Goal: Transaction & Acquisition: Purchase product/service

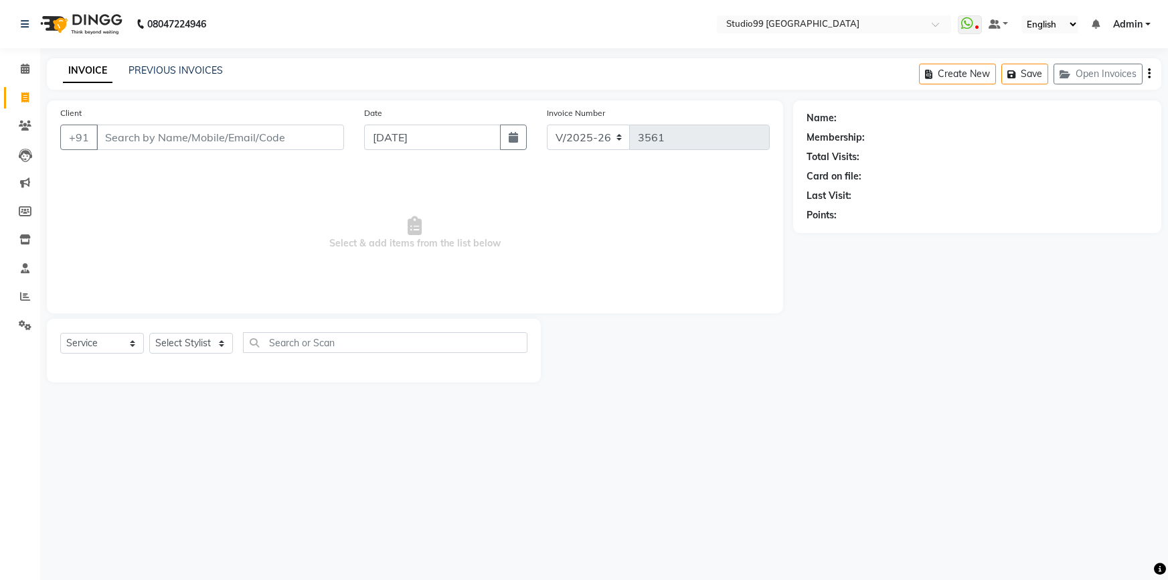
select select "6042"
select select "service"
click at [31, 68] on span at bounding box center [24, 69] width 23 height 15
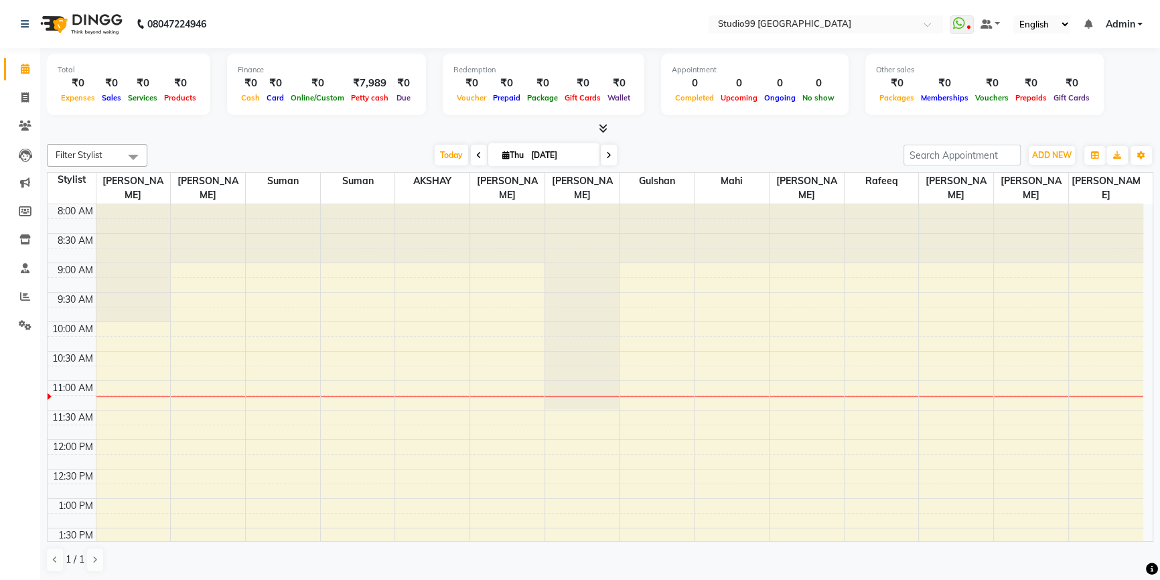
click at [476, 159] on span at bounding box center [479, 155] width 16 height 21
type input "03-09-2025"
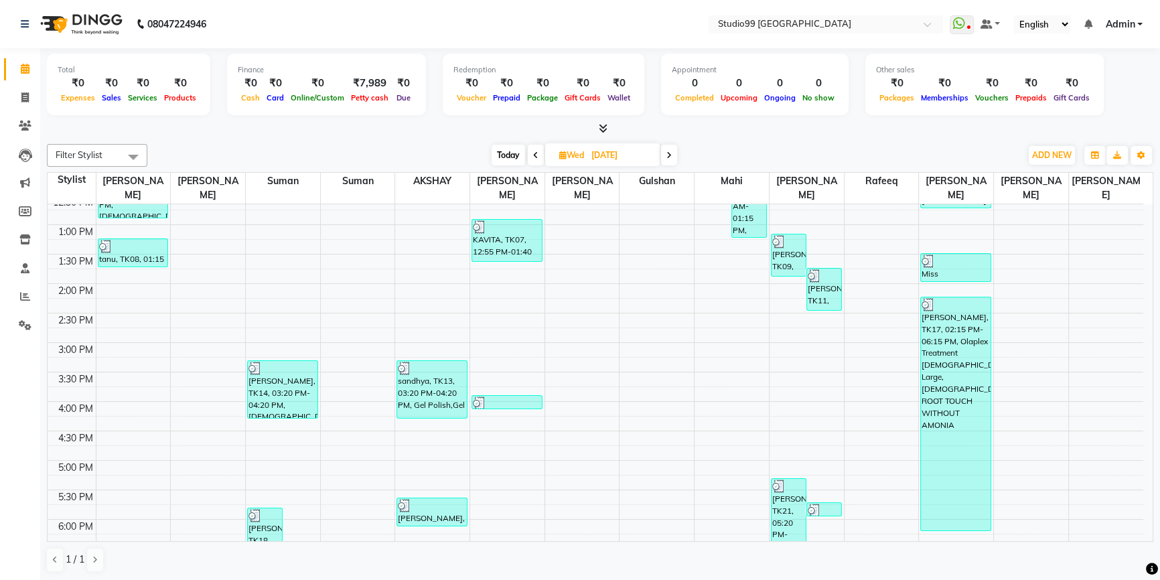
scroll to position [107, 0]
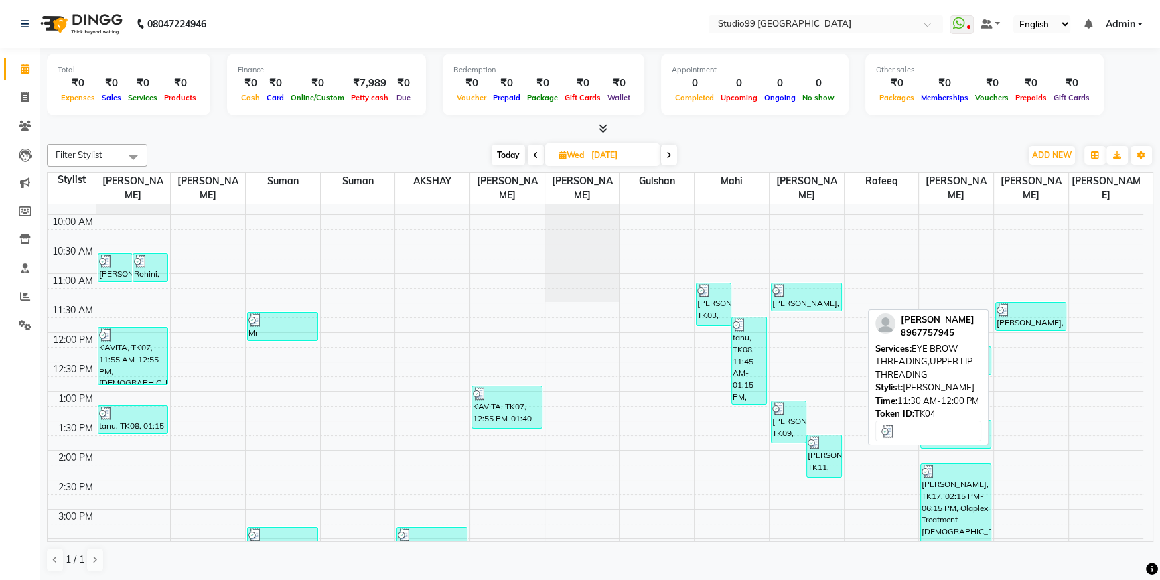
click at [1038, 308] on div "ARINDAM, TK04, 11:30 AM-12:00 PM, EYE BROW THREADING,UPPER LIP THREADING" at bounding box center [1031, 316] width 70 height 27
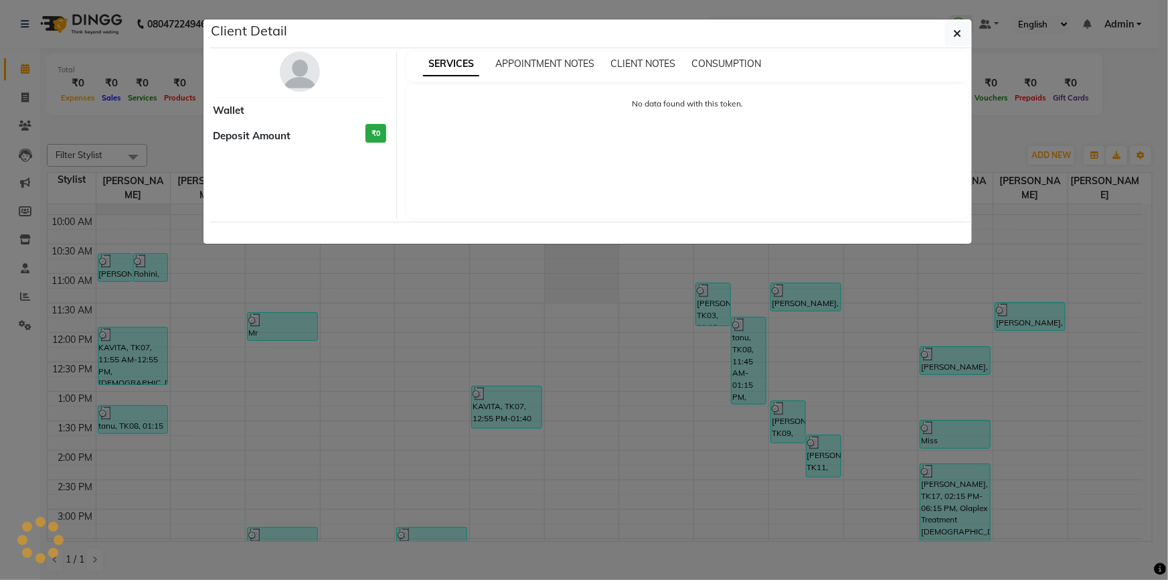
select select "3"
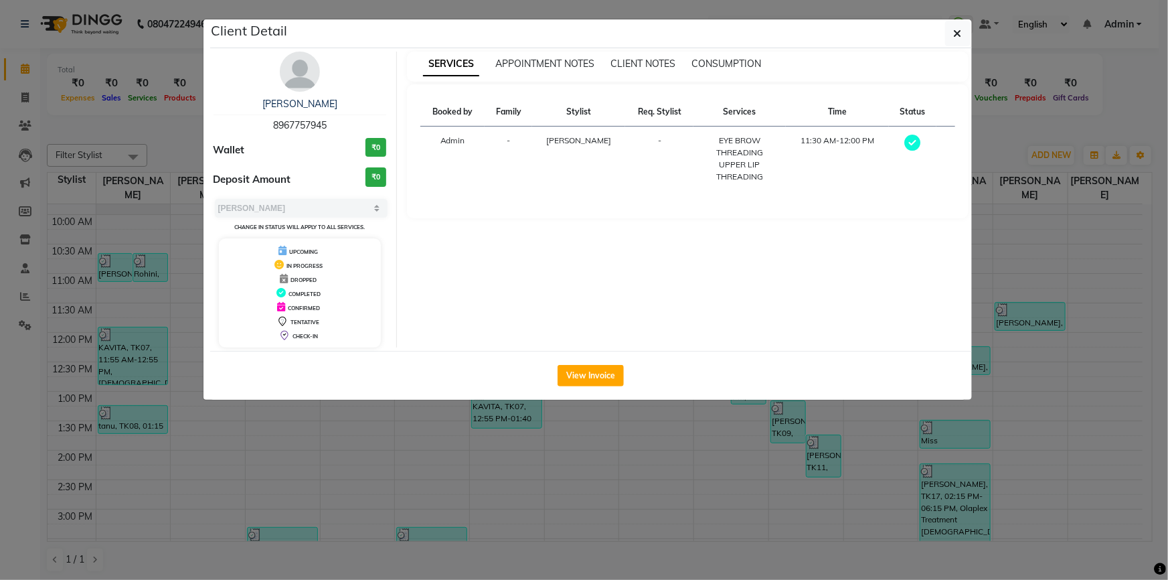
click at [1034, 252] on ngb-modal-window "Client Detail ARINDAM 8967757945 Wallet ₹0 Deposit Amount ₹0 Select MARK DONE U…" at bounding box center [584, 290] width 1168 height 580
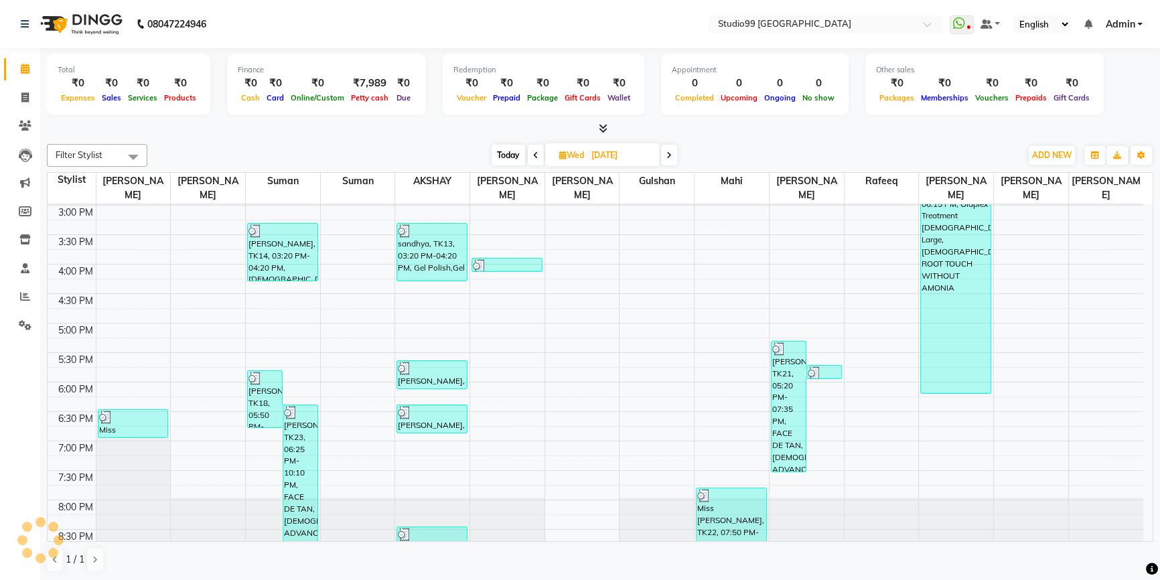
scroll to position [0, 0]
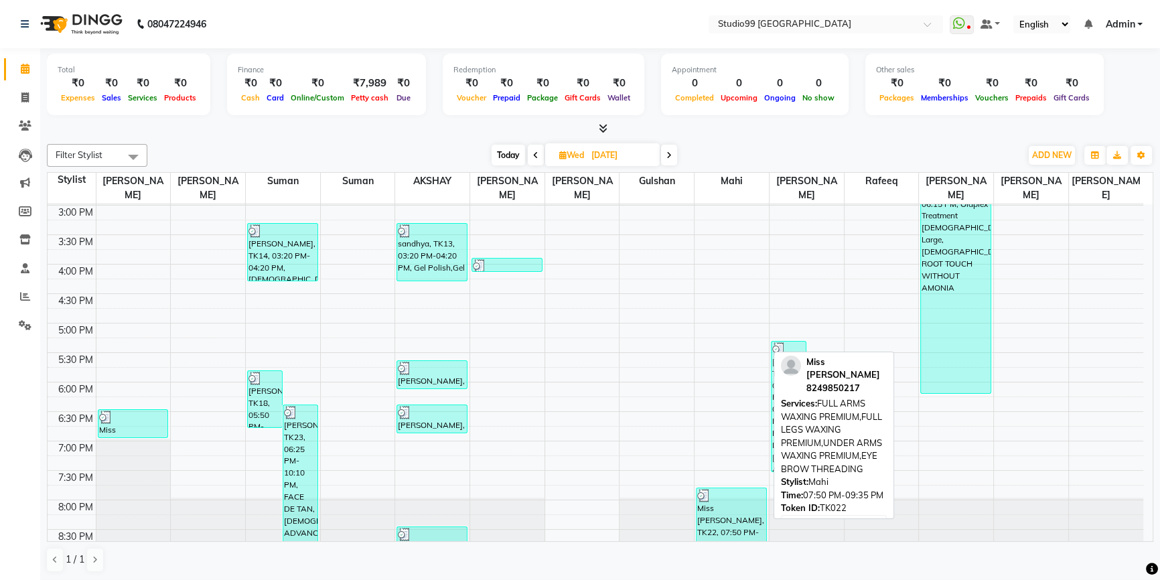
click at [750, 506] on div "Miss Puja, TK22, 07:50 PM-09:35 PM, FULL ARMS WAXING PREMIUM,FULL LEGS WAXING P…" at bounding box center [731, 521] width 70 height 67
select select "3"
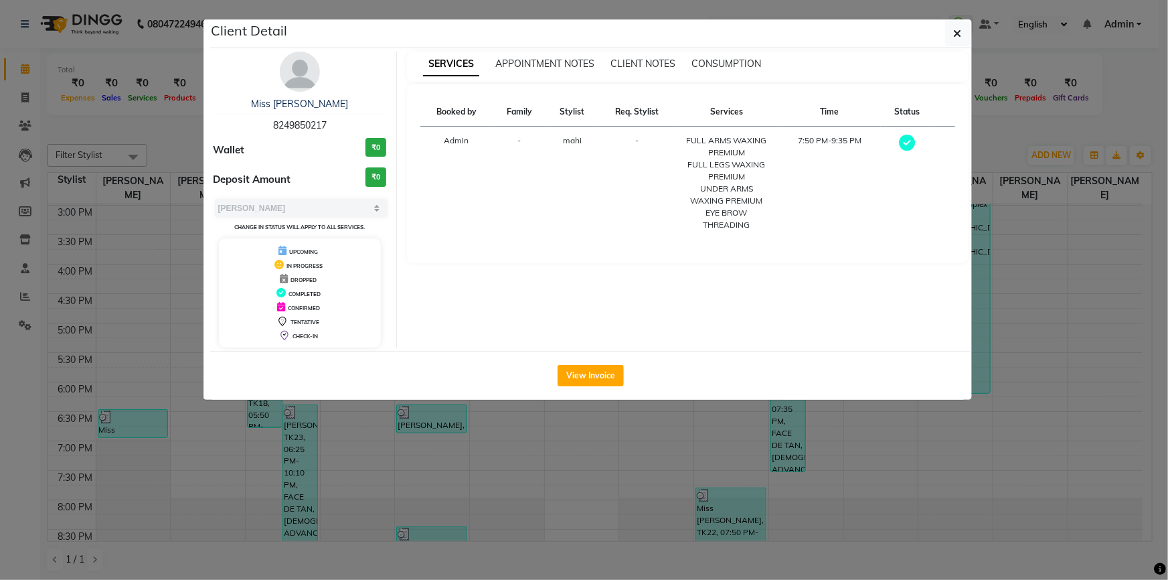
click at [1014, 226] on ngb-modal-window "Client Detail Miss Puja 8249850217 Wallet ₹0 Deposit Amount ₹0 Select MARK DONE…" at bounding box center [584, 290] width 1168 height 580
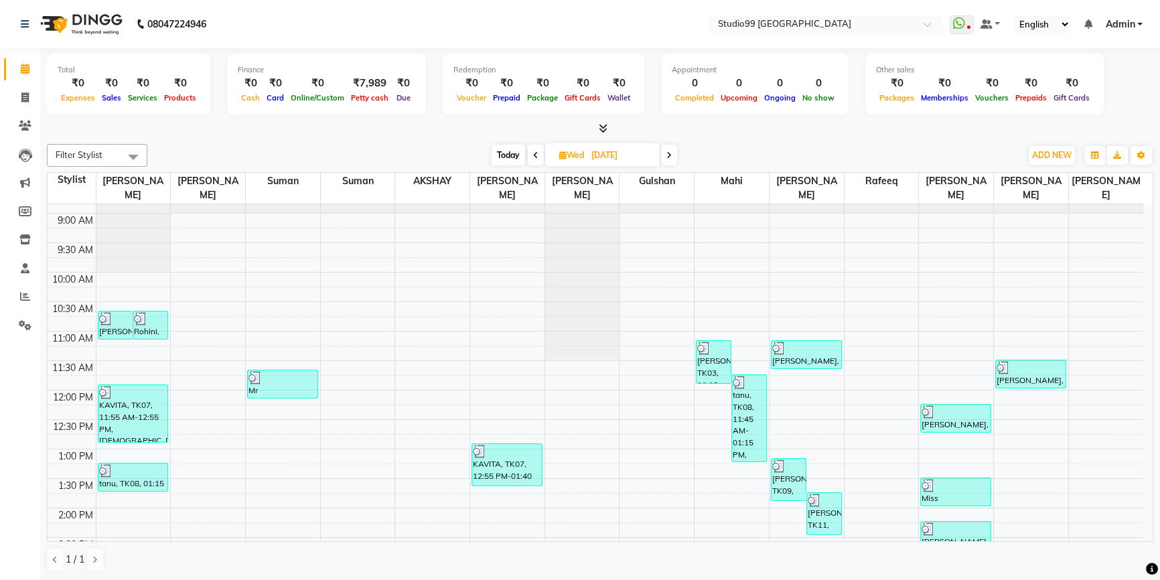
scroll to position [46, 0]
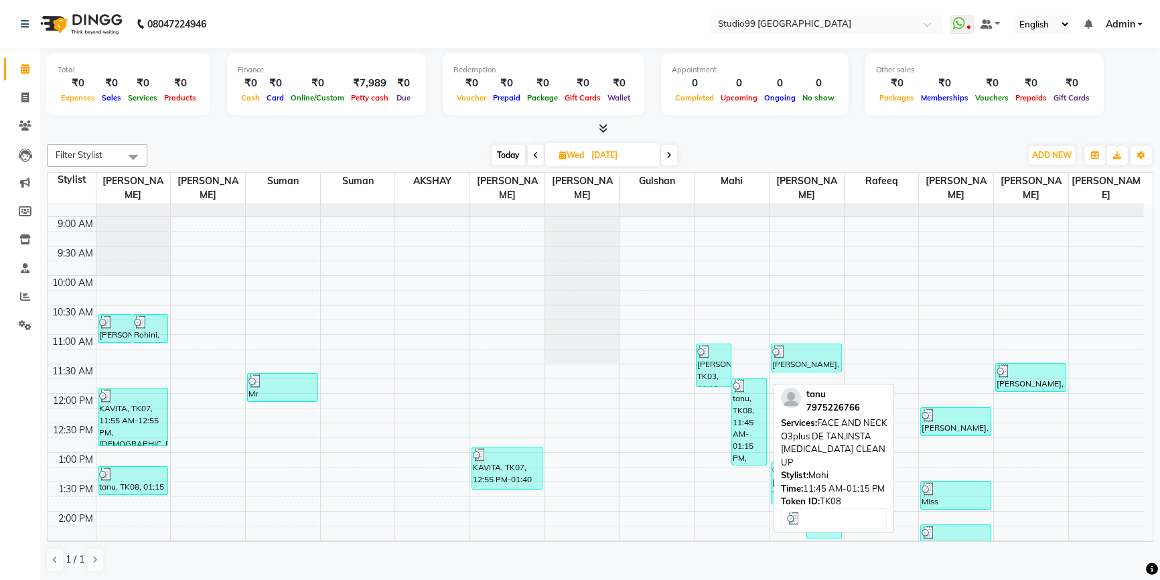
click at [750, 429] on div "tanu, TK08, 11:45 AM-01:15 PM, FACE AND NECK O3plus DE TAN,INSTA WHITENING CLEA…" at bounding box center [749, 421] width 34 height 86
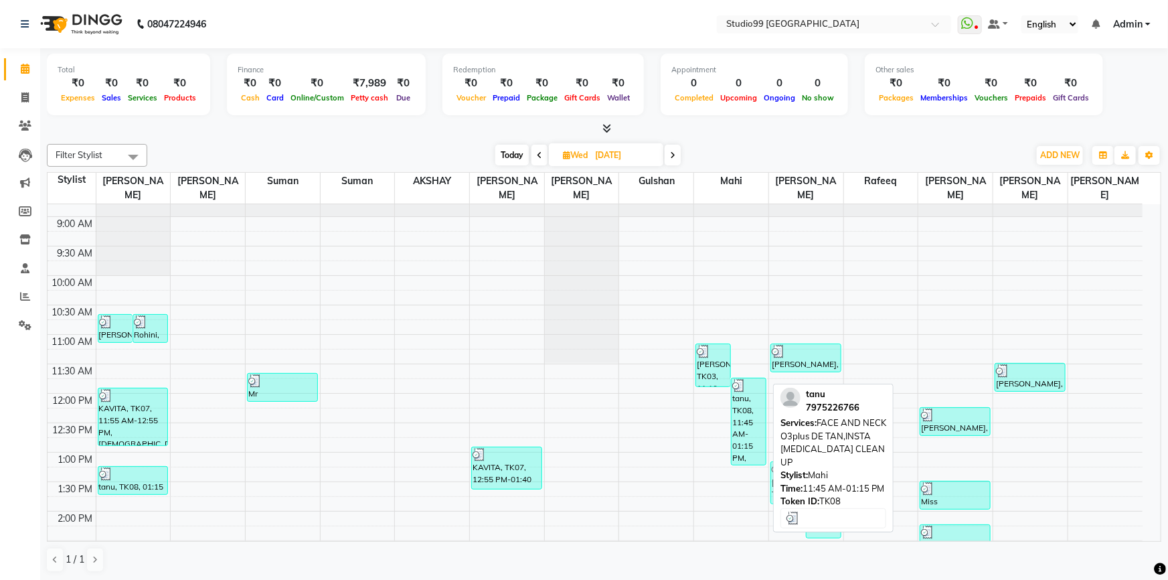
select select "3"
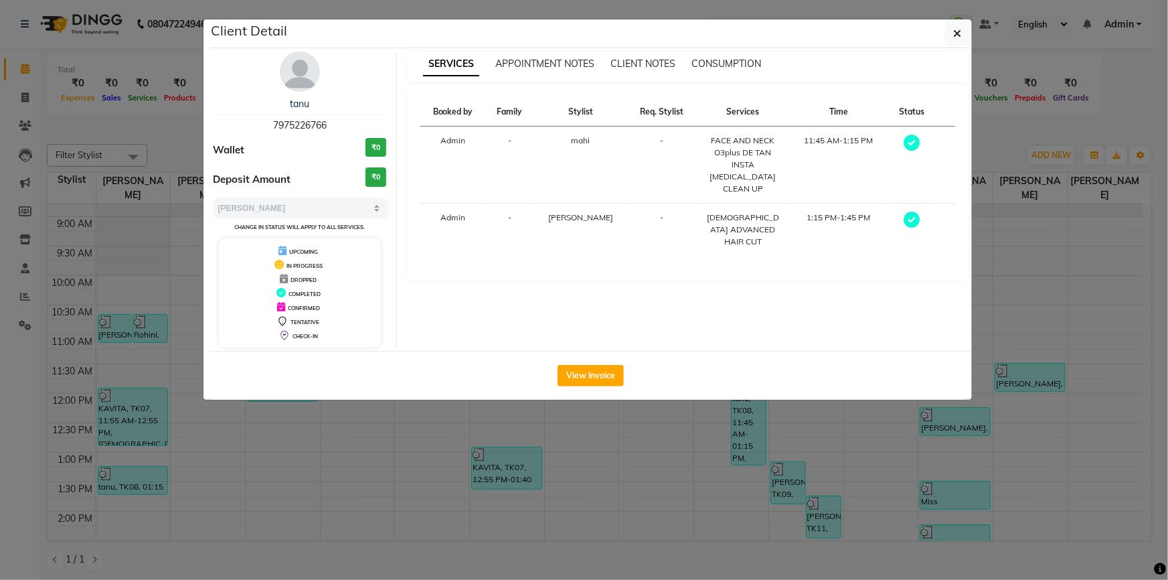
click at [1014, 208] on ngb-modal-window "Client Detail tanu 7975226766 Wallet ₹0 Deposit Amount ₹0 Select MARK DONE UPCO…" at bounding box center [584, 290] width 1168 height 580
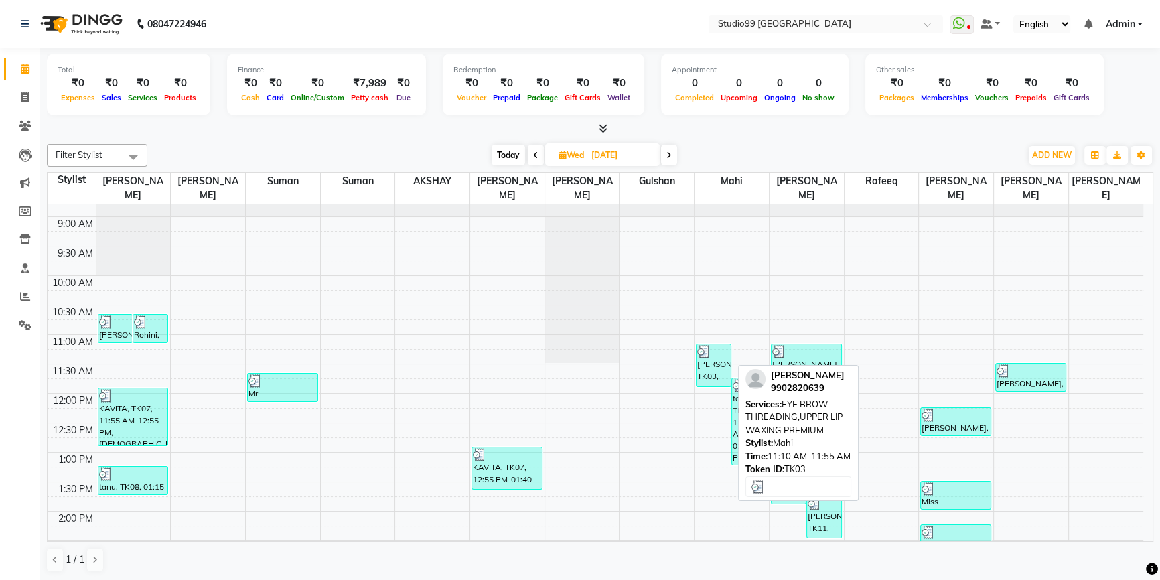
click at [714, 347] on div "venkesh, TK03, 11:10 AM-11:55 AM, EYE BROW THREADING,UPPER LIP WAXING PREMIUM" at bounding box center [713, 365] width 34 height 42
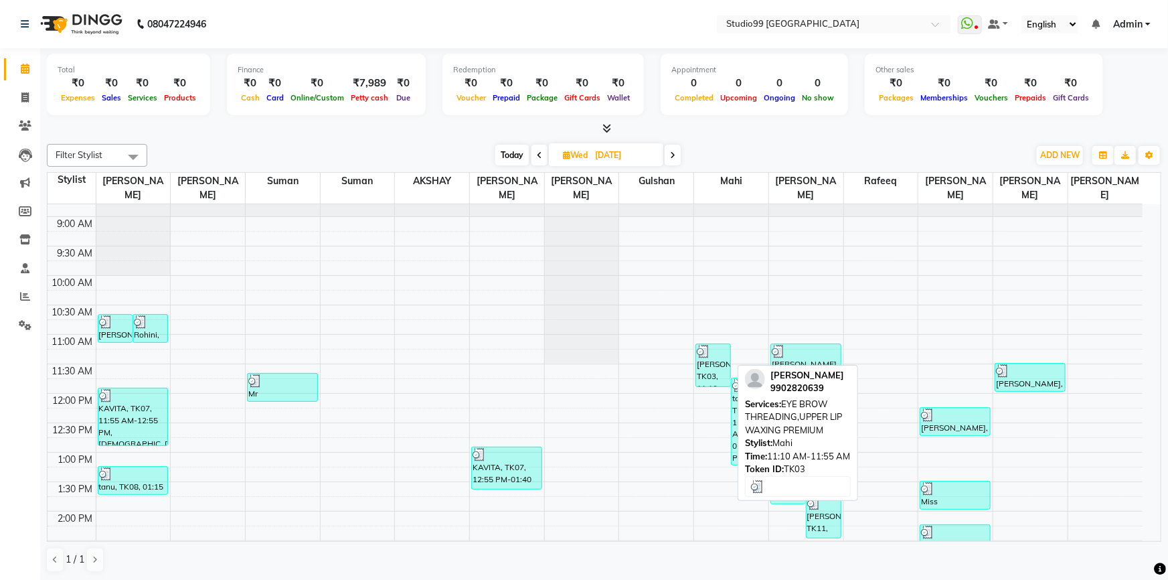
select select "3"
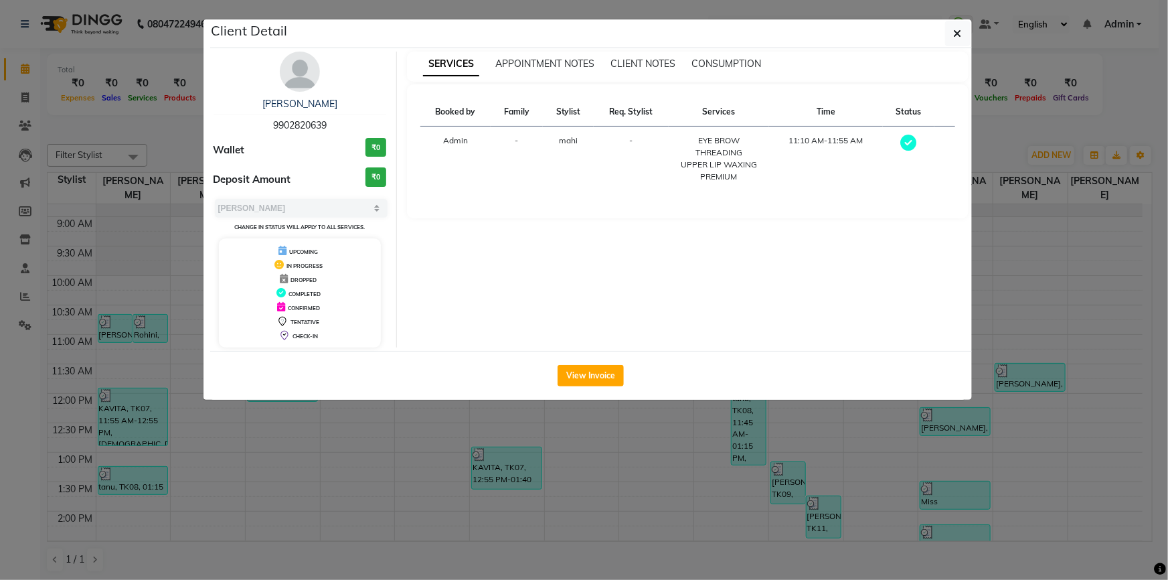
click at [1046, 212] on ngb-modal-window "Client Detail venkesh 9902820639 Wallet ₹0 Deposit Amount ₹0 Select MARK DONE U…" at bounding box center [584, 290] width 1168 height 580
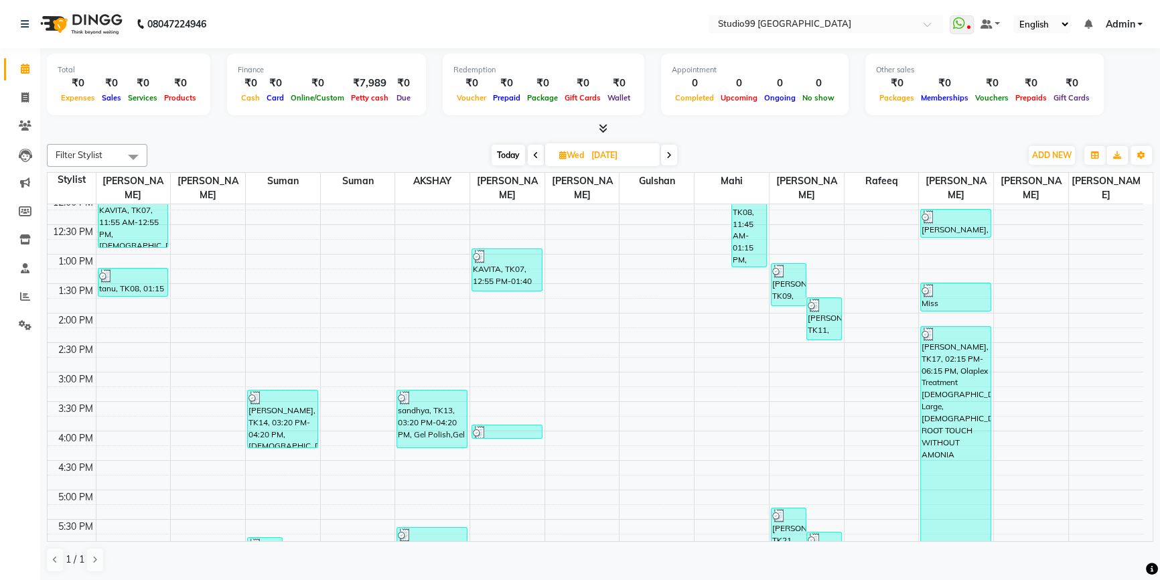
scroll to position [365, 0]
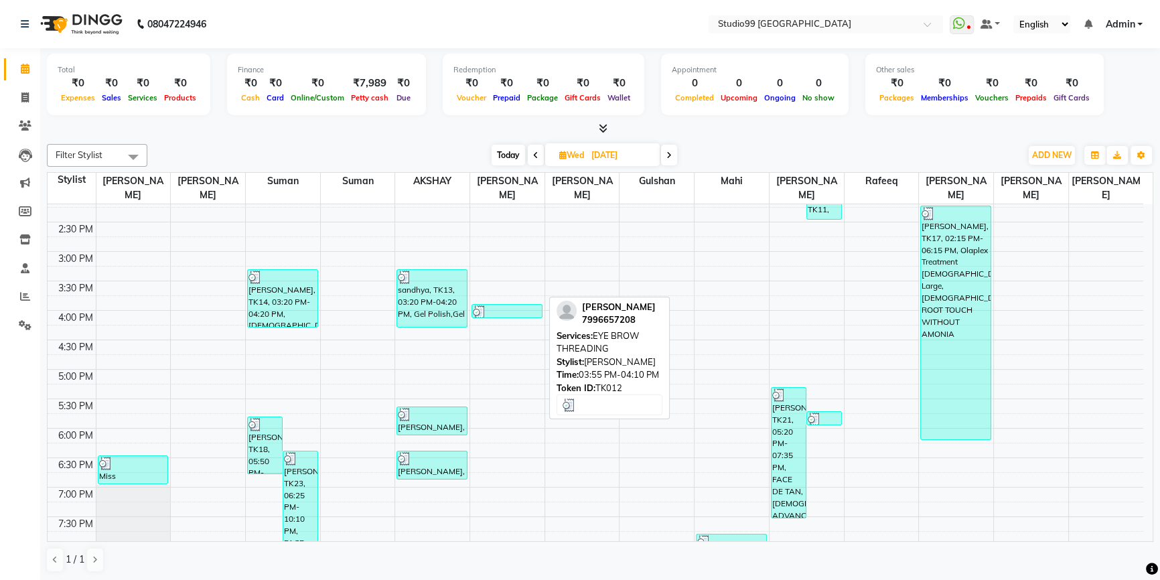
click at [503, 305] on div at bounding box center [507, 311] width 68 height 13
select select "3"
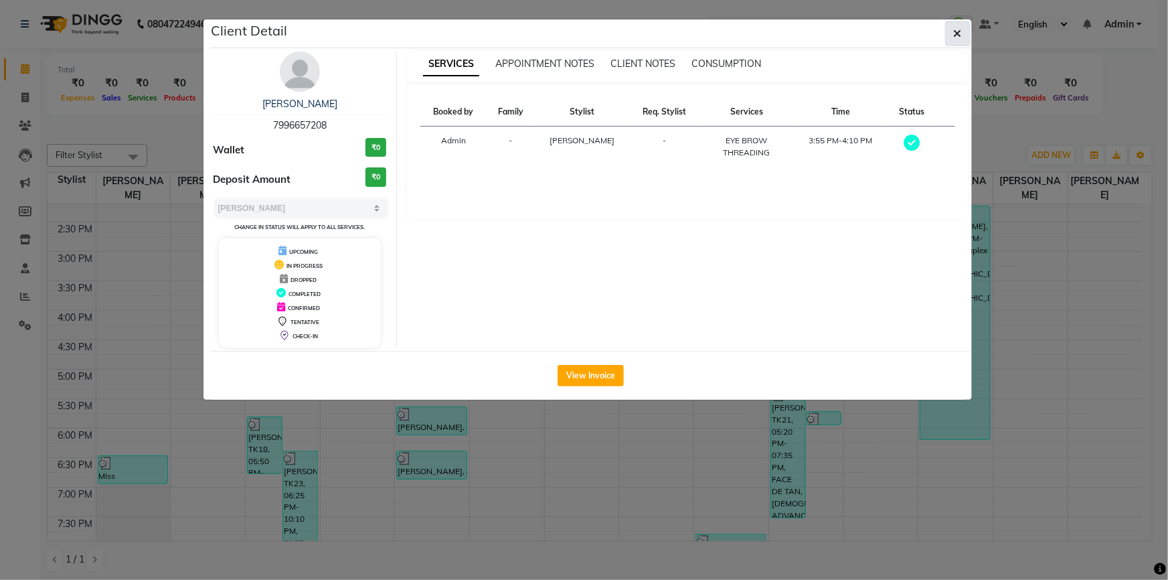
click at [959, 29] on icon "button" at bounding box center [958, 33] width 8 height 11
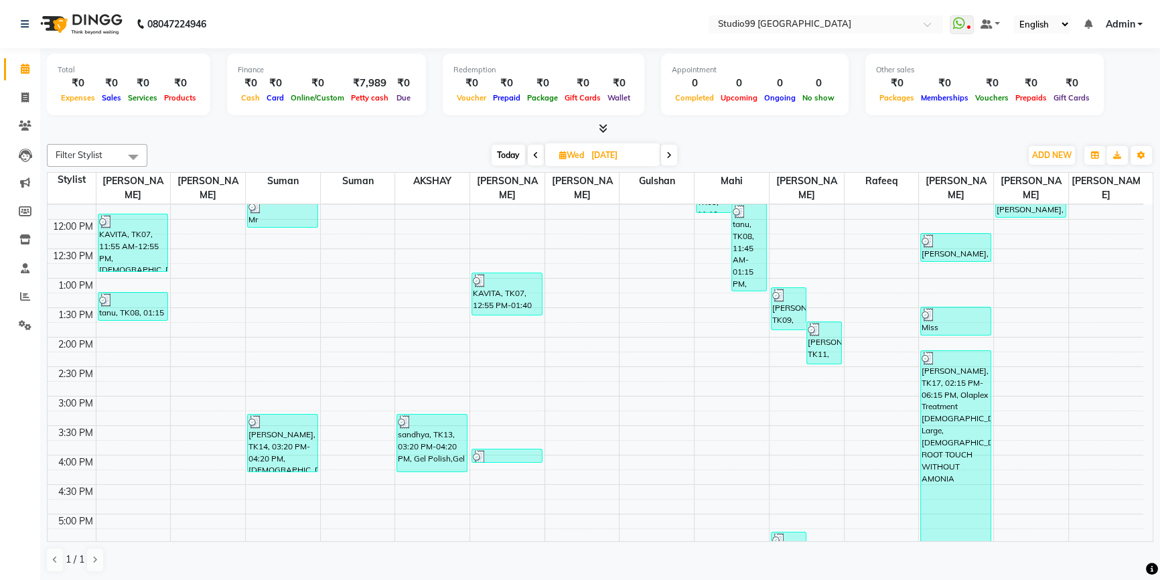
scroll to position [0, 0]
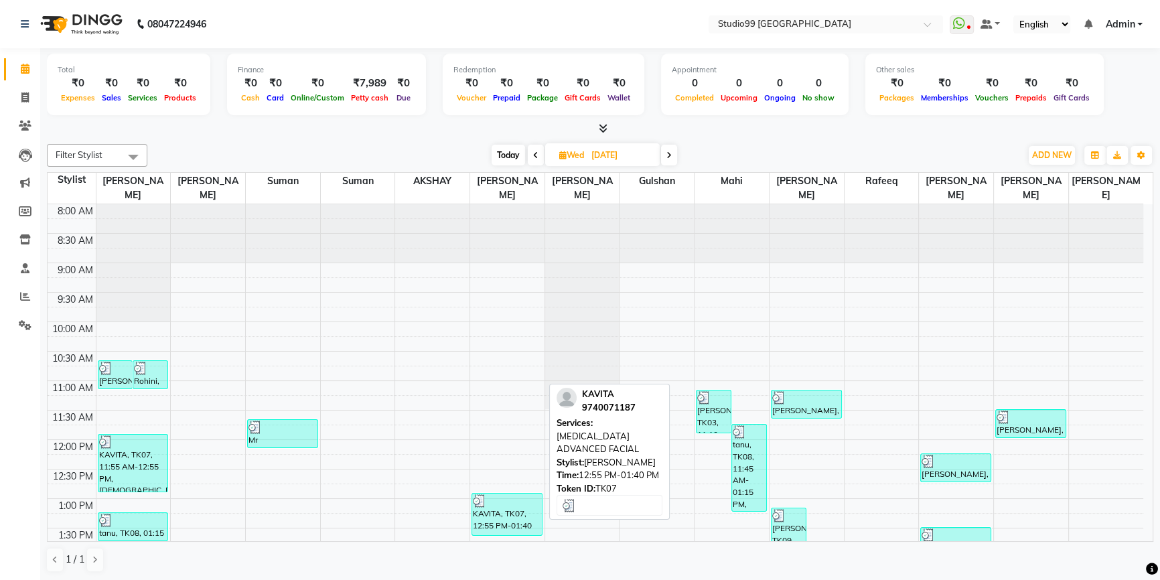
click at [479, 505] on div "KAVITA, TK07, 12:55 PM-01:40 PM, SKIN LIGHTENING ADVANCED FACIAL" at bounding box center [507, 514] width 70 height 42
select select "3"
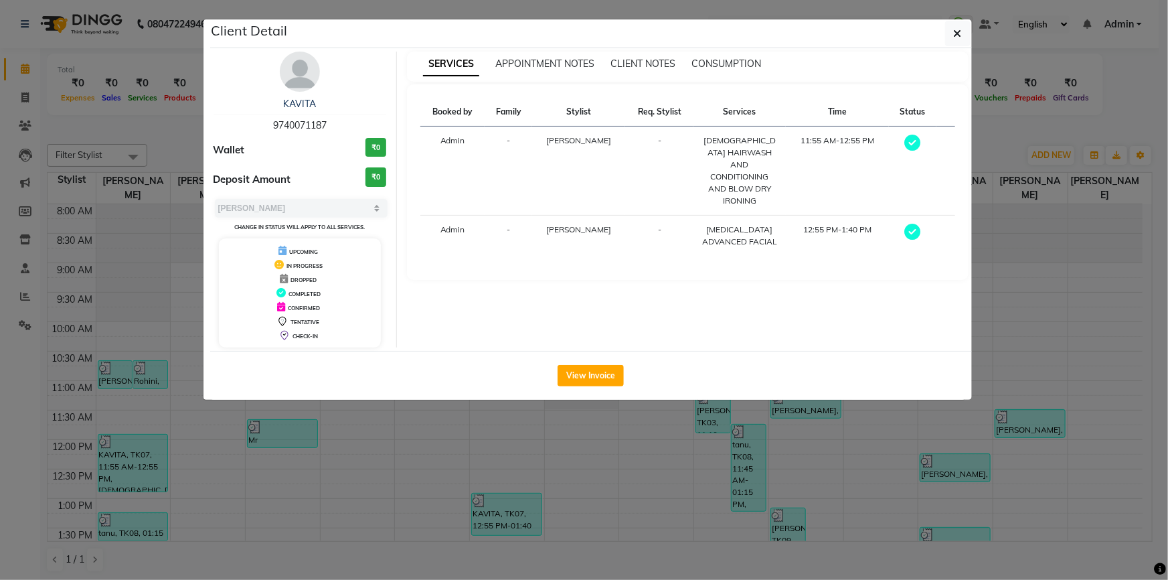
click at [1042, 238] on ngb-modal-window "Client Detail KAVITA 9740071187 Wallet ₹0 Deposit Amount ₹0 Select MARK DONE UP…" at bounding box center [584, 290] width 1168 height 580
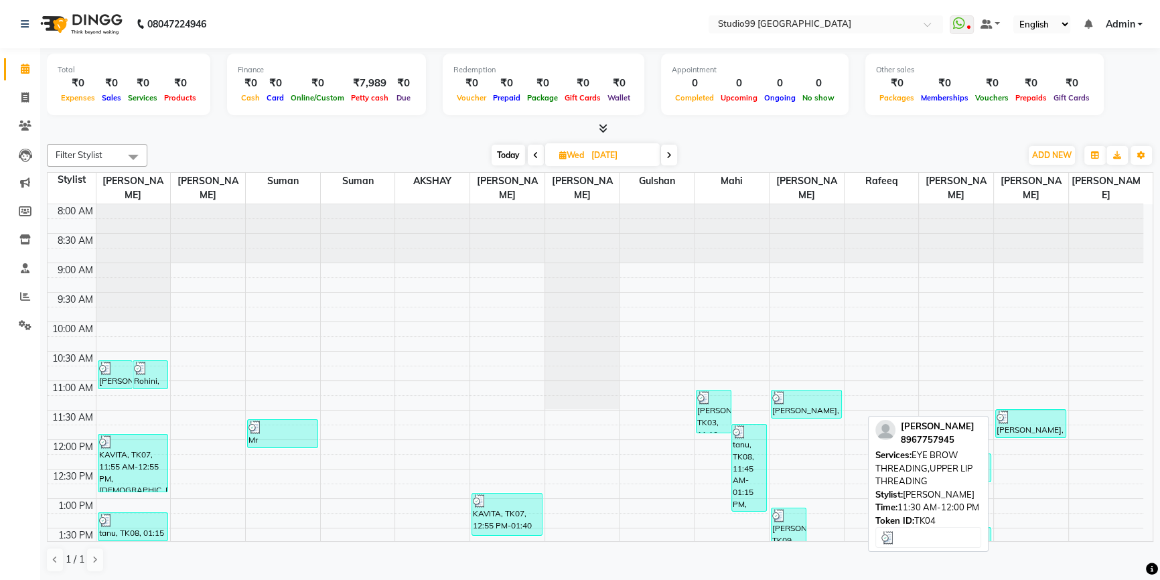
click at [1029, 414] on div "ARINDAM, TK04, 11:30 AM-12:00 PM, EYE BROW THREADING,UPPER LIP THREADING" at bounding box center [1031, 423] width 70 height 27
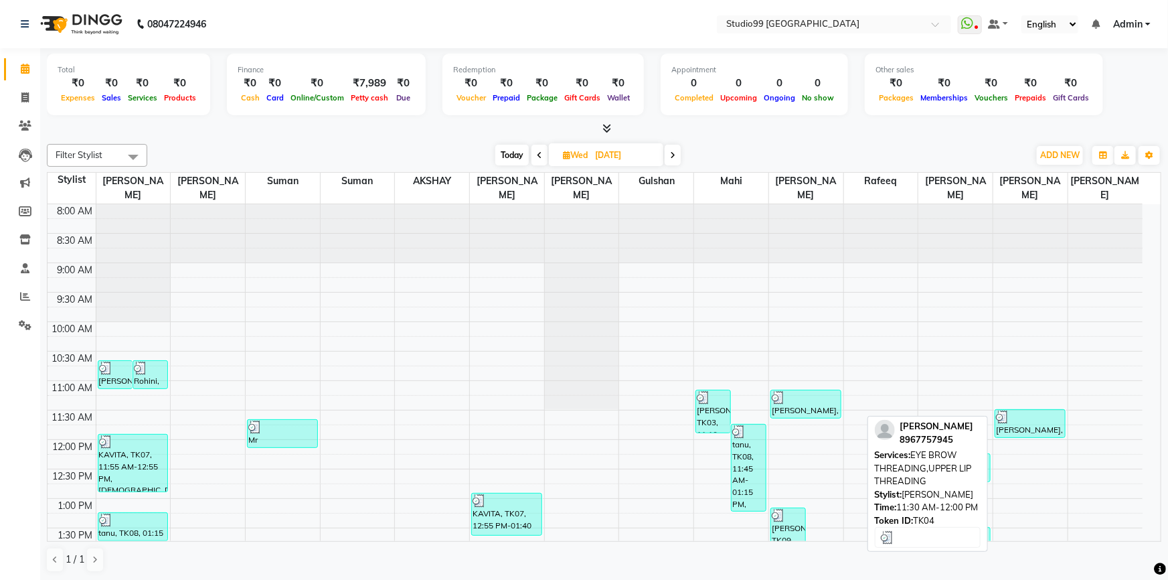
select select "3"
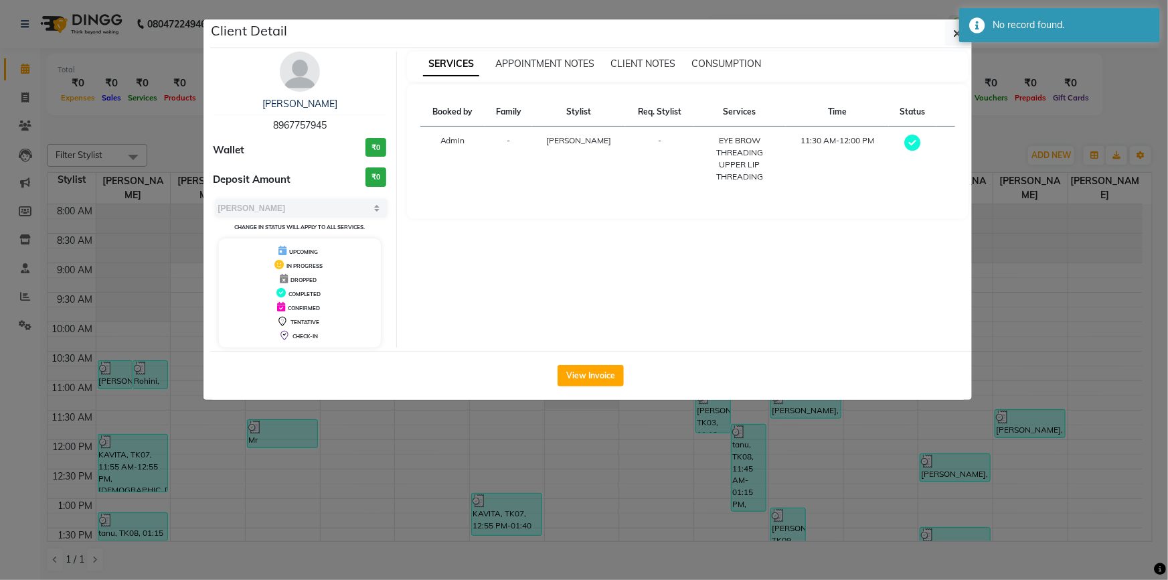
drag, startPoint x: 1047, startPoint y: 199, endPoint x: 1045, endPoint y: 208, distance: 9.6
click at [1047, 200] on ngb-modal-window "Client Detail ARINDAM 8967757945 Wallet ₹0 Deposit Amount ₹0 Select MARK DONE U…" at bounding box center [584, 290] width 1168 height 580
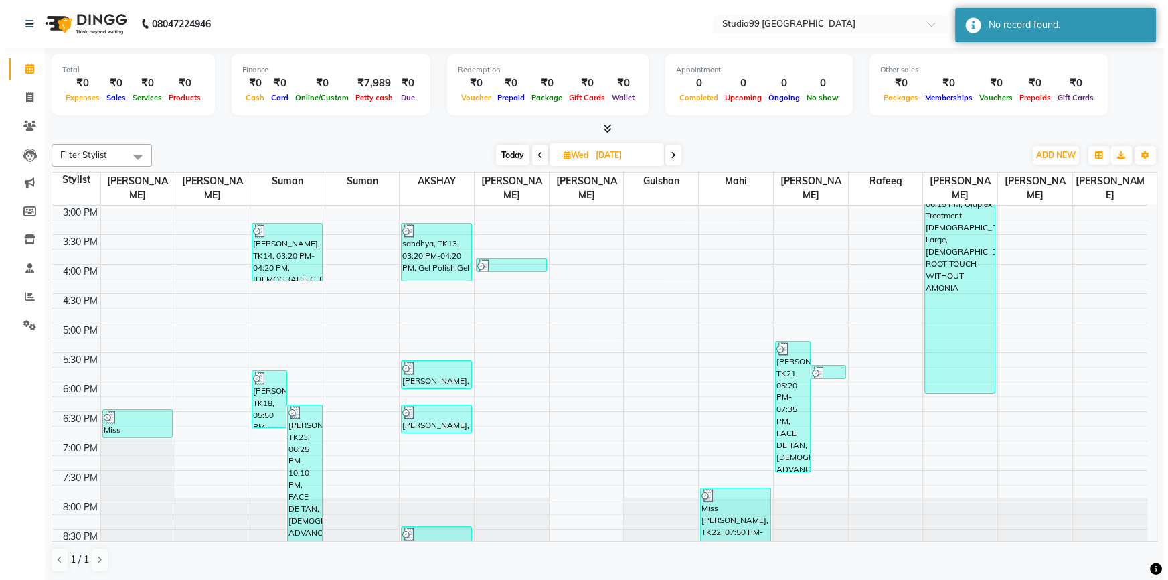
scroll to position [350, 0]
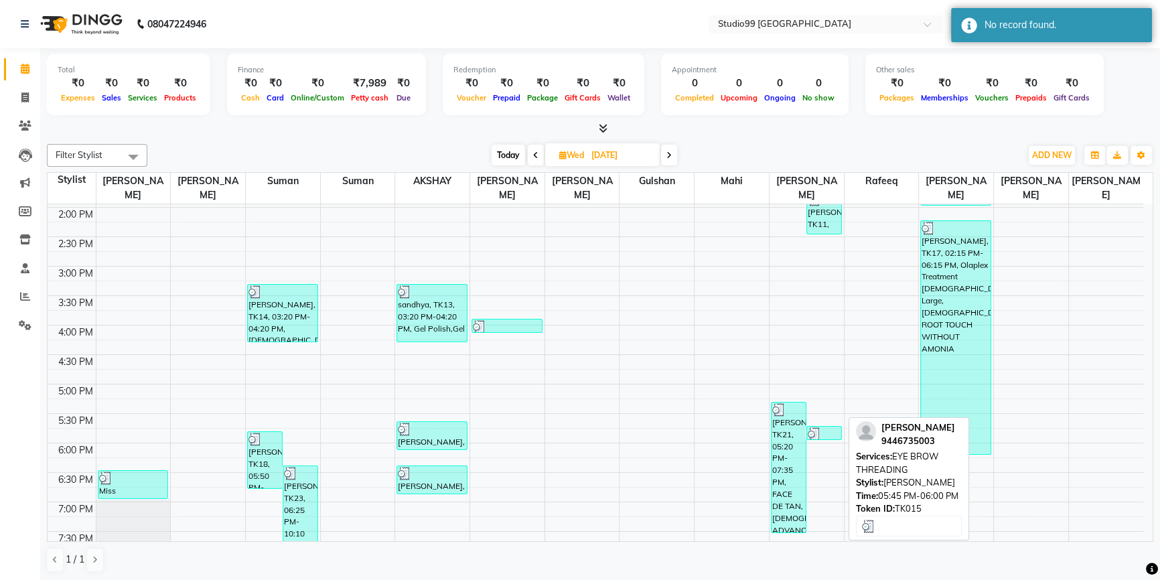
click at [817, 427] on img at bounding box center [813, 433] width 13 height 13
select select "3"
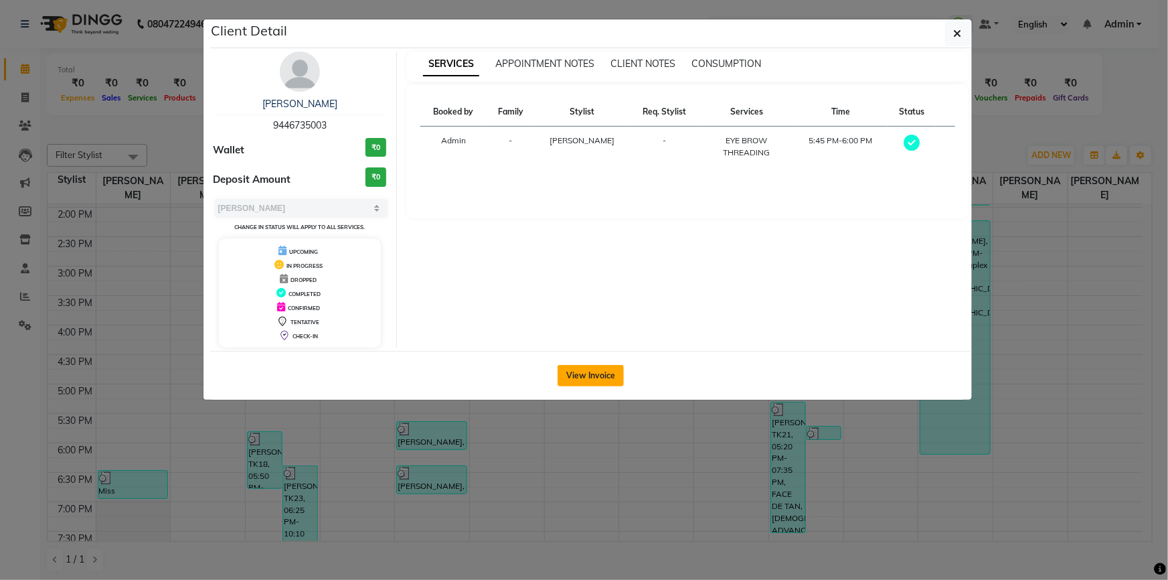
click at [590, 378] on button "View Invoice" at bounding box center [591, 375] width 66 height 21
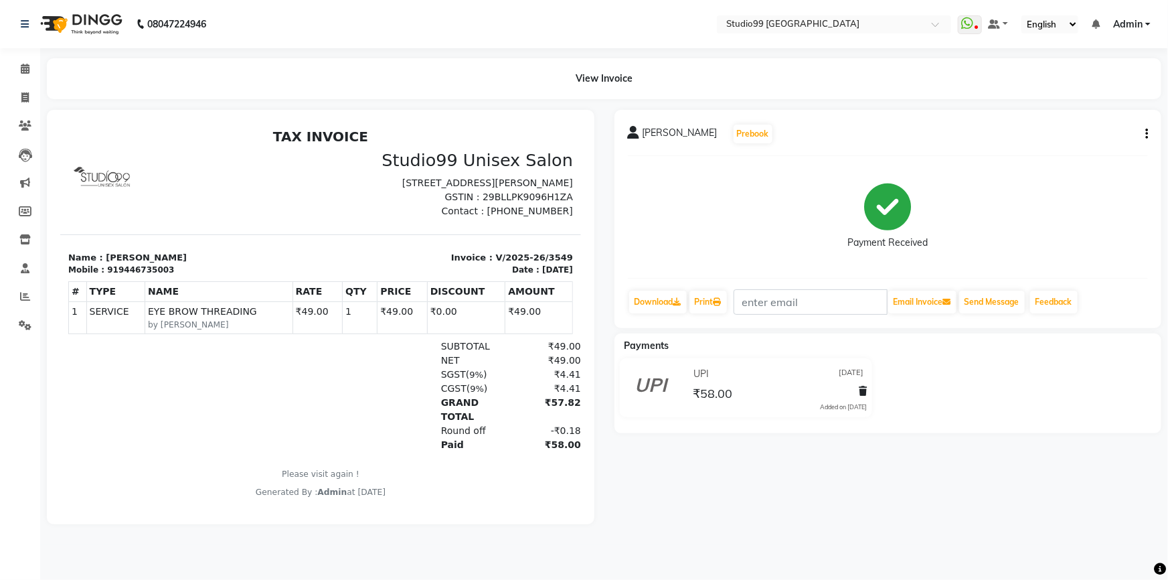
click at [1142, 135] on button "button" at bounding box center [1144, 134] width 8 height 14
click at [26, 67] on icon at bounding box center [25, 69] width 9 height 10
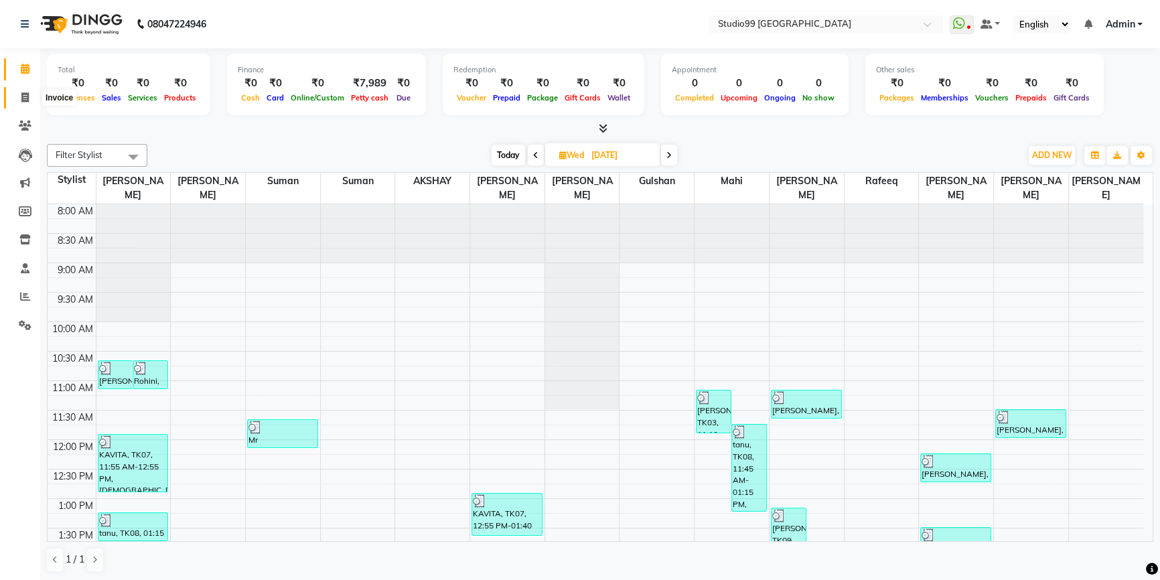
click at [19, 98] on span at bounding box center [24, 97] width 23 height 15
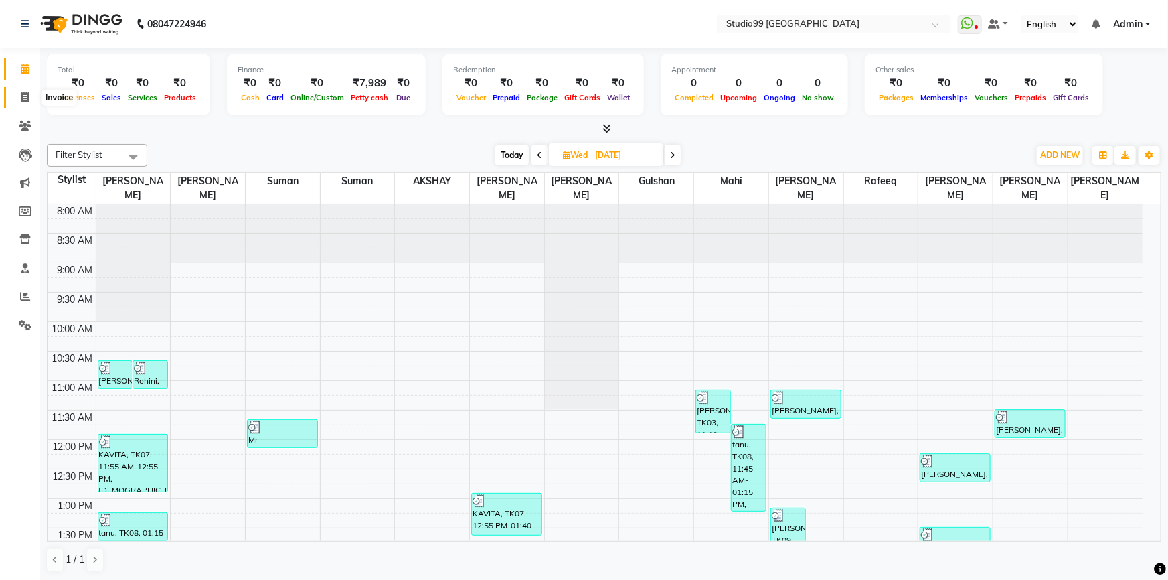
select select "6042"
select select "service"
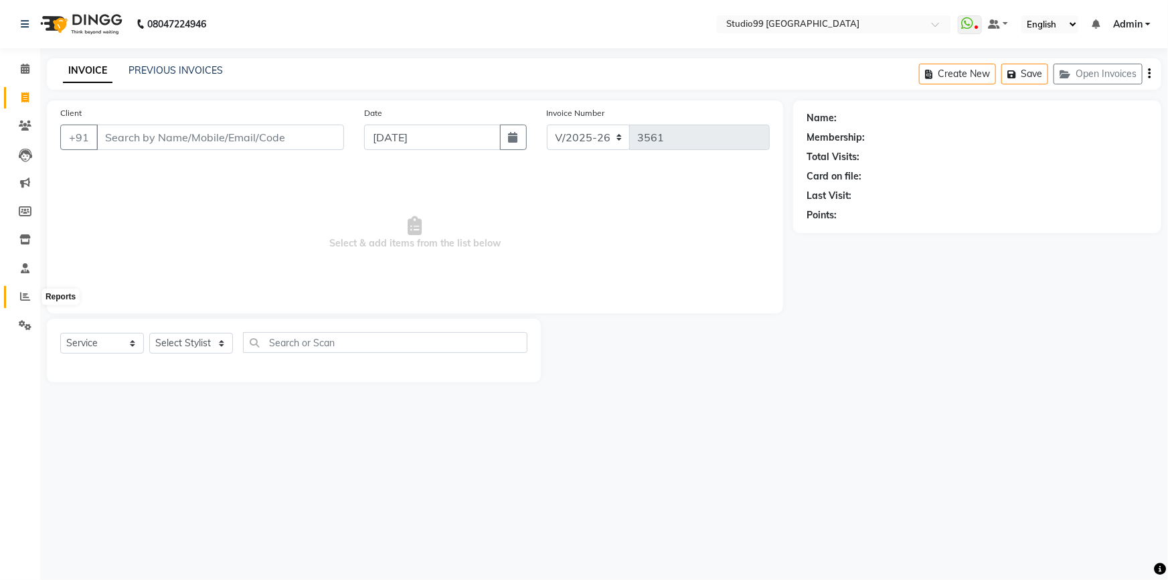
click at [16, 299] on span at bounding box center [24, 296] width 23 height 15
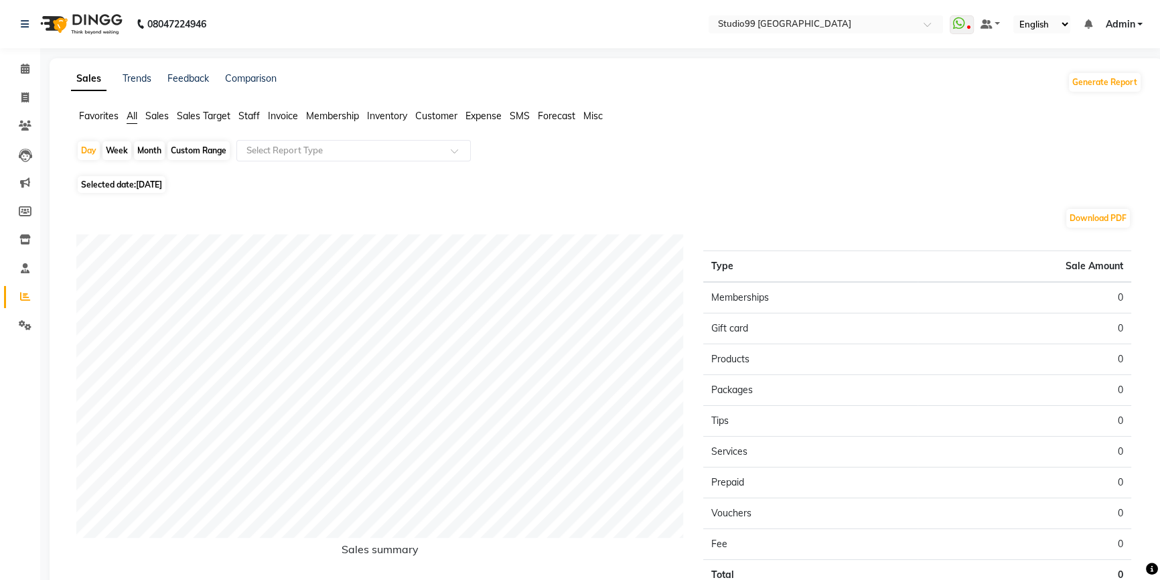
click at [250, 117] on span "Staff" at bounding box center [248, 116] width 21 height 12
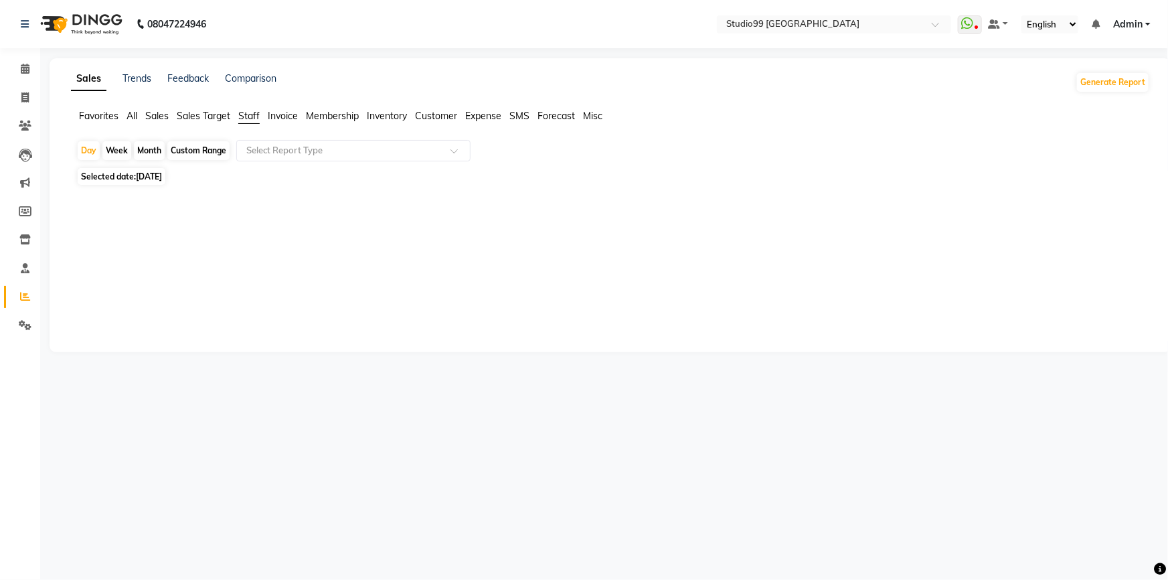
click at [143, 149] on div "Month" at bounding box center [149, 150] width 31 height 19
select select "9"
select select "2025"
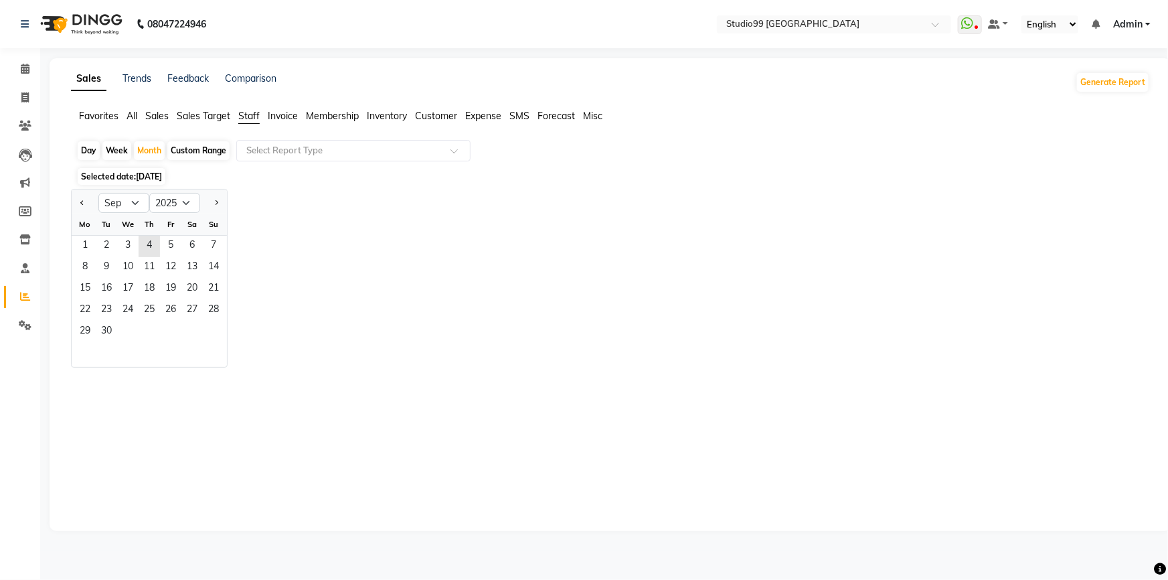
click at [94, 149] on div "Day" at bounding box center [89, 150] width 22 height 19
select select "9"
select select "2025"
click at [133, 243] on span "3" at bounding box center [127, 246] width 21 height 21
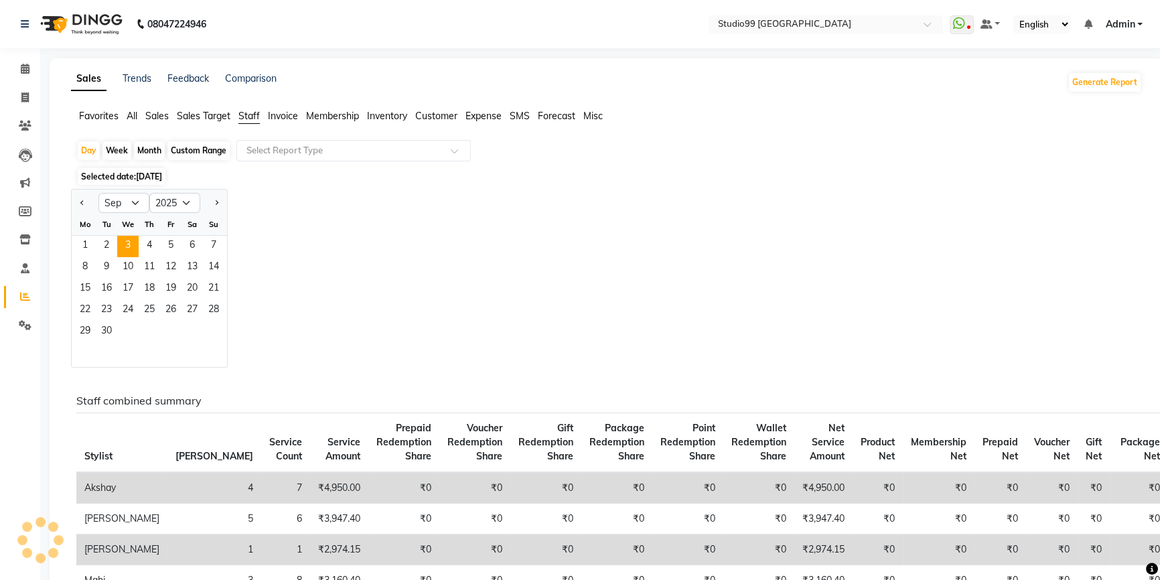
scroll to position [304, 0]
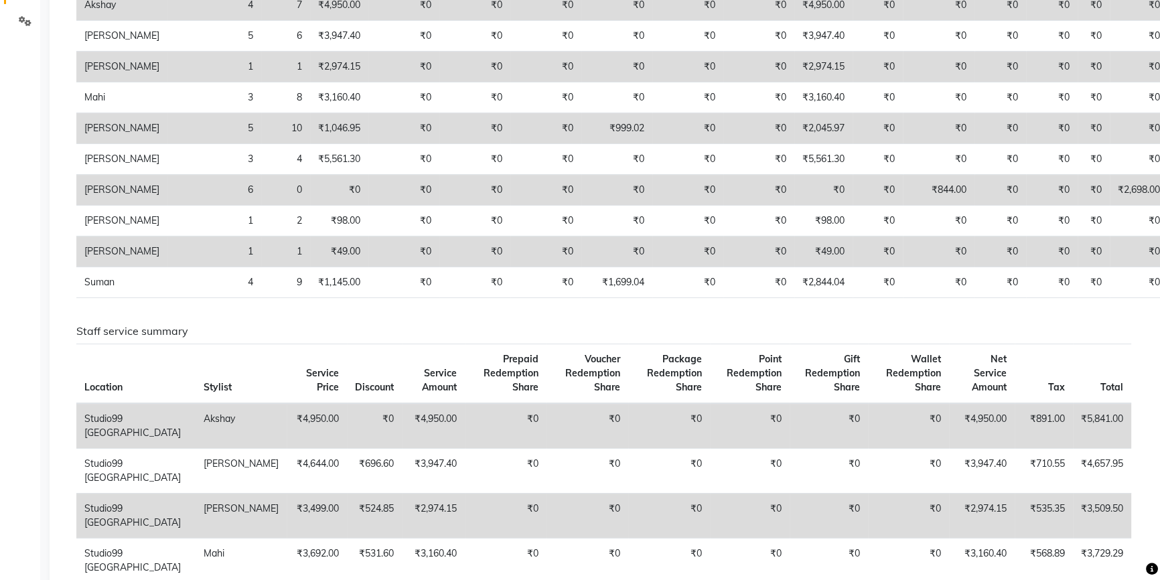
click at [98, 267] on td "[PERSON_NAME]" at bounding box center [121, 251] width 91 height 31
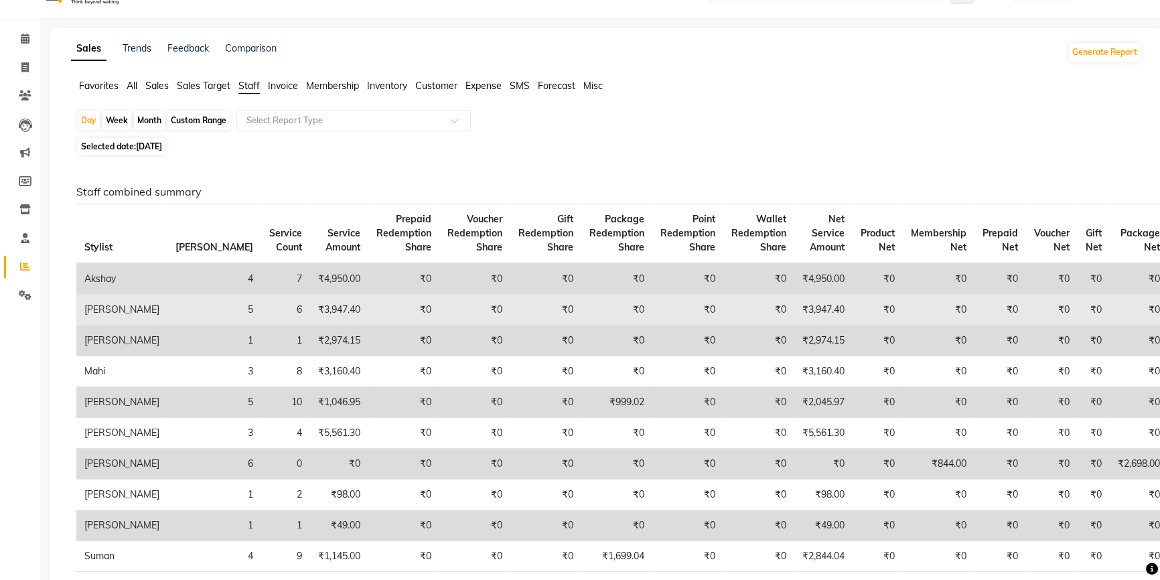
scroll to position [0, 0]
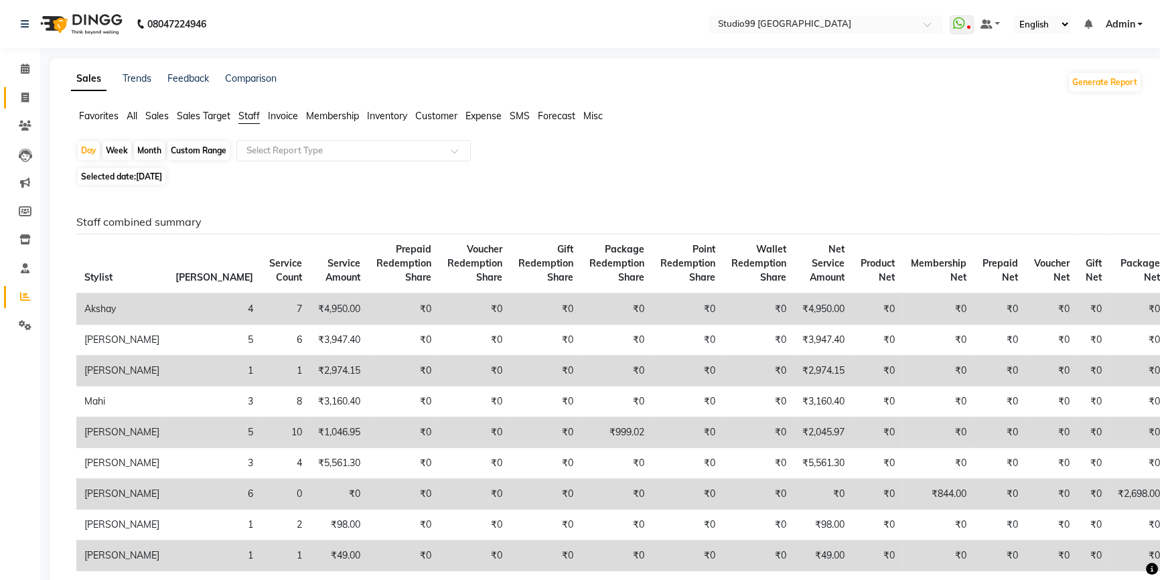
click at [21, 98] on icon at bounding box center [24, 97] width 7 height 10
select select "service"
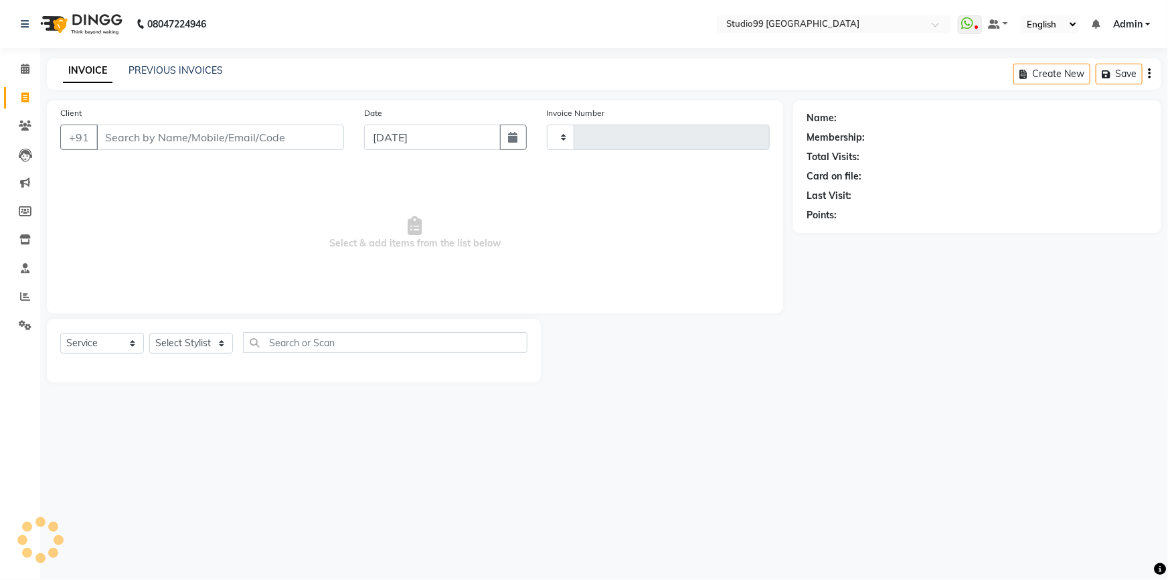
type input "3561"
select select "6042"
click at [25, 300] on icon at bounding box center [25, 296] width 10 height 10
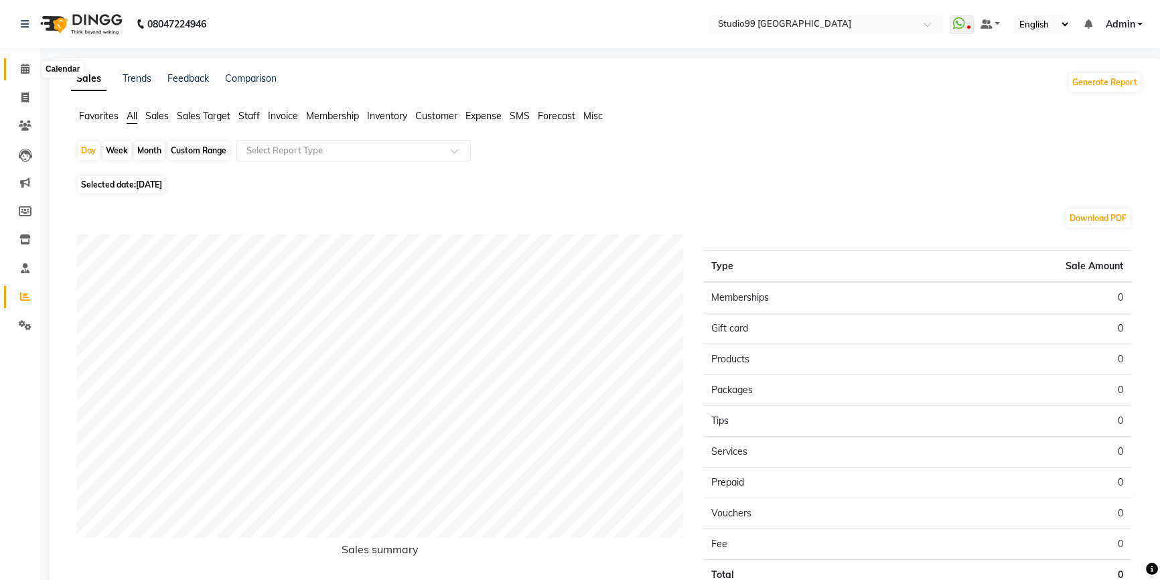
click at [27, 73] on icon at bounding box center [25, 69] width 9 height 10
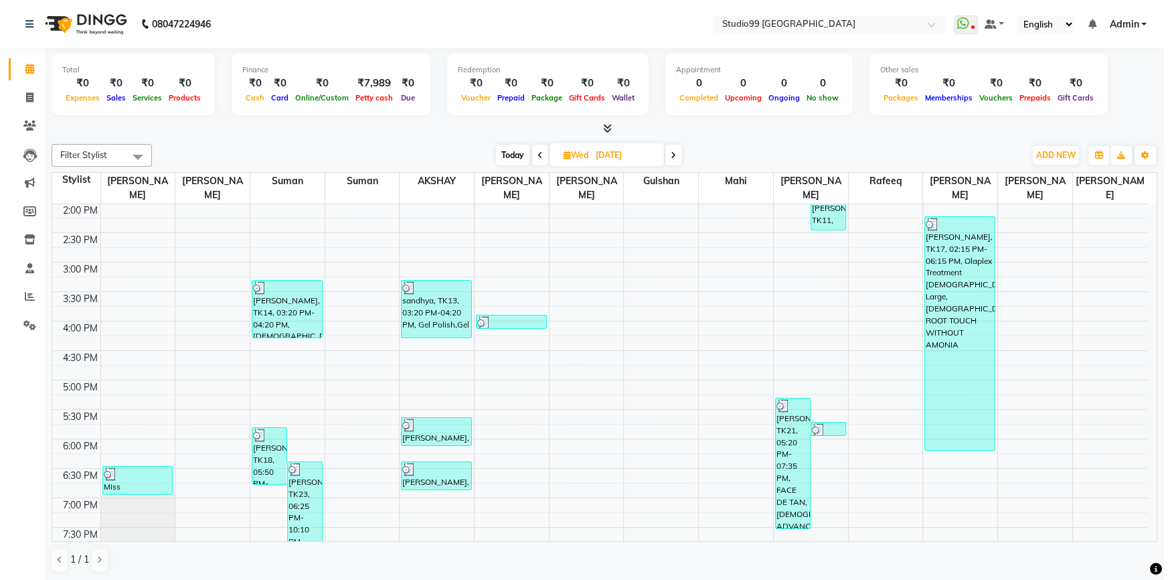
scroll to position [411, 0]
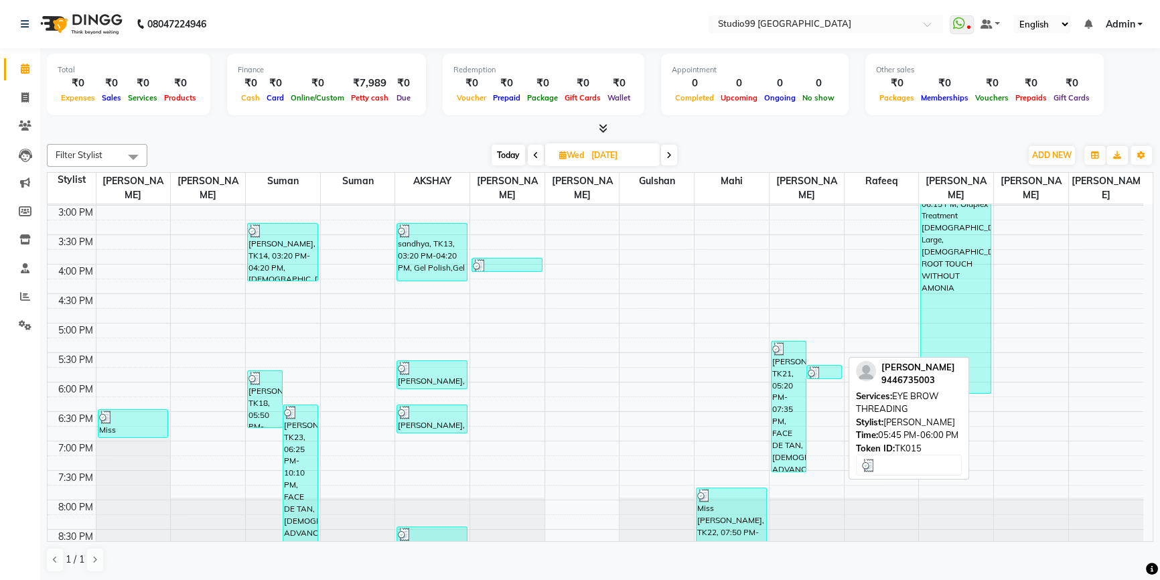
click at [821, 366] on div at bounding box center [823, 372] width 33 height 13
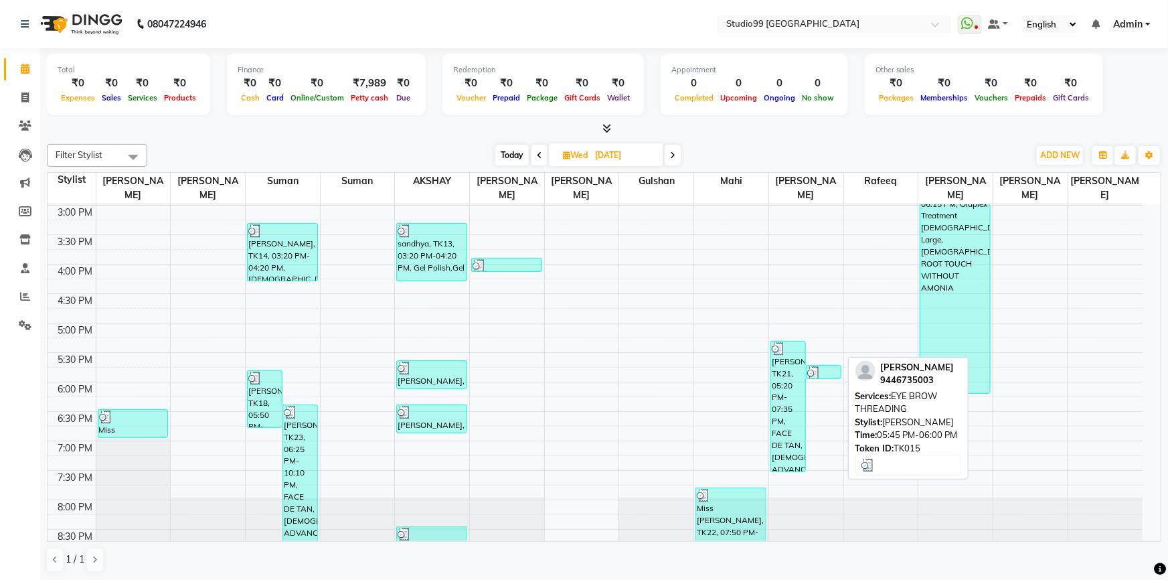
select select "3"
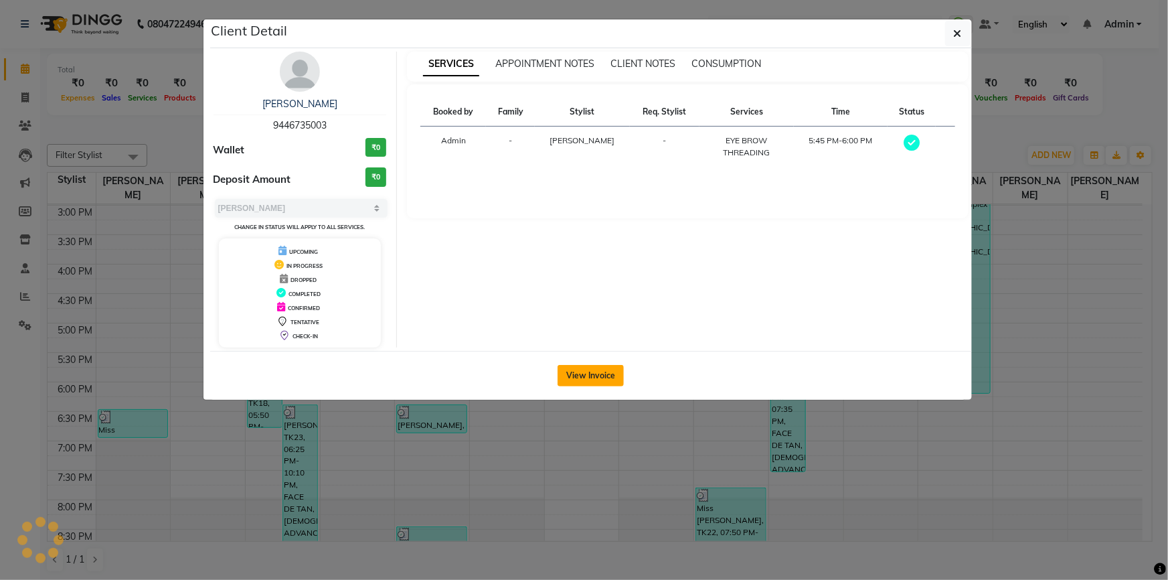
click at [595, 373] on button "View Invoice" at bounding box center [591, 375] width 66 height 21
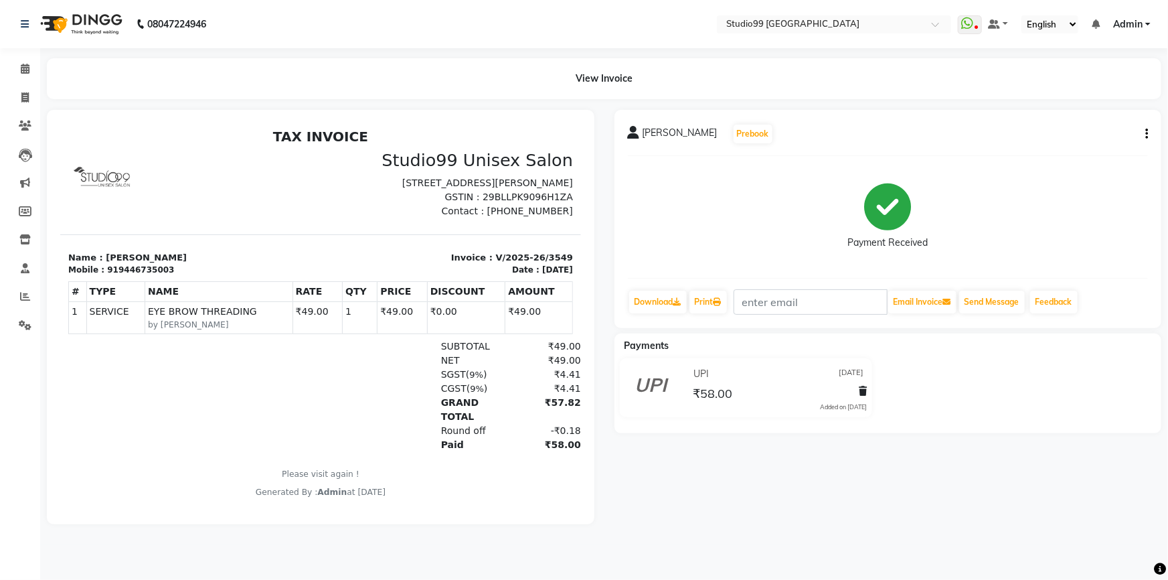
click at [1146, 134] on icon "button" at bounding box center [1147, 134] width 3 height 1
click at [1073, 153] on div "Edit Invoice" at bounding box center [1080, 150] width 92 height 17
select select "service"
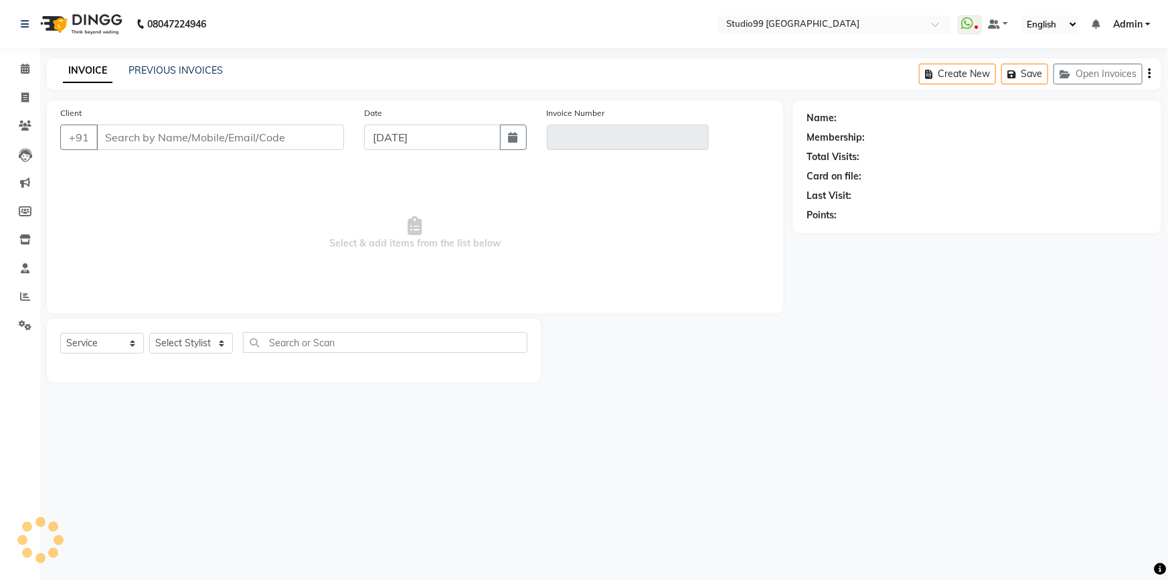
type input "9446735003"
type input "V/2025-26/3549"
select select "1: Object"
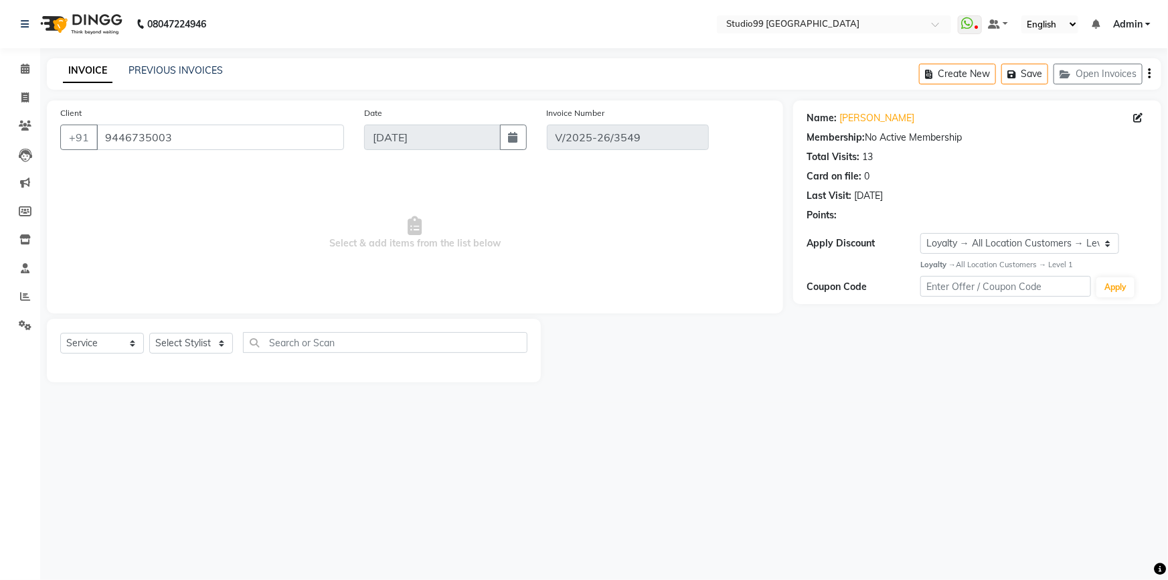
type input "[DATE]"
select select "select"
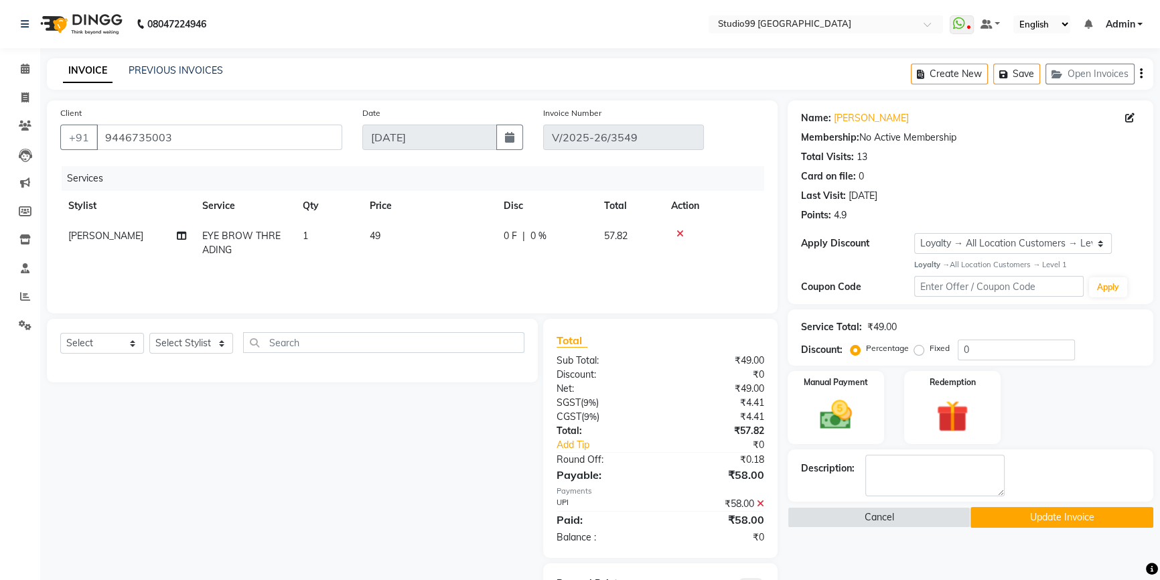
click at [126, 230] on td "[PERSON_NAME]" at bounding box center [127, 243] width 134 height 44
select select "52201"
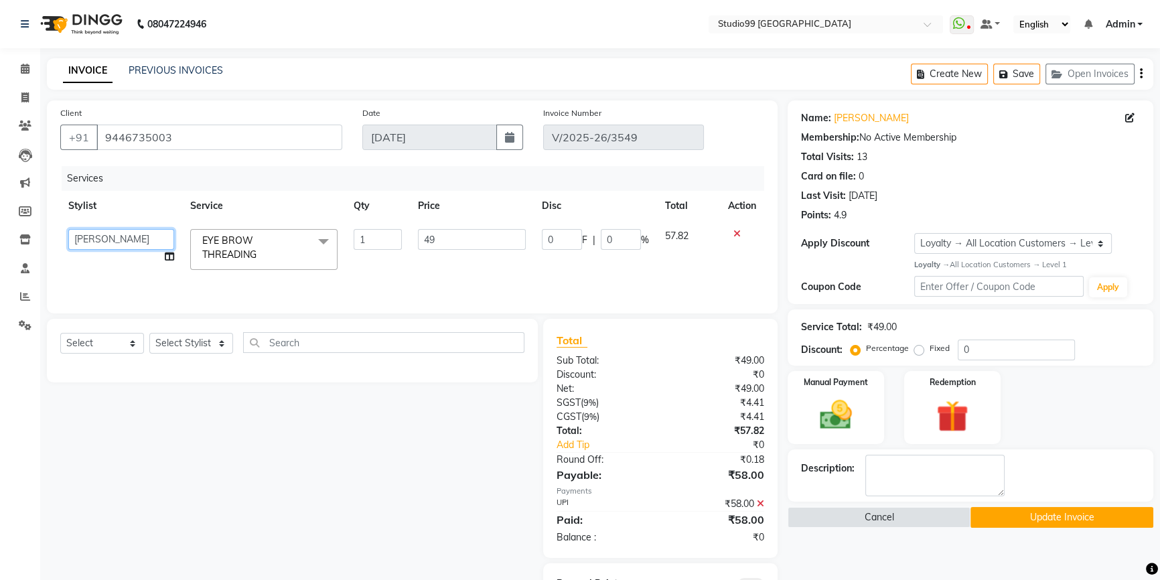
click at [110, 236] on select "Admin AKSHAY AMARJIT Dina GOUTAM Gulshan mahi Nobil Hasan Rafeeq Raj Rima Dey S…" at bounding box center [121, 239] width 106 height 21
select select "58534"
click at [1066, 514] on button "Update Invoice" at bounding box center [1061, 517] width 183 height 21
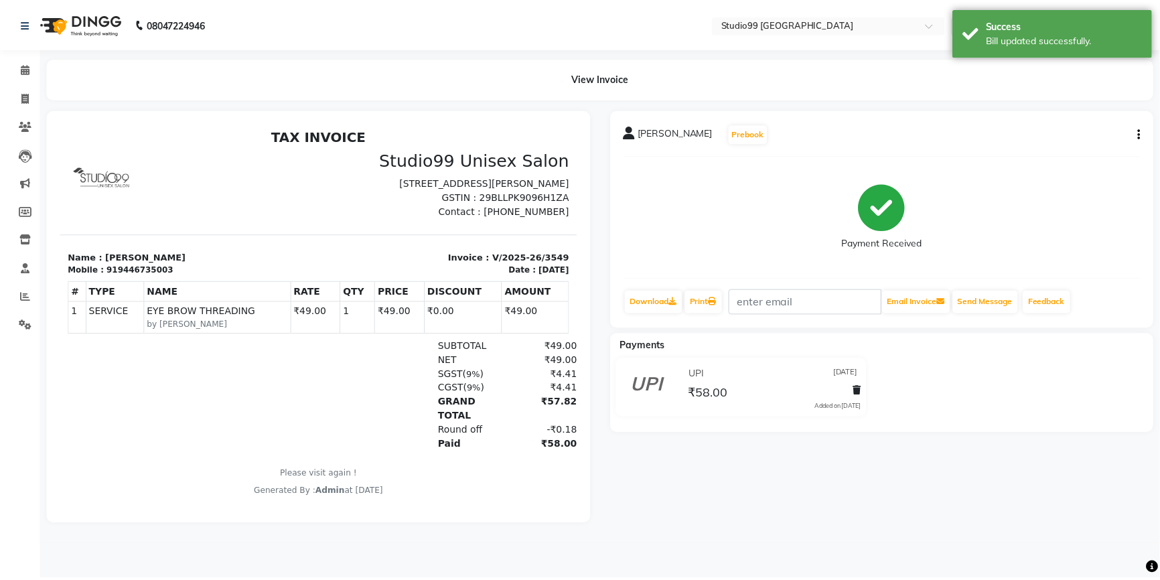
scroll to position [11, 0]
click at [19, 100] on span at bounding box center [24, 97] width 23 height 15
select select "service"
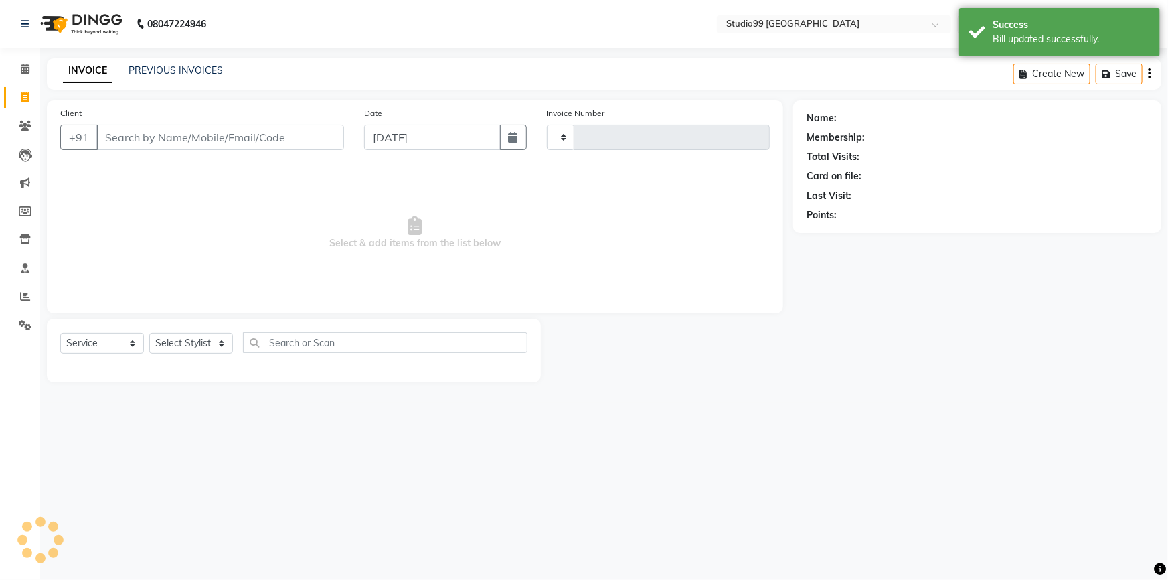
type input "3561"
select select "6042"
click at [23, 297] on icon at bounding box center [25, 296] width 10 height 10
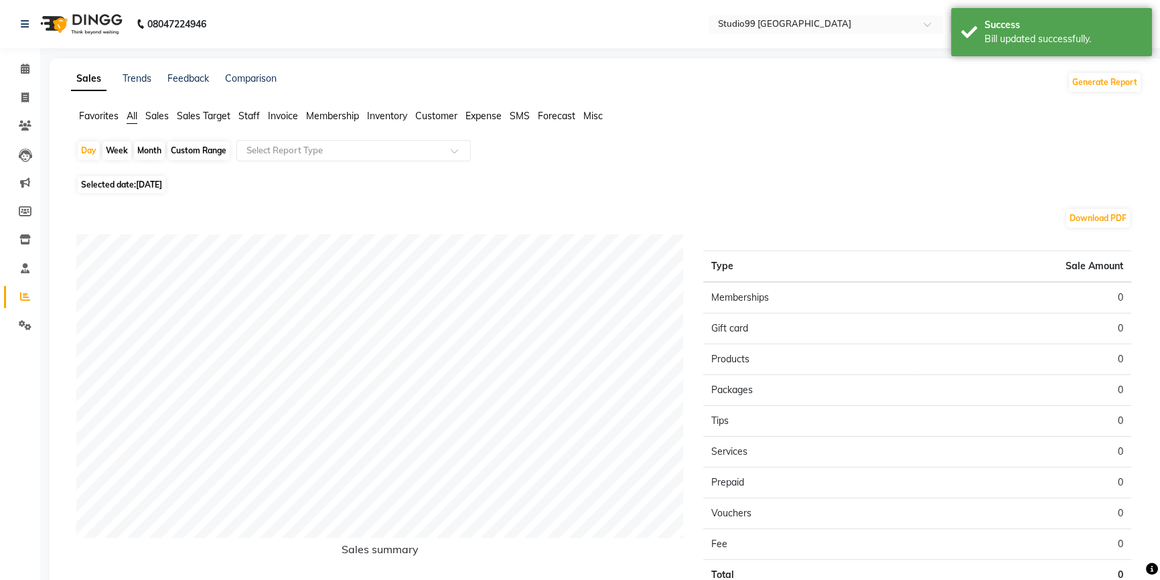
click at [252, 113] on span "Staff" at bounding box center [248, 116] width 21 height 12
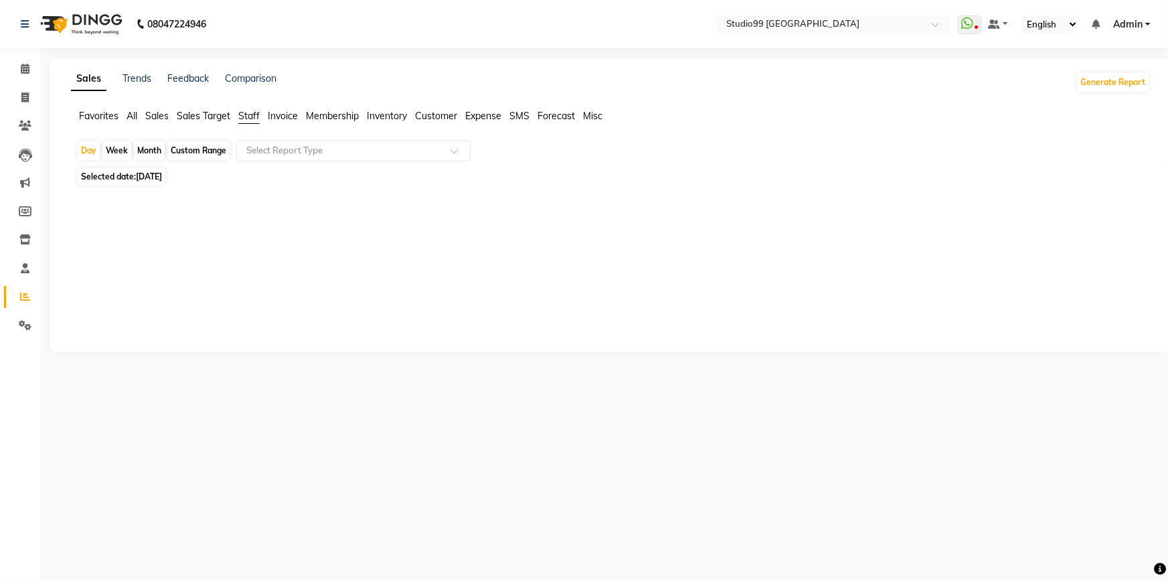
click at [155, 150] on div "Month" at bounding box center [149, 150] width 31 height 19
select select "9"
select select "2025"
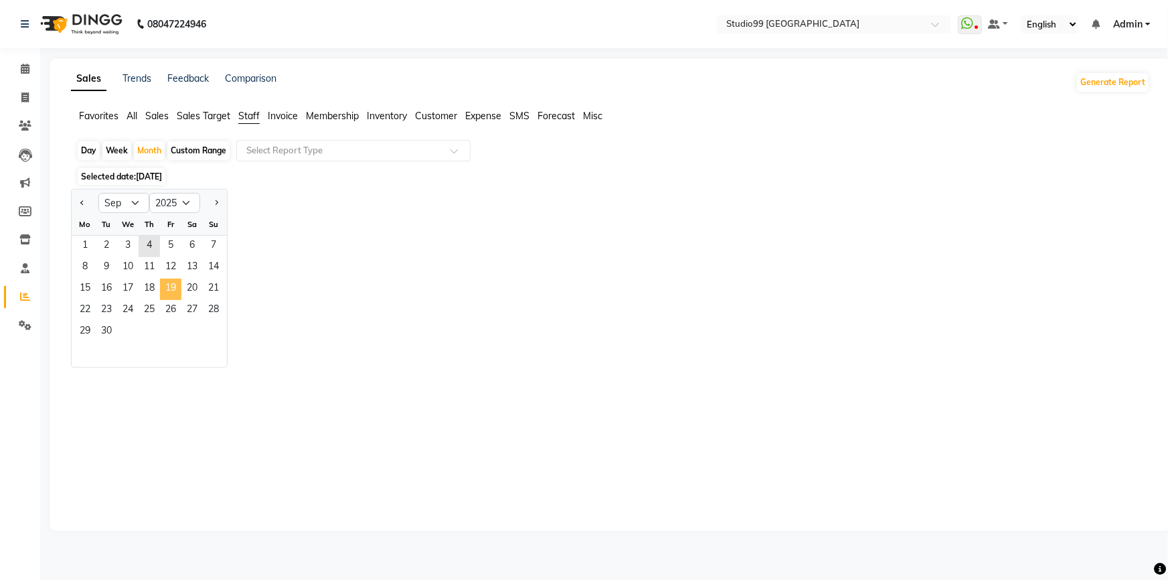
click at [176, 279] on span "19" at bounding box center [170, 289] width 21 height 21
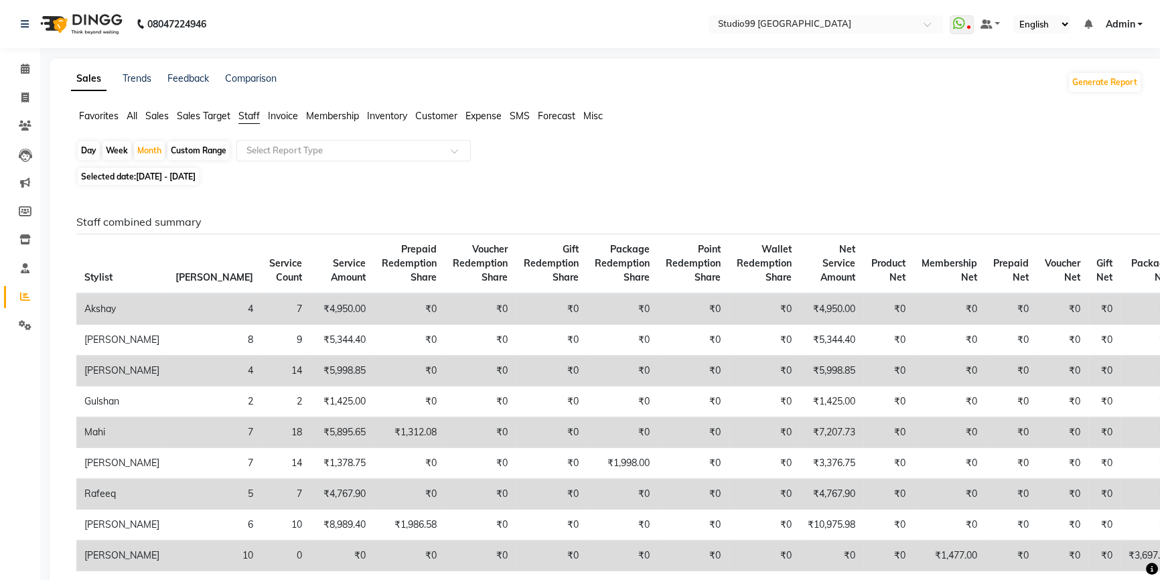
click at [83, 153] on div "Day" at bounding box center [89, 150] width 22 height 19
select select "9"
select select "2025"
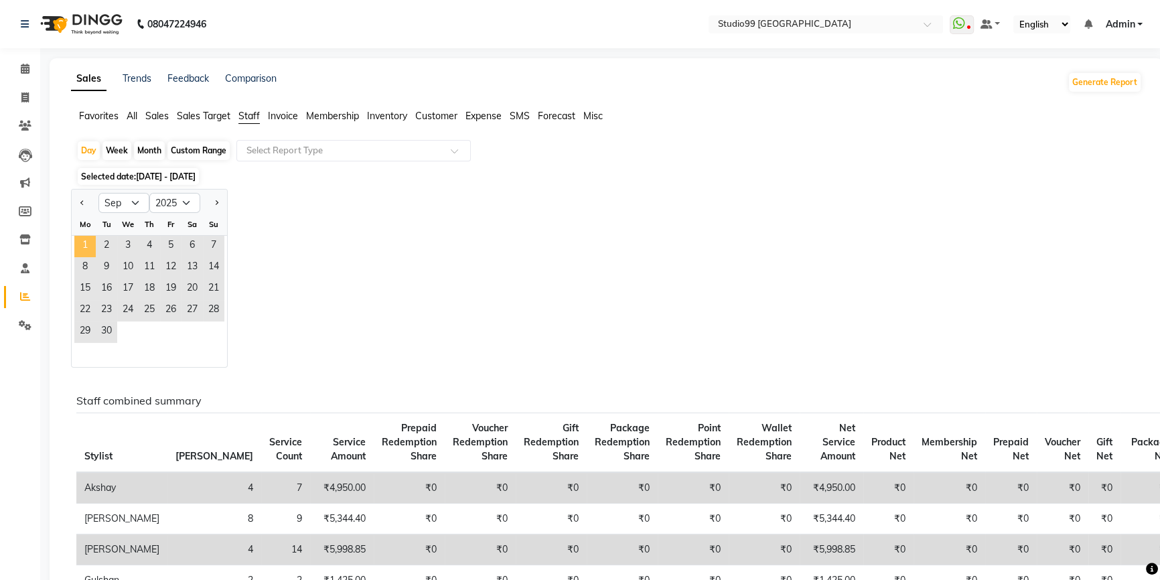
click at [81, 243] on span "1" at bounding box center [84, 246] width 21 height 21
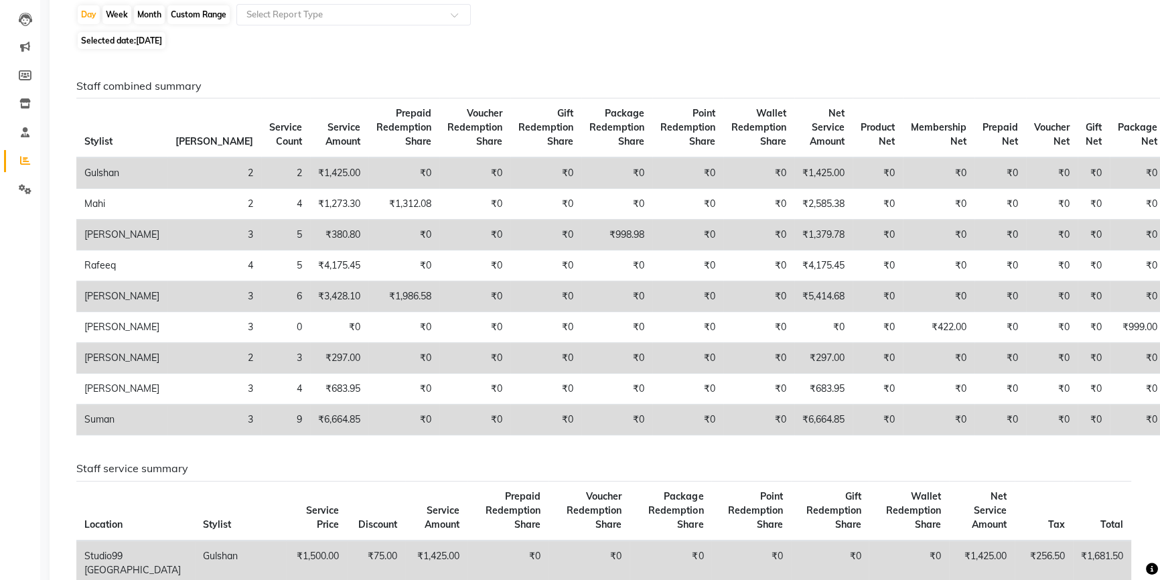
scroll to position [121, 0]
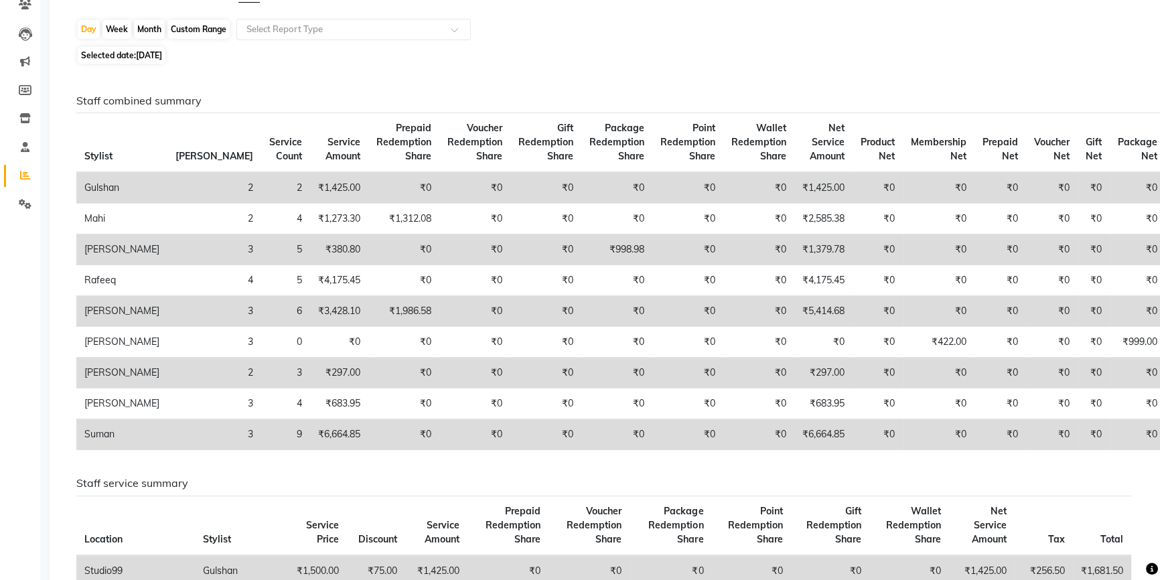
click at [145, 50] on span "[DATE]" at bounding box center [149, 55] width 26 height 10
select select "9"
select select "2025"
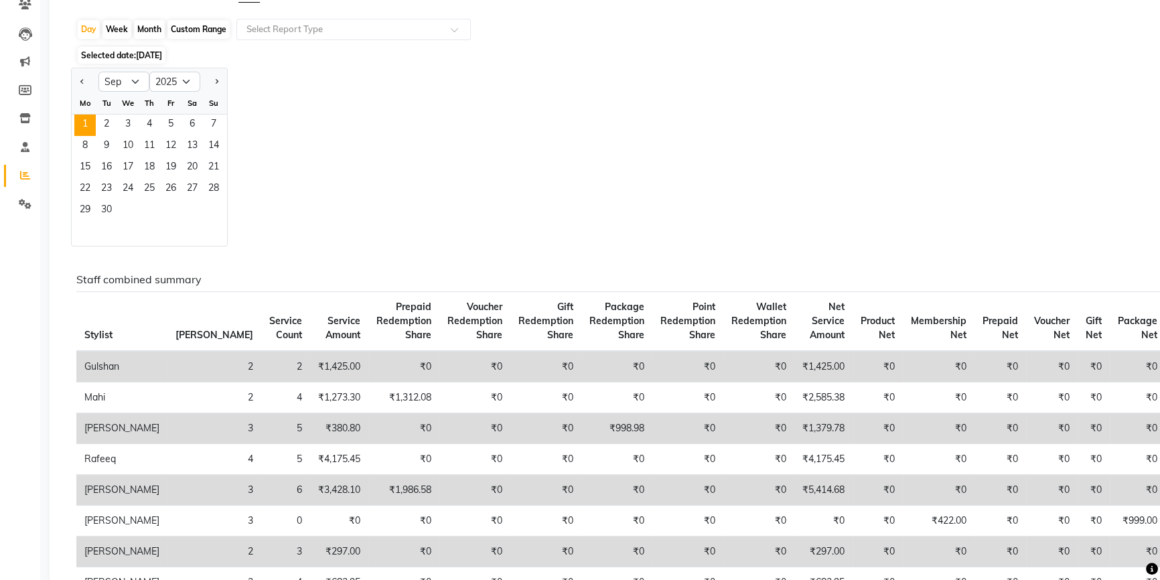
click at [291, 143] on div "Jan Feb Mar Apr May Jun Jul Aug Sep Oct Nov Dec 2015 2016 2017 2018 2019 2020 2…" at bounding box center [606, 157] width 1071 height 179
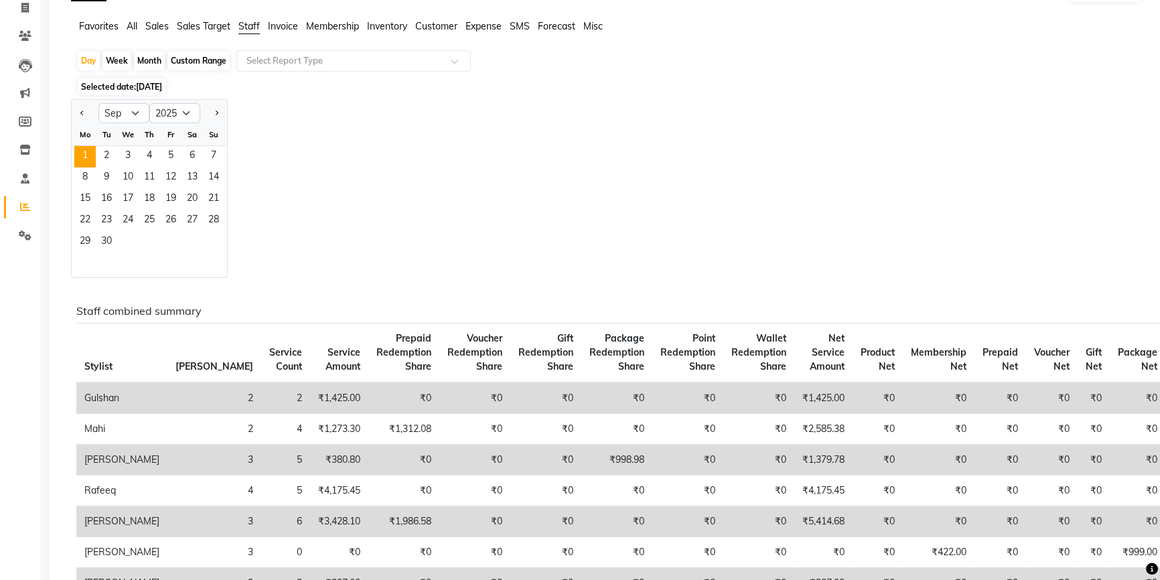
scroll to position [60, 0]
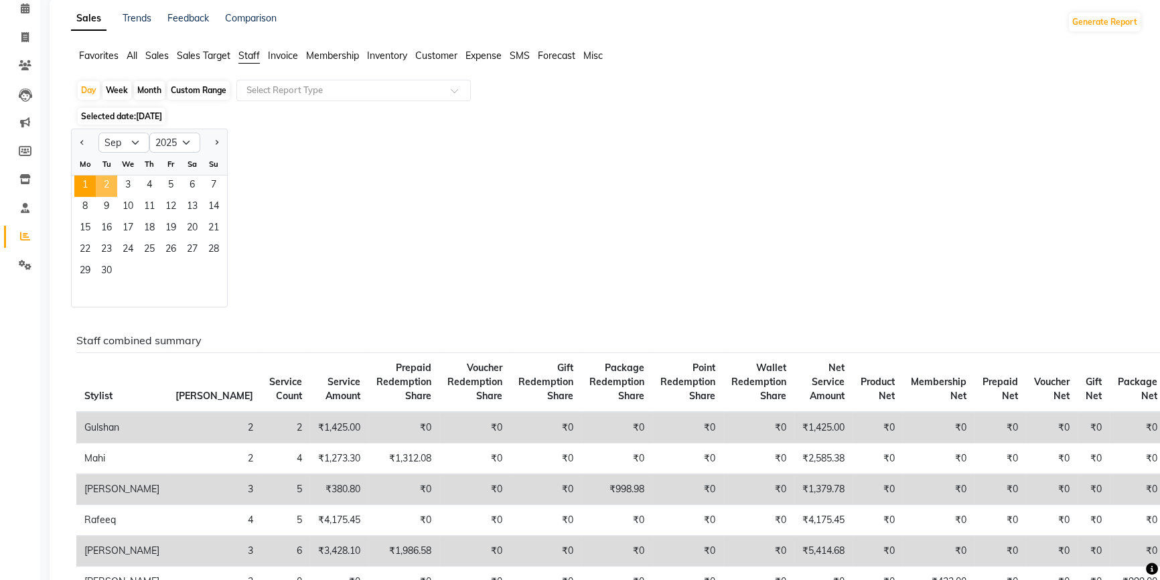
click at [107, 187] on span "2" at bounding box center [106, 185] width 21 height 21
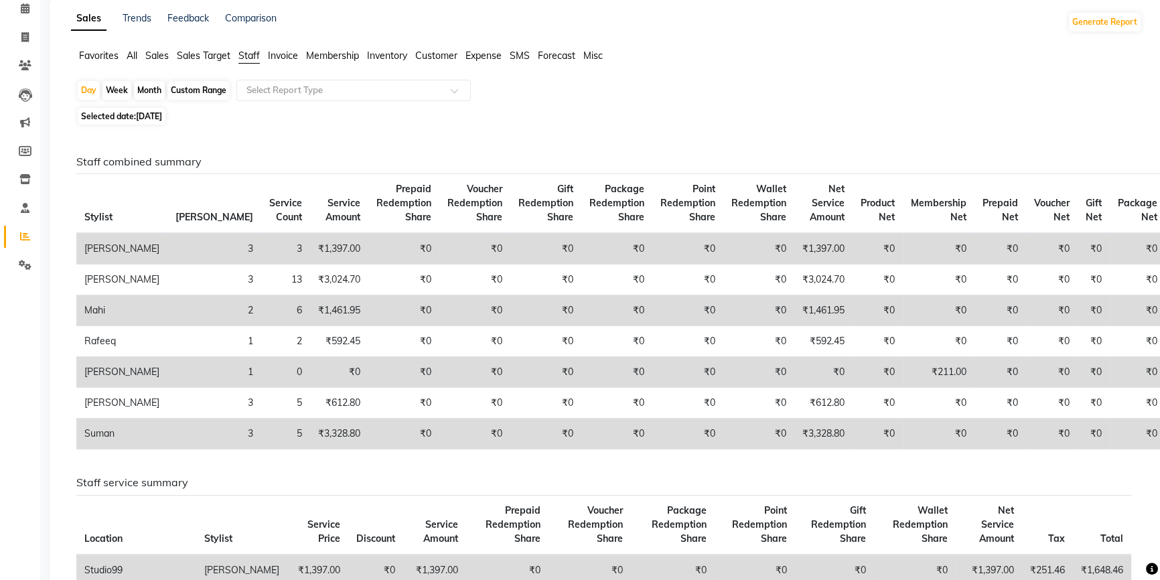
click at [147, 90] on div "Month" at bounding box center [149, 90] width 31 height 19
select select "9"
select select "2025"
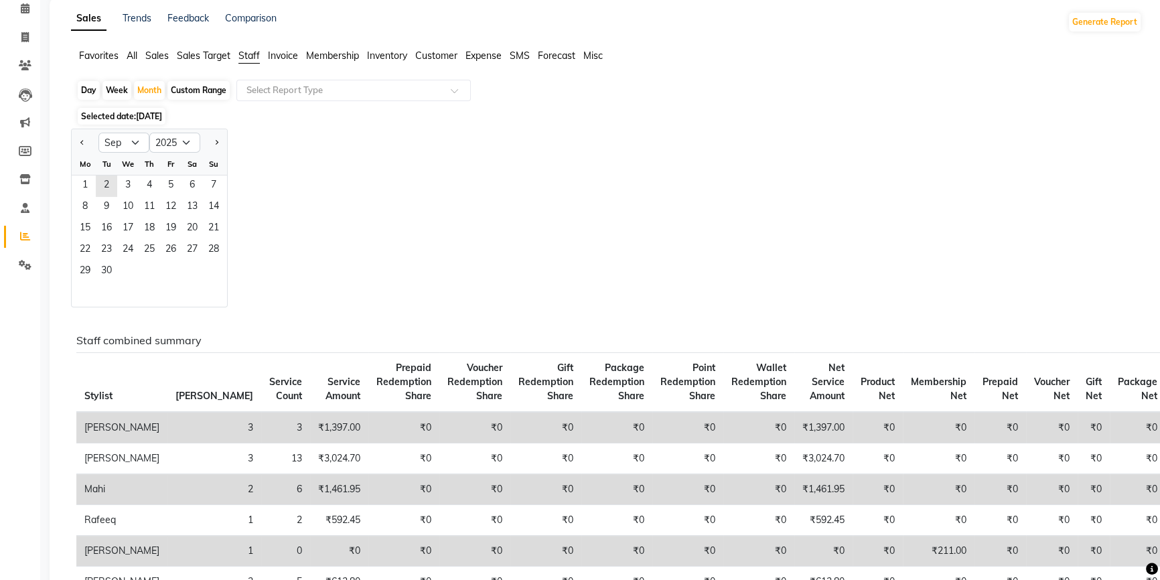
click at [82, 87] on div "Day" at bounding box center [89, 90] width 22 height 19
select select "9"
select select "2025"
click at [125, 191] on span "3" at bounding box center [127, 185] width 21 height 21
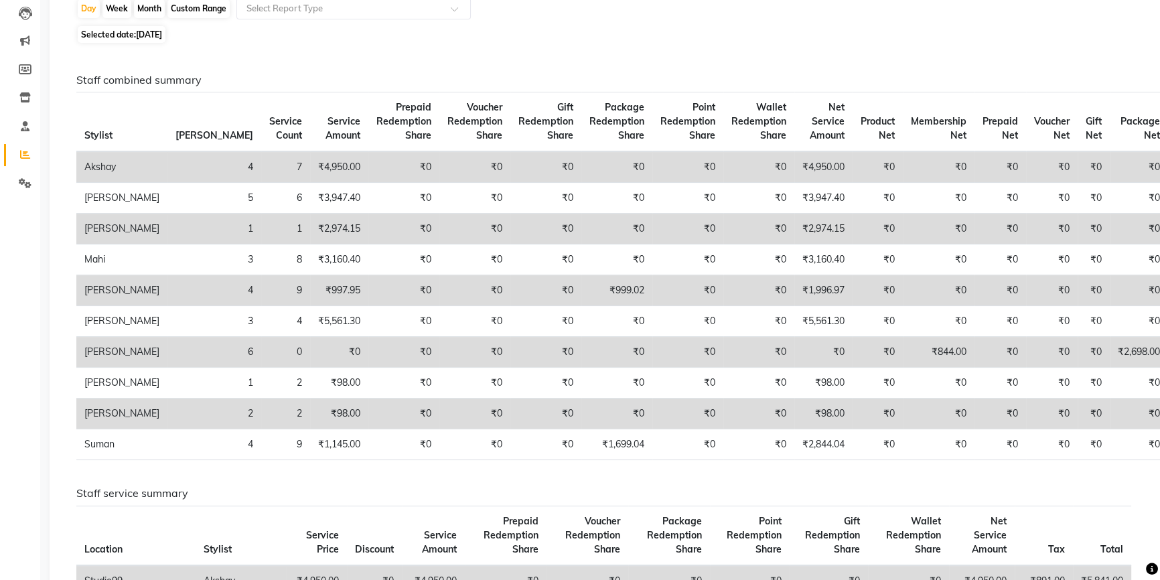
scroll to position [0, 0]
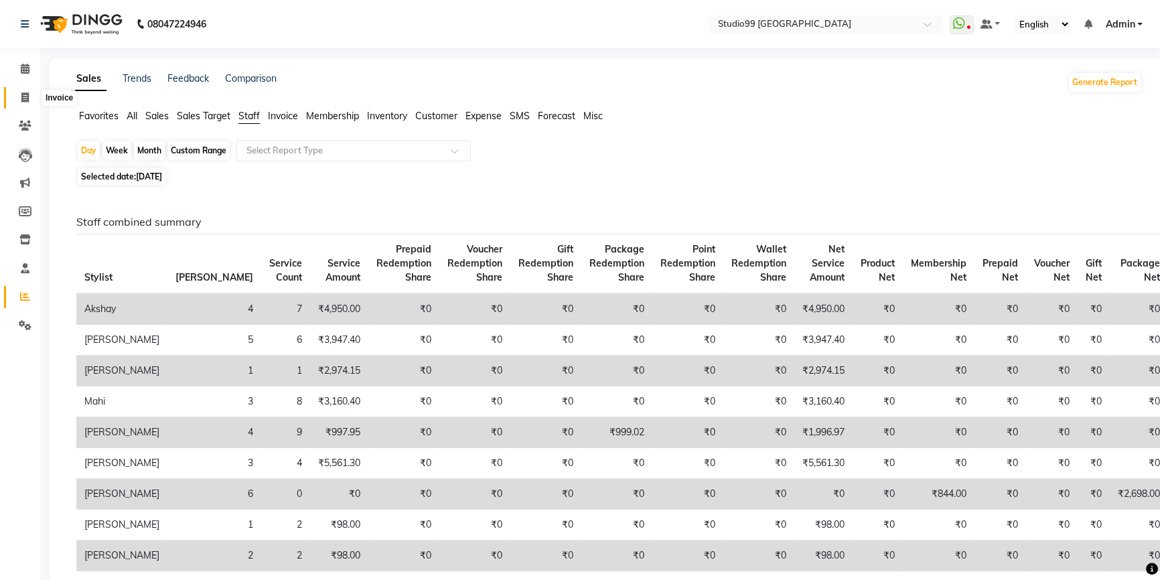
click at [21, 96] on icon at bounding box center [24, 97] width 7 height 10
select select "6042"
select select "service"
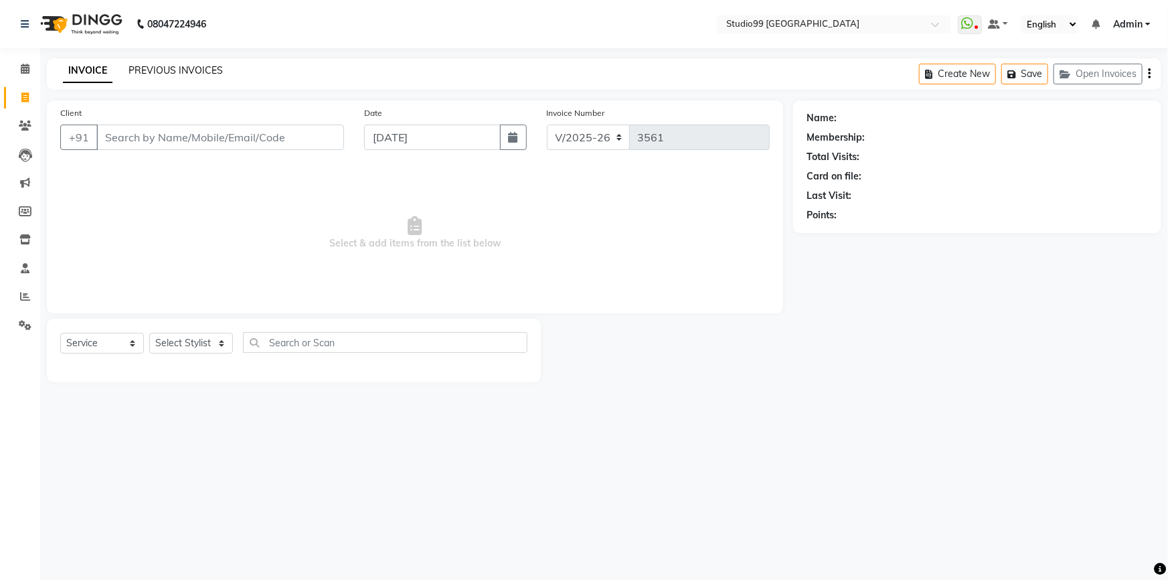
click at [183, 64] on link "PREVIOUS INVOICES" at bounding box center [176, 70] width 94 height 12
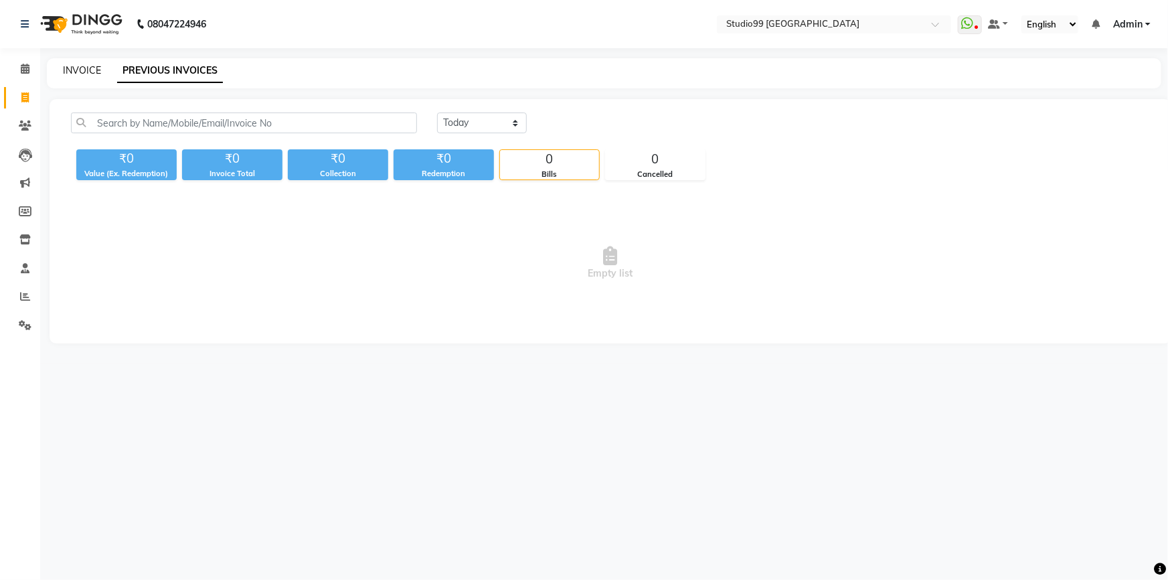
click at [72, 70] on link "INVOICE" at bounding box center [82, 70] width 38 height 12
select select "service"
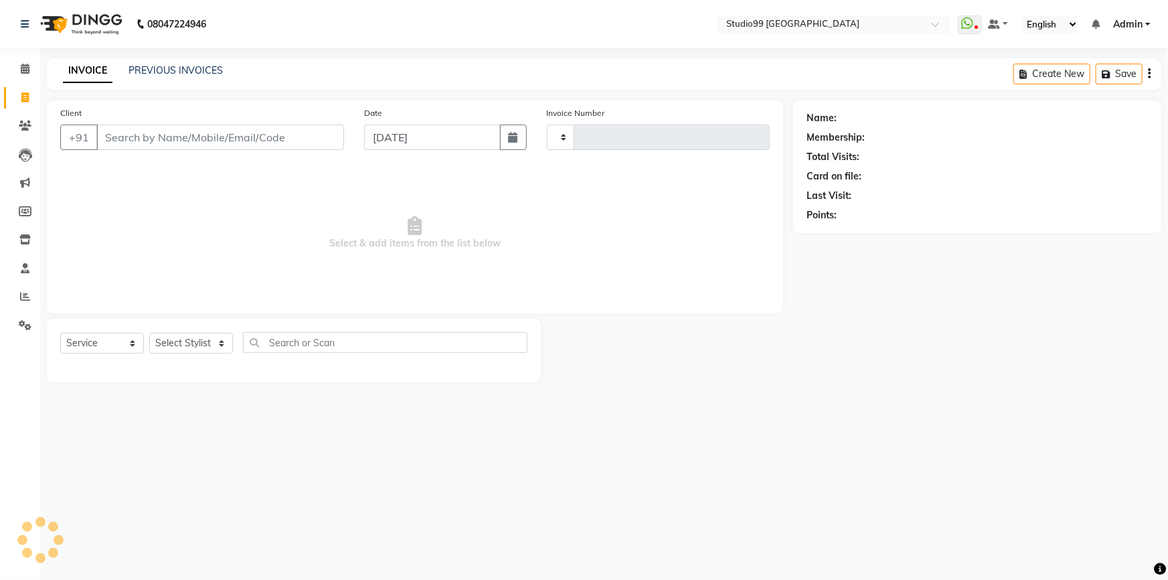
type input "3561"
select select "6042"
click at [210, 70] on link "PREVIOUS INVOICES" at bounding box center [176, 70] width 94 height 12
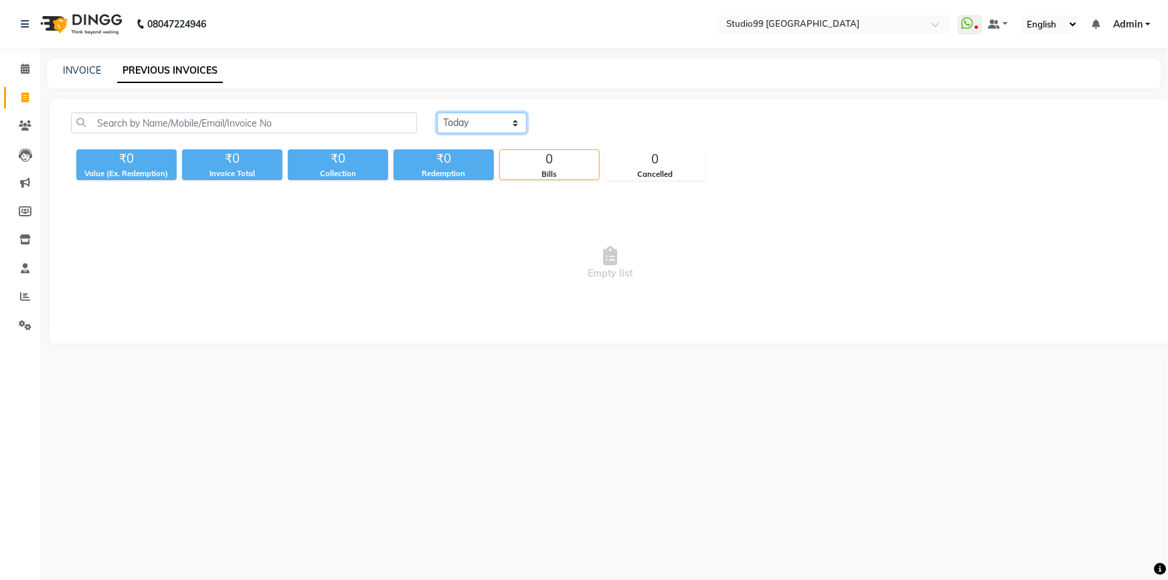
click at [505, 129] on select "[DATE] [DATE] Custom Range" at bounding box center [482, 122] width 90 height 21
select select "yesterday"
click at [437, 112] on select "[DATE] [DATE] Custom Range" at bounding box center [482, 122] width 90 height 21
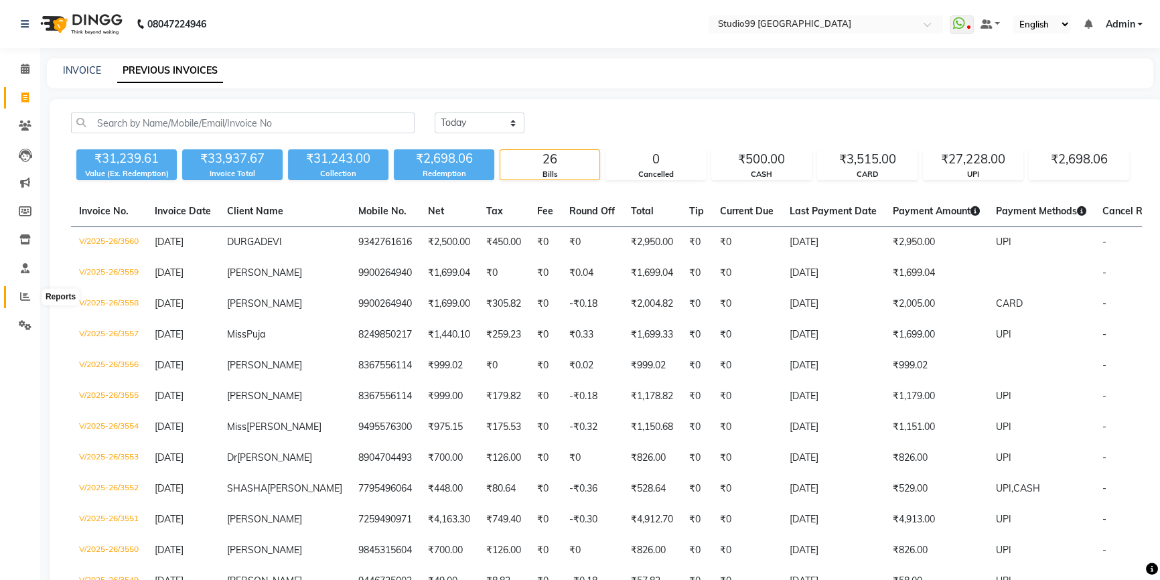
click at [19, 299] on span at bounding box center [24, 296] width 23 height 15
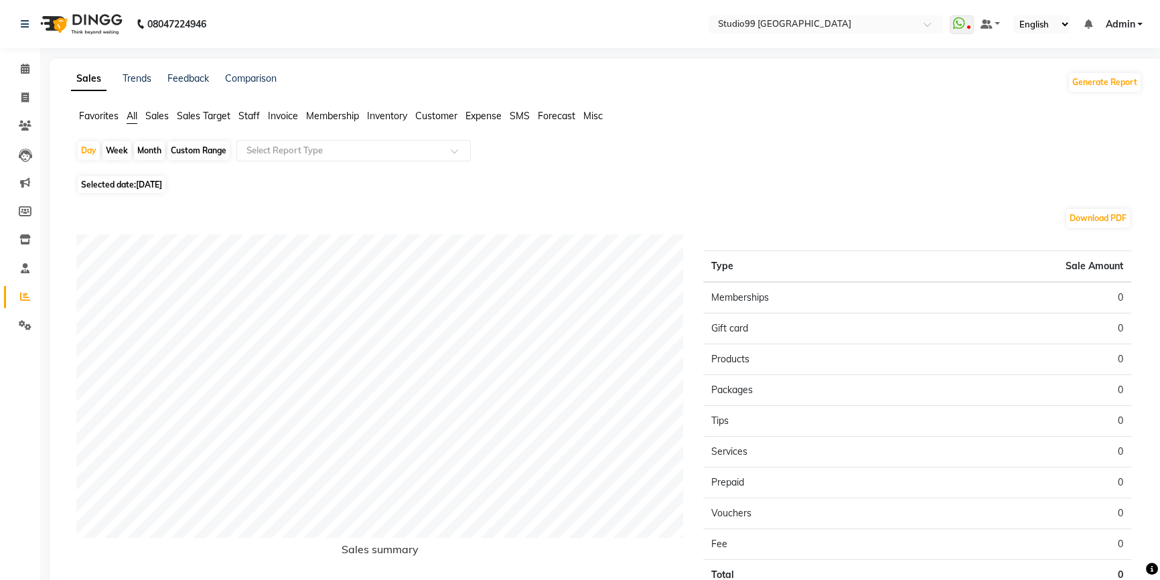
click at [108, 187] on span "Selected date: [DATE]" at bounding box center [122, 184] width 88 height 17
select select "9"
select select "2025"
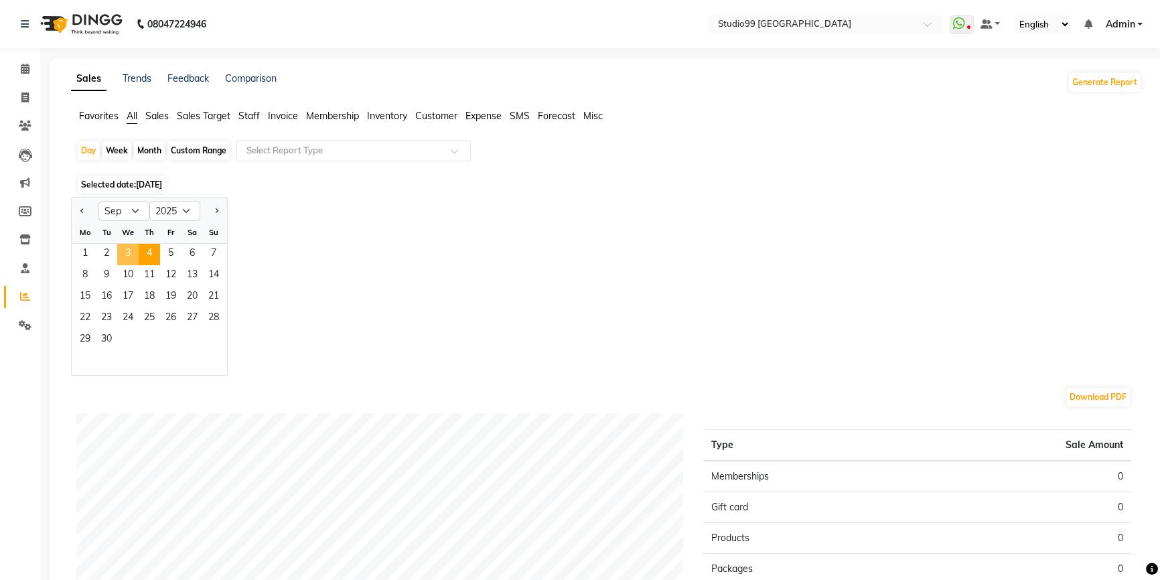
click at [124, 256] on span "3" at bounding box center [127, 254] width 21 height 21
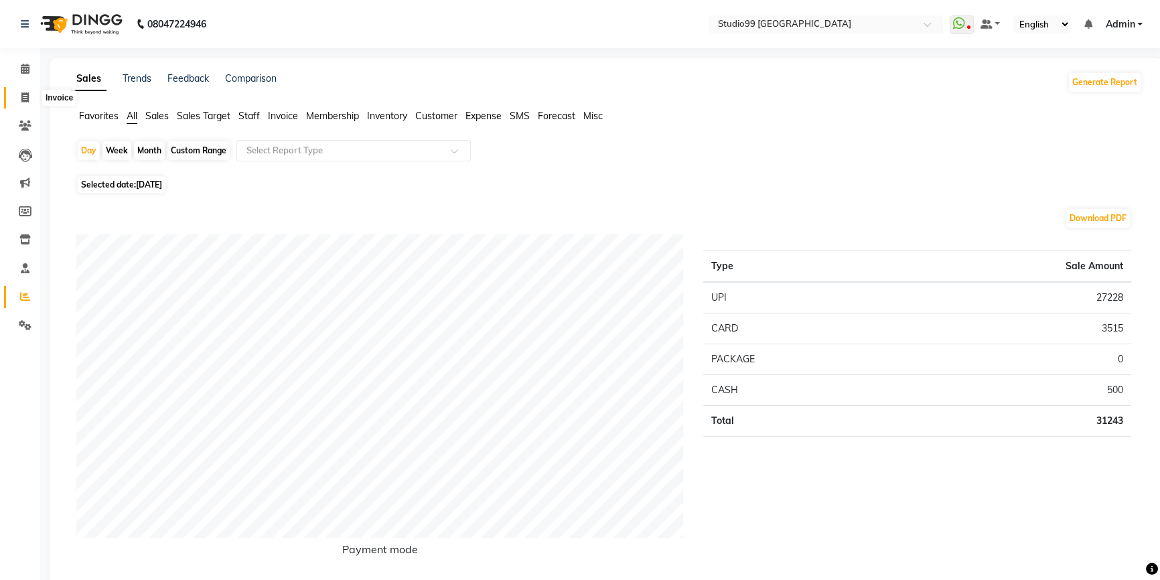
click at [23, 100] on icon at bounding box center [24, 97] width 7 height 10
select select "service"
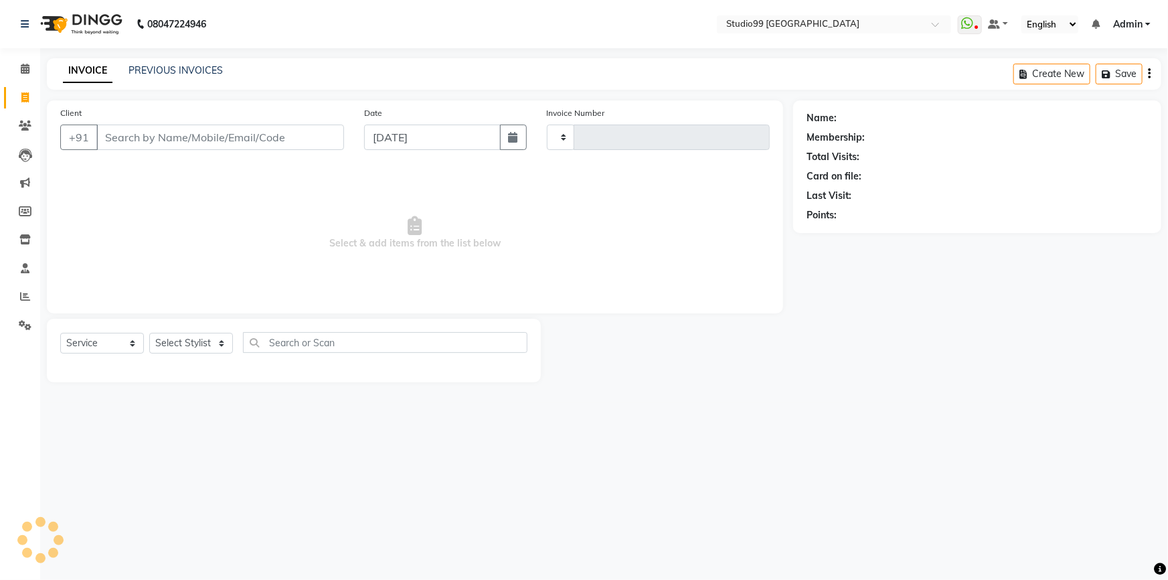
type input "3561"
select select "6042"
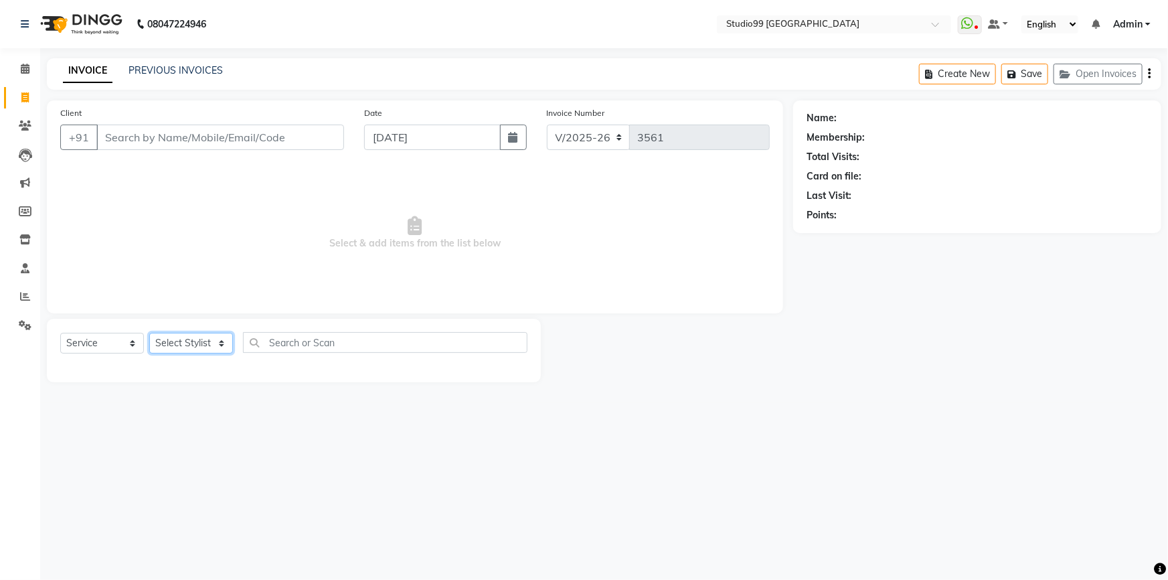
click at [209, 337] on select "Select Stylist Admin AKSHAY [PERSON_NAME] mahi [PERSON_NAME] [PERSON_NAME] [PER…" at bounding box center [191, 343] width 84 height 21
drag, startPoint x: 644, startPoint y: 363, endPoint x: 531, endPoint y: 365, distance: 113.2
click at [635, 364] on div at bounding box center [667, 351] width 252 height 64
click at [168, 68] on link "PREVIOUS INVOICES" at bounding box center [176, 70] width 94 height 12
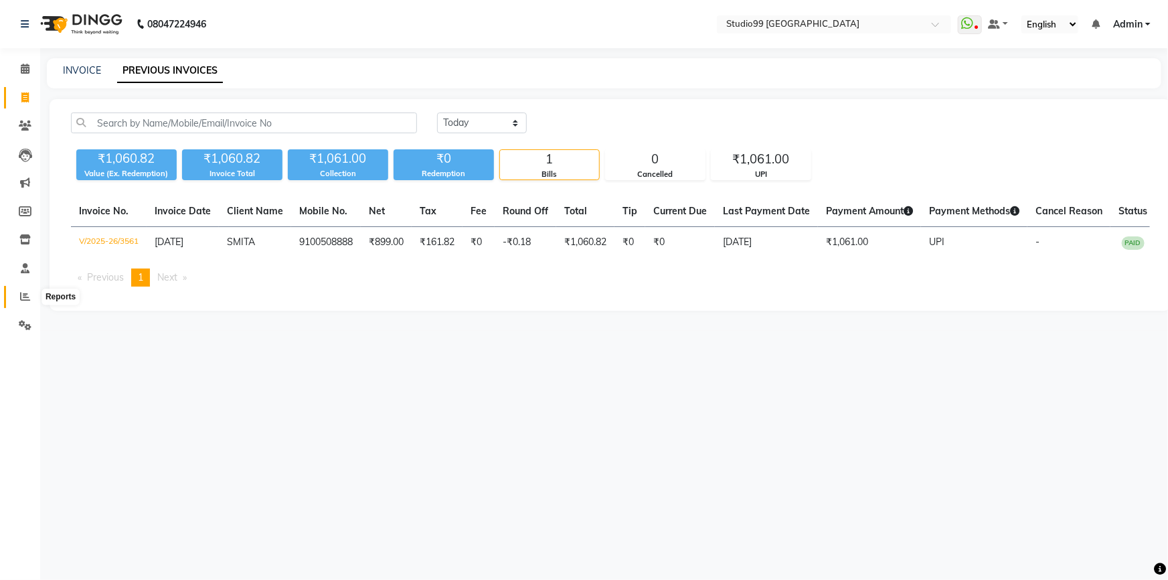
click at [21, 295] on icon at bounding box center [25, 296] width 10 height 10
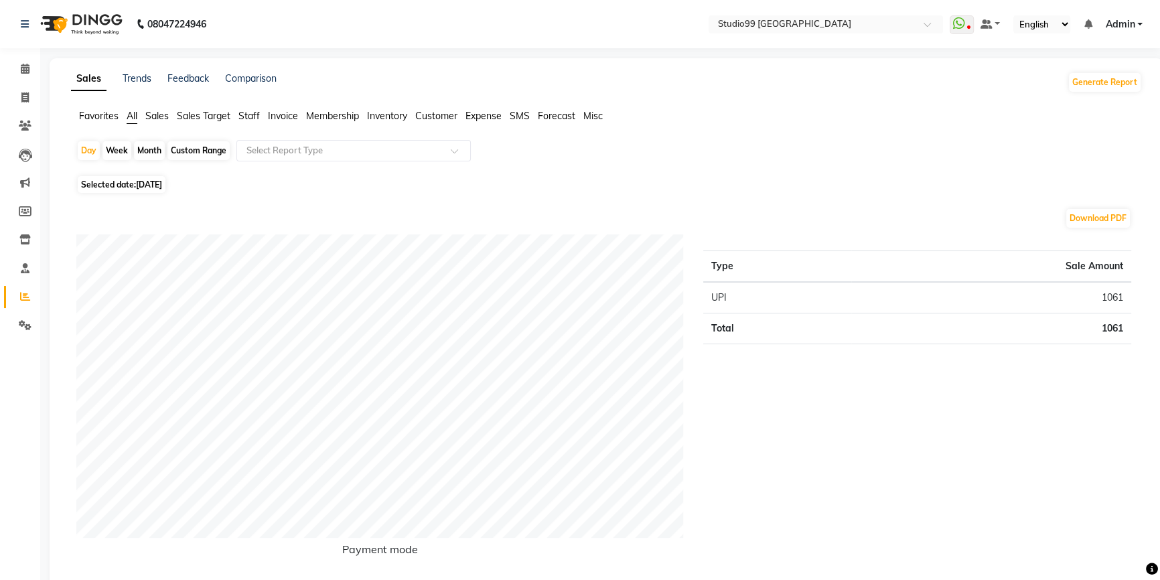
click at [248, 117] on span "Staff" at bounding box center [248, 116] width 21 height 12
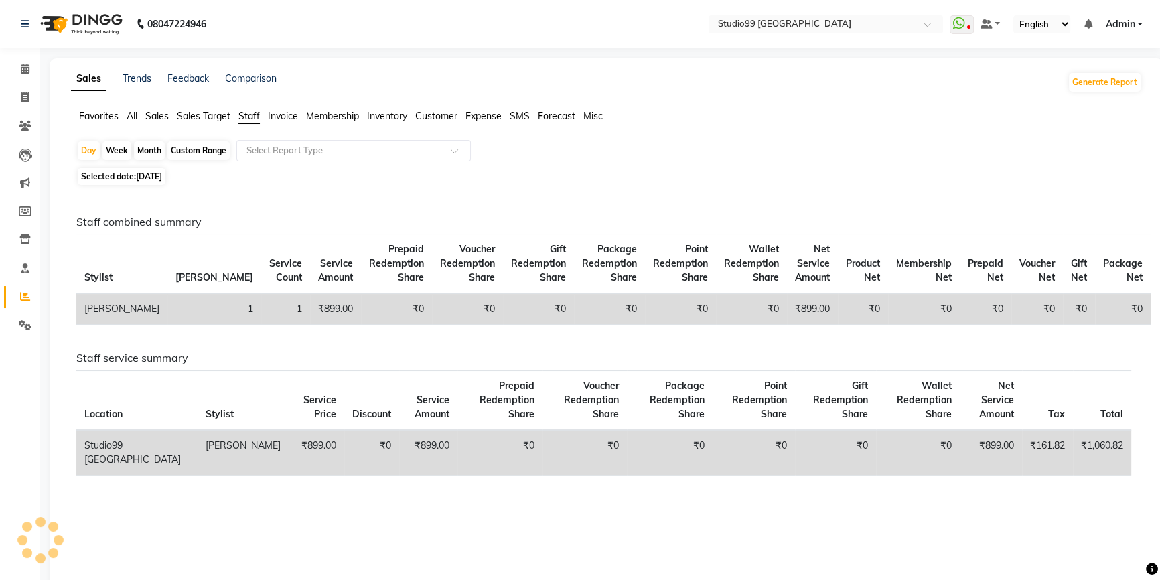
click at [140, 179] on span "[DATE]" at bounding box center [149, 176] width 26 height 10
select select "9"
select select "2025"
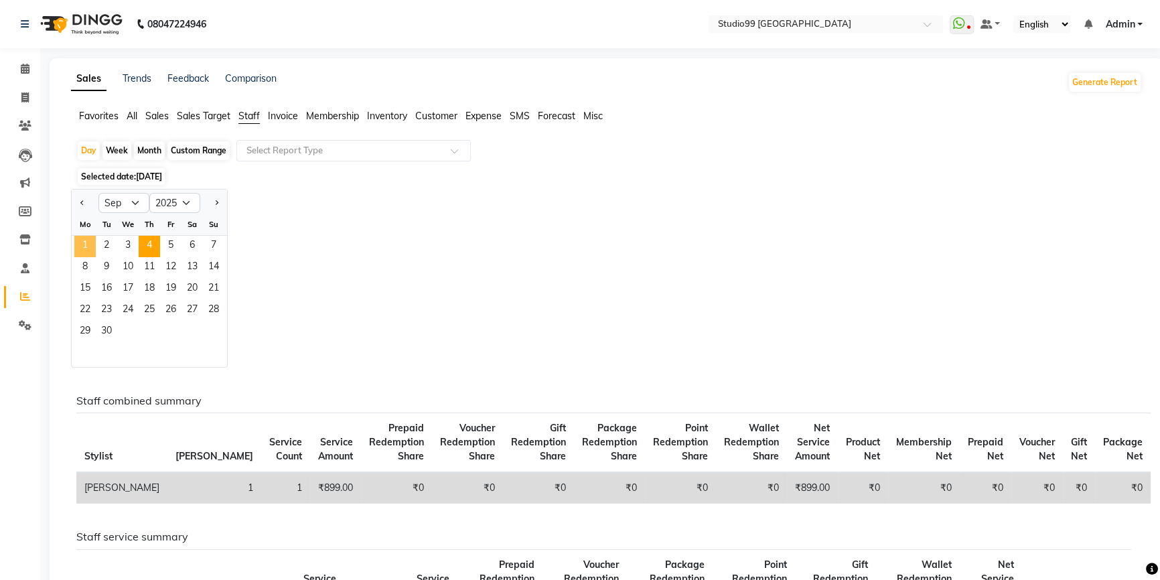
click at [87, 246] on span "1" at bounding box center [84, 246] width 21 height 21
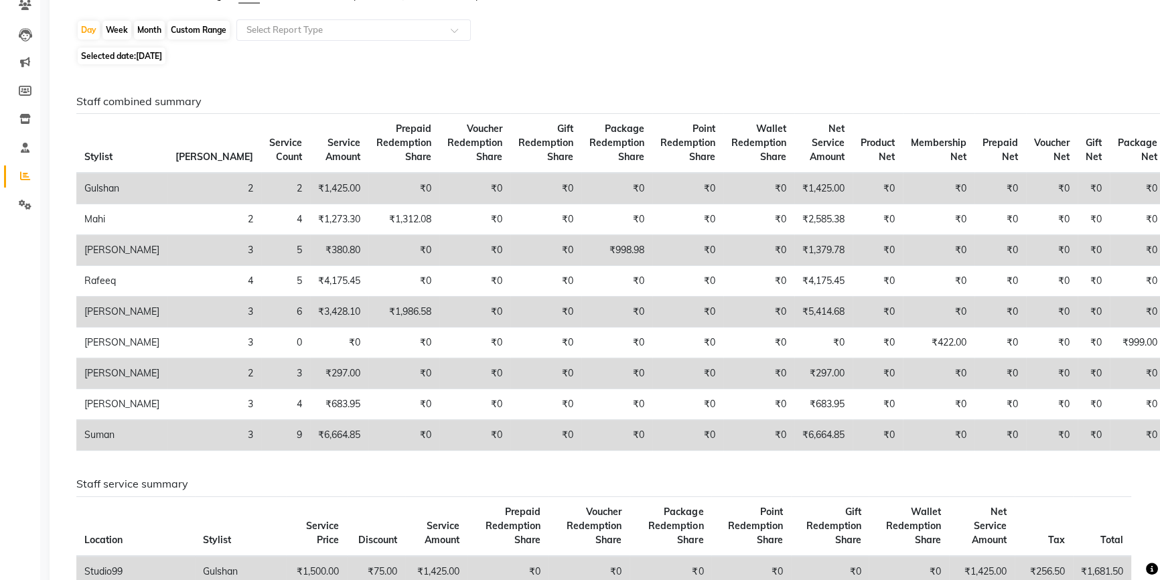
scroll to position [121, 0]
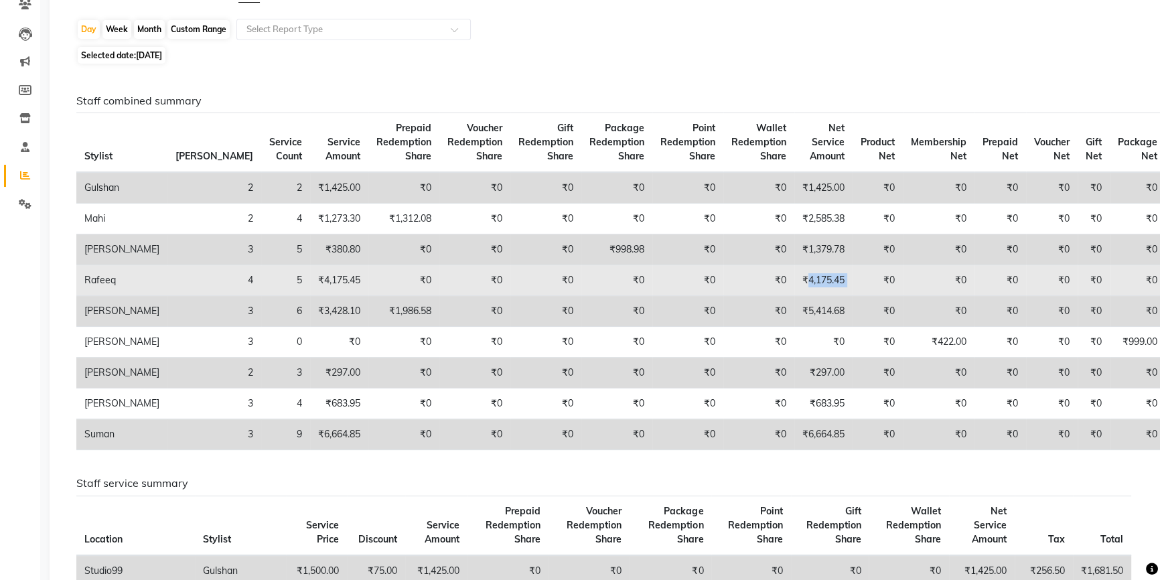
drag, startPoint x: 763, startPoint y: 294, endPoint x: 810, endPoint y: 294, distance: 46.9
click at [810, 294] on tr "Rafeeq 4 5 ₹4,175.45 ₹0 ₹0 ₹0 ₹0 ₹0 ₹0 ₹4,175.45 ₹0 ₹0 ₹0 ₹0 ₹0 ₹0" at bounding box center [620, 280] width 1089 height 31
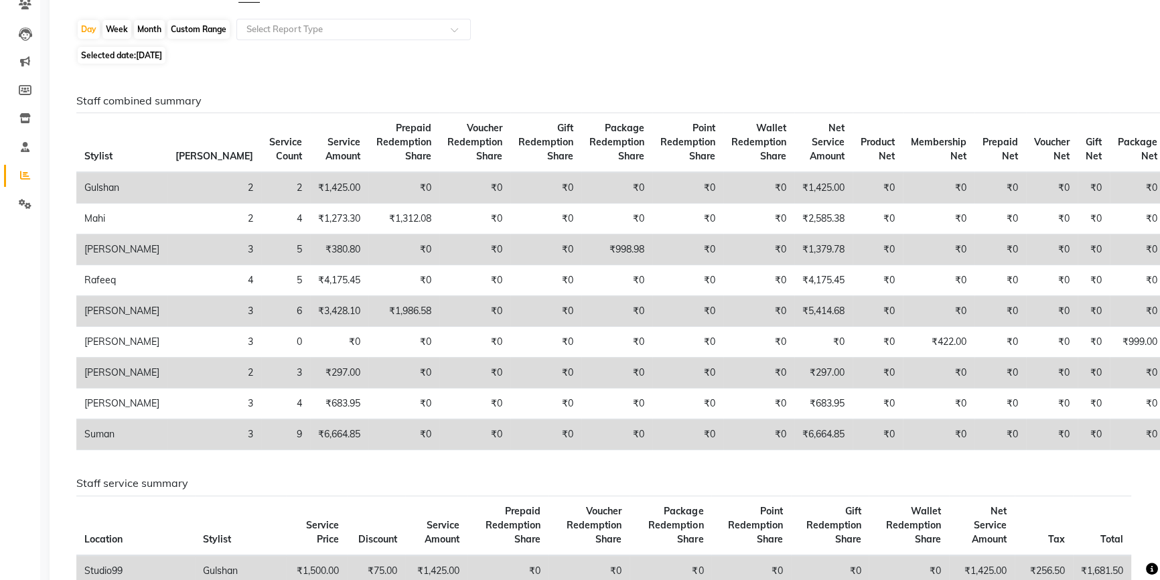
click at [161, 54] on span "[DATE]" at bounding box center [149, 55] width 26 height 10
select select "9"
select select "2025"
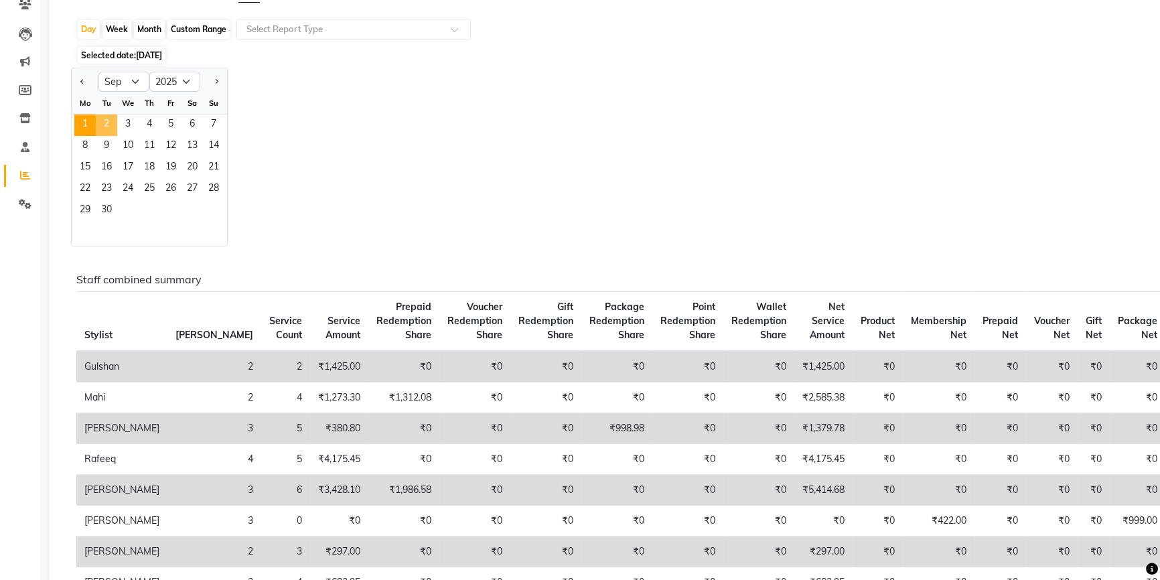
click at [105, 128] on span "2" at bounding box center [106, 124] width 21 height 21
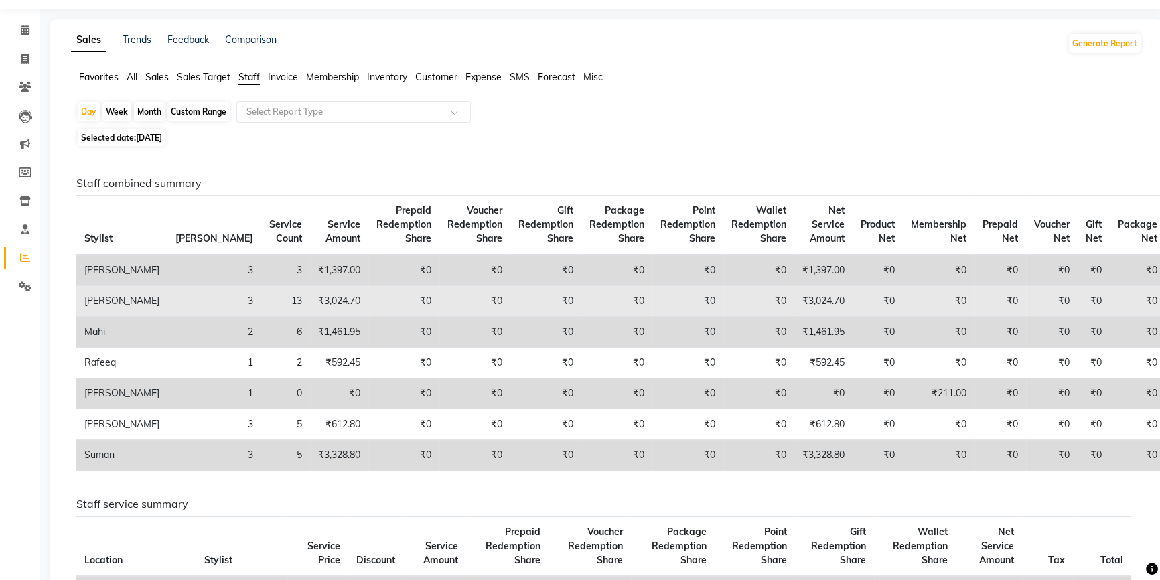
scroll to position [60, 0]
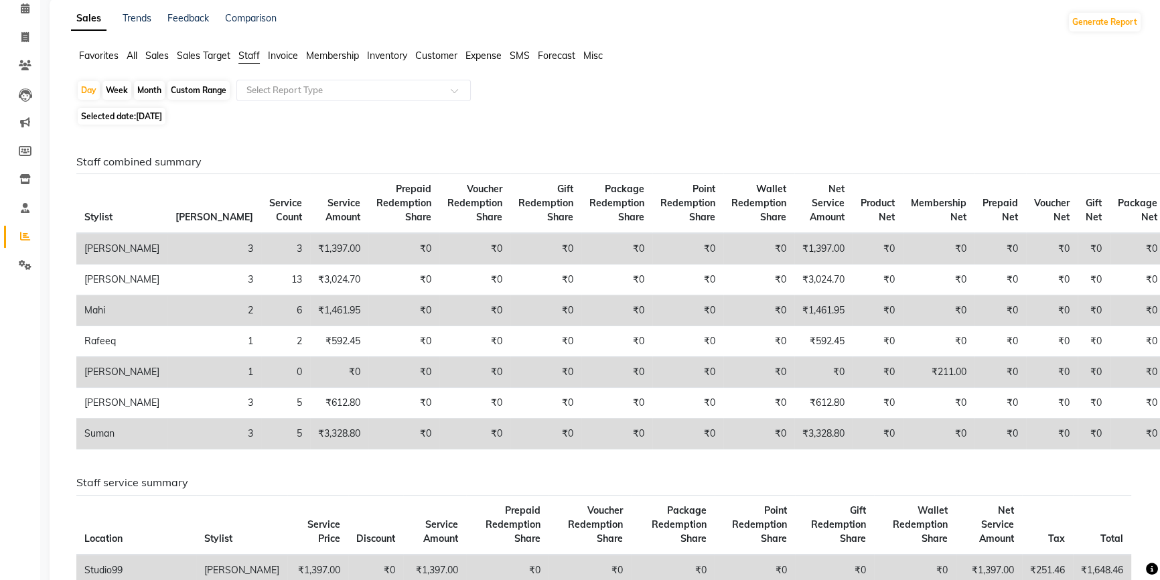
click at [139, 112] on span "[DATE]" at bounding box center [149, 116] width 26 height 10
select select "9"
select select "2025"
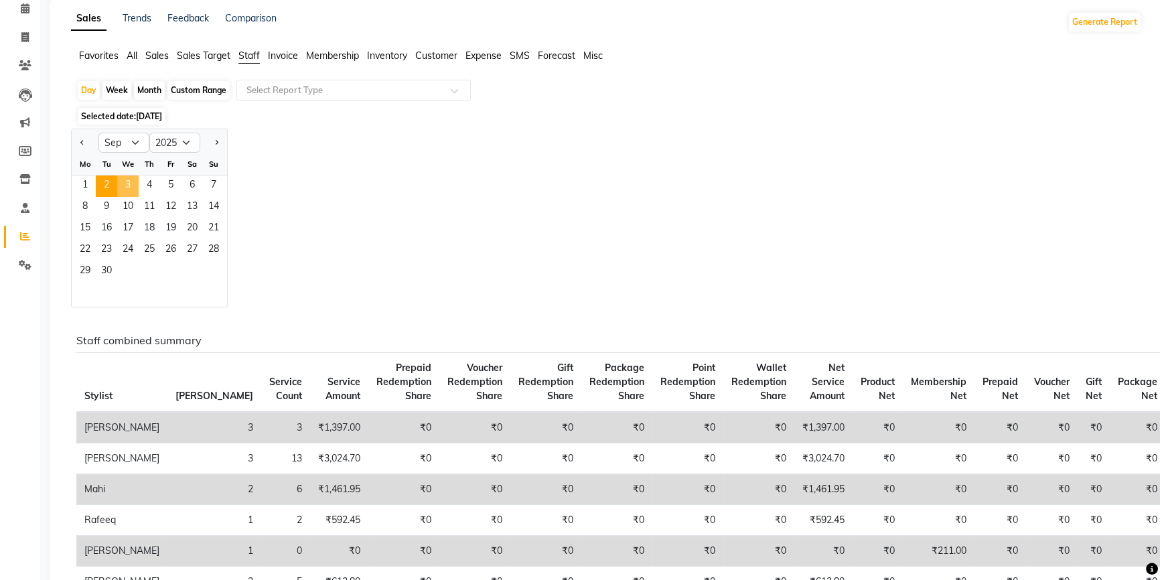
click at [132, 179] on span "3" at bounding box center [127, 185] width 21 height 21
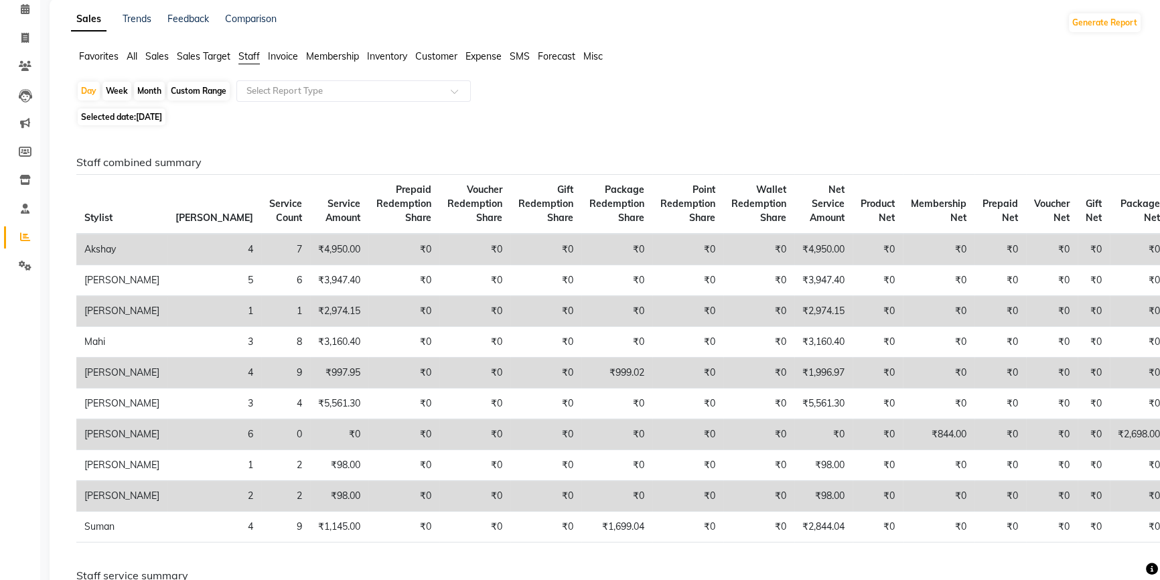
scroll to position [0, 0]
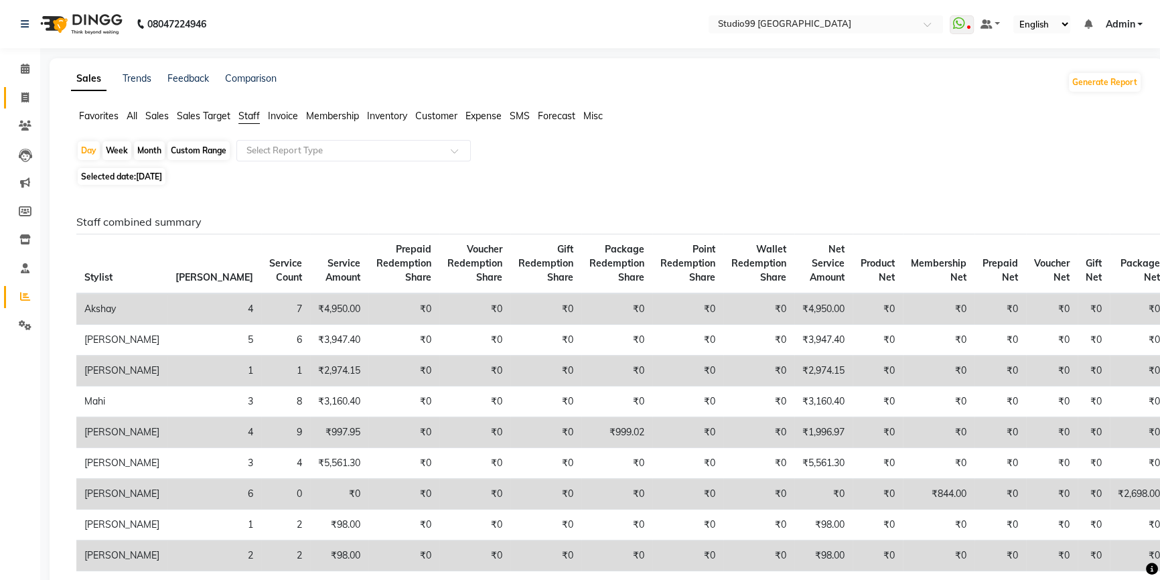
click at [24, 100] on icon at bounding box center [24, 97] width 7 height 10
select select "service"
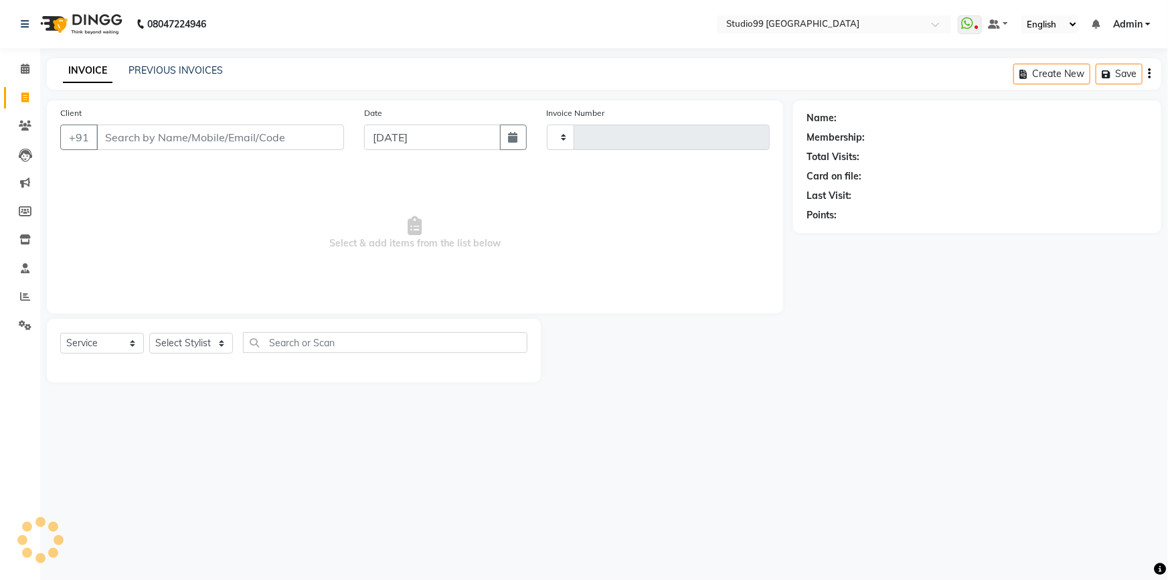
type input "3562"
select select "6042"
click at [207, 70] on link "PREVIOUS INVOICES" at bounding box center [176, 70] width 94 height 12
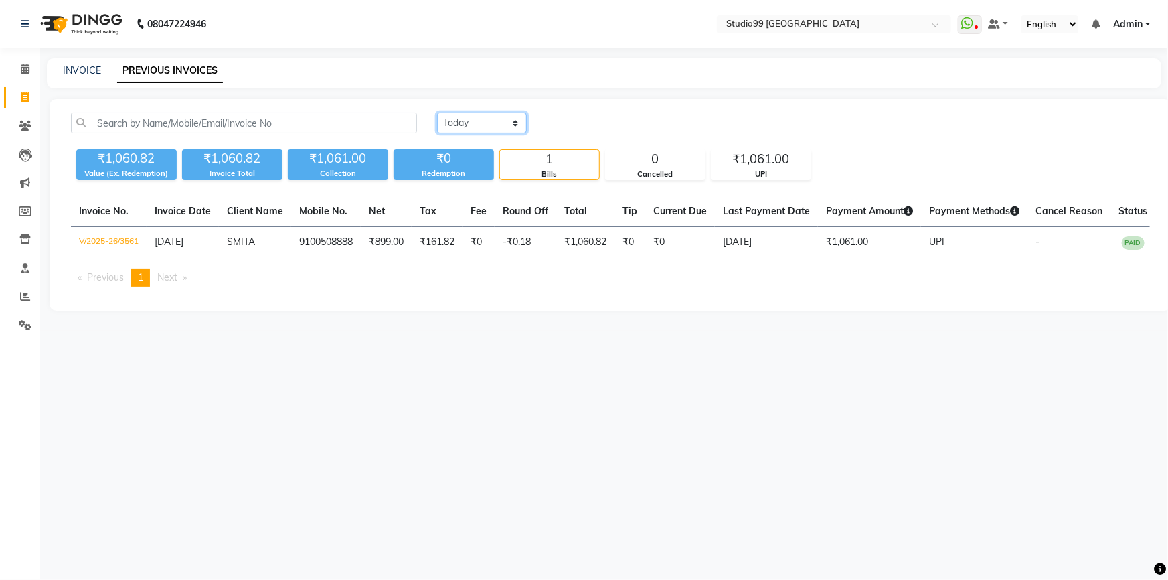
click at [465, 126] on select "[DATE] [DATE] Custom Range" at bounding box center [482, 122] width 90 height 21
select select "yesterday"
click at [437, 112] on select "[DATE] [DATE] Custom Range" at bounding box center [482, 122] width 90 height 21
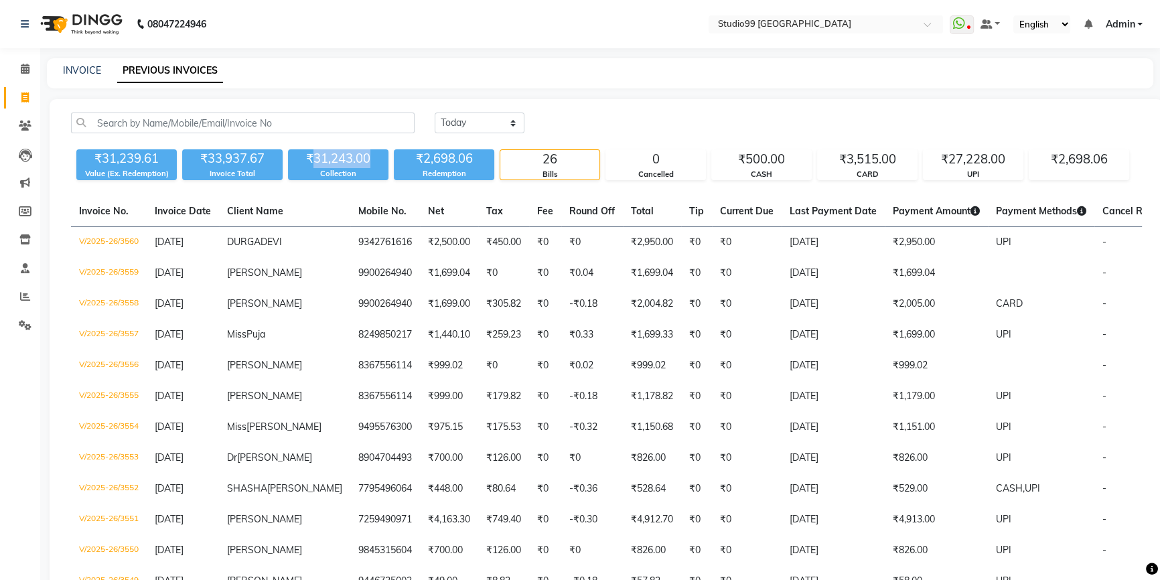
drag, startPoint x: 314, startPoint y: 156, endPoint x: 368, endPoint y: 156, distance: 54.2
click at [368, 156] on div "₹31,243.00" at bounding box center [338, 158] width 100 height 19
click at [23, 301] on icon at bounding box center [25, 296] width 10 height 10
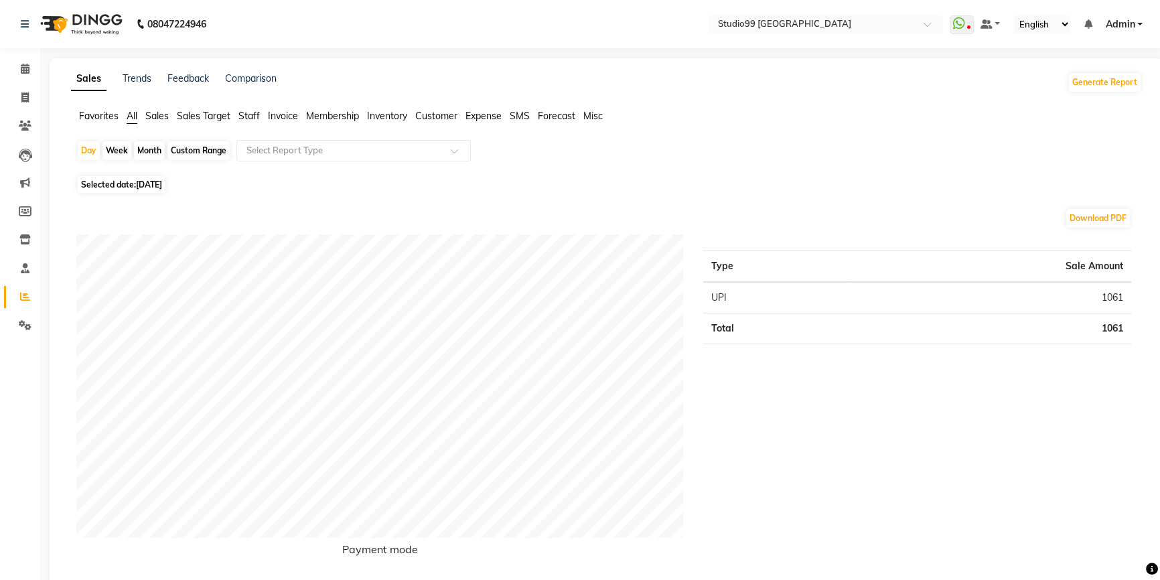
click at [257, 112] on span "Staff" at bounding box center [248, 116] width 21 height 12
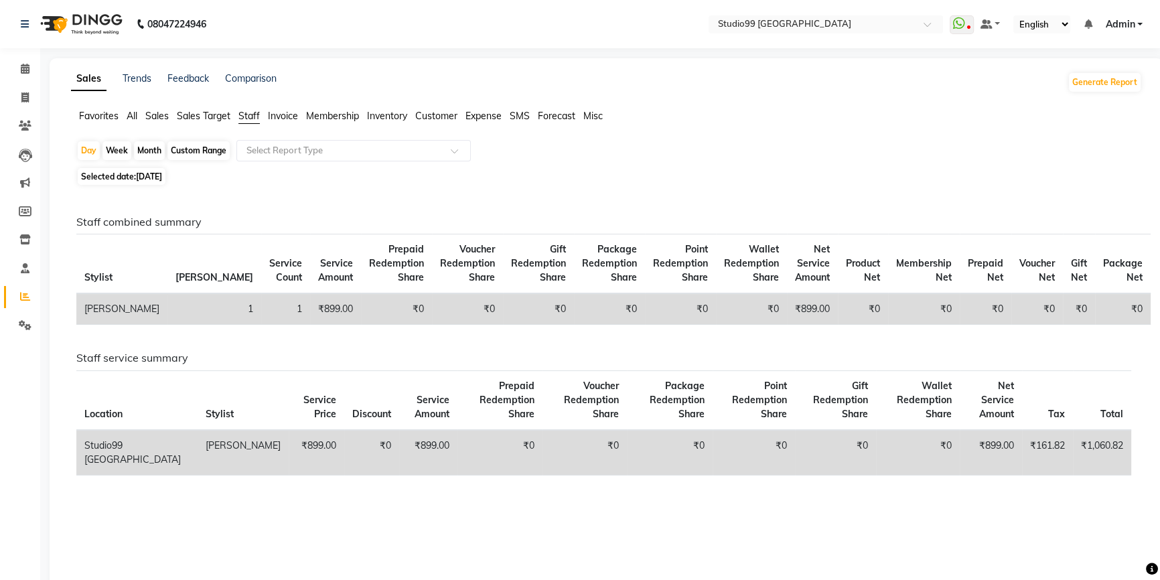
click at [137, 175] on span "Selected date: [DATE]" at bounding box center [122, 176] width 88 height 17
select select "9"
select select "2025"
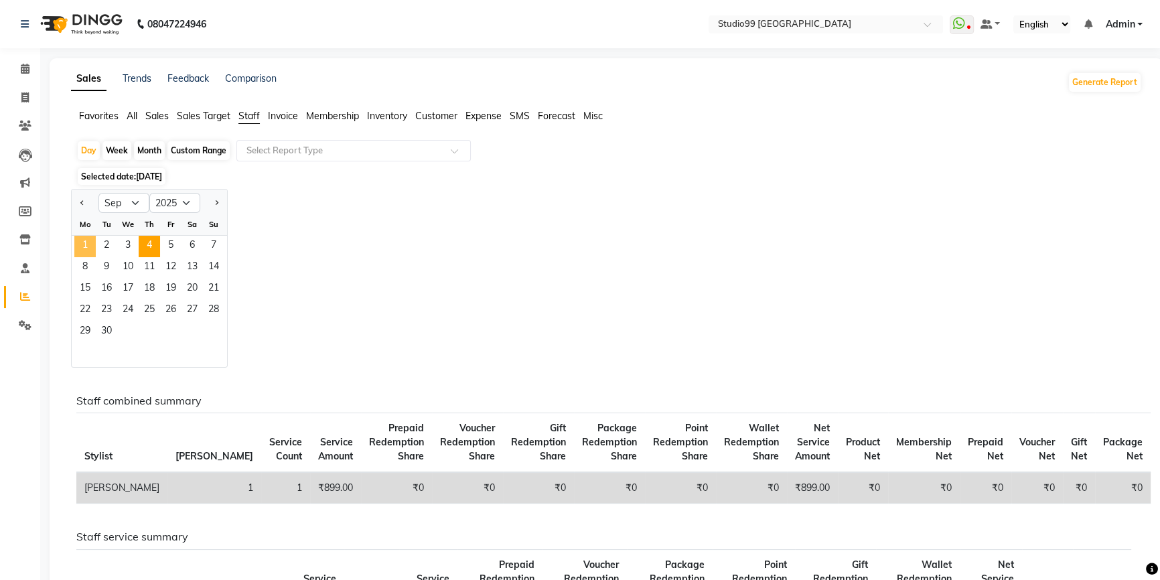
click at [94, 243] on span "1" at bounding box center [84, 246] width 21 height 21
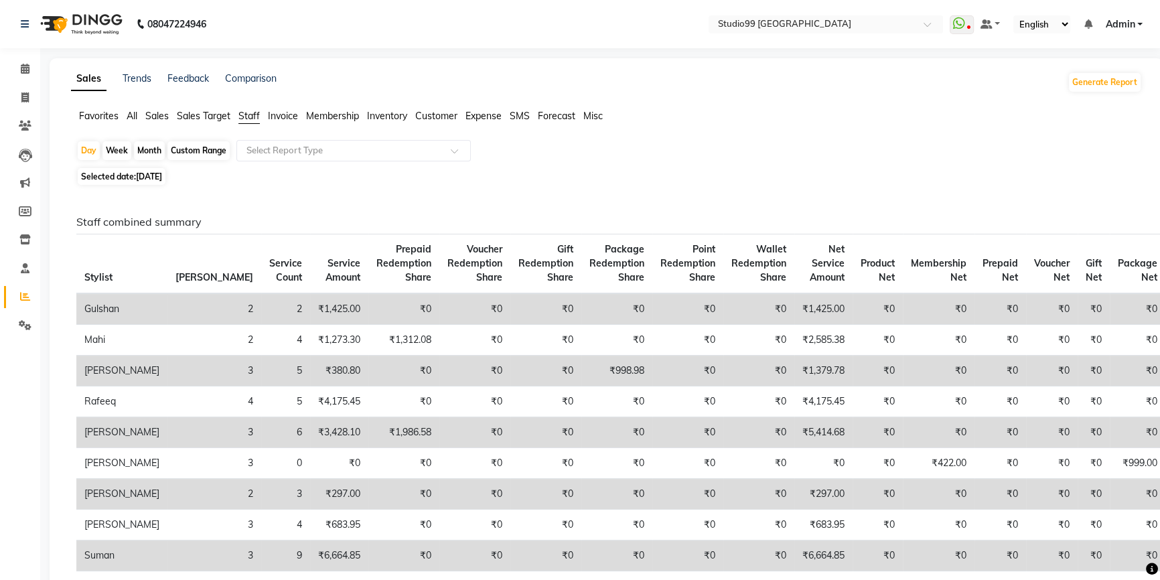
click at [155, 147] on div "Month" at bounding box center [149, 150] width 31 height 19
select select "9"
select select "2025"
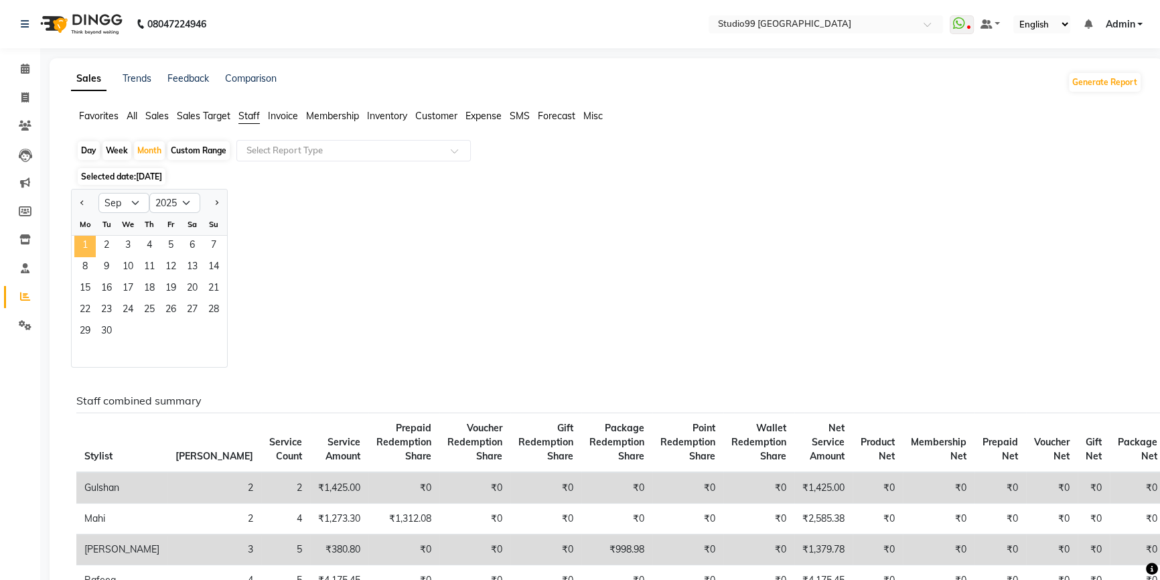
click at [94, 250] on span "1" at bounding box center [84, 246] width 21 height 21
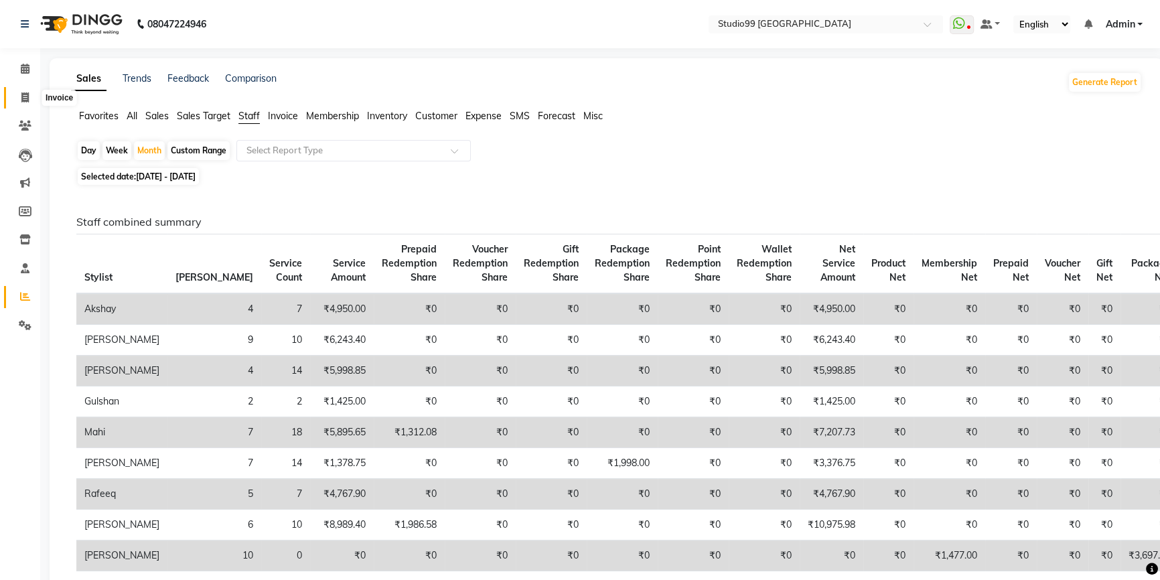
click at [23, 100] on icon at bounding box center [24, 97] width 7 height 10
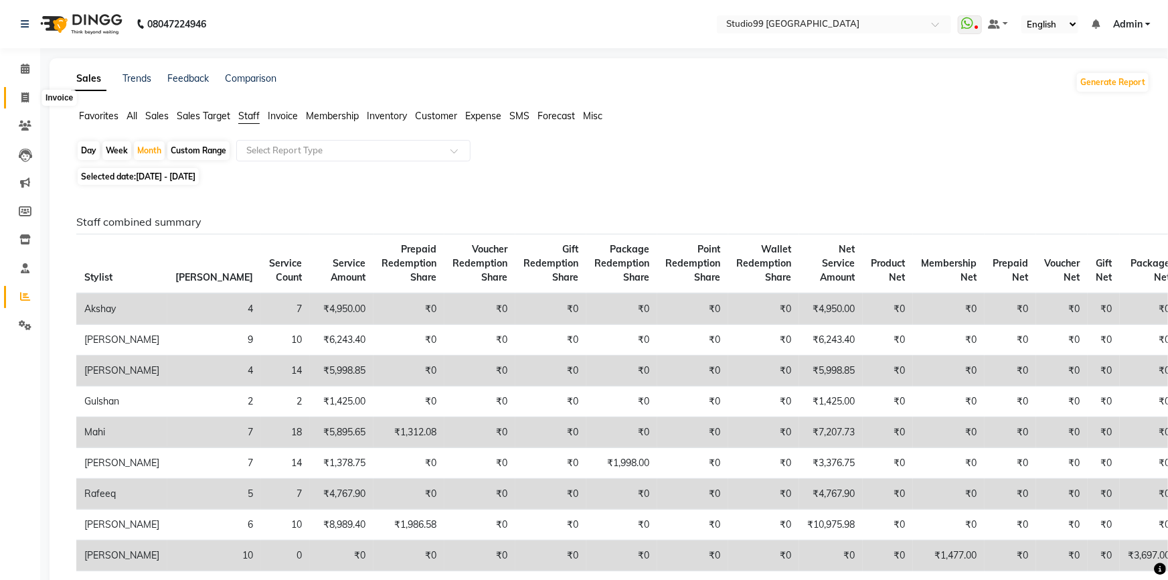
select select "6042"
select select "service"
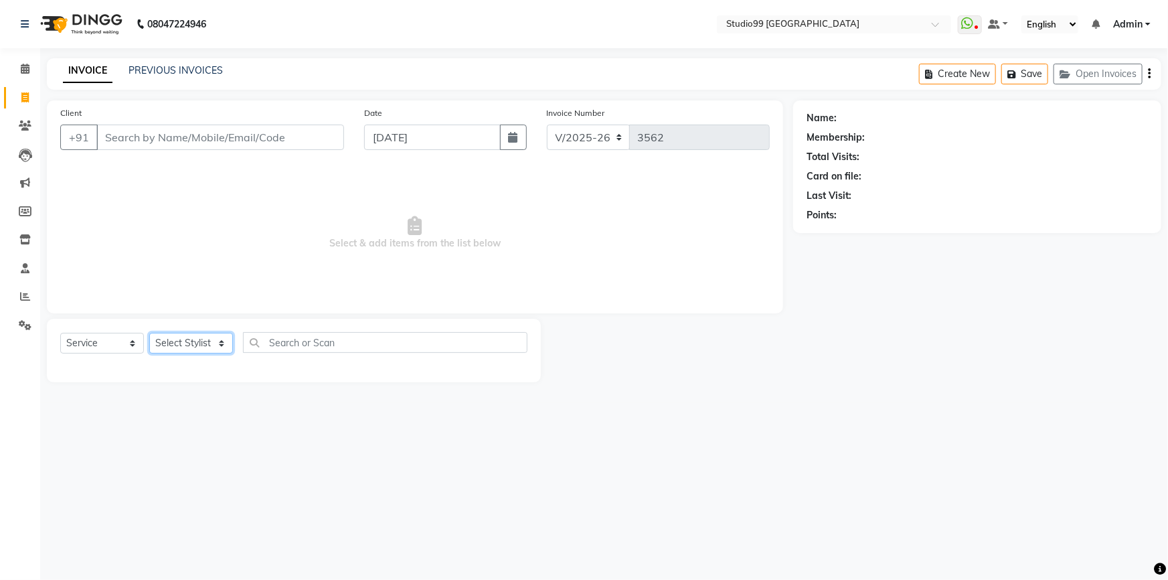
click at [206, 352] on select "Select Stylist Admin AKSHAY [PERSON_NAME] mahi [PERSON_NAME] [PERSON_NAME] [PER…" at bounding box center [191, 343] width 84 height 21
select select "43363"
click at [149, 333] on select "Select Stylist Admin AKSHAY [PERSON_NAME] mahi [PERSON_NAME] [PERSON_NAME] [PER…" at bounding box center [191, 343] width 84 height 21
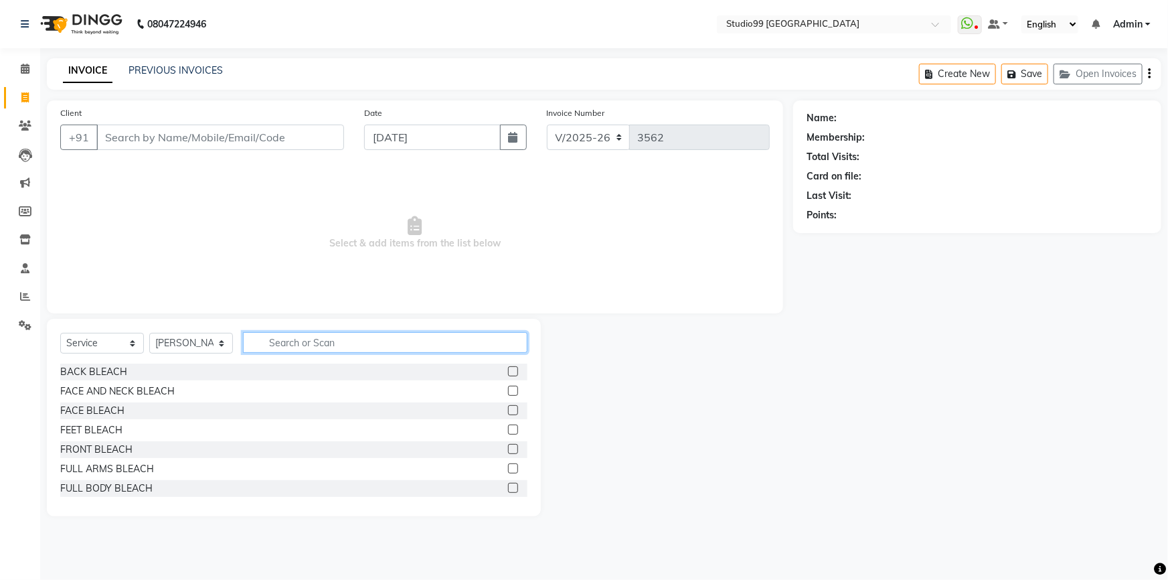
click at [289, 345] on input "text" at bounding box center [385, 342] width 285 height 21
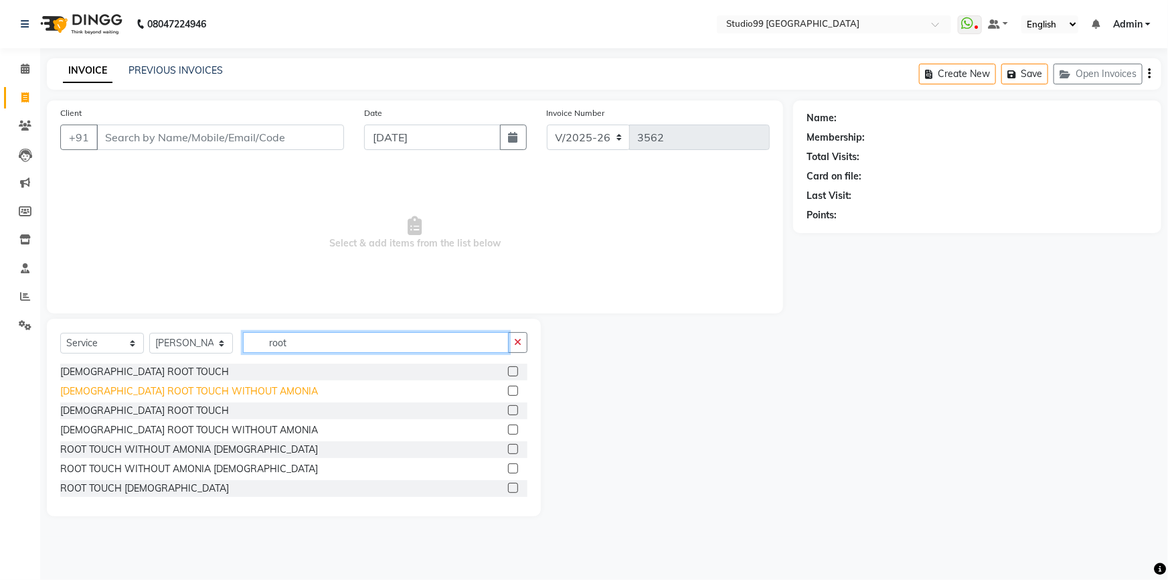
type input "root"
click at [184, 384] on div "[DEMOGRAPHIC_DATA] ROOT TOUCH WITHOUT AMONIA" at bounding box center [189, 391] width 258 height 14
checkbox input "false"
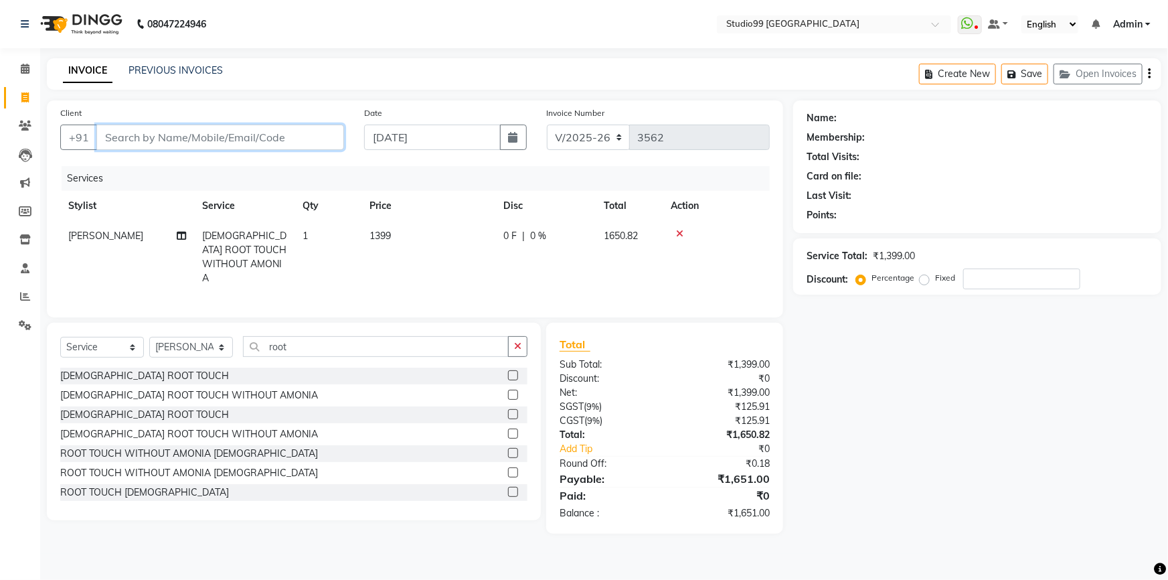
click at [188, 133] on input "Client" at bounding box center [220, 137] width 248 height 25
type input "9"
type input "0"
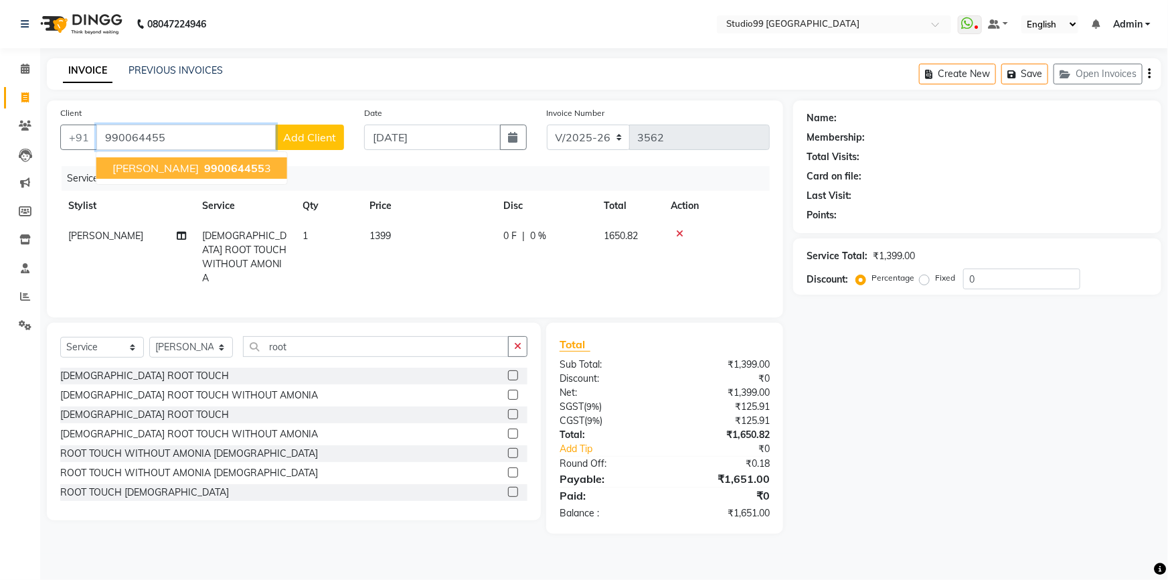
click at [204, 168] on span "990064455" at bounding box center [234, 167] width 60 height 13
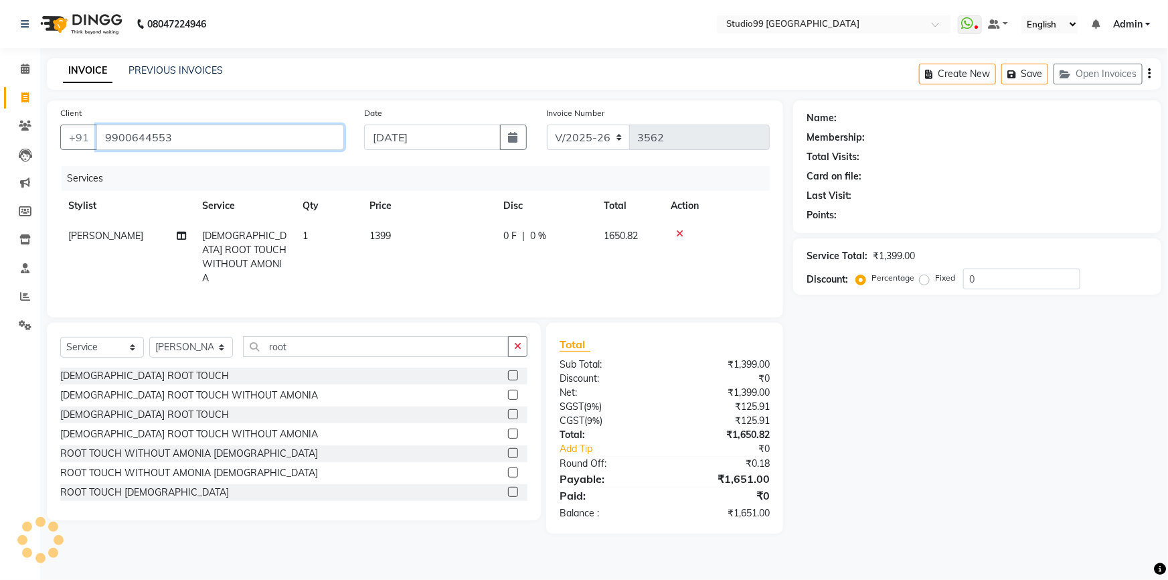
type input "9900644553"
select select "1: Object"
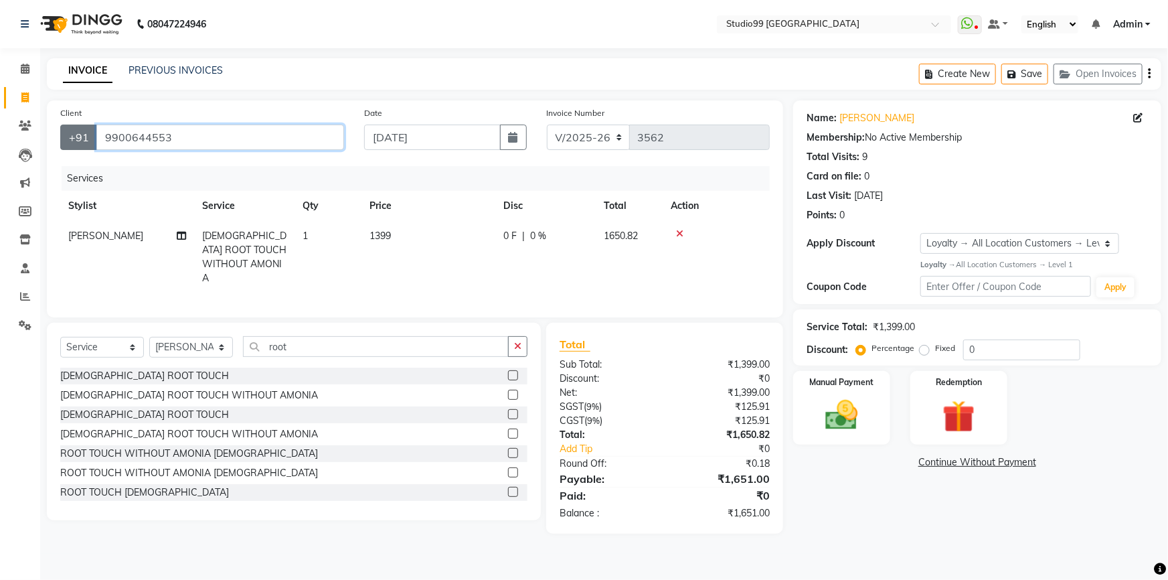
drag, startPoint x: 185, startPoint y: 140, endPoint x: 93, endPoint y: 128, distance: 92.5
click at [93, 133] on div "+91 9900644553" at bounding box center [202, 137] width 284 height 25
click at [185, 104] on div "Client +91 9900644553 Date 04-09-2025 Invoice Number V/2025 V/2025-26 3562 Serv…" at bounding box center [415, 208] width 736 height 217
click at [120, 343] on select "Select Service Product Membership Package Voucher Prepaid Gift Card" at bounding box center [102, 347] width 84 height 21
select select "membership"
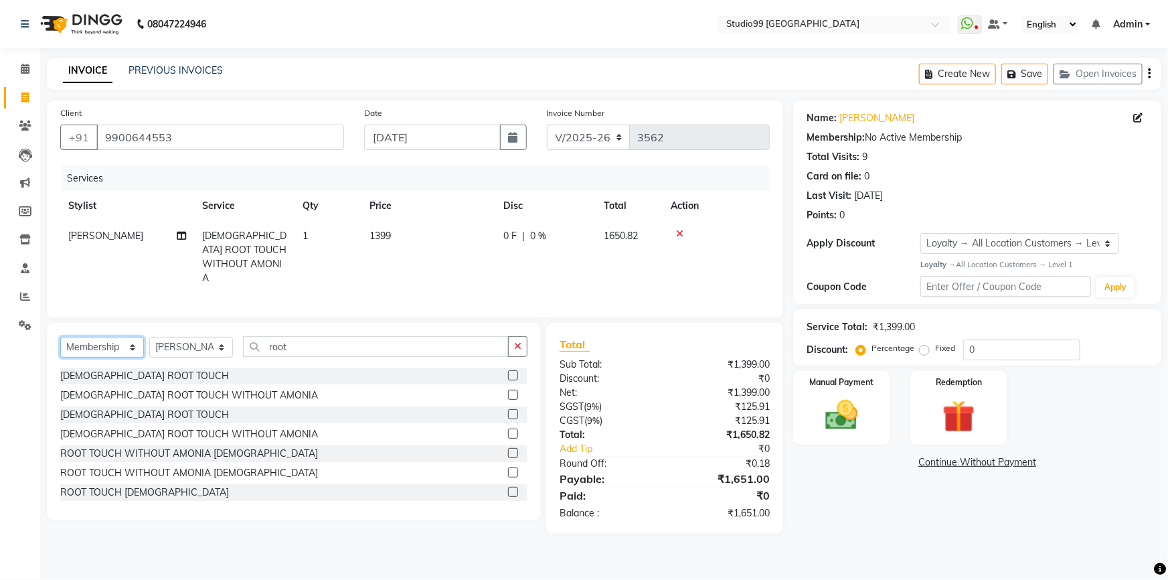
click at [60, 337] on select "Select Service Product Membership Package Voucher Prepaid Gift Card" at bounding box center [102, 347] width 84 height 21
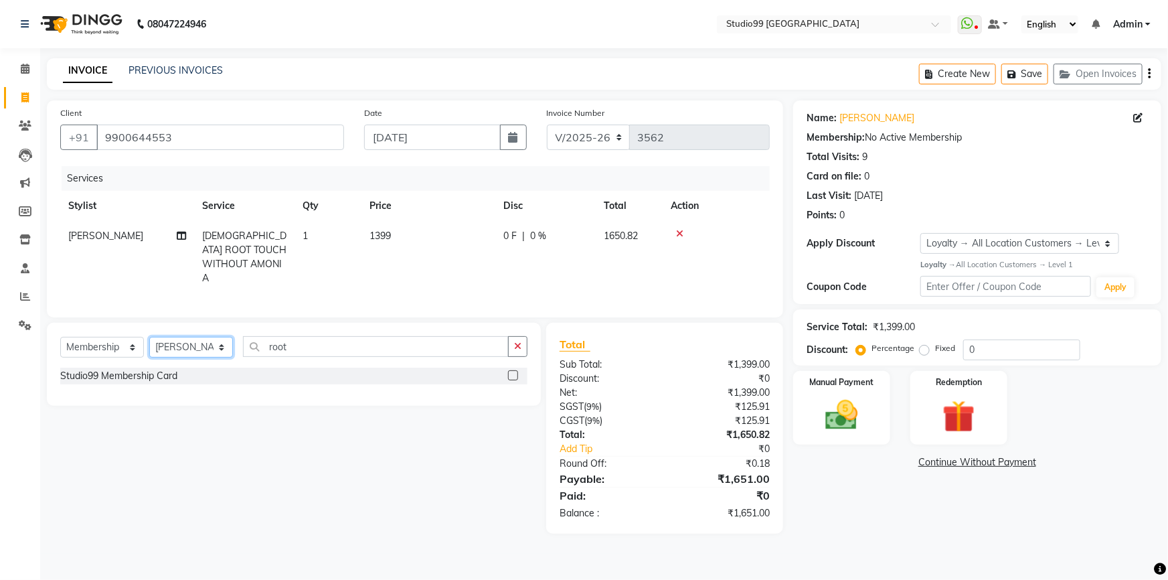
click at [208, 341] on select "Select Stylist Admin AKSHAY [PERSON_NAME] mahi [PERSON_NAME] [PERSON_NAME] [PER…" at bounding box center [191, 347] width 84 height 21
select select "43358"
click at [149, 337] on select "Select Stylist Admin AKSHAY [PERSON_NAME] mahi [PERSON_NAME] [PERSON_NAME] [PER…" at bounding box center [191, 347] width 84 height 21
click at [165, 373] on div "Studio99 Membership Card" at bounding box center [118, 376] width 117 height 14
select select "select"
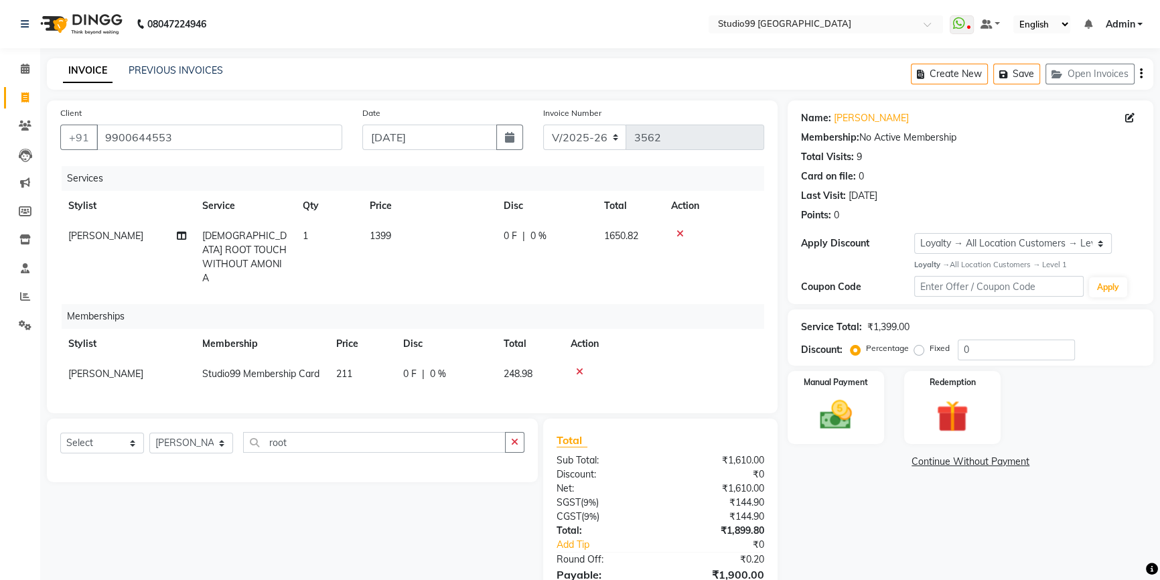
scroll to position [60, 0]
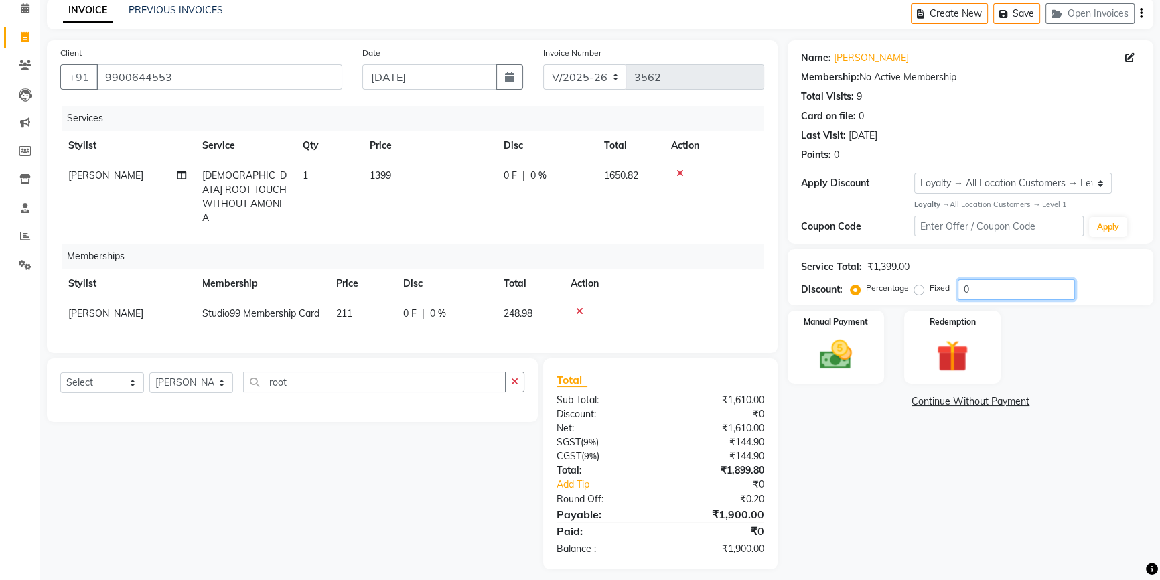
click at [970, 283] on input "0" at bounding box center [1015, 289] width 117 height 21
type input "15"
click at [915, 453] on div "Name: Megha Membership: No Active Membership Total Visits: 9 Card on file: 0 La…" at bounding box center [975, 304] width 376 height 529
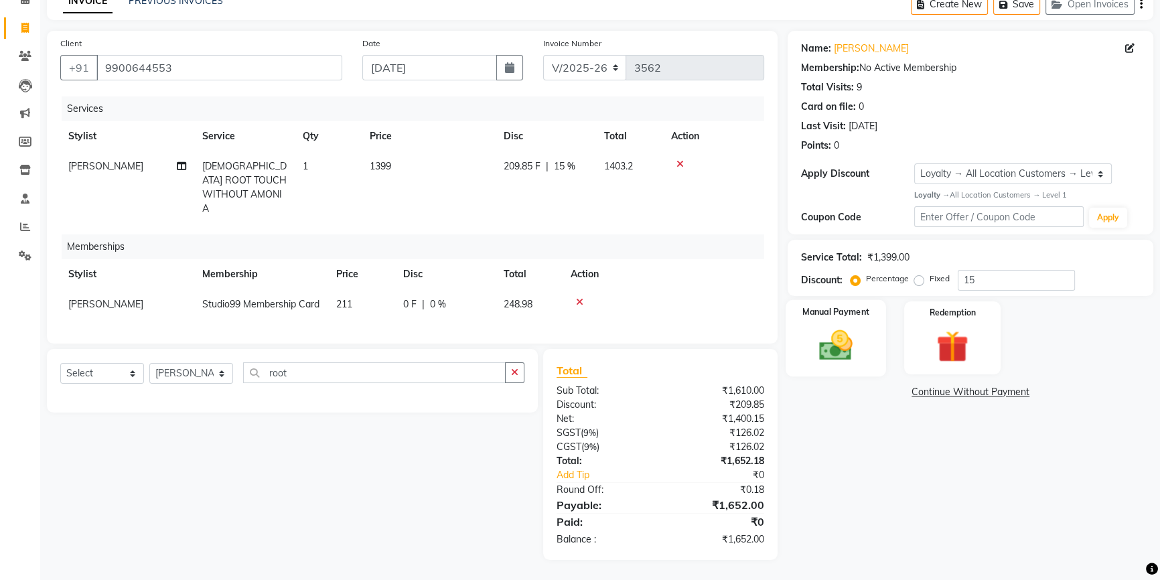
click at [856, 331] on img at bounding box center [836, 345] width 54 height 38
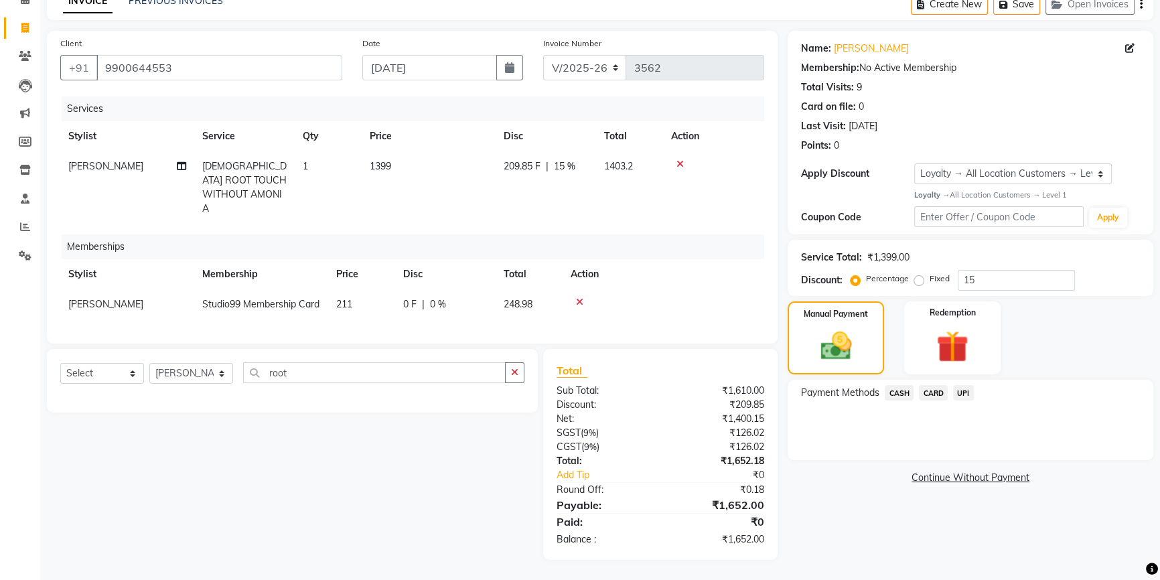
click at [957, 385] on span "UPI" at bounding box center [963, 392] width 21 height 15
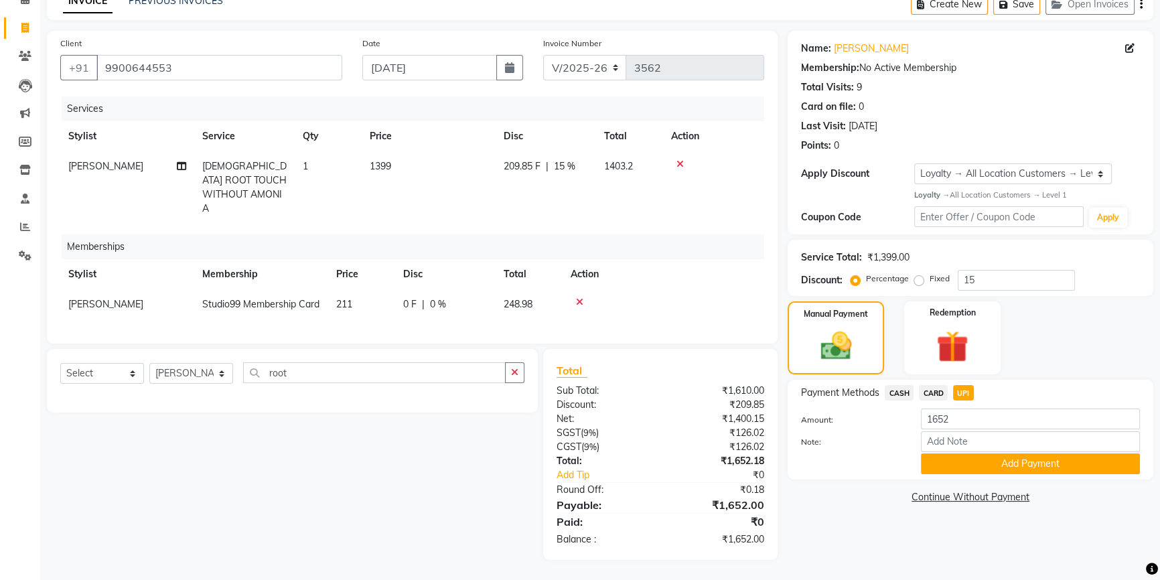
click at [909, 534] on div "Name: Megha Membership: No Active Membership Total Visits: 9 Card on file: 0 La…" at bounding box center [975, 295] width 376 height 529
click at [949, 453] on button "Add Payment" at bounding box center [1030, 463] width 219 height 21
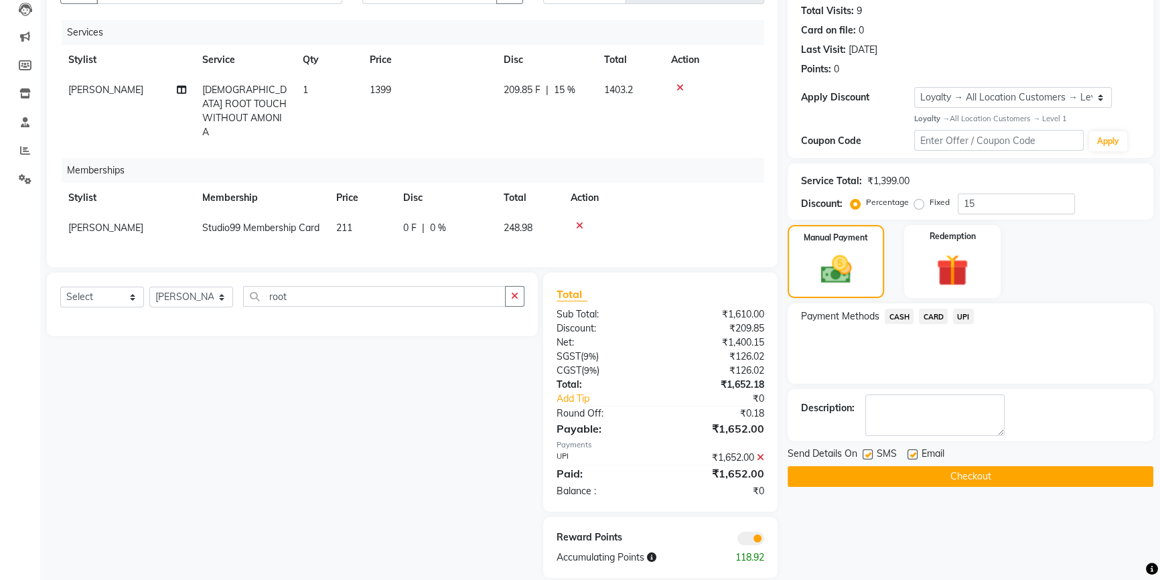
scroll to position [174, 0]
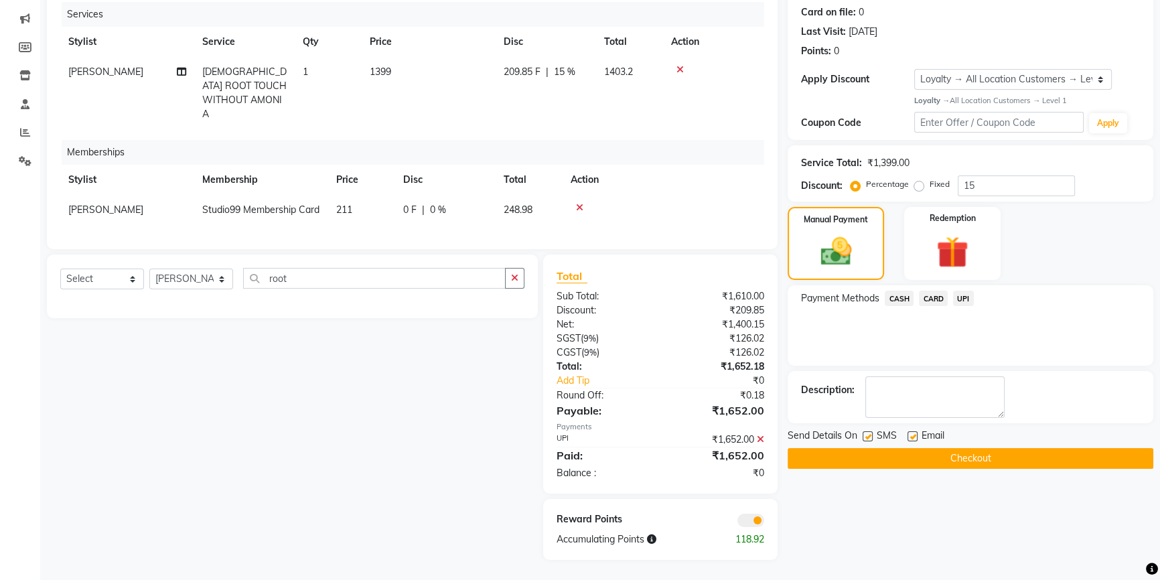
click at [892, 449] on button "Checkout" at bounding box center [970, 458] width 366 height 21
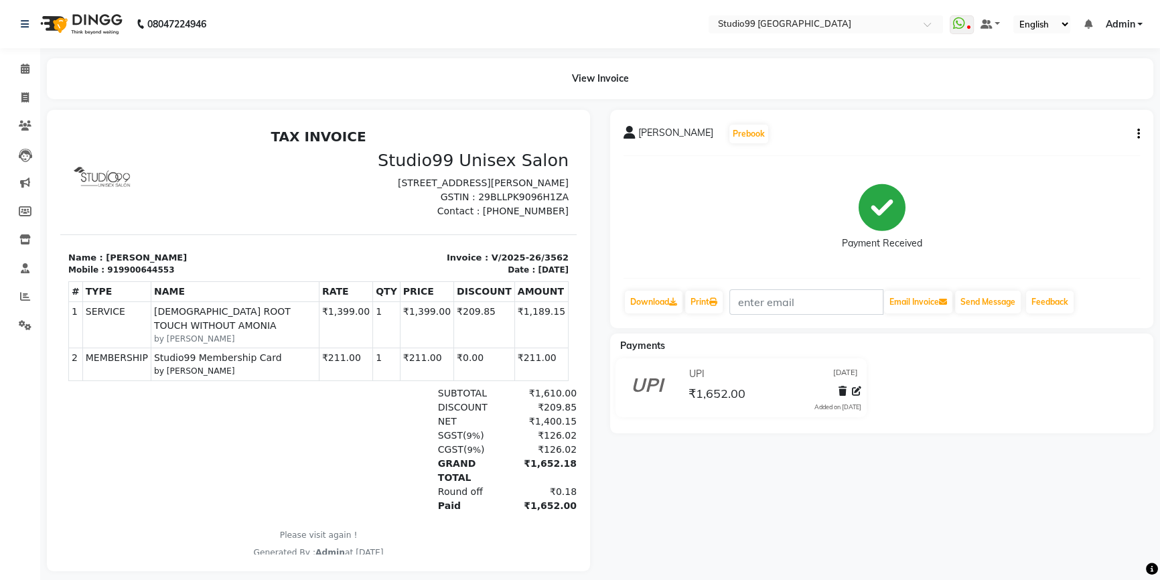
click at [731, 482] on div "megha Prebook Payment Received Download Print Email Invoice Send Message Feedba…" at bounding box center [881, 340] width 563 height 461
click at [23, 99] on icon at bounding box center [24, 97] width 7 height 10
select select "service"
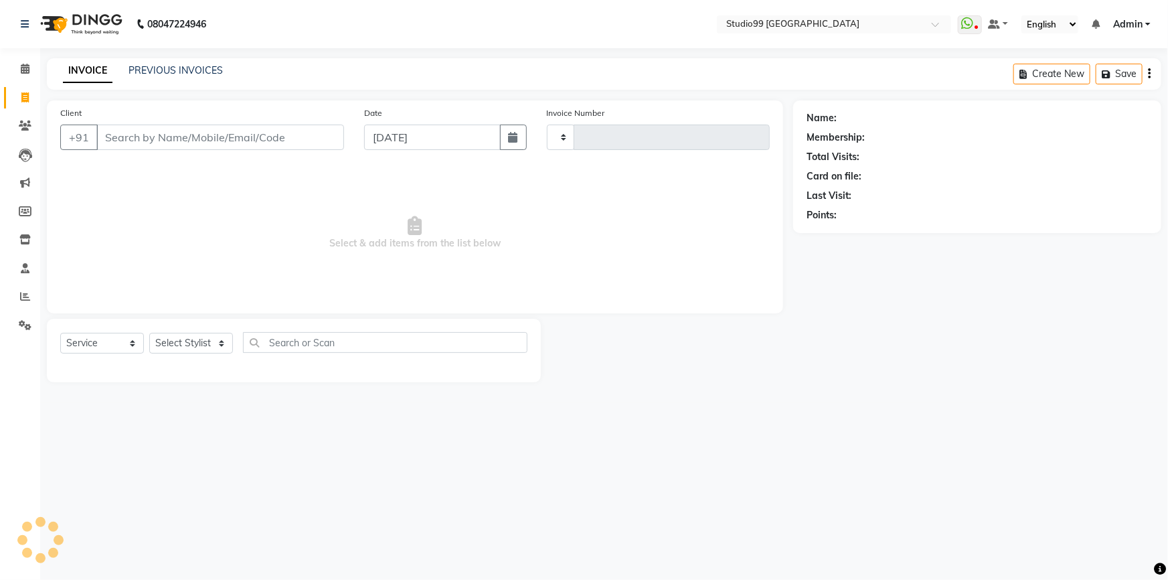
type input "3565"
select select "6042"
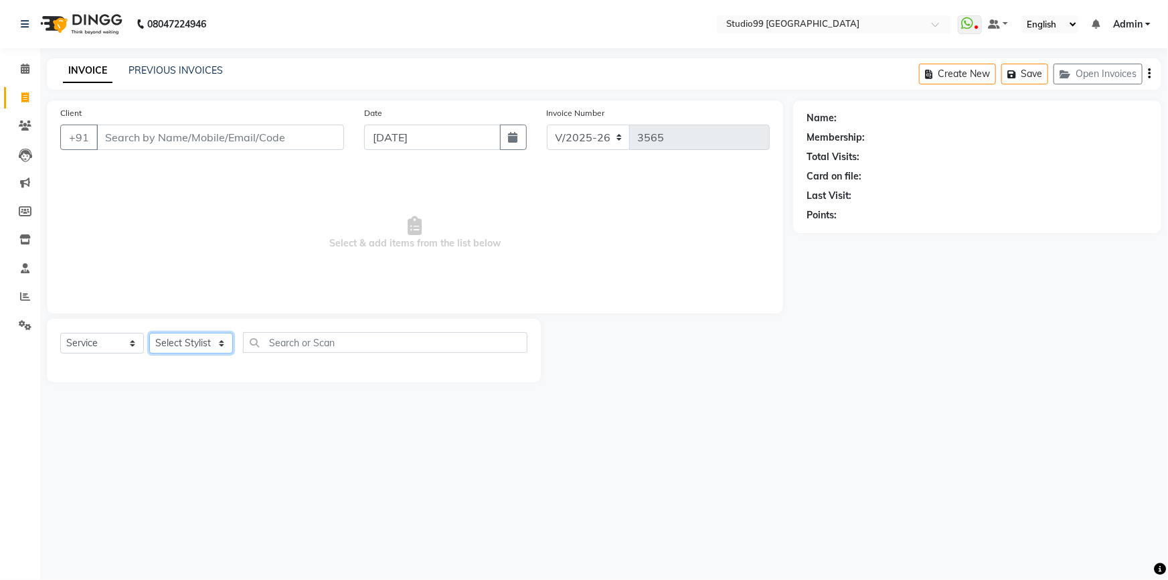
click at [183, 341] on select "Select Stylist Admin AKSHAY [PERSON_NAME] mahi [PERSON_NAME] [PERSON_NAME] [PER…" at bounding box center [191, 343] width 84 height 21
click at [972, 25] on icon at bounding box center [967, 23] width 12 height 13
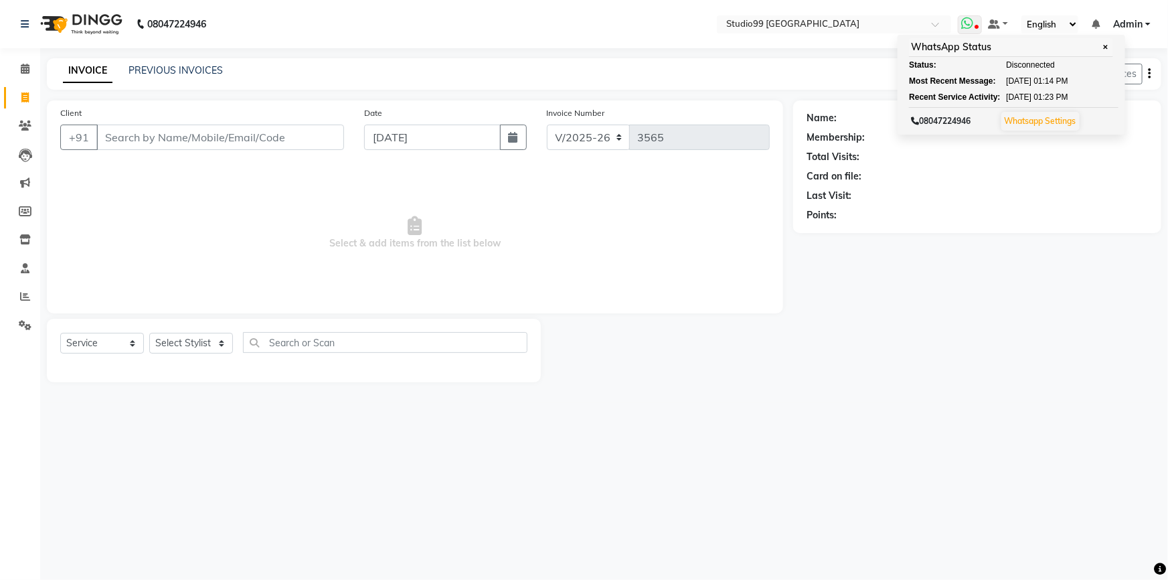
click at [1108, 46] on span "✕" at bounding box center [1105, 47] width 12 height 10
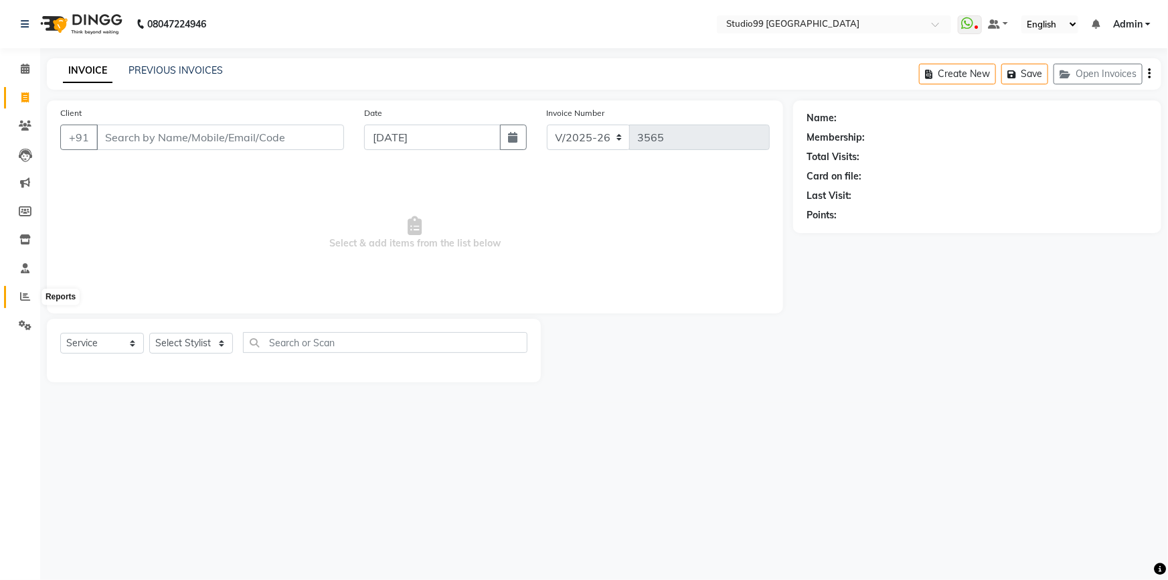
click at [20, 287] on link "Reports" at bounding box center [20, 297] width 32 height 22
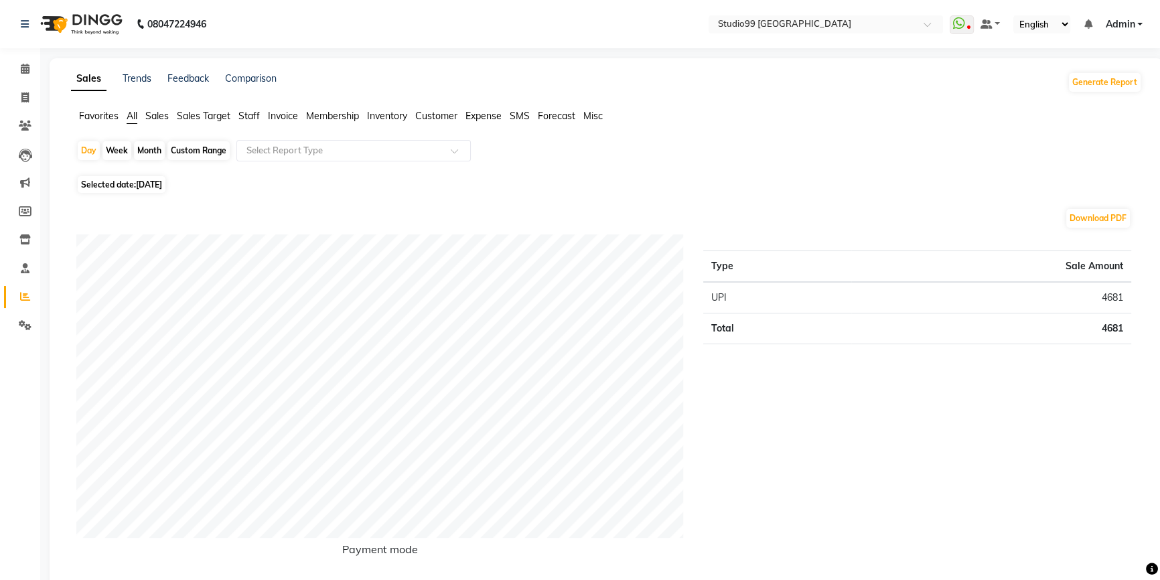
click at [260, 112] on span "Staff" at bounding box center [248, 116] width 21 height 12
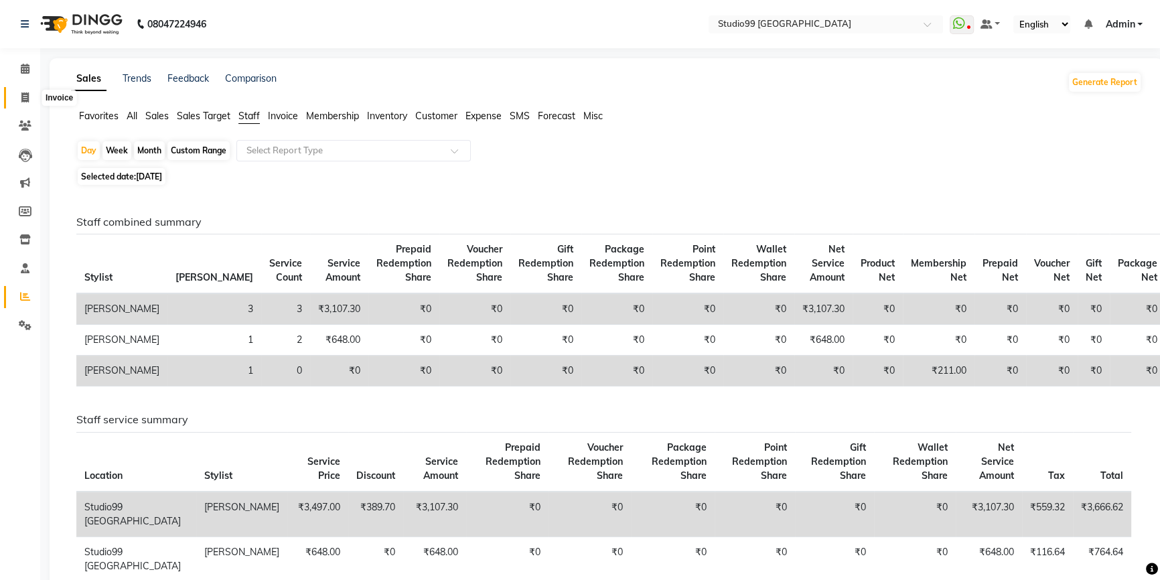
click at [25, 103] on span at bounding box center [24, 97] width 23 height 15
select select "6042"
select select "service"
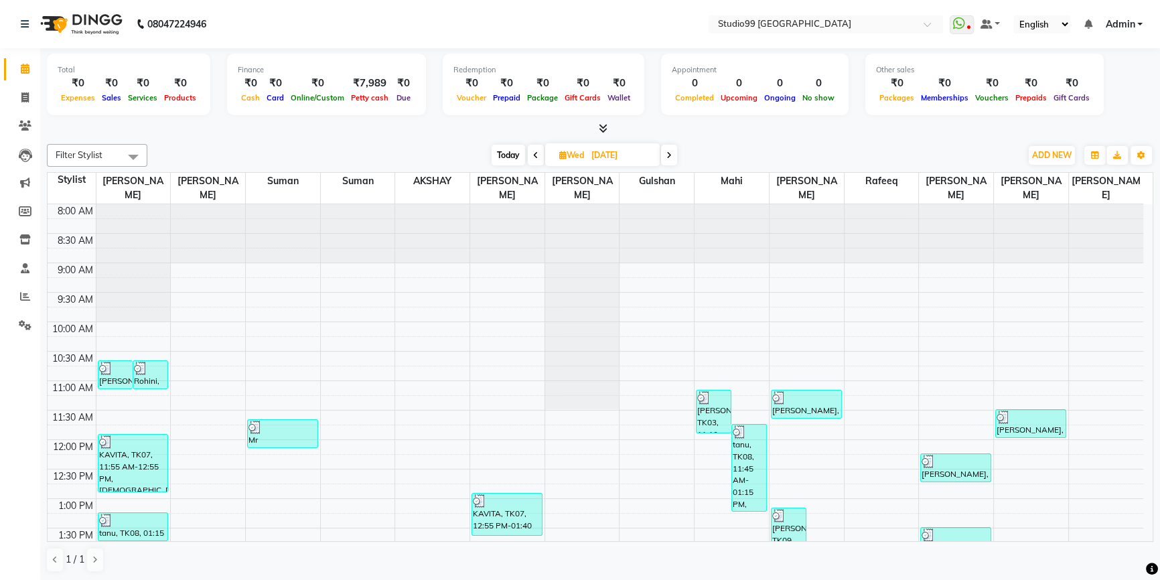
click at [588, 158] on input "[DATE]" at bounding box center [620, 155] width 67 height 20
select select "9"
select select "2025"
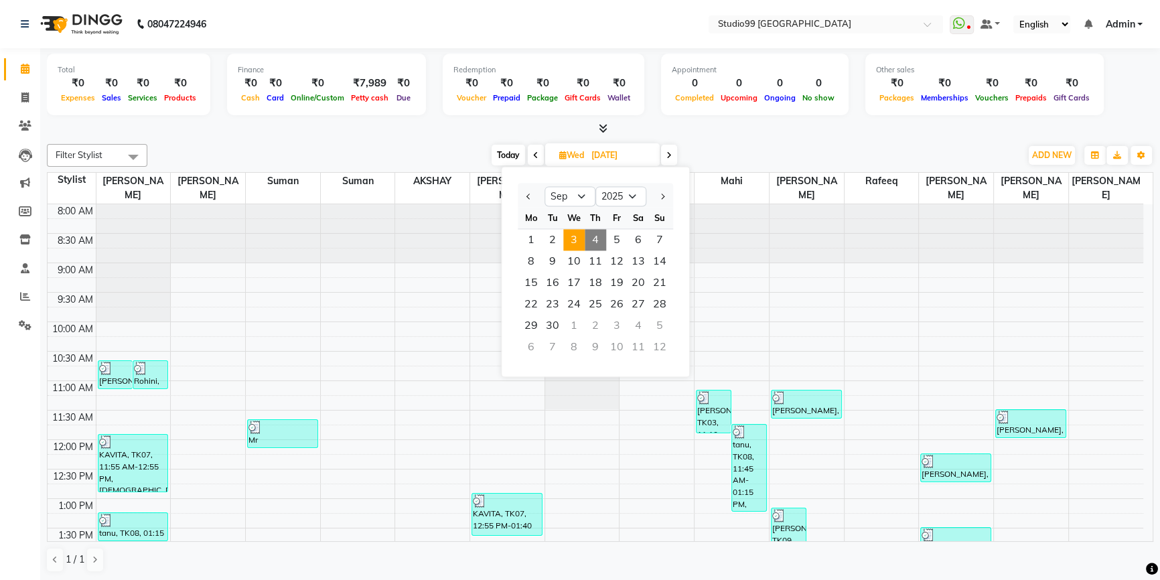
click at [593, 237] on span "4" at bounding box center [594, 239] width 21 height 21
type input "[DATE]"
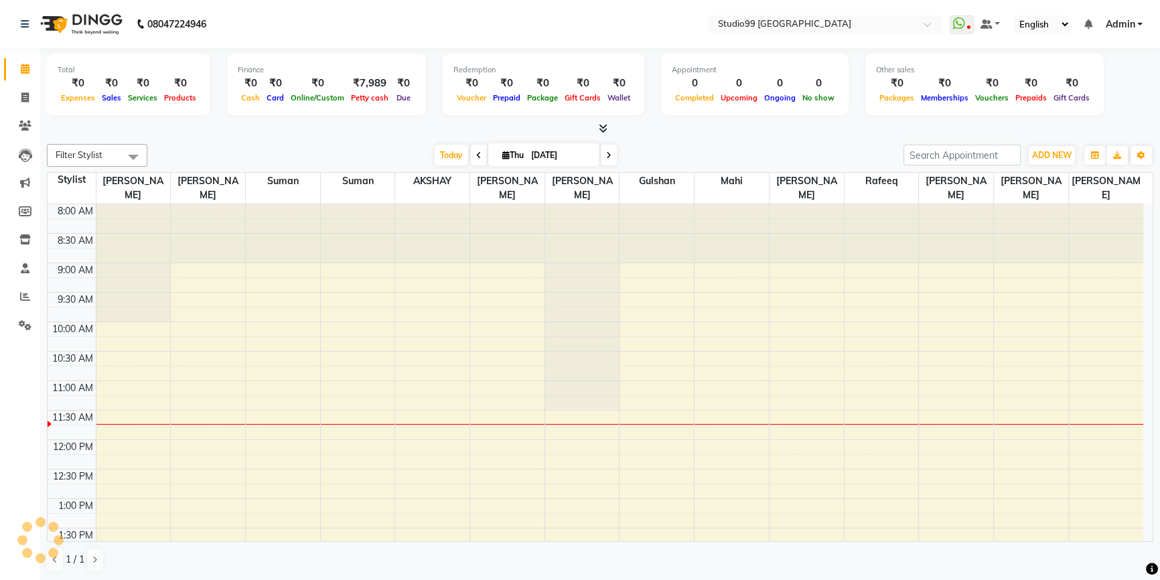
scroll to position [176, 0]
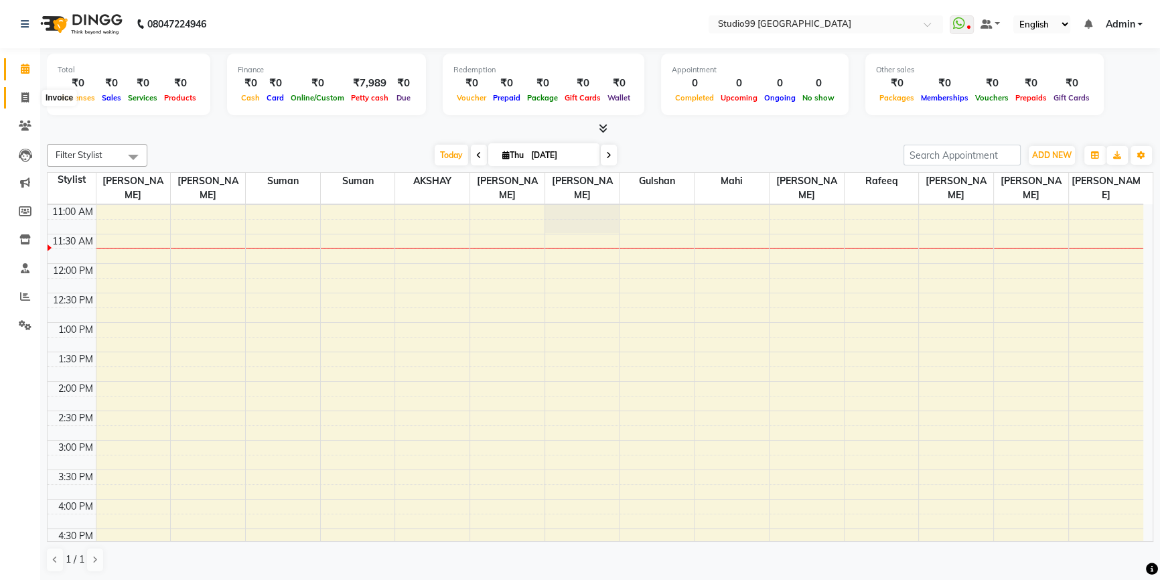
click at [25, 97] on icon at bounding box center [24, 97] width 7 height 10
select select "6042"
select select "service"
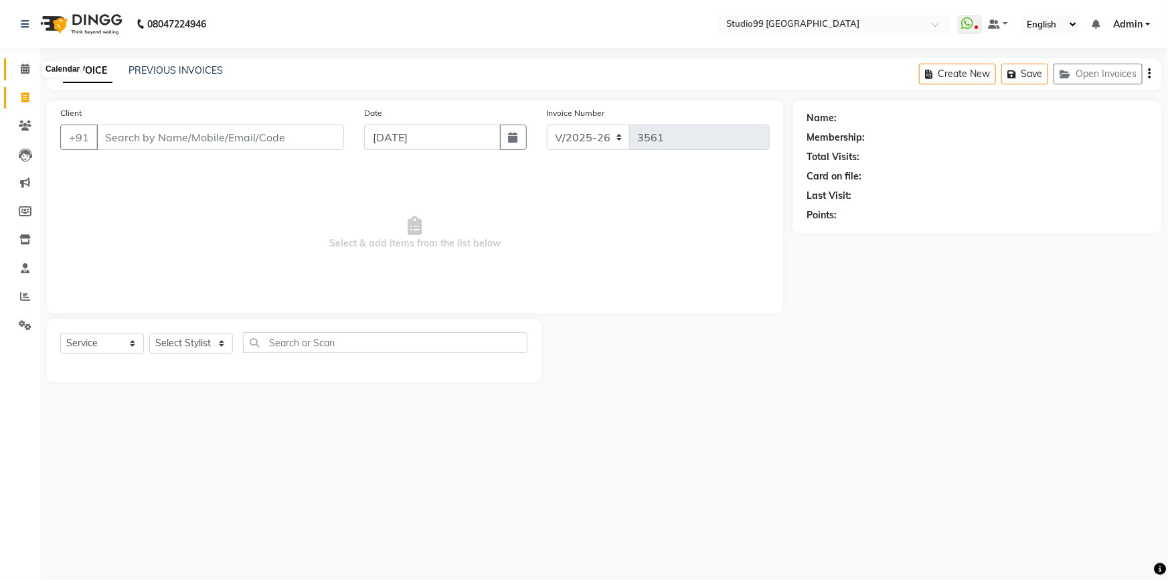
click at [23, 67] on icon at bounding box center [25, 69] width 9 height 10
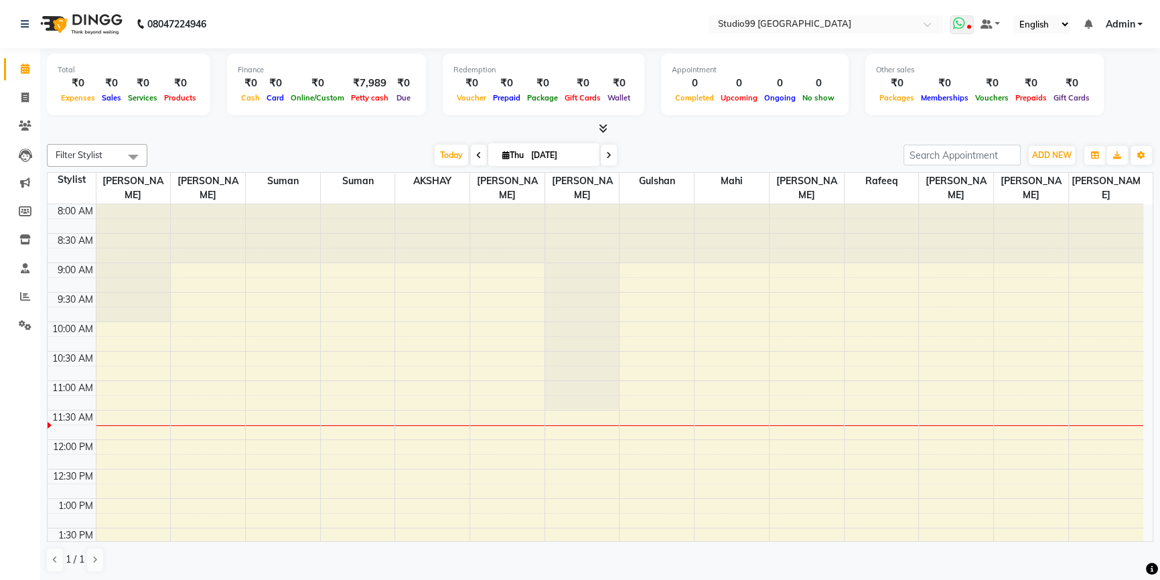
click at [965, 25] on icon at bounding box center [959, 23] width 12 height 13
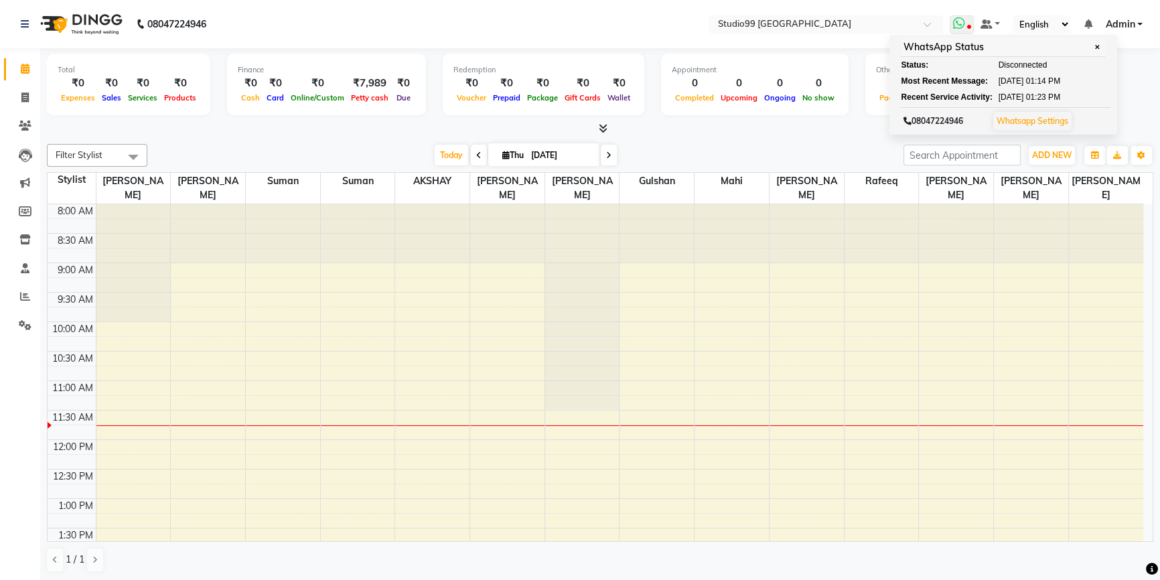
click at [1101, 47] on span "✕" at bounding box center [1097, 47] width 12 height 10
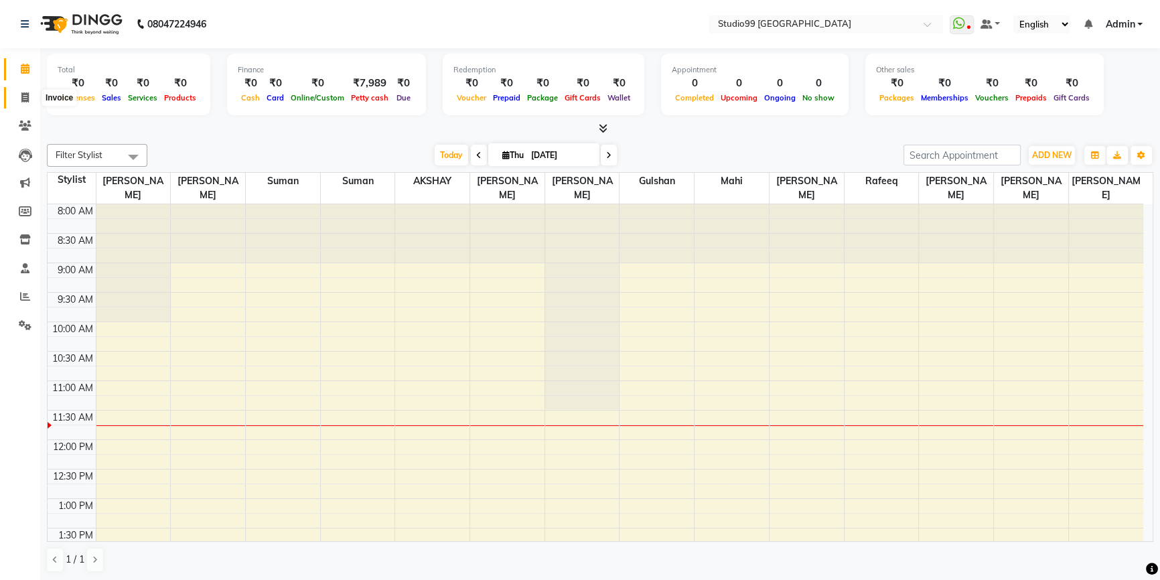
click at [26, 91] on span at bounding box center [24, 97] width 23 height 15
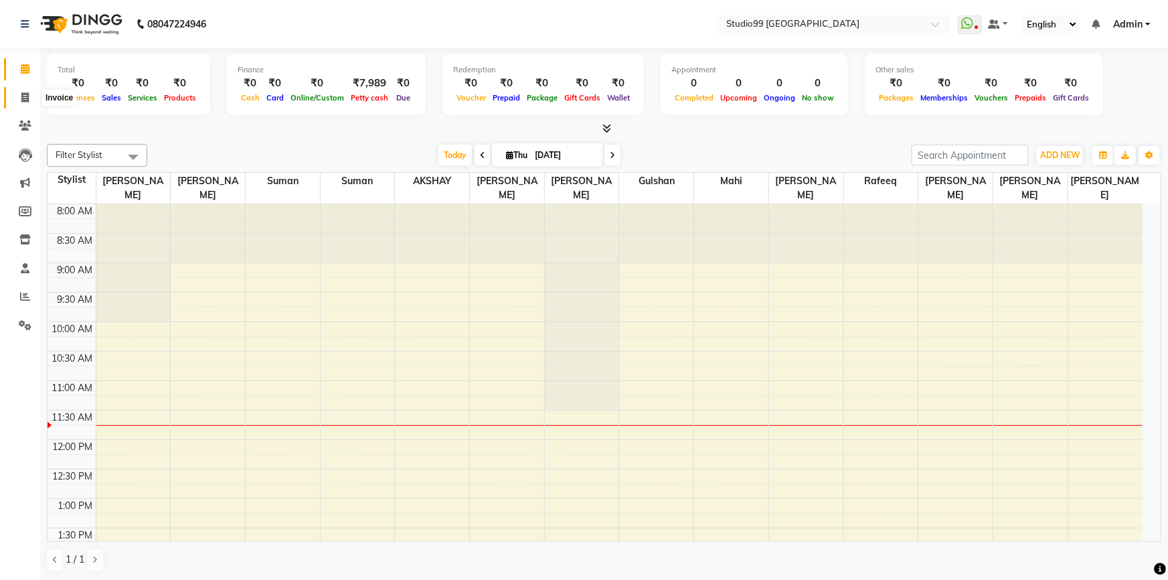
select select "6042"
select select "service"
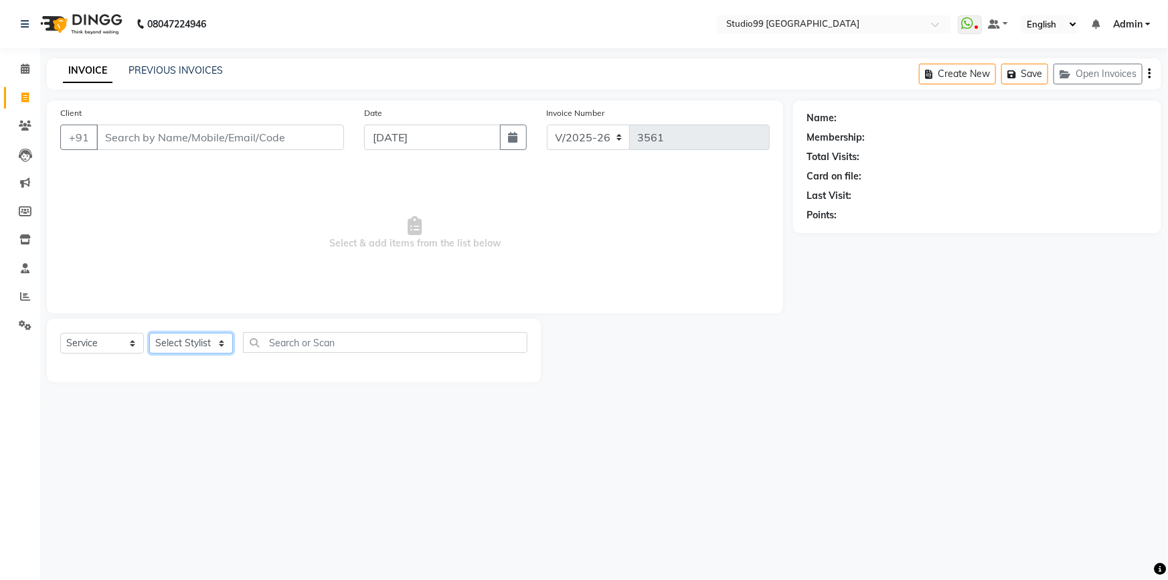
click at [187, 349] on select "Select Stylist Admin AKSHAY [PERSON_NAME] mahi [PERSON_NAME] [PERSON_NAME] [PER…" at bounding box center [191, 343] width 84 height 21
select select "43363"
click at [149, 333] on select "Select Stylist Admin AKSHAY [PERSON_NAME] mahi [PERSON_NAME] [PERSON_NAME] [PER…" at bounding box center [191, 343] width 84 height 21
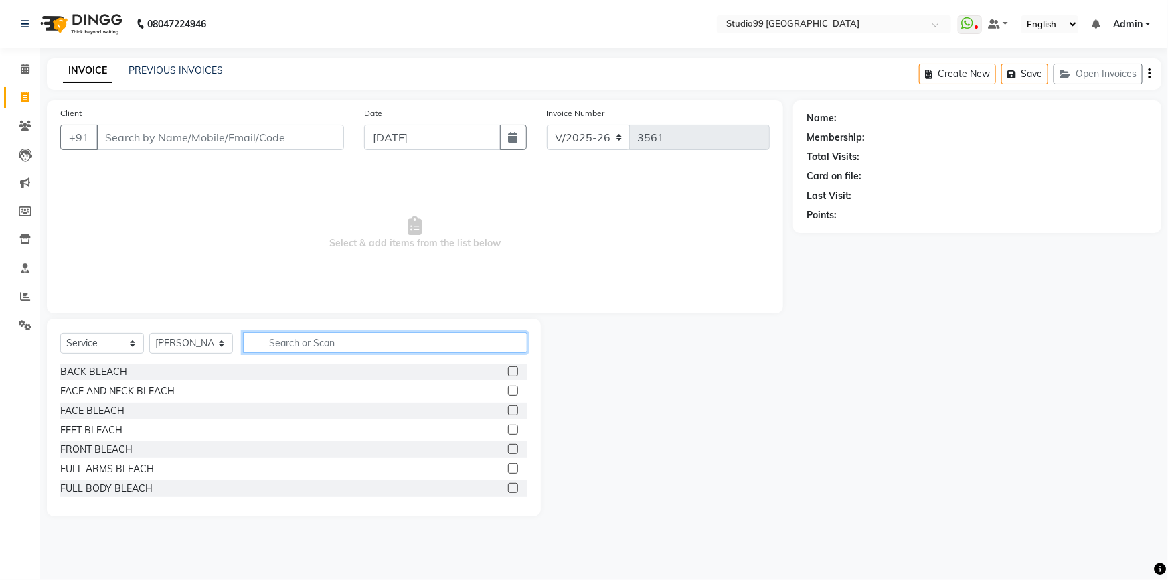
drag, startPoint x: 321, startPoint y: 338, endPoint x: 489, endPoint y: 337, distance: 167.4
click at [332, 339] on input "text" at bounding box center [385, 342] width 285 height 21
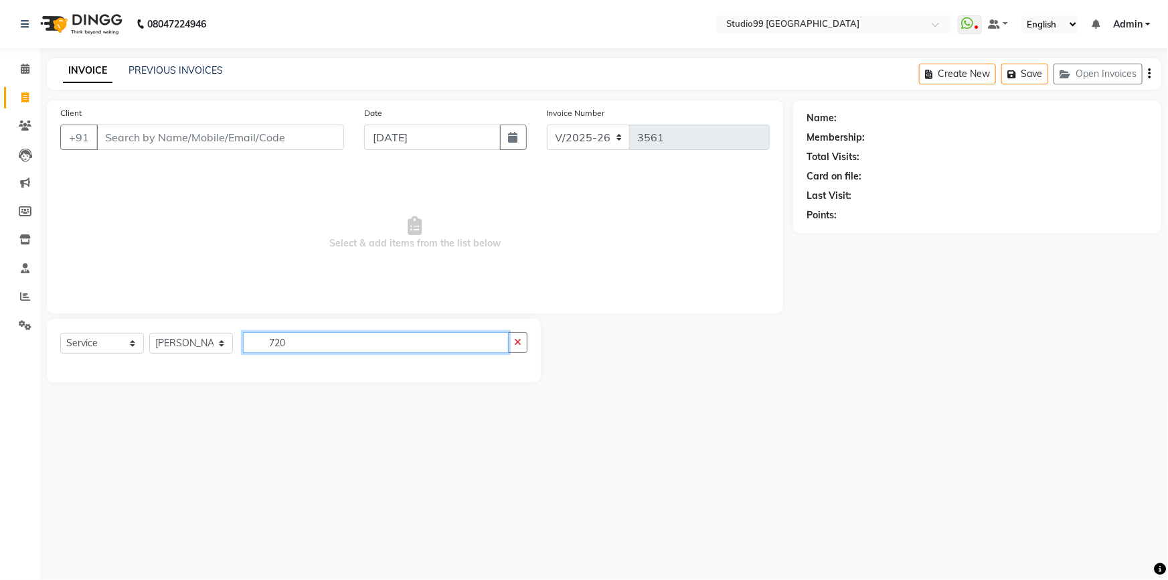
type input "720"
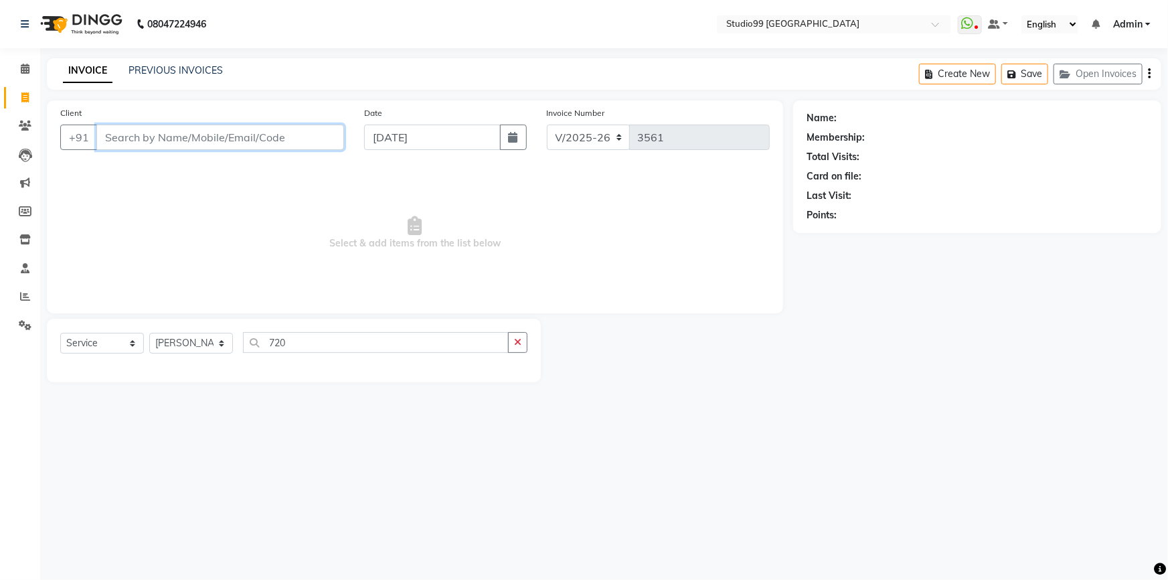
click at [153, 134] on input "Client" at bounding box center [220, 137] width 248 height 25
type input "7"
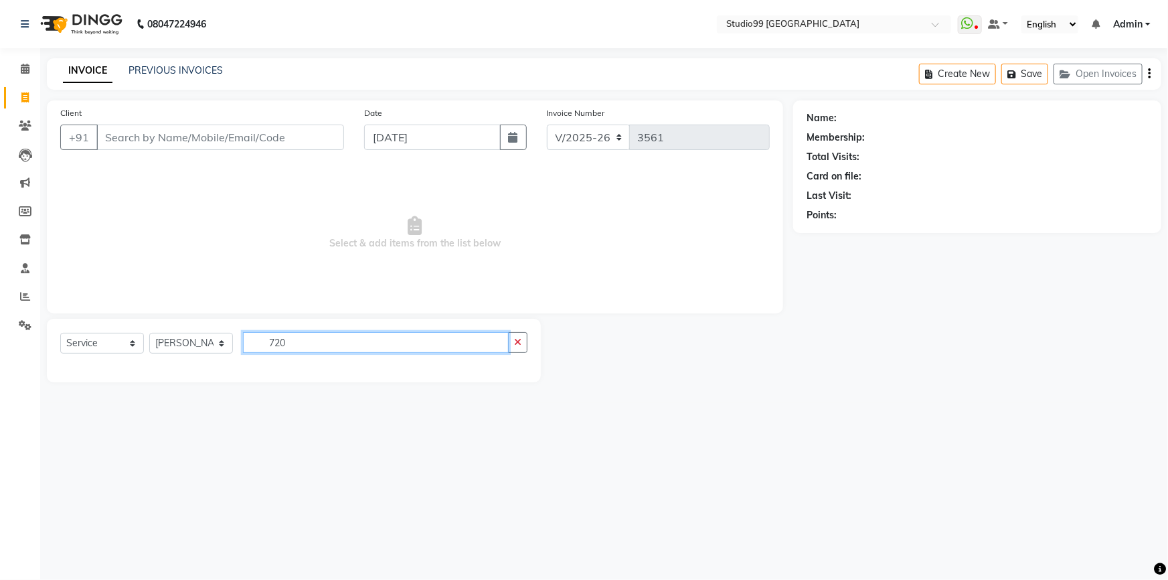
drag, startPoint x: 319, startPoint y: 353, endPoint x: 114, endPoint y: 107, distance: 319.9
click at [234, 341] on div "Select Service Product Membership Package Voucher Prepaid Gift Card Select Styl…" at bounding box center [293, 347] width 467 height 31
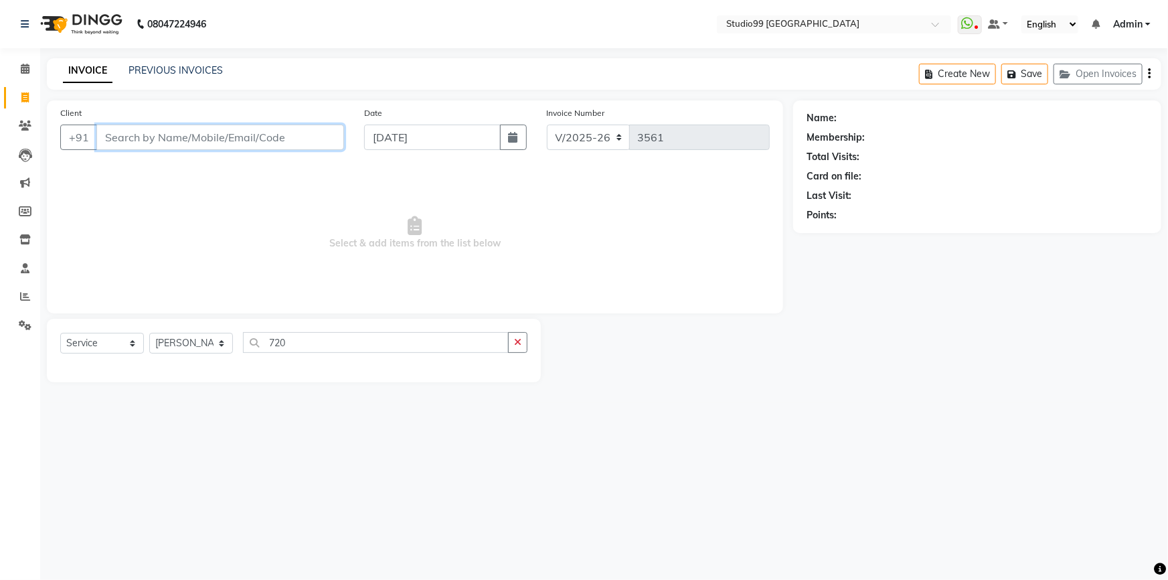
drag, startPoint x: 134, startPoint y: 131, endPoint x: 125, endPoint y: 124, distance: 11.4
click at [133, 129] on input "Client" at bounding box center [220, 137] width 248 height 25
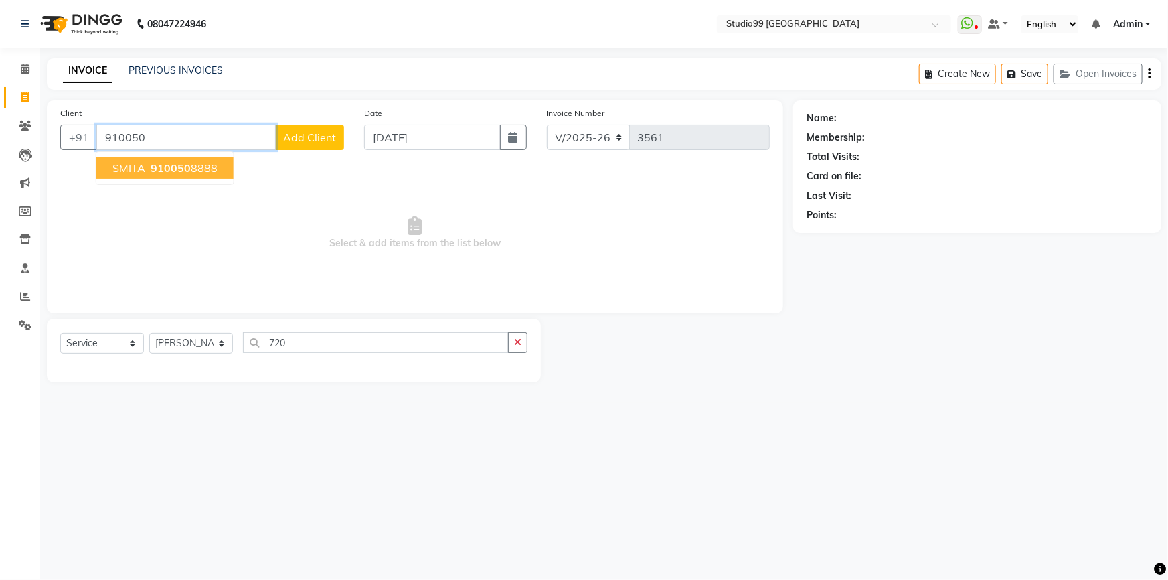
click at [204, 169] on ngb-highlight "910050 8888" at bounding box center [183, 167] width 70 height 13
type input "9100508888"
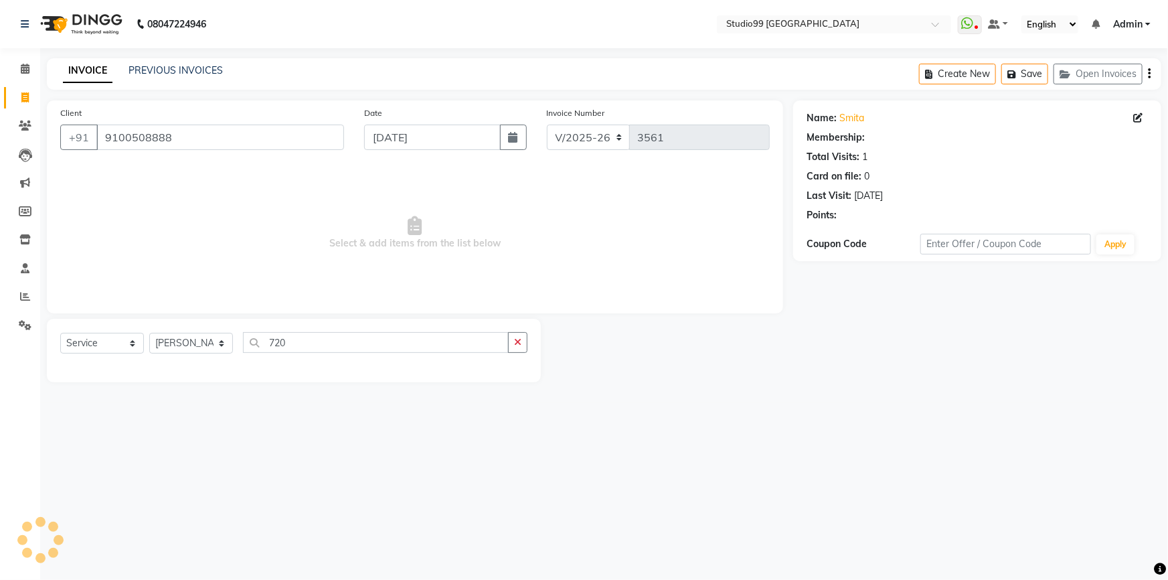
select select "1: Object"
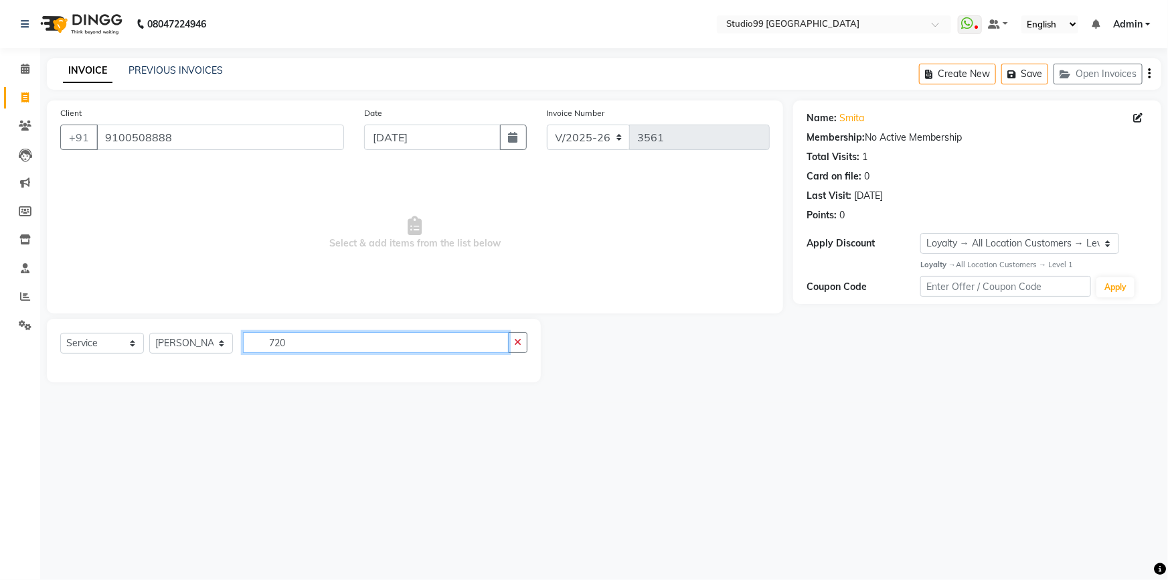
drag, startPoint x: 301, startPoint y: 343, endPoint x: 261, endPoint y: 334, distance: 40.4
click at [258, 338] on input "720" at bounding box center [376, 342] width 266 height 21
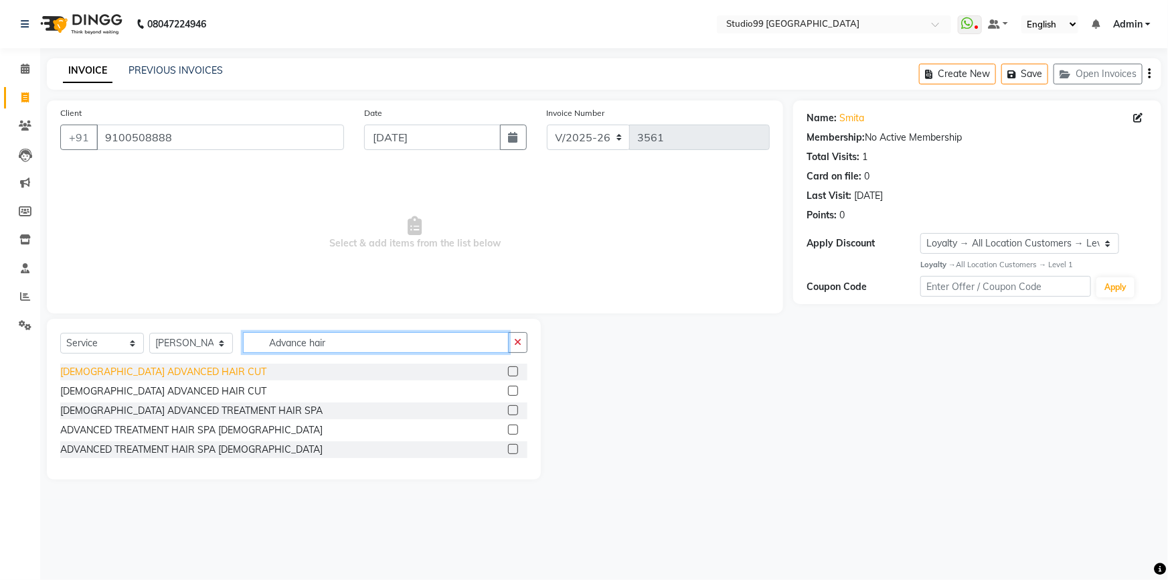
type input "Advance hair"
click at [136, 375] on div "[DEMOGRAPHIC_DATA] ADVANCED HAIR CUT" at bounding box center [163, 372] width 206 height 14
checkbox input "false"
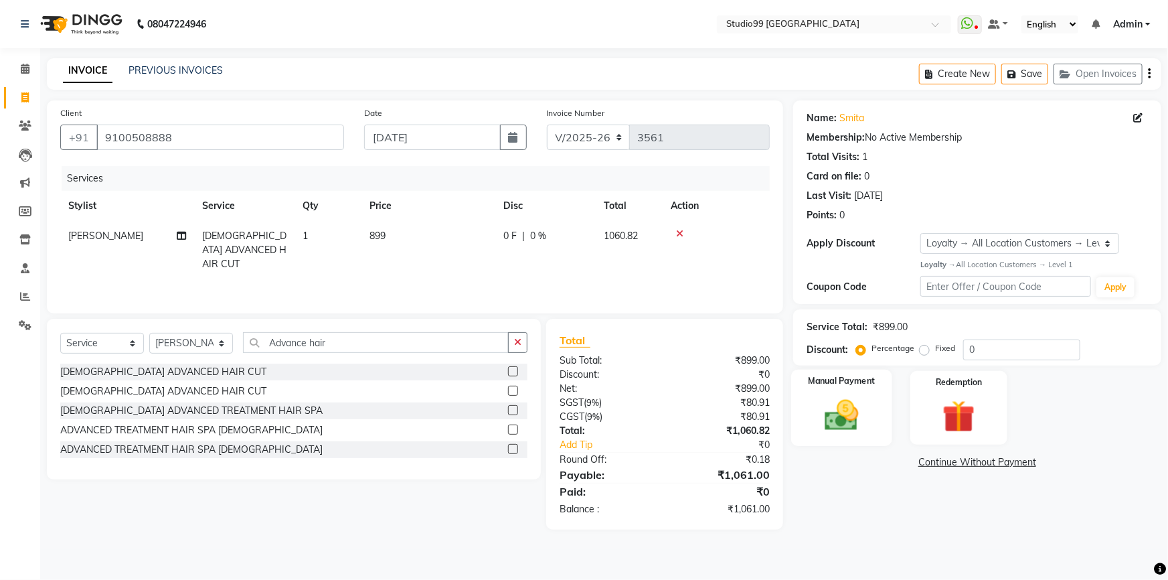
click at [844, 411] on img at bounding box center [842, 415] width 55 height 39
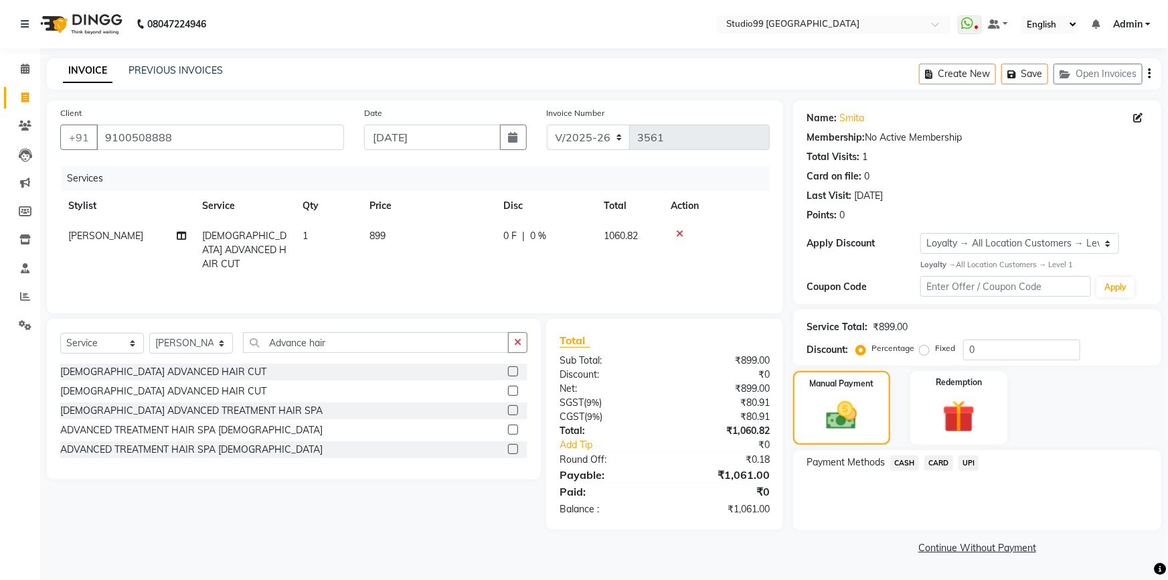
click at [973, 461] on span "UPI" at bounding box center [969, 462] width 21 height 15
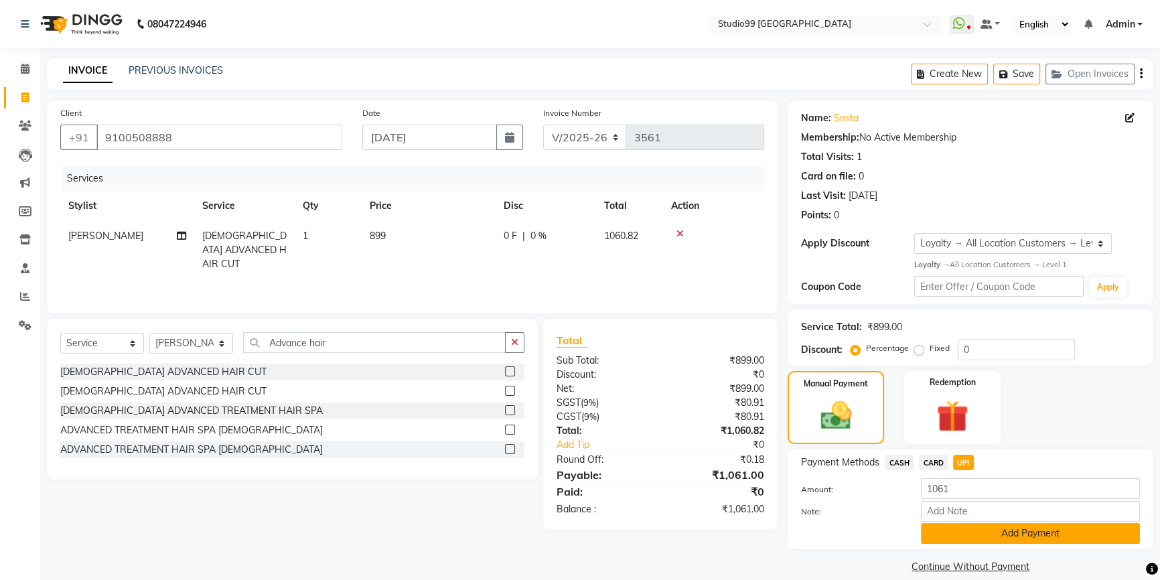
click at [991, 536] on button "Add Payment" at bounding box center [1030, 533] width 219 height 21
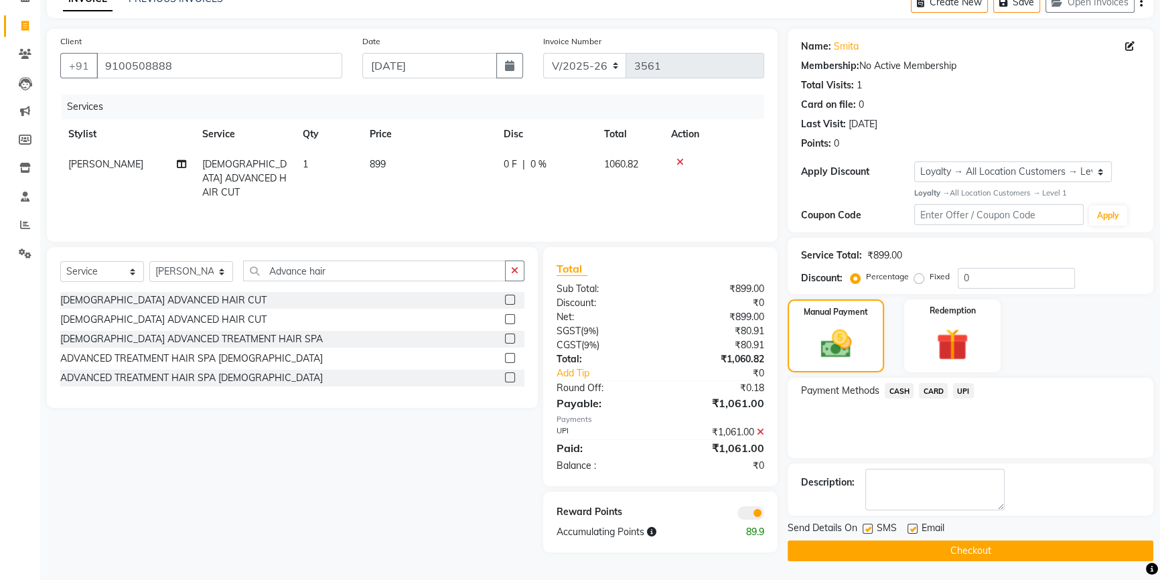
scroll to position [72, 0]
click at [1001, 549] on button "Checkout" at bounding box center [970, 550] width 366 height 21
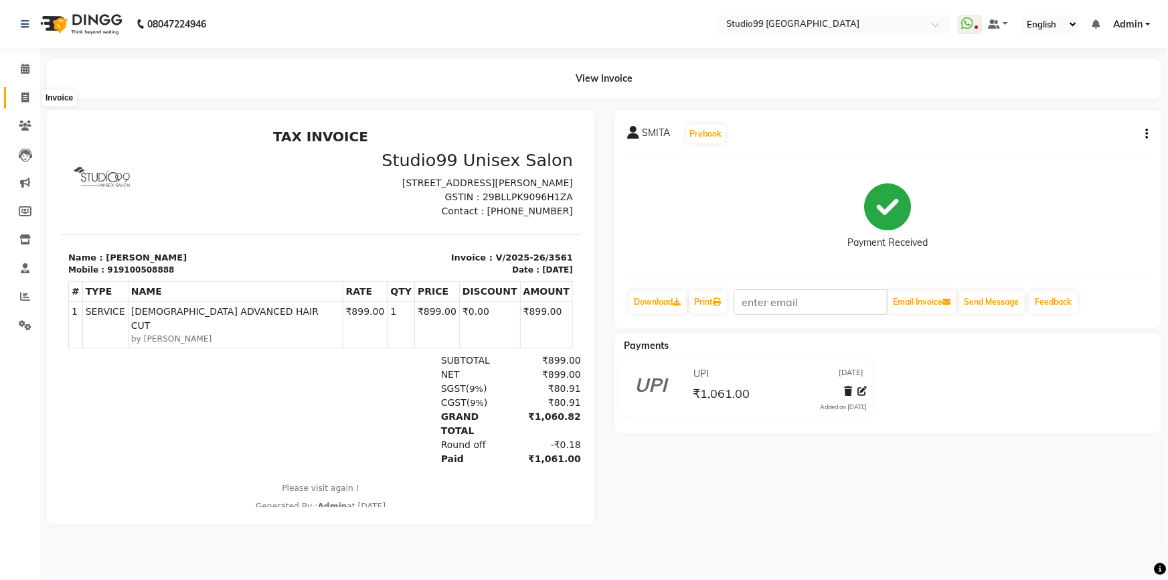
click at [27, 101] on icon at bounding box center [24, 97] width 7 height 10
select select "6042"
select select "service"
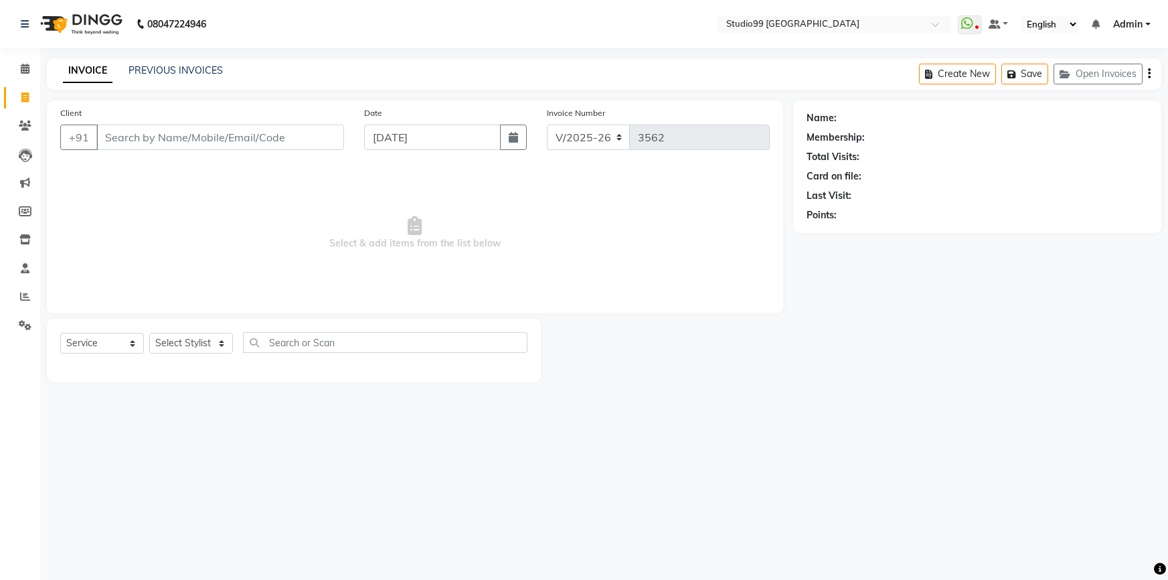
select select "6042"
select select "service"
click at [200, 349] on select "Select Stylist Admin AKSHAY [PERSON_NAME] mahi [PERSON_NAME] [PERSON_NAME] [PER…" at bounding box center [191, 343] width 84 height 21
select select "43361"
click at [149, 333] on select "Select Stylist Admin AKSHAY [PERSON_NAME] mahi [PERSON_NAME] [PERSON_NAME] [PER…" at bounding box center [191, 343] width 84 height 21
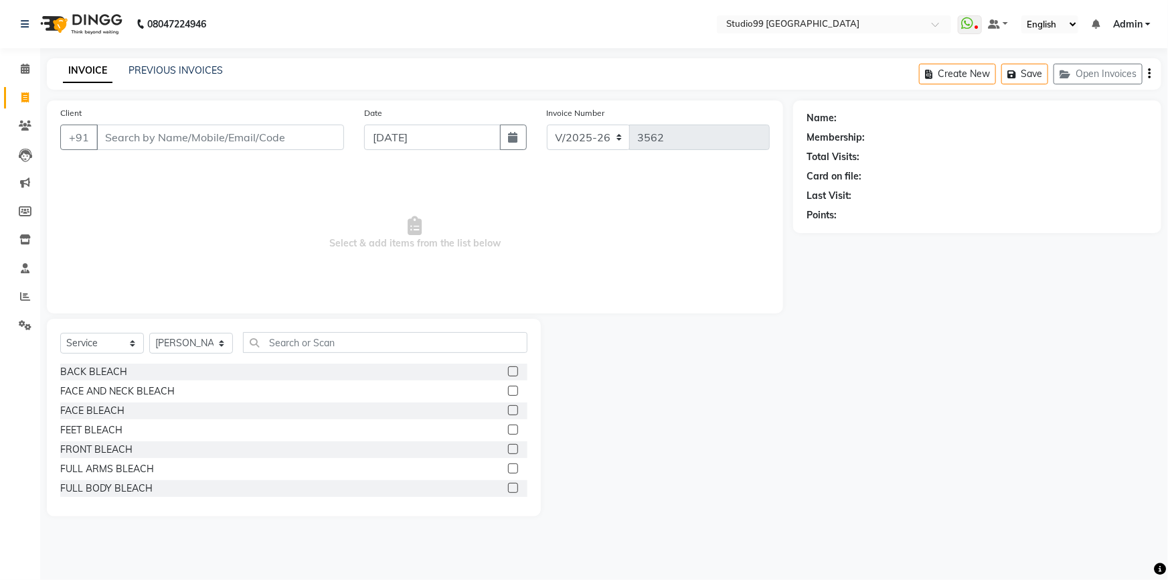
drag, startPoint x: 284, startPoint y: 326, endPoint x: 285, endPoint y: 334, distance: 8.1
click at [285, 334] on div "Select Service Product Membership Package Voucher Prepaid Gift Card Select Styl…" at bounding box center [294, 418] width 494 height 198
click at [285, 334] on input "text" at bounding box center [385, 342] width 285 height 21
drag, startPoint x: 273, startPoint y: 341, endPoint x: 301, endPoint y: 329, distance: 30.0
click at [274, 341] on input "text" at bounding box center [385, 342] width 285 height 21
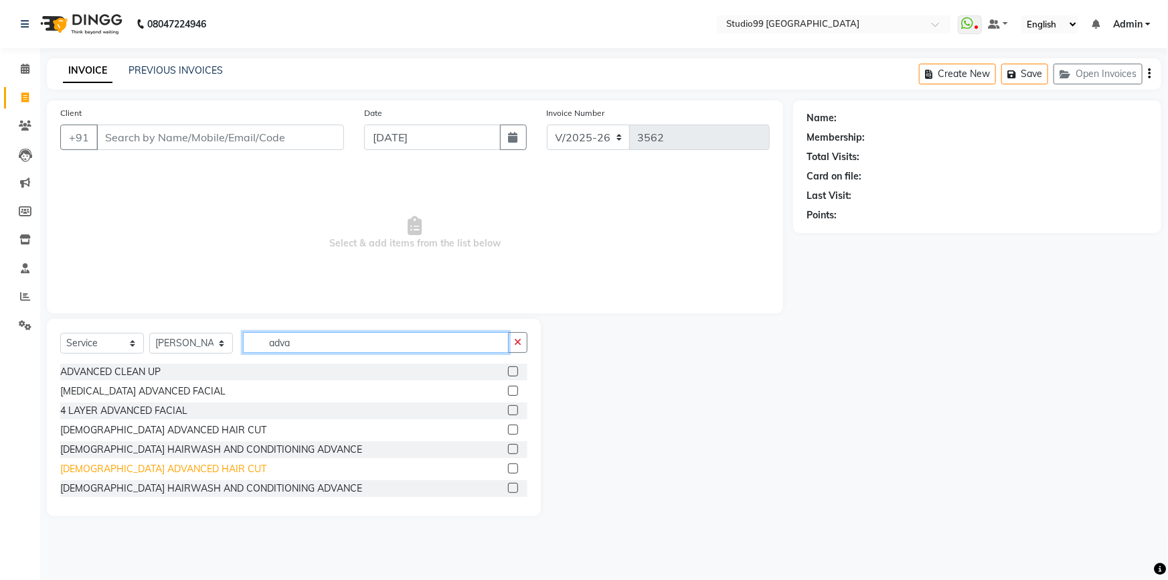
type input "adva"
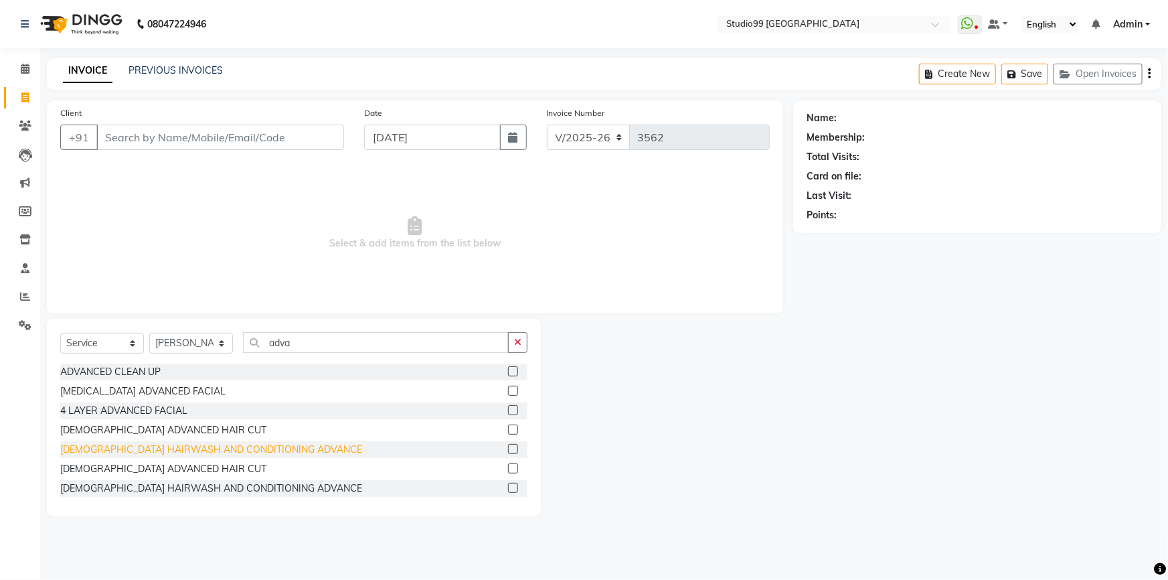
drag, startPoint x: 165, startPoint y: 469, endPoint x: 183, endPoint y: 455, distance: 22.5
click at [170, 463] on div "[DEMOGRAPHIC_DATA] ADVANCED HAIR CUT" at bounding box center [163, 469] width 206 height 14
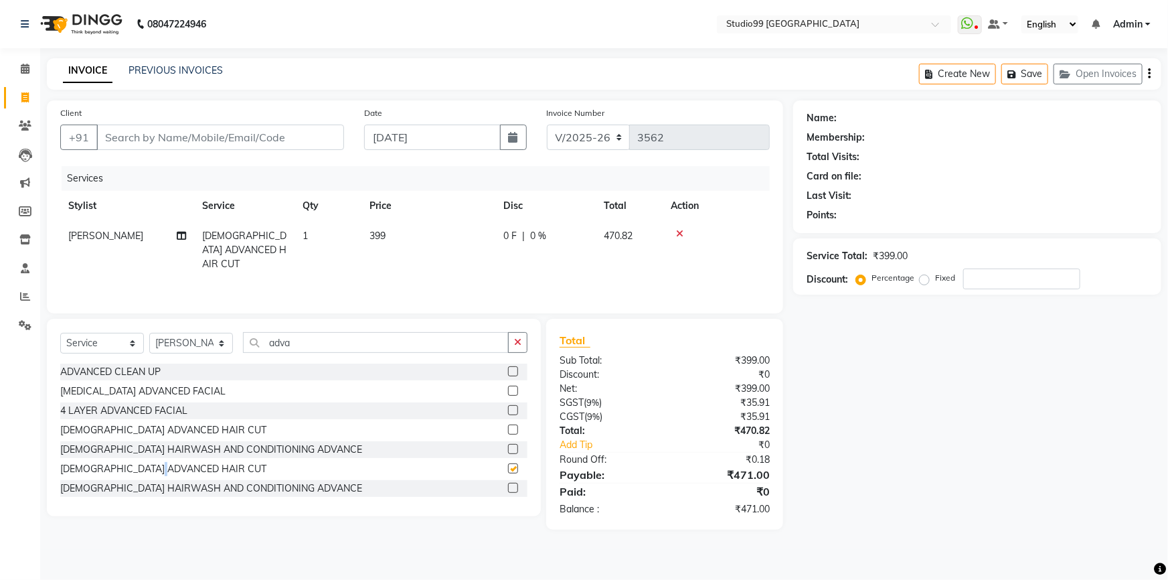
checkbox input "false"
drag, startPoint x: 526, startPoint y: 346, endPoint x: 494, endPoint y: 341, distance: 32.6
click at [508, 347] on div "adva" at bounding box center [386, 342] width 284 height 21
click at [496, 341] on input "adva" at bounding box center [376, 342] width 266 height 21
drag, startPoint x: 512, startPoint y: 341, endPoint x: 487, endPoint y: 334, distance: 25.8
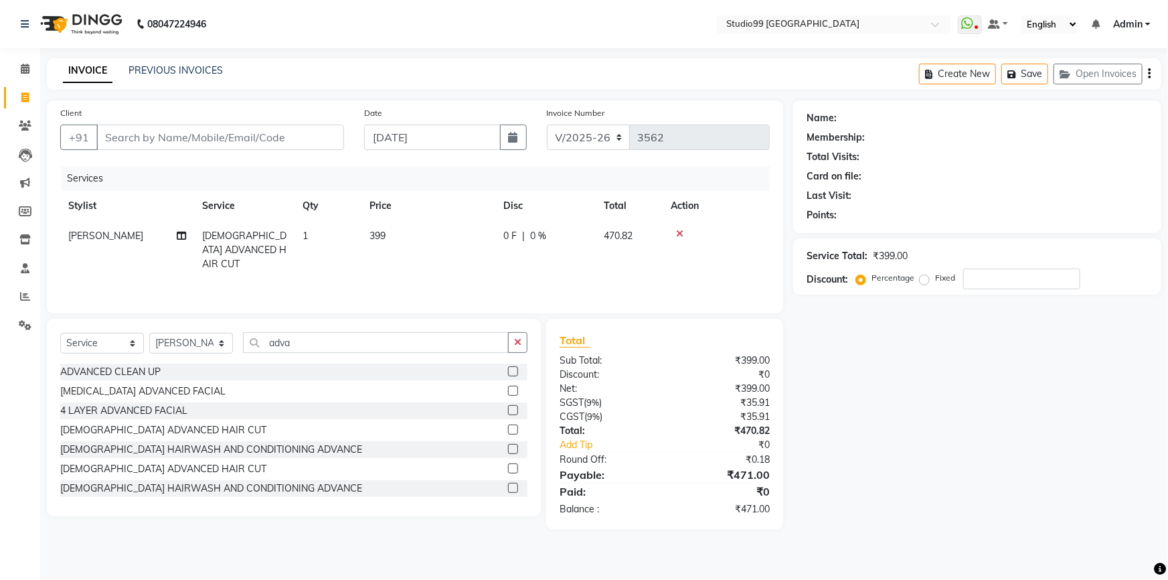
click at [510, 341] on button "button" at bounding box center [517, 342] width 19 height 21
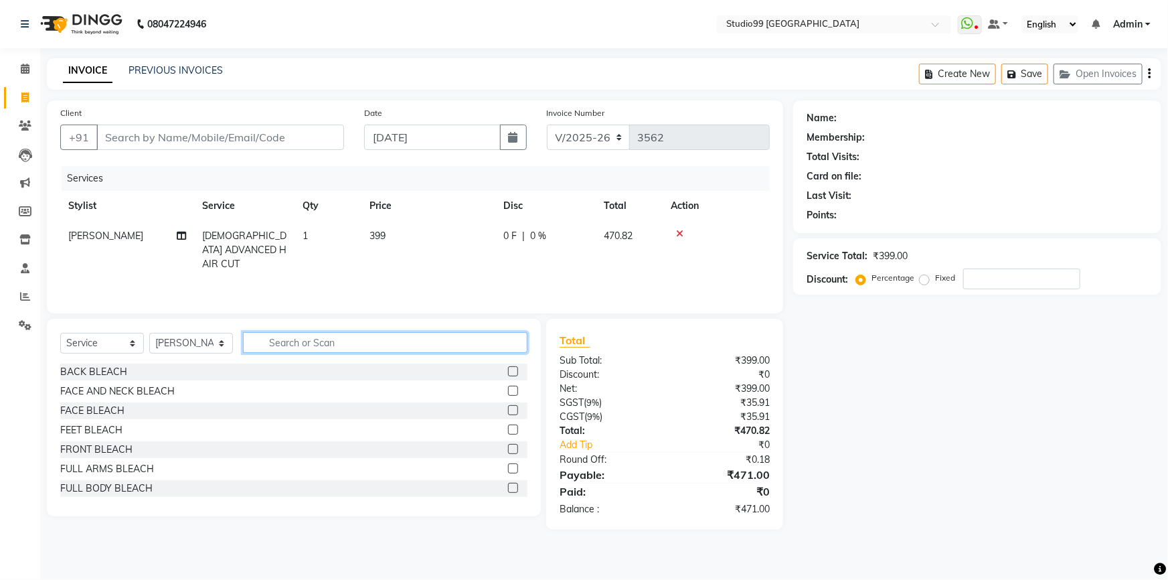
drag, startPoint x: 487, startPoint y: 334, endPoint x: 487, endPoint y: 345, distance: 10.7
click at [487, 335] on input "text" at bounding box center [385, 342] width 285 height 21
click at [487, 345] on input "text" at bounding box center [385, 342] width 285 height 21
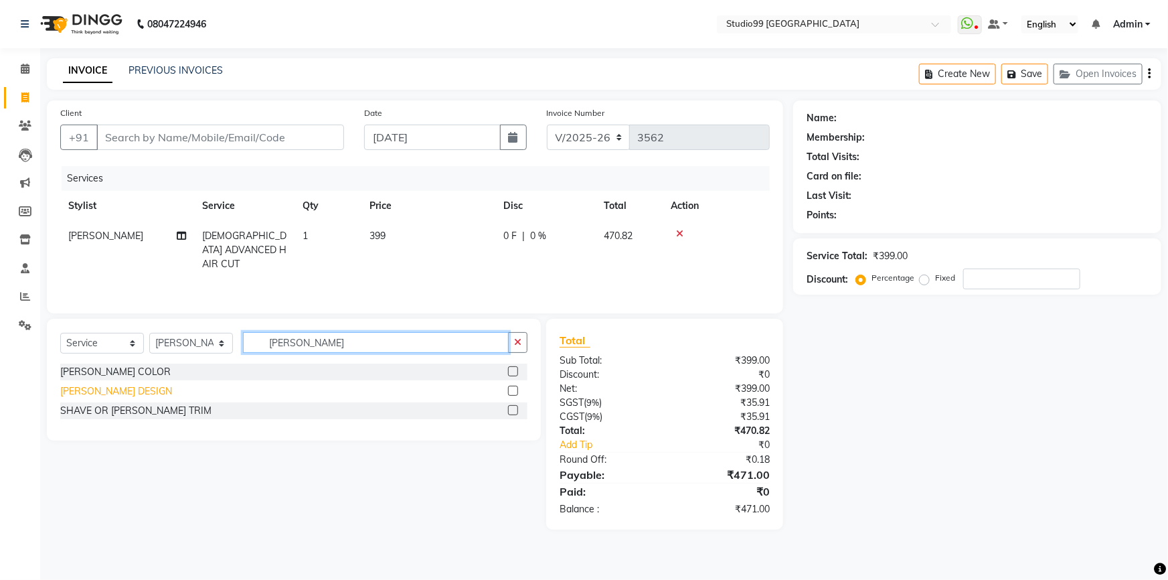
type input "beard"
click at [119, 388] on div "[PERSON_NAME] DESIGN" at bounding box center [116, 391] width 112 height 14
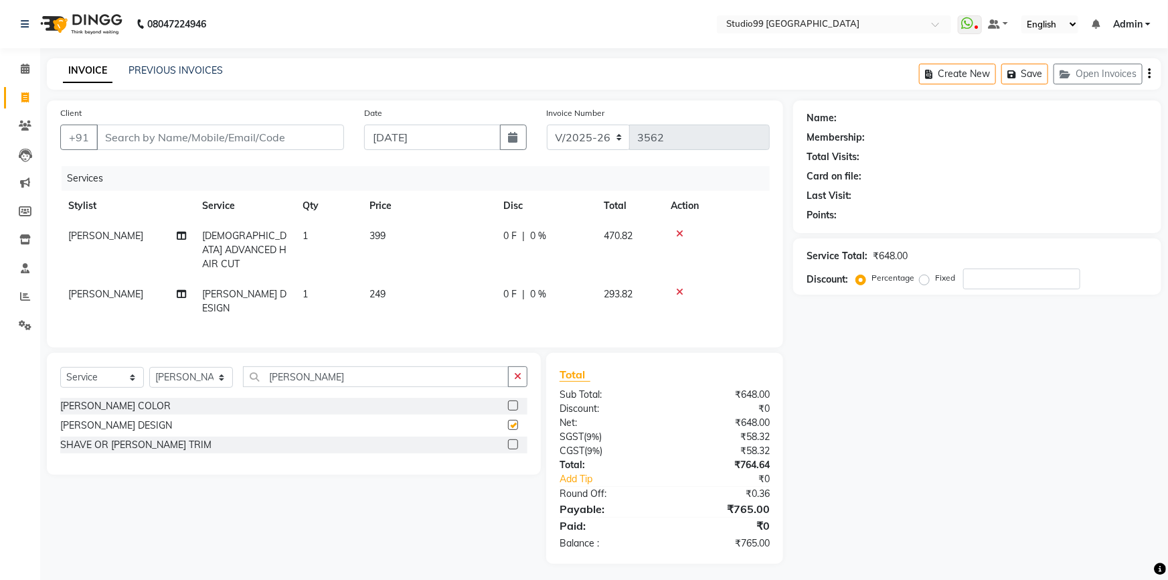
checkbox input "false"
drag, startPoint x: 175, startPoint y: 141, endPoint x: 176, endPoint y: 134, distance: 6.8
click at [175, 139] on input "Client" at bounding box center [220, 137] width 248 height 25
type input "9"
type input "0"
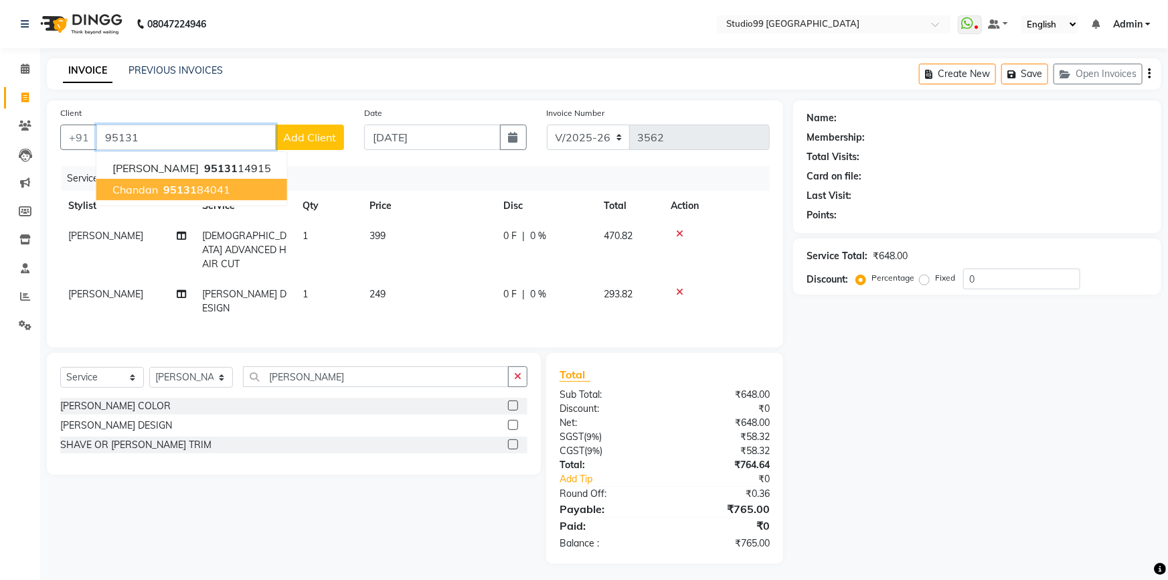
click at [177, 193] on span "95131" at bounding box center [179, 189] width 33 height 13
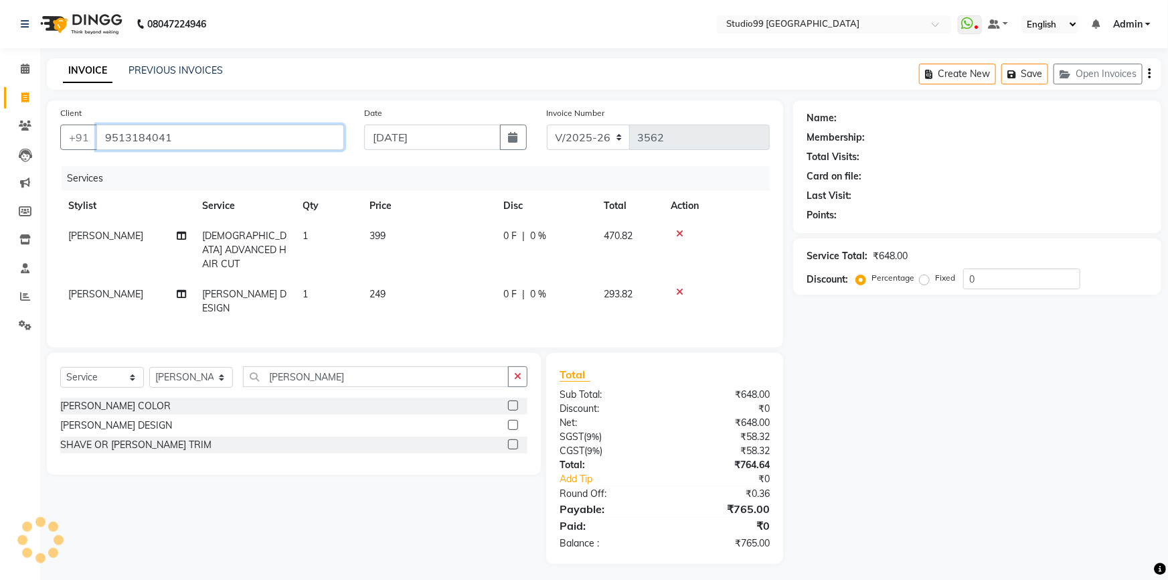
type input "9513184041"
select select "1: Object"
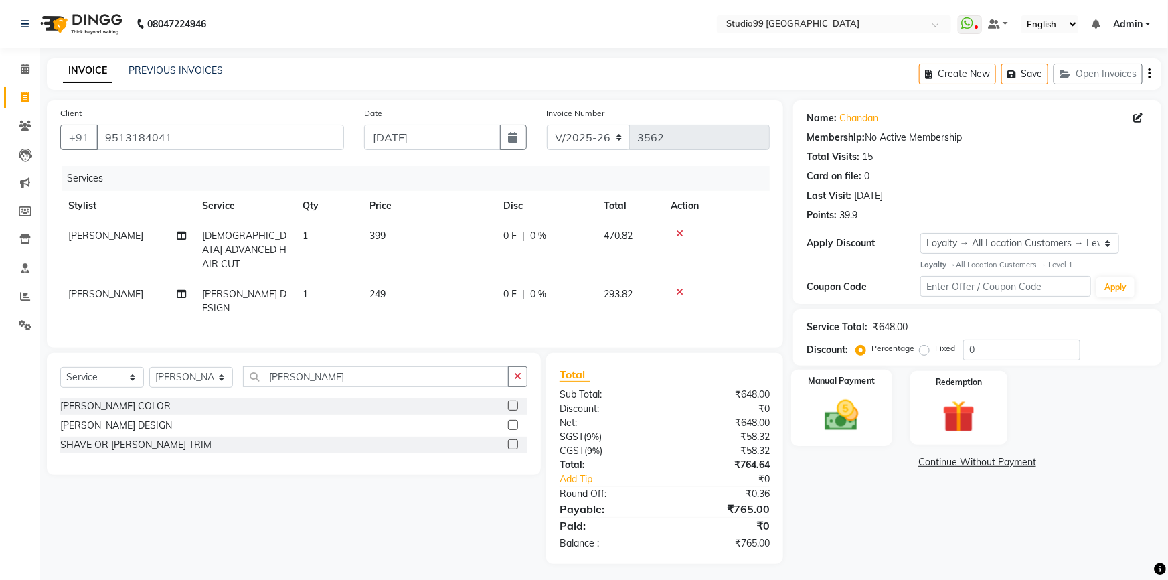
click at [825, 409] on img at bounding box center [842, 415] width 55 height 39
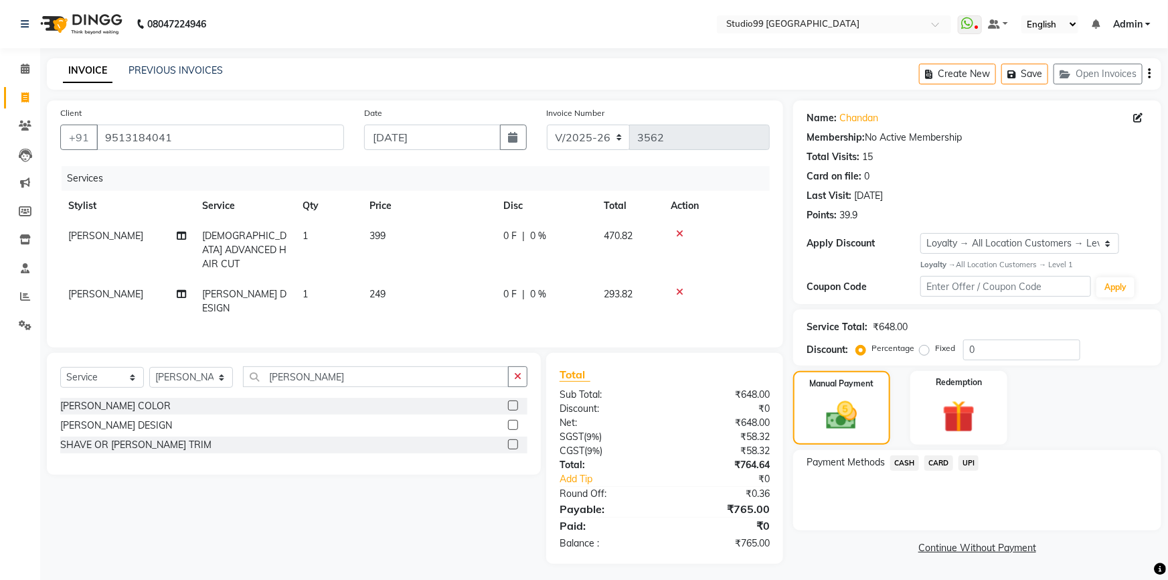
click at [968, 463] on span "UPI" at bounding box center [969, 462] width 21 height 15
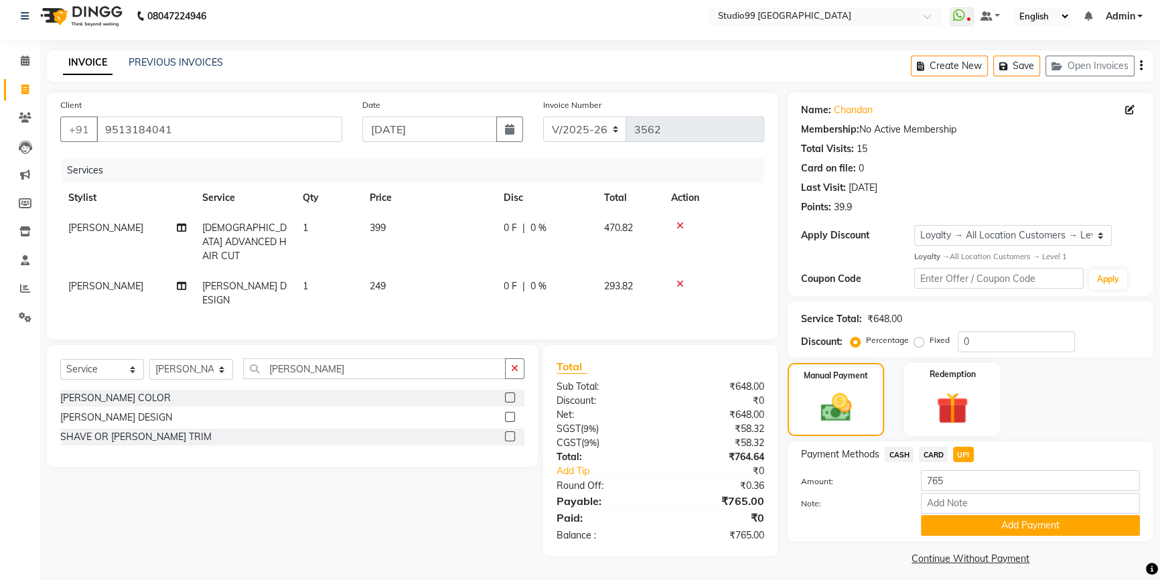
scroll to position [17, 0]
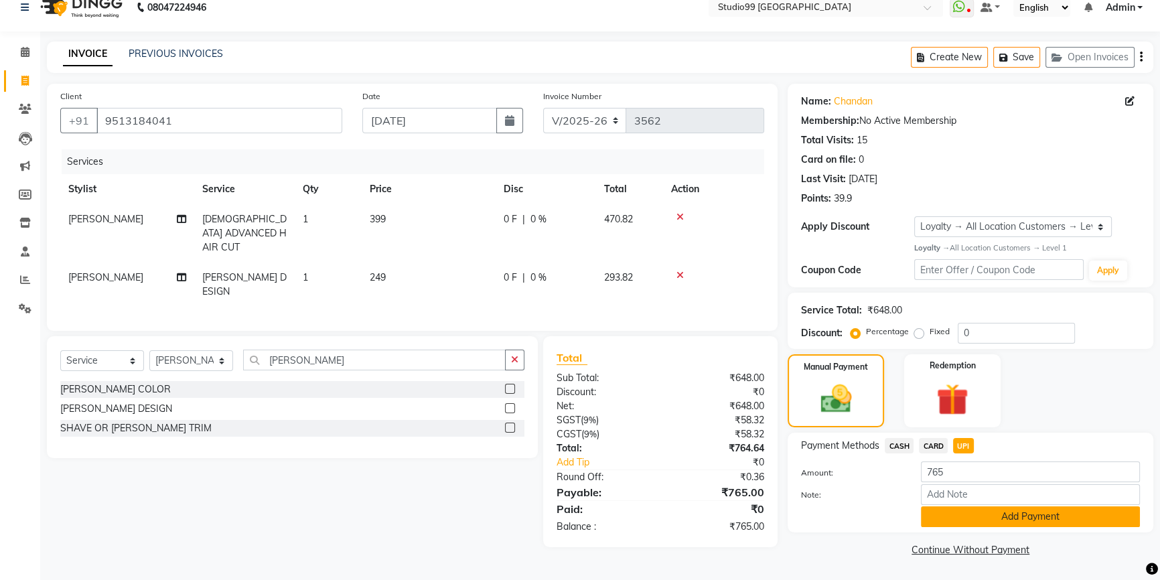
click at [951, 516] on button "Add Payment" at bounding box center [1030, 516] width 219 height 21
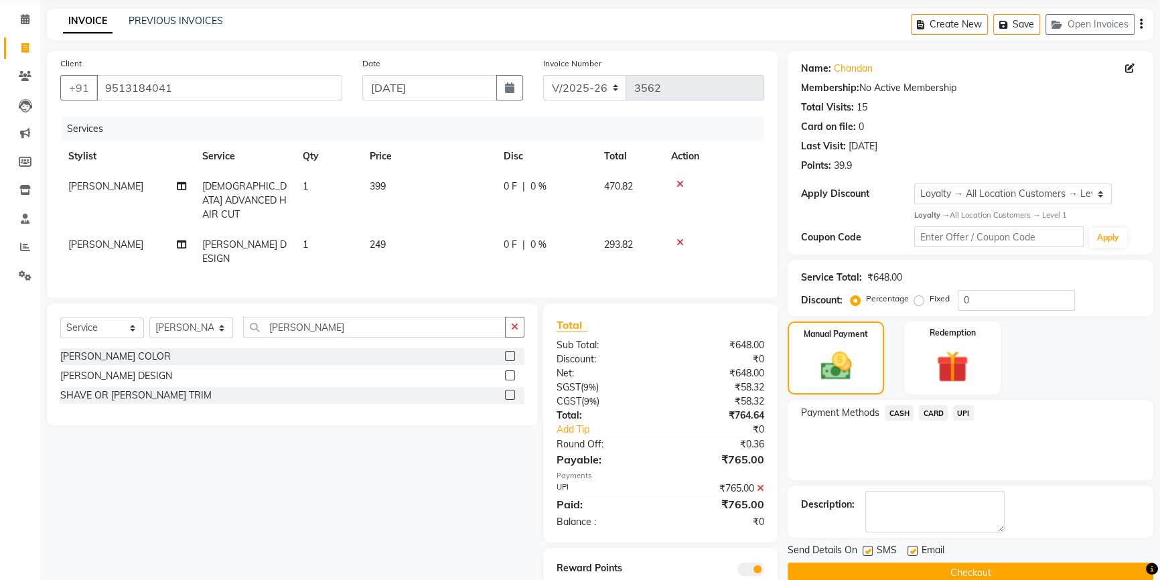
scroll to position [80, 0]
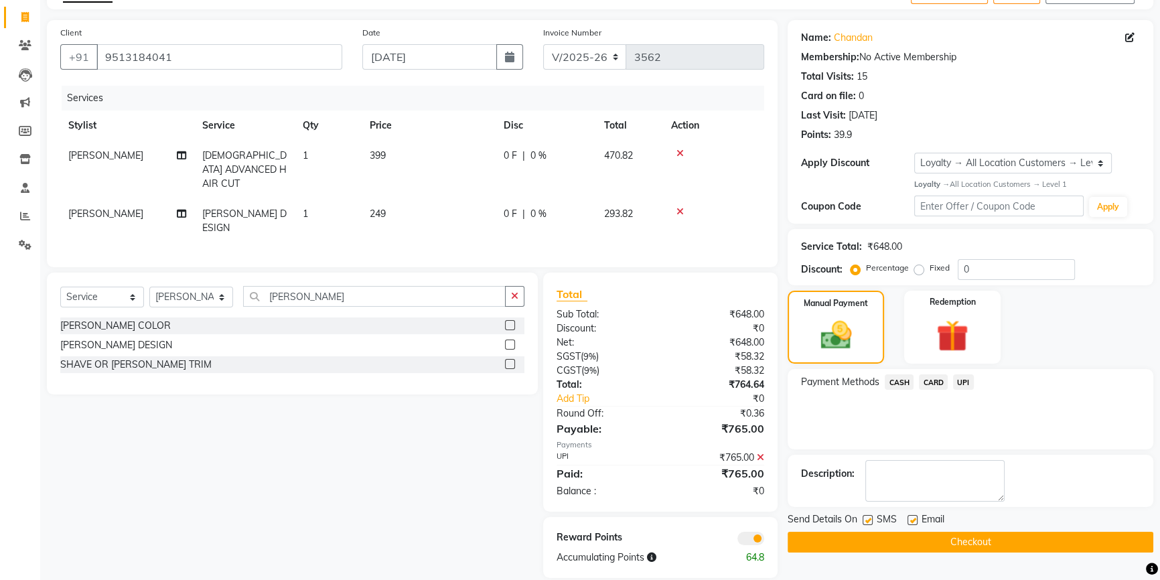
click at [956, 535] on button "Checkout" at bounding box center [970, 542] width 366 height 21
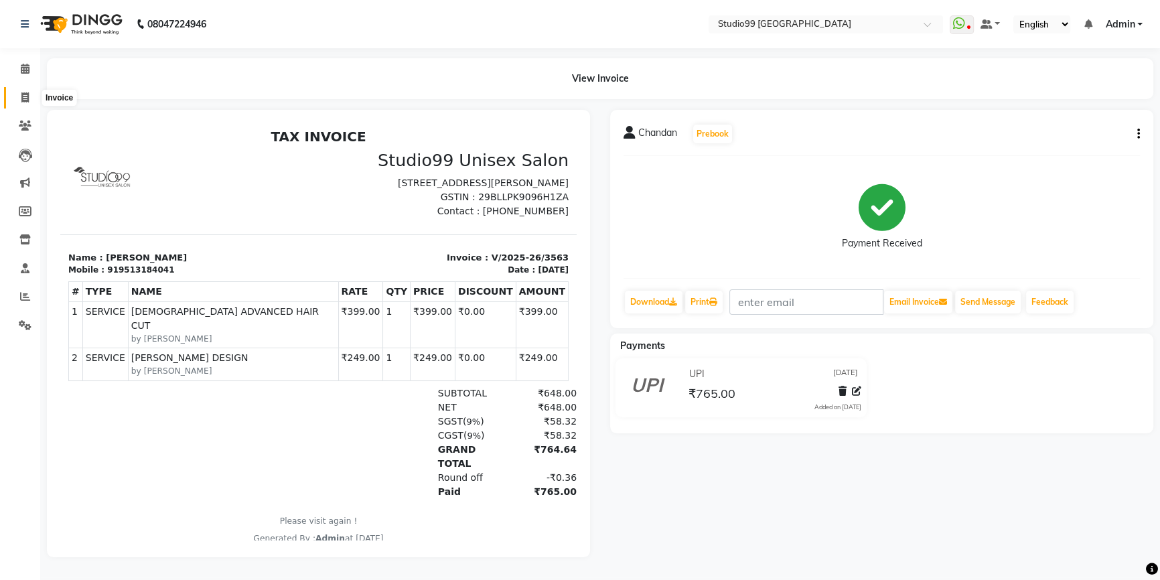
click at [27, 100] on icon at bounding box center [24, 97] width 7 height 10
select select "service"
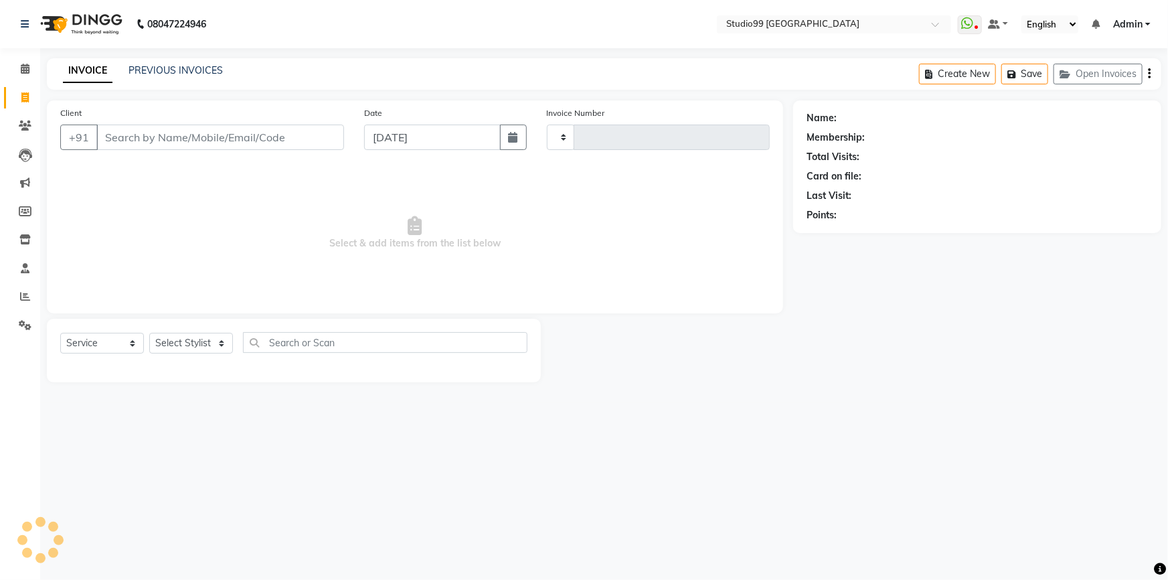
type input "3564"
select select "6042"
click at [165, 67] on link "PREVIOUS INVOICES" at bounding box center [176, 70] width 94 height 12
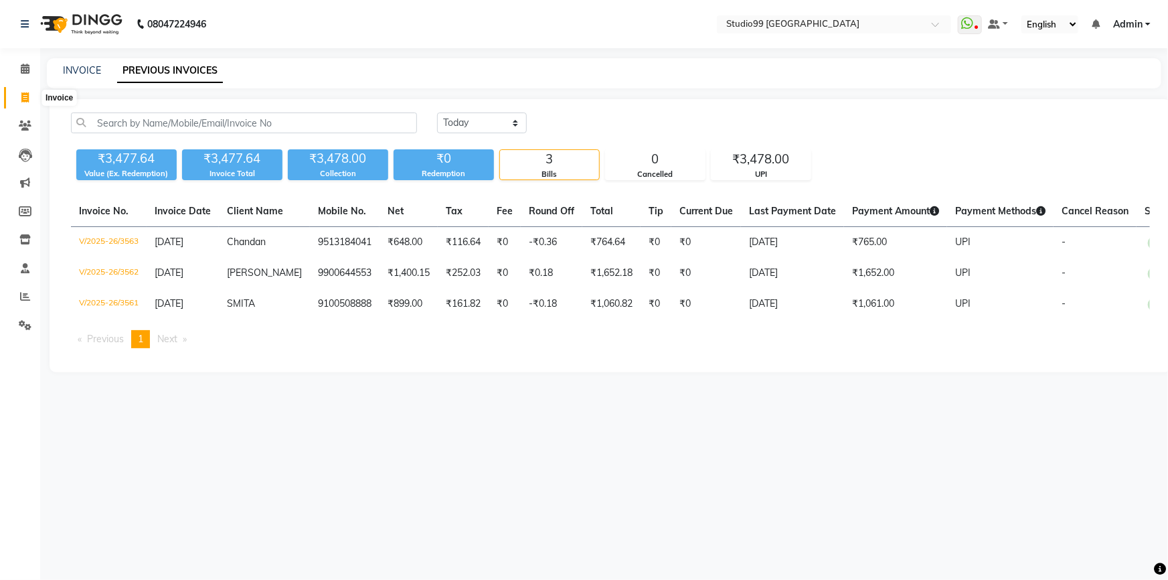
click at [27, 94] on icon at bounding box center [24, 97] width 7 height 10
select select "service"
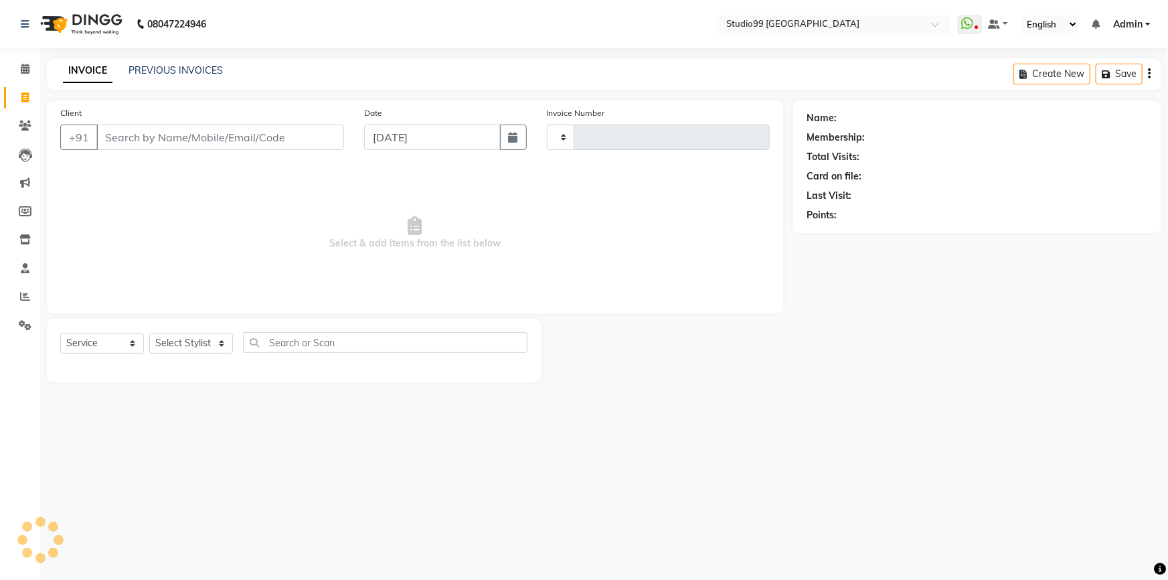
type input "3564"
select select "6042"
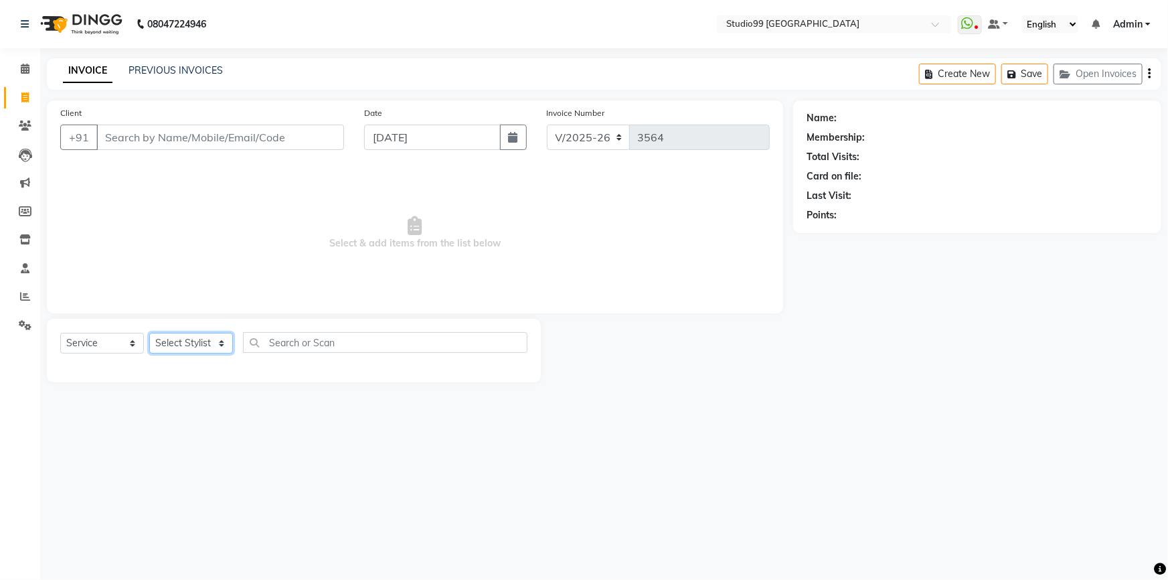
click at [194, 347] on select "Select Stylist Admin AKSHAY [PERSON_NAME] mahi [PERSON_NAME] [PERSON_NAME] [PER…" at bounding box center [191, 343] width 84 height 21
select select "43363"
click at [149, 333] on select "Select Stylist Admin AKSHAY [PERSON_NAME] mahi [PERSON_NAME] [PERSON_NAME] [PER…" at bounding box center [191, 343] width 84 height 21
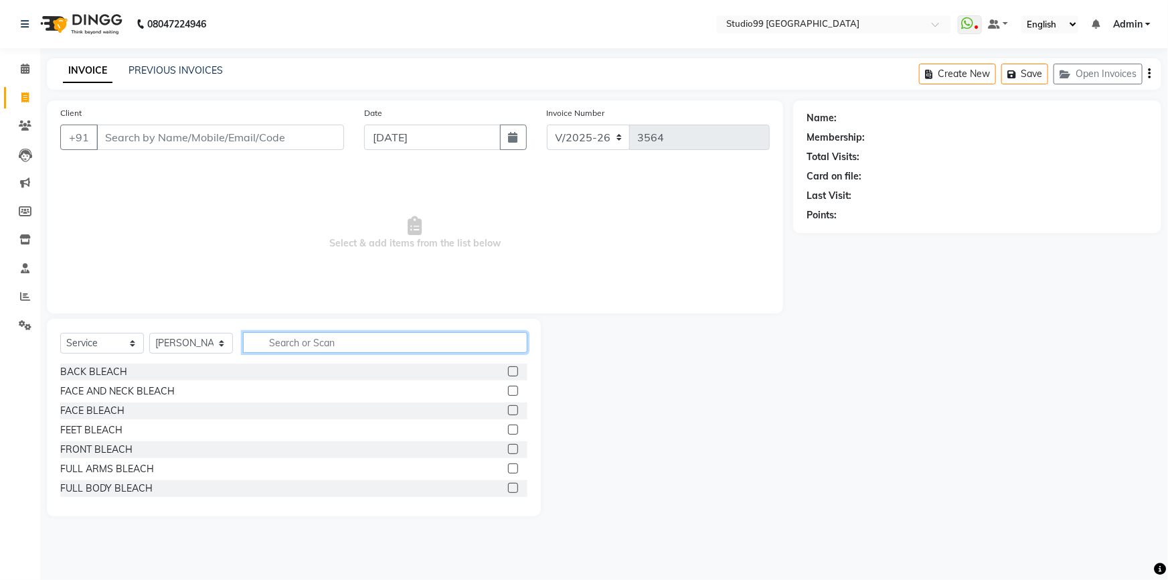
click at [327, 341] on input "text" at bounding box center [385, 342] width 285 height 21
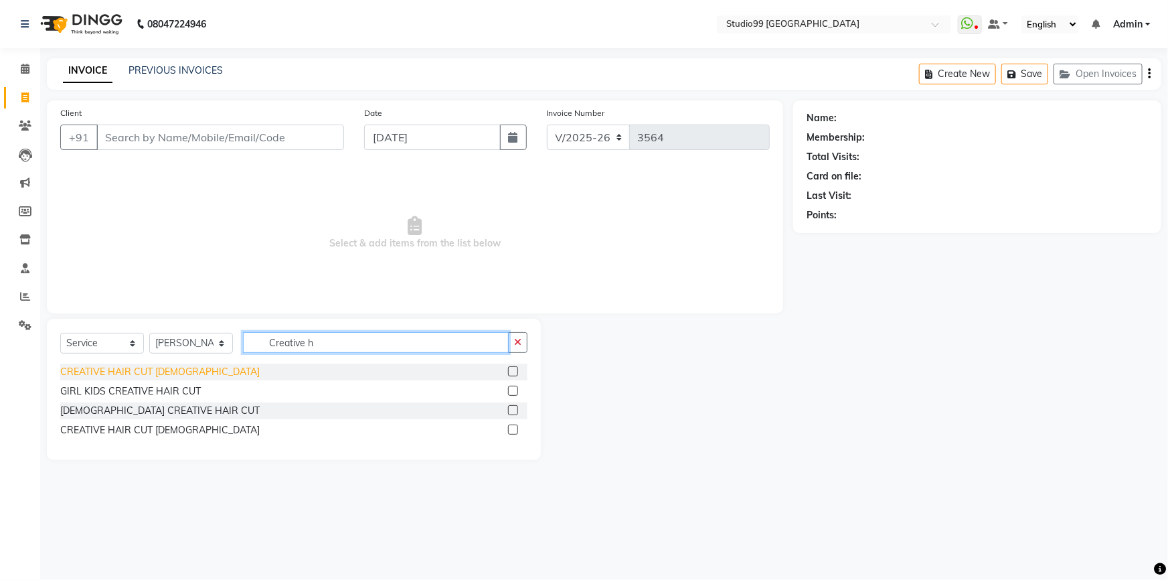
type input "Creative h"
click at [174, 374] on div "CREATIVE HAIR CUT [DEMOGRAPHIC_DATA]" at bounding box center [160, 372] width 200 height 14
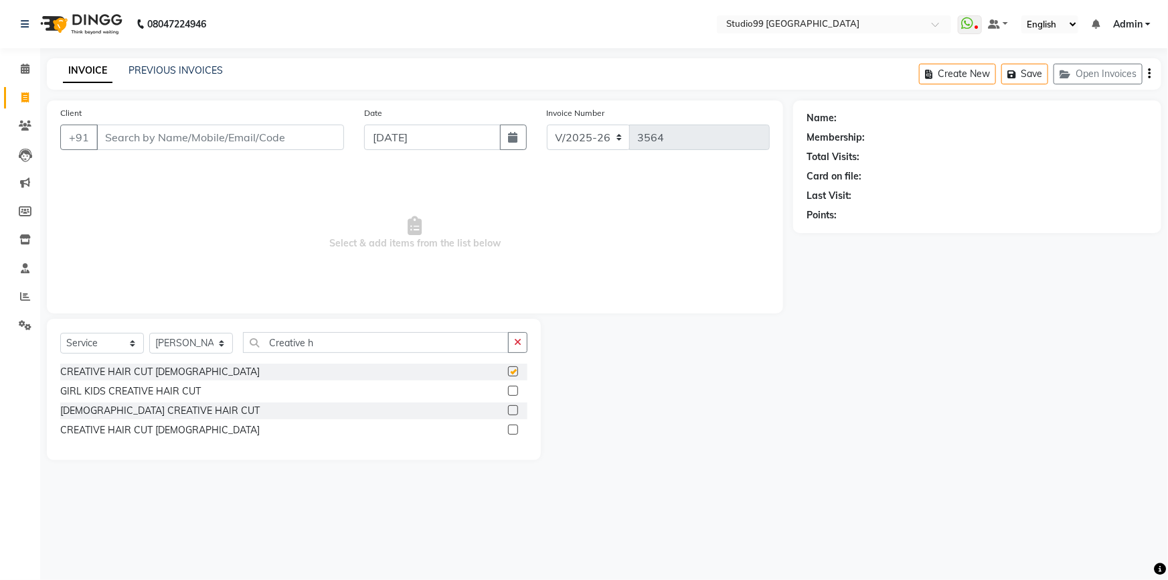
checkbox input "false"
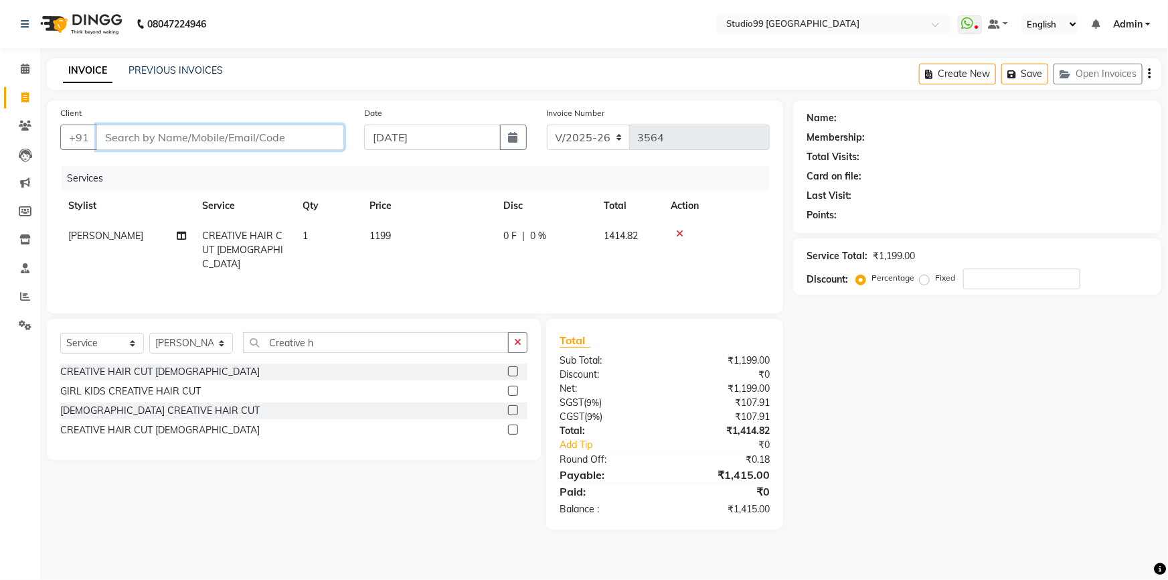
click at [208, 140] on input "Client" at bounding box center [220, 137] width 248 height 25
type input "7"
type input "0"
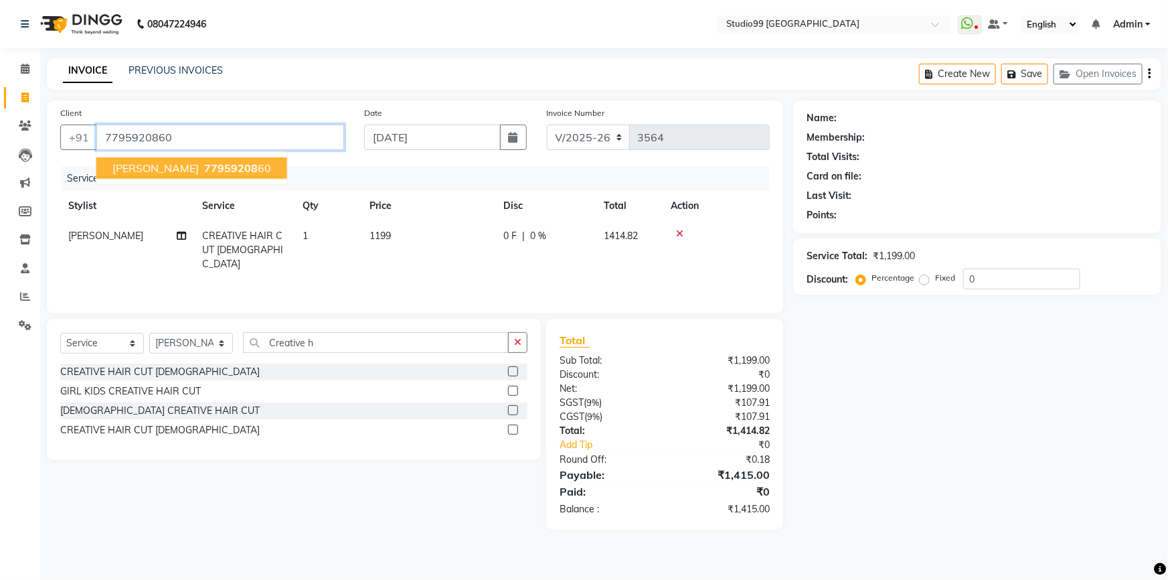
type input "7795920860"
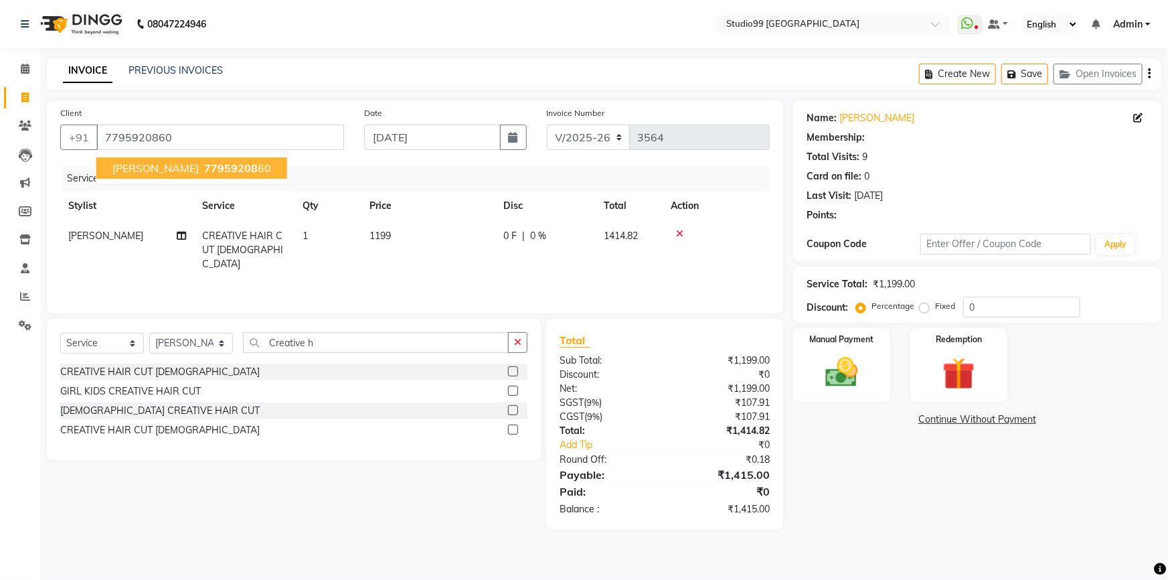
select select "2: Object"
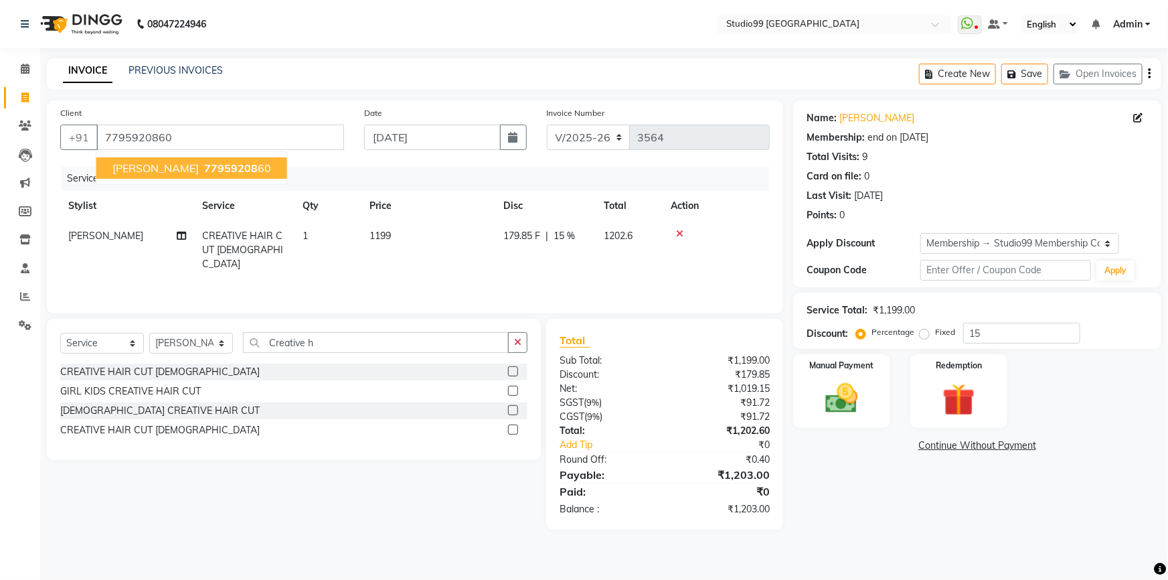
click at [204, 165] on span "77959208" at bounding box center [231, 167] width 54 height 13
type input "0"
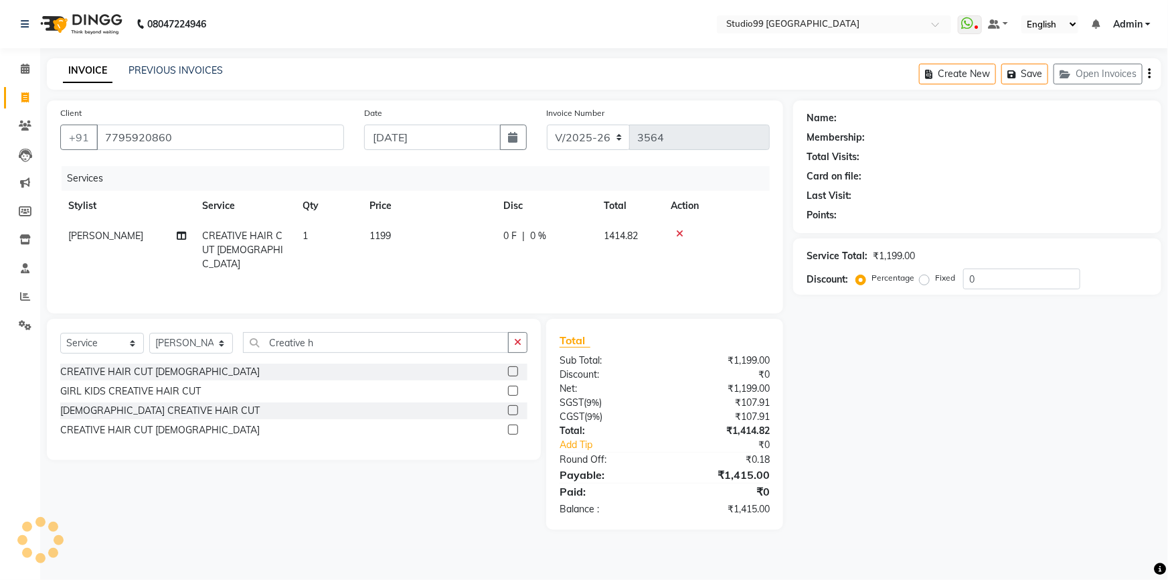
select select "2: Object"
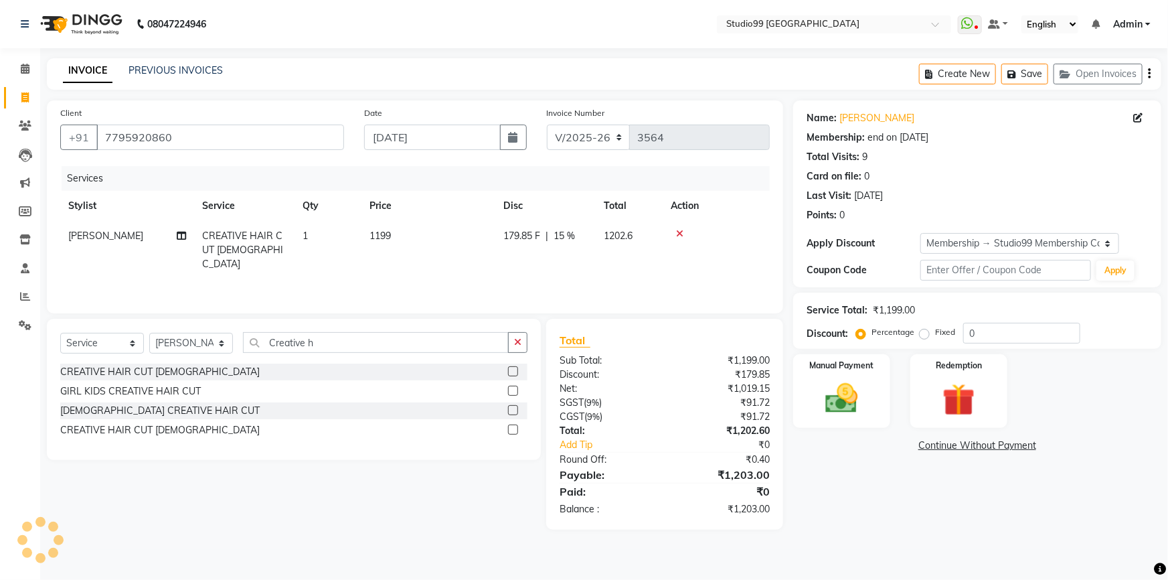
type input "15"
click at [862, 398] on img at bounding box center [842, 398] width 55 height 39
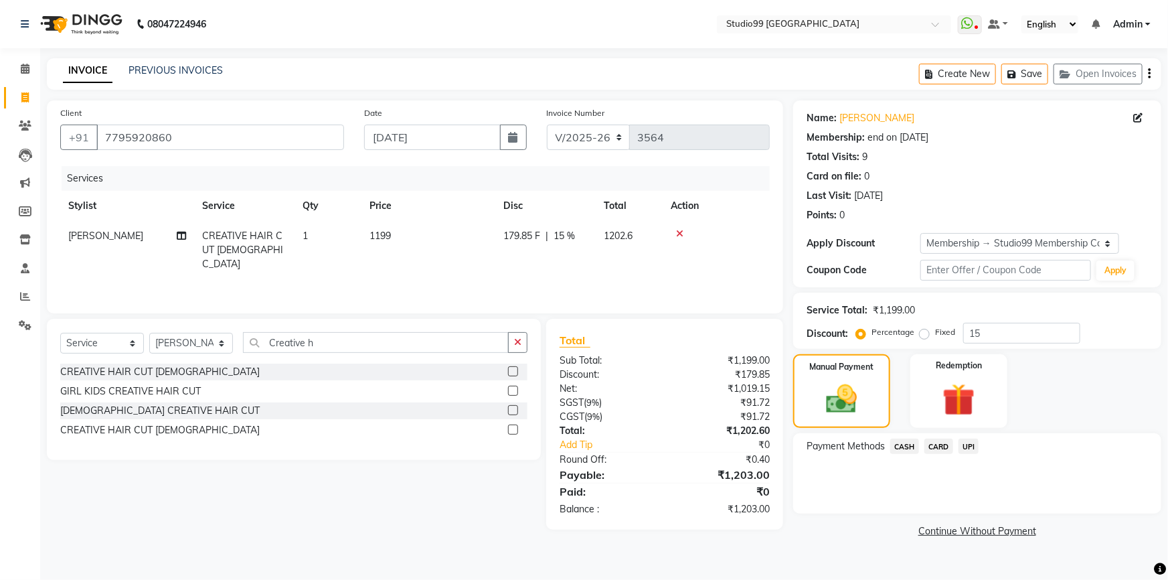
click at [969, 448] on span "UPI" at bounding box center [969, 446] width 21 height 15
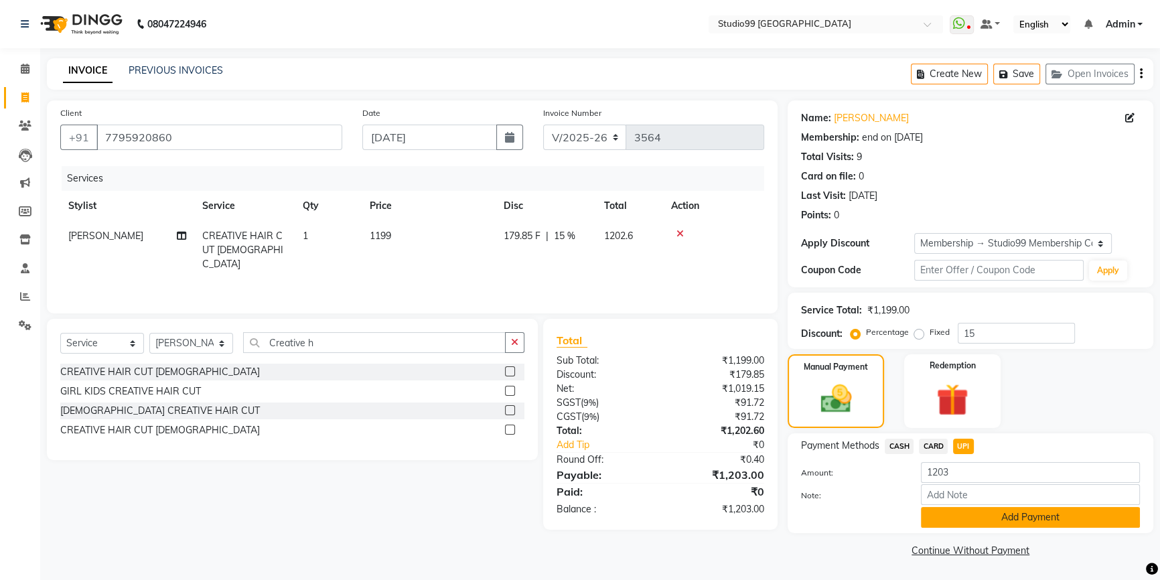
click at [1010, 518] on button "Add Payment" at bounding box center [1030, 517] width 219 height 21
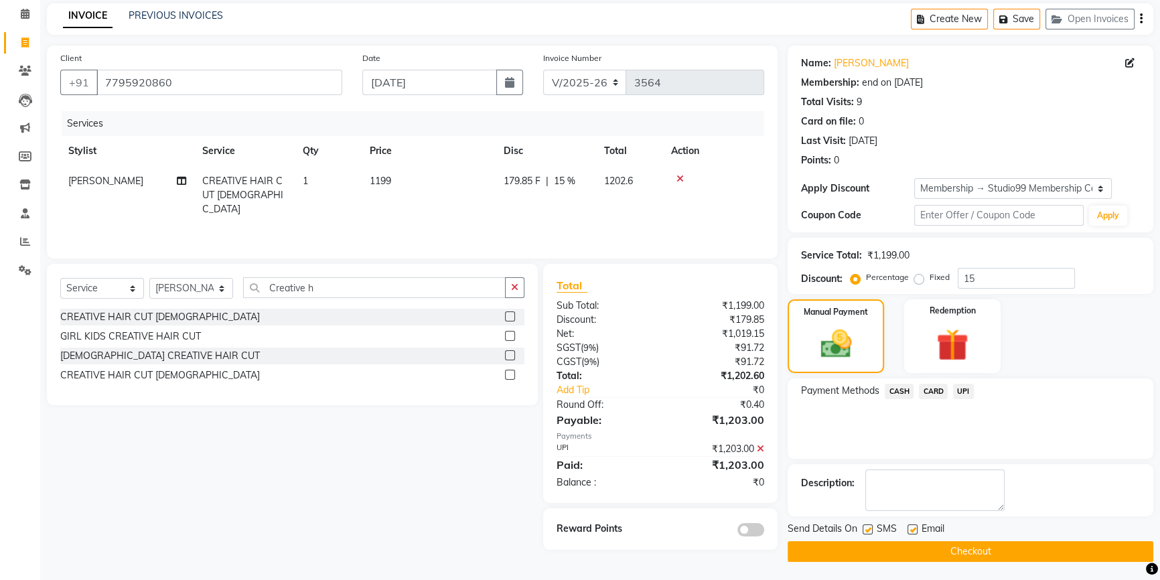
scroll to position [56, 0]
click at [1009, 551] on button "Checkout" at bounding box center [970, 550] width 366 height 21
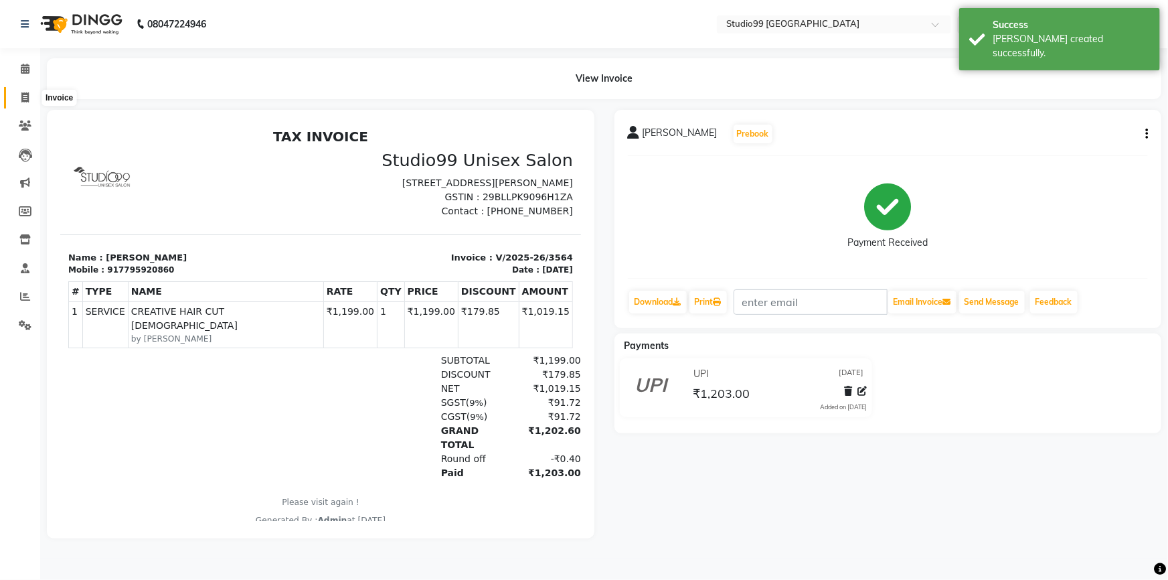
click at [27, 98] on icon at bounding box center [24, 97] width 7 height 10
select select "6042"
select select "service"
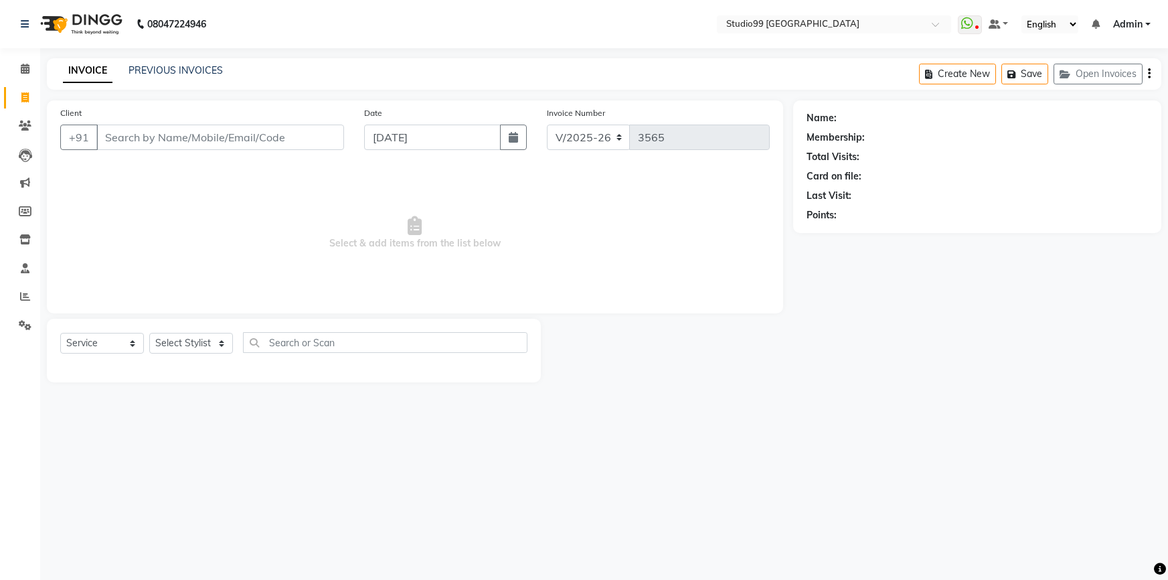
select select "6042"
select select "service"
click at [180, 340] on select "Select Stylist Admin AKSHAY [PERSON_NAME] mahi [PERSON_NAME] [PERSON_NAME] [PER…" at bounding box center [191, 343] width 84 height 21
select select "43358"
click at [149, 333] on select "Select Stylist Admin AKSHAY [PERSON_NAME] mahi [PERSON_NAME] [PERSON_NAME] [PER…" at bounding box center [191, 343] width 84 height 21
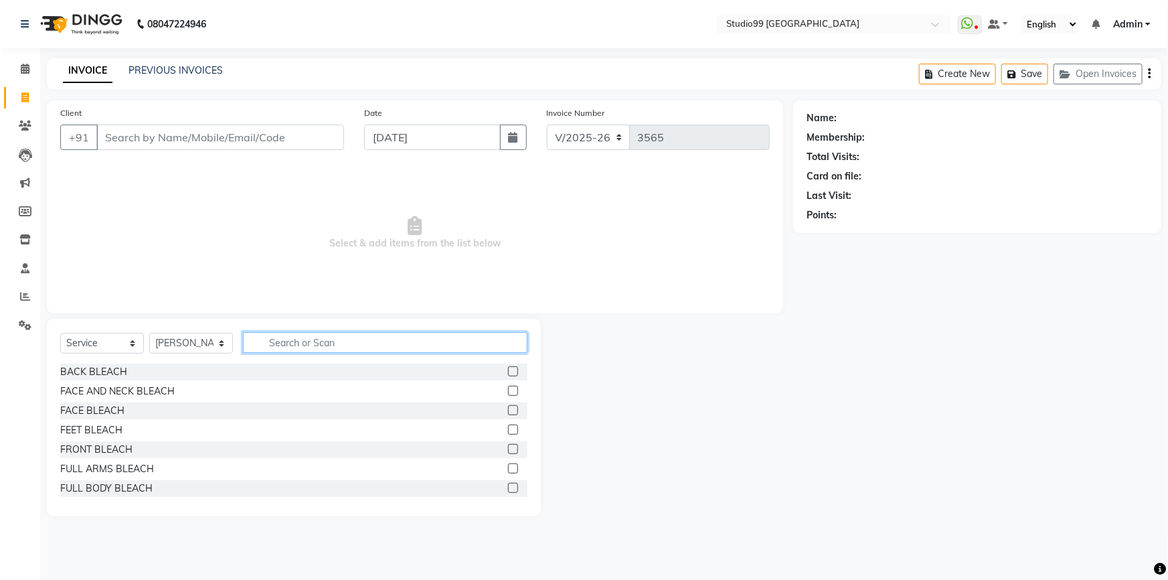
click at [295, 341] on input "text" at bounding box center [385, 342] width 285 height 21
click at [84, 347] on select "Select Service Product Membership Package Voucher Prepaid Gift Card" at bounding box center [102, 343] width 84 height 21
select select "package"
click at [60, 333] on select "Select Service Product Membership Package Voucher Prepaid Gift Card" at bounding box center [102, 343] width 84 height 21
click at [382, 337] on input "text" at bounding box center [385, 342] width 285 height 21
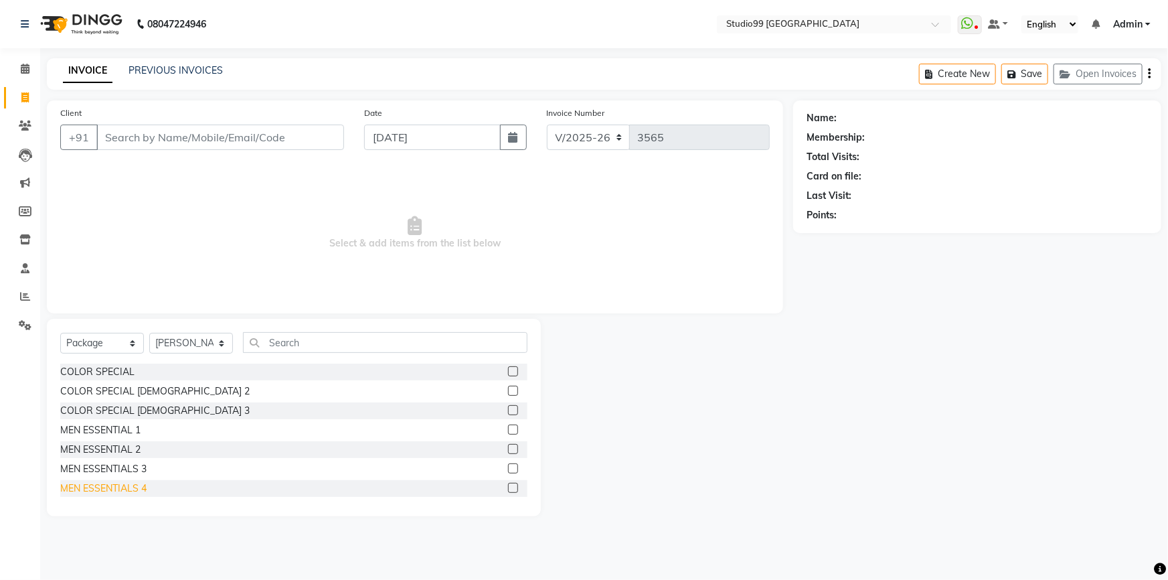
click at [86, 495] on div "MEN ESSENTIALS 4" at bounding box center [103, 488] width 86 height 14
checkbox input "false"
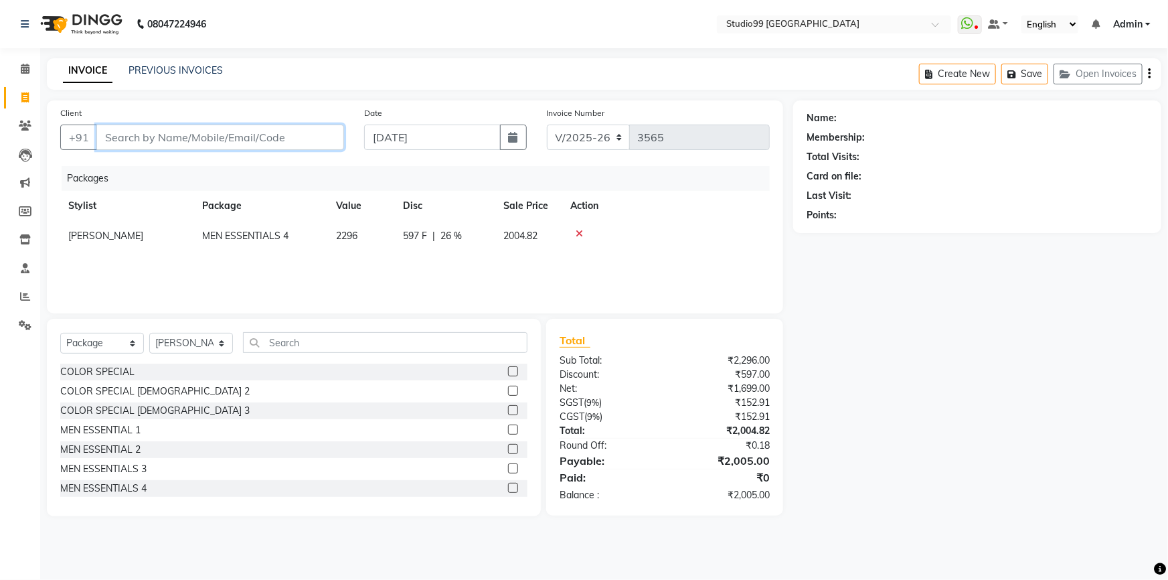
drag, startPoint x: 227, startPoint y: 136, endPoint x: 232, endPoint y: 128, distance: 9.3
click at [227, 126] on input "Client" at bounding box center [220, 137] width 248 height 25
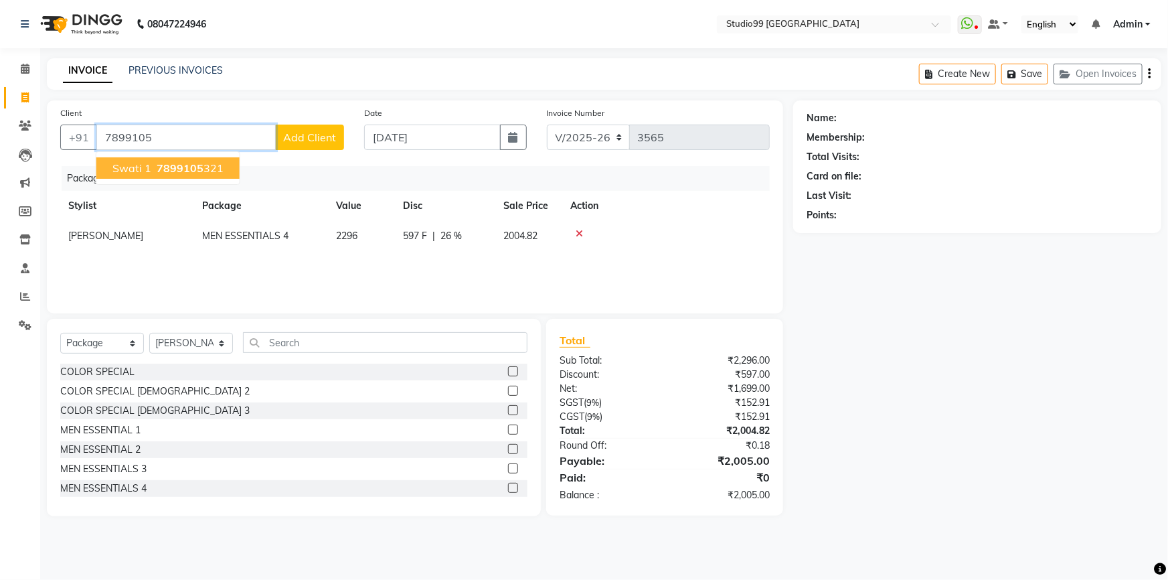
click at [179, 169] on span "7899105" at bounding box center [180, 167] width 47 height 13
type input "7899105321"
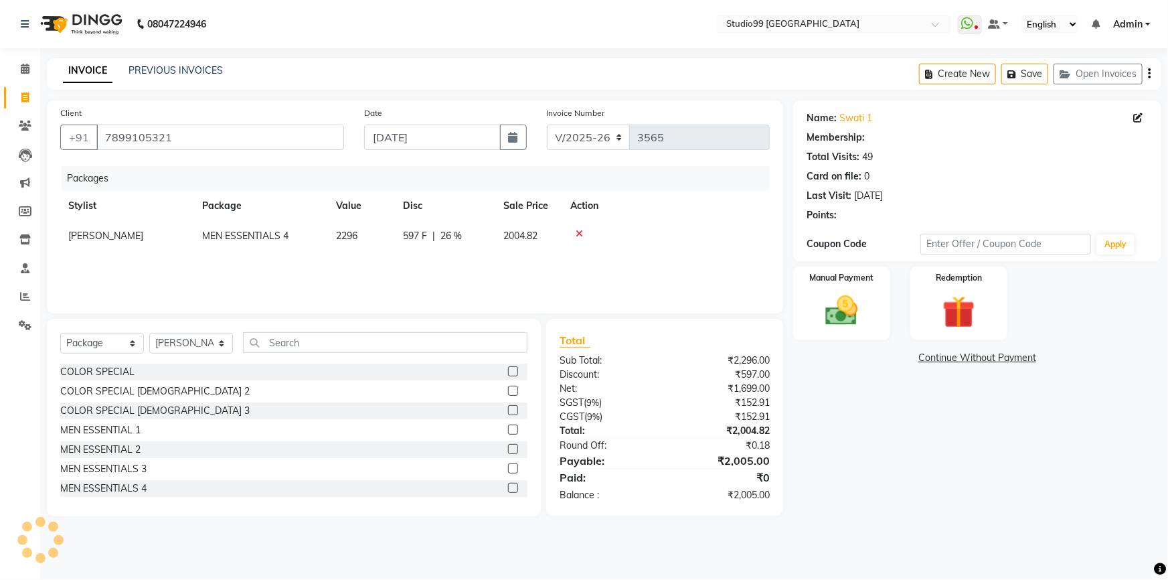
select select "2: Object"
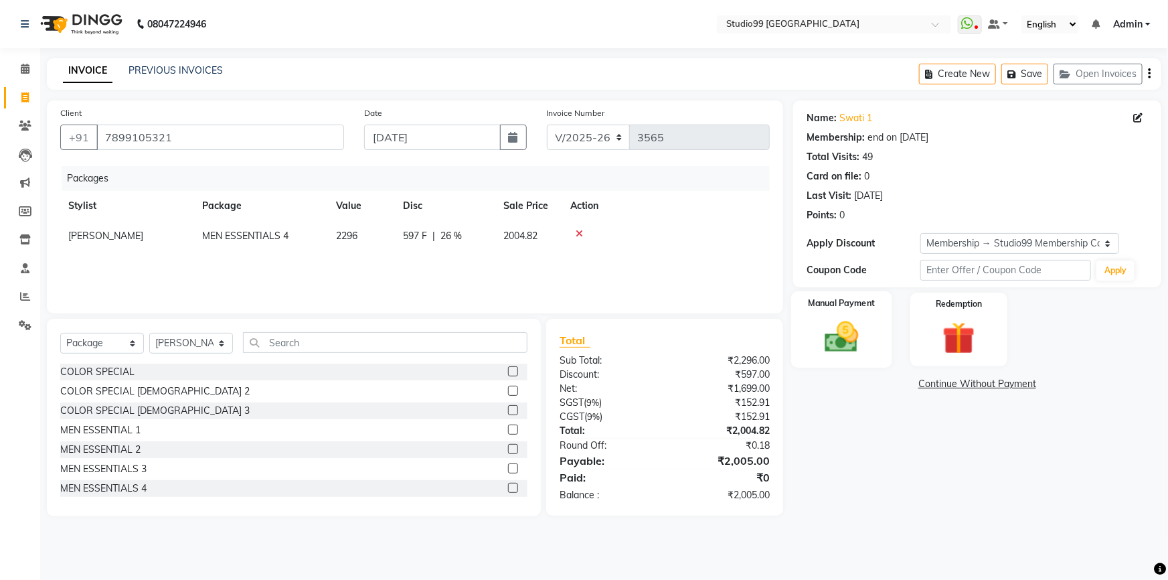
click at [846, 335] on img at bounding box center [842, 336] width 55 height 39
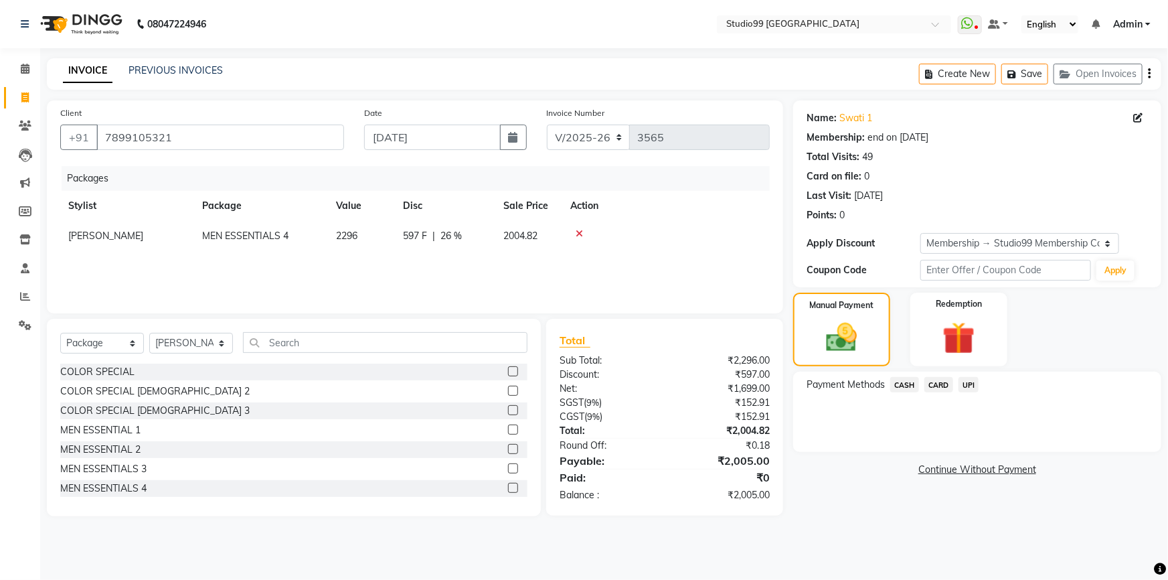
click at [973, 387] on span "UPI" at bounding box center [969, 384] width 21 height 15
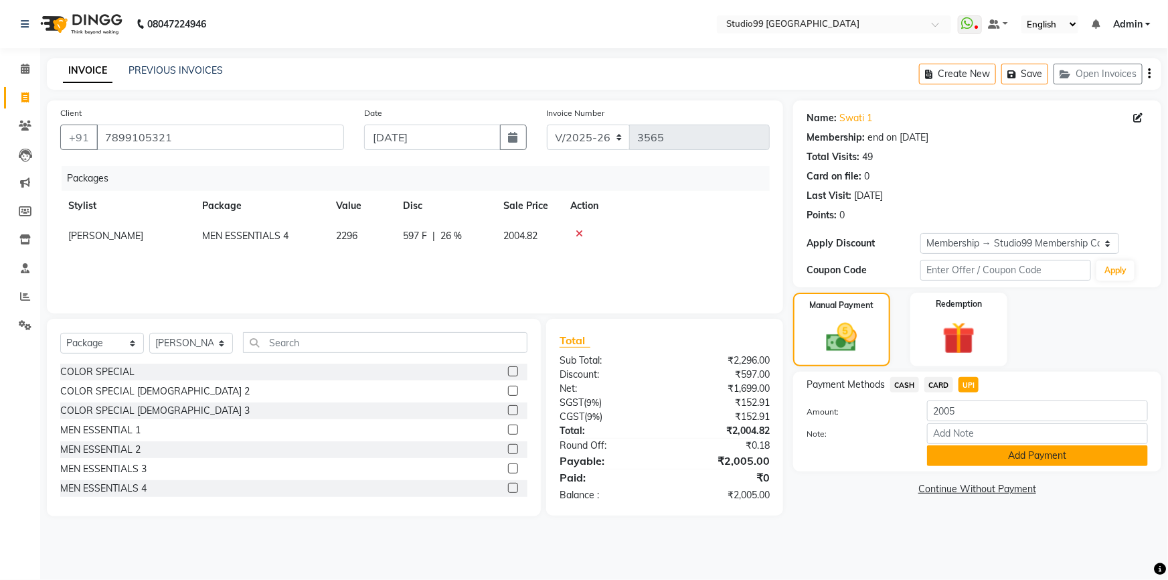
click at [980, 462] on button "Add Payment" at bounding box center [1037, 455] width 221 height 21
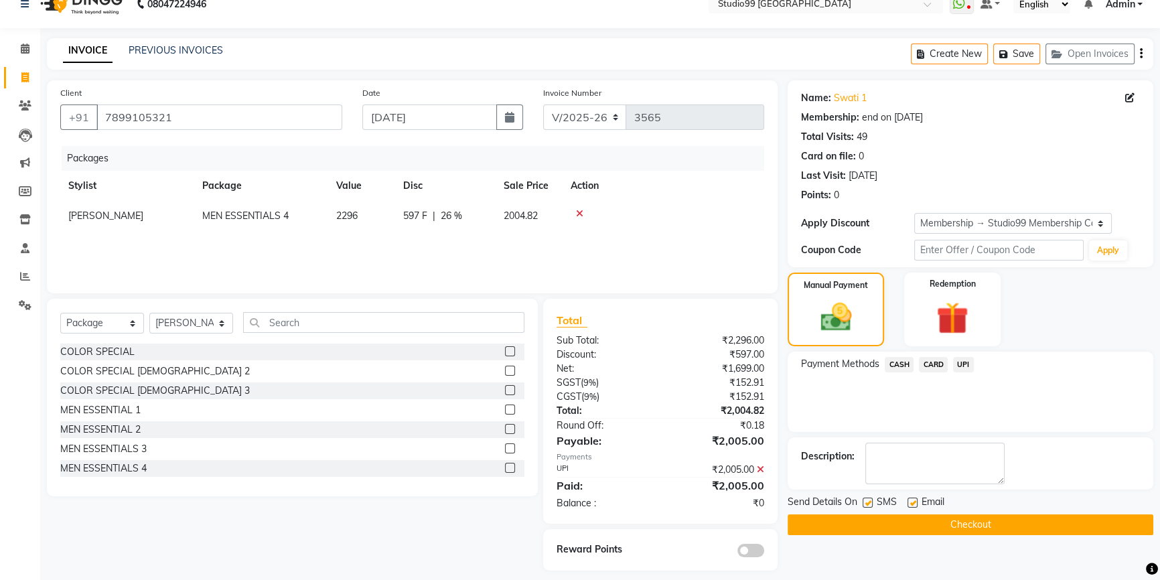
scroll to position [31, 0]
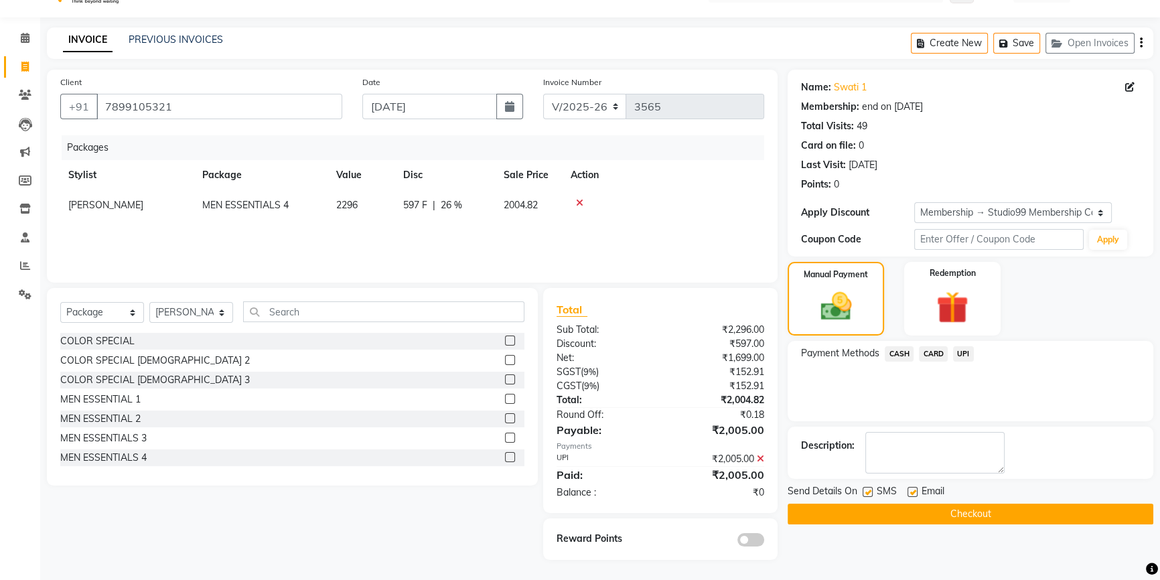
click at [813, 521] on button "Checkout" at bounding box center [970, 513] width 366 height 21
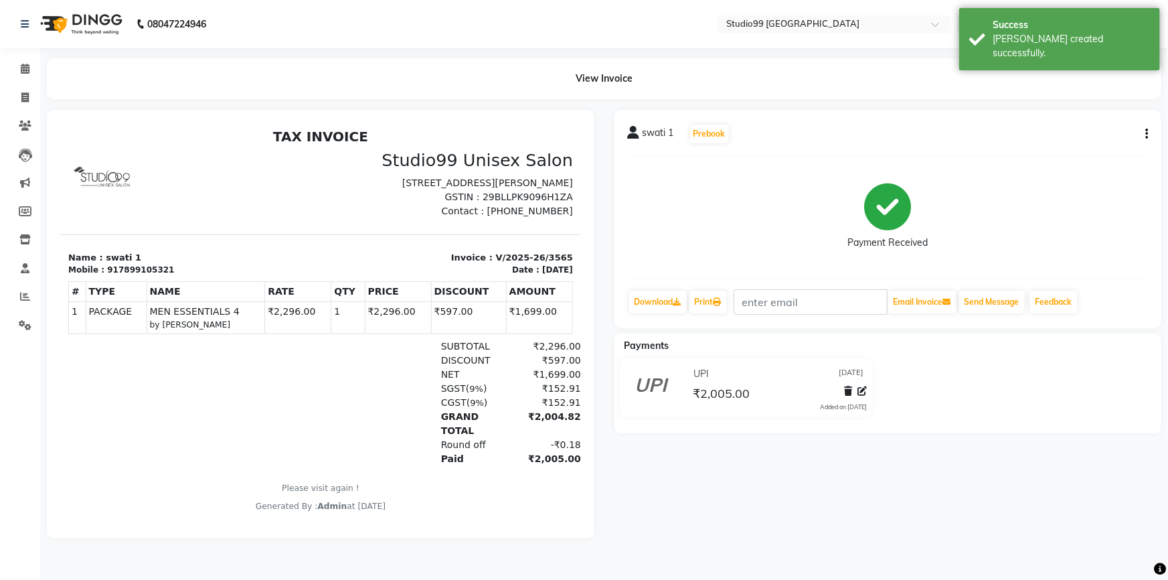
click at [128, 275] on div "917899105321" at bounding box center [139, 269] width 67 height 12
copy div "917899105321"
click at [17, 96] on span at bounding box center [24, 97] width 23 height 15
select select "service"
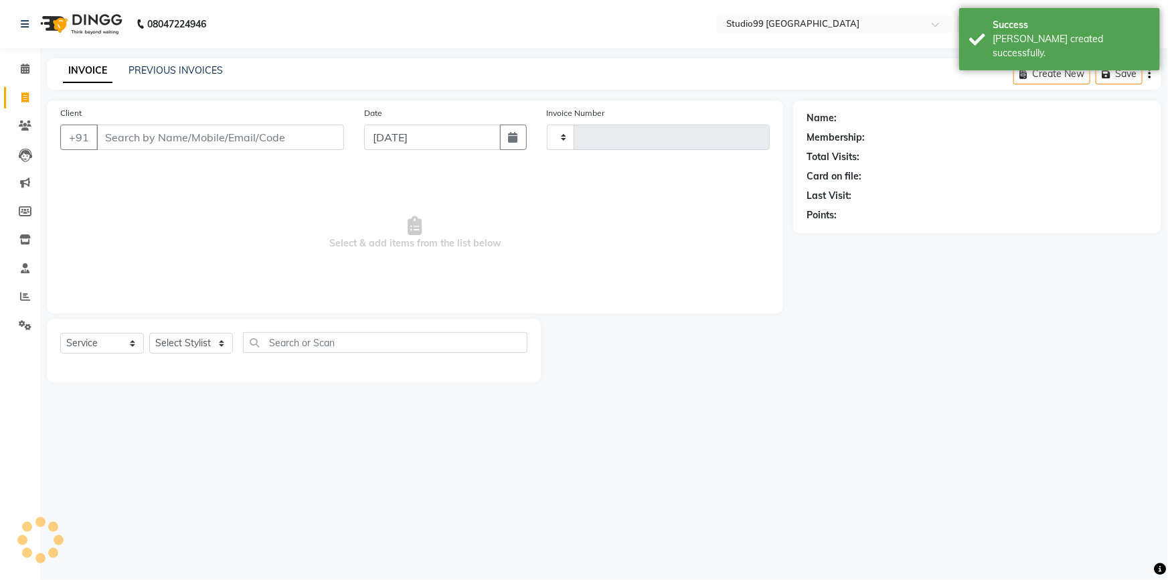
type input "3566"
select select "6042"
click at [125, 141] on input "Client" at bounding box center [220, 137] width 248 height 25
type input "917899105321"
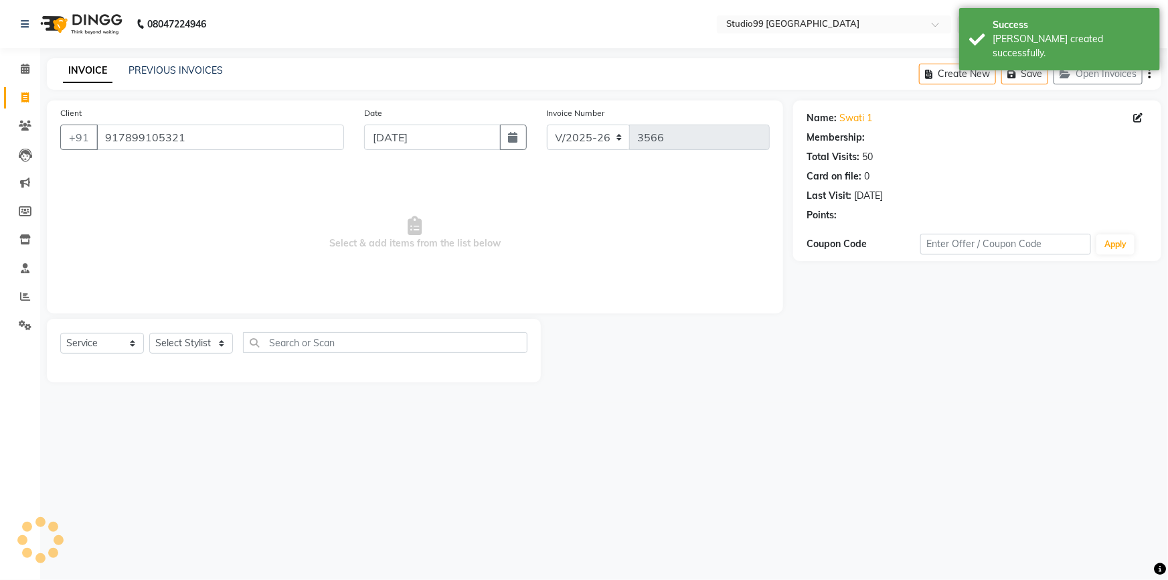
select select "2: Object"
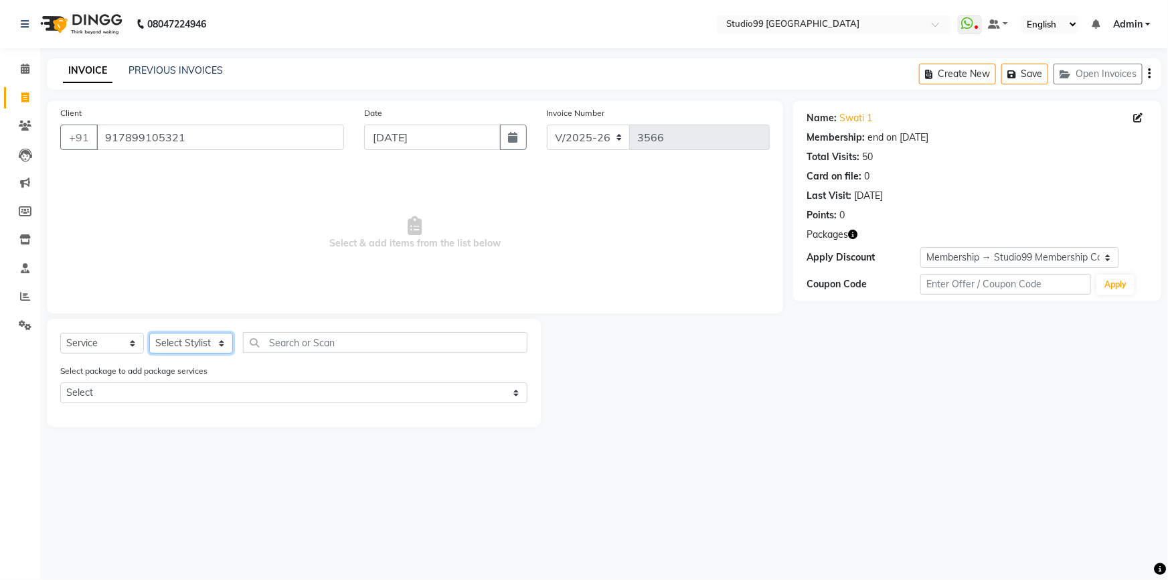
click at [202, 339] on select "Select Stylist Admin AKSHAY [PERSON_NAME] mahi [PERSON_NAME] [PERSON_NAME] [PER…" at bounding box center [191, 343] width 84 height 21
select select "52201"
click at [149, 333] on select "Select Stylist Admin AKSHAY [PERSON_NAME] mahi [PERSON_NAME] [PERSON_NAME] [PER…" at bounding box center [191, 343] width 84 height 21
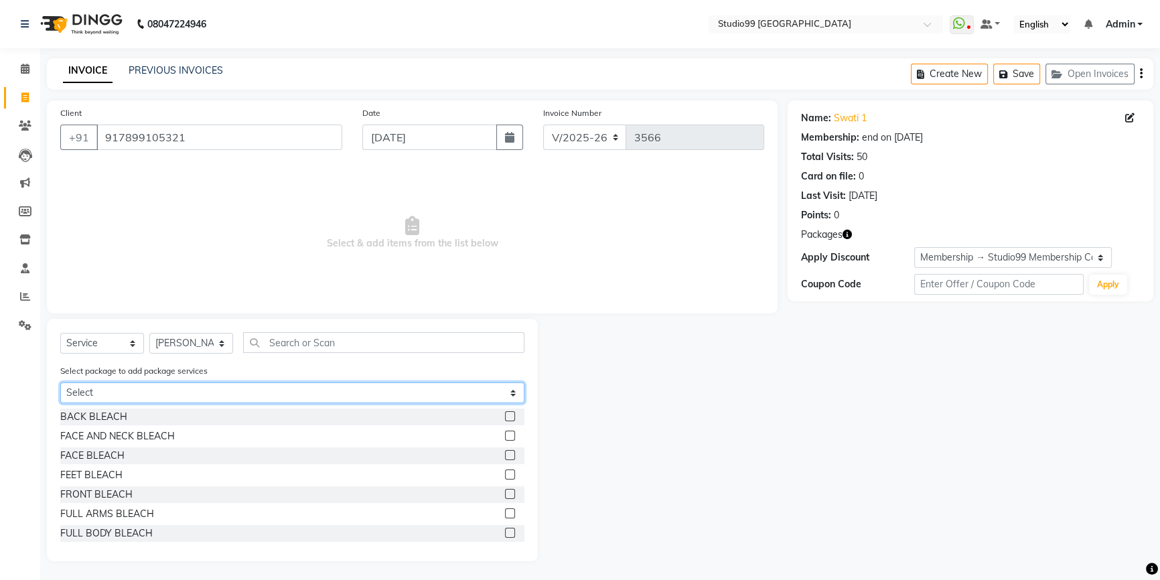
click at [132, 392] on select "Select MEN ESSENTIALS 4" at bounding box center [292, 392] width 464 height 21
select select "1: Object"
click at [60, 383] on select "Select MEN ESSENTIALS 4" at bounding box center [292, 392] width 464 height 21
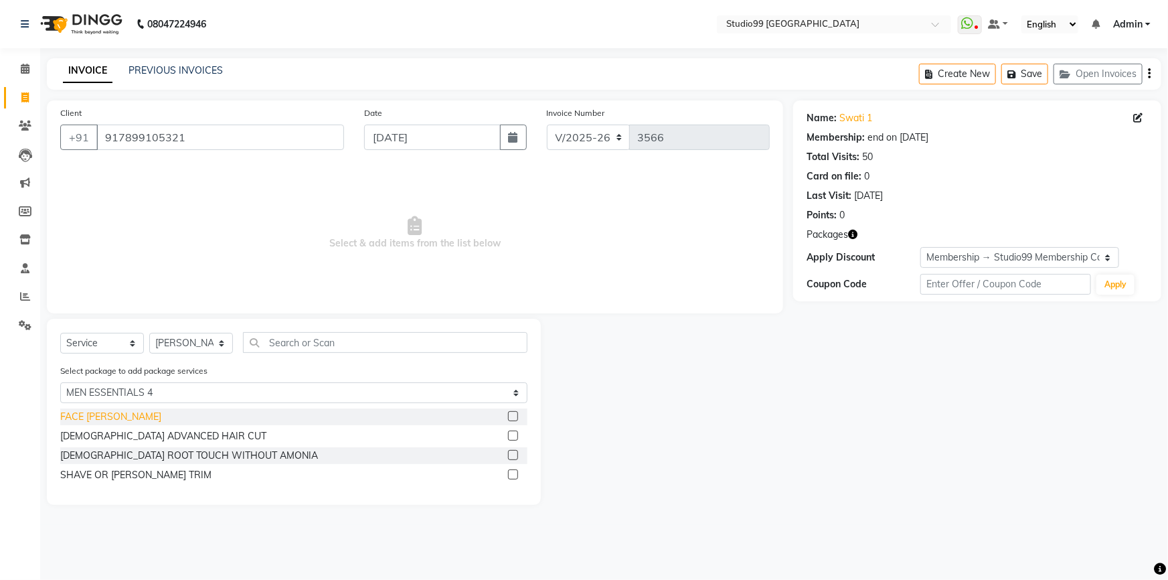
click at [67, 411] on div "FACE [PERSON_NAME]" at bounding box center [110, 417] width 101 height 14
checkbox input "false"
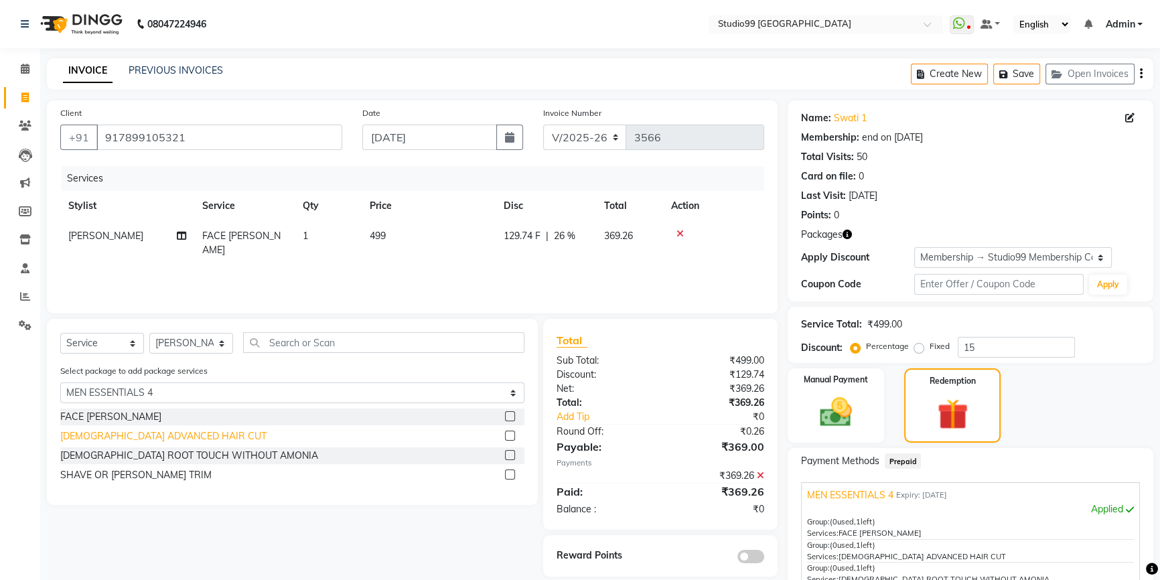
click at [68, 437] on div "[DEMOGRAPHIC_DATA] ADVANCED HAIR CUT" at bounding box center [163, 436] width 206 height 14
checkbox input "false"
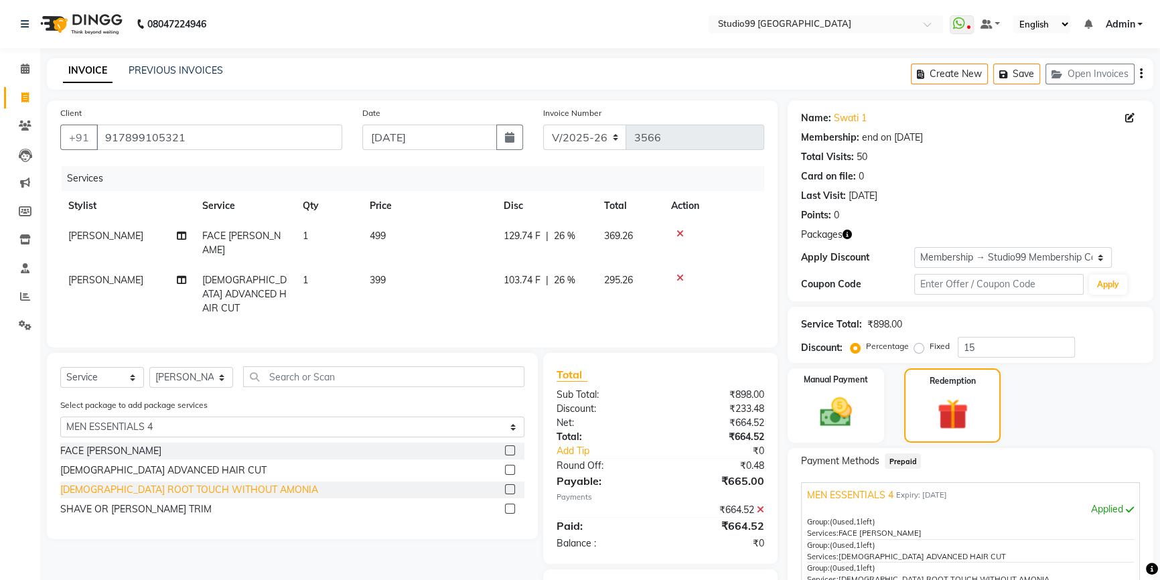
click at [75, 483] on div "[DEMOGRAPHIC_DATA] ROOT TOUCH WITHOUT AMONIA" at bounding box center [189, 490] width 258 height 14
checkbox input "false"
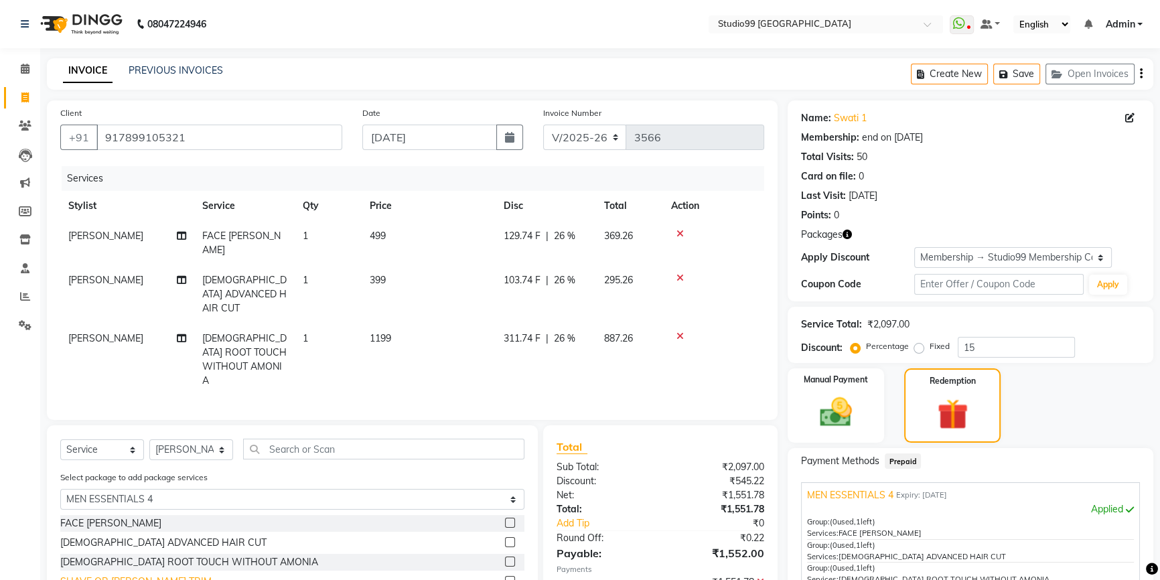
click at [82, 574] on div "SHAVE OR [PERSON_NAME] TRIM" at bounding box center [135, 581] width 151 height 14
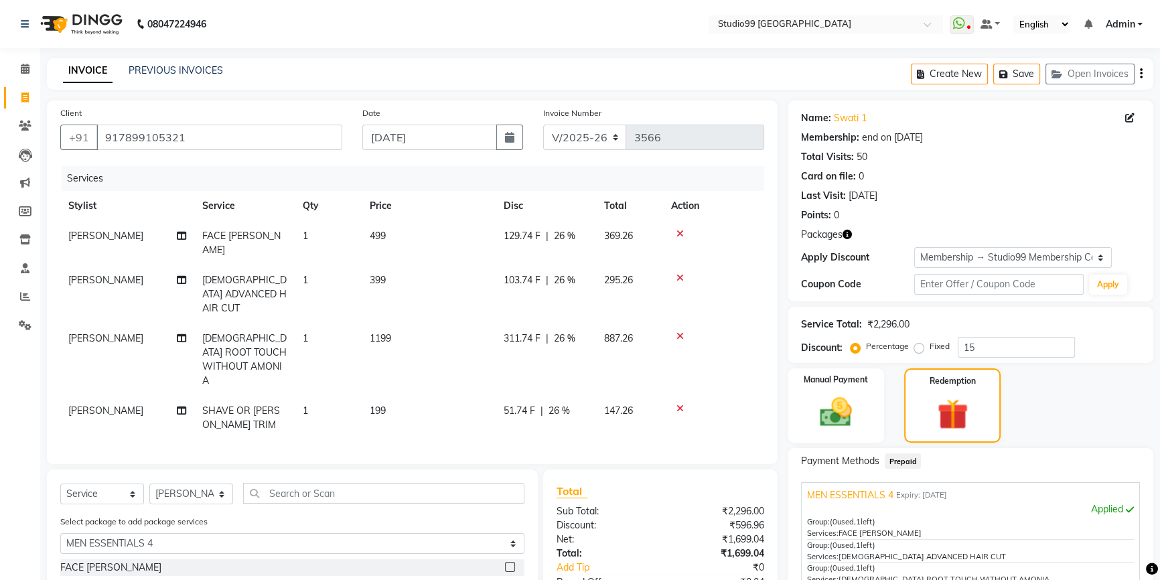
checkbox input "false"
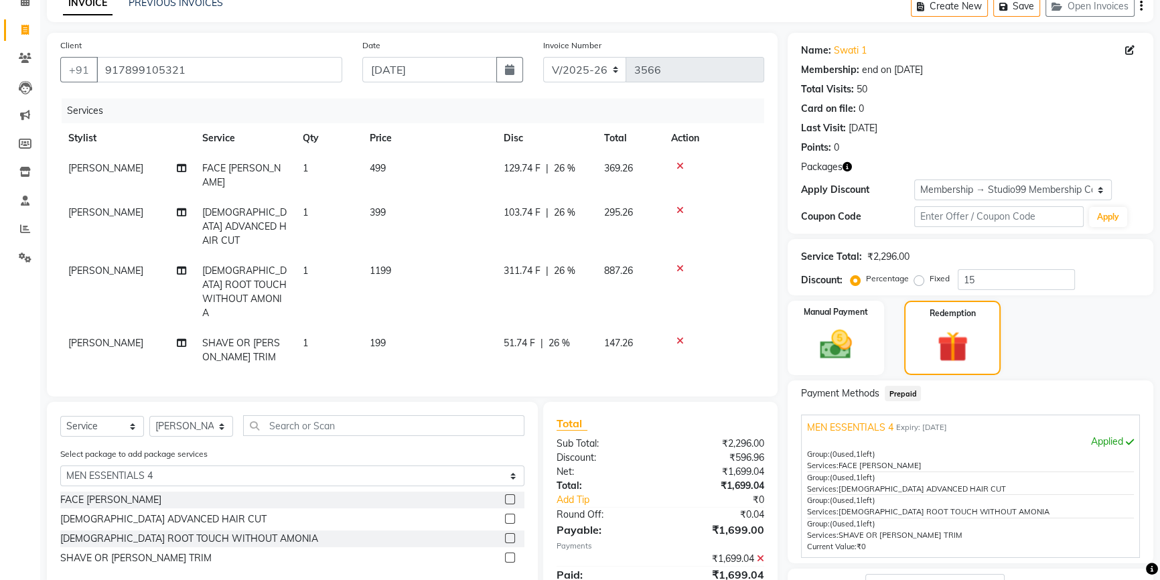
scroll to position [173, 0]
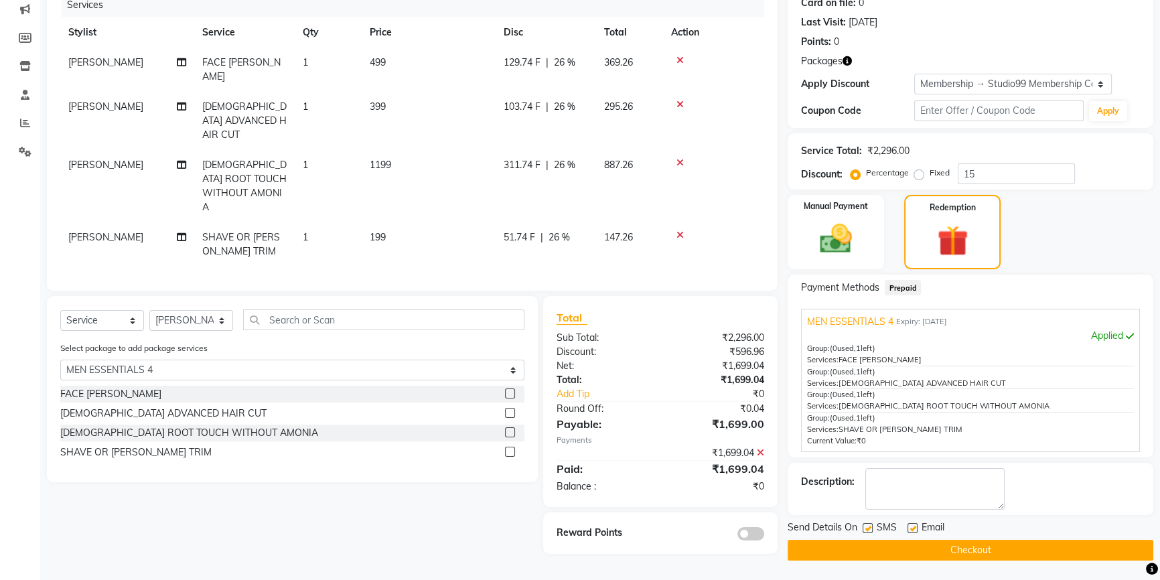
click at [844, 558] on button "Checkout" at bounding box center [970, 550] width 366 height 21
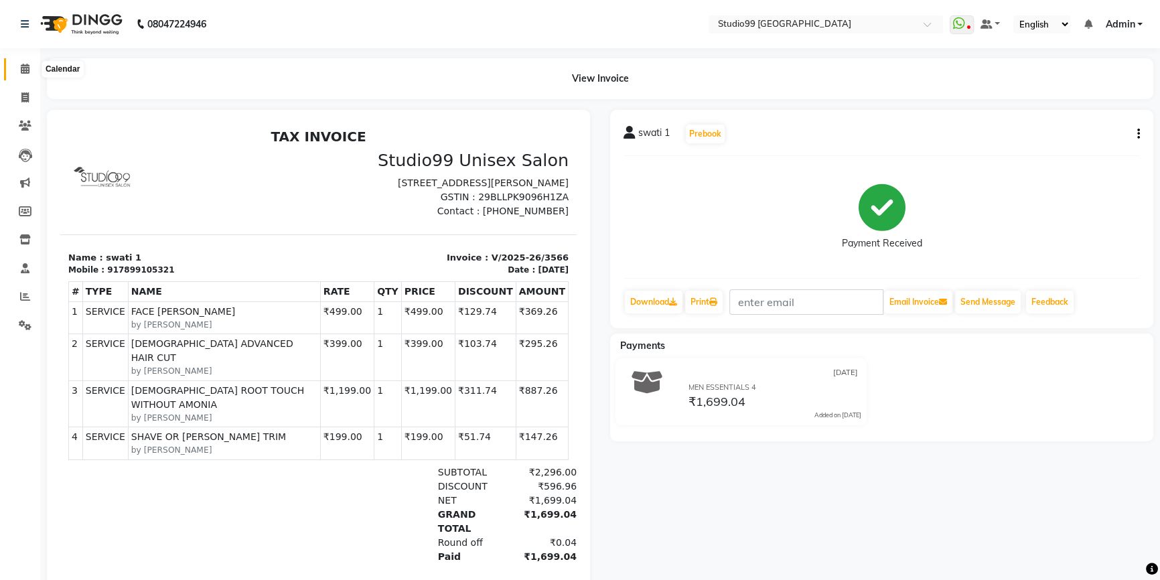
click at [27, 66] on icon at bounding box center [25, 69] width 9 height 10
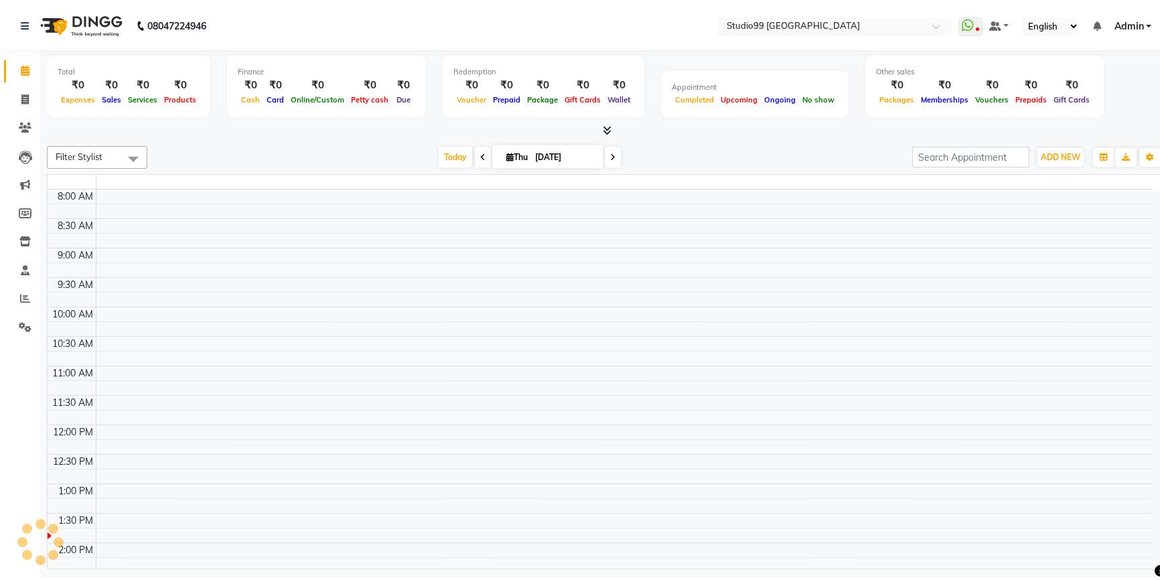
scroll to position [294, 0]
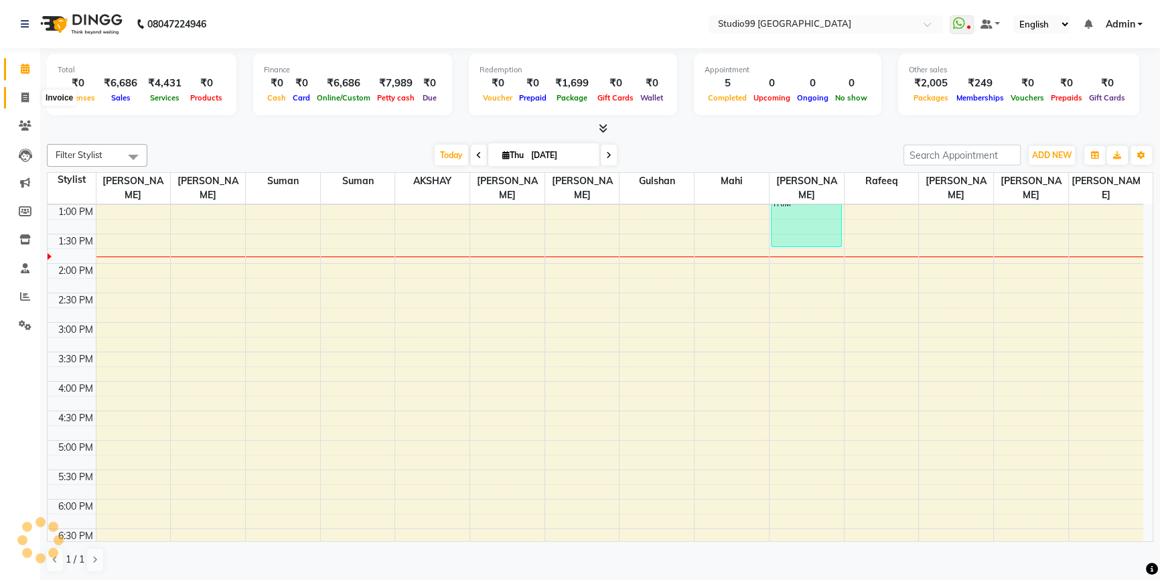
click at [28, 96] on icon at bounding box center [24, 97] width 7 height 10
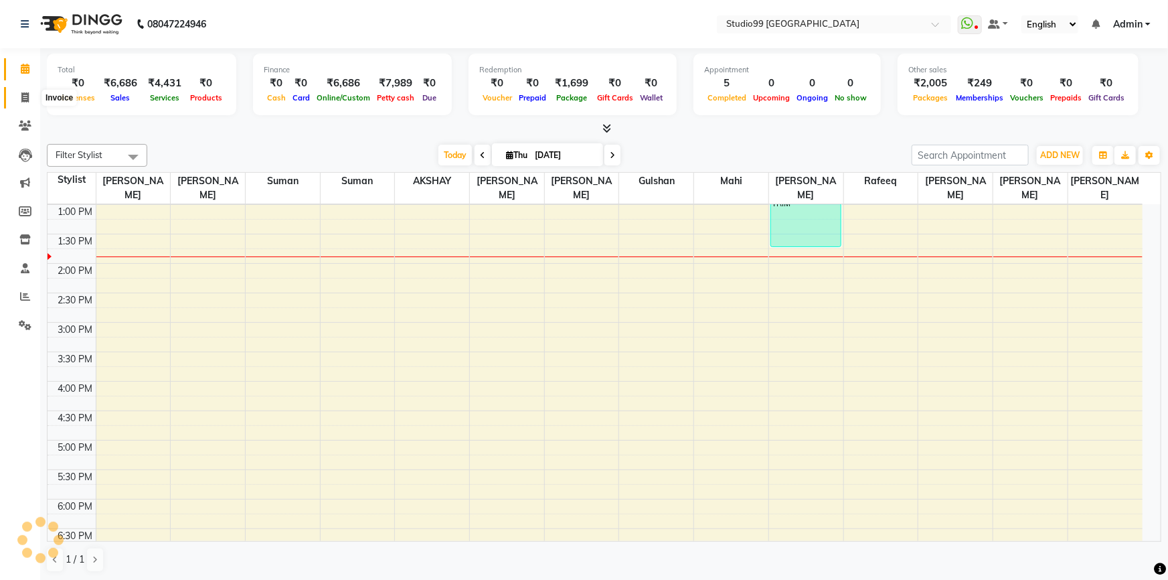
select select "service"
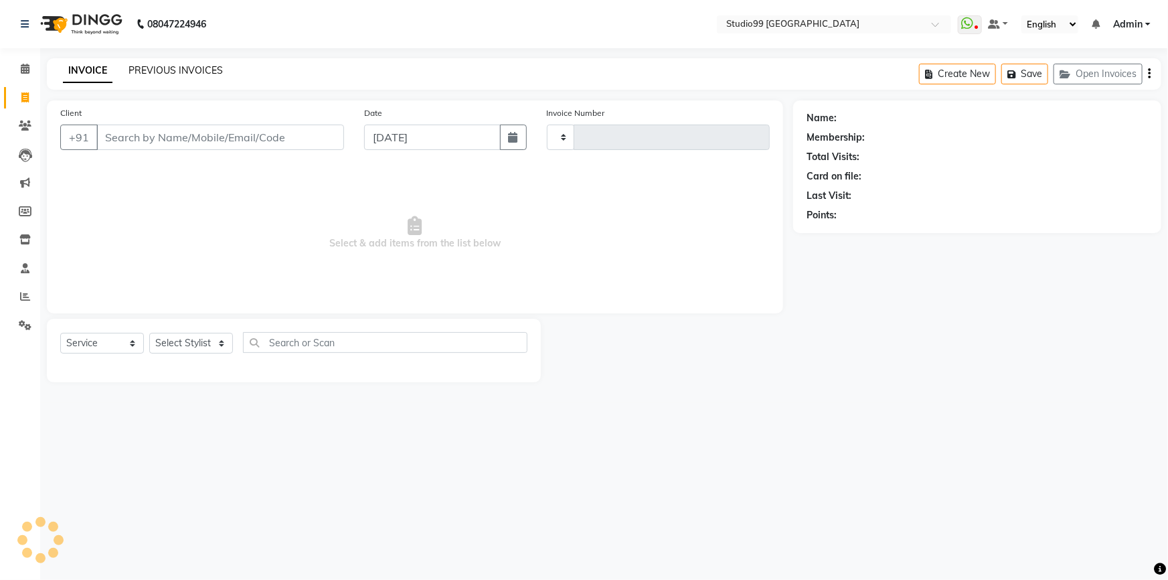
click at [190, 73] on link "PREVIOUS INVOICES" at bounding box center [176, 70] width 94 height 12
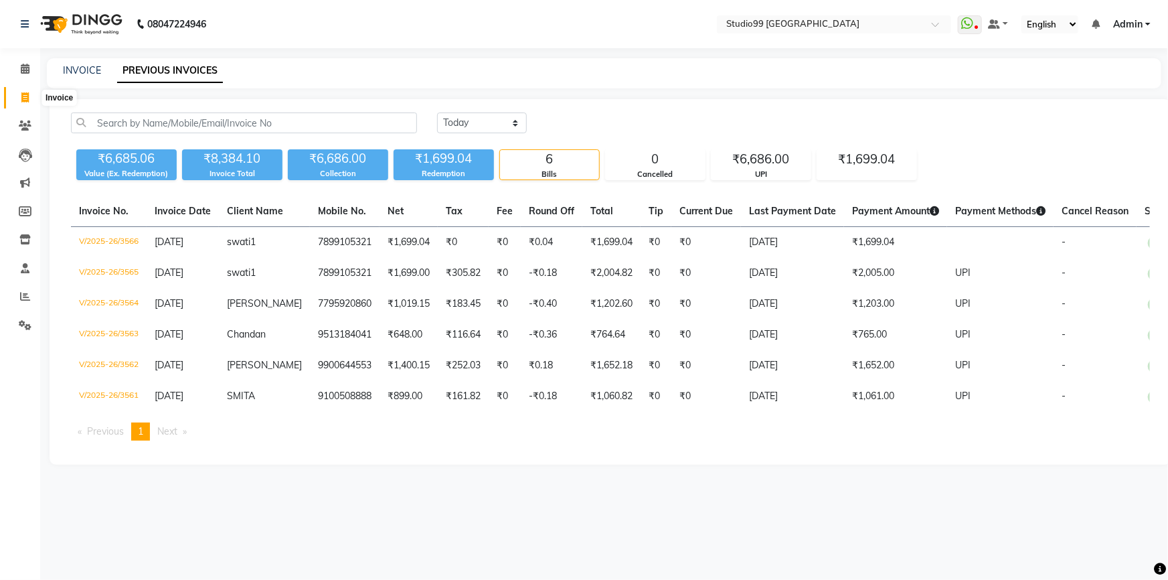
click at [19, 94] on span at bounding box center [24, 97] width 23 height 15
select select "6042"
select select "service"
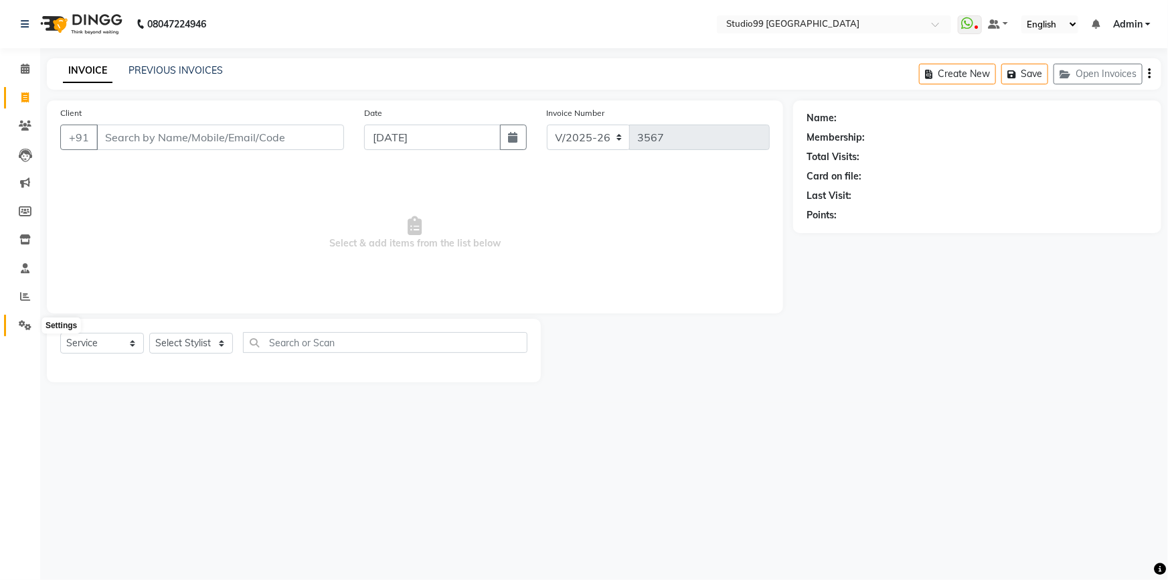
click at [26, 322] on icon at bounding box center [25, 325] width 13 height 10
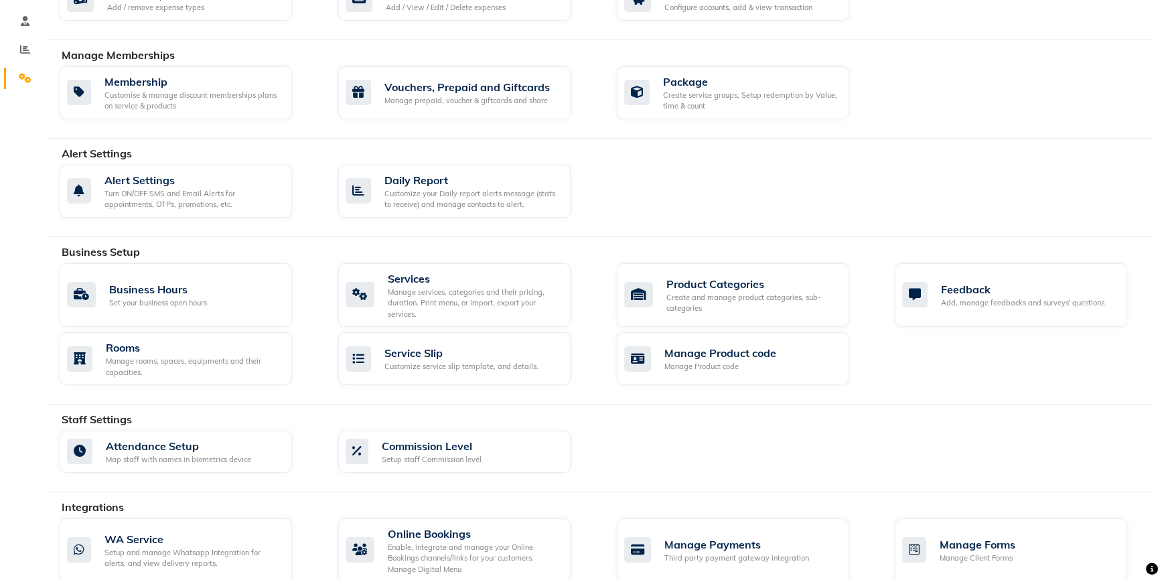
scroll to position [400, 0]
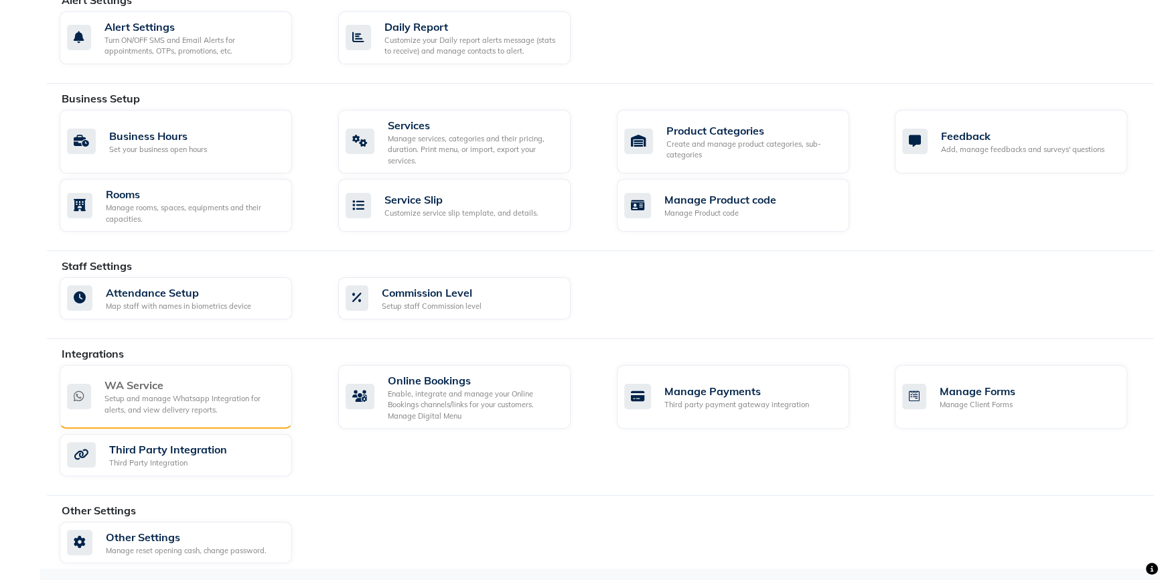
click at [234, 412] on div "Setup and manage Whatsapp Integration for alerts, and view delivery reports." at bounding box center [192, 404] width 177 height 22
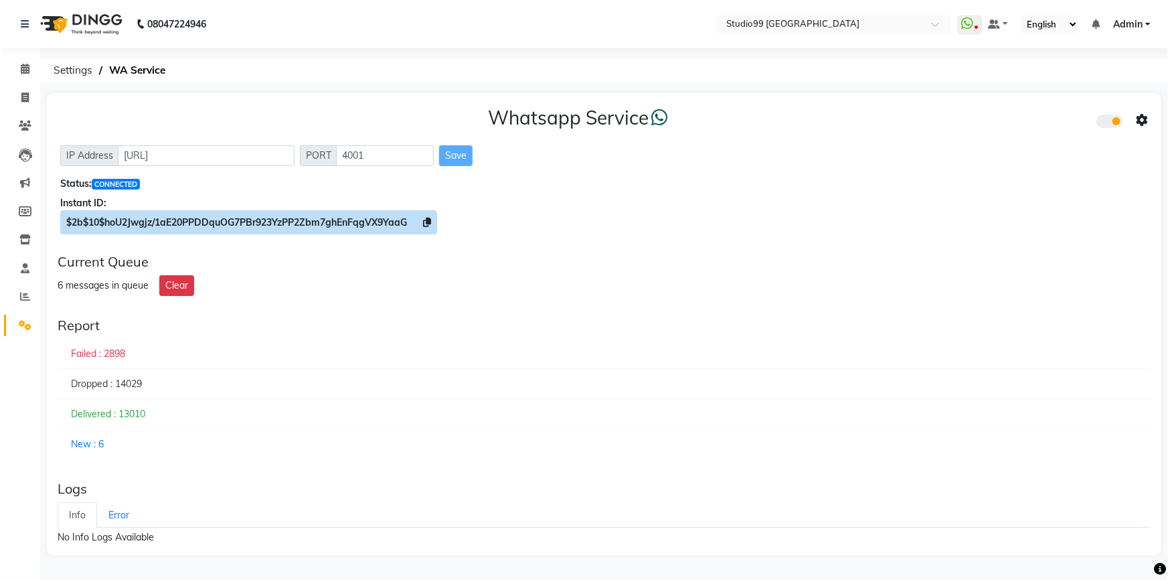
click at [431, 221] on icon at bounding box center [427, 222] width 8 height 9
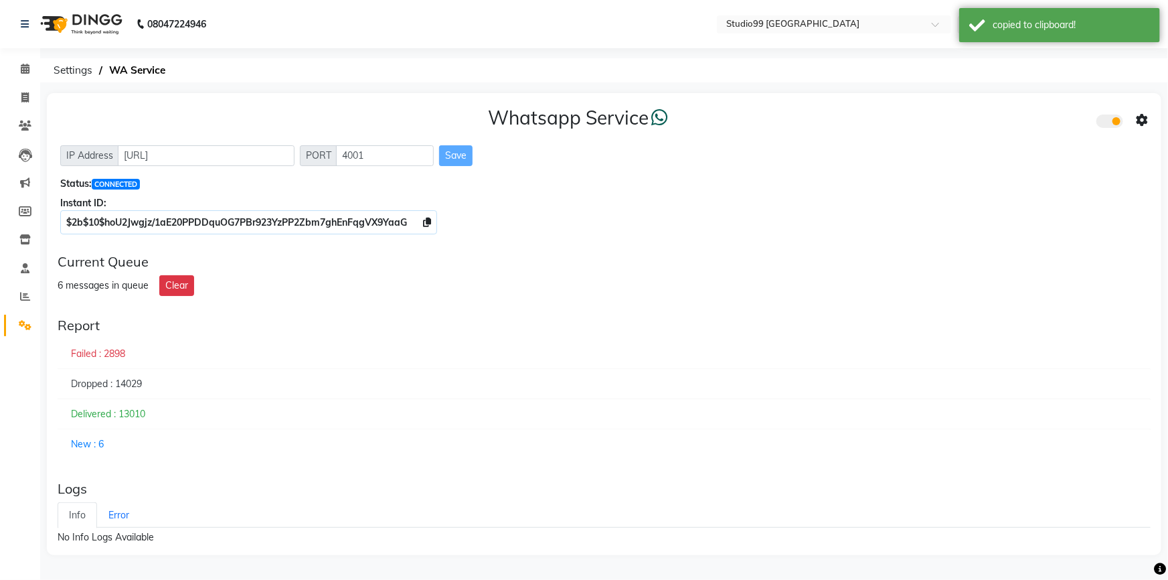
click at [1141, 123] on icon at bounding box center [1142, 120] width 12 height 12
click at [1038, 109] on div "Whatsapp Settings" at bounding box center [1045, 106] width 153 height 17
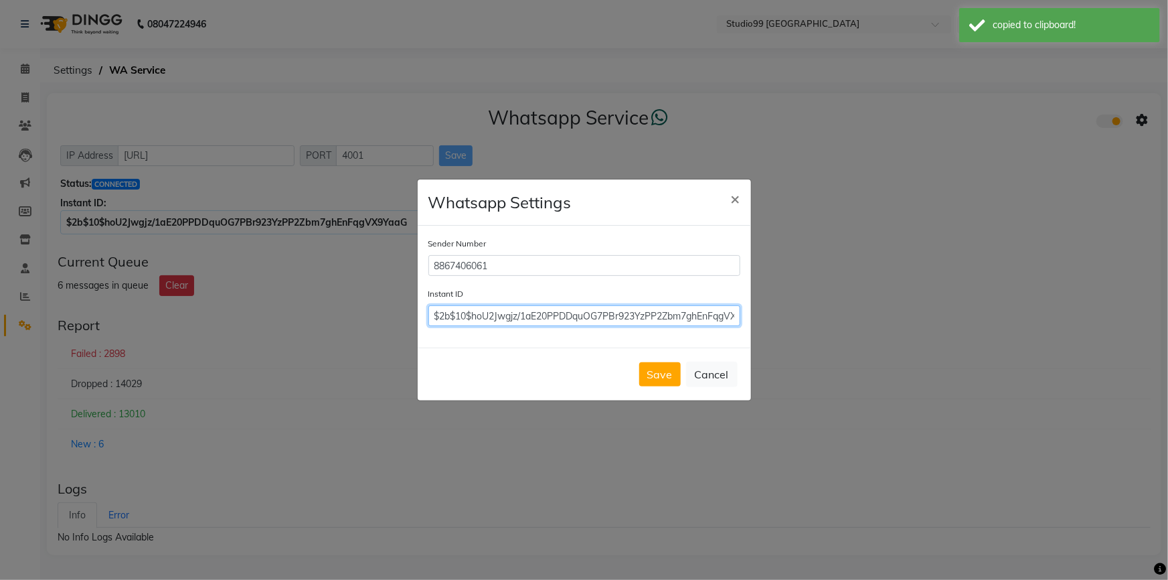
click at [662, 308] on input "$2b$10$hoU2Jwgjz/1aE20PPDDquOG7PBr923YzPP2Zbm7ghEnFqgVX9YaaG" at bounding box center [584, 315] width 312 height 21
paste input "$2b$10$hoU2Jwgjz/1aE20PPDDquOG7PBr923YzPP2Zbm7ghEnFqgVX9YaaG"
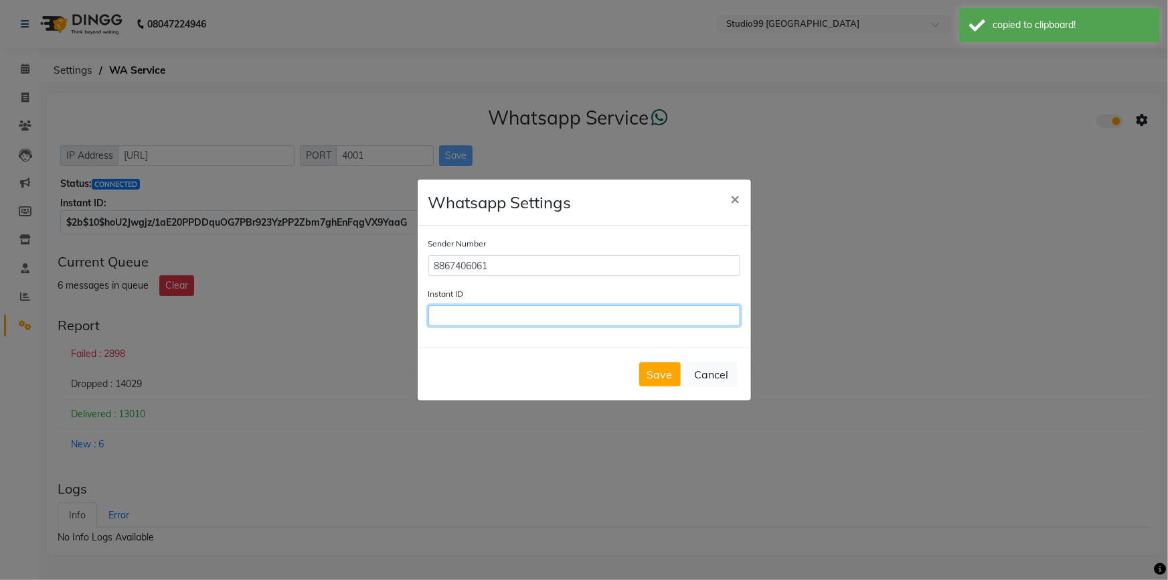
type input "$2b$10$hoU2Jwgjz/1aE20PPDDquOG7PBr923YzPP2Zbm7ghEnFqgVX9YaaG"
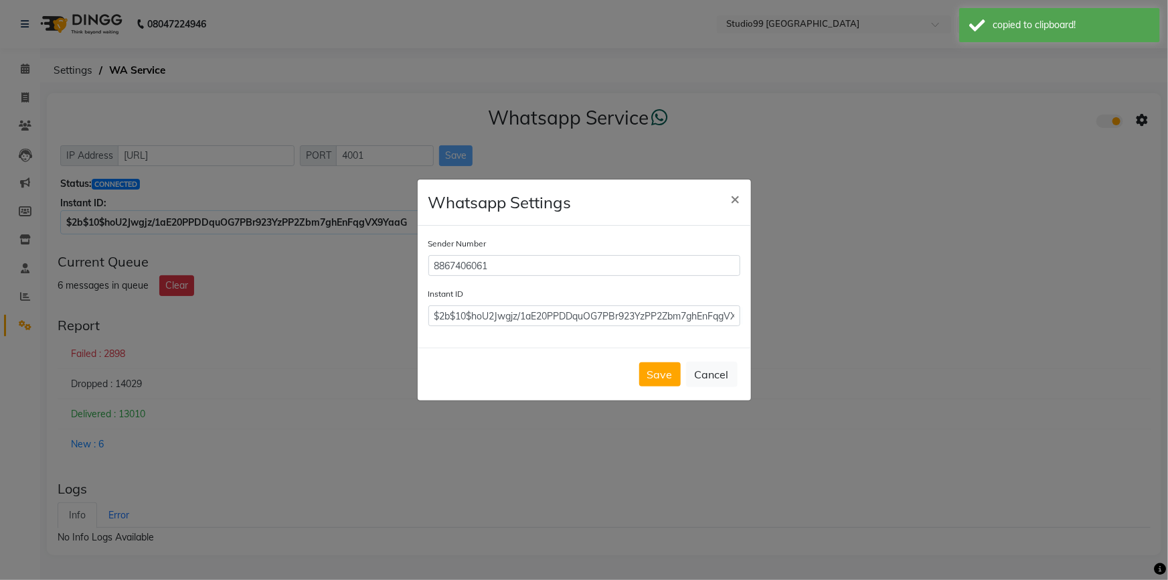
click at [665, 387] on div "Save Cancel" at bounding box center [584, 373] width 333 height 53
click at [668, 379] on button "Save" at bounding box center [660, 374] width 42 height 24
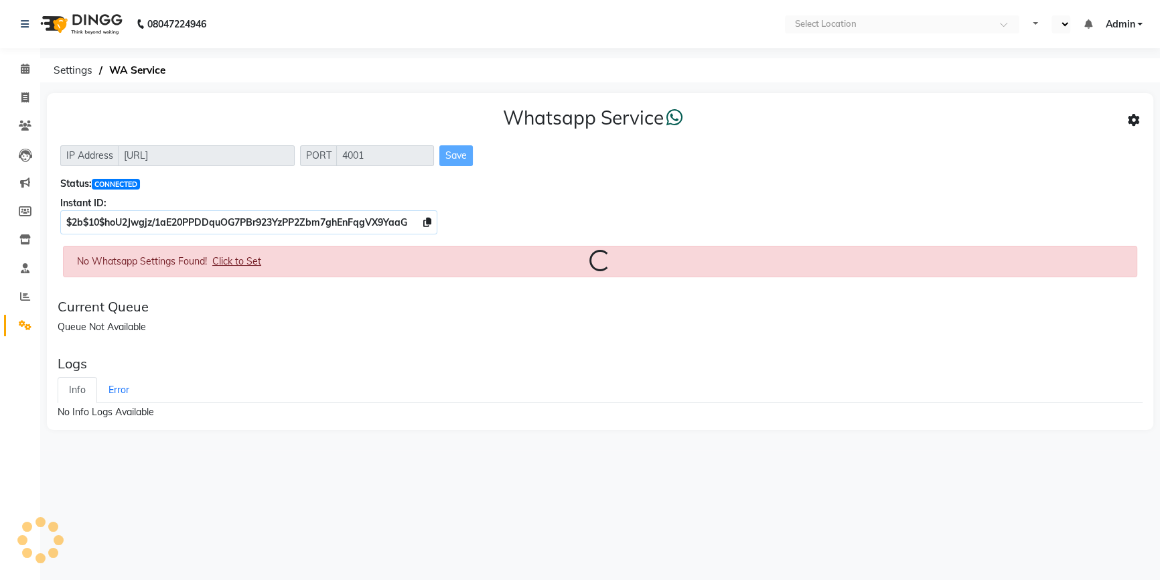
select select "en"
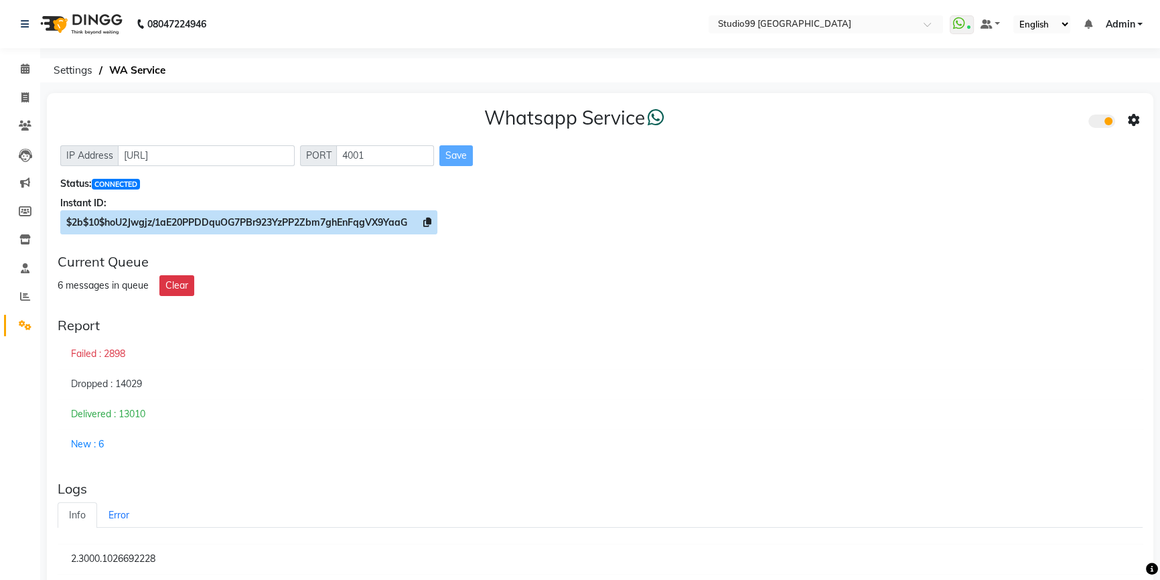
click at [431, 226] on icon at bounding box center [427, 222] width 8 height 9
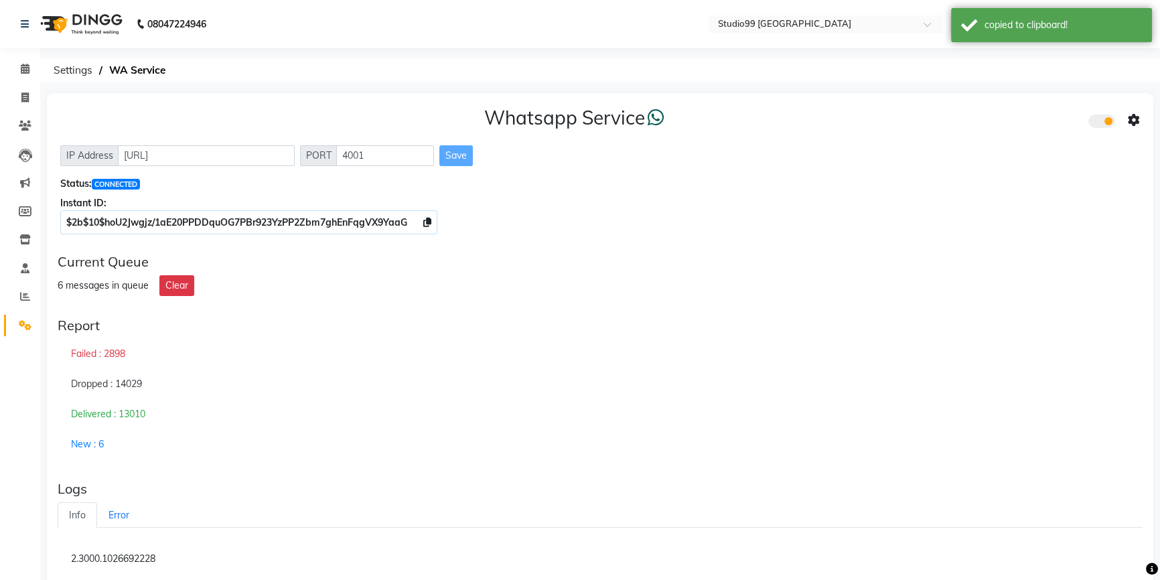
click at [1135, 114] on icon at bounding box center [1133, 120] width 12 height 12
click at [1034, 112] on div "Whatsapp Settings" at bounding box center [1035, 106] width 153 height 17
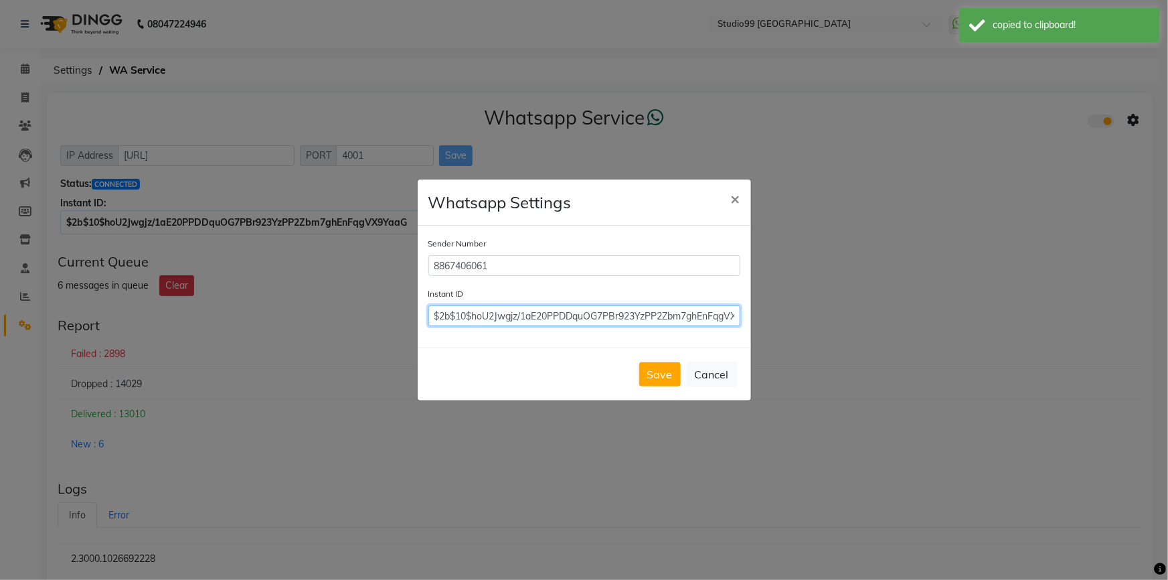
click at [668, 320] on input "$2b$10$hoU2Jwgjz/1aE20PPDDquOG7PBr923YzPP2Zbm7ghEnFqgVX9YaaG" at bounding box center [584, 315] width 312 height 21
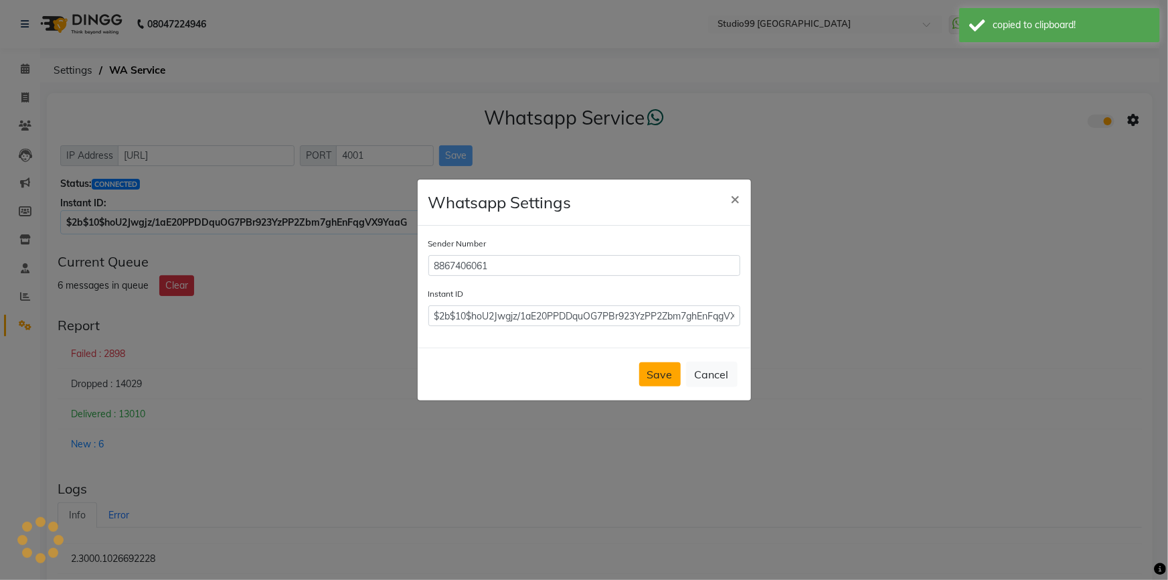
click at [672, 371] on button "Save" at bounding box center [660, 374] width 42 height 24
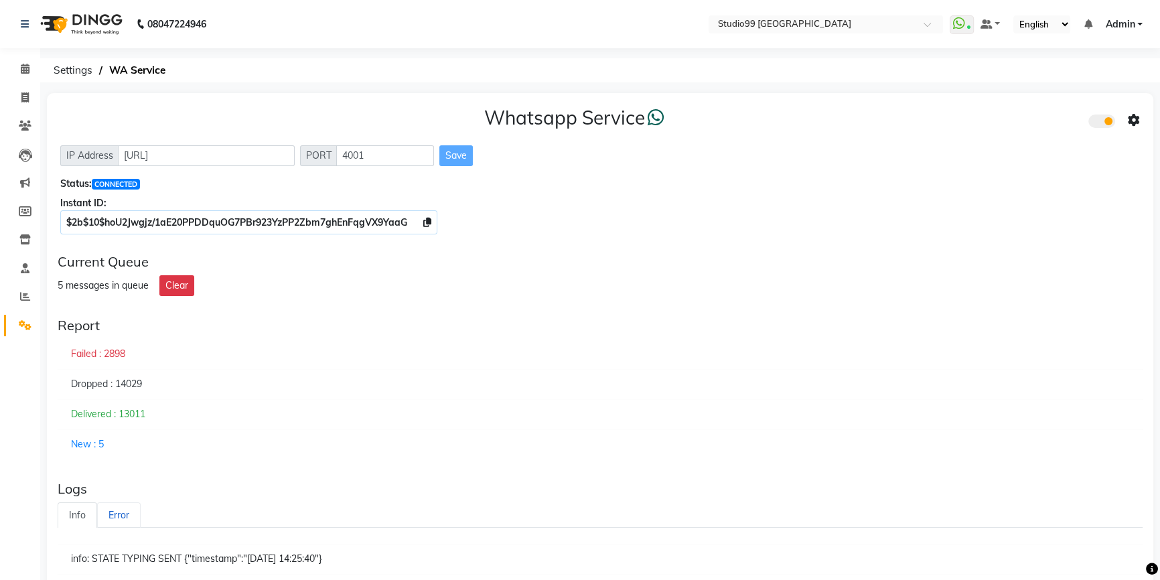
click at [117, 517] on link "Error" at bounding box center [119, 515] width 44 height 26
click at [26, 96] on icon at bounding box center [24, 97] width 7 height 10
select select "service"
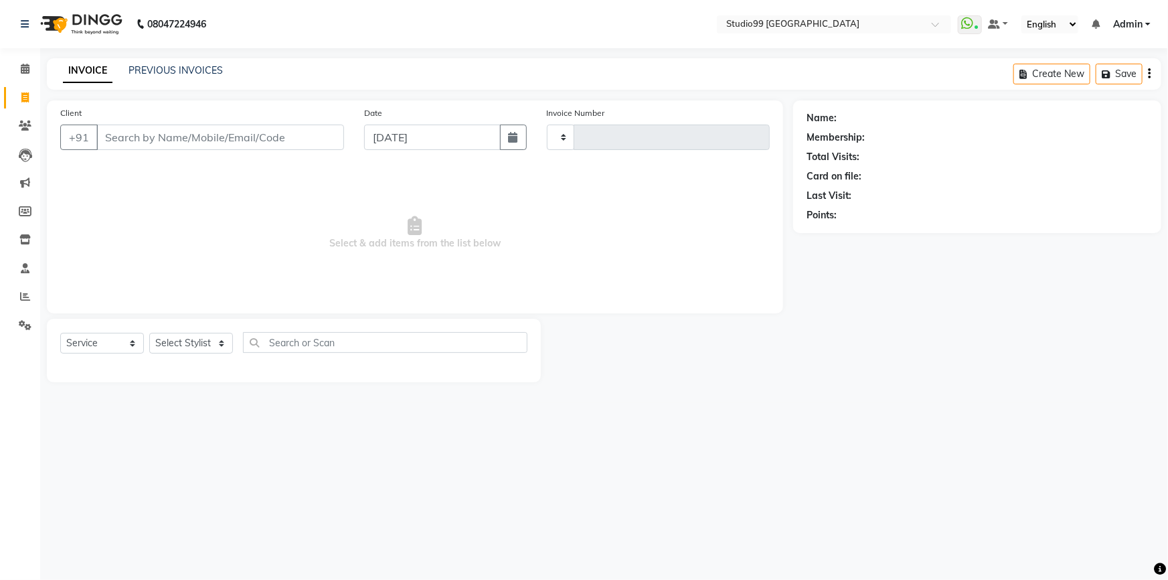
type input "3567"
select select "6042"
click at [973, 27] on icon at bounding box center [967, 23] width 12 height 13
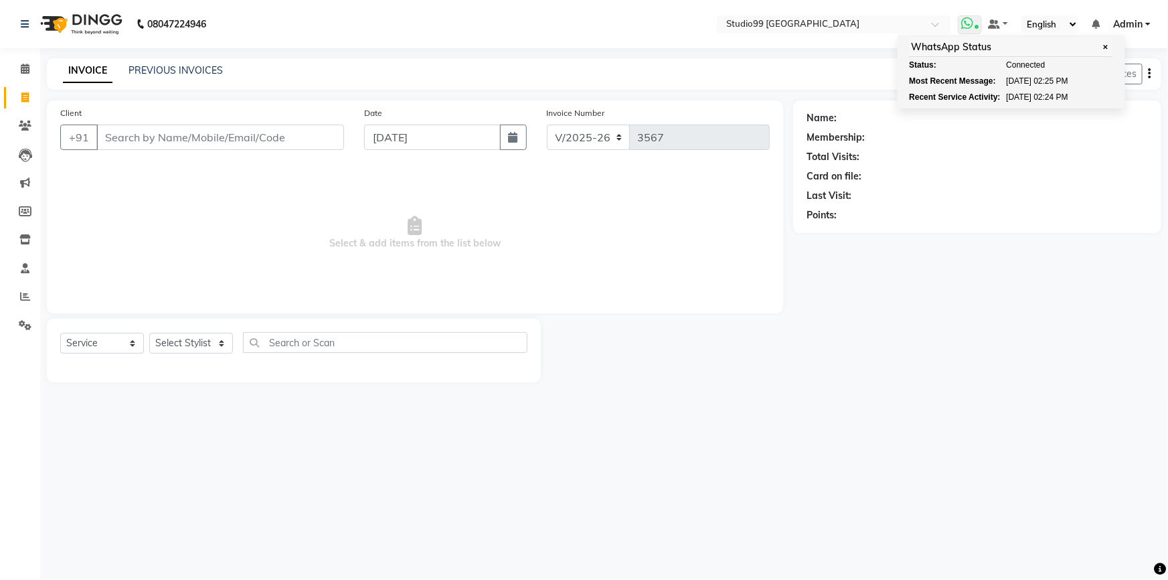
click at [1110, 47] on span "✕" at bounding box center [1105, 47] width 12 height 10
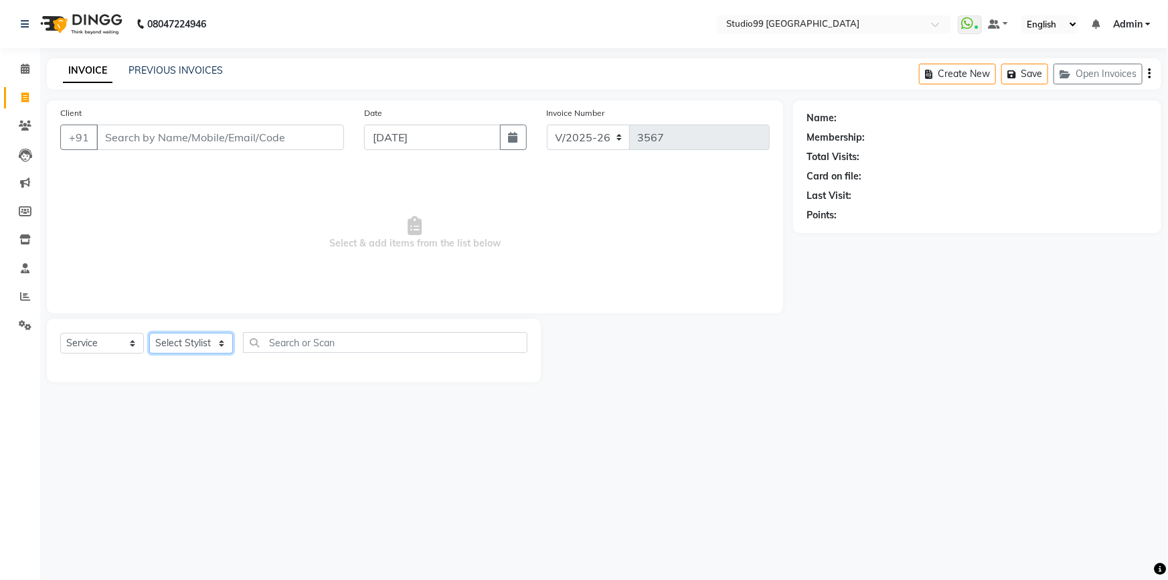
click at [167, 350] on select "Select Stylist Admin AKSHAY [PERSON_NAME] mahi [PERSON_NAME] [PERSON_NAME] [PER…" at bounding box center [191, 343] width 84 height 21
select select "84856"
click at [149, 333] on select "Select Stylist Admin AKSHAY [PERSON_NAME] mahi [PERSON_NAME] [PERSON_NAME] [PER…" at bounding box center [191, 343] width 84 height 21
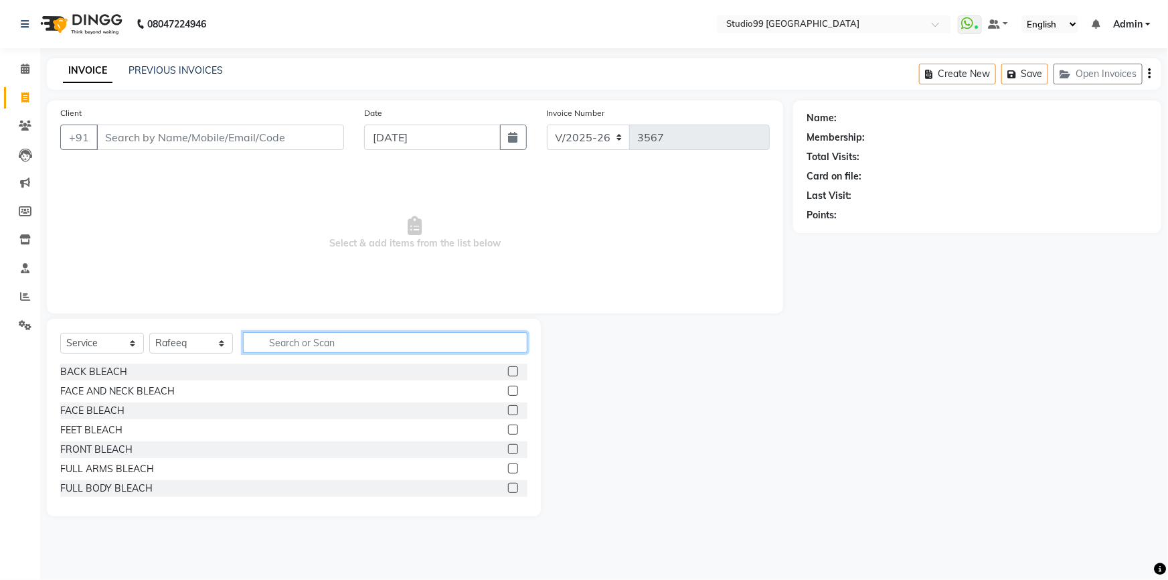
click at [289, 346] on input "text" at bounding box center [385, 342] width 285 height 21
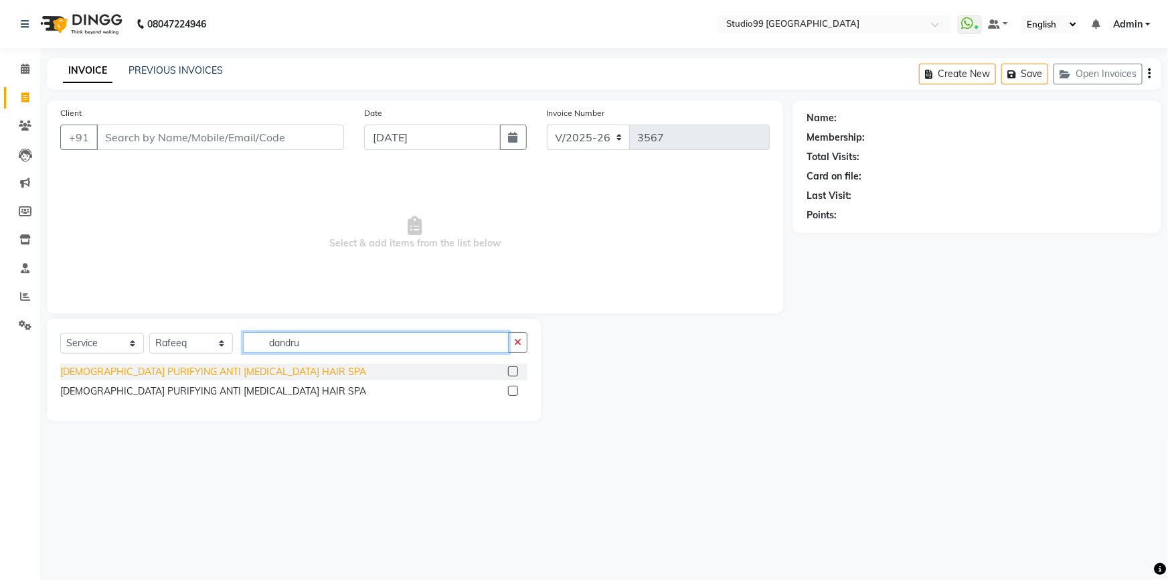
type input "dandru"
click at [204, 368] on div "[DEMOGRAPHIC_DATA] PURIFYING ANTI [MEDICAL_DATA] HAIR SPA" at bounding box center [213, 372] width 306 height 14
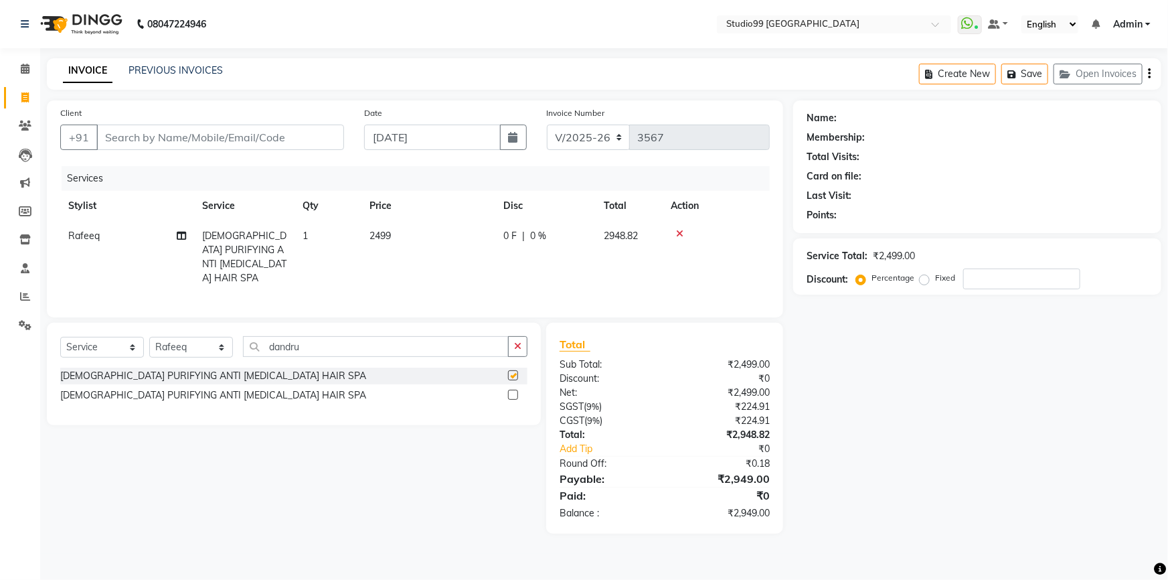
checkbox input "false"
click at [216, 343] on select "Select Stylist Admin AKSHAY [PERSON_NAME] mahi [PERSON_NAME] [PERSON_NAME] [PER…" at bounding box center [191, 347] width 84 height 21
click at [149, 337] on select "Select Stylist Admin AKSHAY [PERSON_NAME] mahi [PERSON_NAME] [PERSON_NAME] [PER…" at bounding box center [191, 347] width 84 height 21
click at [349, 347] on input "dandru" at bounding box center [376, 346] width 266 height 21
type input "d"
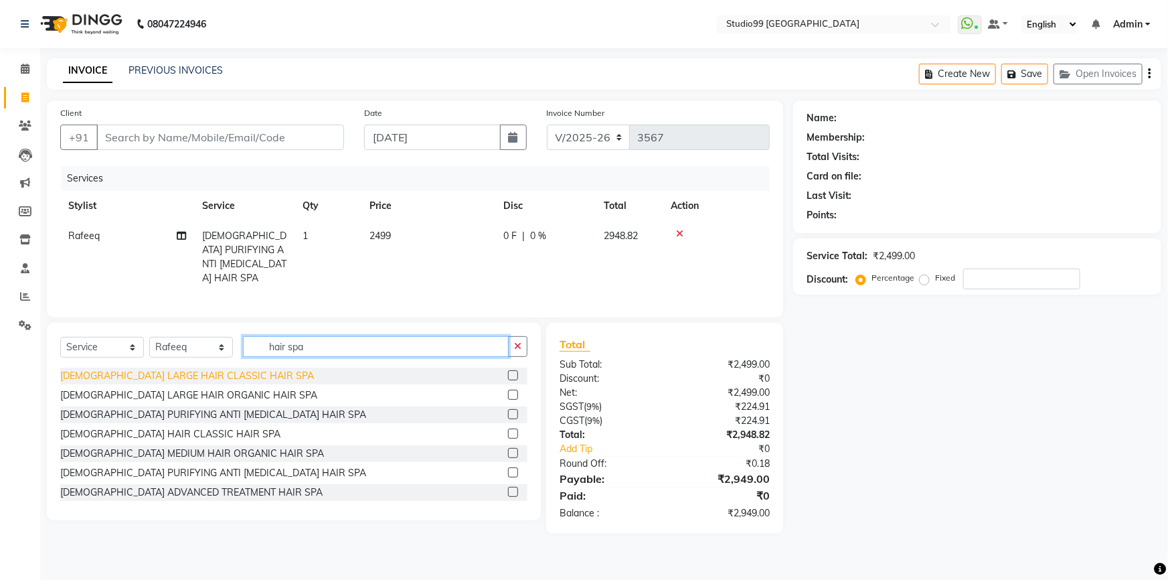
type input "hair spa"
click at [168, 372] on div "[DEMOGRAPHIC_DATA] LARGE HAIR CLASSIC HAIR SPA" at bounding box center [187, 376] width 254 height 14
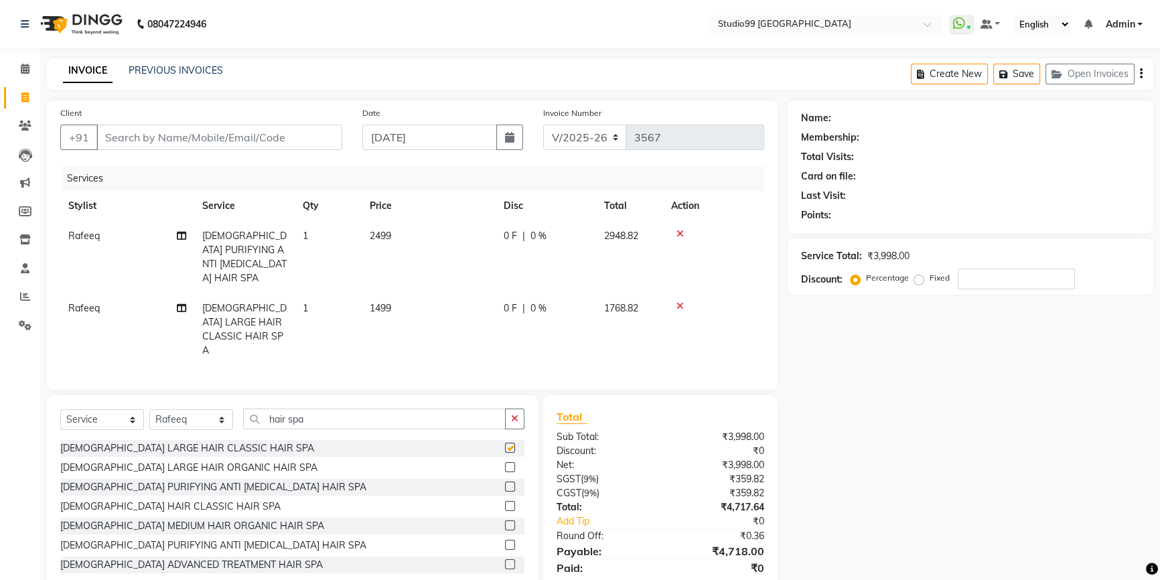
checkbox input "false"
click at [403, 298] on td "1499" at bounding box center [429, 329] width 134 height 72
select select "84856"
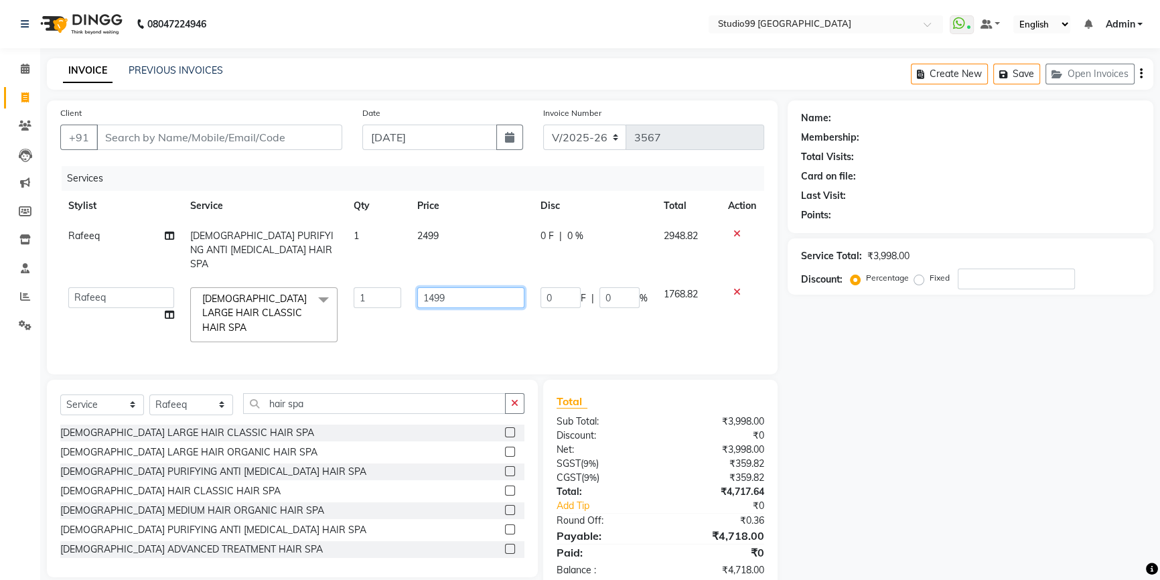
click at [449, 287] on input "1499" at bounding box center [470, 297] width 107 height 21
type input "1"
type input "2299"
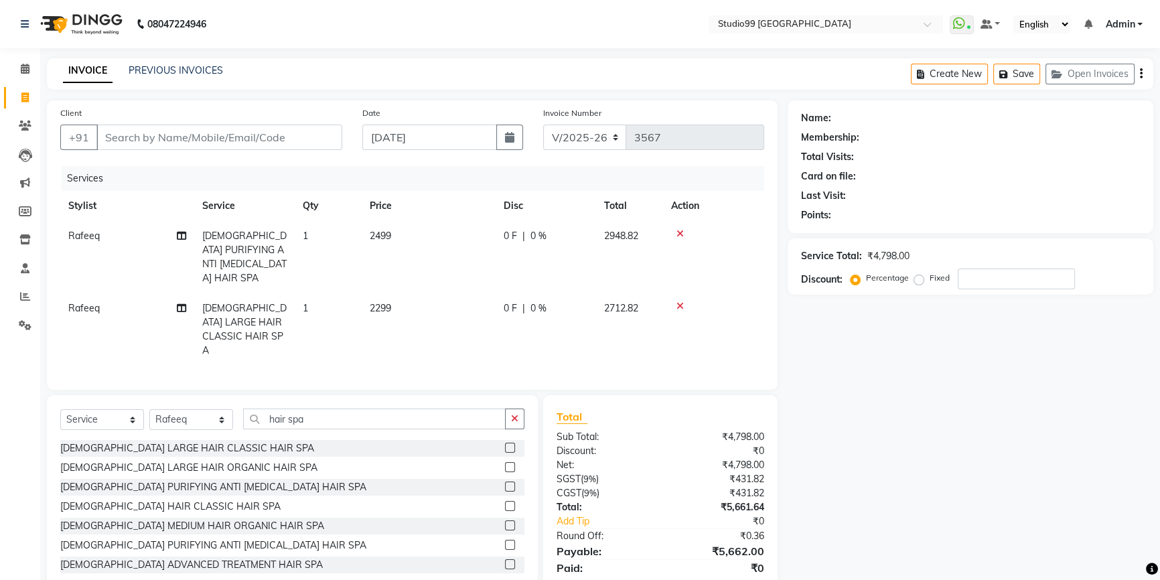
click at [444, 234] on td "2499" at bounding box center [429, 257] width 134 height 72
select select "84856"
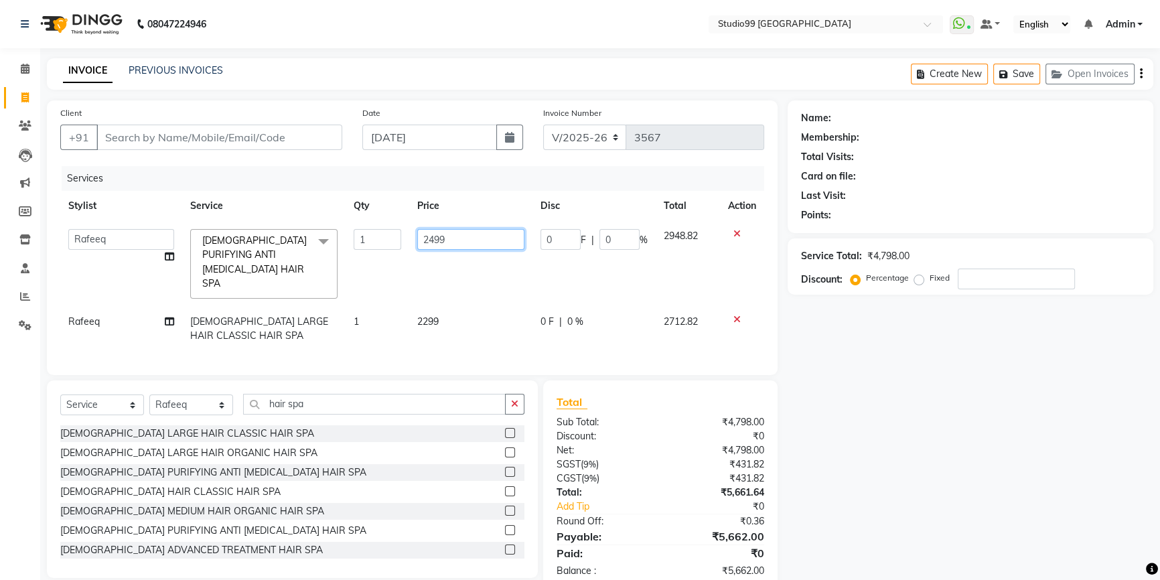
click at [455, 239] on input "2499" at bounding box center [470, 239] width 107 height 21
type input "2"
type input "2499"
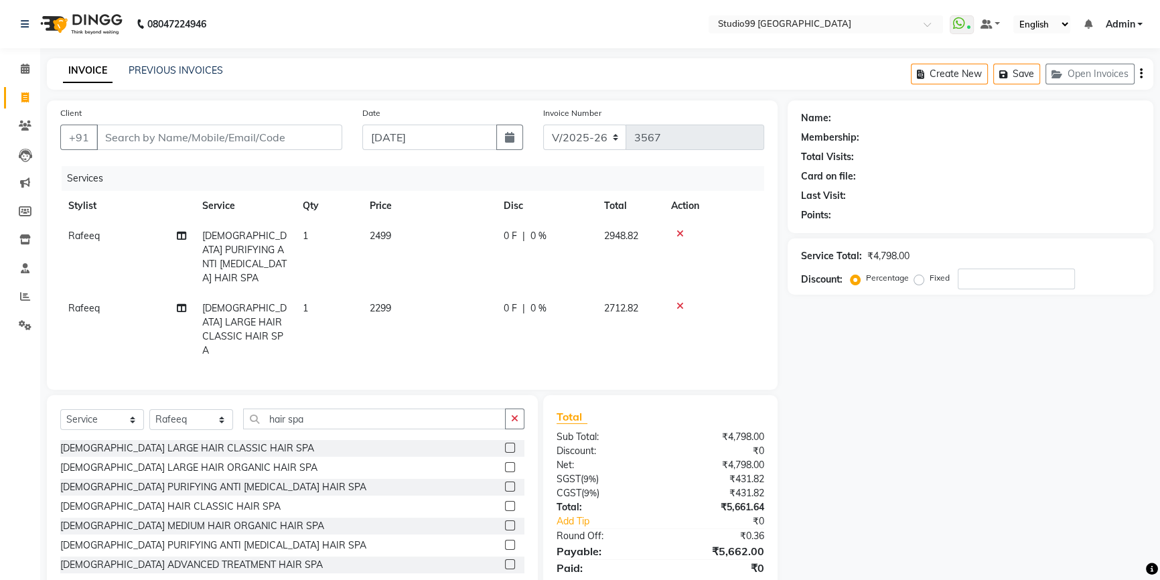
click at [455, 308] on td "2299" at bounding box center [429, 329] width 134 height 72
select select "84856"
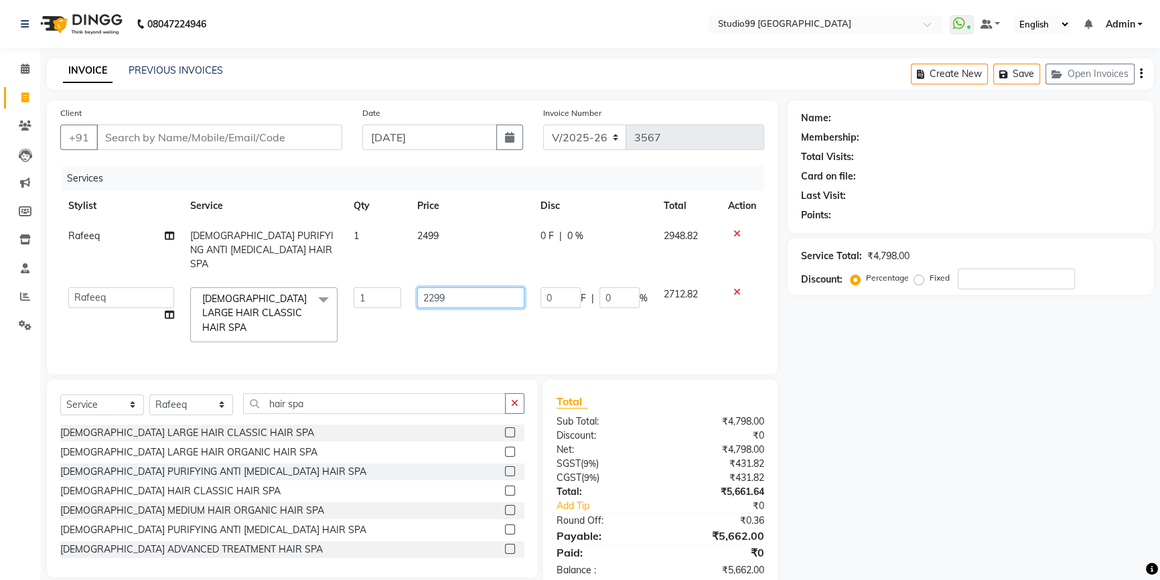
click at [458, 287] on input "2299" at bounding box center [470, 297] width 107 height 21
type input "2499"
click at [204, 142] on input "Client" at bounding box center [219, 137] width 246 height 25
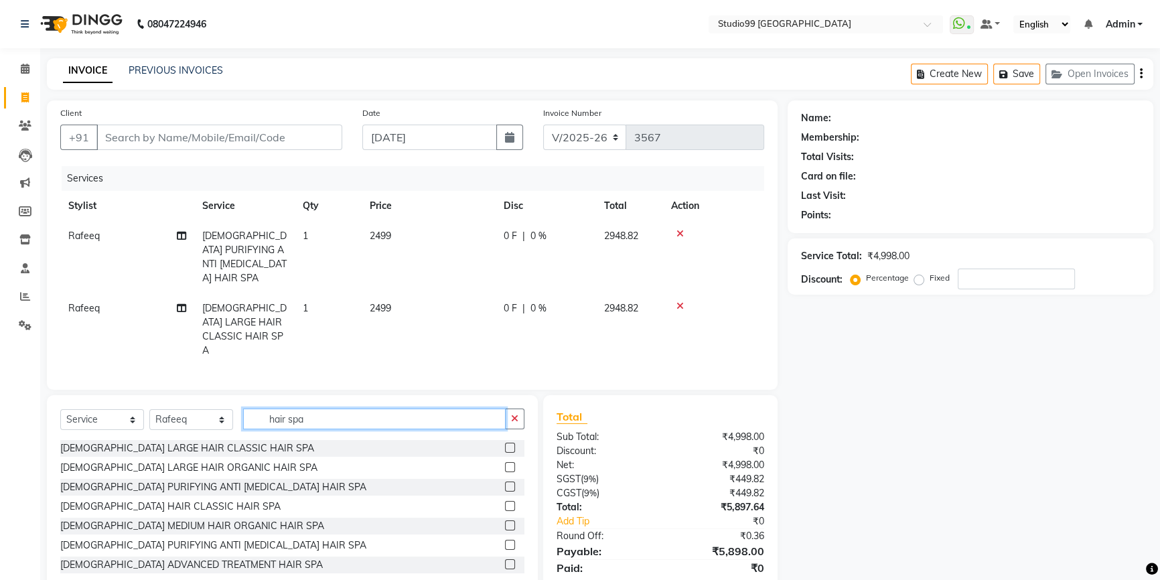
click at [305, 408] on input "hair spa" at bounding box center [374, 418] width 262 height 21
type input "h"
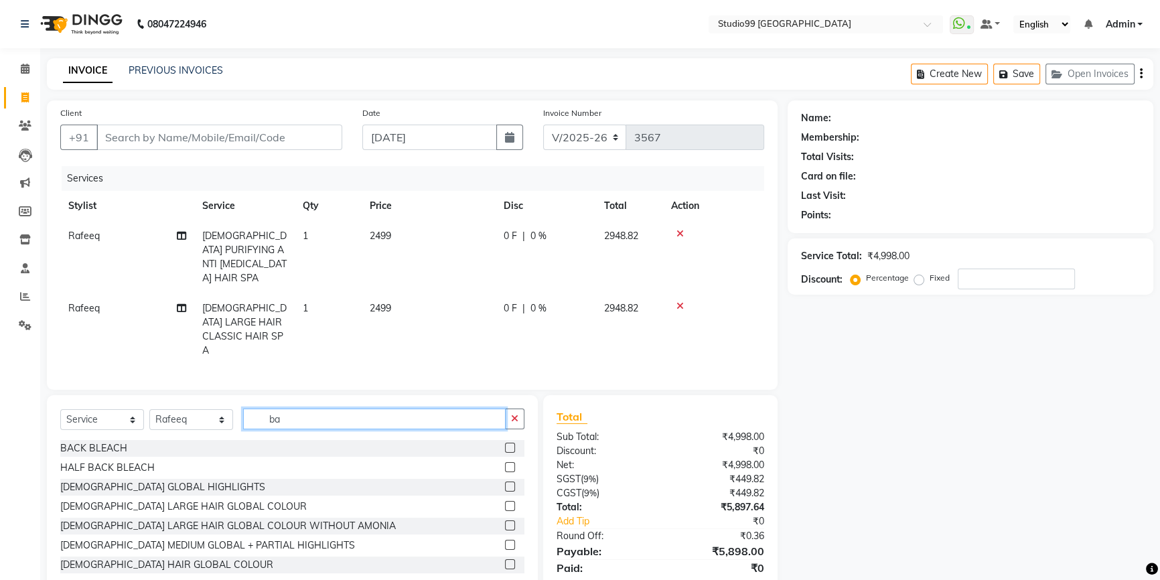
type input "b"
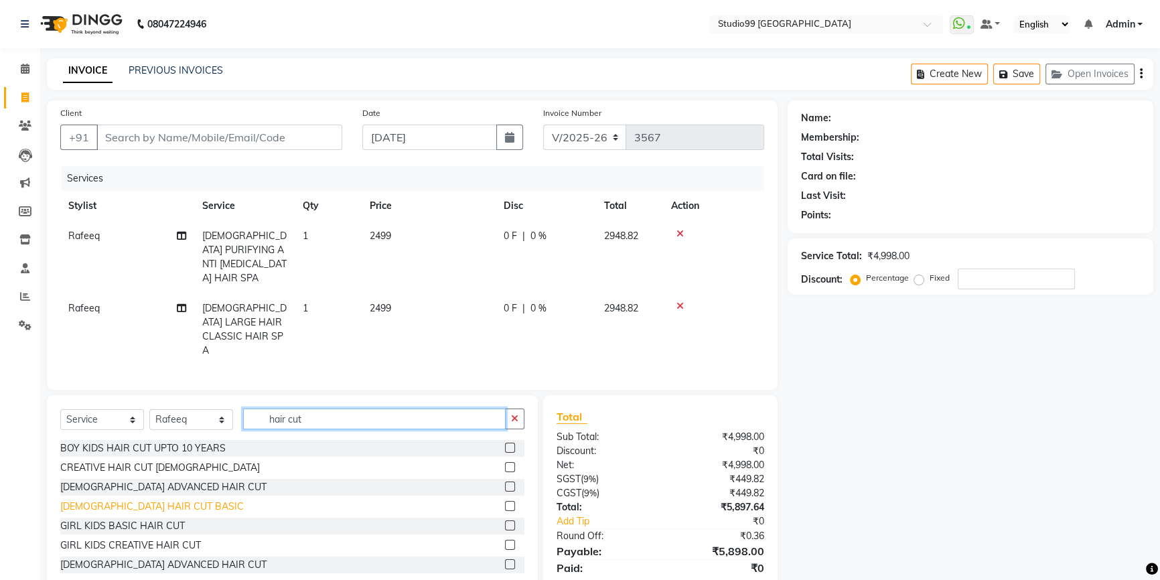
type input "hair cut"
click at [165, 499] on div "[DEMOGRAPHIC_DATA] HAIR CUT BASIC" at bounding box center [151, 506] width 183 height 14
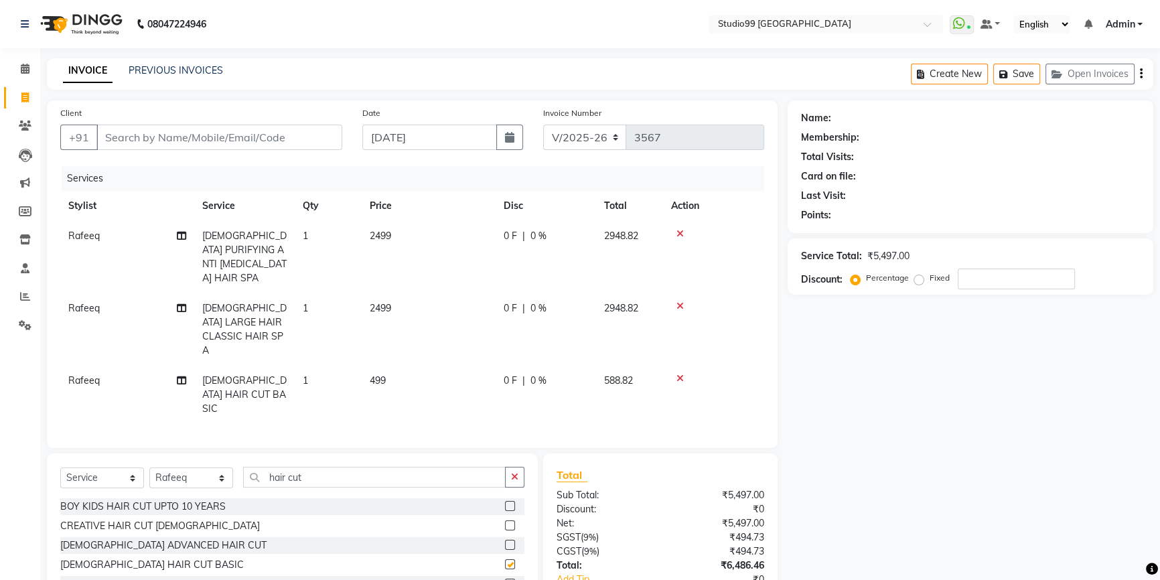
checkbox input "false"
click at [395, 366] on td "499" at bounding box center [429, 395] width 134 height 58
select select "84856"
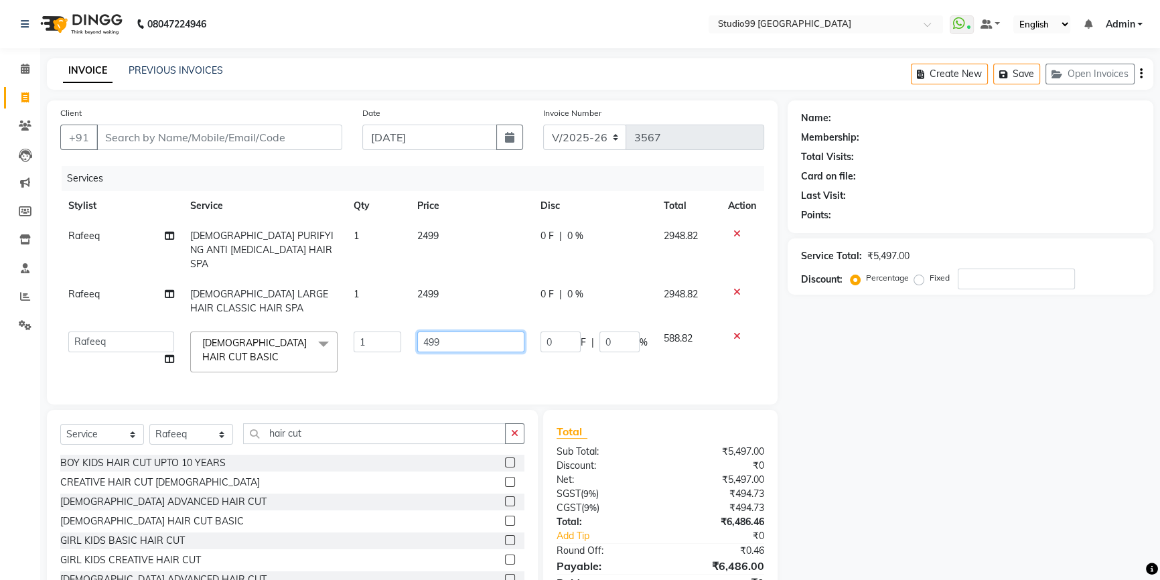
click at [453, 331] on input "499" at bounding box center [470, 341] width 107 height 21
type input "4"
type input "199"
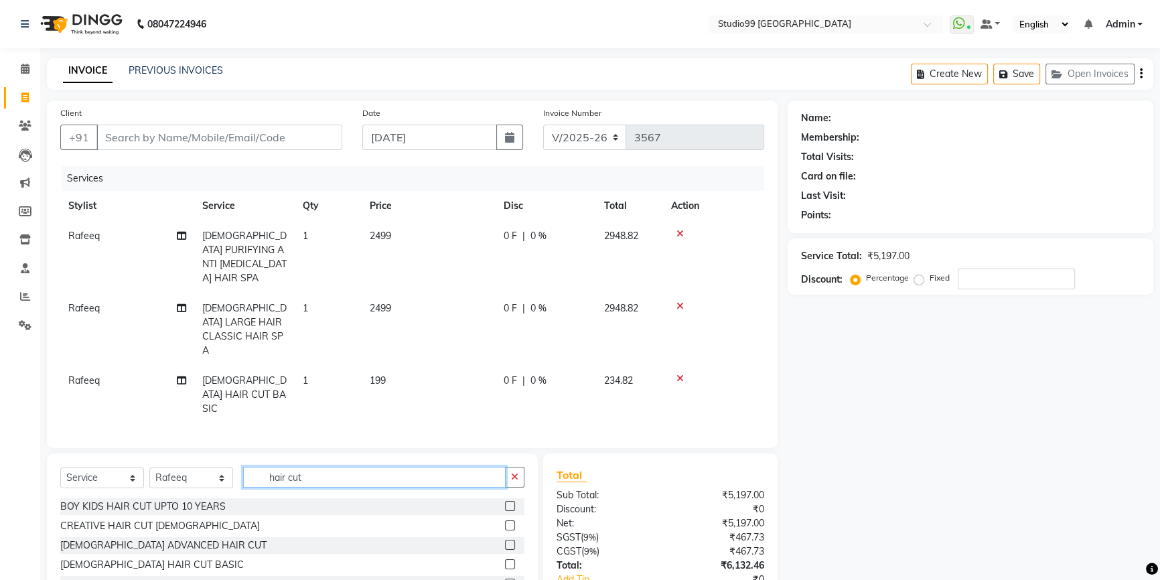
click at [349, 453] on div "Select Service Product Membership Package Voucher Prepaid Gift Card Select Styl…" at bounding box center [292, 552] width 491 height 198
type input "hai"
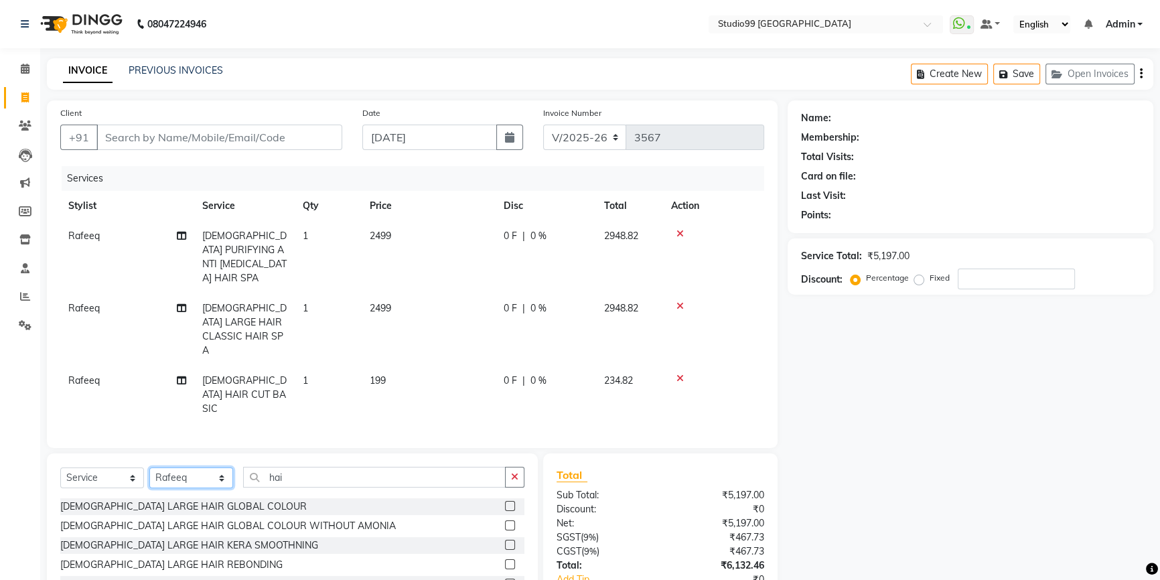
click at [221, 467] on select "Select Stylist Admin AKSHAY [PERSON_NAME] mahi [PERSON_NAME] [PERSON_NAME] [PER…" at bounding box center [191, 477] width 84 height 21
select select "52186"
click at [149, 467] on select "Select Stylist Admin AKSHAY [PERSON_NAME] mahi [PERSON_NAME] [PERSON_NAME] [PER…" at bounding box center [191, 477] width 84 height 21
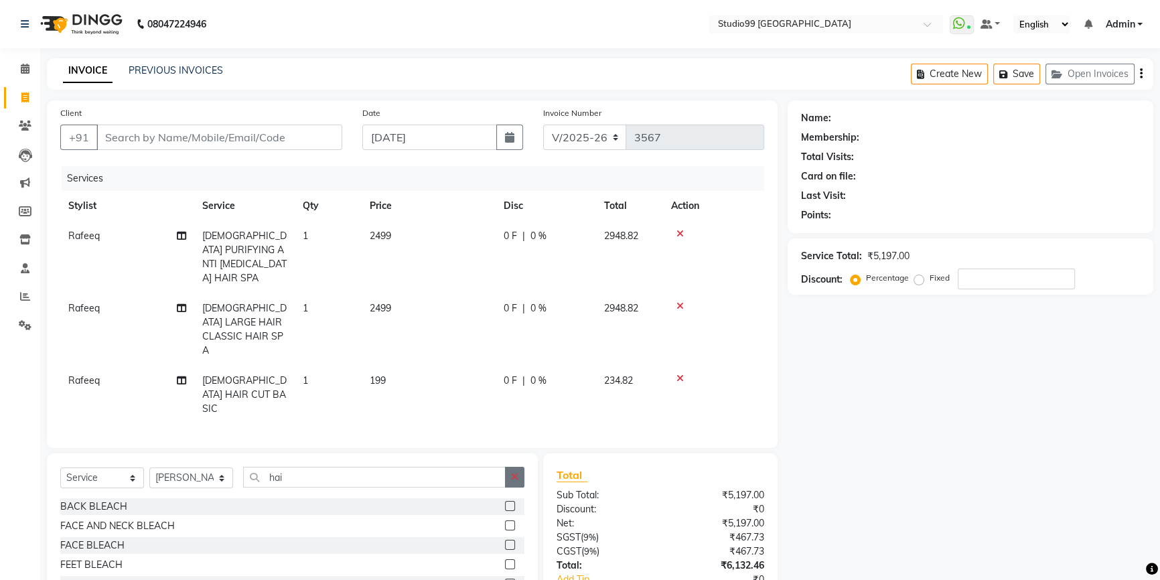
drag, startPoint x: 509, startPoint y: 450, endPoint x: 504, endPoint y: 441, distance: 9.9
click at [509, 467] on button "button" at bounding box center [514, 477] width 19 height 21
click at [501, 467] on input "text" at bounding box center [383, 477] width 281 height 21
click at [382, 467] on input "text" at bounding box center [383, 477] width 281 height 21
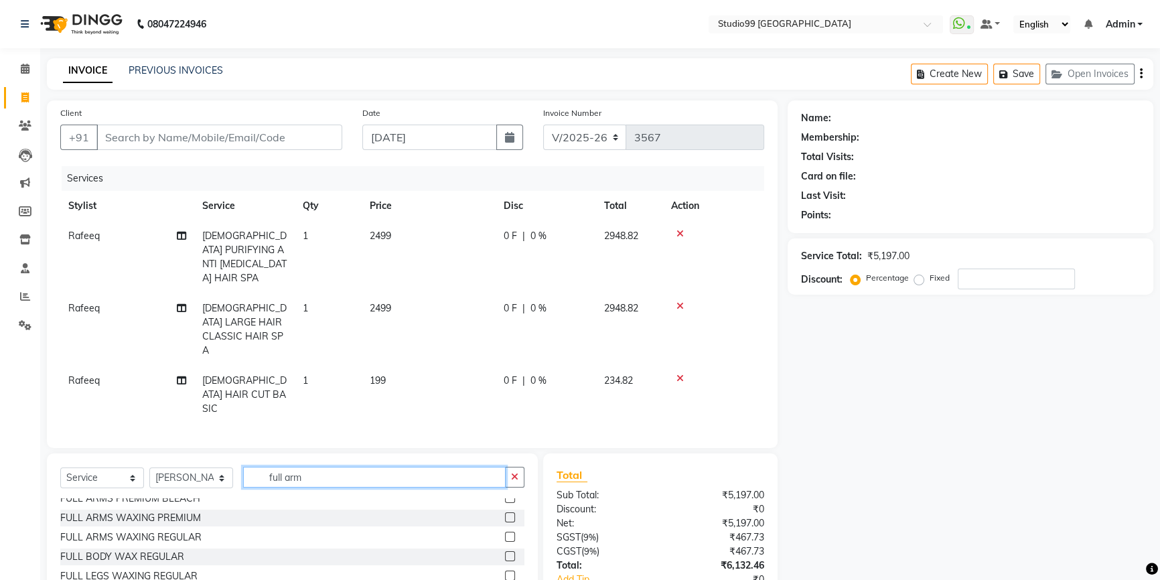
scroll to position [40, 0]
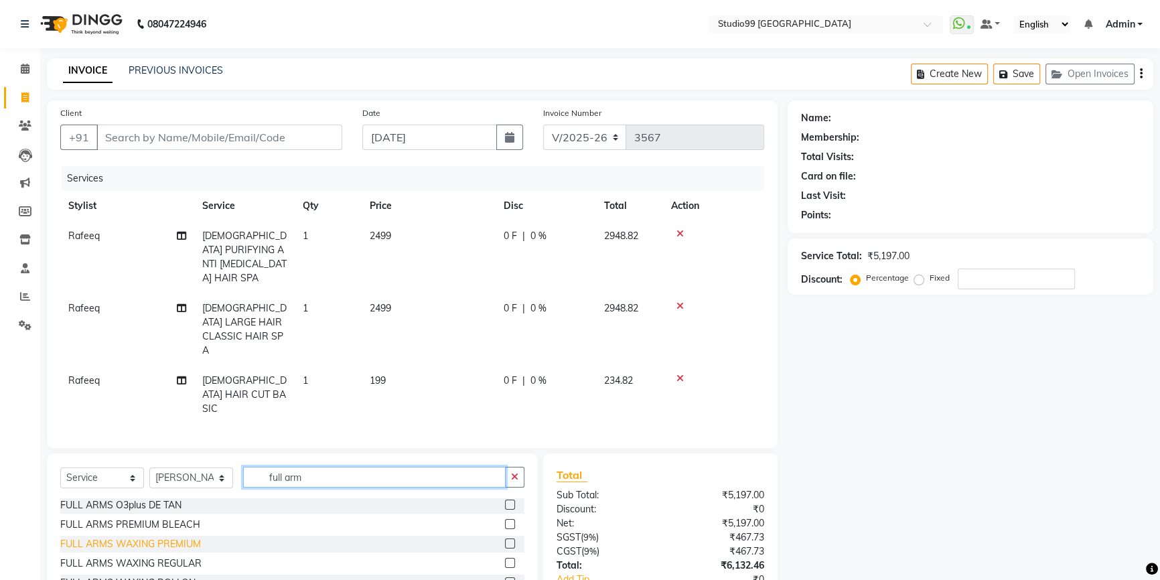
type input "full arm"
click at [154, 537] on div "FULL ARMS WAXING PREMIUM" at bounding box center [130, 544] width 141 height 14
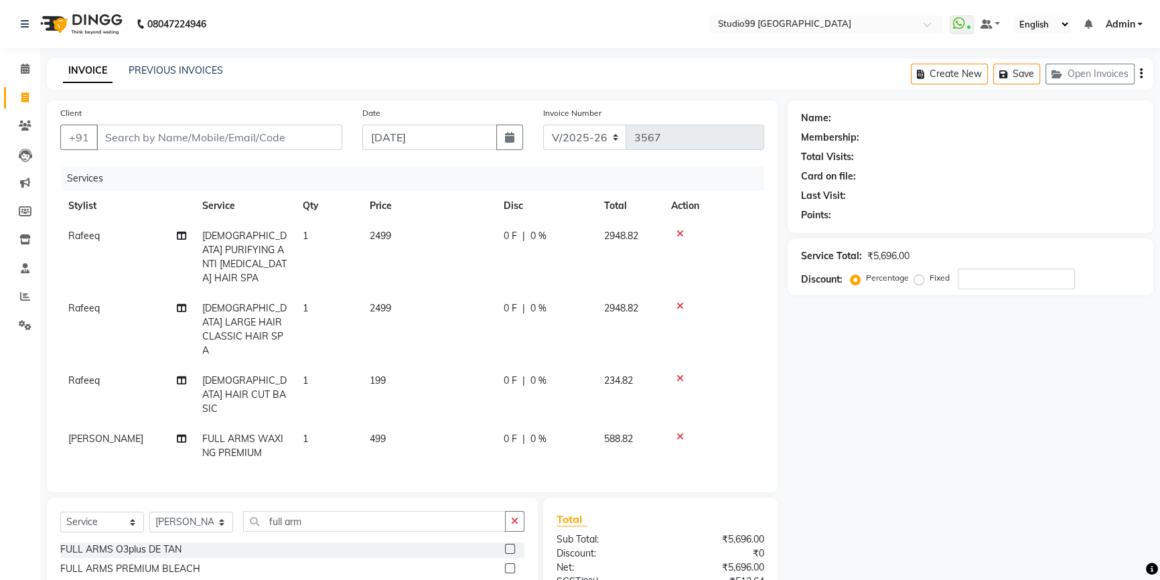
checkbox input "false"
click at [358, 511] on input "full arm" at bounding box center [374, 521] width 262 height 21
type input "f"
type input "under"
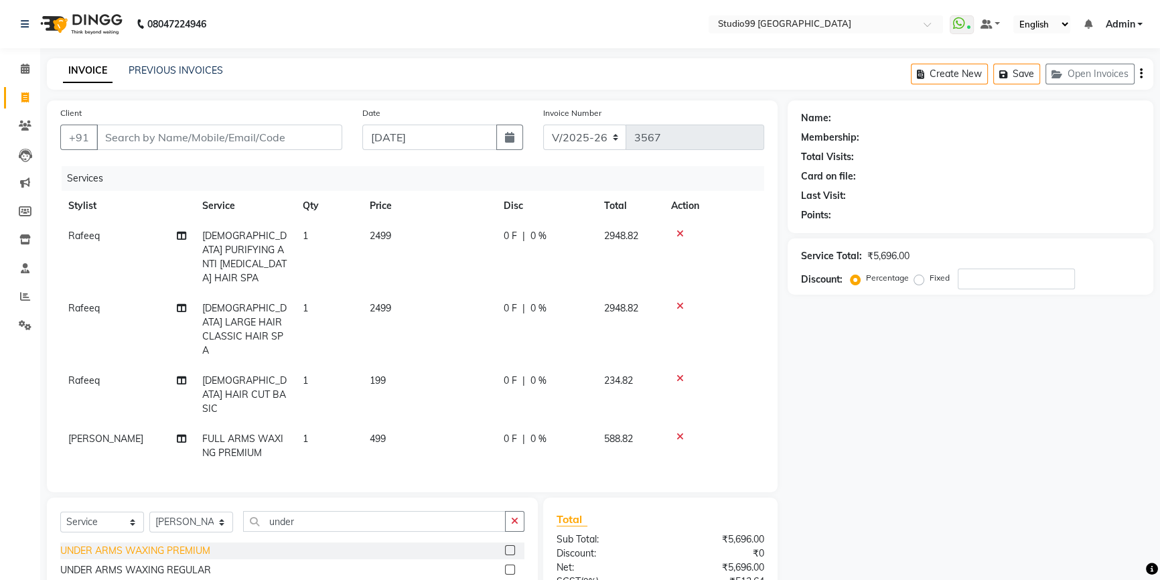
click at [182, 544] on div "UNDER ARMS WAXING PREMIUM" at bounding box center [135, 551] width 150 height 14
checkbox input "false"
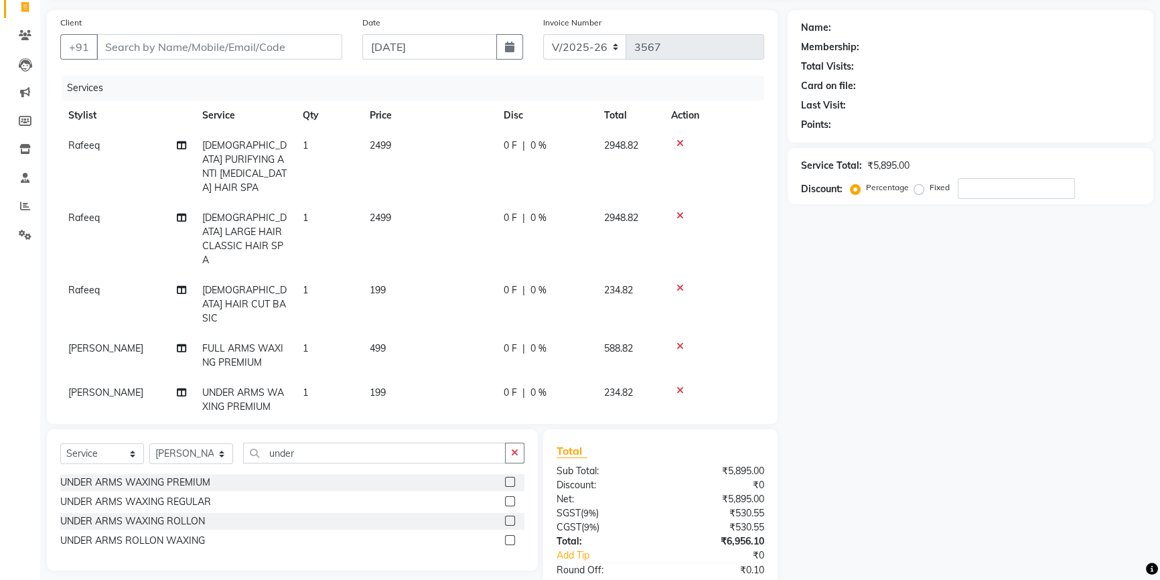
scroll to position [160, 0]
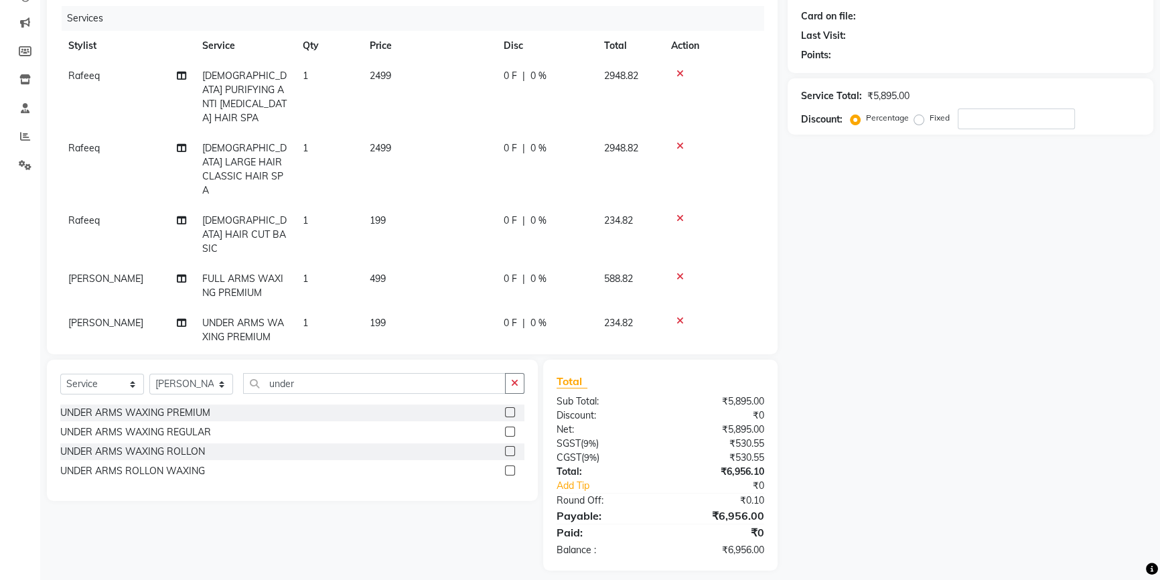
click at [511, 376] on button "button" at bounding box center [514, 383] width 19 height 21
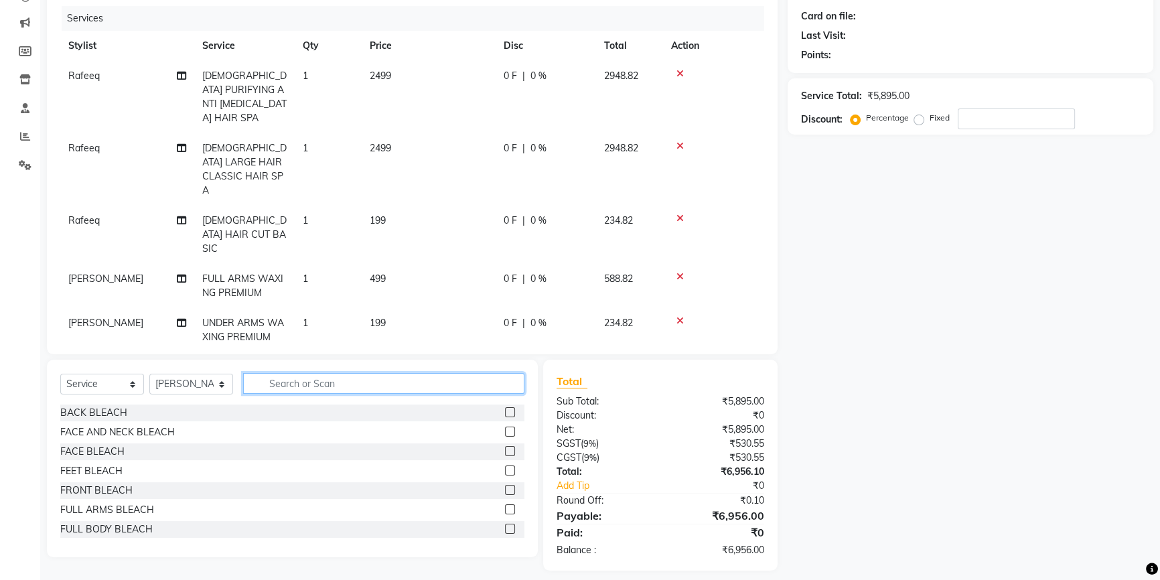
click at [482, 376] on input "text" at bounding box center [383, 383] width 281 height 21
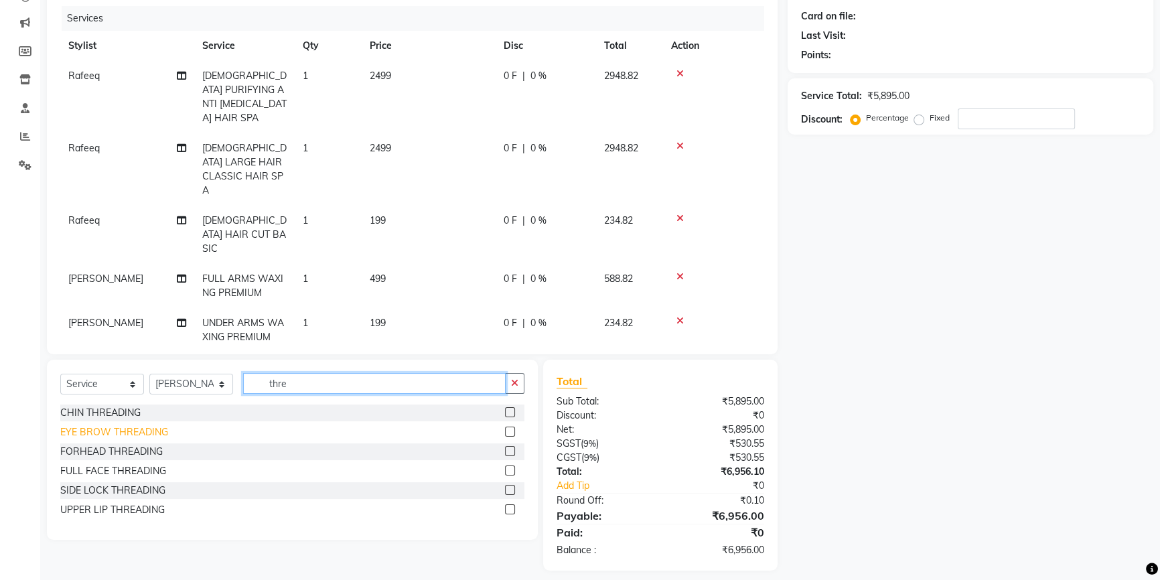
type input "thre"
click at [116, 425] on div "EYE BROW THREADING" at bounding box center [114, 432] width 108 height 14
checkbox input "false"
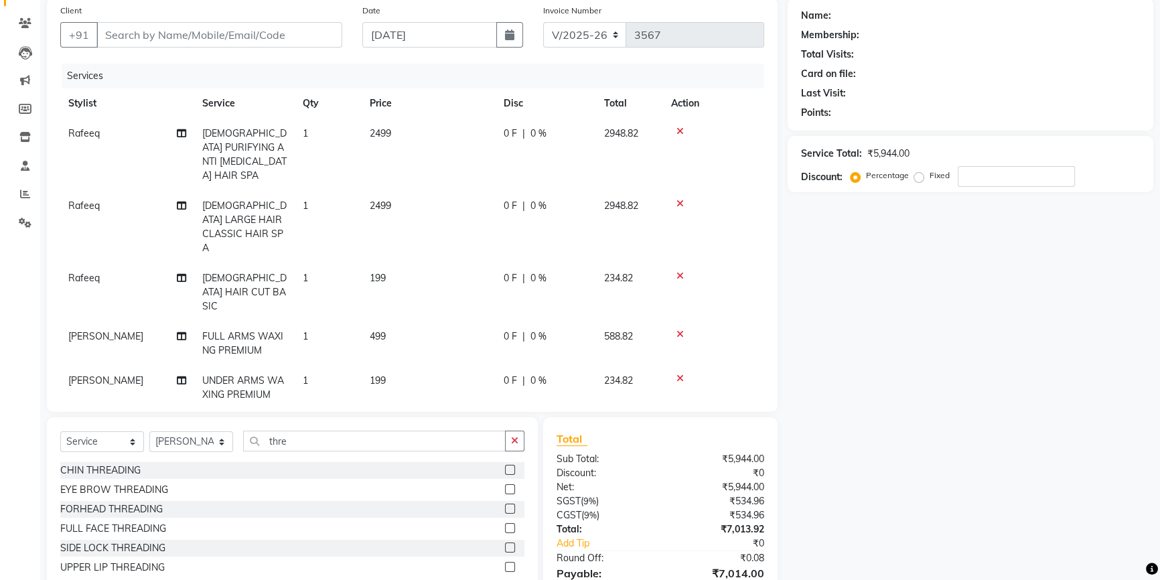
scroll to position [0, 0]
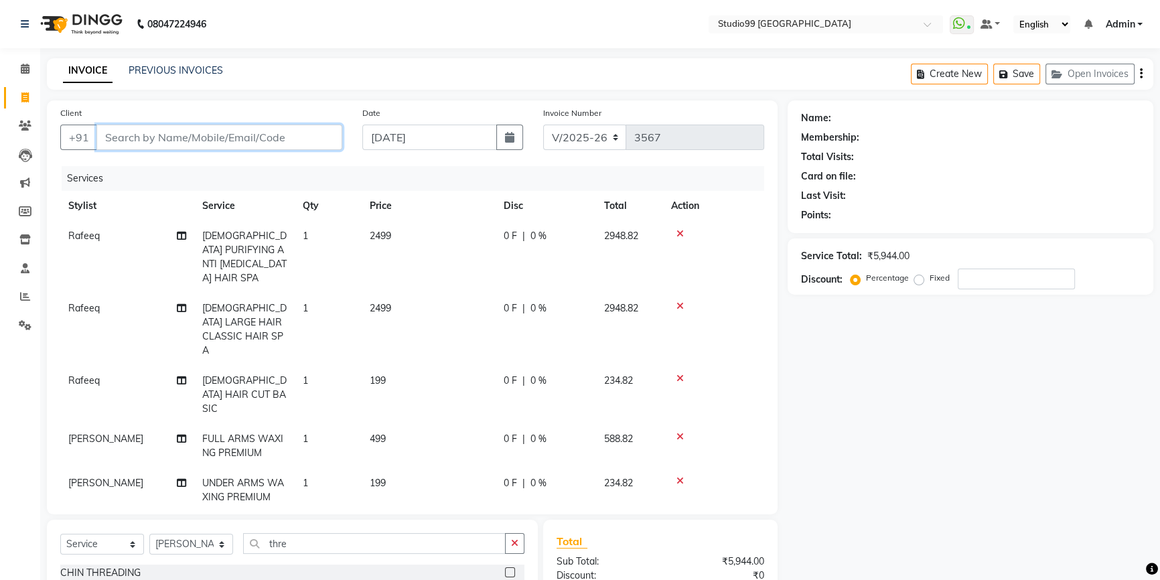
click at [212, 143] on input "Client" at bounding box center [219, 137] width 246 height 25
type input "9"
type input "0"
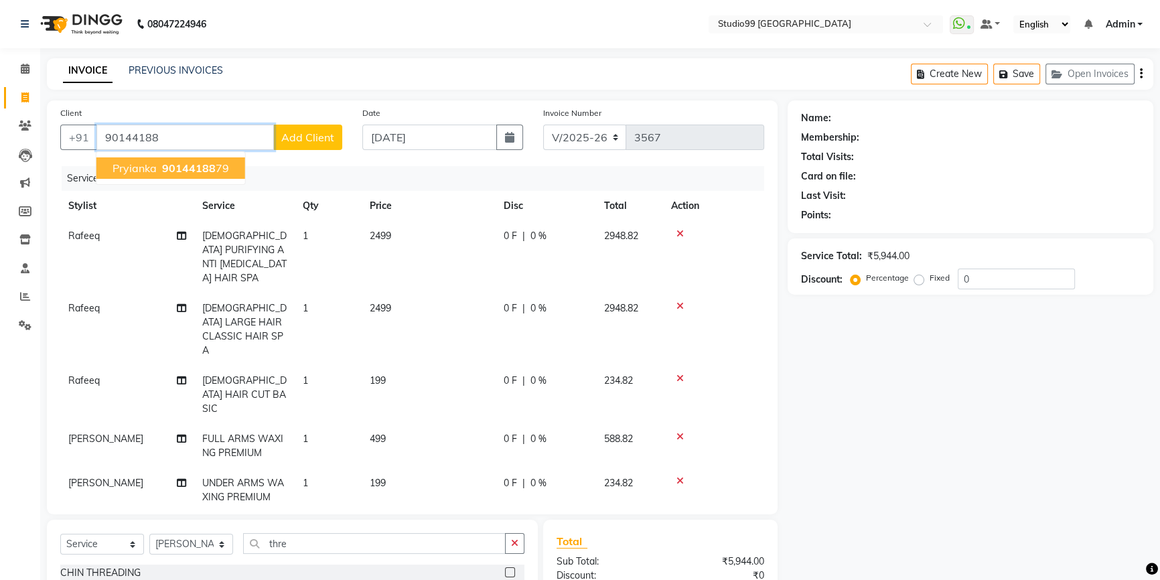
click at [218, 170] on ngb-highlight "90144188 79" at bounding box center [194, 167] width 70 height 13
type input "9014418879"
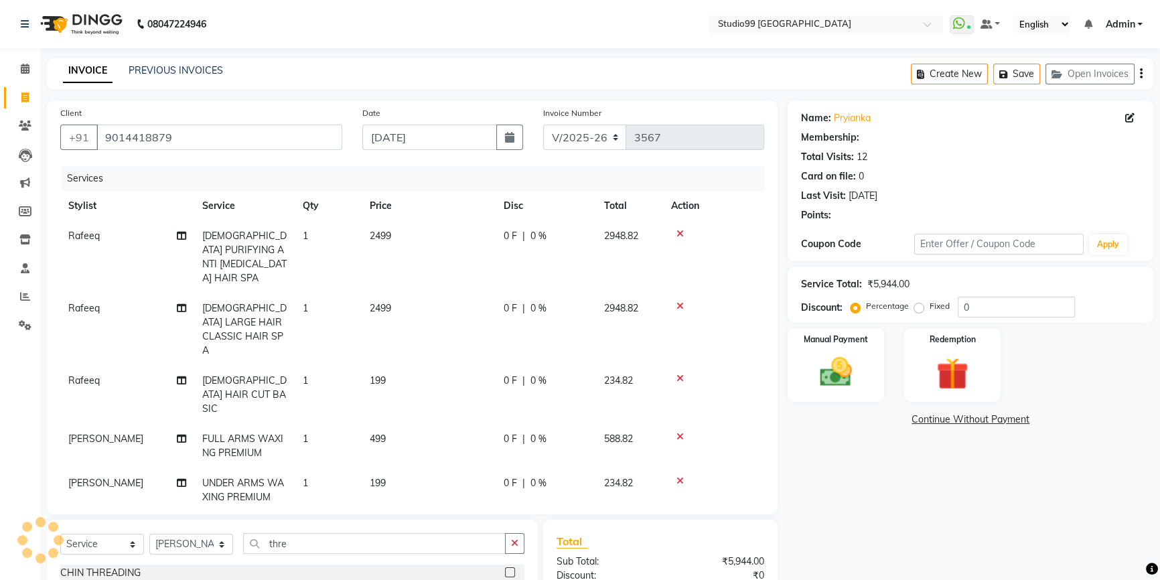
select select "1: Object"
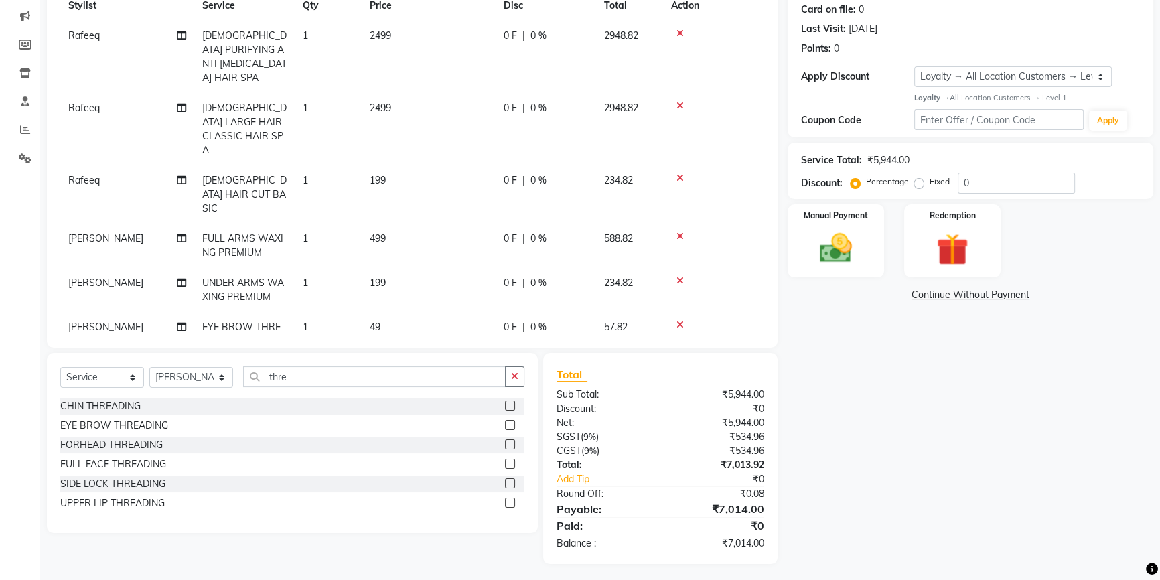
scroll to position [171, 0]
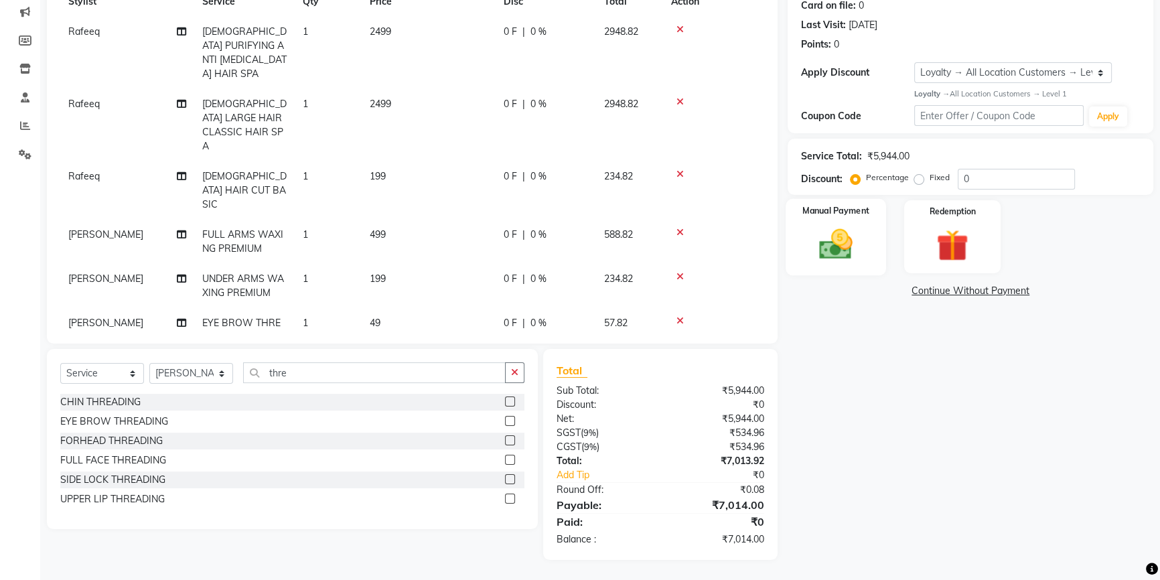
click at [840, 244] on img at bounding box center [836, 244] width 54 height 38
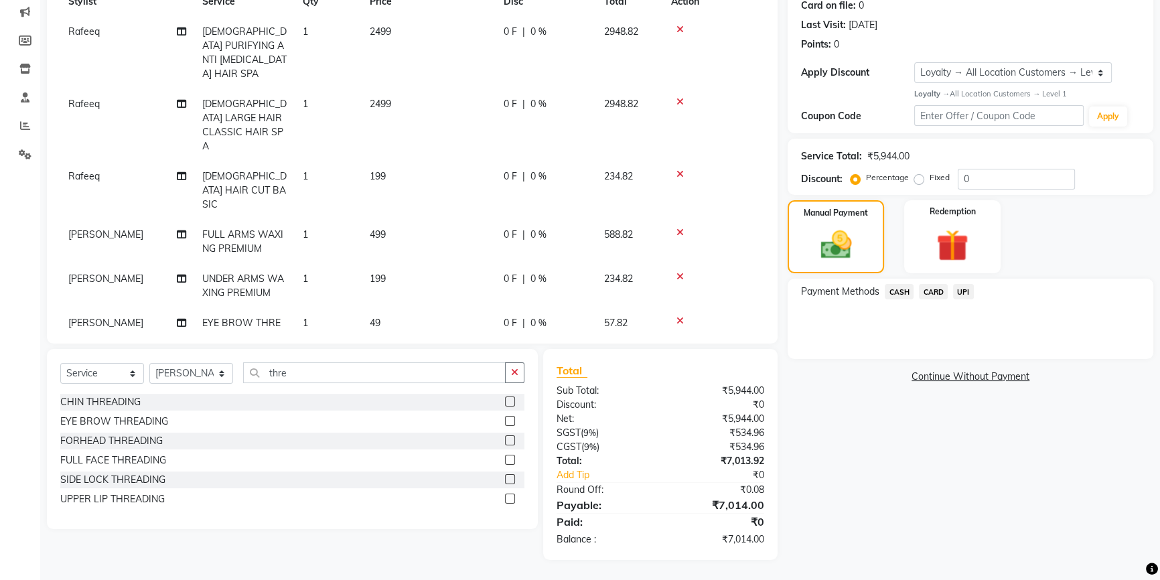
click at [964, 287] on span "UPI" at bounding box center [963, 291] width 21 height 15
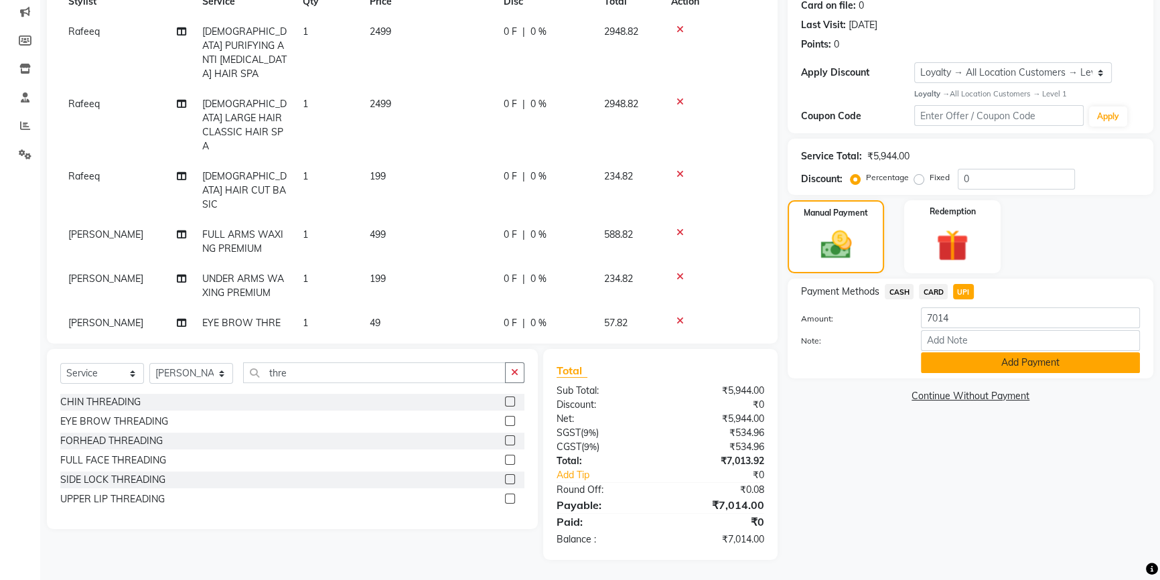
click at [959, 364] on button "Add Payment" at bounding box center [1030, 362] width 219 height 21
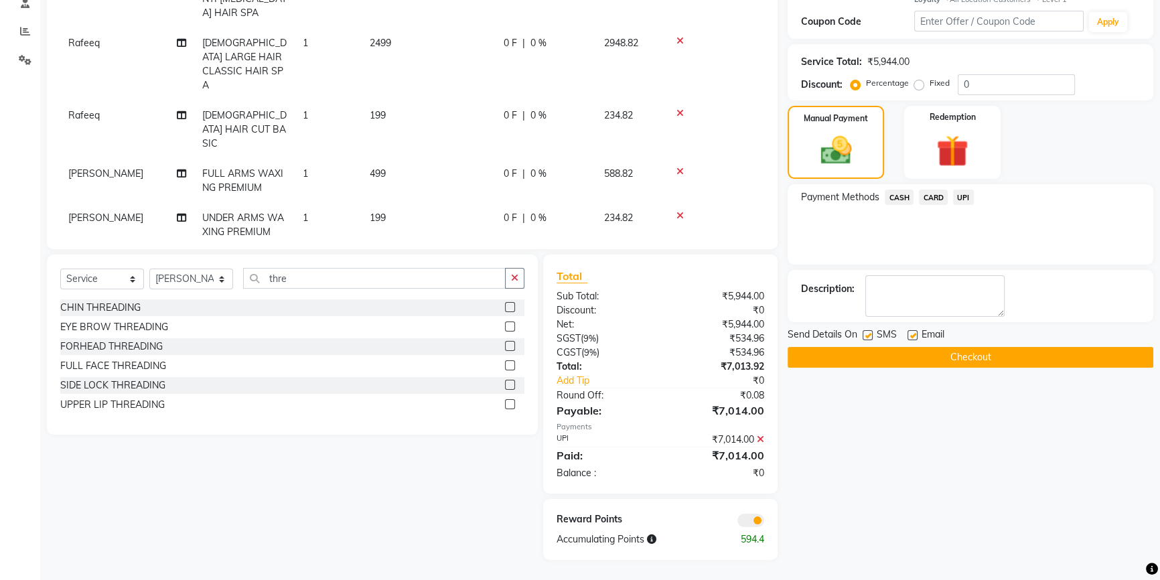
scroll to position [33, 0]
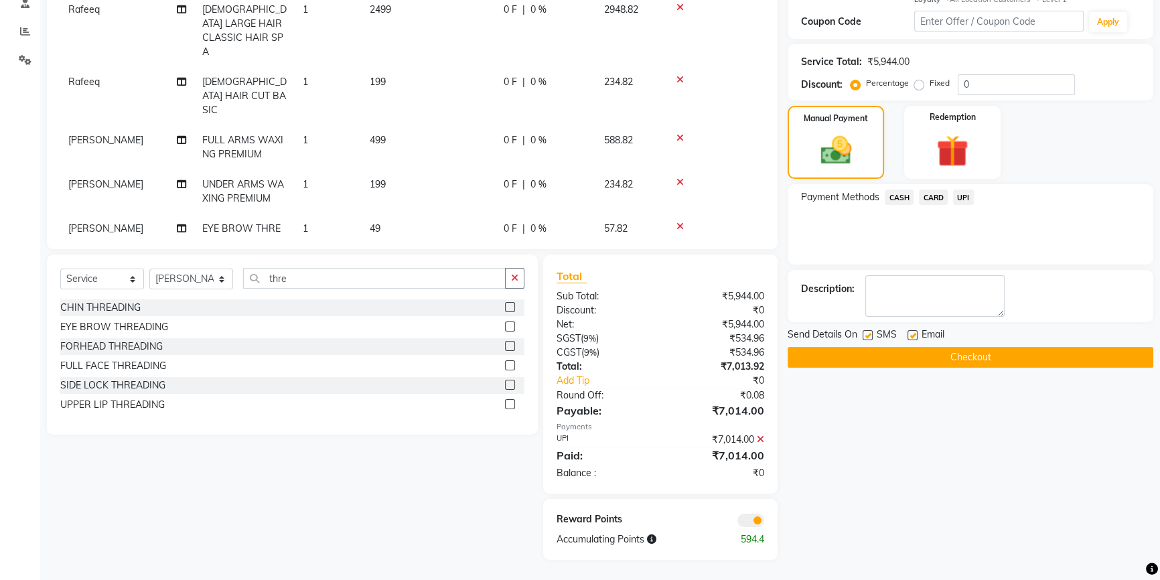
click at [851, 351] on button "Checkout" at bounding box center [970, 357] width 366 height 21
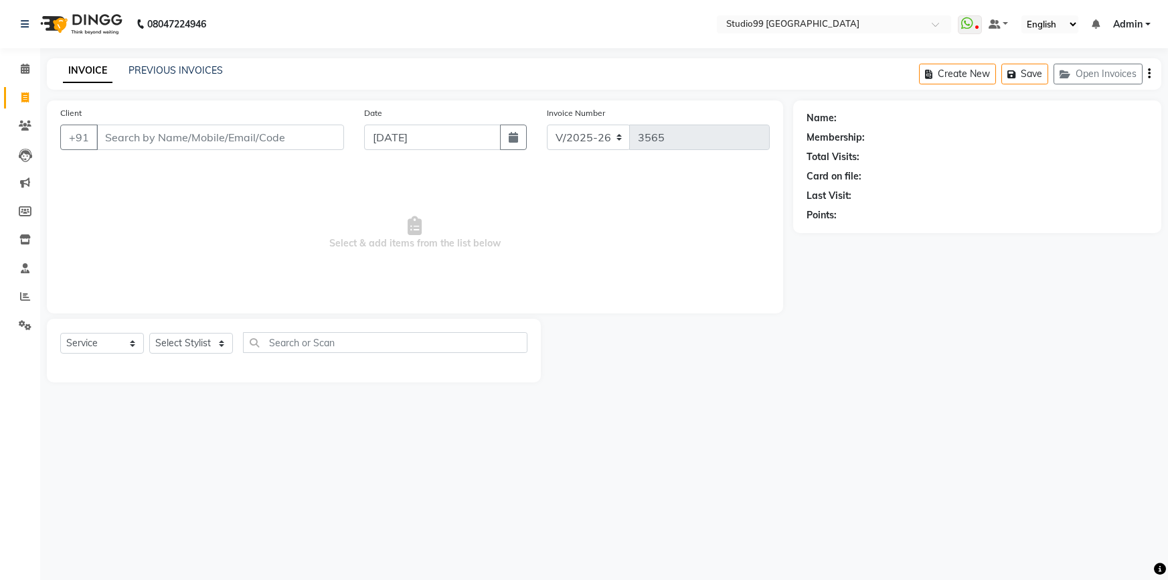
select select "6042"
select select "service"
select select "6042"
select select "service"
click at [153, 68] on link "PREVIOUS INVOICES" at bounding box center [176, 70] width 94 height 12
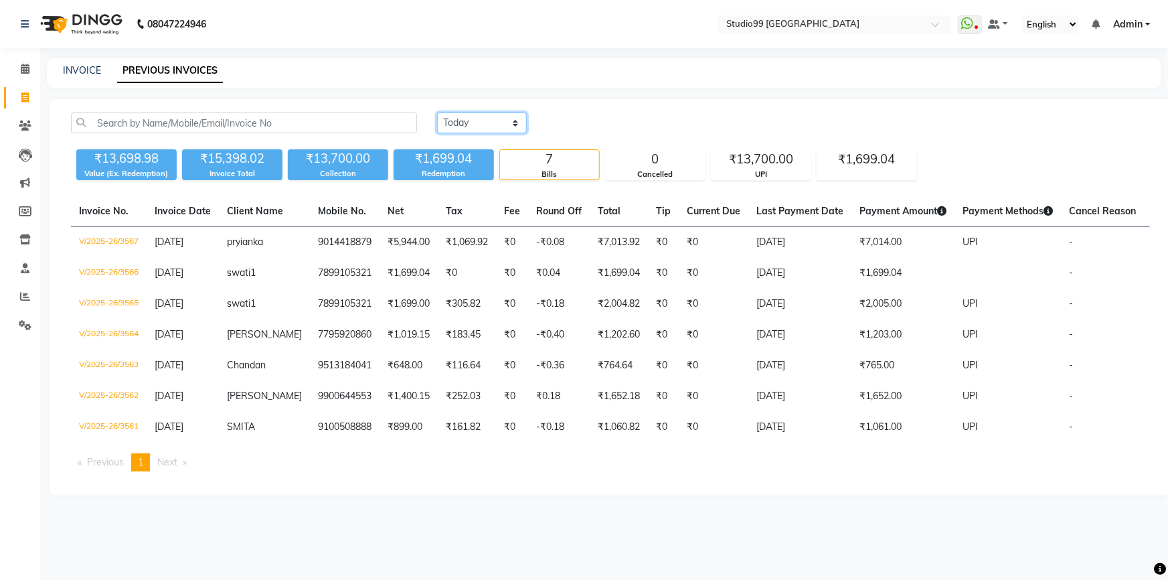
click at [462, 126] on select "[DATE] [DATE] Custom Range" at bounding box center [482, 122] width 90 height 21
select select "range"
click at [437, 112] on select "[DATE] [DATE] Custom Range" at bounding box center [482, 122] width 90 height 21
click at [607, 123] on input "[DATE]" at bounding box center [591, 123] width 94 height 19
select select "9"
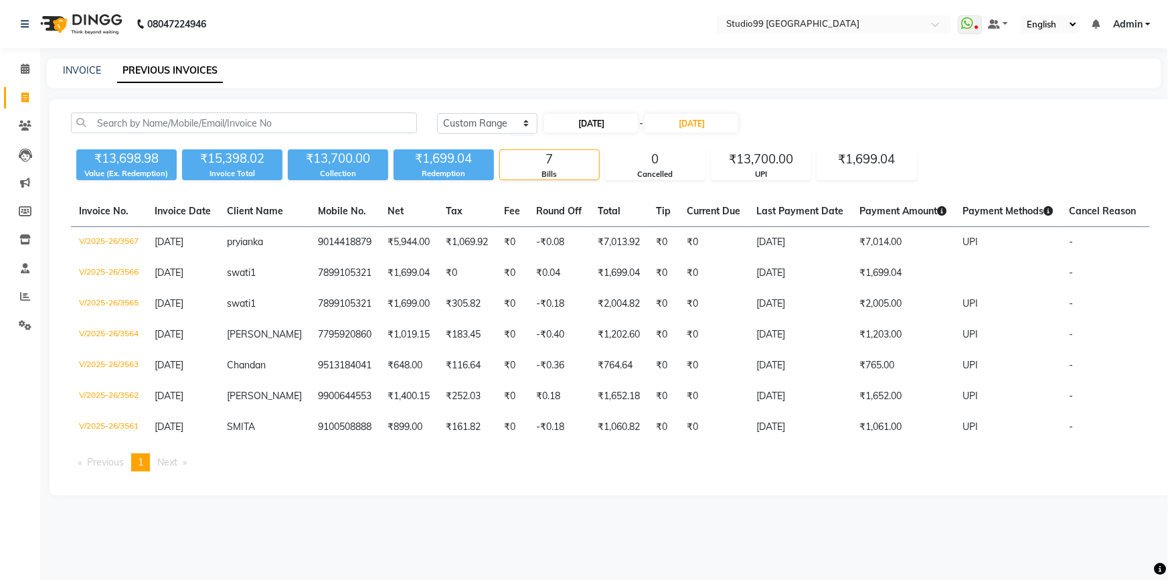
select select "2025"
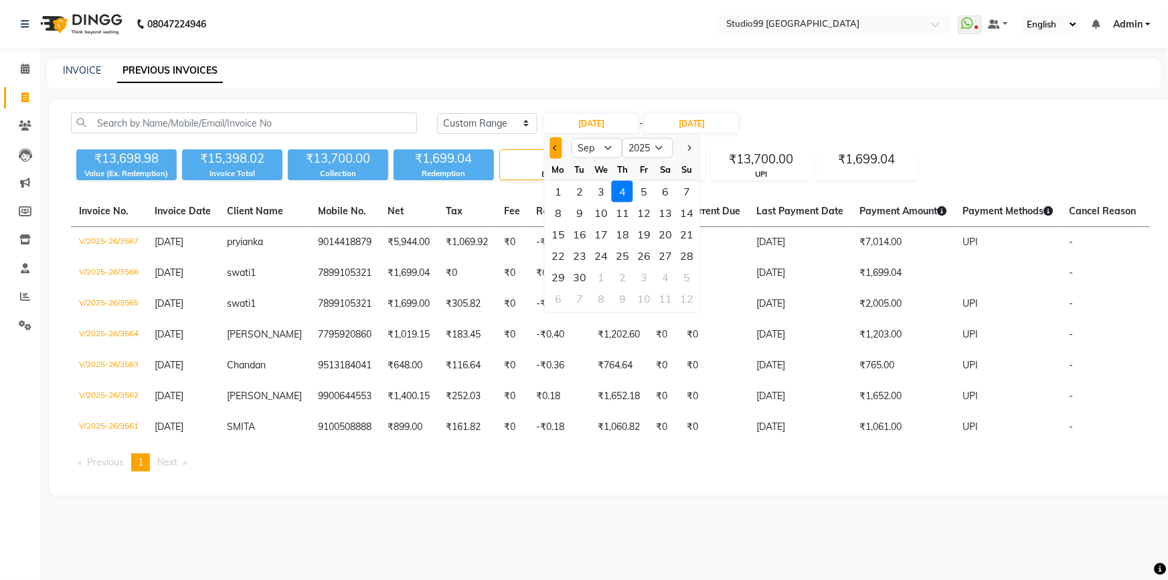
click at [555, 148] on span "Previous month" at bounding box center [556, 147] width 5 height 5
select select "8"
click at [643, 192] on div "1" at bounding box center [643, 191] width 21 height 21
type input "[DATE]"
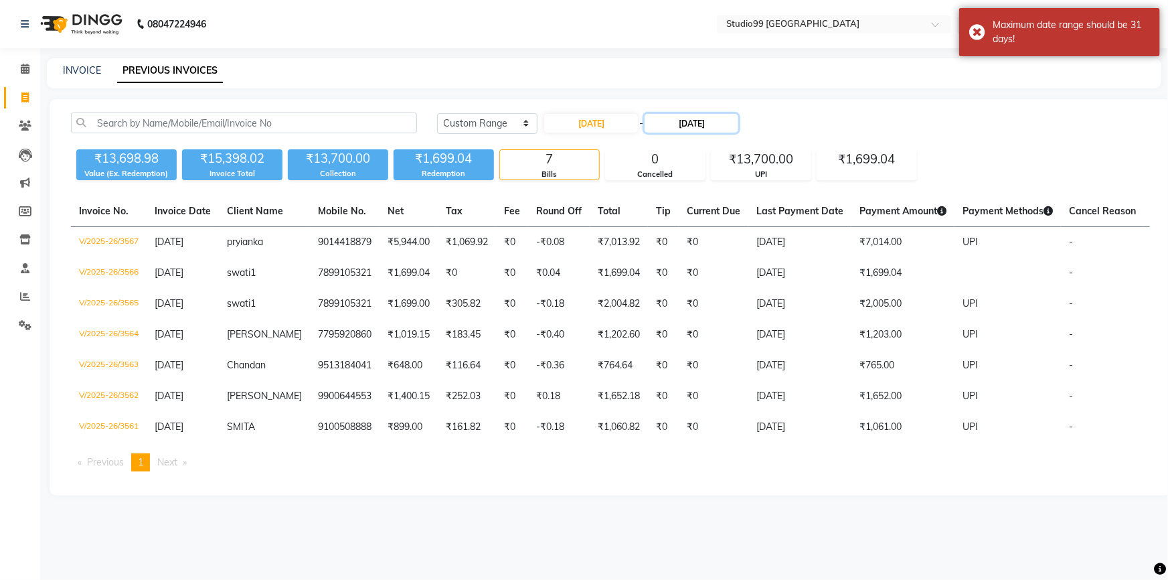
click at [699, 125] on input "[DATE]" at bounding box center [692, 123] width 94 height 19
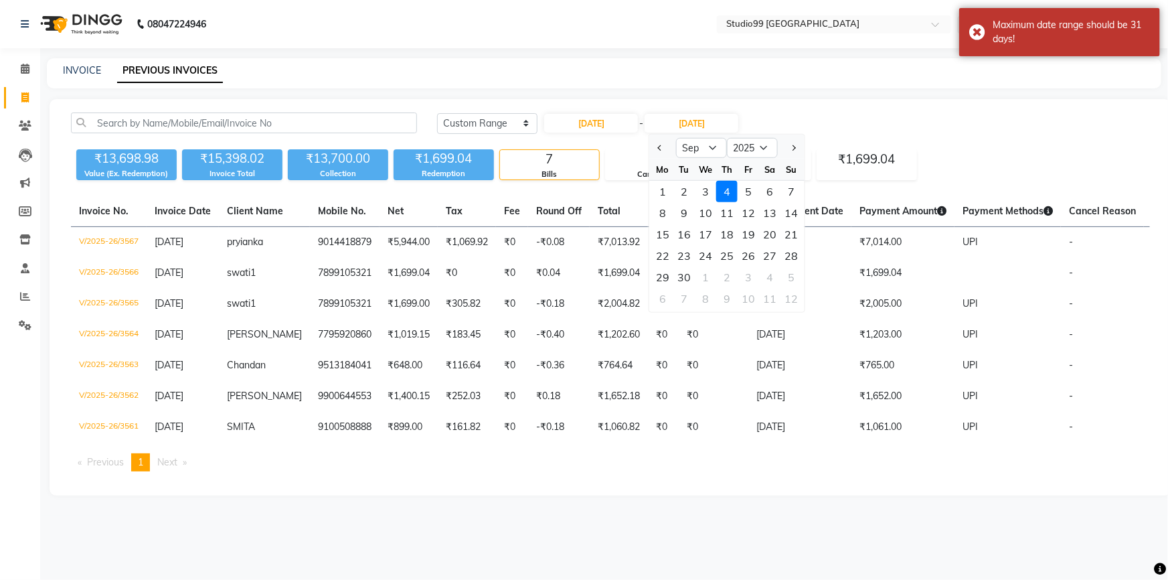
click at [666, 147] on div at bounding box center [662, 147] width 27 height 21
click at [662, 144] on button "Previous month" at bounding box center [660, 147] width 11 height 21
select select "8"
click at [790, 279] on div "31" at bounding box center [791, 276] width 21 height 21
type input "[DATE]"
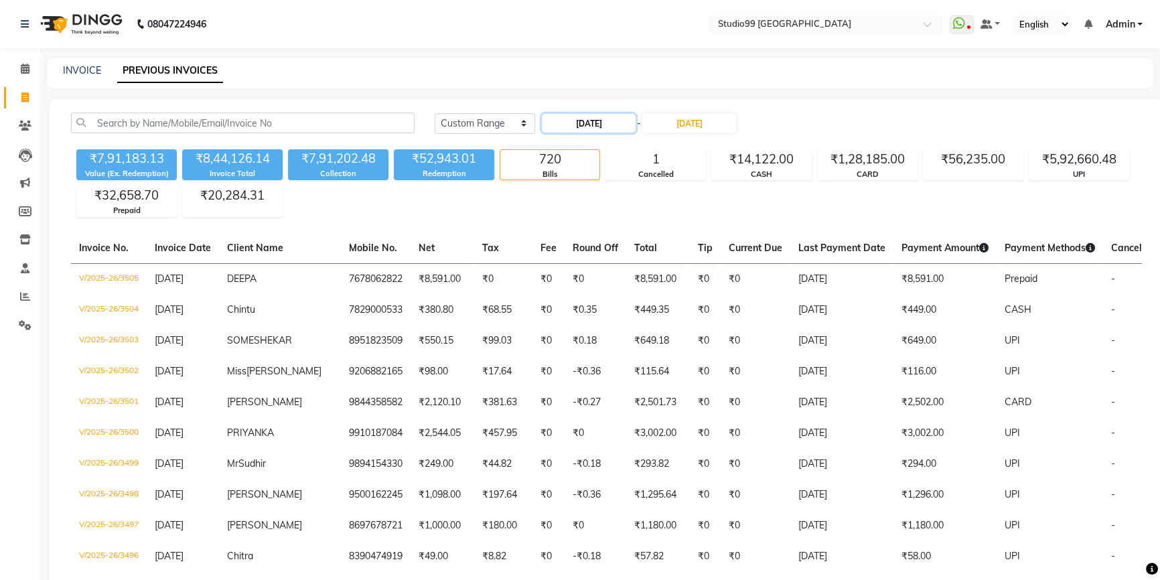
click at [587, 120] on input "[DATE]" at bounding box center [589, 123] width 94 height 19
select select "8"
select select "2025"
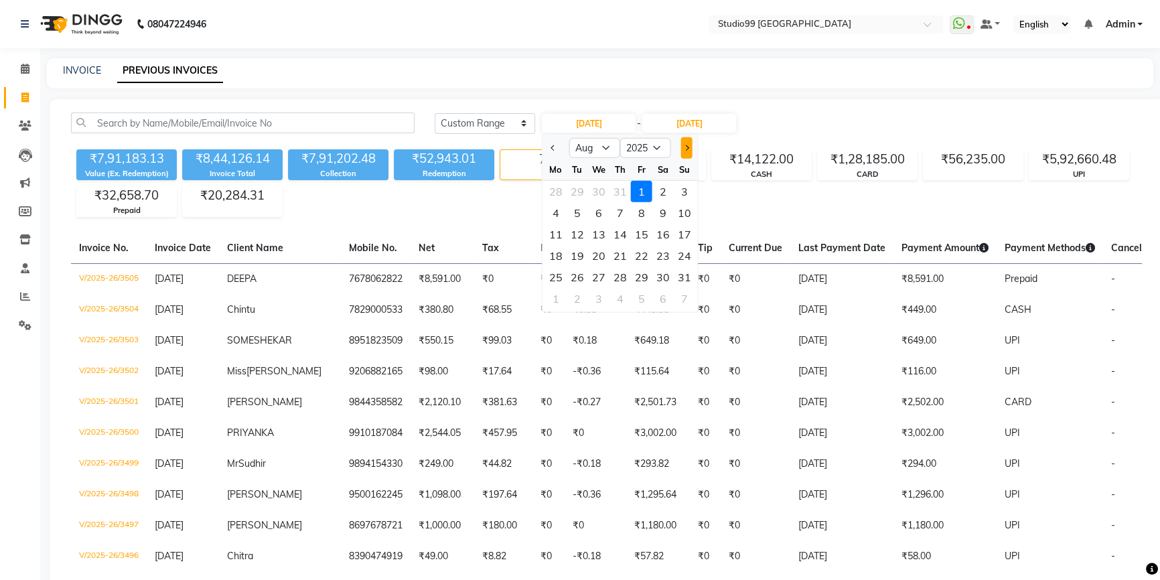
click at [684, 149] on span "Next month" at bounding box center [685, 147] width 5 height 5
select select "9"
click at [487, 121] on select "[DATE] [DATE] Custom Range" at bounding box center [485, 123] width 100 height 21
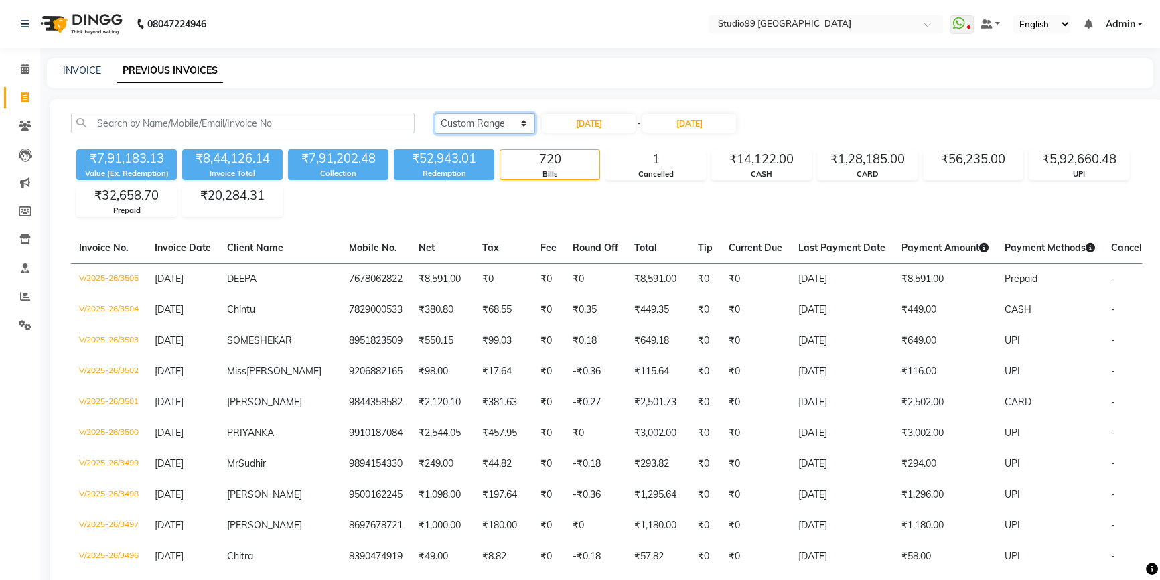
click at [502, 127] on select "[DATE] [DATE] Custom Range" at bounding box center [485, 123] width 100 height 21
click at [435, 113] on select "[DATE] [DATE] Custom Range" at bounding box center [485, 123] width 100 height 21
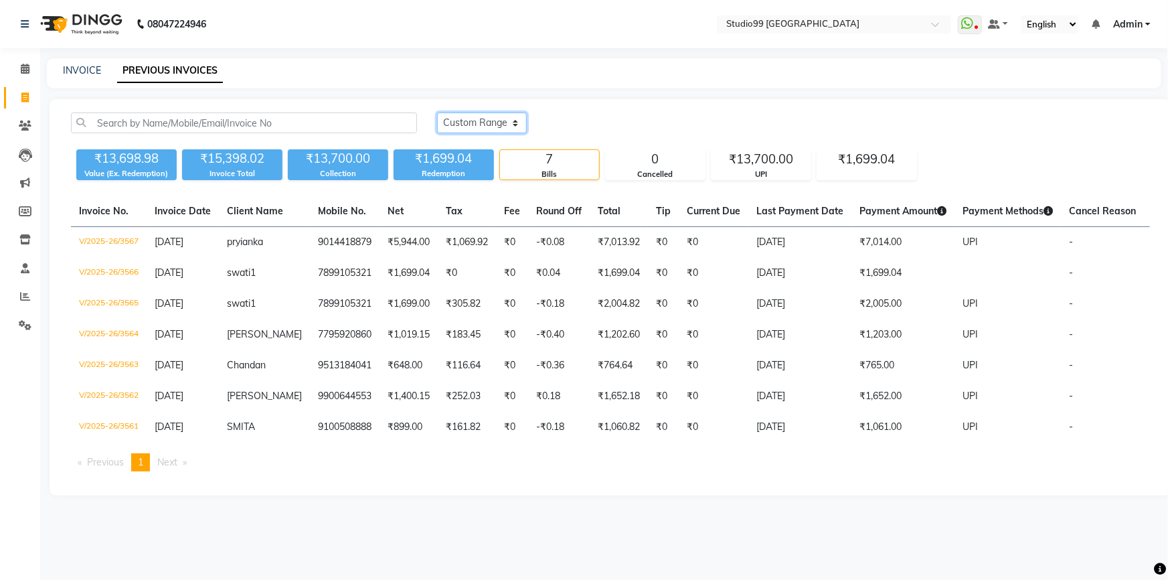
click at [487, 125] on select "[DATE] [DATE] Custom Range" at bounding box center [482, 122] width 90 height 21
select select "range"
click at [437, 112] on select "[DATE] [DATE] Custom Range" at bounding box center [482, 122] width 90 height 21
click at [589, 126] on input "[DATE]" at bounding box center [591, 123] width 94 height 19
select select "9"
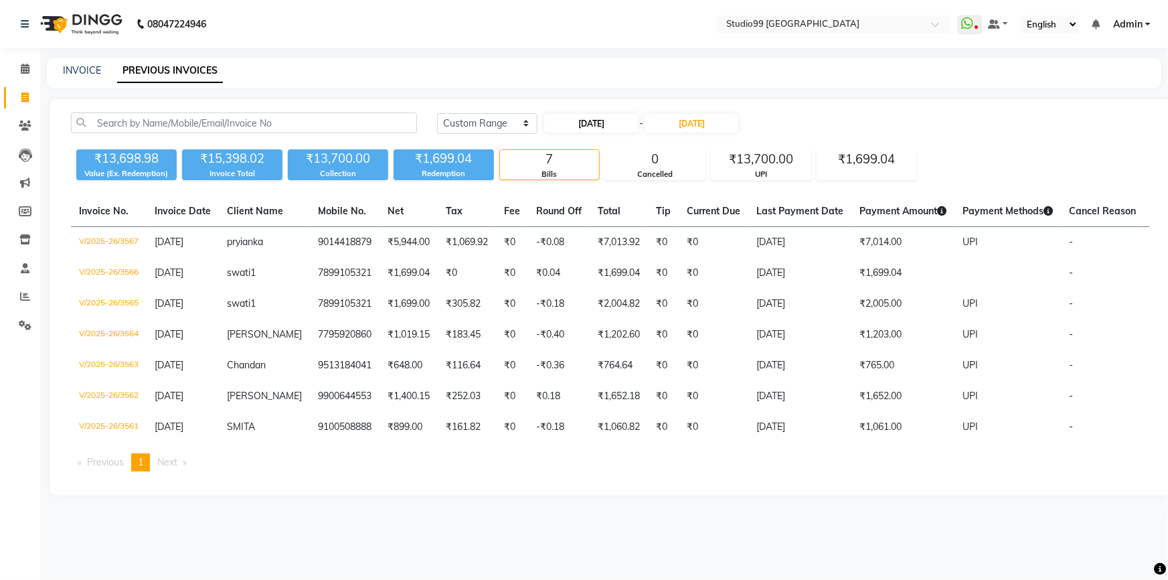
select select "2025"
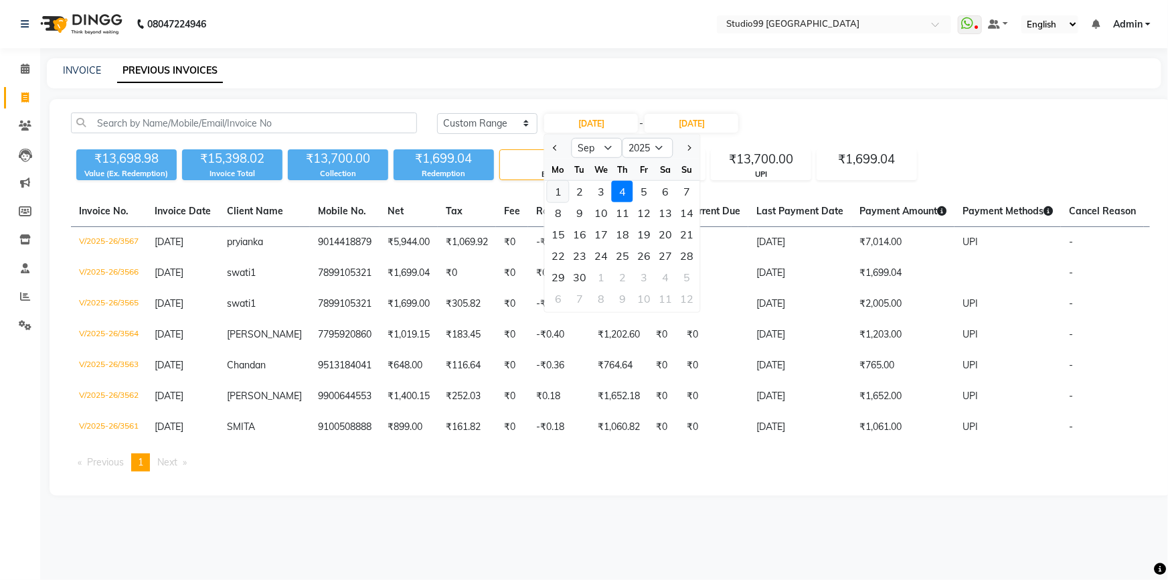
click at [556, 191] on div "1" at bounding box center [558, 191] width 21 height 21
type input "[DATE]"
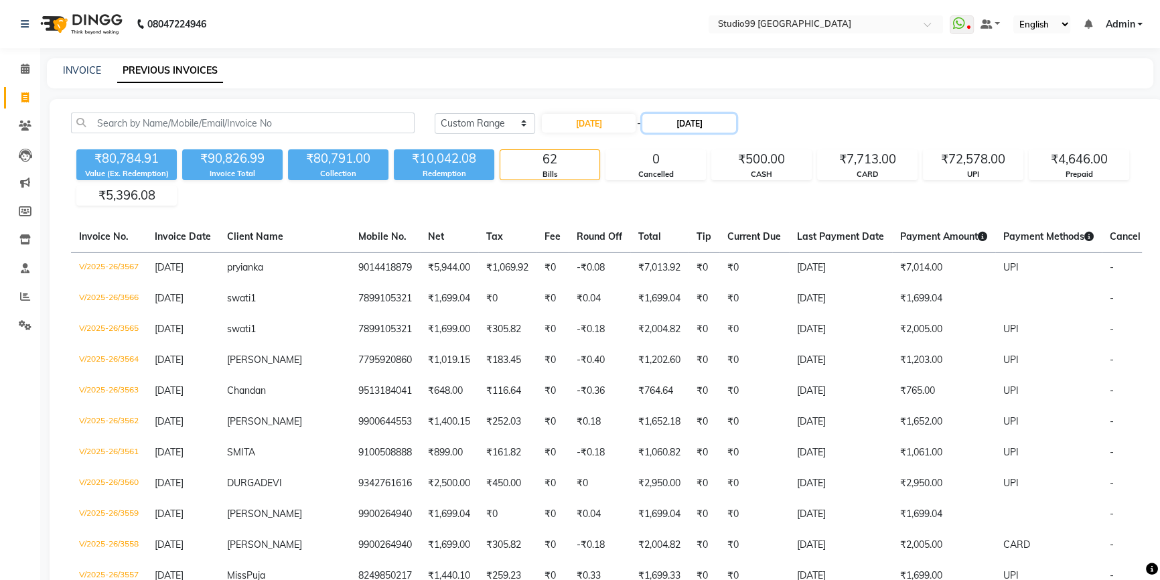
click at [700, 123] on input "[DATE]" at bounding box center [689, 123] width 94 height 19
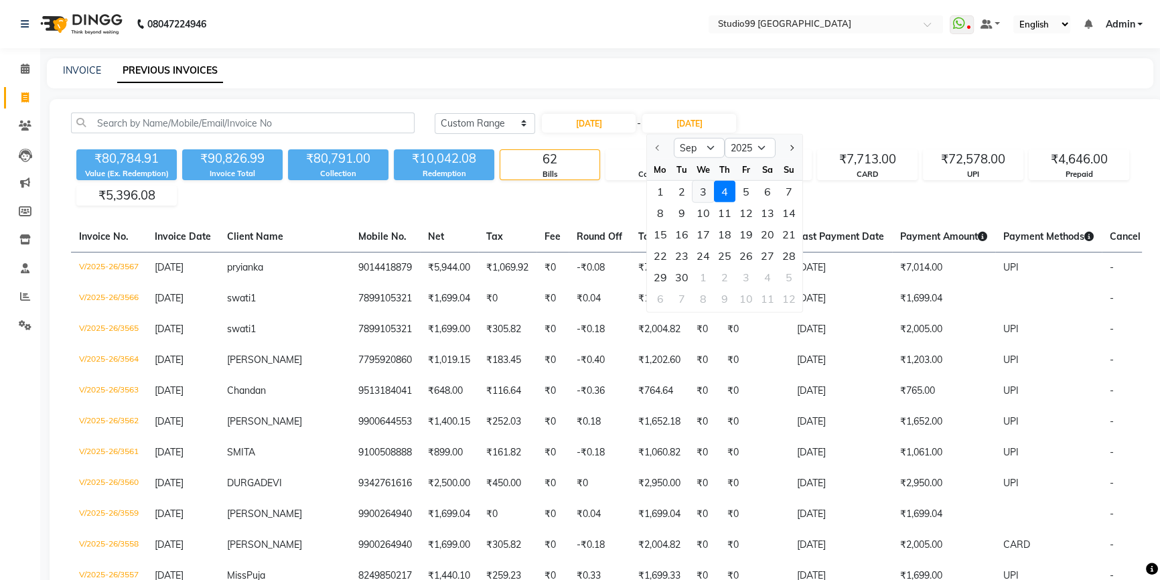
click at [702, 193] on div "3" at bounding box center [702, 191] width 21 height 21
type input "03-09-2025"
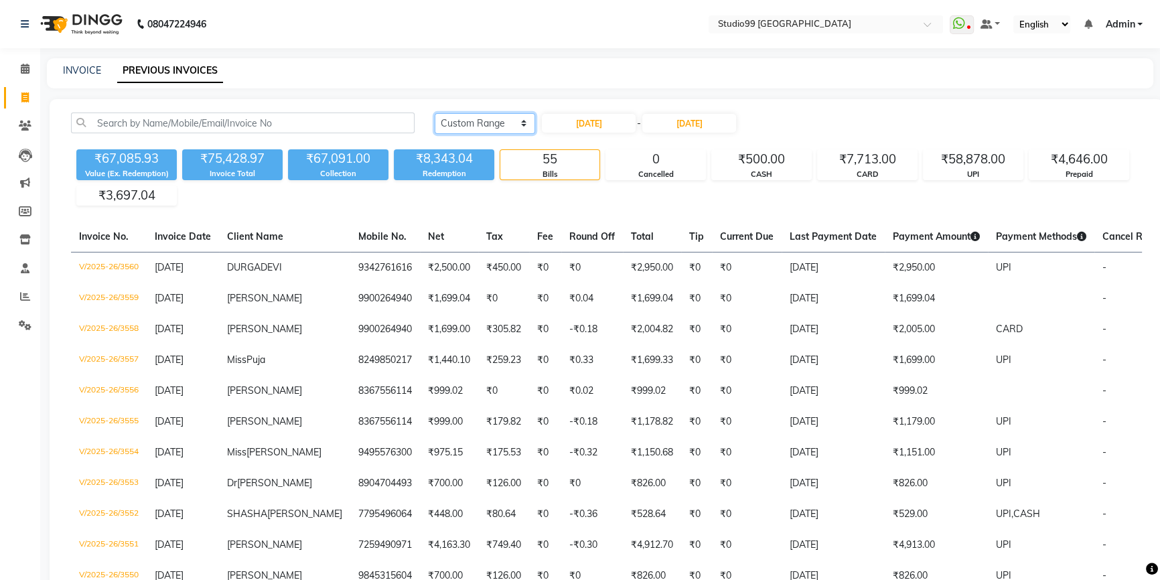
click at [478, 125] on select "Today Yesterday Custom Range" at bounding box center [485, 123] width 100 height 21
click at [475, 121] on select "Today Yesterday Custom Range" at bounding box center [485, 123] width 100 height 21
click at [21, 294] on icon at bounding box center [25, 296] width 10 height 10
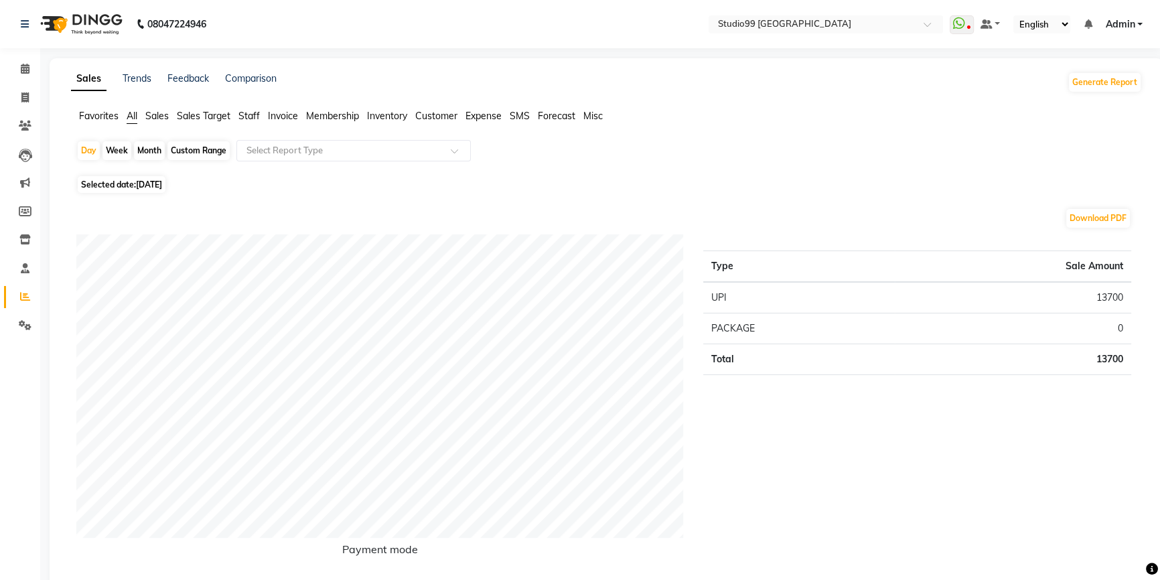
click at [256, 117] on span "Staff" at bounding box center [248, 116] width 21 height 12
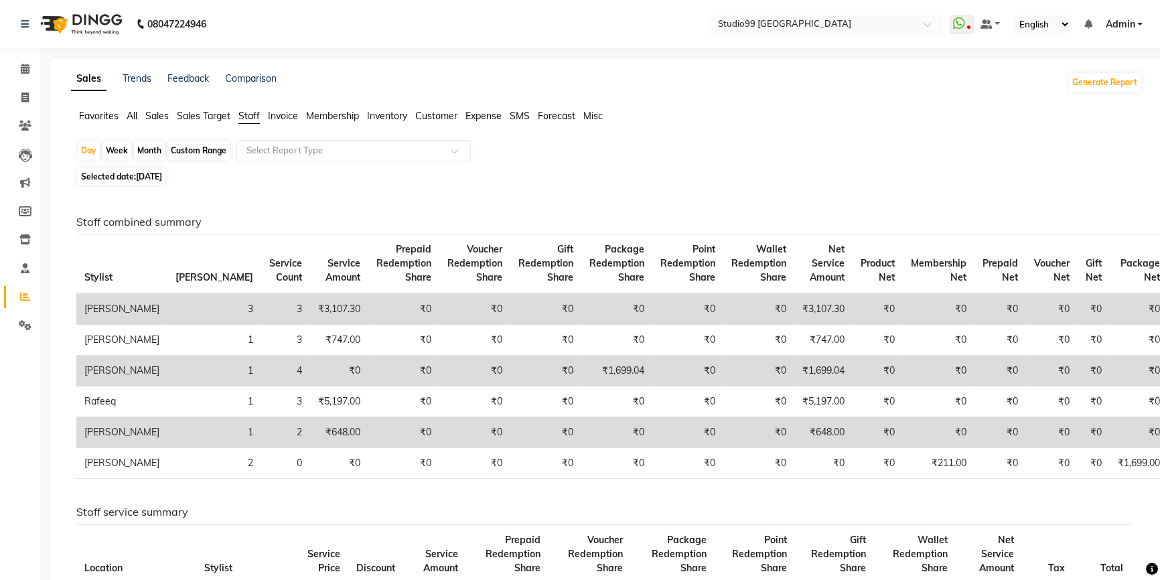
click at [187, 149] on div "Custom Range" at bounding box center [198, 150] width 62 height 19
select select "9"
select select "2025"
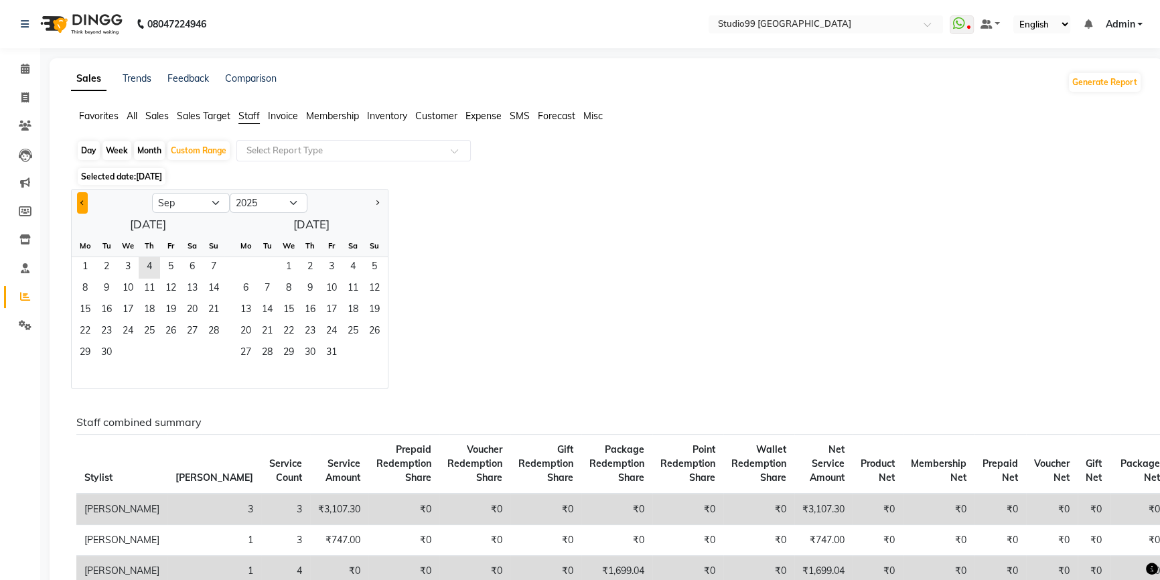
click at [82, 202] on span "Previous month" at bounding box center [82, 202] width 5 height 5
select select "8"
click at [167, 267] on span "1" at bounding box center [170, 267] width 21 height 21
click at [217, 351] on span "31" at bounding box center [213, 353] width 21 height 21
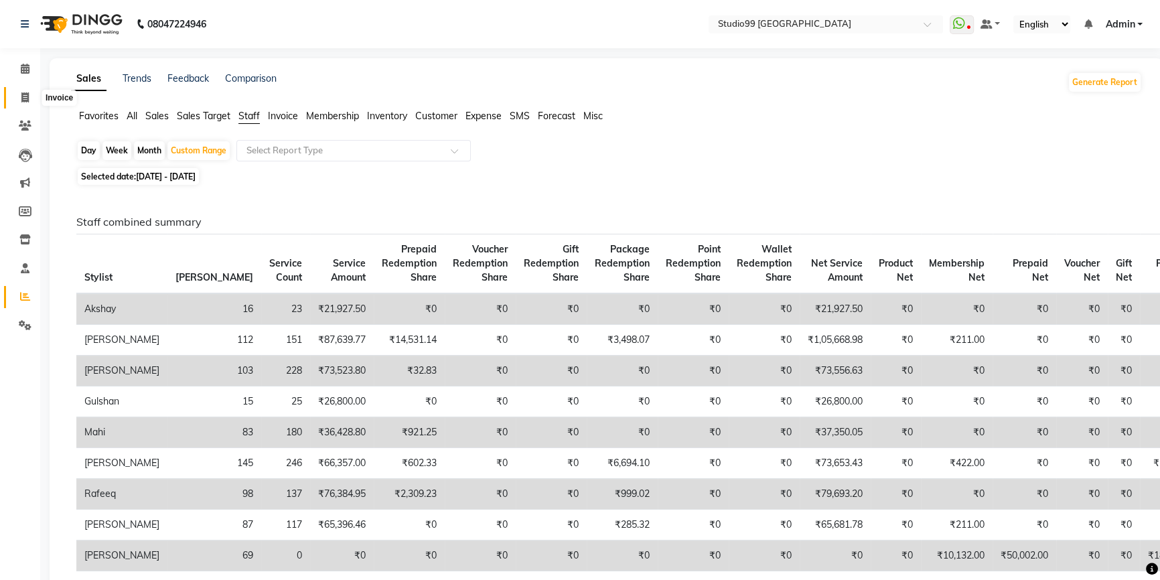
click at [22, 100] on icon at bounding box center [24, 97] width 7 height 10
select select "service"
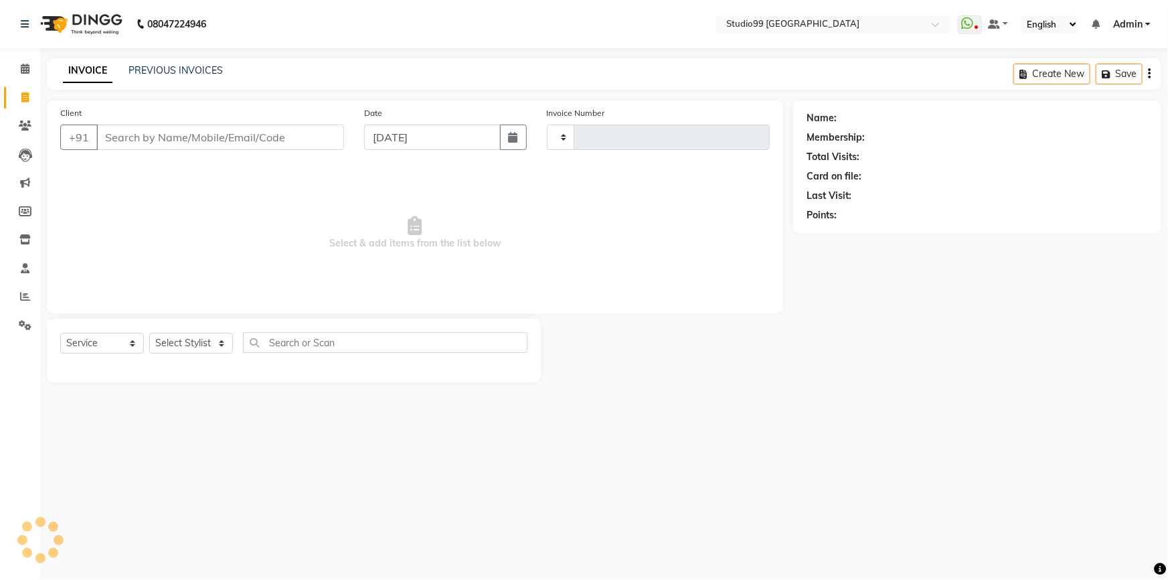
type input "3568"
select select "6042"
click at [206, 73] on link "PREVIOUS INVOICES" at bounding box center [176, 70] width 94 height 12
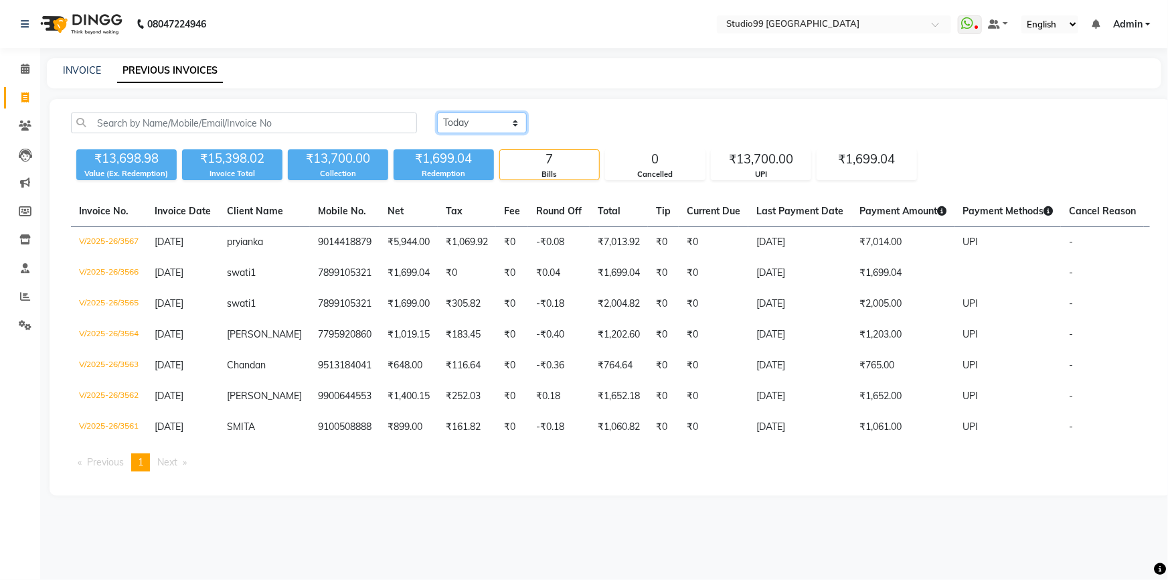
click at [463, 123] on select "Today Yesterday Custom Range" at bounding box center [482, 122] width 90 height 21
select select "range"
click at [437, 112] on select "Today Yesterday Custom Range" at bounding box center [482, 122] width 90 height 21
click at [592, 122] on input "[DATE]" at bounding box center [591, 123] width 94 height 19
select select "9"
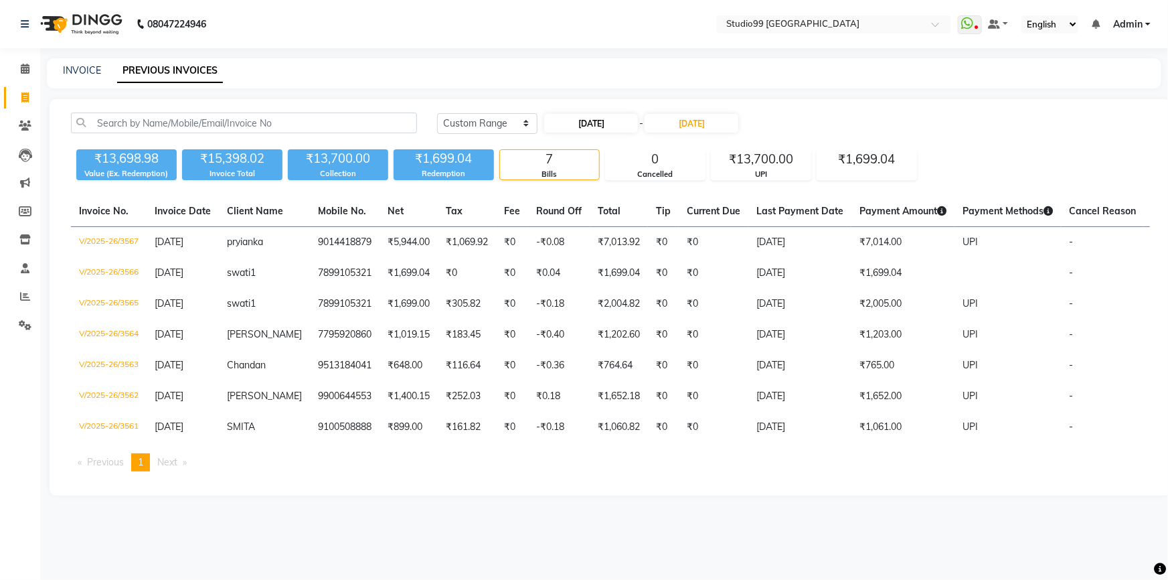
select select "2025"
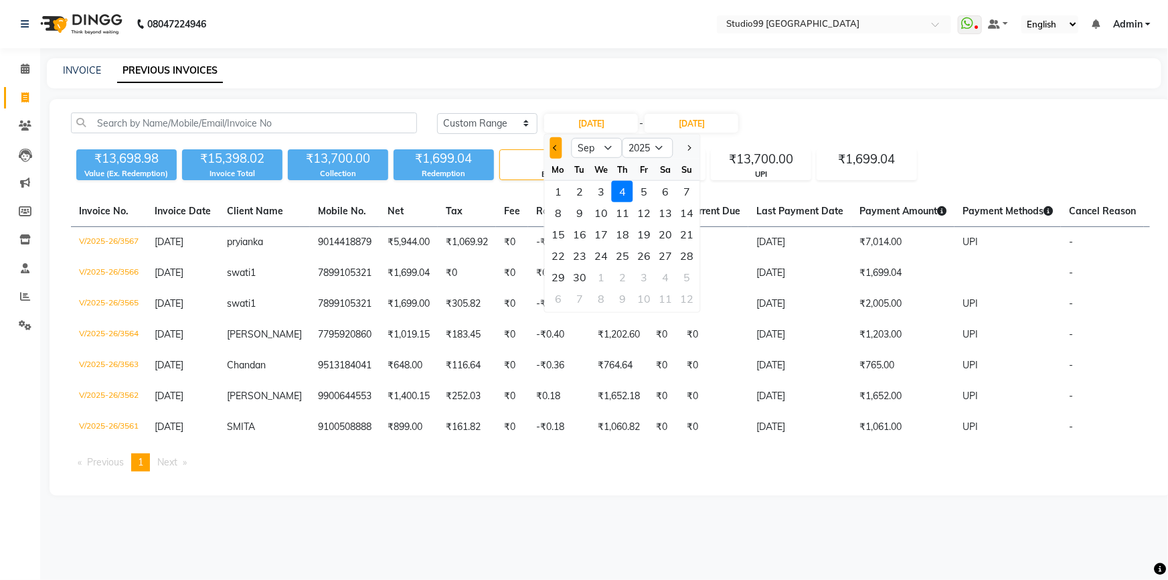
click at [556, 149] on span "Previous month" at bounding box center [556, 147] width 5 height 5
select select "8"
click at [642, 193] on div "1" at bounding box center [643, 191] width 21 height 21
type input "01-08-2025"
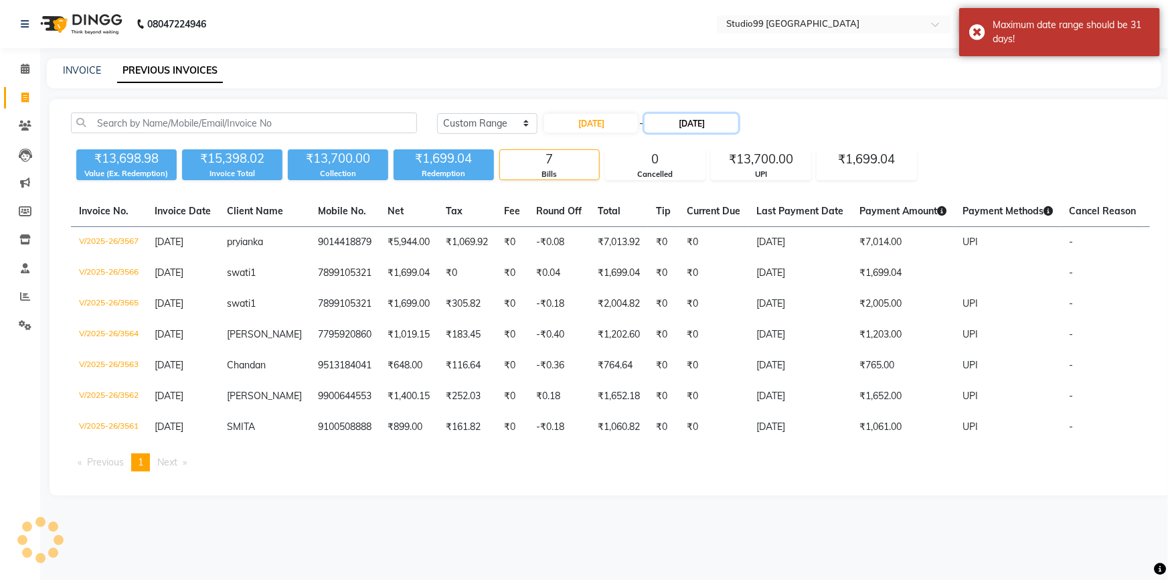
click at [661, 123] on input "[DATE]" at bounding box center [692, 123] width 94 height 19
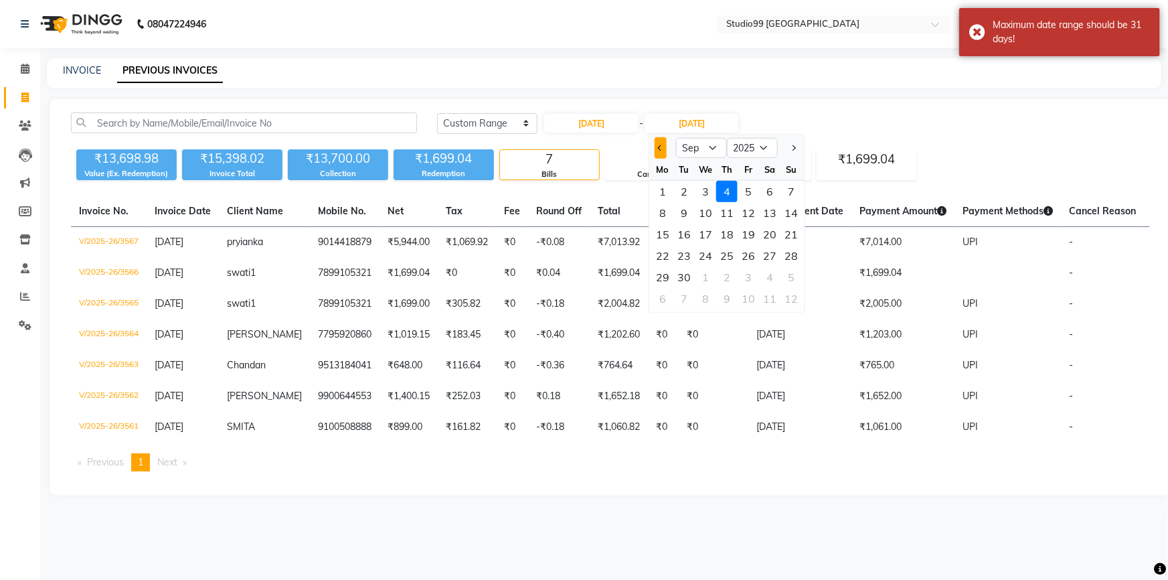
click at [658, 151] on button "Previous month" at bounding box center [660, 147] width 11 height 21
select select "8"
click at [791, 278] on div "31" at bounding box center [791, 276] width 21 height 21
type input "31-08-2025"
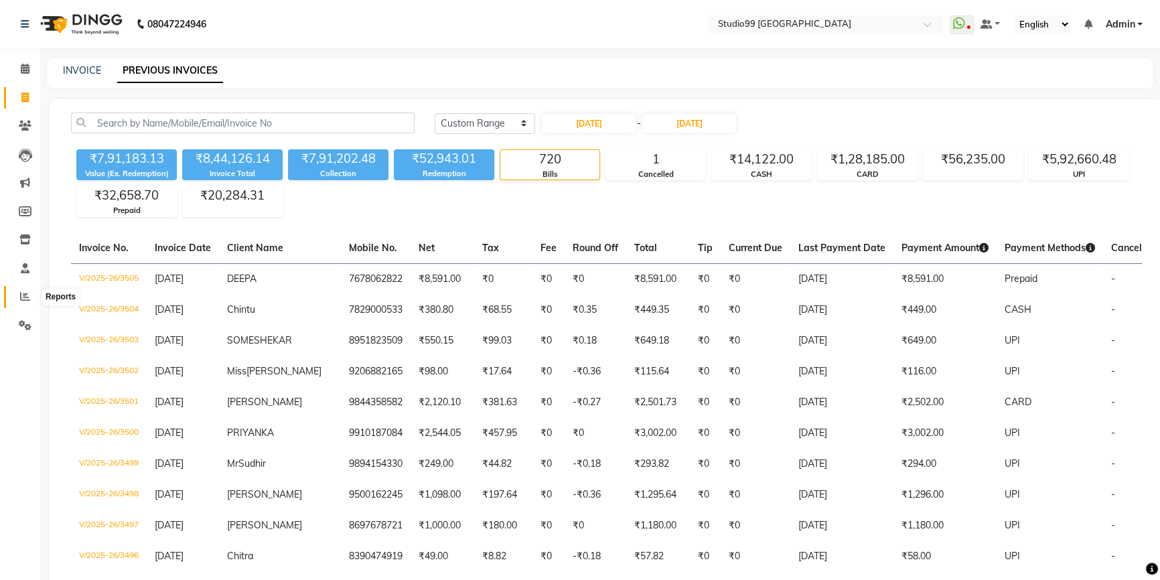
click at [25, 289] on span at bounding box center [24, 296] width 23 height 15
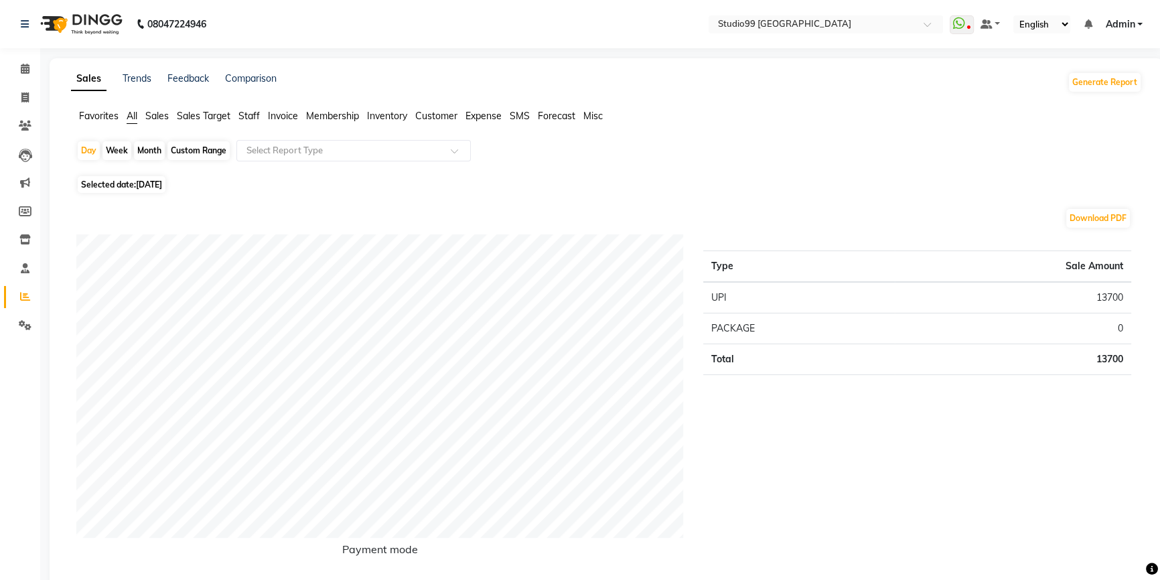
click at [255, 113] on span "Staff" at bounding box center [248, 116] width 21 height 12
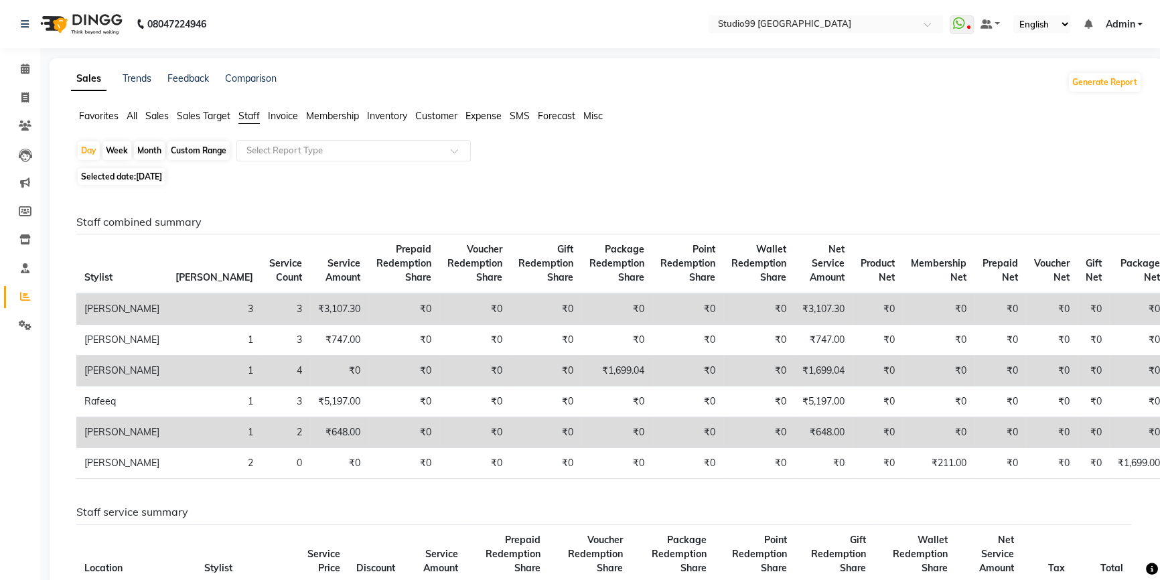
click at [153, 150] on div "Month" at bounding box center [149, 150] width 31 height 19
select select "9"
select select "2025"
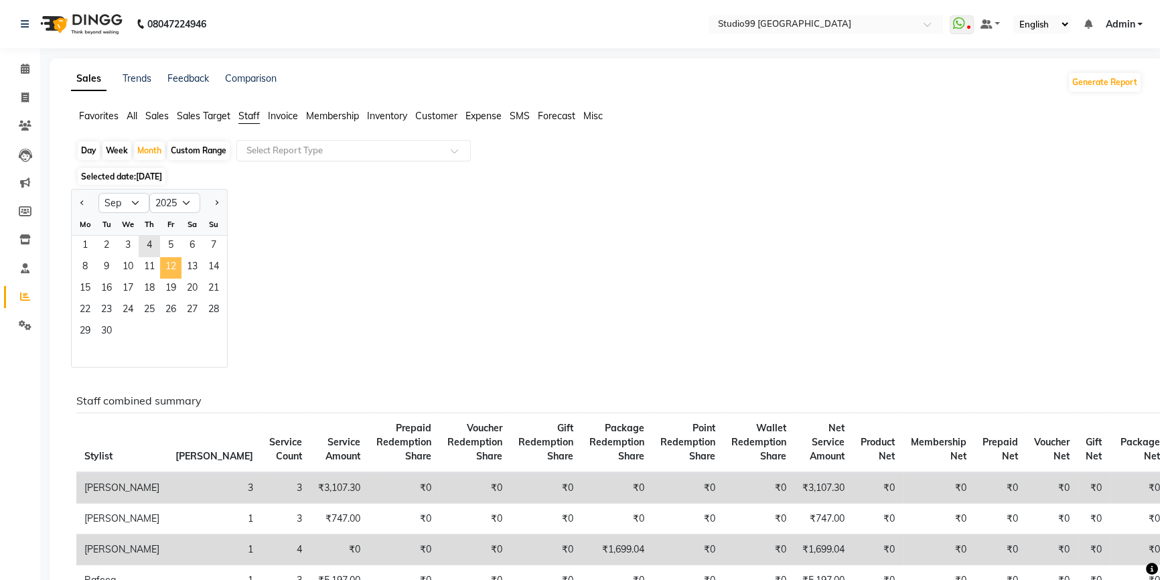
click at [173, 261] on span "12" at bounding box center [170, 267] width 21 height 21
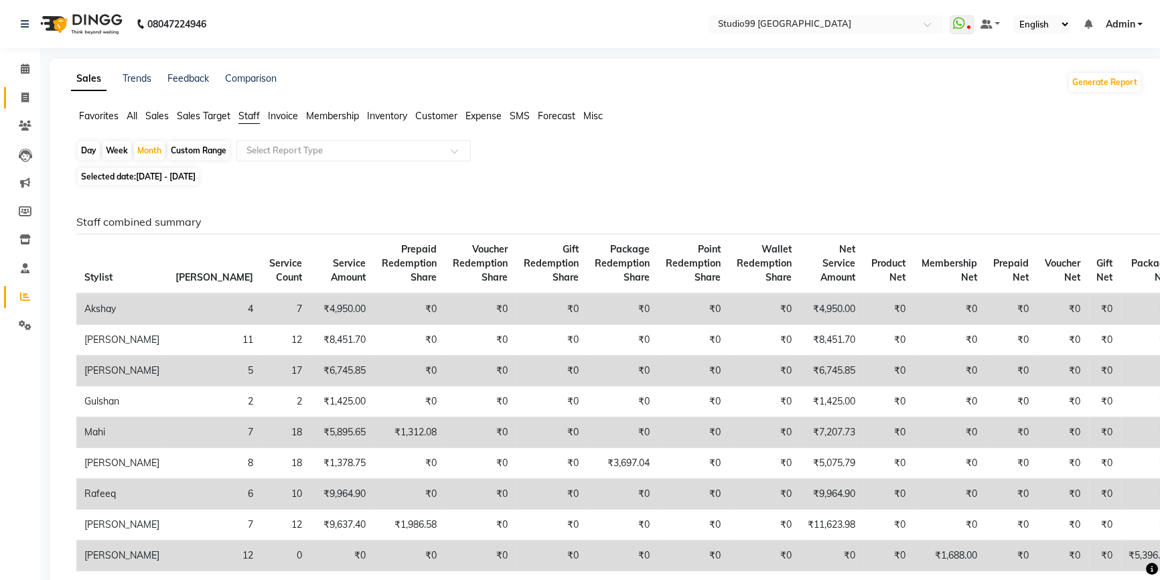
click at [27, 96] on icon at bounding box center [24, 97] width 7 height 10
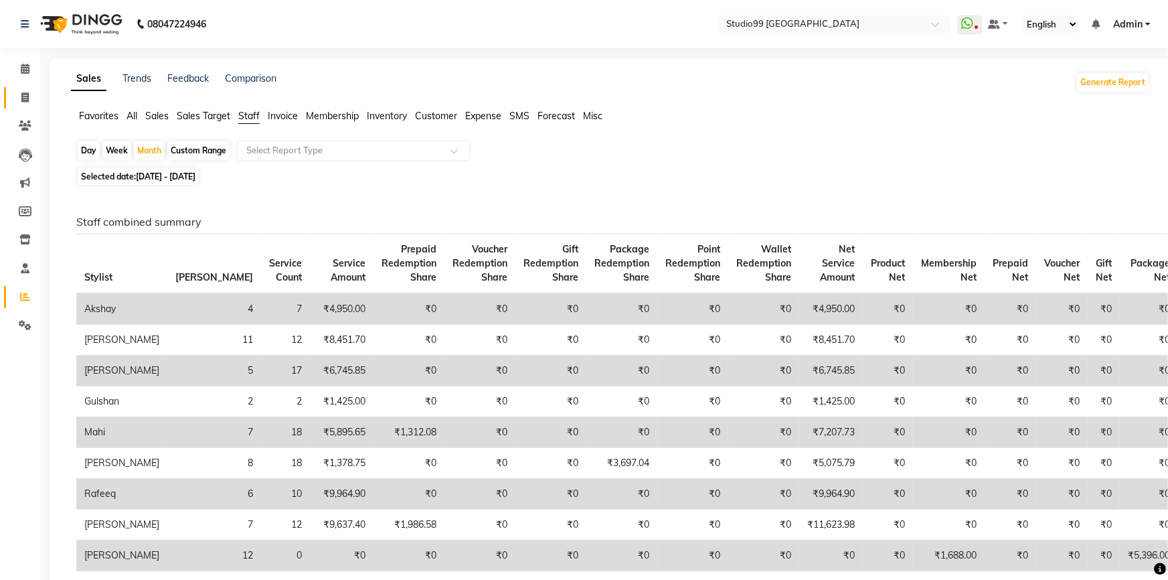
select select "6042"
select select "service"
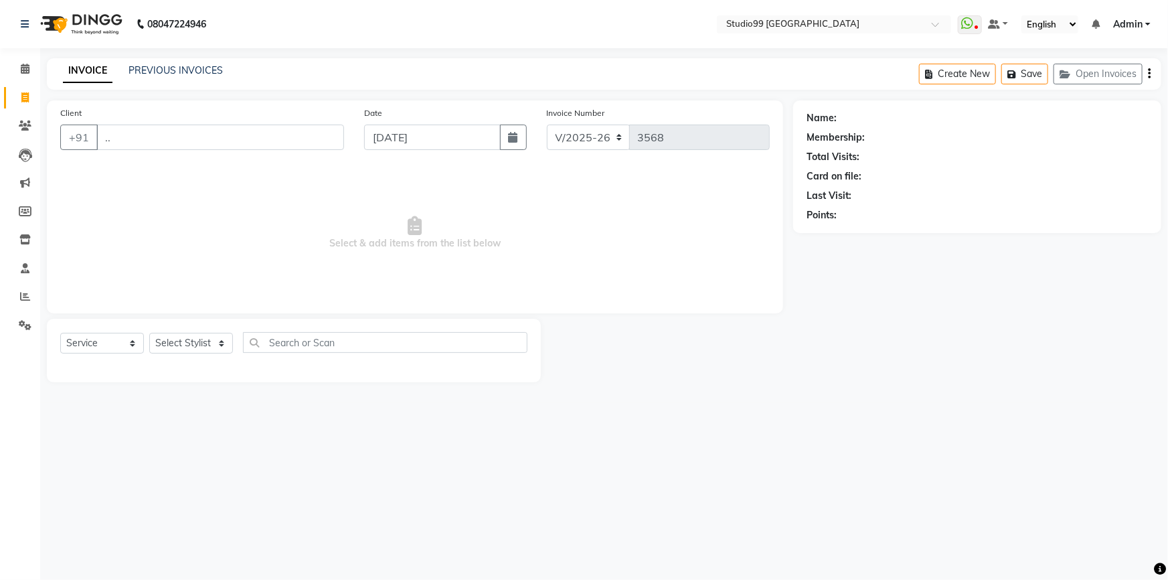
type input "."
click at [187, 348] on select "Select Stylist Admin AKSHAY AMARJIT Dina GOUTAM Gulshan mahi Nobil Hasan Rafeeq…" at bounding box center [191, 343] width 84 height 21
click at [163, 388] on main "INVOICE PREVIOUS INVOICES Create New Save Open Invoices Client +91 Date 04-09-2…" at bounding box center [604, 230] width 1128 height 344
click at [159, 72] on link "PREVIOUS INVOICES" at bounding box center [176, 70] width 94 height 12
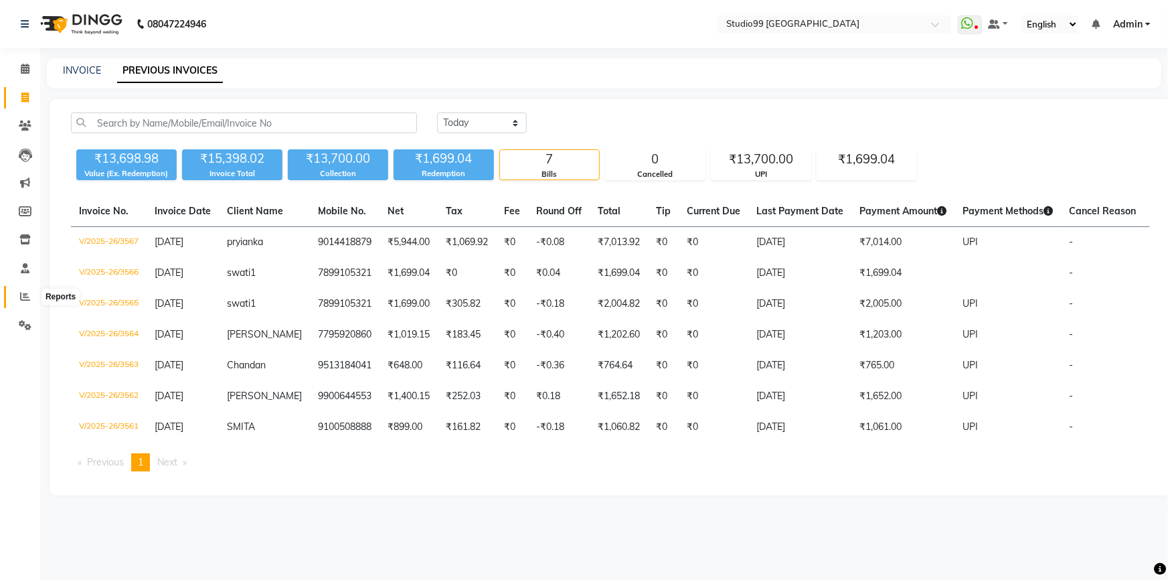
click at [29, 294] on icon at bounding box center [25, 296] width 10 height 10
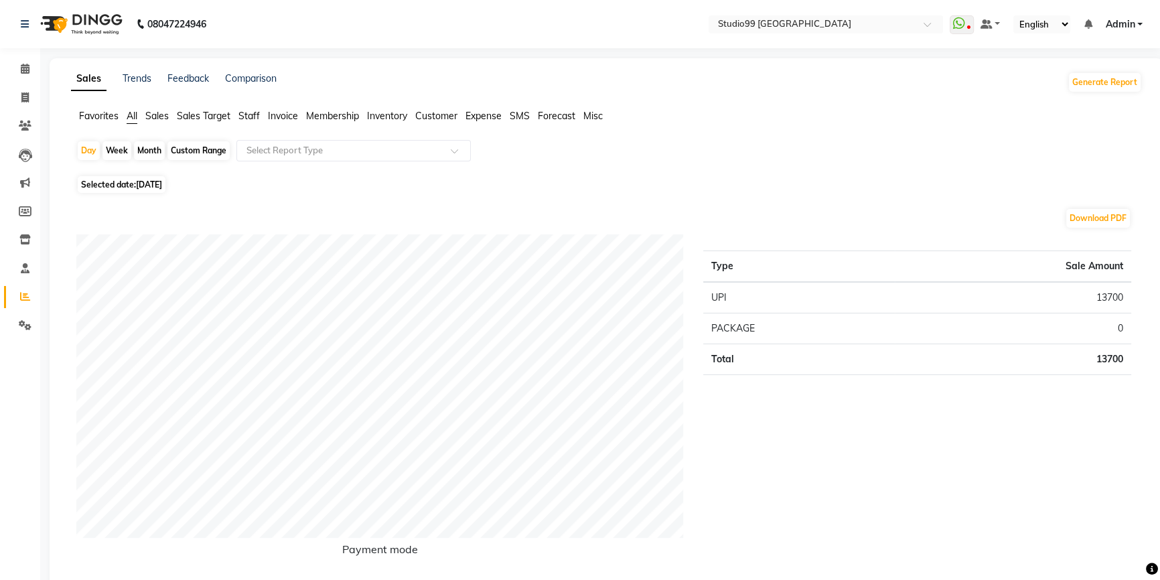
click at [248, 118] on span "Staff" at bounding box center [248, 116] width 21 height 12
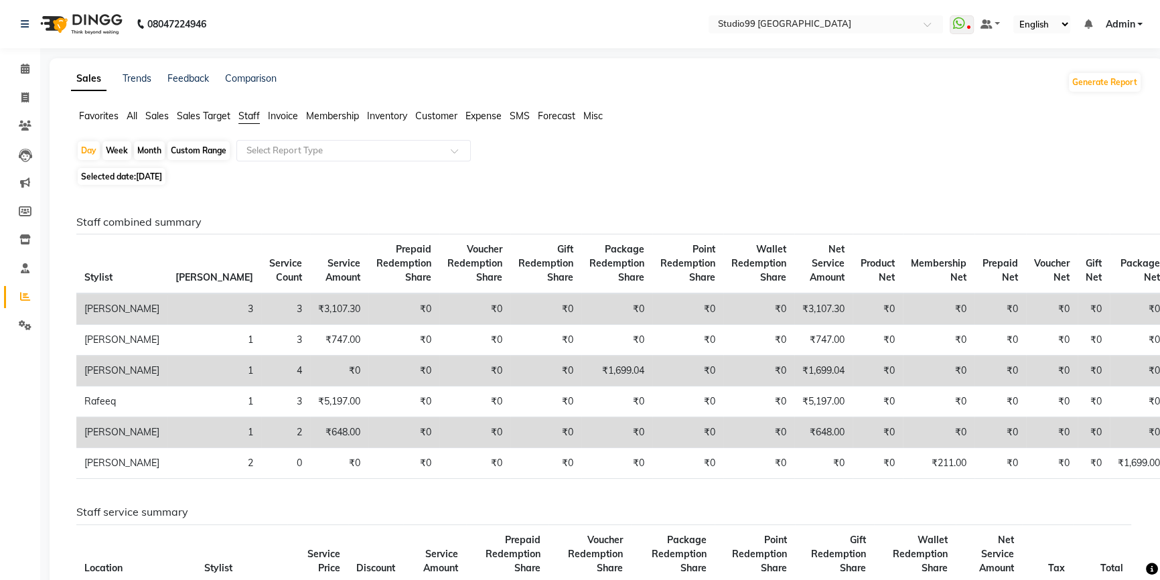
click at [139, 181] on span "[DATE]" at bounding box center [149, 176] width 26 height 10
select select "9"
select select "2025"
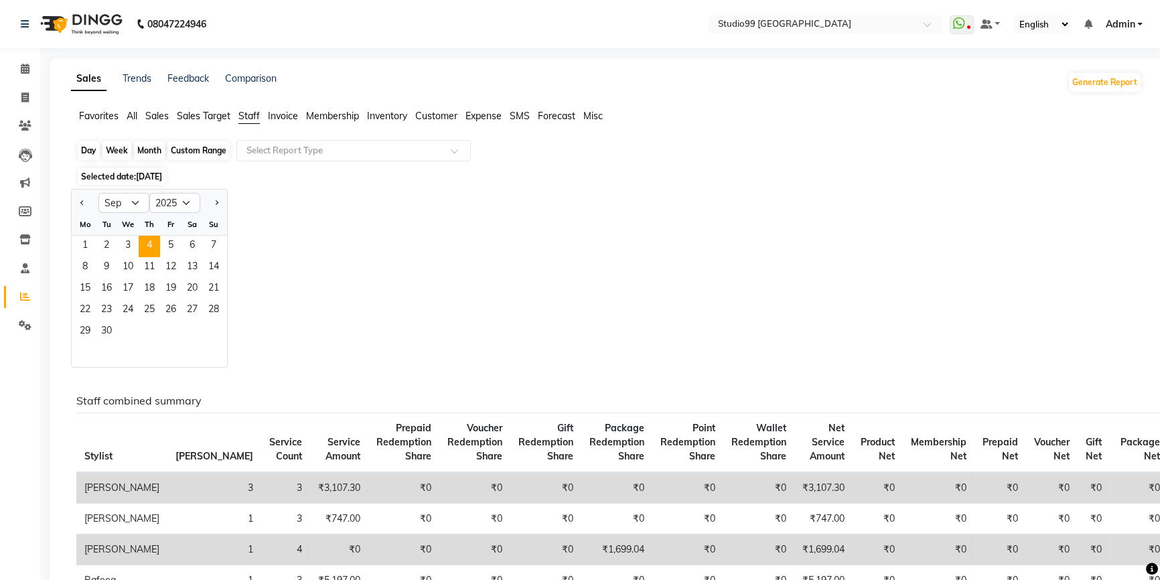
click at [89, 150] on div "Day" at bounding box center [89, 150] width 22 height 19
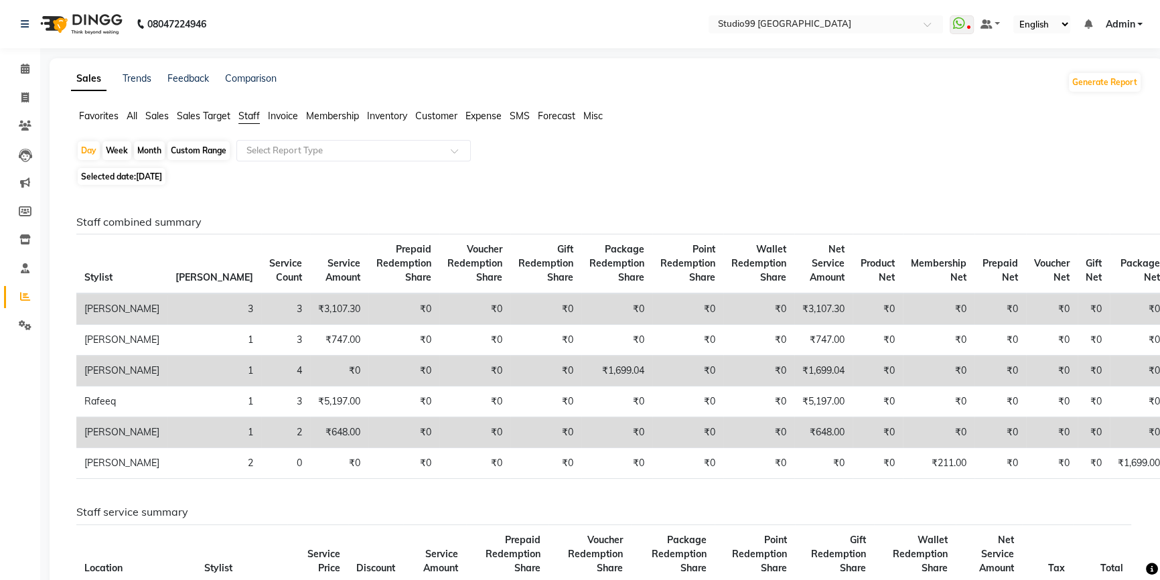
click at [133, 175] on span "Selected date: 04-09-2025" at bounding box center [122, 176] width 88 height 17
select select "9"
select select "2025"
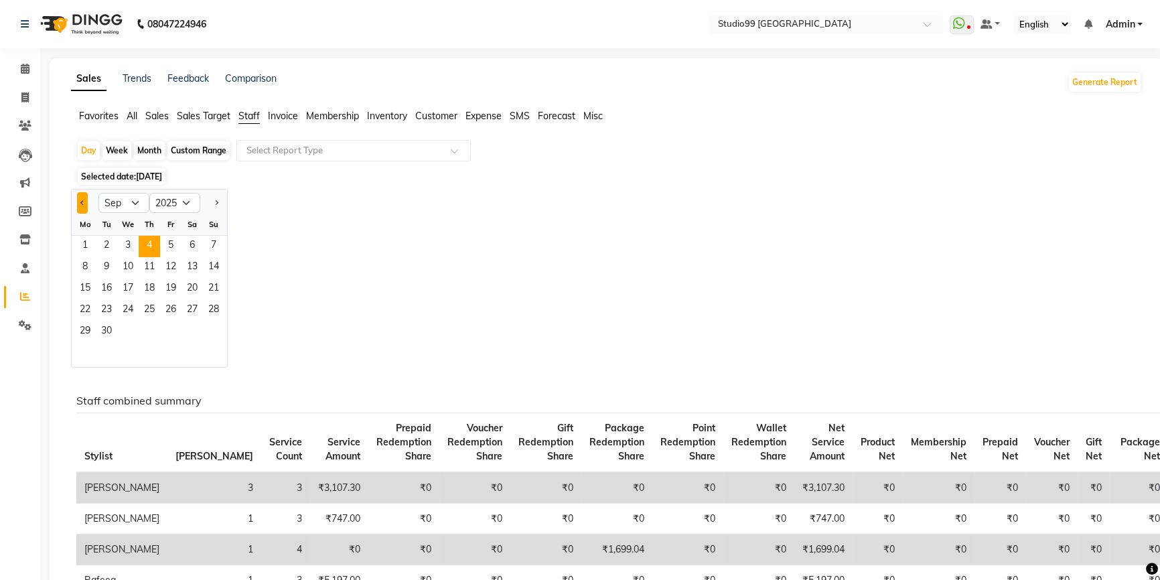
click at [83, 204] on button "Previous month" at bounding box center [82, 202] width 11 height 21
select select "8"
click at [172, 244] on span "1" at bounding box center [170, 246] width 21 height 21
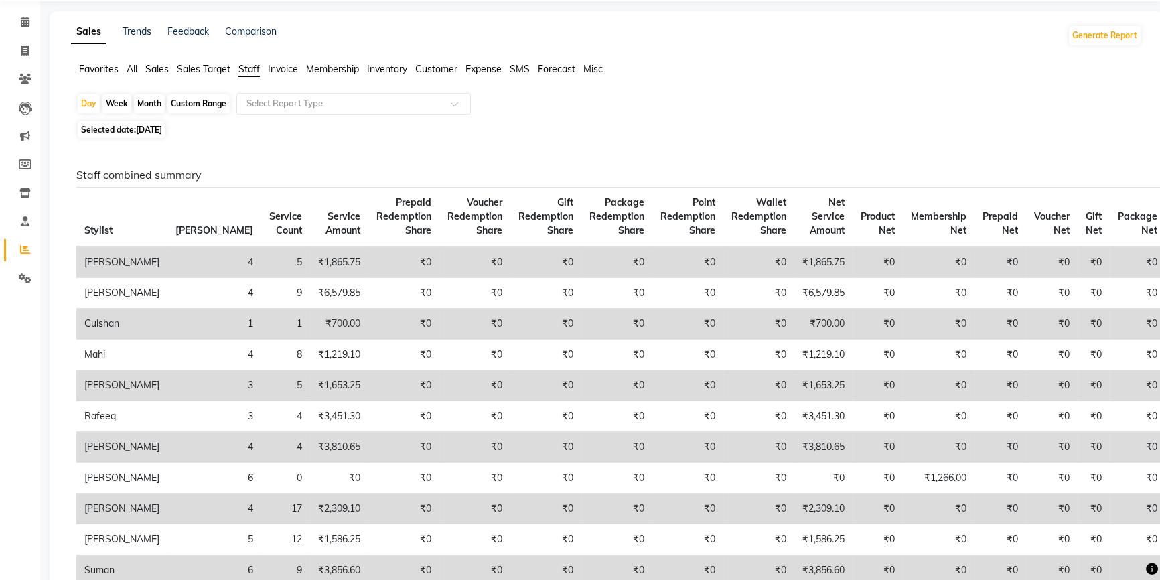
scroll to position [60, 0]
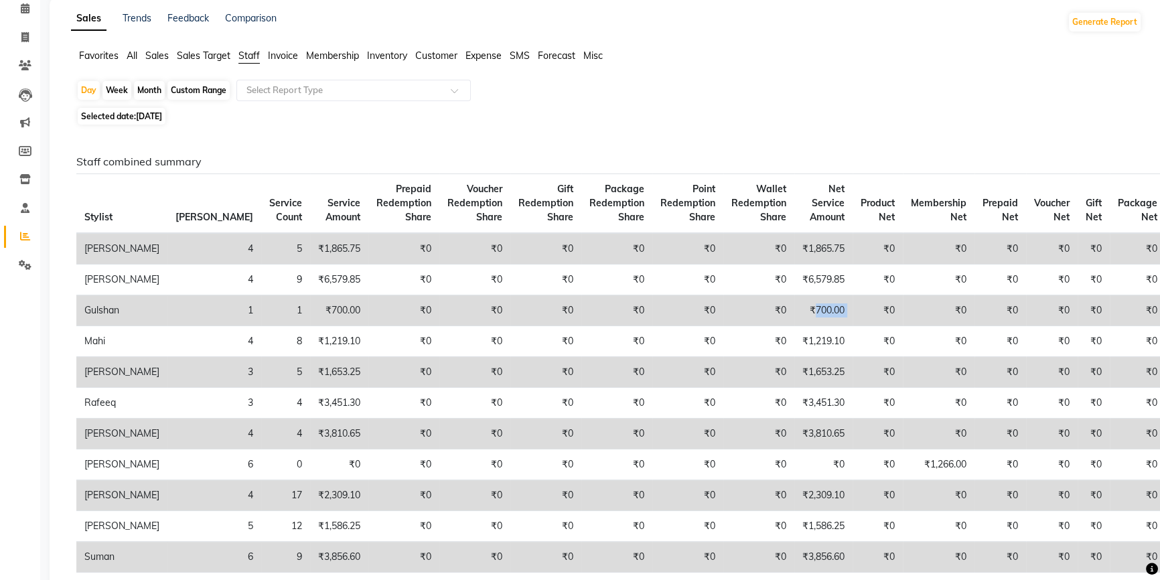
drag, startPoint x: 799, startPoint y: 308, endPoint x: 844, endPoint y: 308, distance: 44.9
click at [844, 308] on tr "Gulshan 1 1 ₹700.00 ₹0 ₹0 ₹0 ₹0 ₹0 ₹0 ₹700.00 ₹0 ₹0 ₹0 ₹0 ₹0 ₹0" at bounding box center [620, 310] width 1089 height 31
click at [191, 87] on div "Custom Range" at bounding box center [198, 90] width 62 height 19
select select "8"
select select "2025"
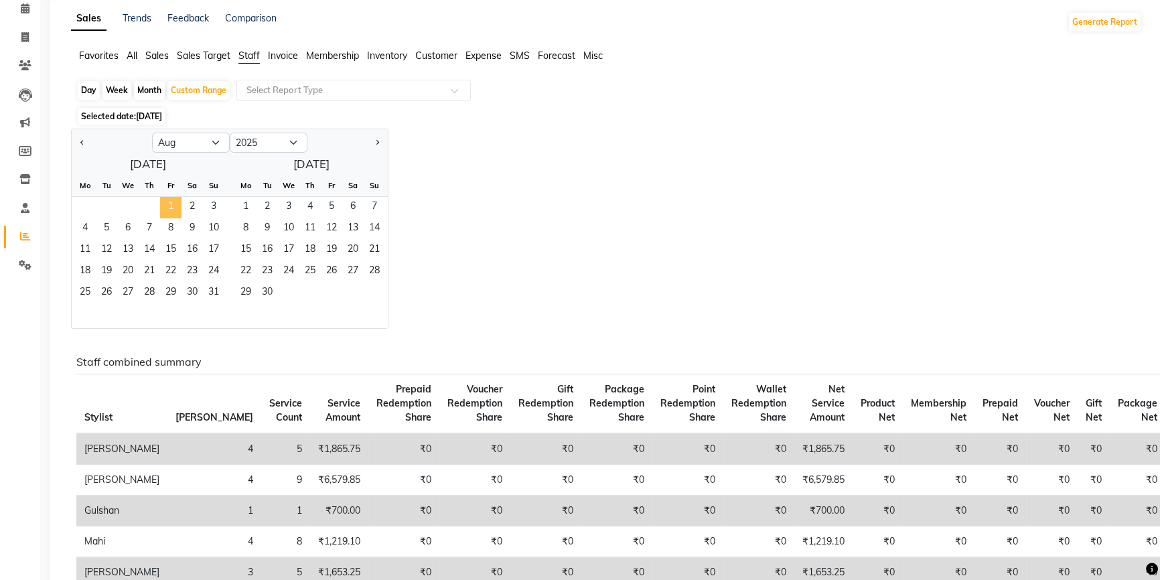
click at [168, 210] on span "1" at bounding box center [170, 207] width 21 height 21
click at [214, 287] on span "31" at bounding box center [213, 293] width 21 height 21
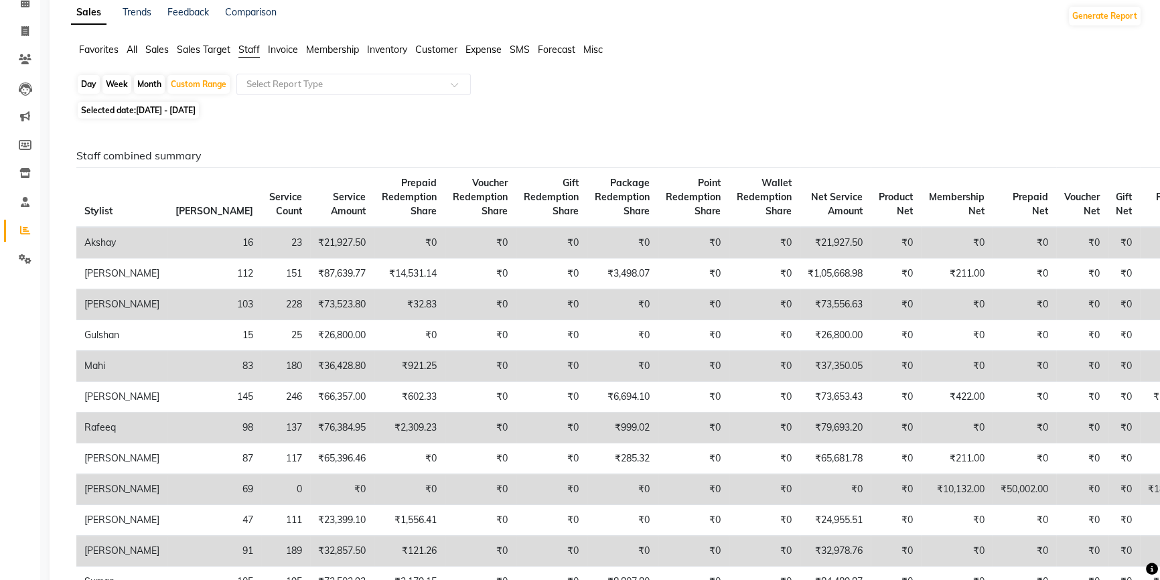
scroll to position [182, 0]
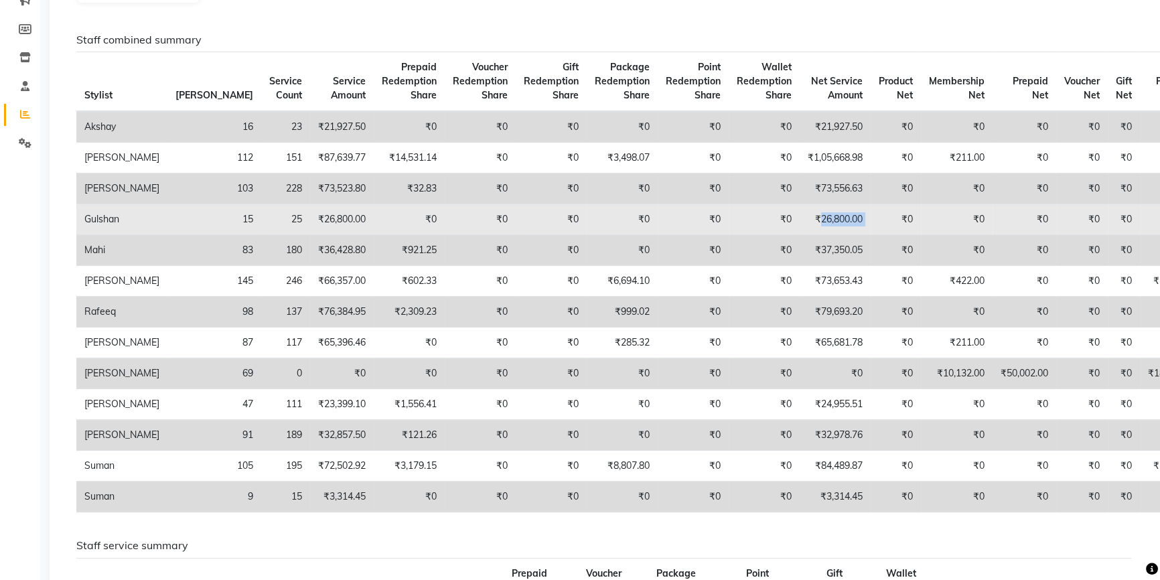
drag, startPoint x: 739, startPoint y: 218, endPoint x: 793, endPoint y: 224, distance: 53.9
click at [793, 224] on tr "Gulshan 15 25 ₹26,800.00 ₹0 ₹0 ₹0 ₹0 ₹0 ₹0 ₹26,800.00 ₹0 ₹0 ₹0 ₹0 ₹0 ₹0" at bounding box center [639, 219] width 1127 height 31
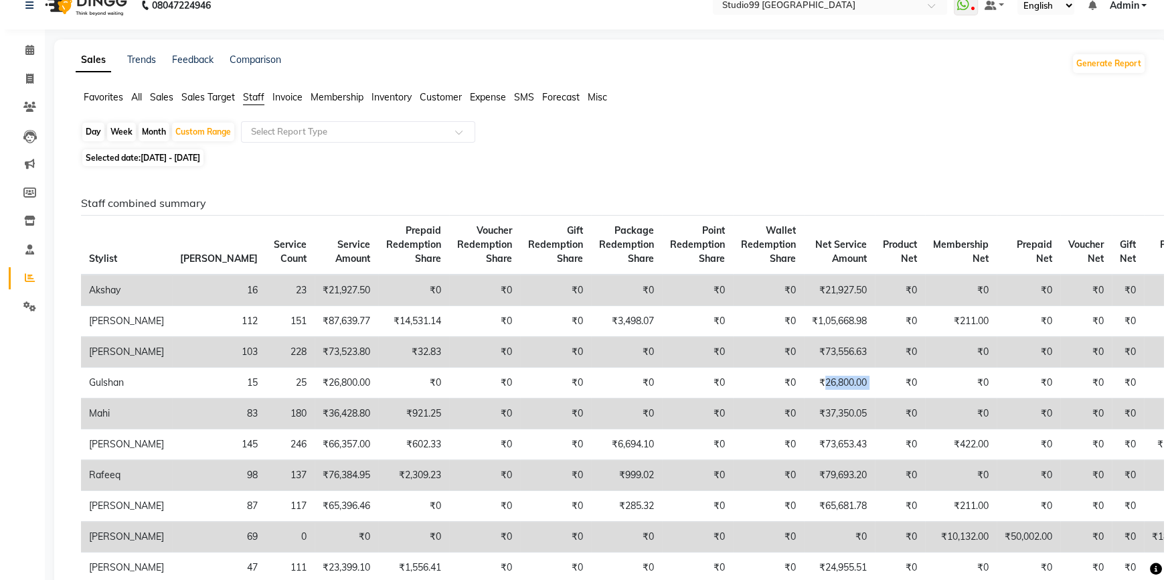
scroll to position [0, 0]
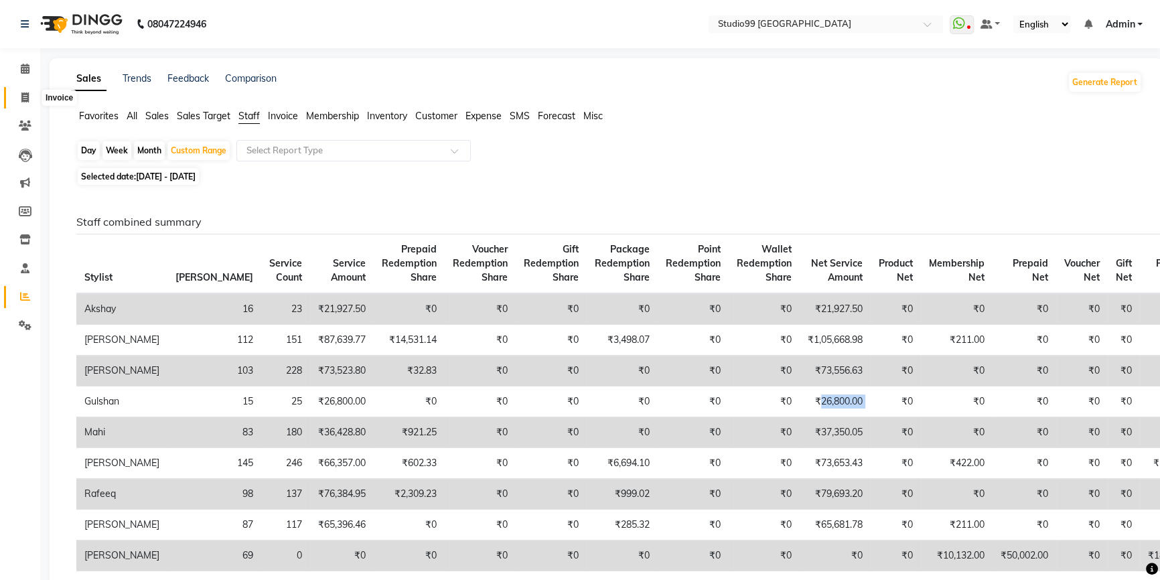
click at [23, 91] on span at bounding box center [24, 97] width 23 height 15
select select "service"
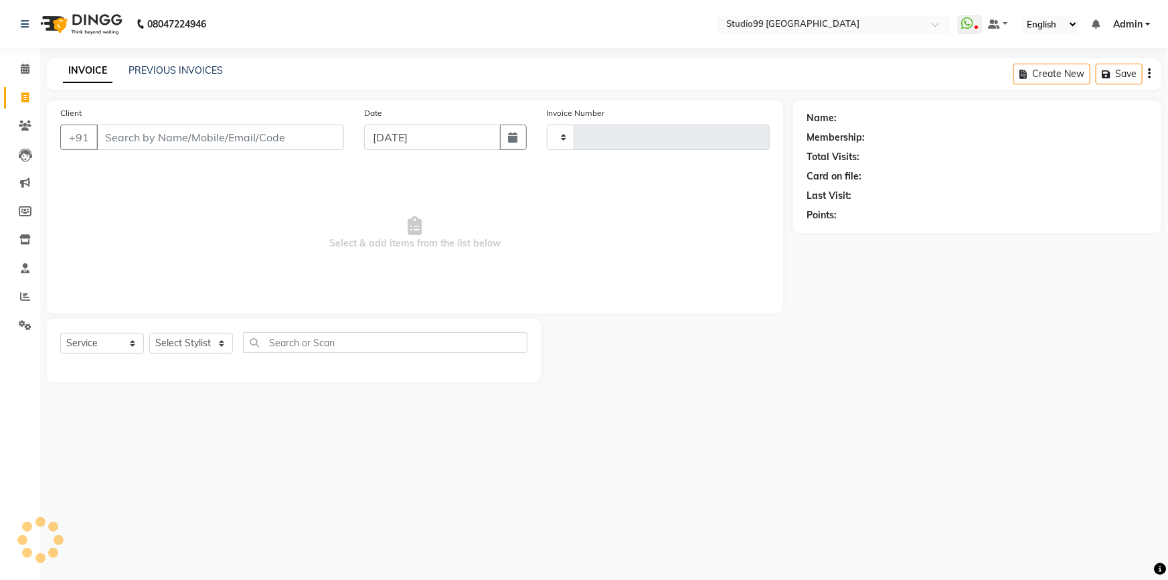
type input "3568"
select select "6042"
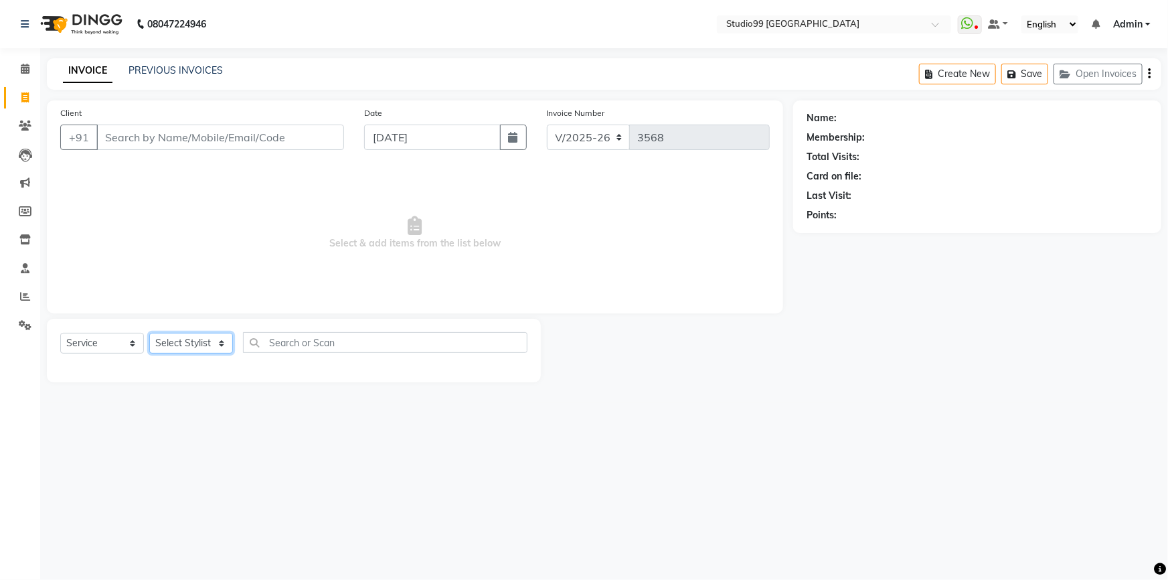
click at [182, 336] on select "Select Stylist Admin AKSHAY AMARJIT Dina GOUTAM Gulshan mahi Nobil Hasan Rafeeq…" at bounding box center [191, 343] width 84 height 21
select select "52201"
click at [149, 333] on select "Select Stylist Admin AKSHAY AMARJIT Dina GOUTAM Gulshan mahi Nobil Hasan Rafeeq…" at bounding box center [191, 343] width 84 height 21
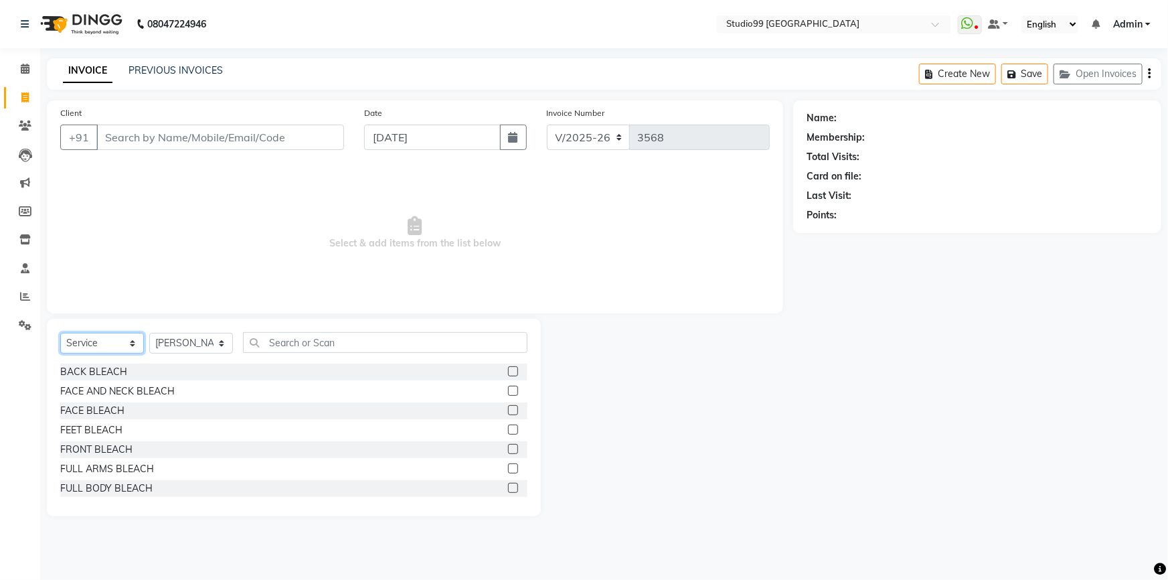
click at [88, 350] on select "Select Service Product Membership Package Voucher Prepaid Gift Card" at bounding box center [102, 343] width 84 height 21
click at [60, 333] on select "Select Service Product Membership Package Voucher Prepaid Gift Card" at bounding box center [102, 343] width 84 height 21
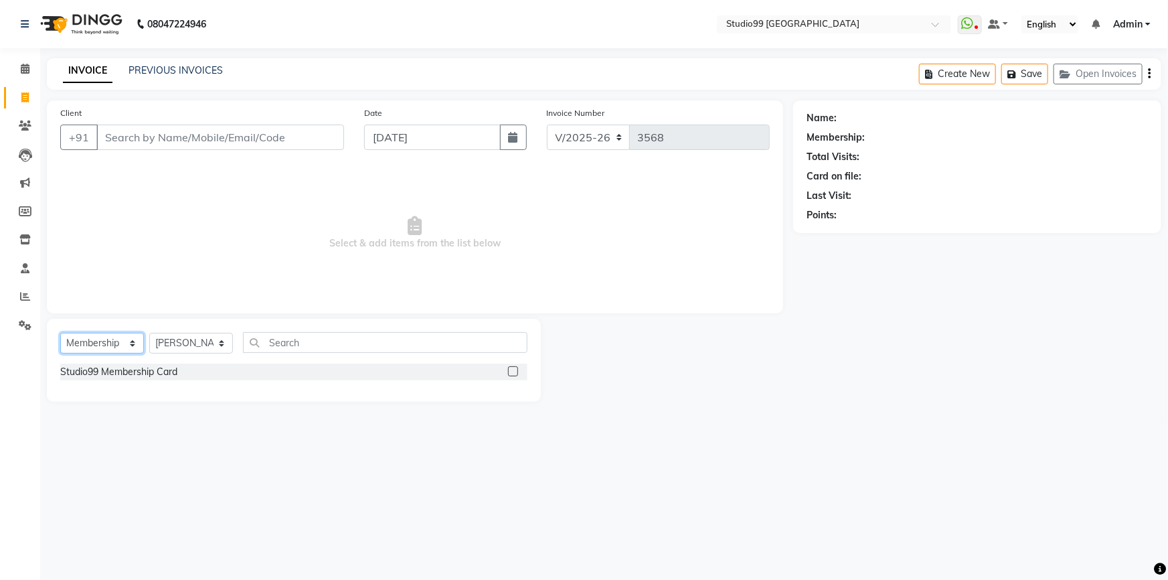
click at [98, 345] on select "Select Service Product Membership Package Voucher Prepaid Gift Card" at bounding box center [102, 343] width 84 height 21
select select "package"
click at [60, 333] on select "Select Service Product Membership Package Voucher Prepaid Gift Card" at bounding box center [102, 343] width 84 height 21
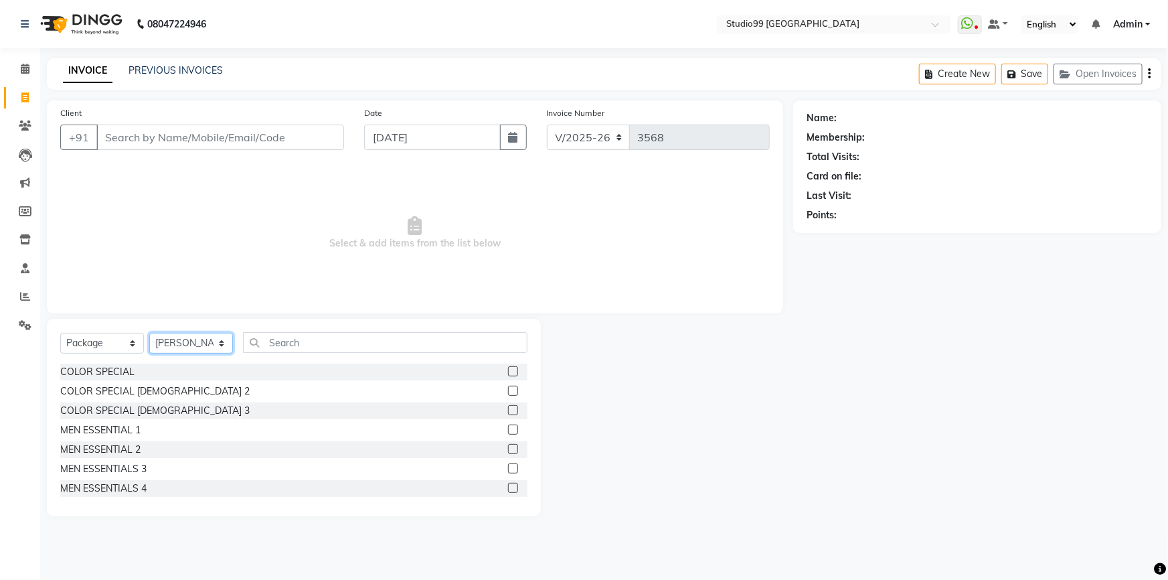
click at [175, 347] on select "Select Stylist Admin AKSHAY AMARJIT Dina GOUTAM Gulshan mahi Nobil Hasan Rafeeq…" at bounding box center [191, 343] width 84 height 21
select select "43358"
click at [149, 333] on select "Select Stylist Admin AKSHAY AMARJIT Dina GOUTAM Gulshan mahi Nobil Hasan Rafeeq…" at bounding box center [191, 343] width 84 height 21
click at [508, 428] on label at bounding box center [513, 429] width 10 height 10
click at [508, 428] on input "checkbox" at bounding box center [512, 430] width 9 height 9
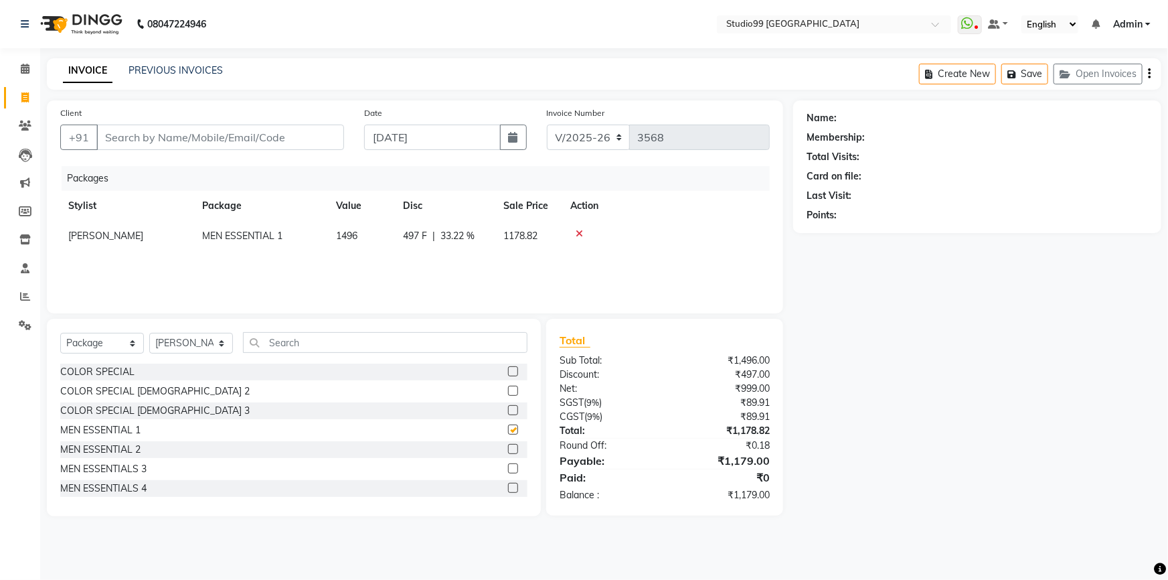
checkbox input "false"
click at [161, 139] on input "Client" at bounding box center [220, 137] width 248 height 25
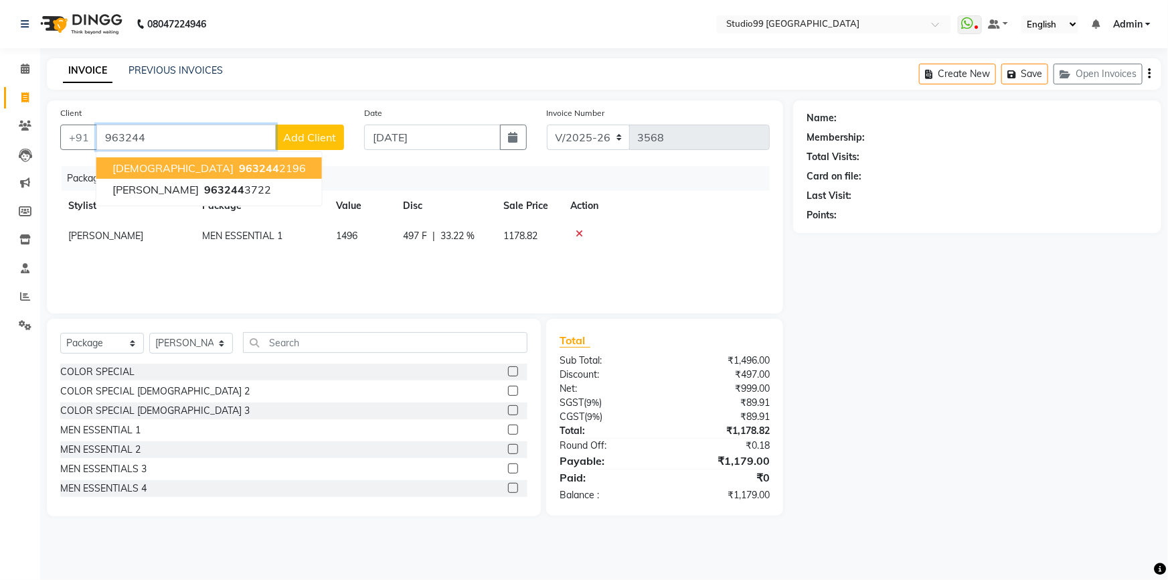
click at [239, 162] on span "963244" at bounding box center [259, 167] width 40 height 13
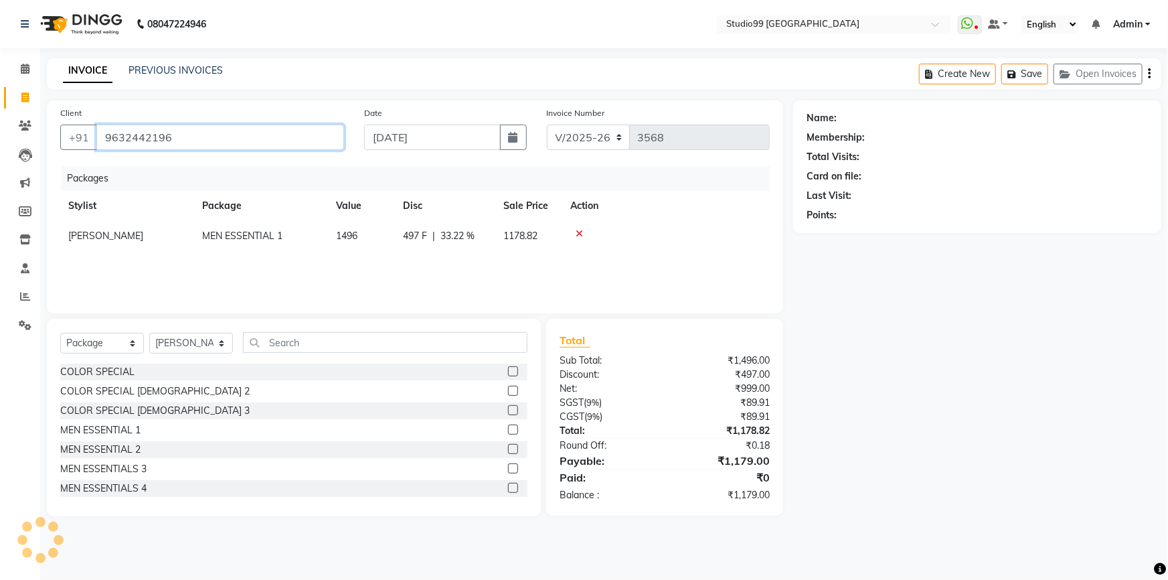
type input "9632442196"
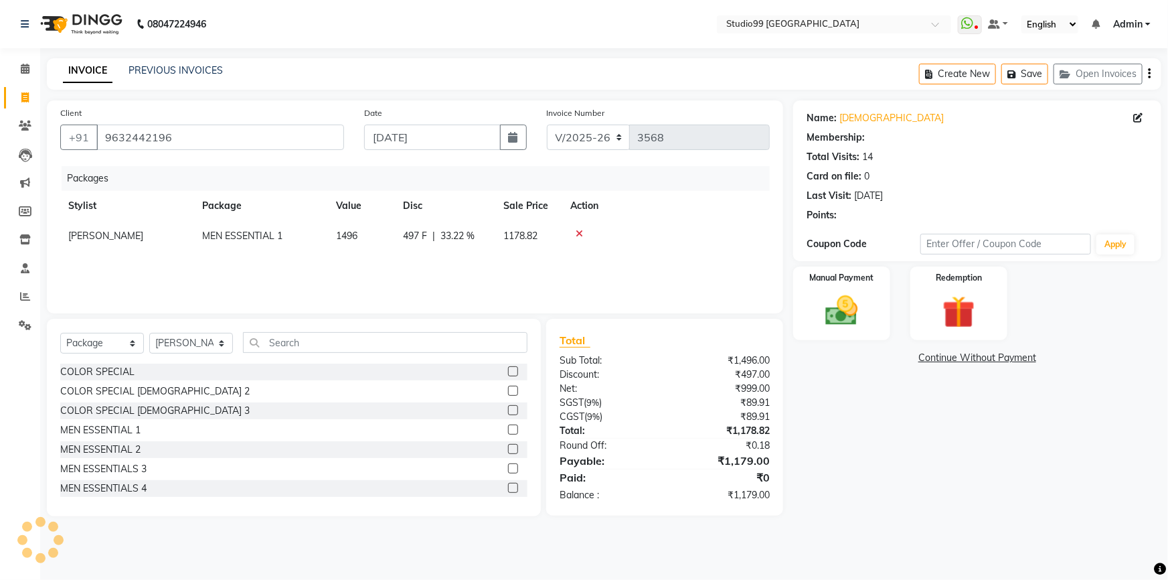
select select "2: Object"
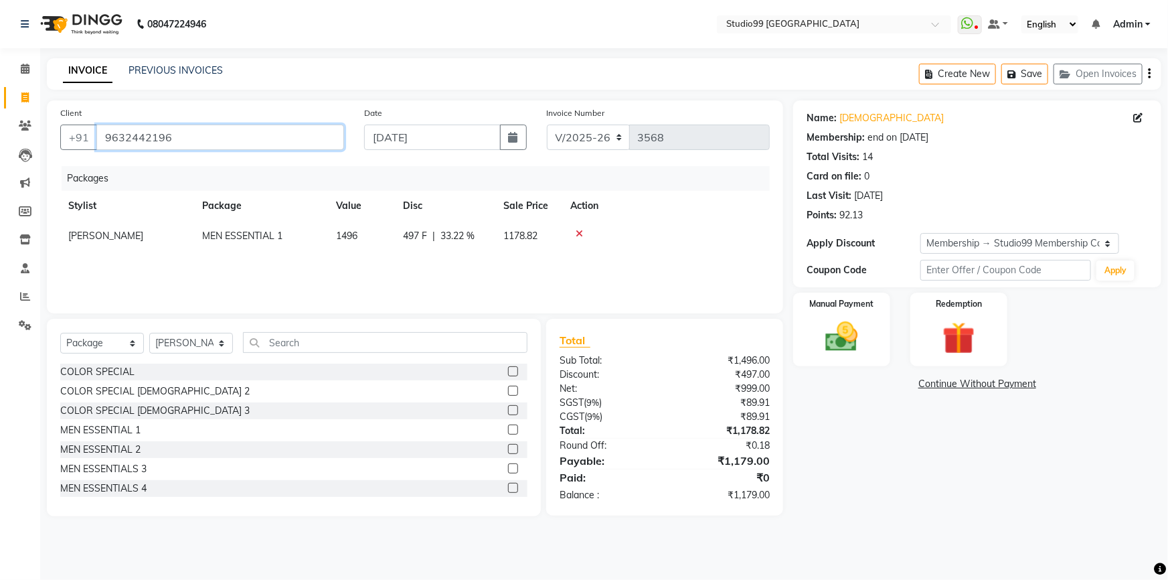
drag, startPoint x: 102, startPoint y: 139, endPoint x: 213, endPoint y: 140, distance: 111.1
click at [213, 140] on input "9632442196" at bounding box center [220, 137] width 248 height 25
click at [858, 332] on img at bounding box center [842, 336] width 55 height 39
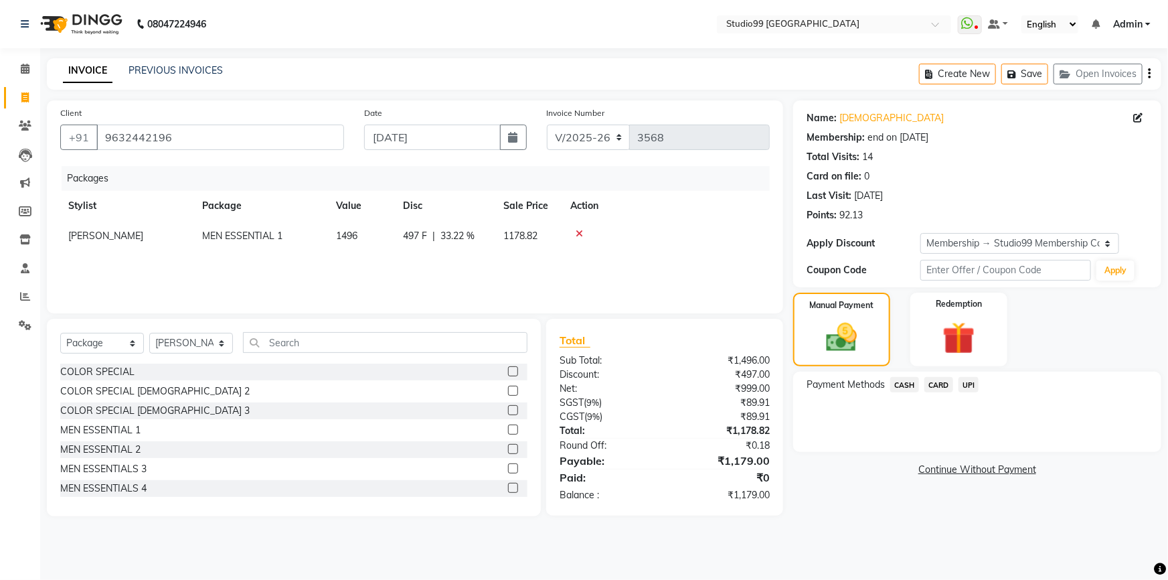
click at [967, 384] on span "UPI" at bounding box center [969, 384] width 21 height 15
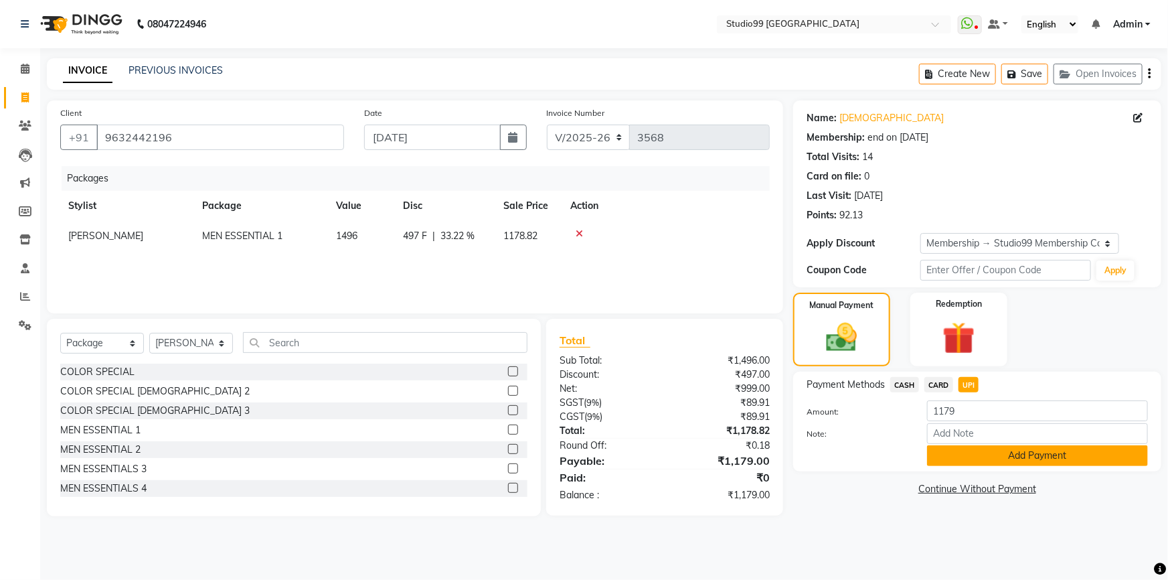
drag, startPoint x: 963, startPoint y: 451, endPoint x: 951, endPoint y: 455, distance: 13.6
click at [964, 451] on button "Add Payment" at bounding box center [1037, 455] width 221 height 21
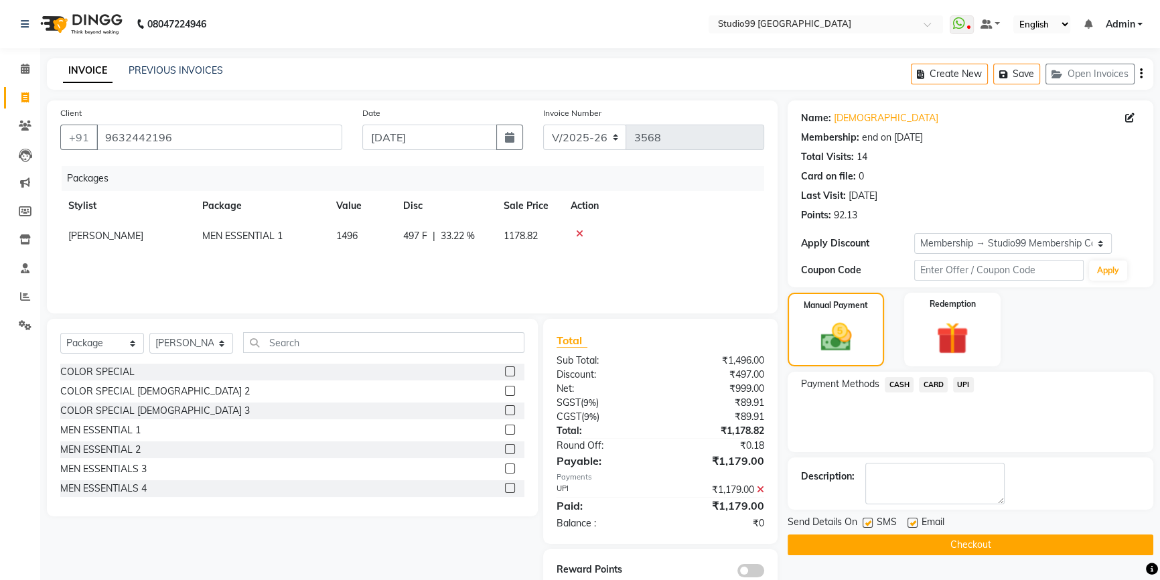
click at [951, 544] on button "Checkout" at bounding box center [970, 544] width 366 height 21
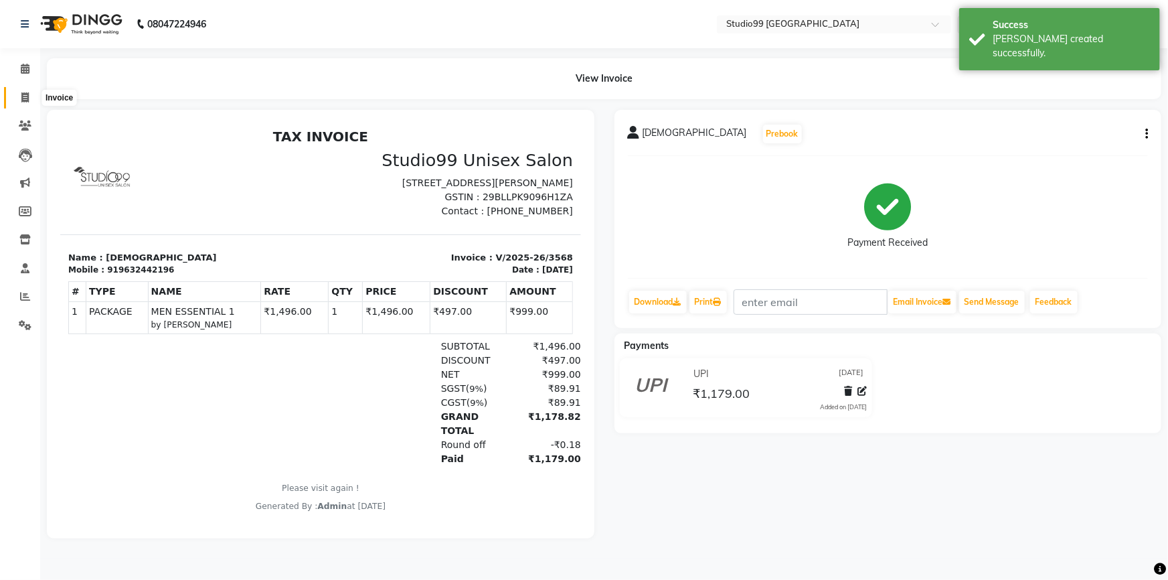
click at [22, 96] on icon at bounding box center [24, 97] width 7 height 10
select select "service"
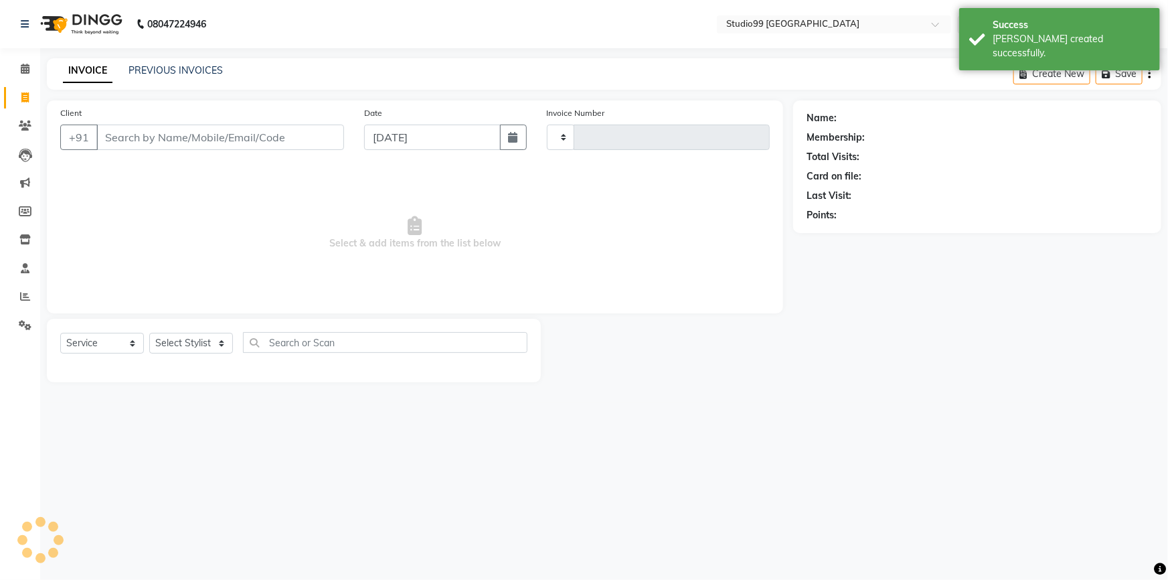
type input "3569"
select select "6042"
click at [153, 134] on input "Client" at bounding box center [220, 137] width 248 height 25
type input "9632442196"
select select "2: Object"
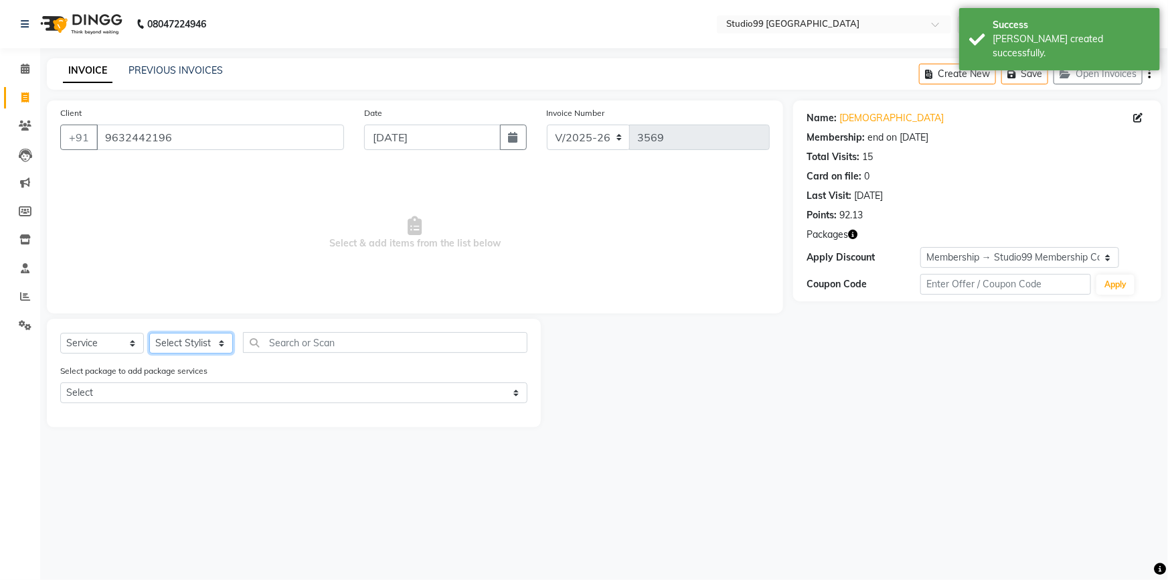
click at [204, 345] on select "Select Stylist Admin AKSHAY AMARJIT Dina GOUTAM Gulshan mahi Nobil Hasan Rafeeq…" at bounding box center [191, 343] width 84 height 21
select select "52201"
click at [149, 333] on select "Select Stylist Admin AKSHAY AMARJIT Dina GOUTAM Gulshan mahi Nobil Hasan Rafeeq…" at bounding box center [191, 343] width 84 height 21
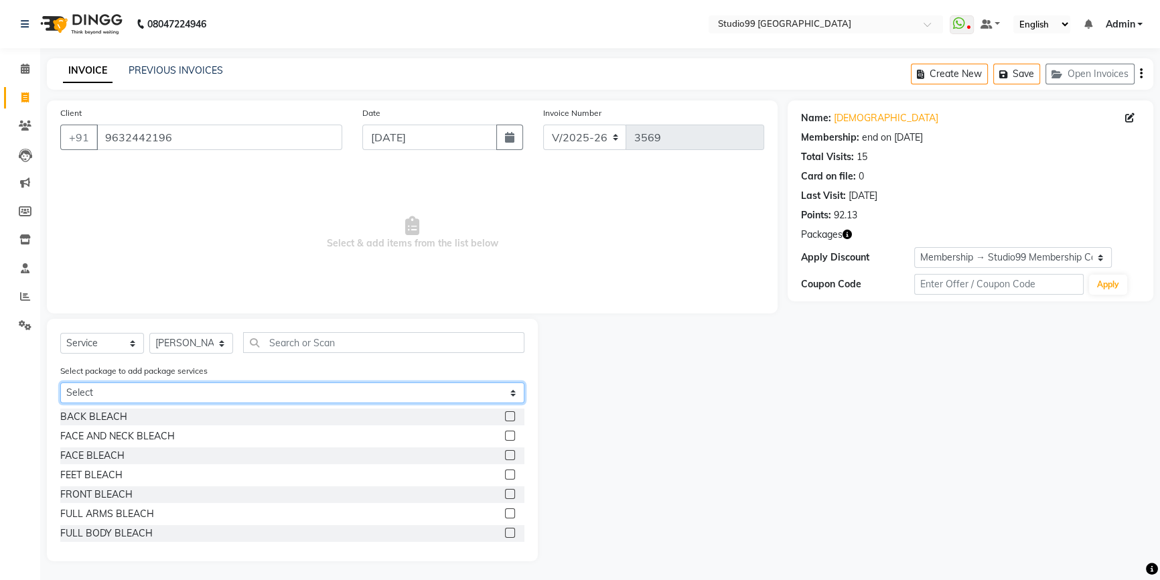
click at [190, 388] on select "Select MEN ESSENTIAL 1" at bounding box center [292, 392] width 464 height 21
select select "1: Object"
click at [60, 383] on select "Select MEN ESSENTIAL 1" at bounding box center [292, 392] width 464 height 21
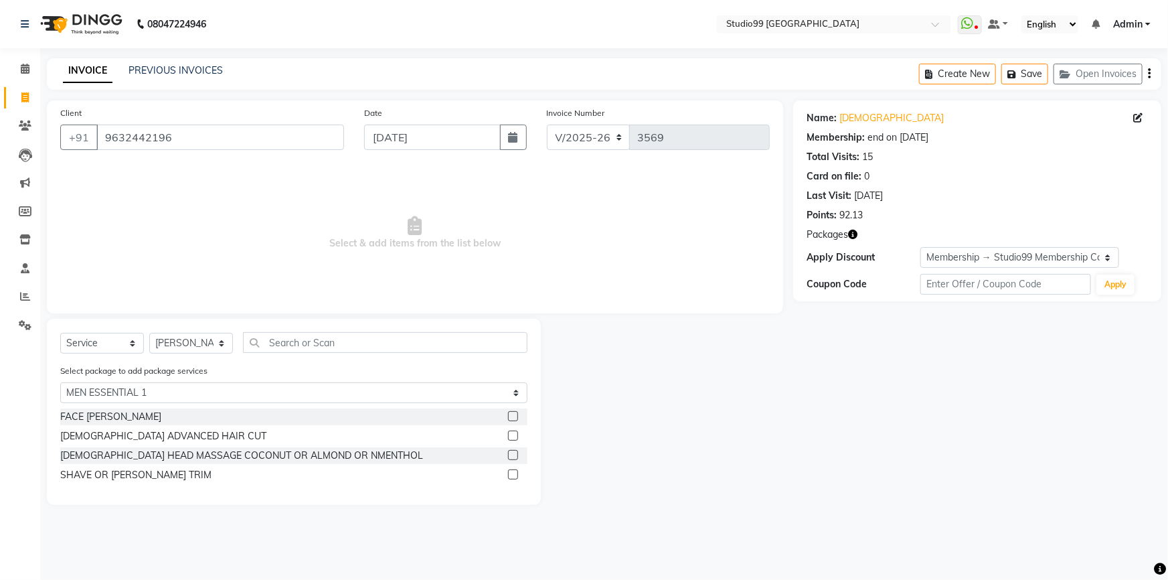
click at [512, 416] on label at bounding box center [513, 416] width 10 height 10
click at [512, 416] on input "checkbox" at bounding box center [512, 416] width 9 height 9
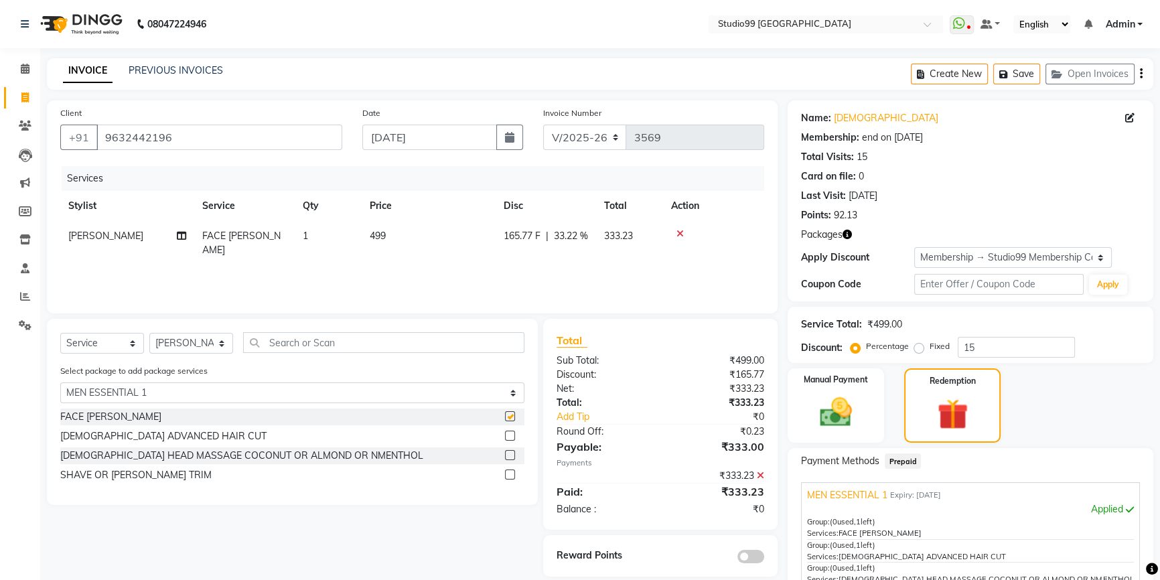
checkbox input "false"
click at [509, 437] on label at bounding box center [510, 435] width 10 height 10
click at [509, 437] on input "checkbox" at bounding box center [509, 436] width 9 height 9
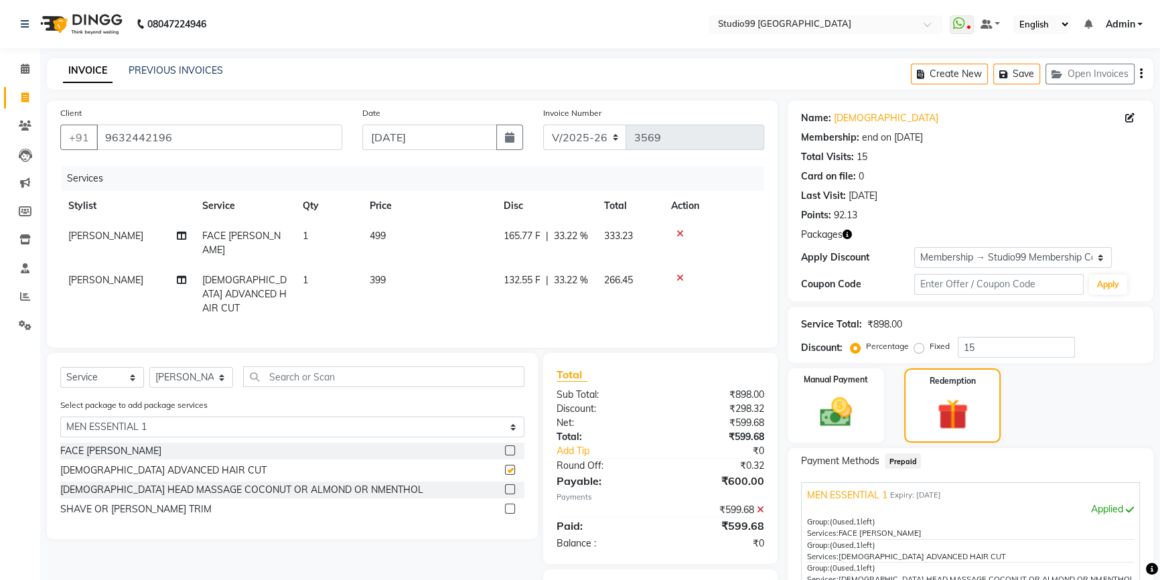
checkbox input "false"
click at [509, 484] on label at bounding box center [510, 489] width 10 height 10
click at [509, 485] on input "checkbox" at bounding box center [509, 489] width 9 height 9
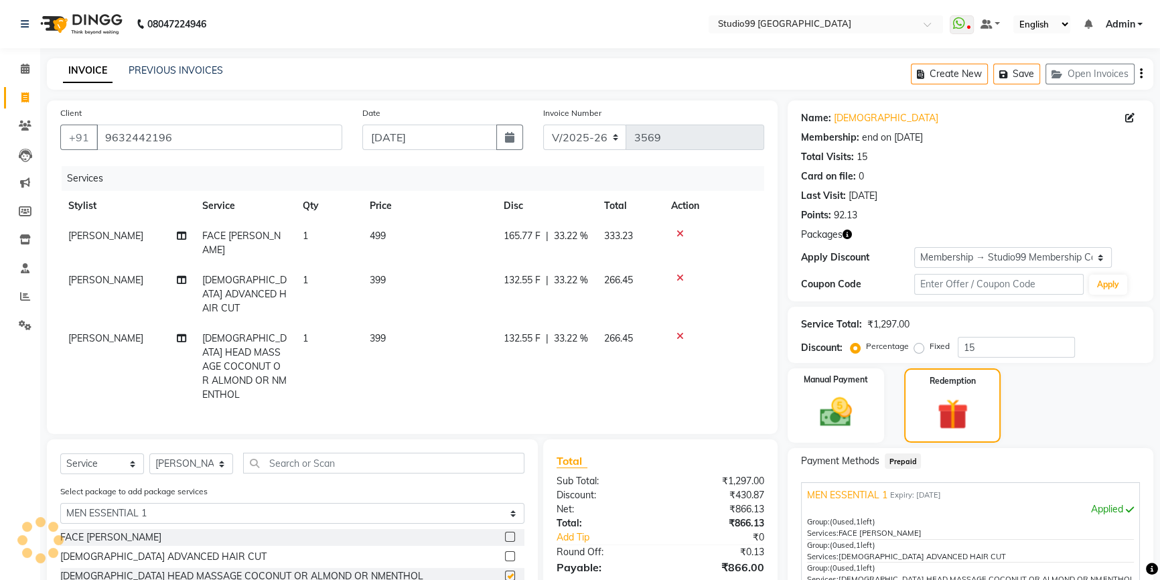
checkbox input "false"
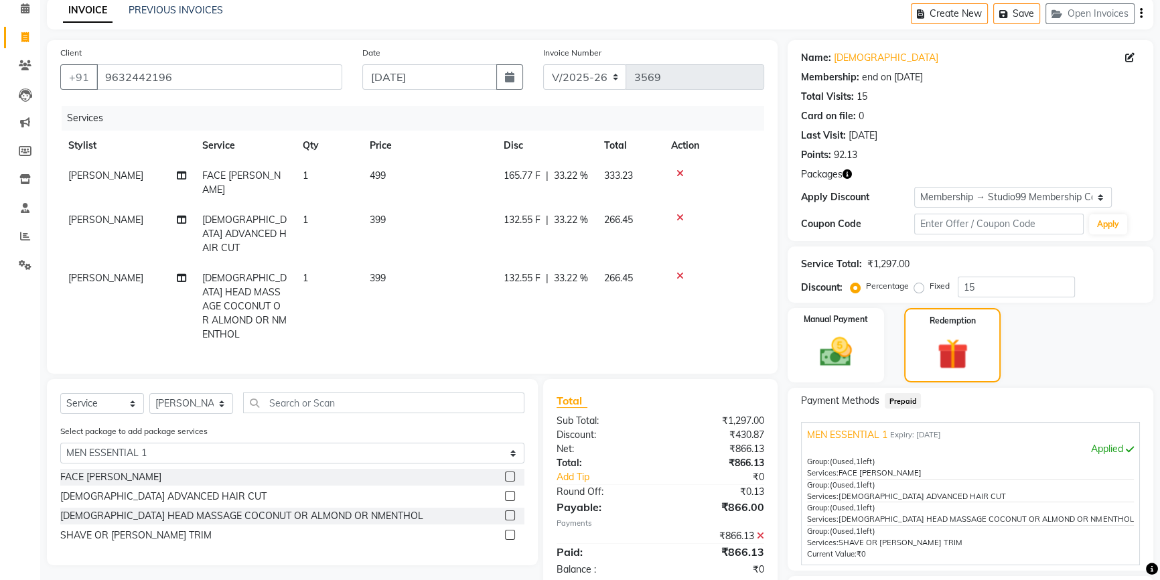
click at [507, 530] on label at bounding box center [510, 535] width 10 height 10
click at [507, 531] on input "checkbox" at bounding box center [509, 535] width 9 height 9
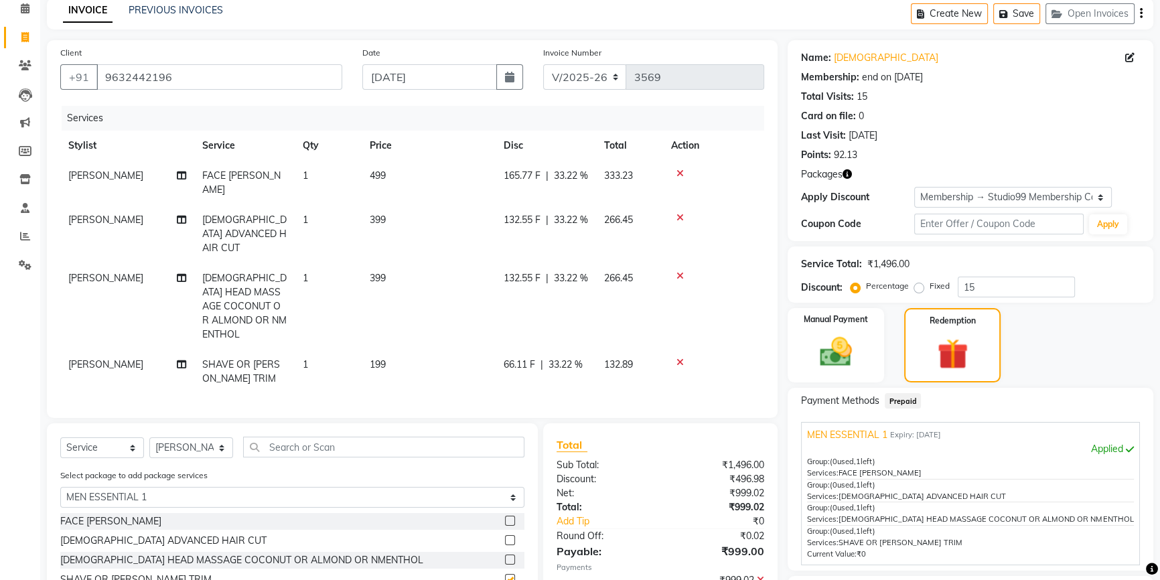
checkbox input "false"
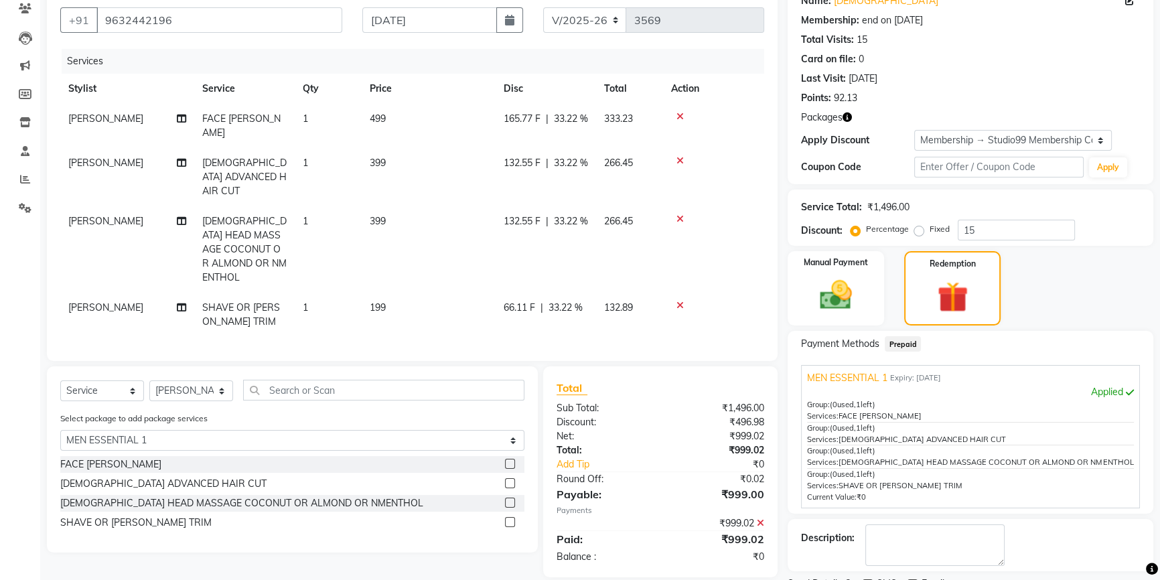
scroll to position [173, 0]
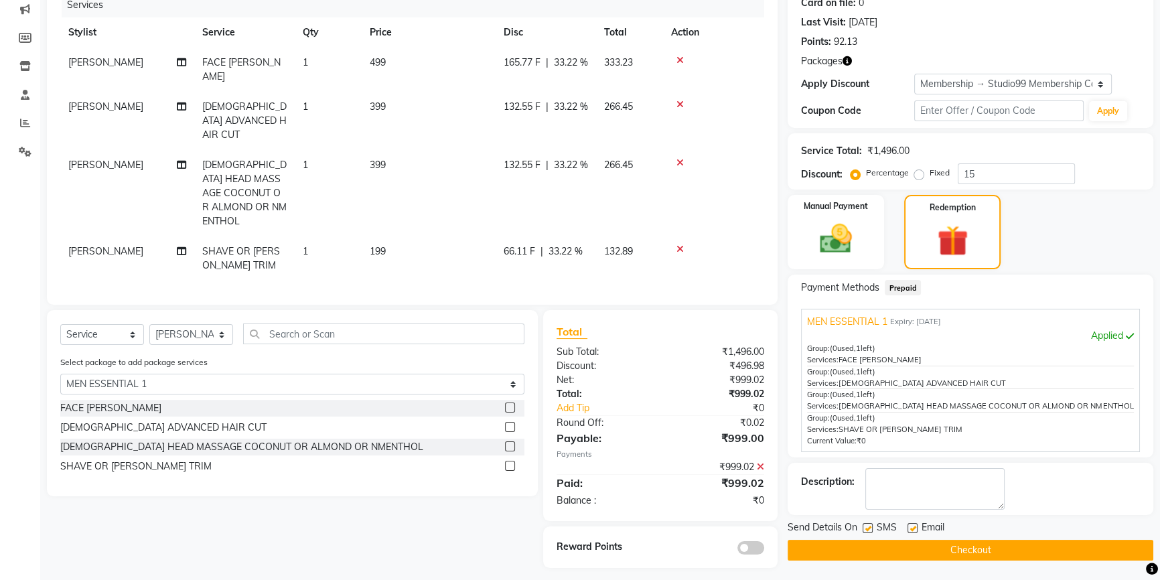
click at [950, 547] on button "Checkout" at bounding box center [970, 550] width 366 height 21
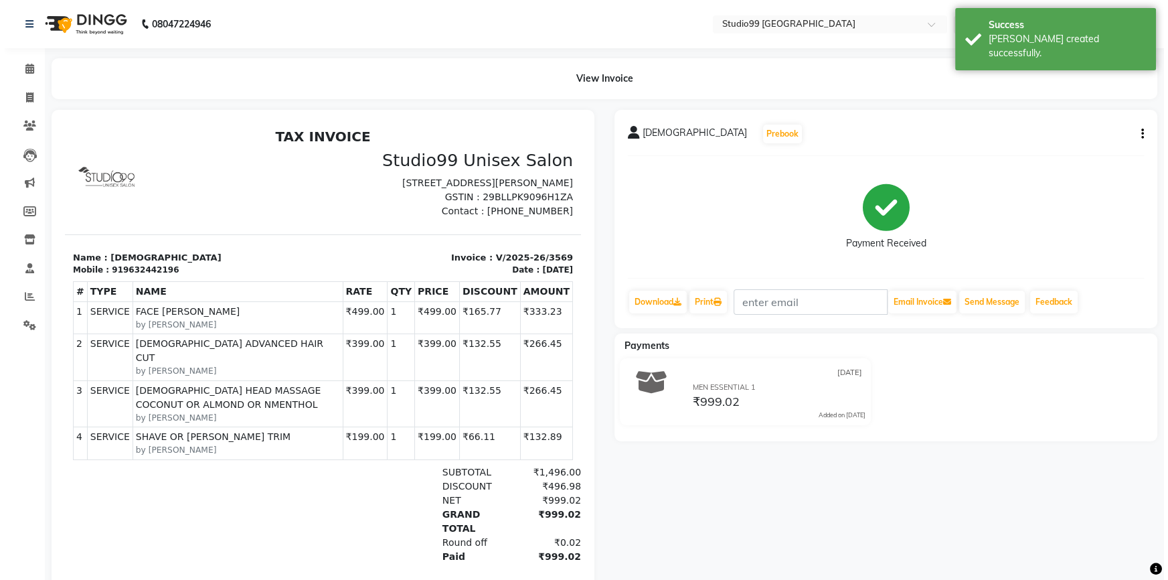
scroll to position [10, 0]
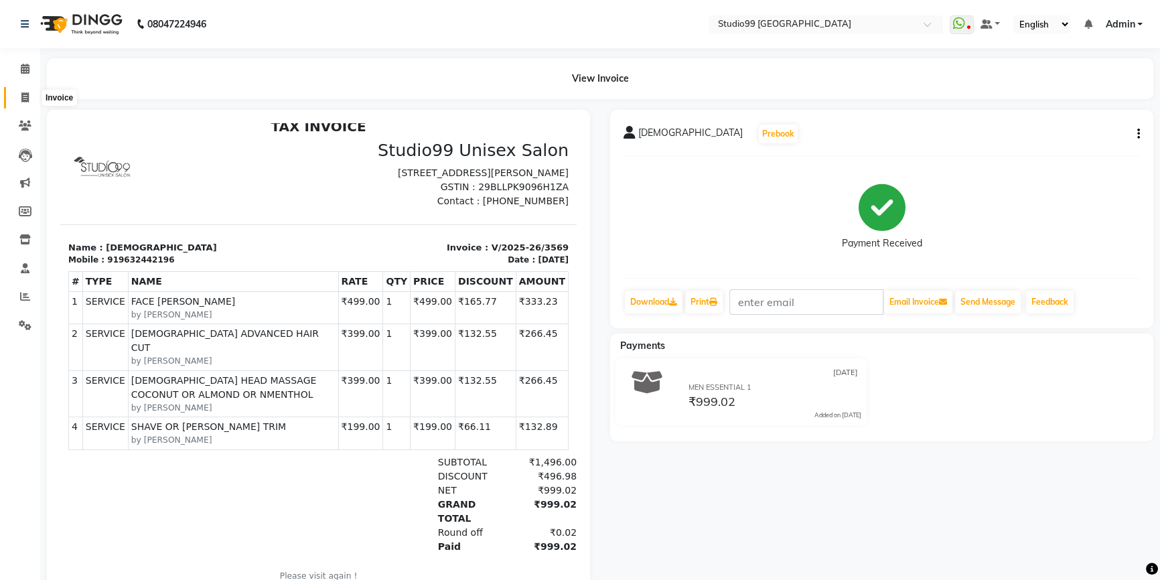
drag, startPoint x: 21, startPoint y: 96, endPoint x: 31, endPoint y: 92, distance: 11.4
click at [21, 96] on icon at bounding box center [24, 97] width 7 height 10
select select "service"
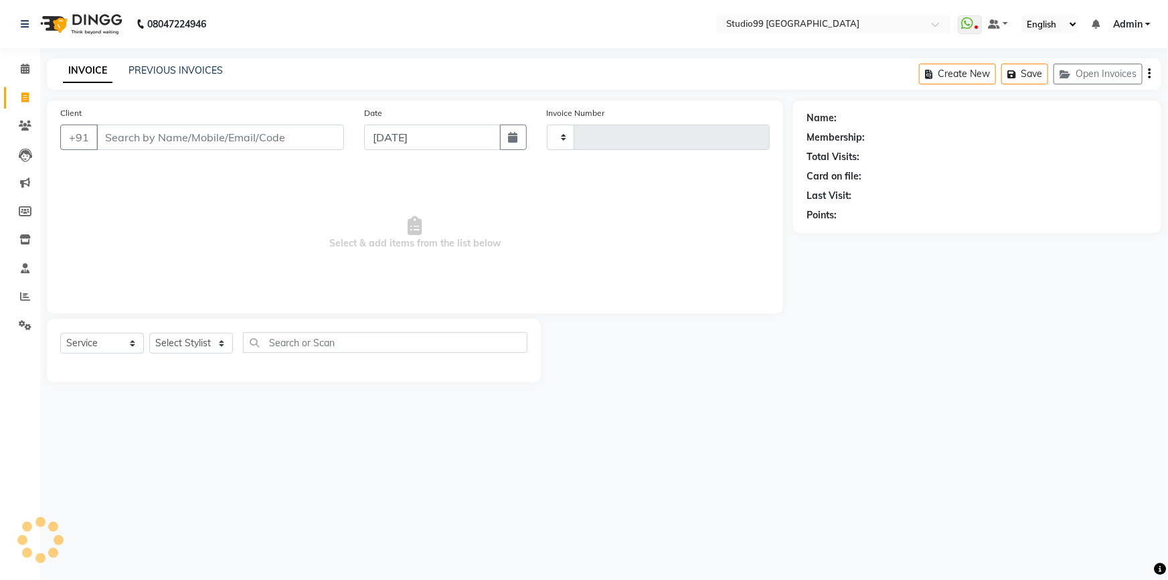
type input "3570"
select select "6042"
click at [24, 94] on icon at bounding box center [24, 97] width 7 height 10
select select "6042"
select select "service"
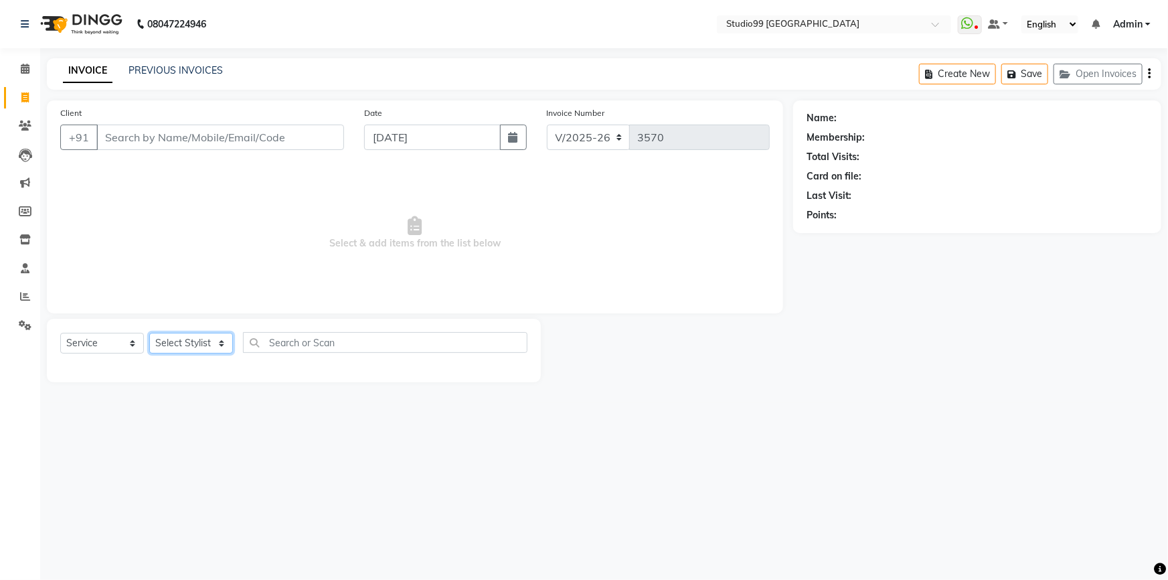
click at [201, 343] on select "Select Stylist Admin AKSHAY AMARJIT Dina GOUTAM Gulshan mahi Nobil Hasan Rafeeq…" at bounding box center [191, 343] width 84 height 21
select select "43360"
click at [149, 333] on select "Select Stylist Admin AKSHAY AMARJIT Dina GOUTAM Gulshan mahi Nobil Hasan Rafeeq…" at bounding box center [191, 343] width 84 height 21
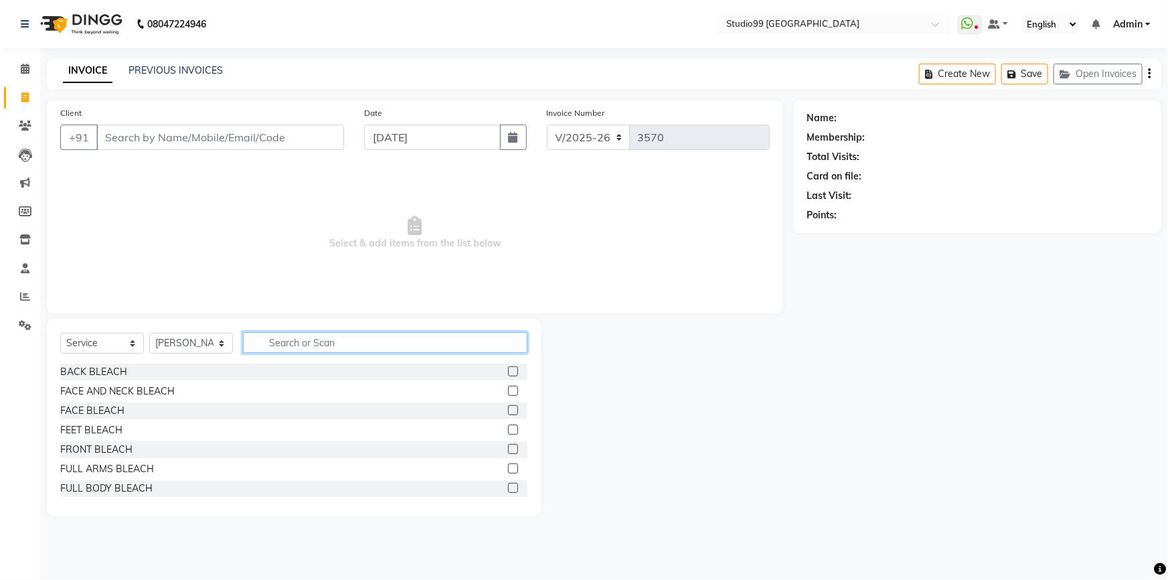
click at [287, 343] on input "text" at bounding box center [385, 342] width 285 height 21
type input "Upper"
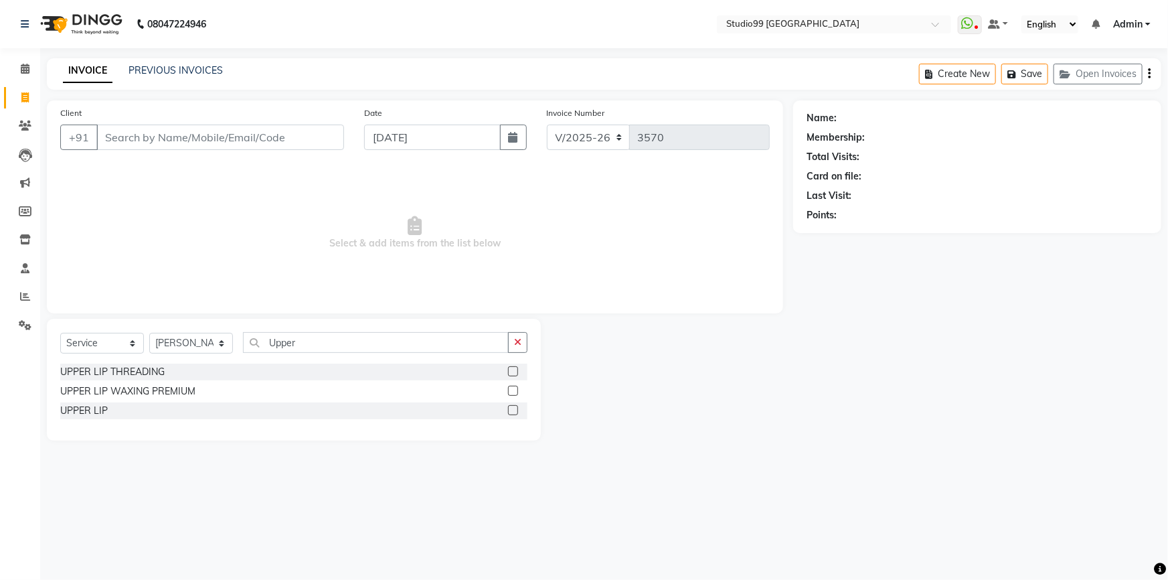
click at [121, 383] on div "UPPER LIP WAXING PREMIUM" at bounding box center [293, 391] width 467 height 17
click at [128, 375] on div "UPPER LIP THREADING" at bounding box center [112, 372] width 104 height 14
checkbox input "false"
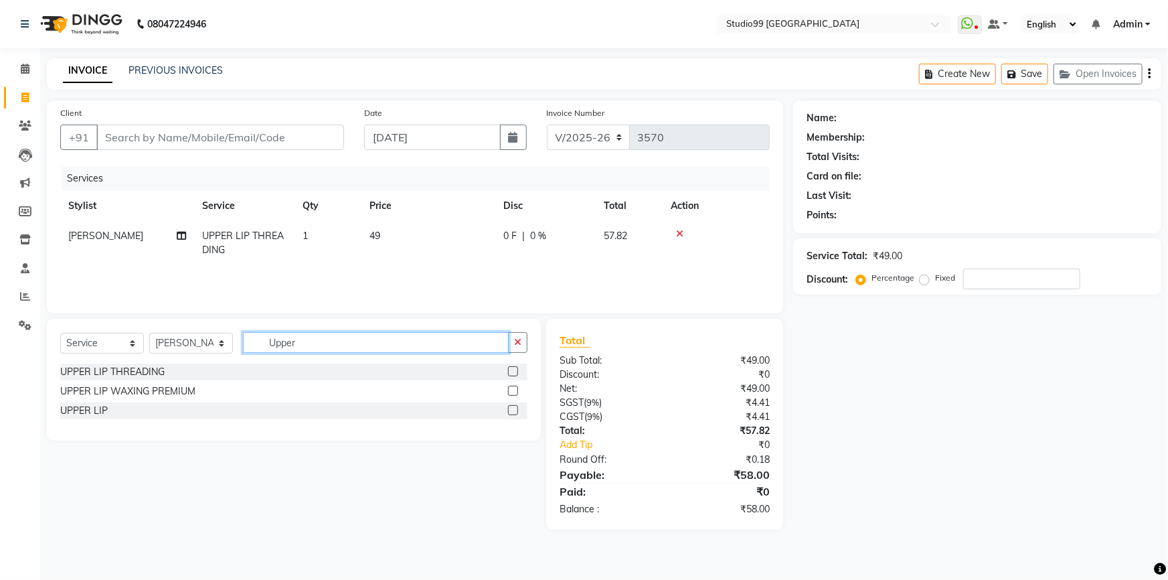
drag, startPoint x: 324, startPoint y: 341, endPoint x: 257, endPoint y: 341, distance: 66.9
click at [257, 341] on input "Upper" at bounding box center [376, 342] width 266 height 21
type input "chi"
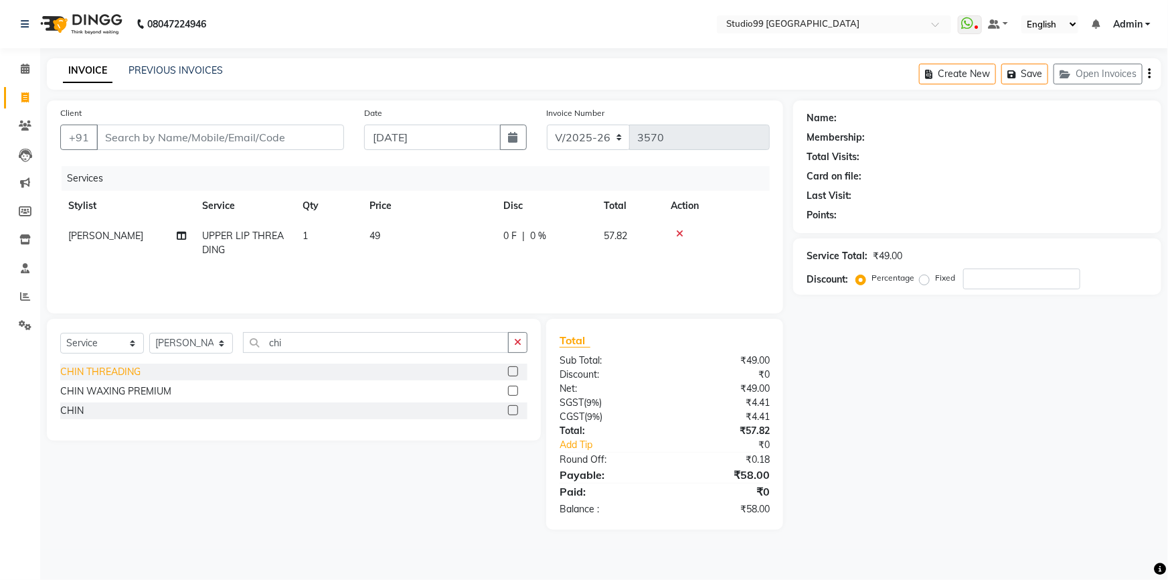
click at [125, 373] on div "CHIN THREADING" at bounding box center [100, 372] width 80 height 14
checkbox input "false"
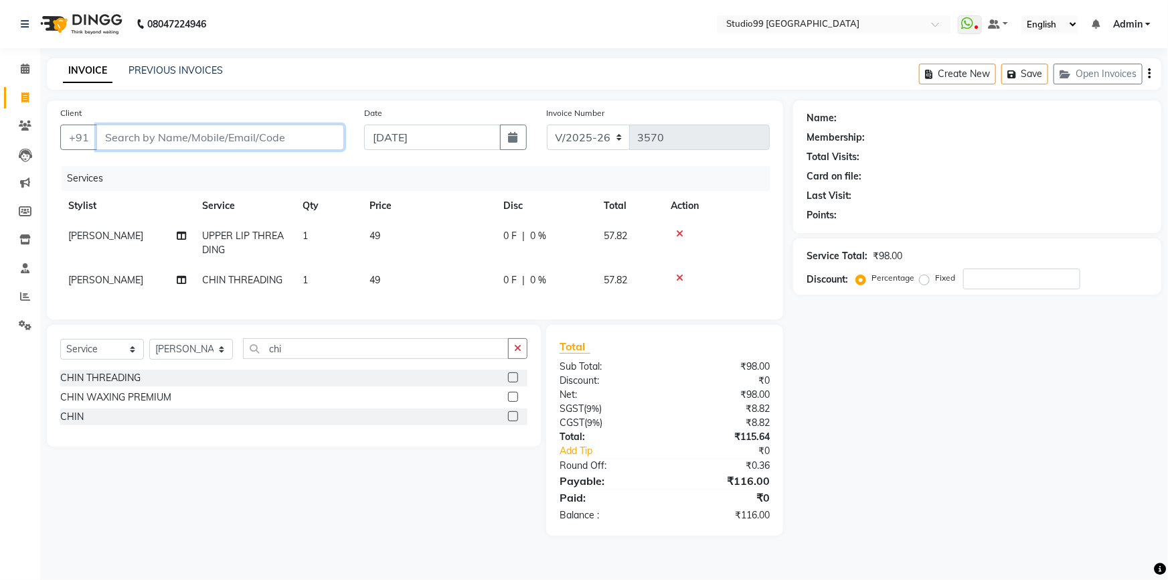
click at [230, 139] on input "Client" at bounding box center [220, 137] width 248 height 25
type input "9"
type input "0"
type input "9632419069"
click at [301, 141] on span "Add Client" at bounding box center [309, 137] width 53 height 13
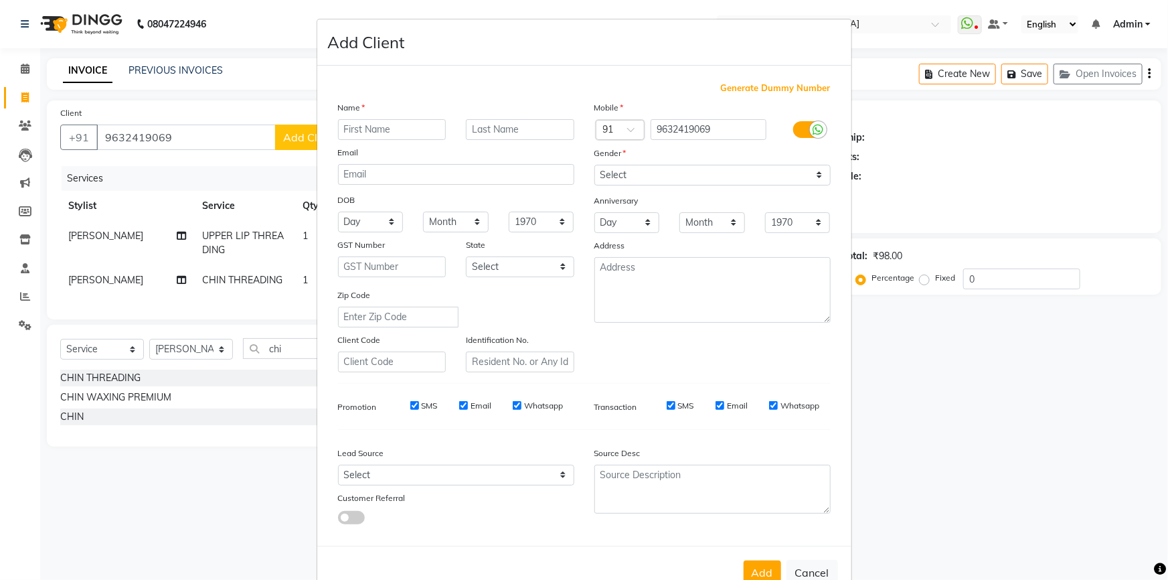
click at [360, 134] on input "text" at bounding box center [392, 129] width 108 height 21
type input "Miss"
type input "Arpita"
click at [649, 173] on select "Select Male Female Other Prefer Not To Say" at bounding box center [713, 175] width 236 height 21
select select "female"
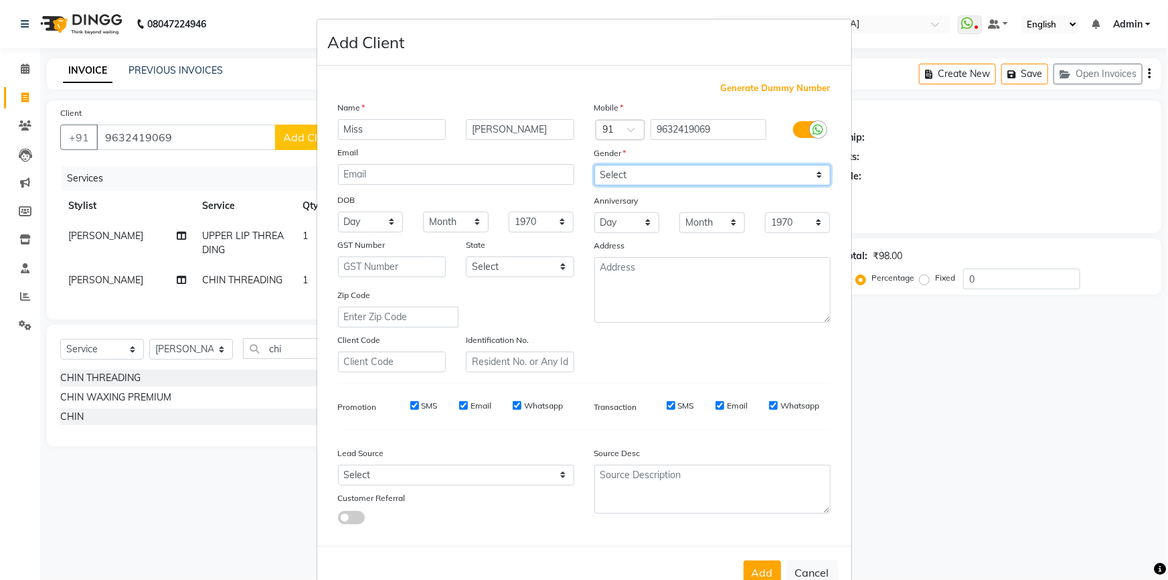
click at [595, 165] on select "Select Male Female Other Prefer Not To Say" at bounding box center [713, 175] width 236 height 21
click at [759, 570] on button "Add" at bounding box center [762, 572] width 37 height 24
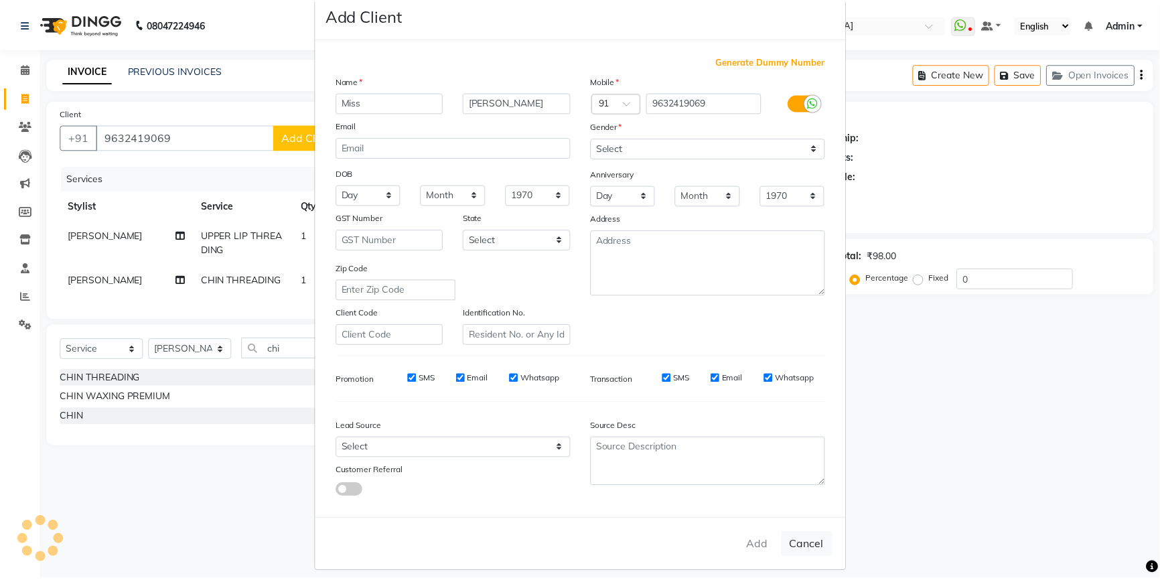
scroll to position [42, 0]
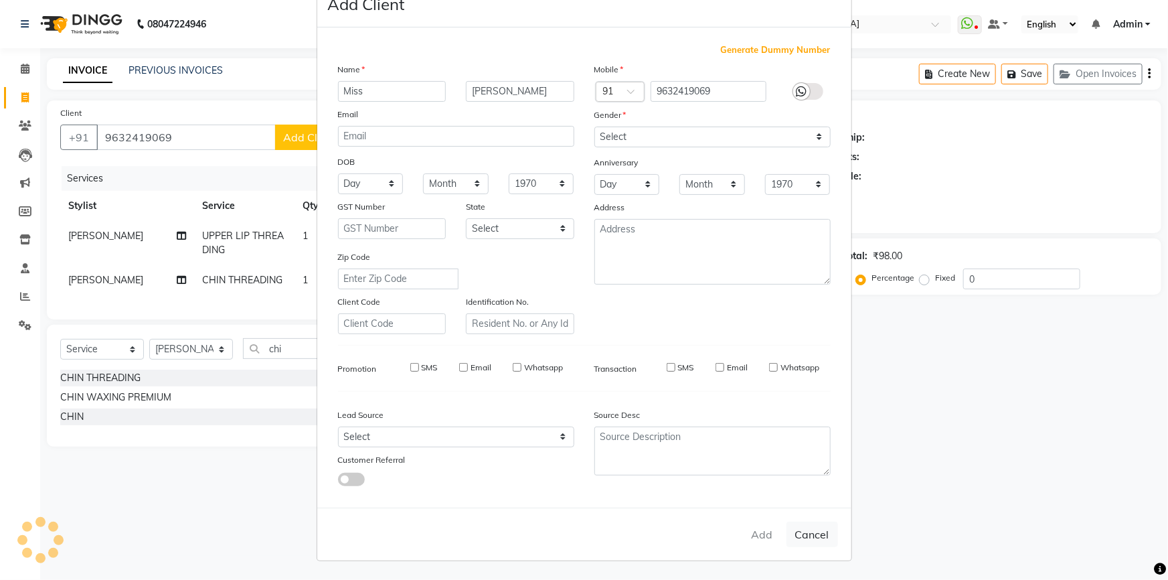
select select
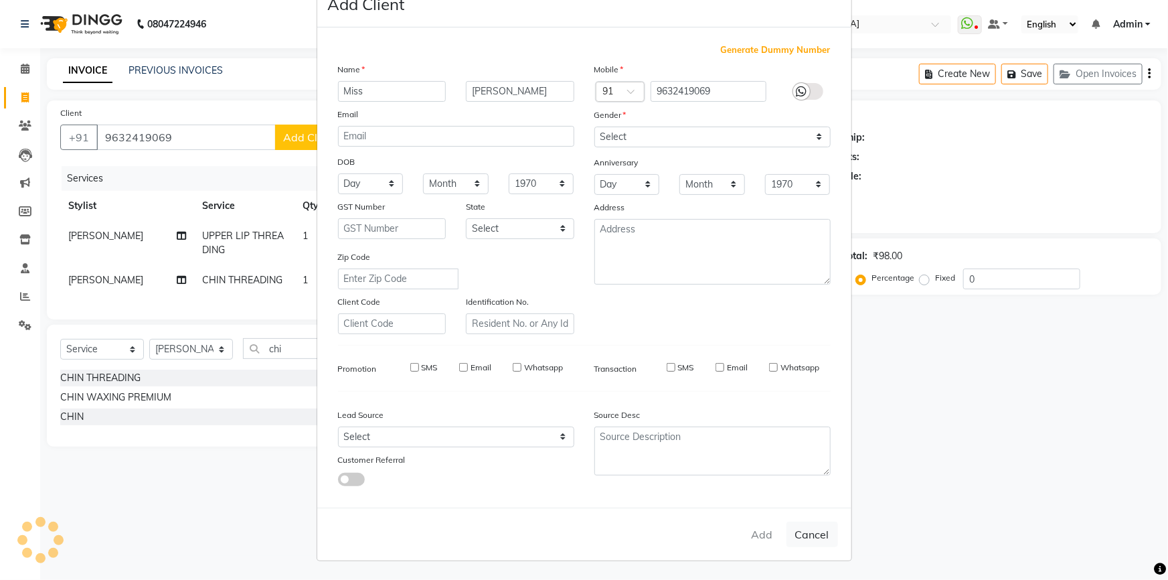
select select
checkbox input "false"
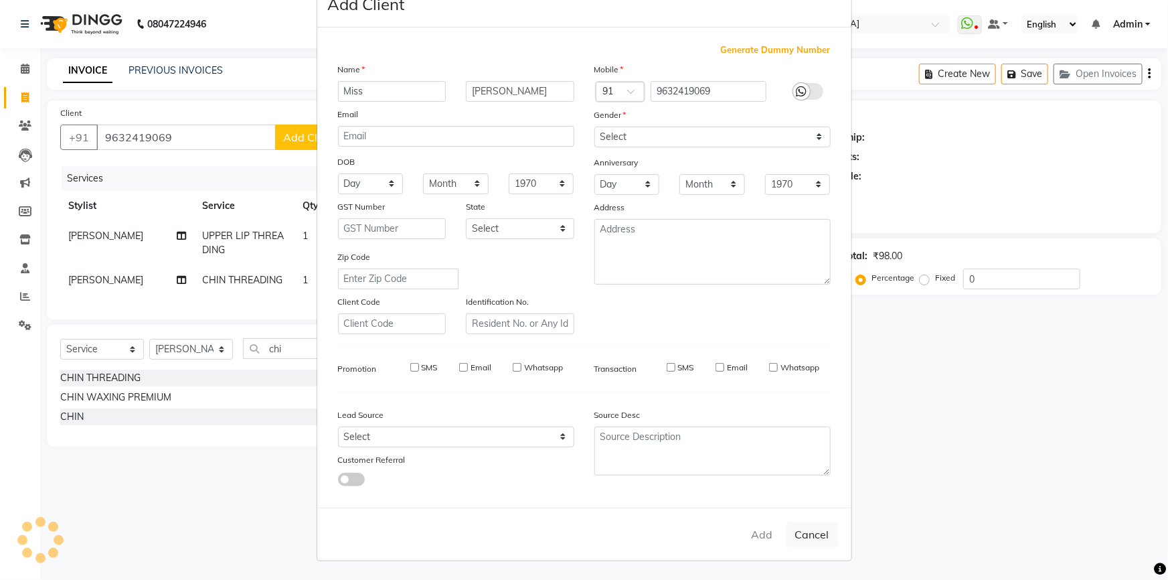
checkbox input "false"
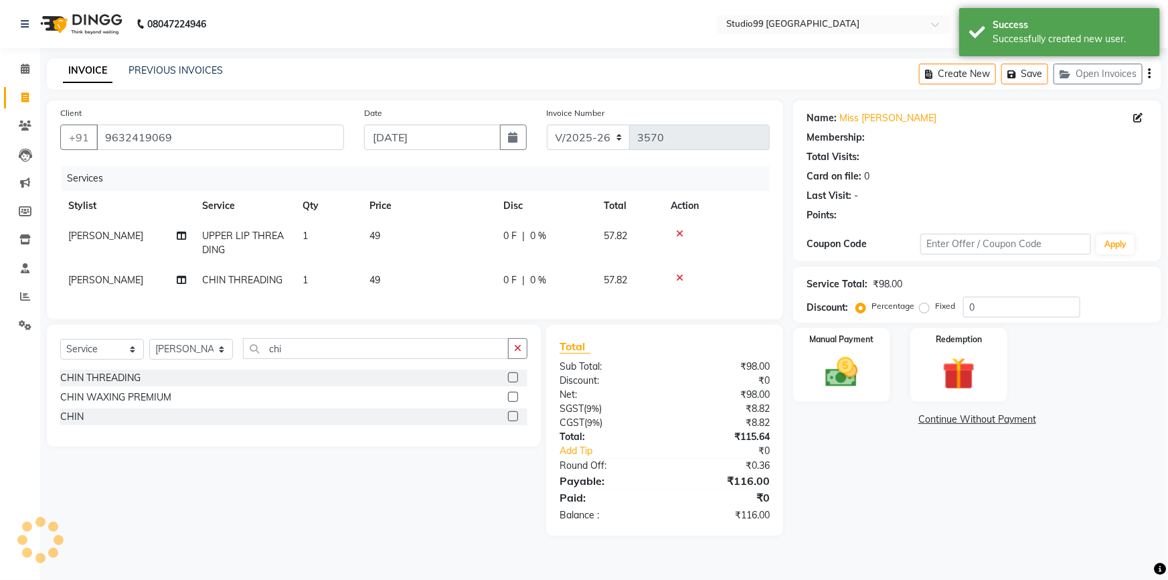
select select "1: Object"
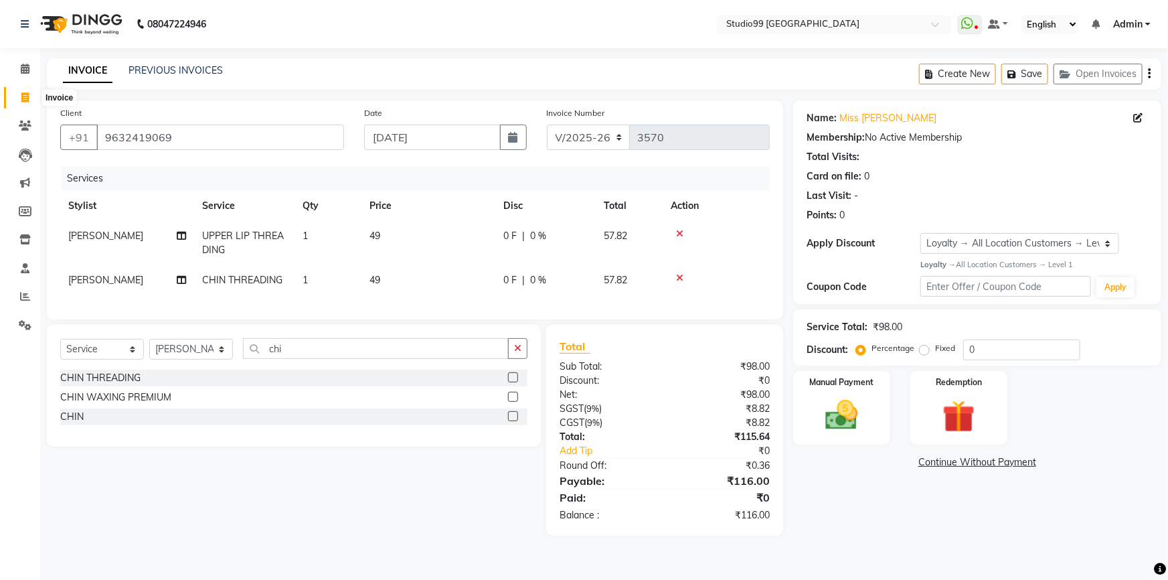
click at [22, 98] on icon at bounding box center [24, 97] width 7 height 10
select select "service"
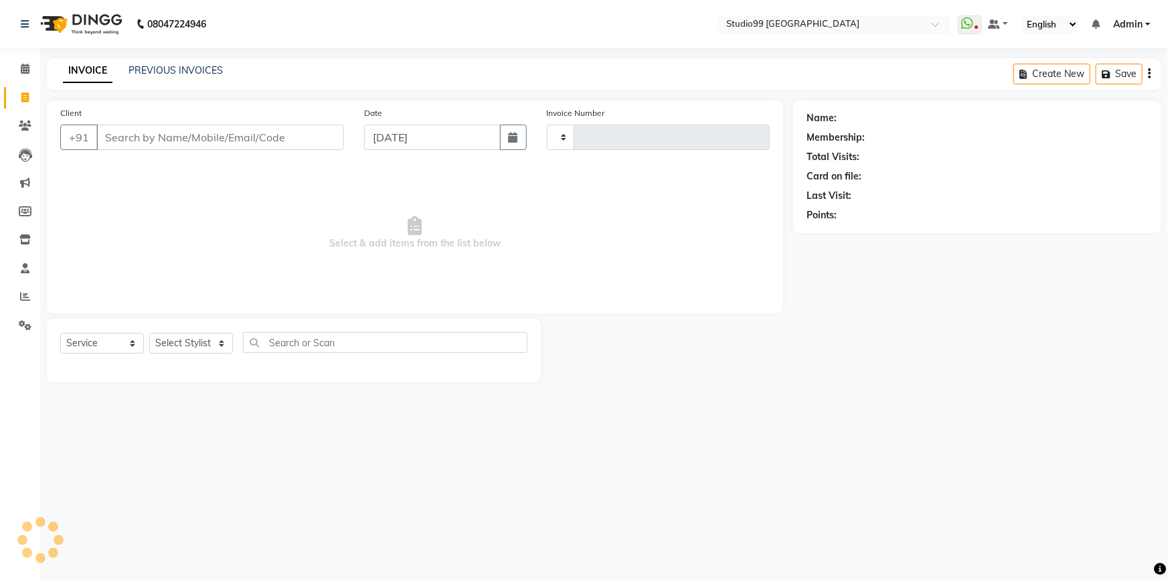
type input "3570"
select select "6042"
click at [153, 74] on link "PREVIOUS INVOICES" at bounding box center [176, 70] width 94 height 12
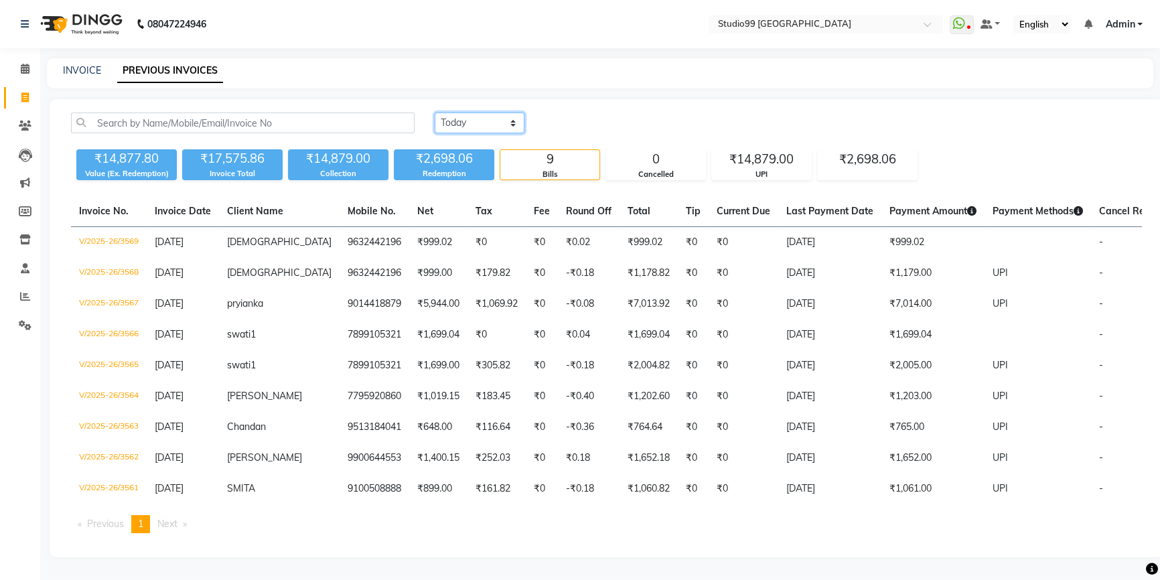
click at [478, 125] on select "Today Yesterday Custom Range" at bounding box center [480, 122] width 90 height 21
select select "range"
click at [435, 112] on select "Today Yesterday Custom Range" at bounding box center [480, 122] width 90 height 21
click at [603, 116] on input "[DATE]" at bounding box center [589, 123] width 94 height 19
select select "9"
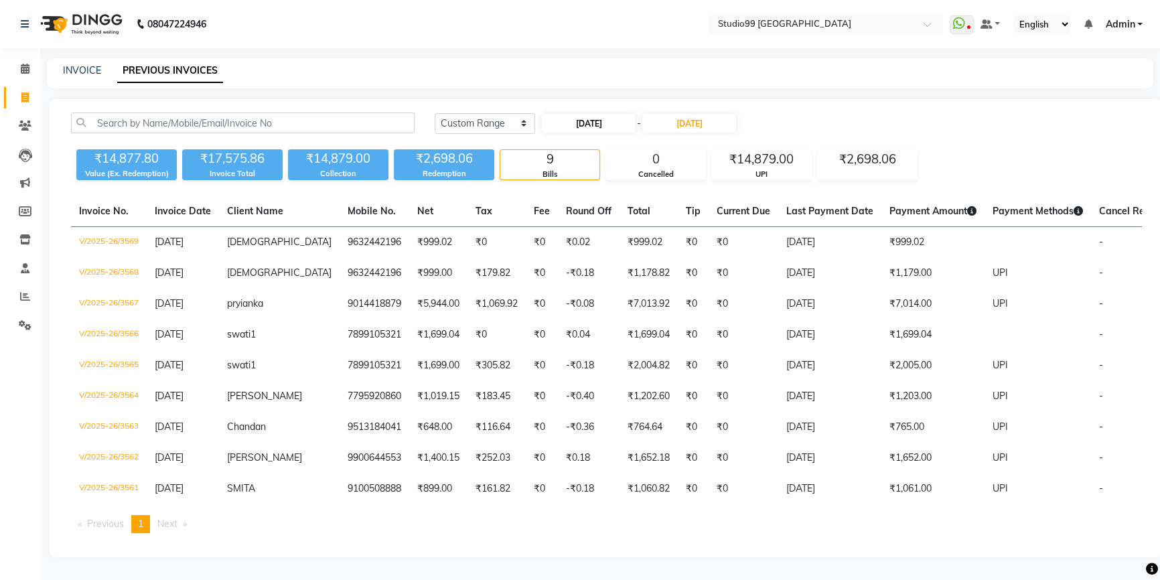
select select "2025"
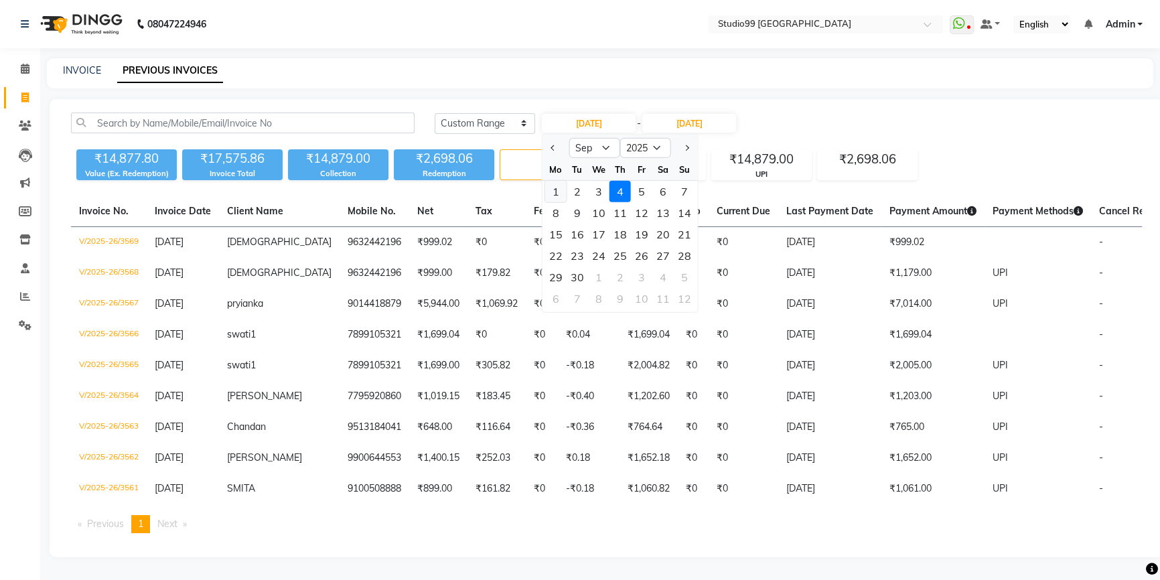
click at [558, 191] on div "1" at bounding box center [555, 191] width 21 height 21
type input "01-09-2025"
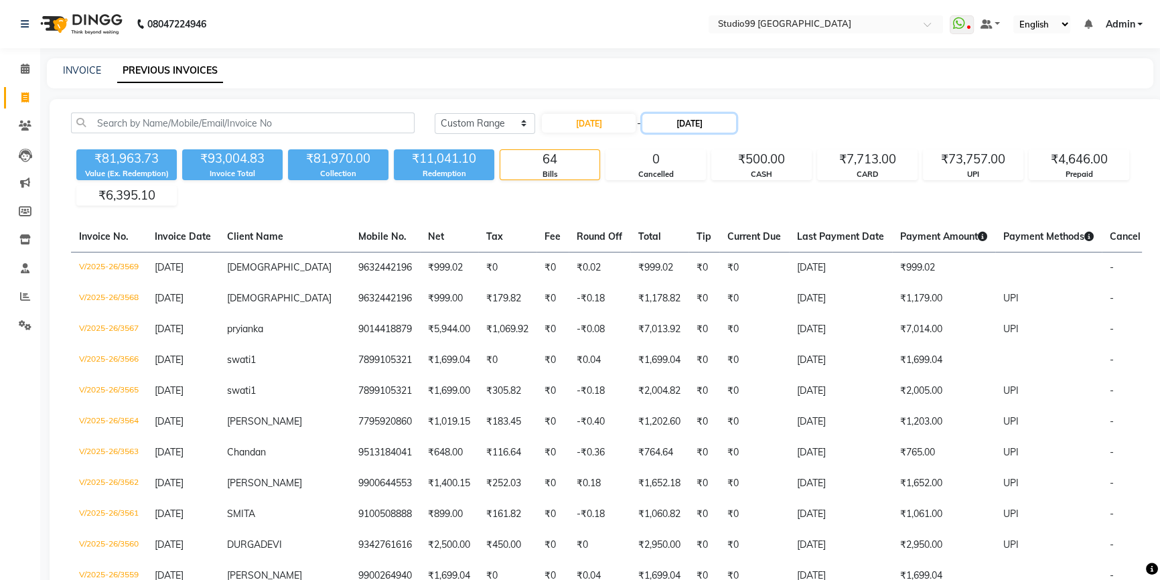
click at [706, 127] on input "[DATE]" at bounding box center [689, 123] width 94 height 19
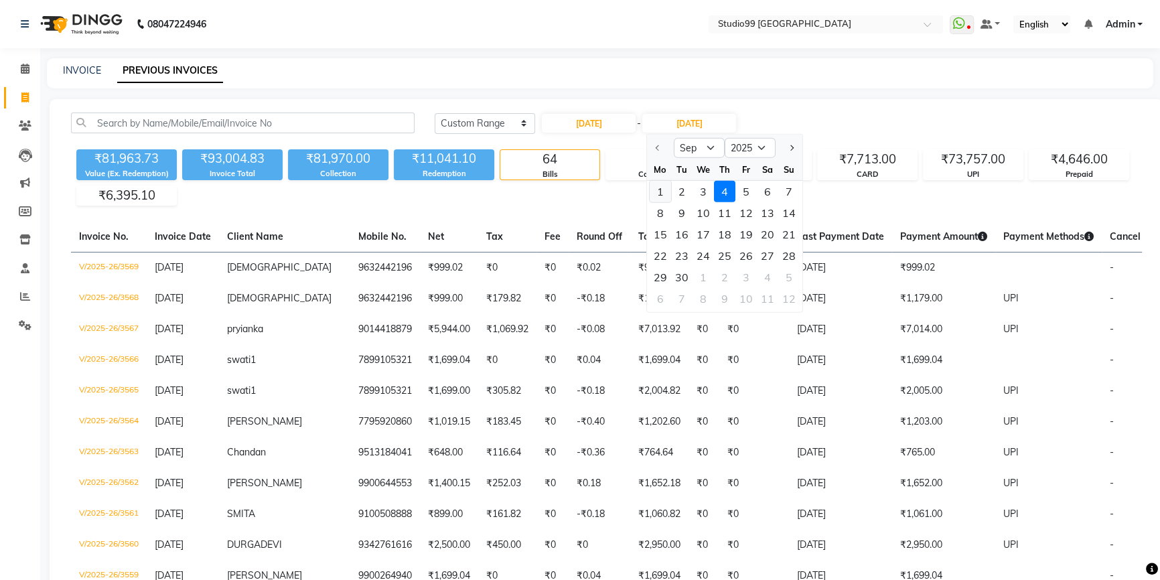
click at [663, 192] on div "1" at bounding box center [659, 191] width 21 height 21
type input "01-09-2025"
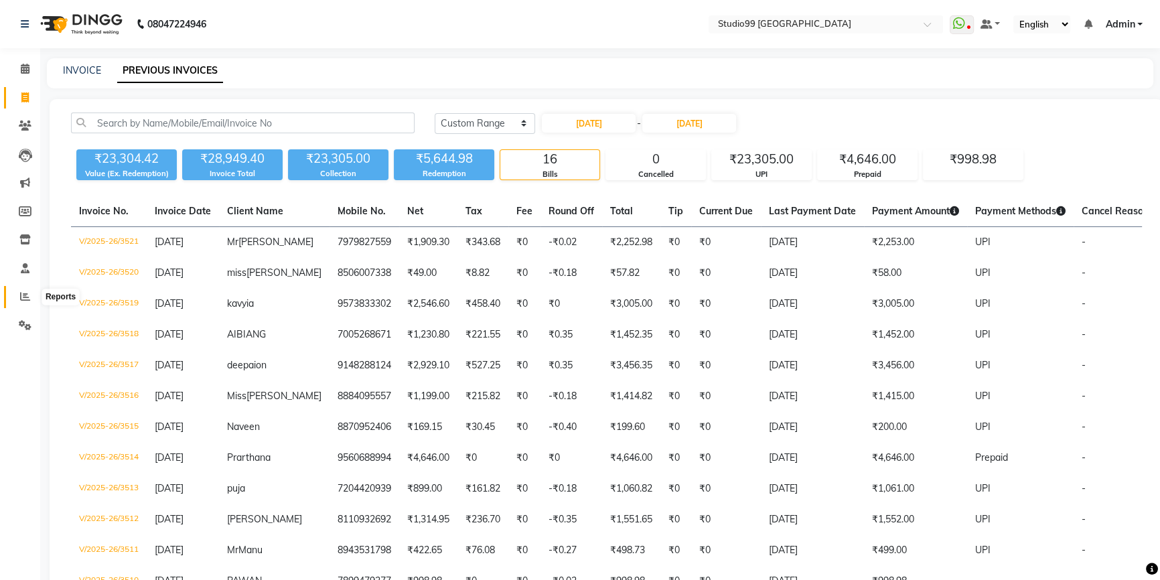
click at [21, 302] on span at bounding box center [24, 296] width 23 height 15
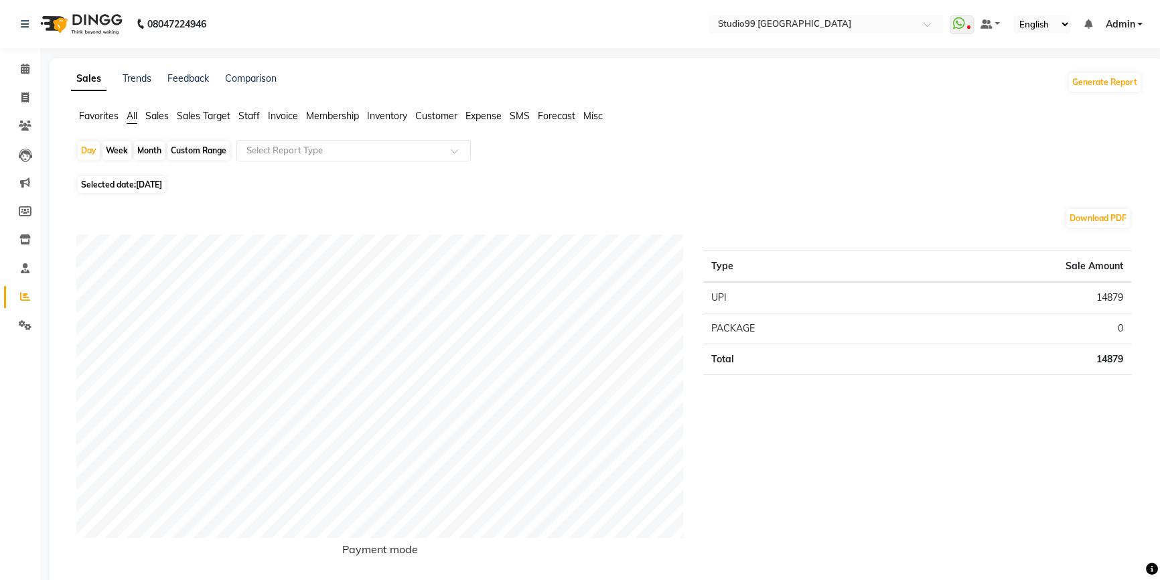
click at [252, 113] on span "Staff" at bounding box center [248, 116] width 21 height 12
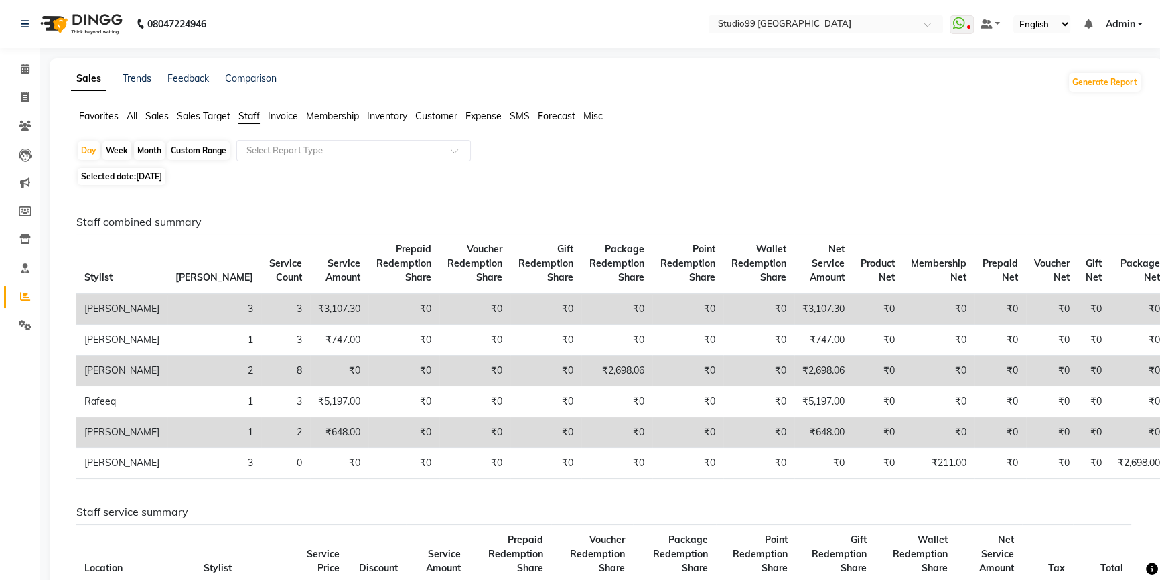
click at [135, 177] on span "Selected date: 04-09-2025" at bounding box center [122, 176] width 88 height 17
select select "9"
select select "2025"
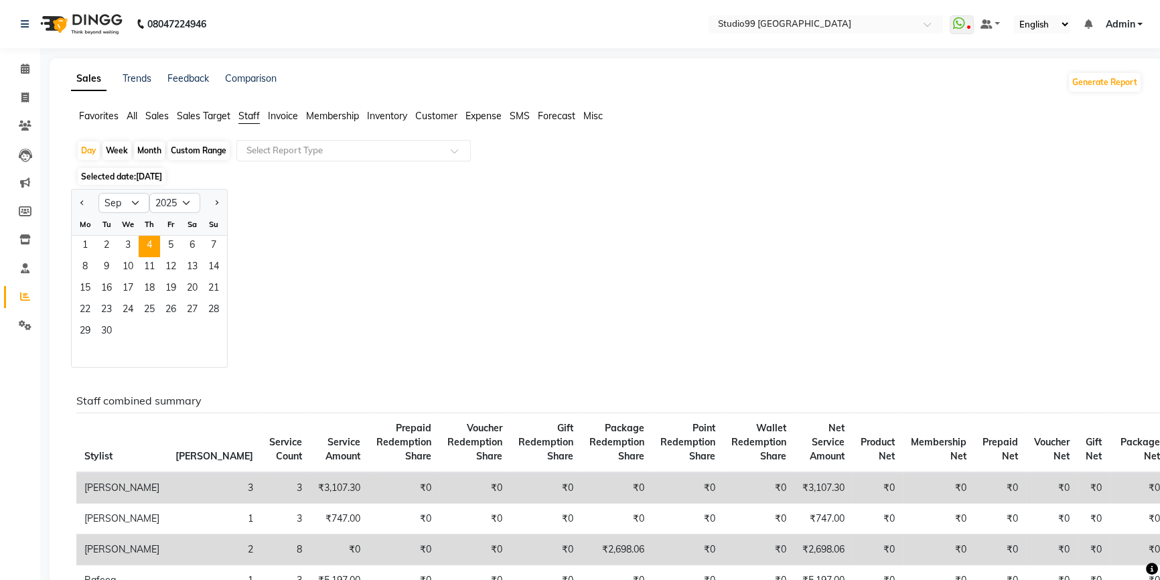
click at [76, 147] on div "Day Week Month Custom Range Select Report Type" at bounding box center [606, 152] width 1060 height 24
click at [85, 149] on div "Day" at bounding box center [89, 150] width 22 height 19
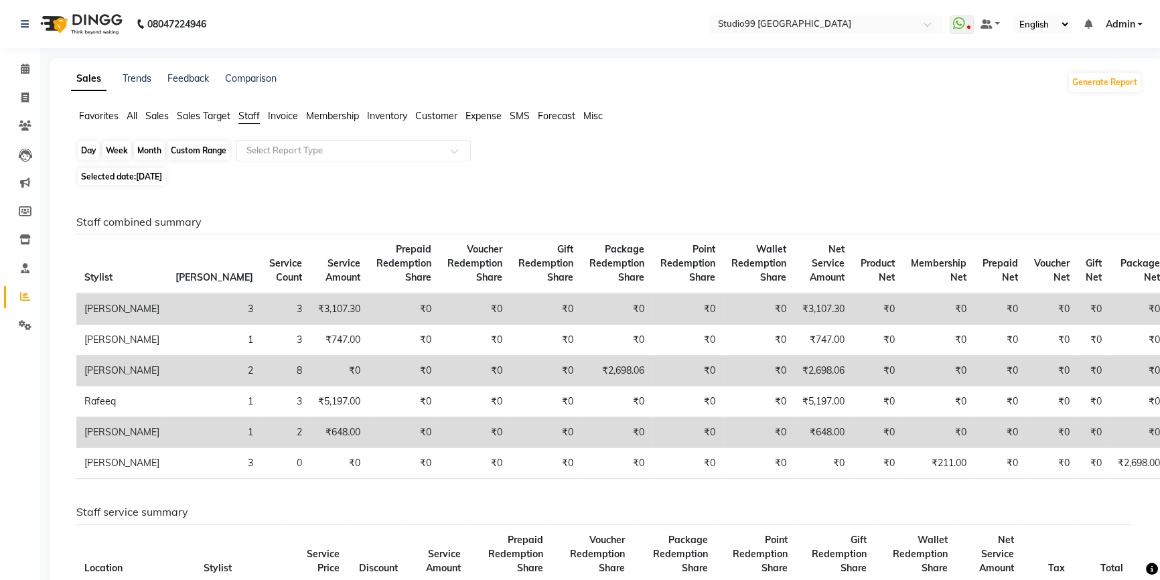
click at [85, 149] on div "Day" at bounding box center [89, 150] width 22 height 19
select select "9"
select select "2025"
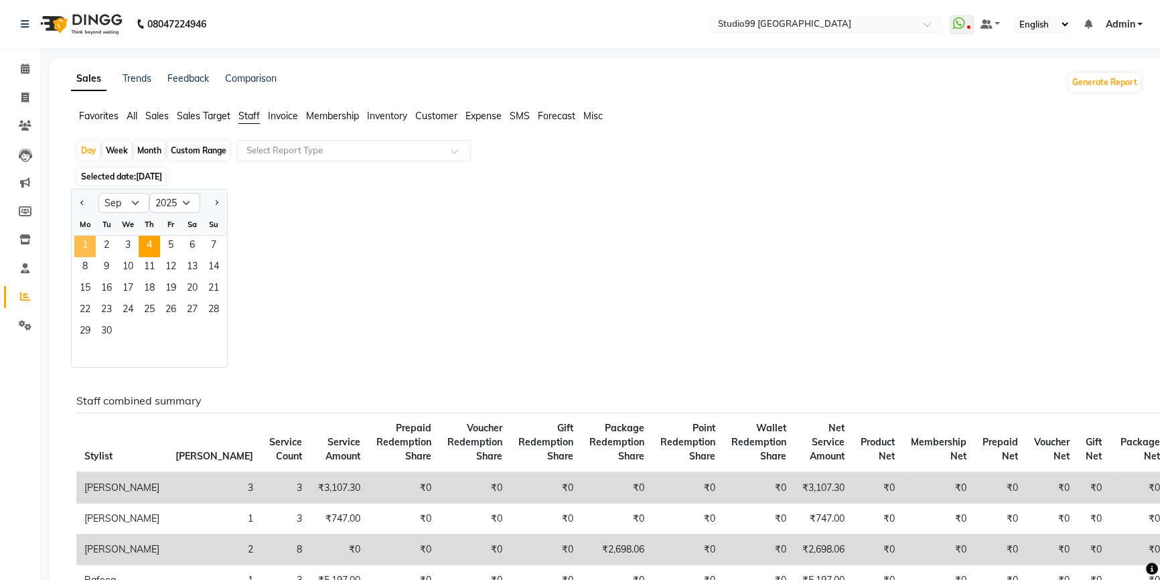
click at [90, 244] on span "1" at bounding box center [84, 246] width 21 height 21
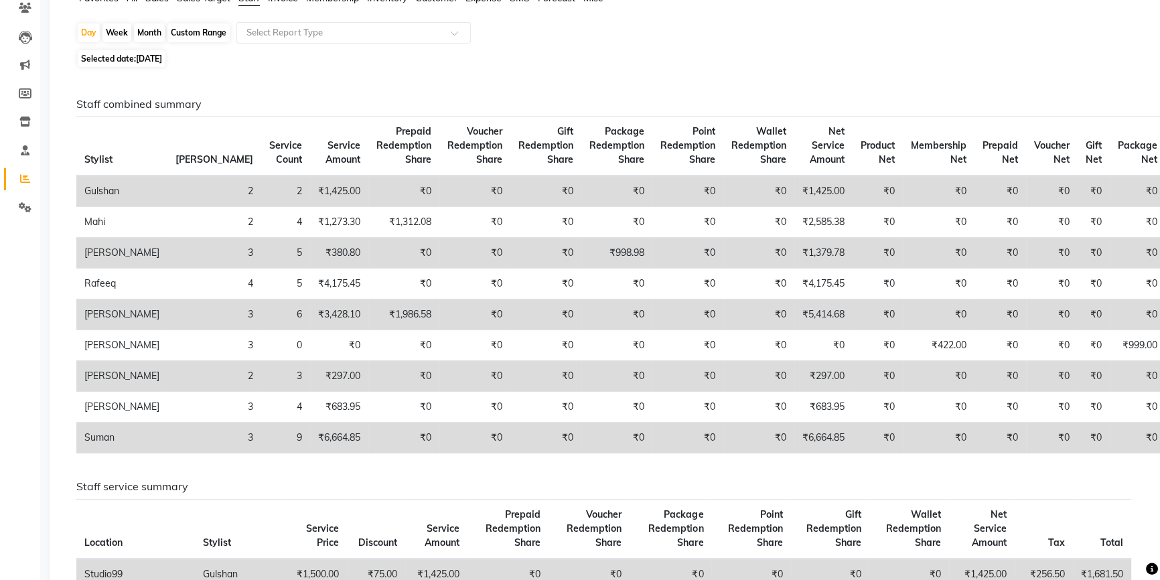
scroll to position [121, 0]
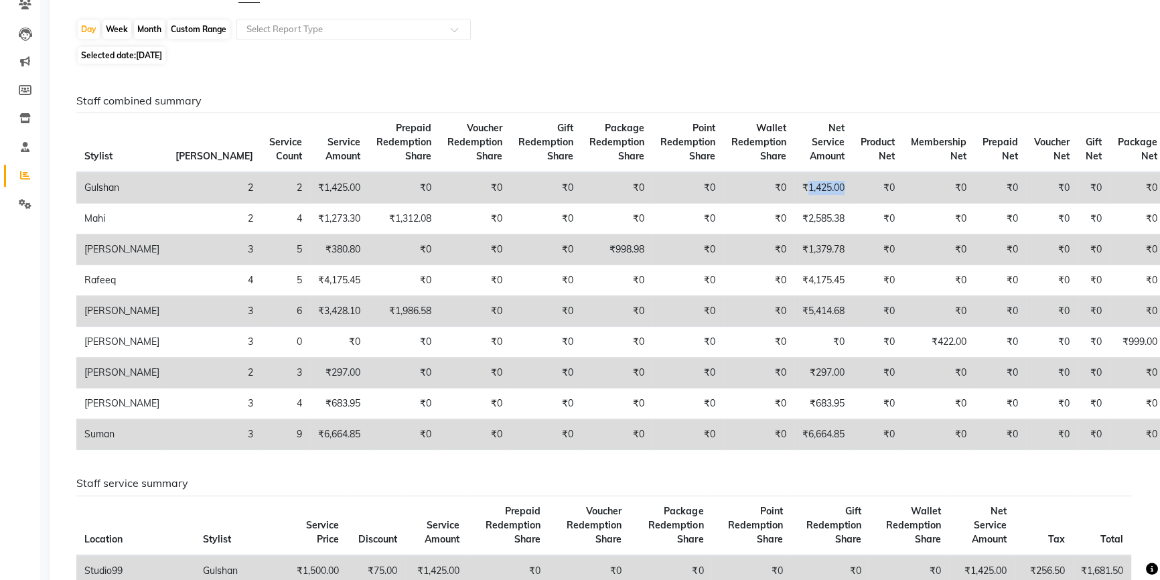
drag, startPoint x: 761, startPoint y: 189, endPoint x: 801, endPoint y: 189, distance: 40.8
click at [801, 189] on td "₹1,425.00" at bounding box center [823, 187] width 58 height 31
click at [794, 201] on td "₹1,425.00" at bounding box center [823, 187] width 58 height 31
drag, startPoint x: 763, startPoint y: 187, endPoint x: 800, endPoint y: 187, distance: 37.5
click at [800, 187] on td "₹1,425.00" at bounding box center [823, 187] width 58 height 31
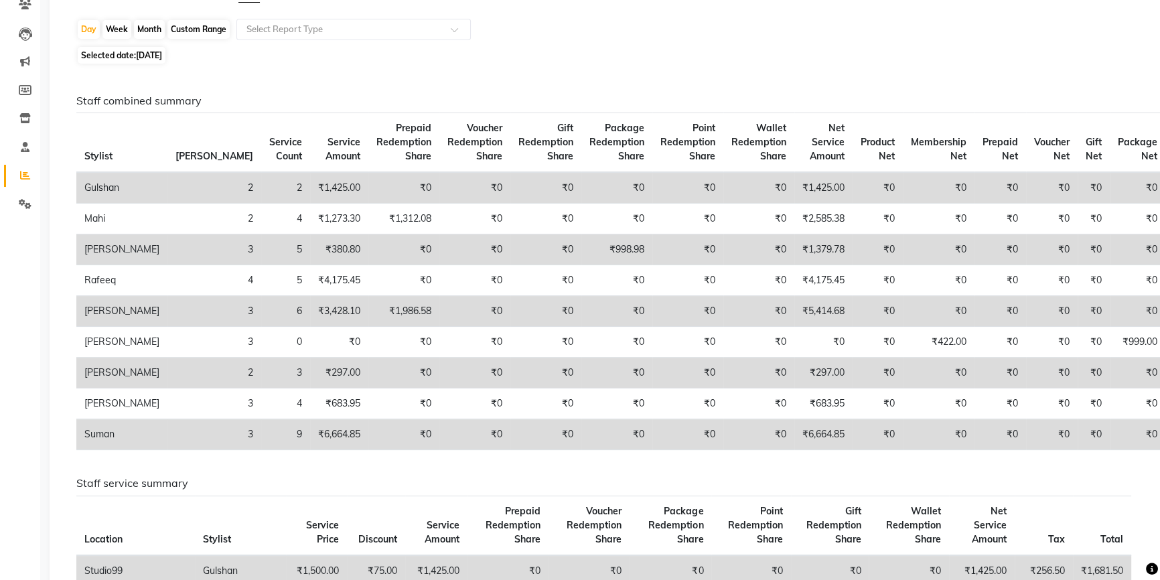
click at [161, 59] on span "01-09-2025" at bounding box center [149, 55] width 26 height 10
select select "9"
select select "2025"
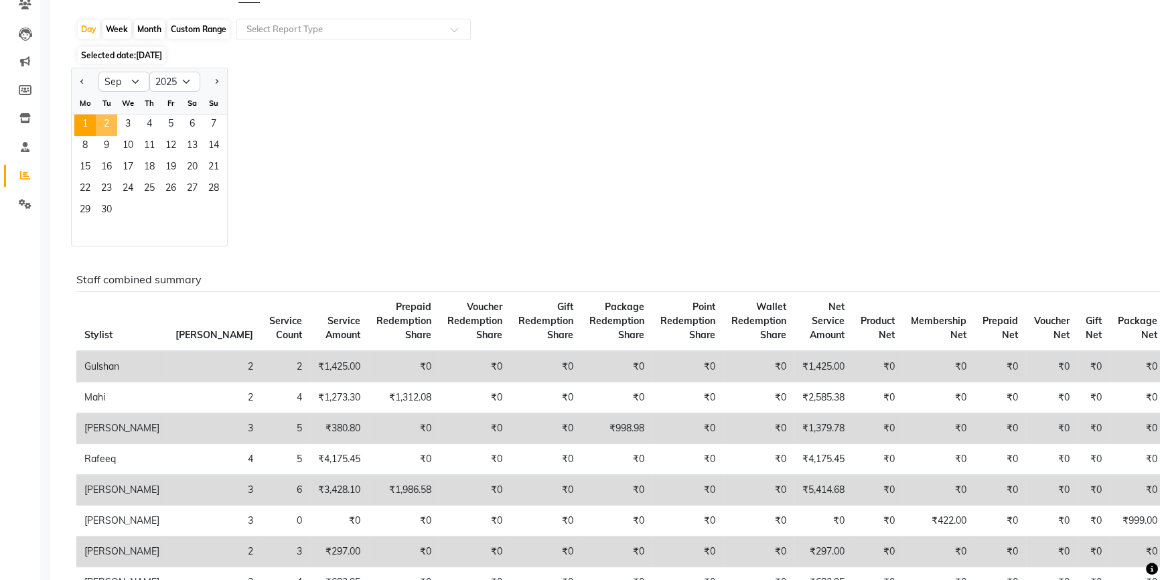
click at [103, 126] on span "2" at bounding box center [106, 124] width 21 height 21
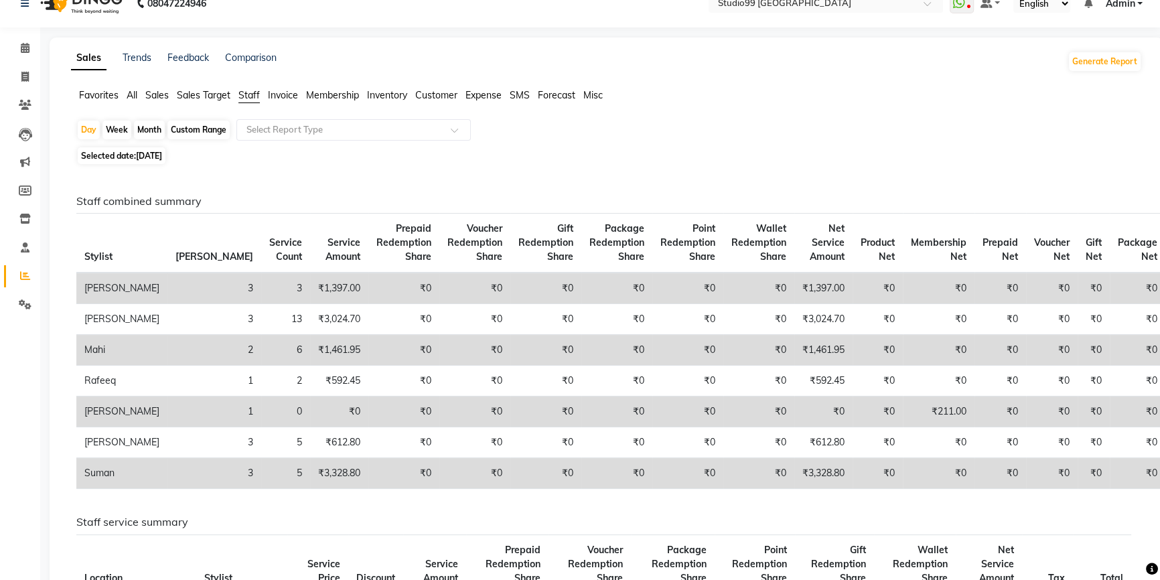
scroll to position [0, 0]
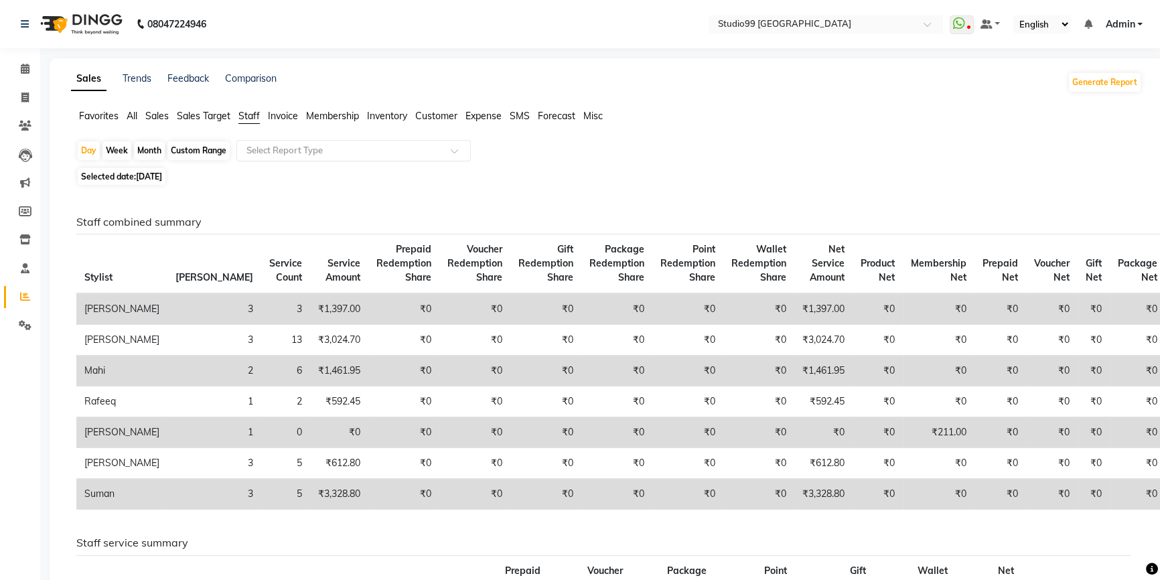
click at [131, 177] on span "Selected date: 02-09-2025" at bounding box center [122, 176] width 88 height 17
select select "9"
select select "2025"
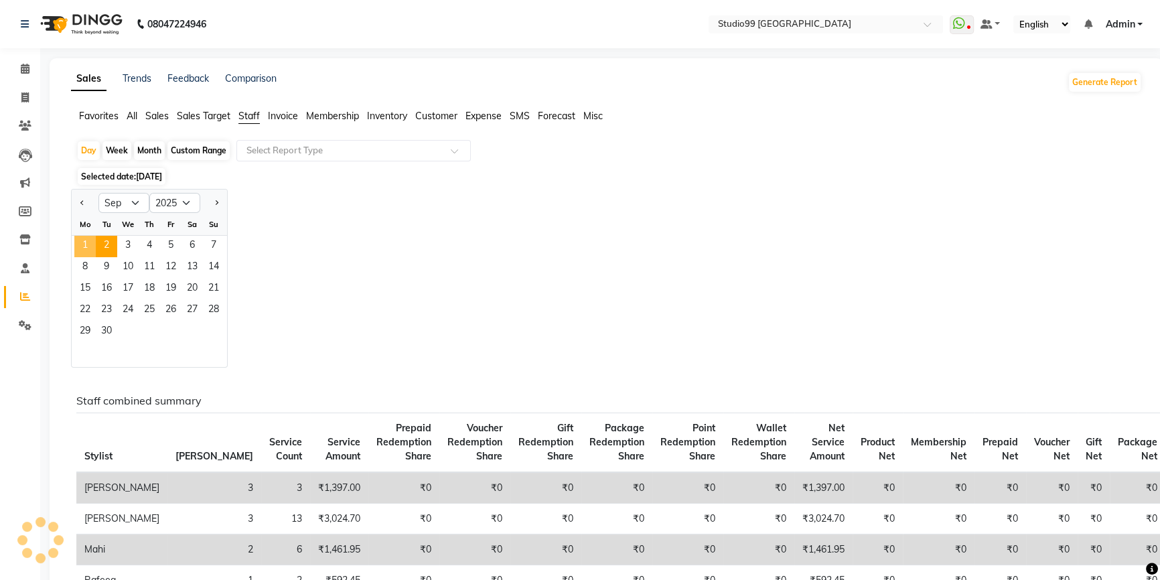
click at [86, 245] on span "1" at bounding box center [84, 246] width 21 height 21
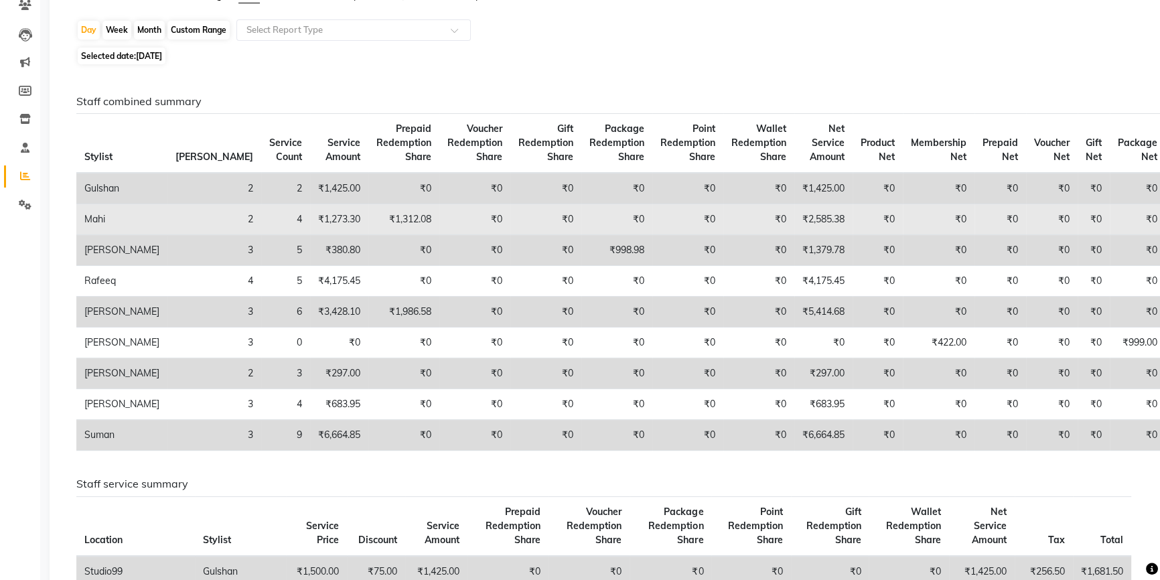
scroll to position [121, 0]
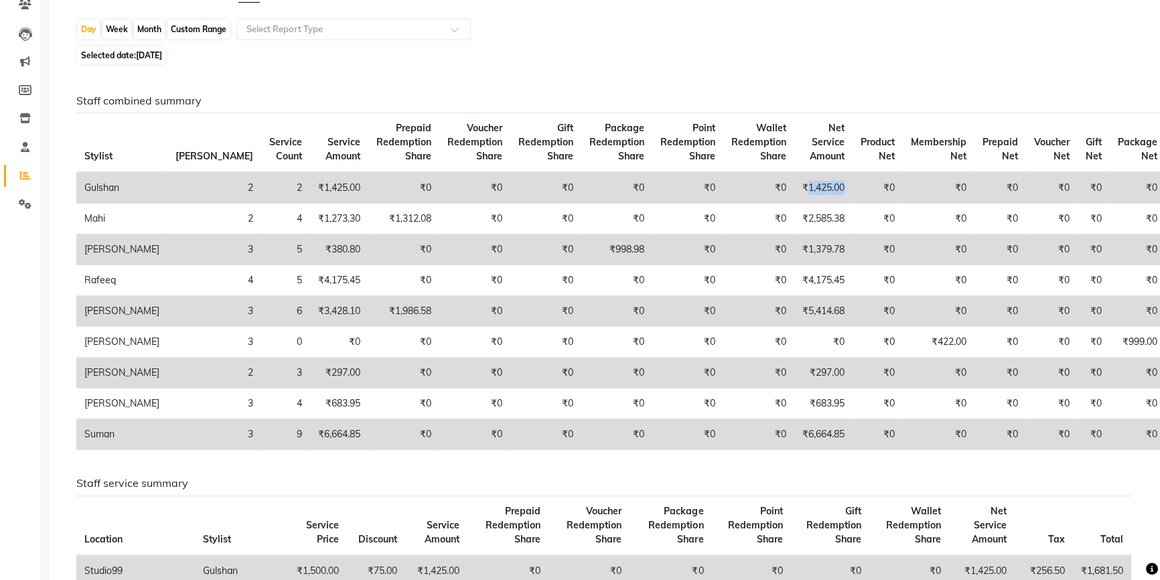
drag, startPoint x: 763, startPoint y: 185, endPoint x: 793, endPoint y: 184, distance: 29.5
click at [801, 190] on td "₹1,425.00" at bounding box center [823, 187] width 58 height 31
click at [126, 54] on span "Selected date: 01-09-2025" at bounding box center [122, 55] width 88 height 17
select select "9"
select select "2025"
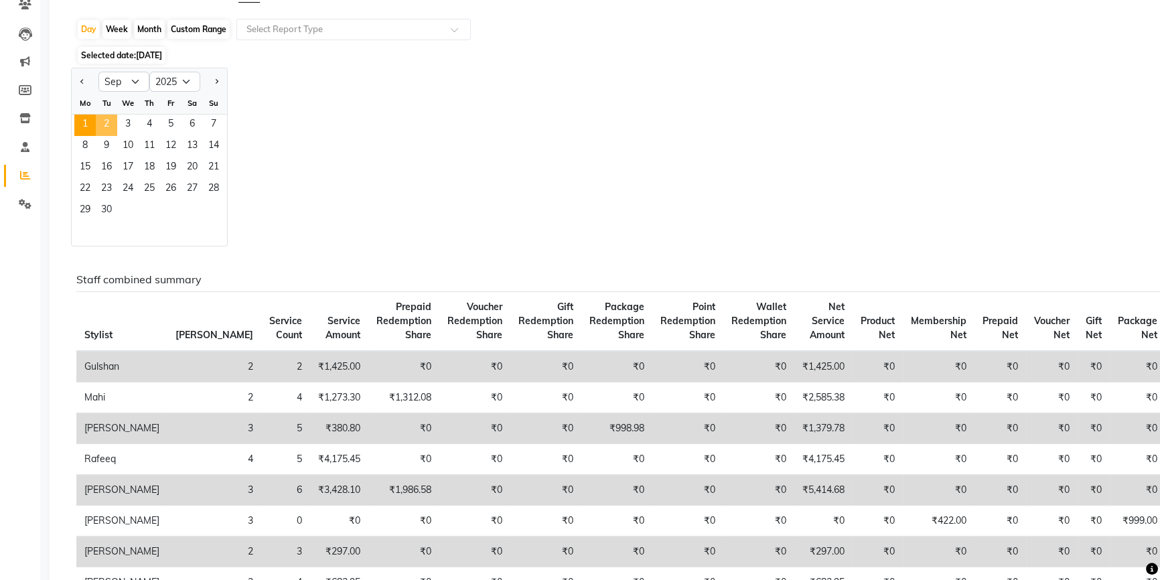
click at [109, 121] on span "2" at bounding box center [106, 124] width 21 height 21
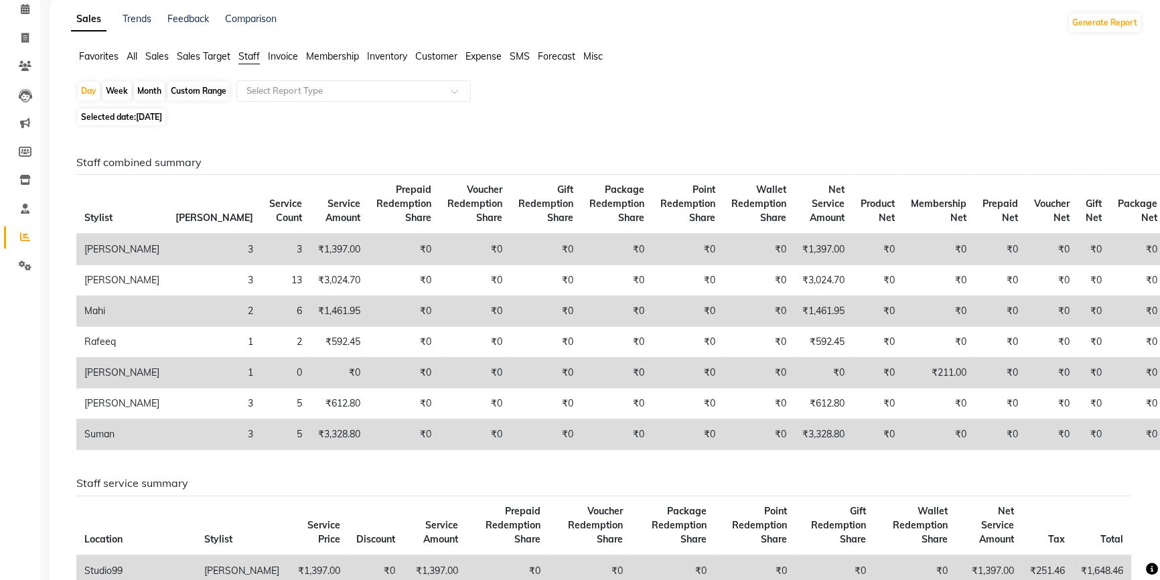
scroll to position [0, 0]
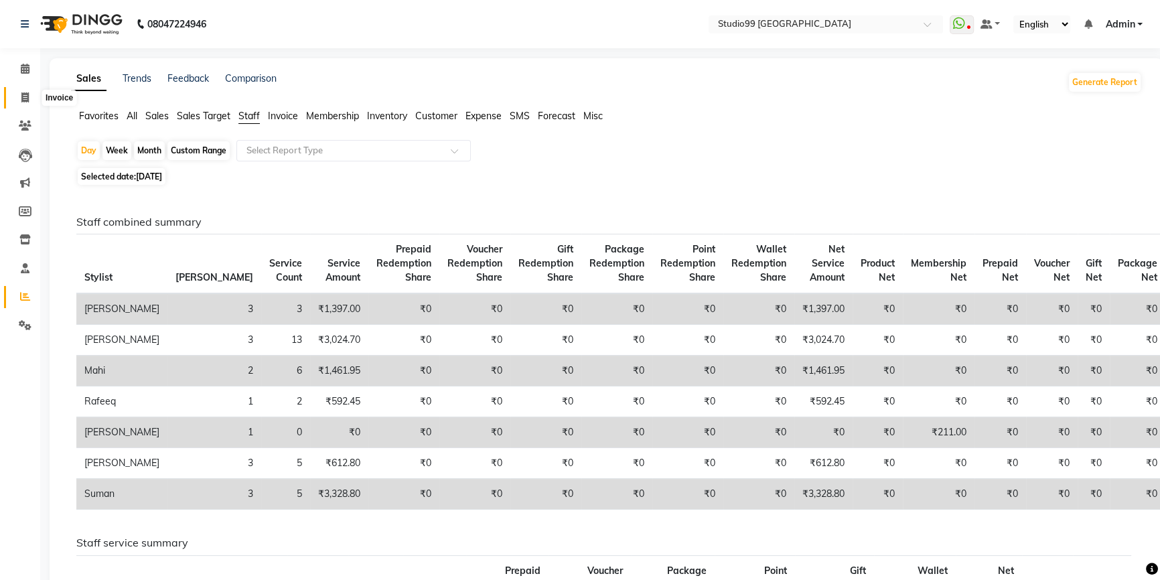
click at [25, 95] on icon at bounding box center [24, 97] width 7 height 10
select select "service"
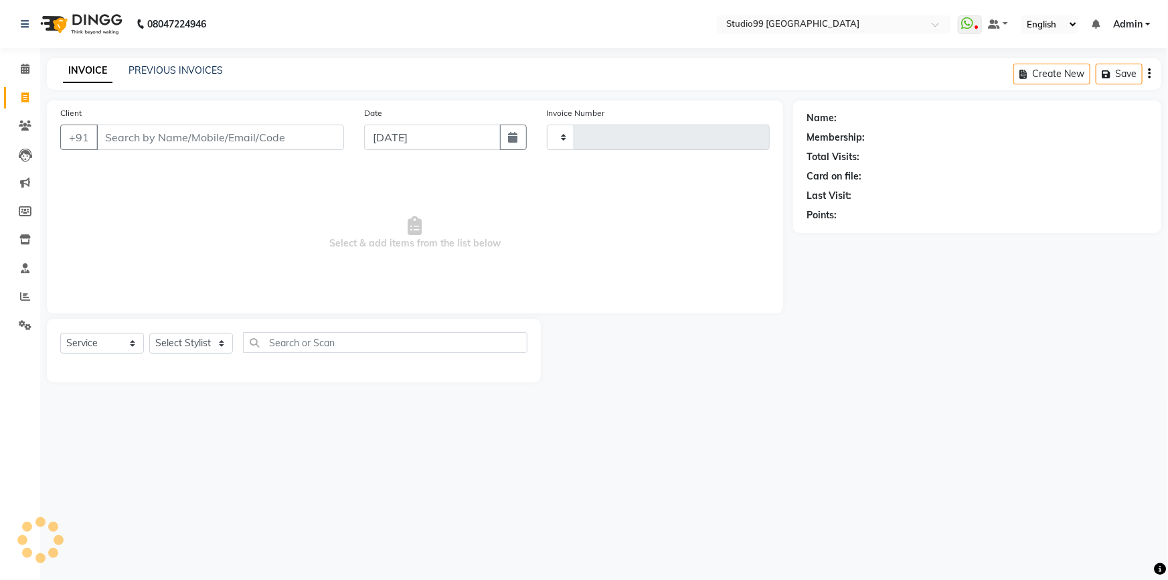
type input "3570"
select select "6042"
click at [166, 72] on link "PREVIOUS INVOICES" at bounding box center [176, 70] width 94 height 12
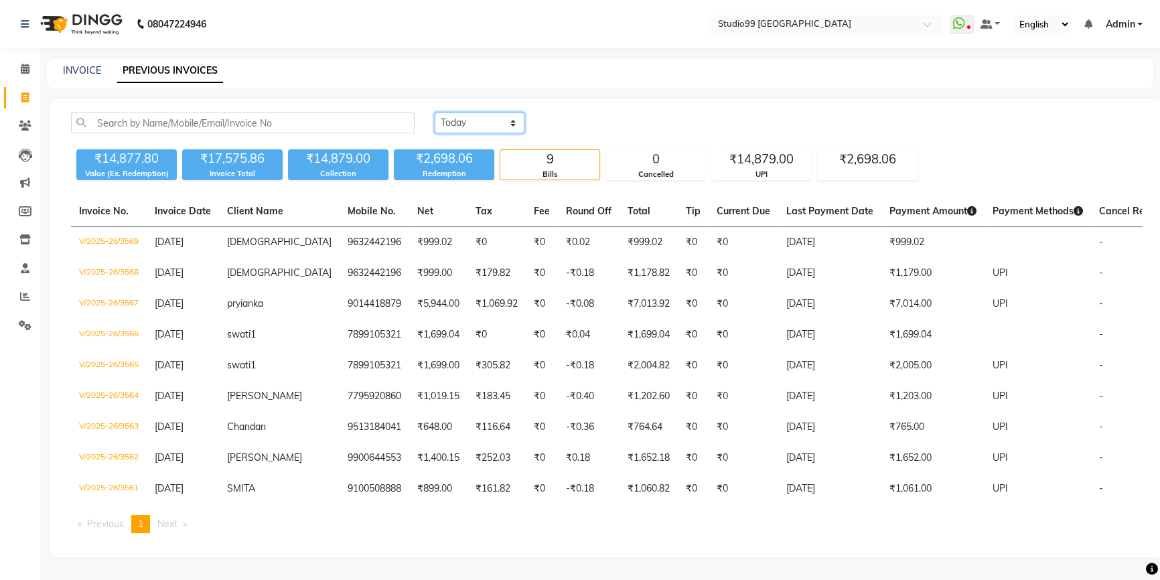
click at [502, 118] on select "Today Yesterday Custom Range" at bounding box center [480, 122] width 90 height 21
select select "range"
click at [435, 112] on select "Today Yesterday Custom Range" at bounding box center [480, 122] width 90 height 21
click at [567, 129] on input "[DATE]" at bounding box center [589, 123] width 94 height 19
select select "9"
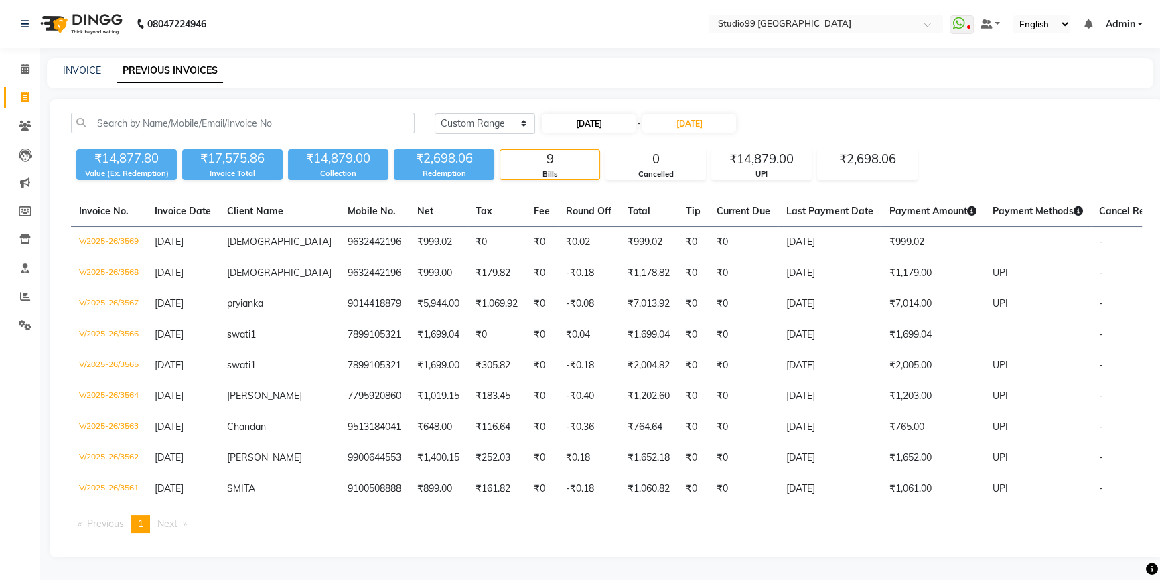
select select "2025"
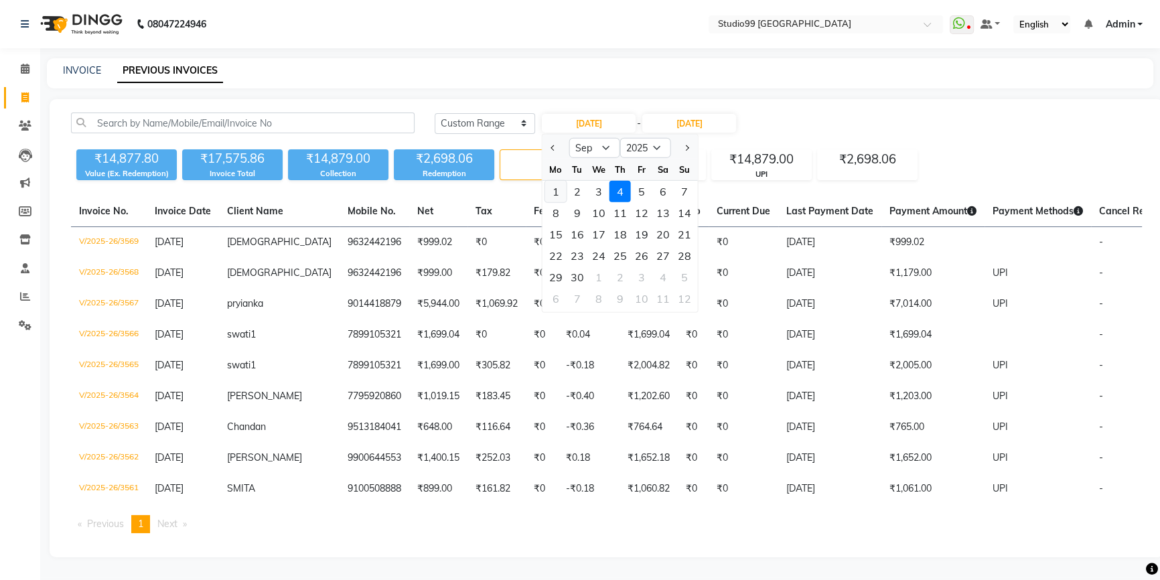
click at [557, 187] on div "1" at bounding box center [555, 191] width 21 height 21
type input "01-09-2025"
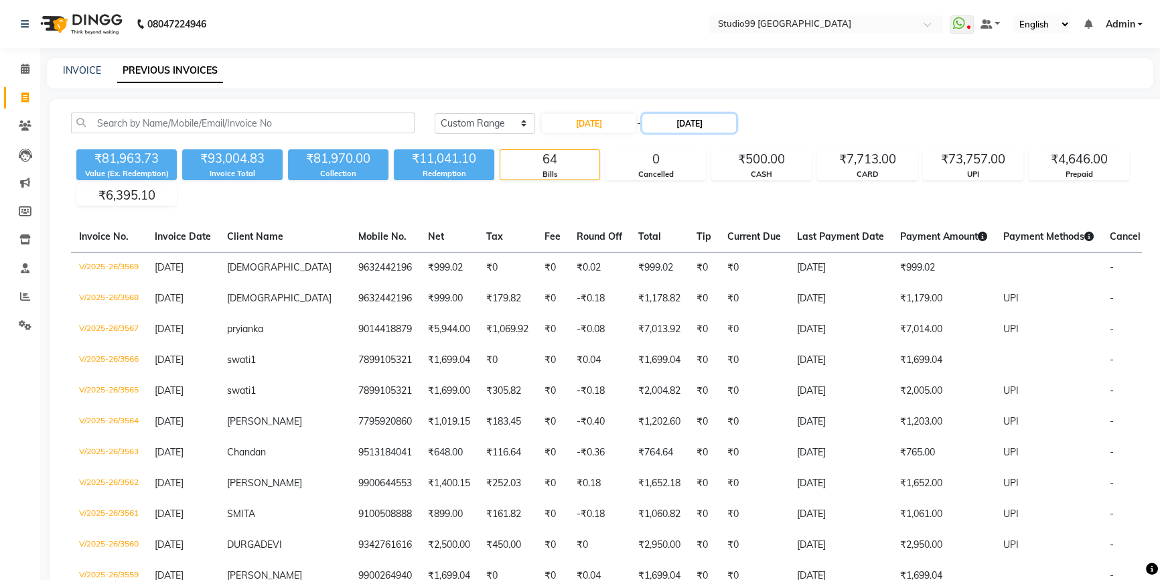
click at [666, 123] on input "[DATE]" at bounding box center [689, 123] width 94 height 19
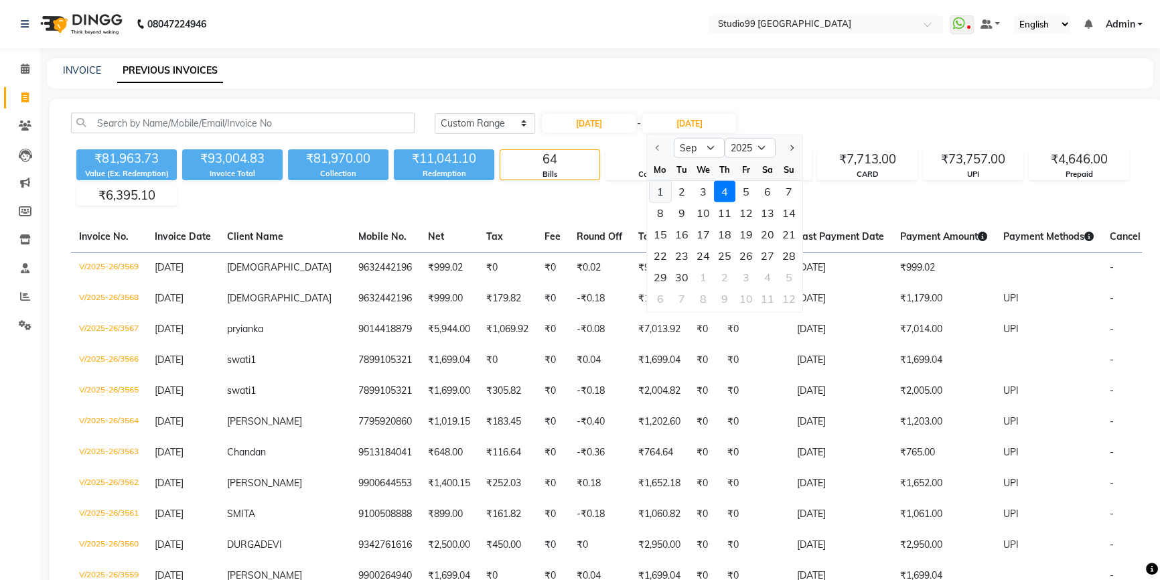
click at [656, 193] on div "1" at bounding box center [659, 191] width 21 height 21
type input "01-09-2025"
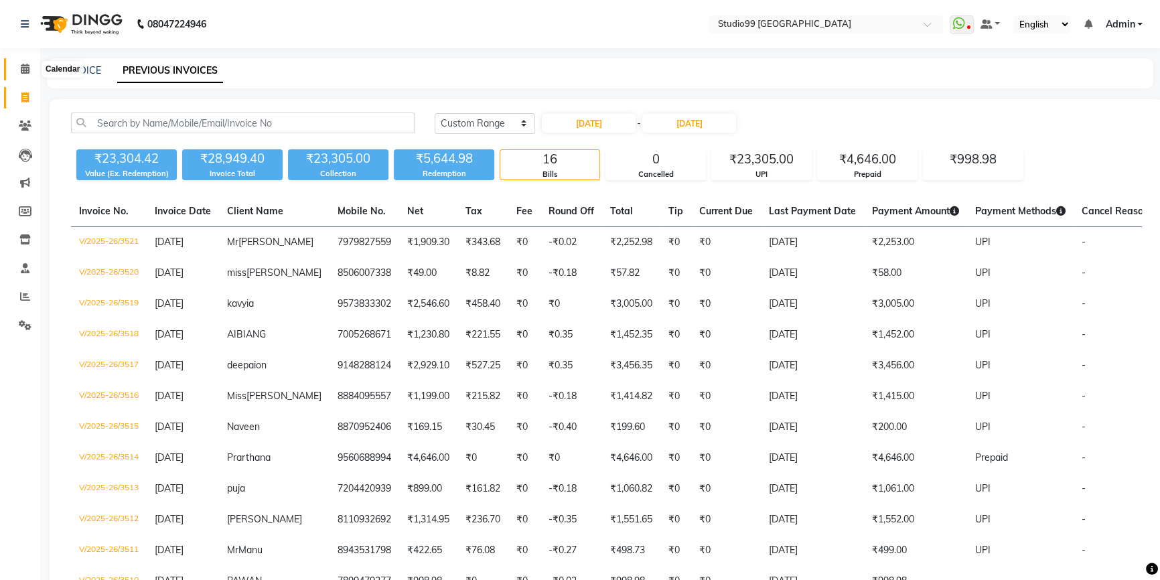
click at [25, 72] on icon at bounding box center [25, 69] width 9 height 10
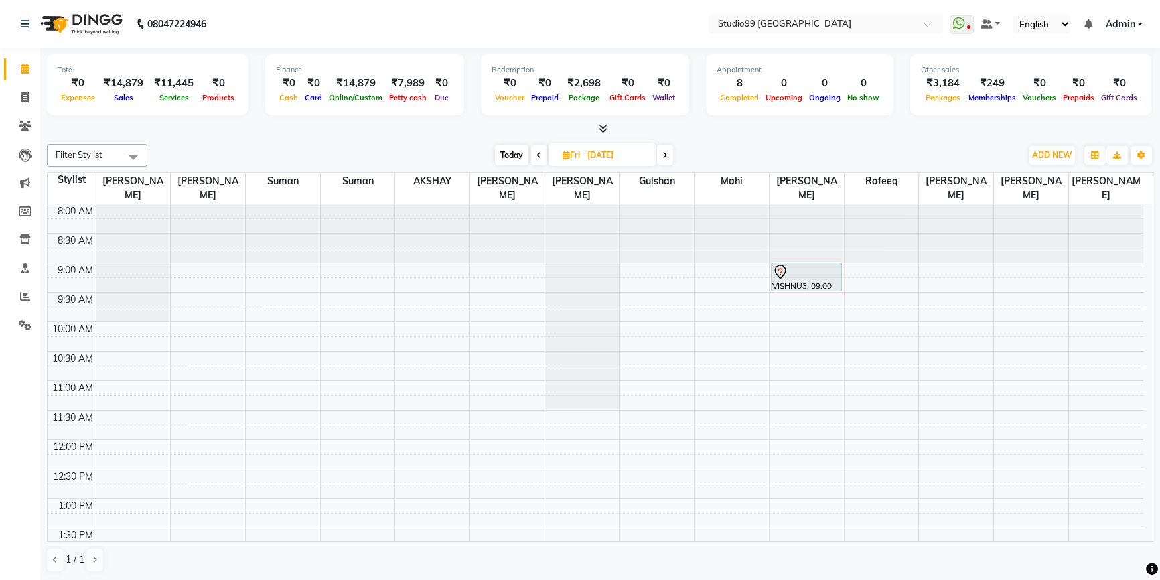
click at [538, 155] on icon at bounding box center [538, 155] width 5 height 8
type input "[DATE]"
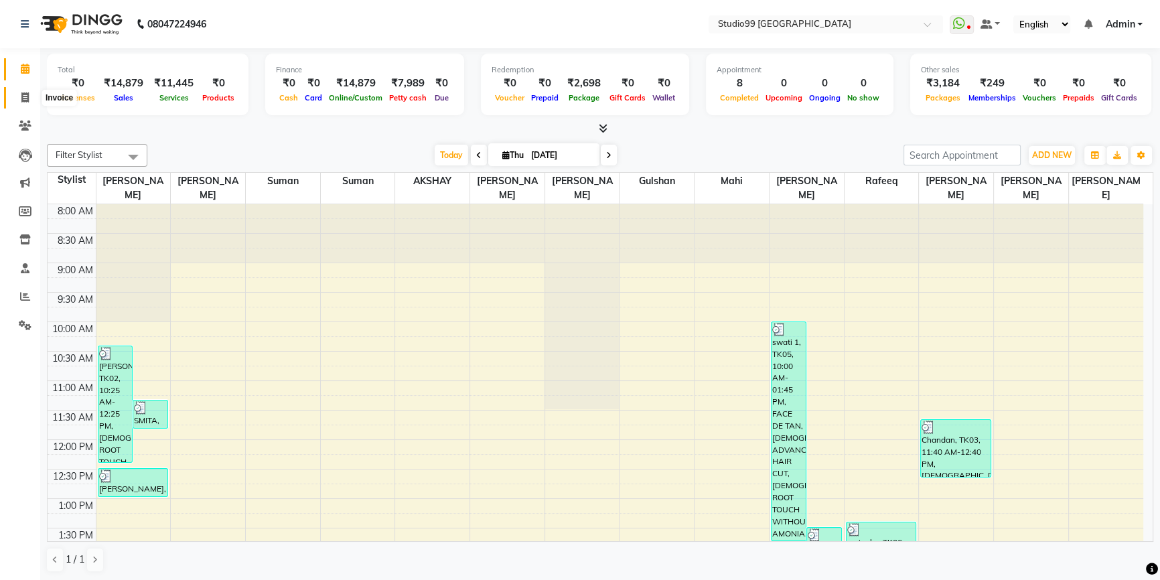
click at [29, 92] on span at bounding box center [24, 97] width 23 height 15
select select "service"
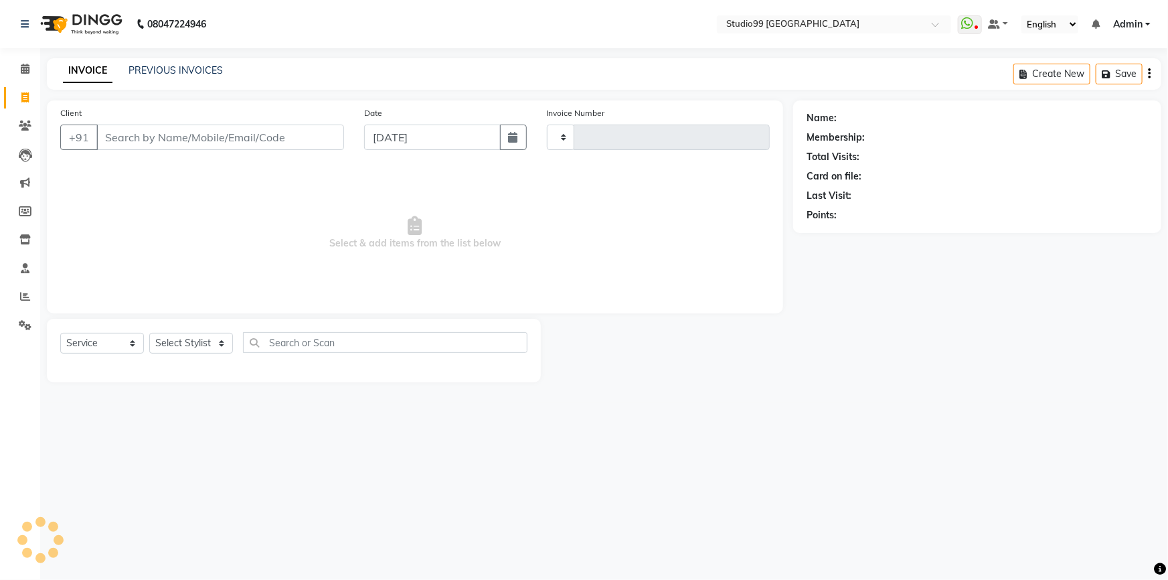
type input "3570"
select select "6042"
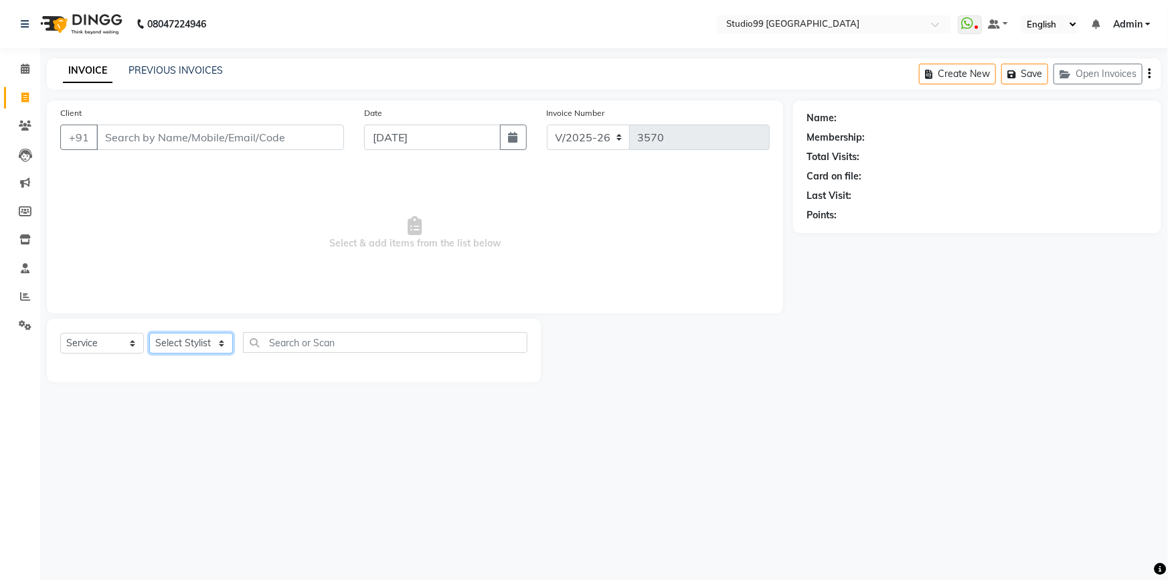
click at [185, 343] on select "Select Stylist Admin AKSHAY AMARJIT Dina GOUTAM Gulshan mahi Nobil Hasan Rafeeq…" at bounding box center [191, 343] width 84 height 21
select select "43360"
click at [149, 333] on select "Select Stylist Admin AKSHAY AMARJIT Dina GOUTAM Gulshan mahi Nobil Hasan Rafeeq…" at bounding box center [191, 343] width 84 height 21
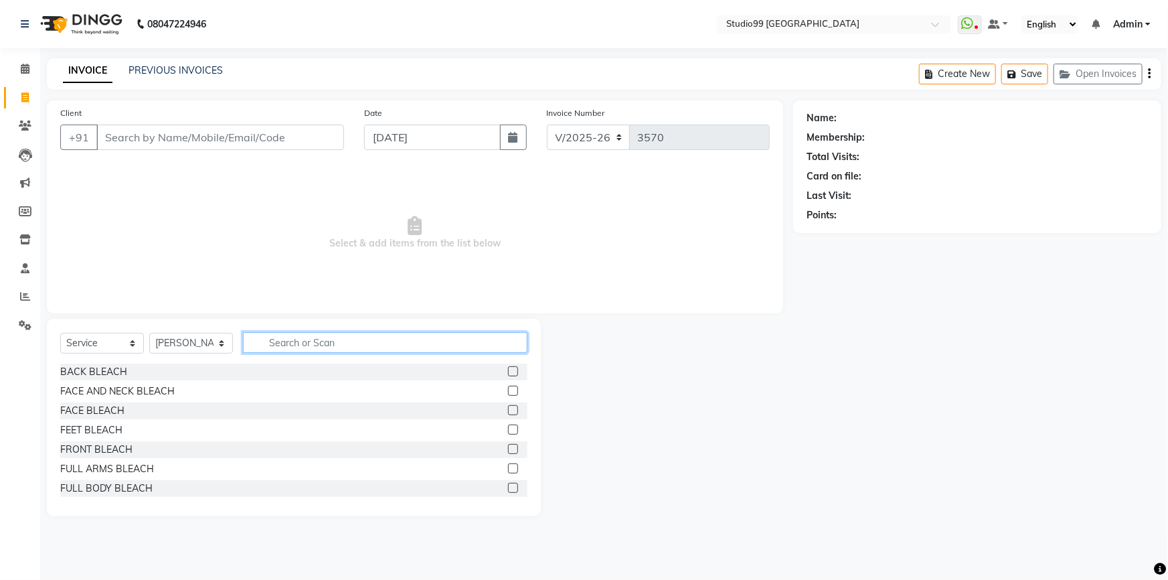
click at [309, 338] on input "text" at bounding box center [385, 342] width 285 height 21
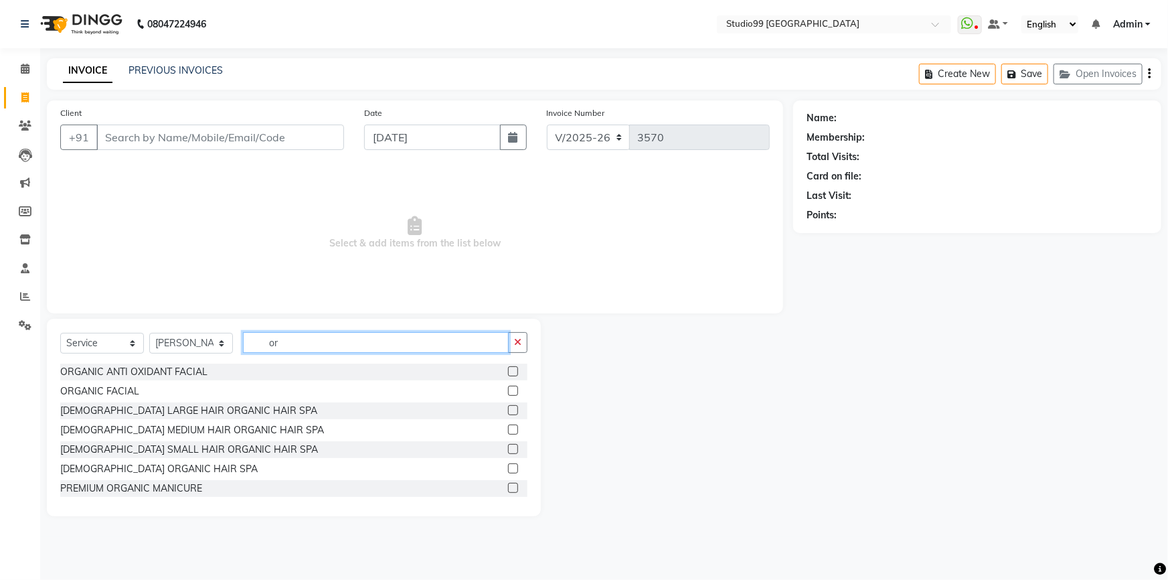
type input "o"
type input "Org"
click at [508, 489] on label at bounding box center [513, 488] width 10 height 10
click at [508, 489] on input "checkbox" at bounding box center [512, 488] width 9 height 9
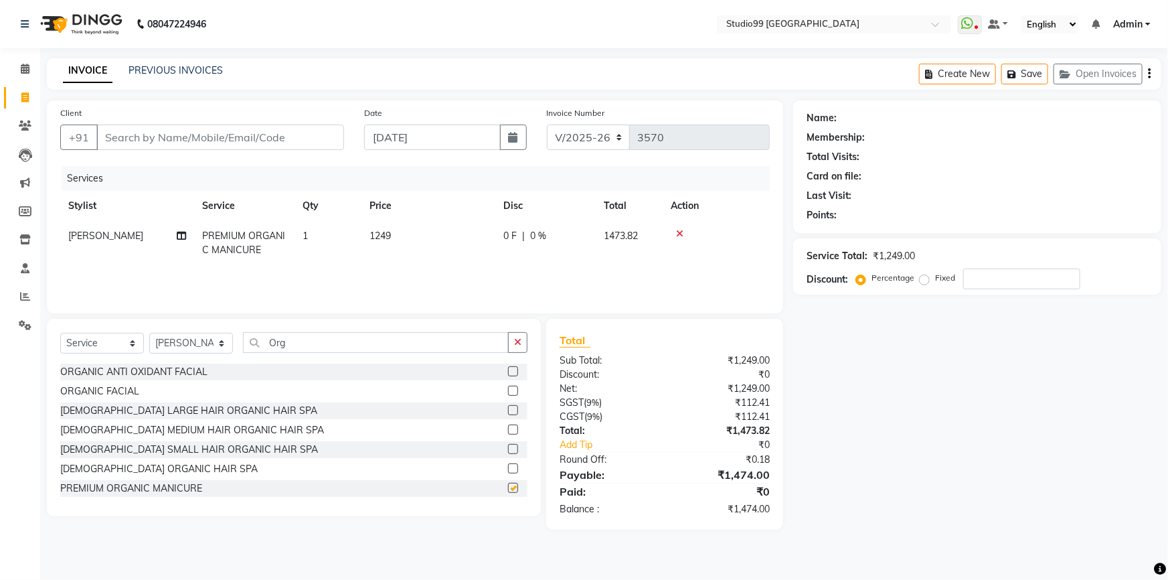
checkbox input "false"
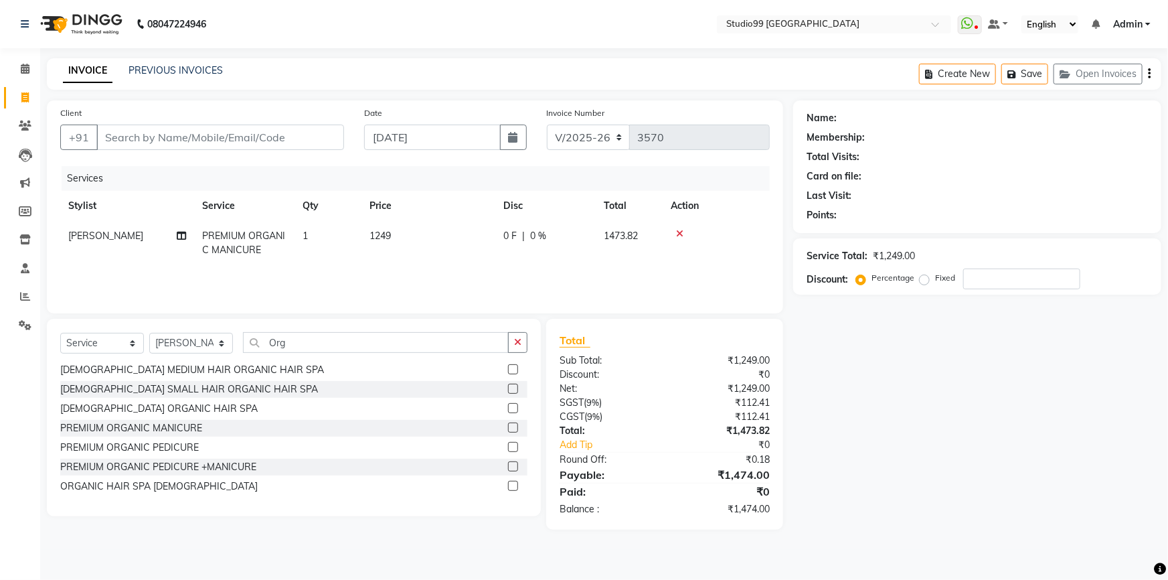
click at [508, 467] on label at bounding box center [513, 466] width 10 height 10
click at [508, 467] on input "checkbox" at bounding box center [512, 467] width 9 height 9
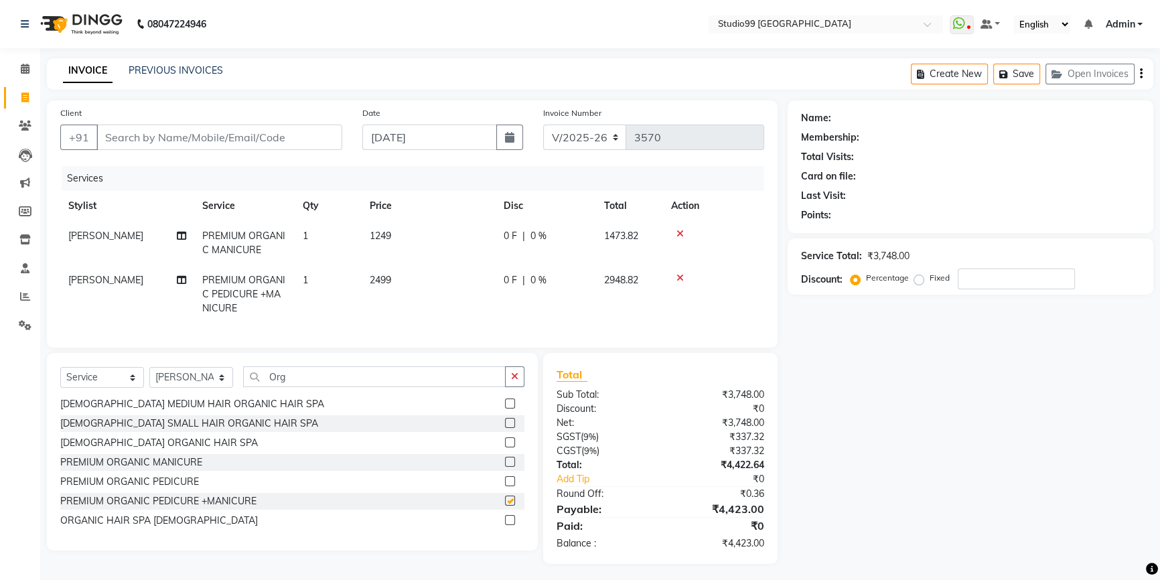
checkbox input "false"
click at [680, 235] on icon at bounding box center [679, 233] width 7 height 9
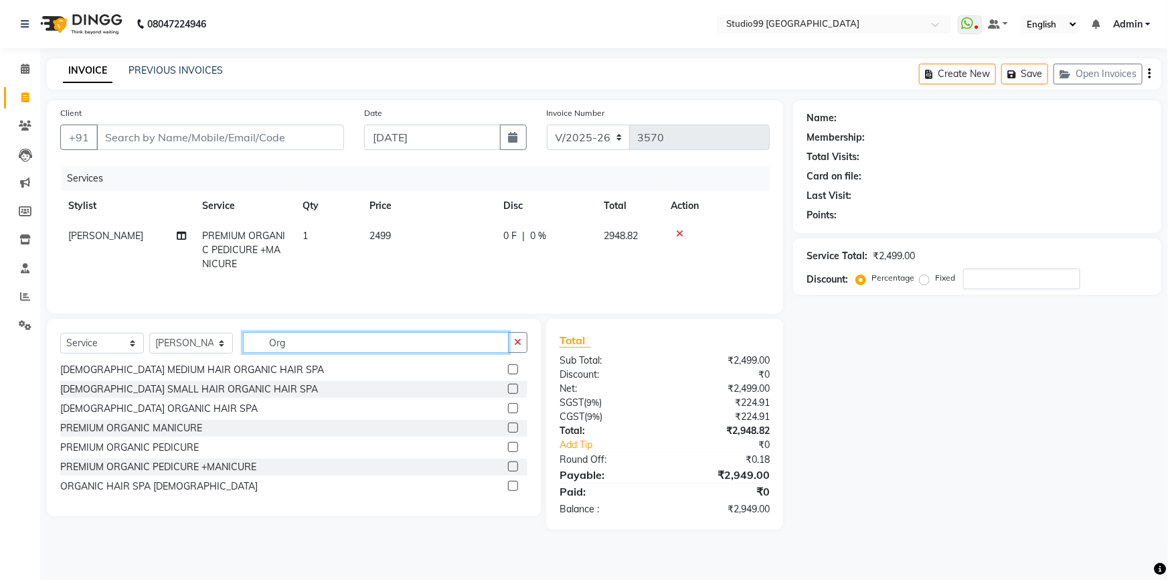
drag, startPoint x: 303, startPoint y: 341, endPoint x: 241, endPoint y: 344, distance: 61.7
click at [241, 344] on div "Select Service Product Membership Package Voucher Prepaid Gift Card Select Styl…" at bounding box center [293, 347] width 467 height 31
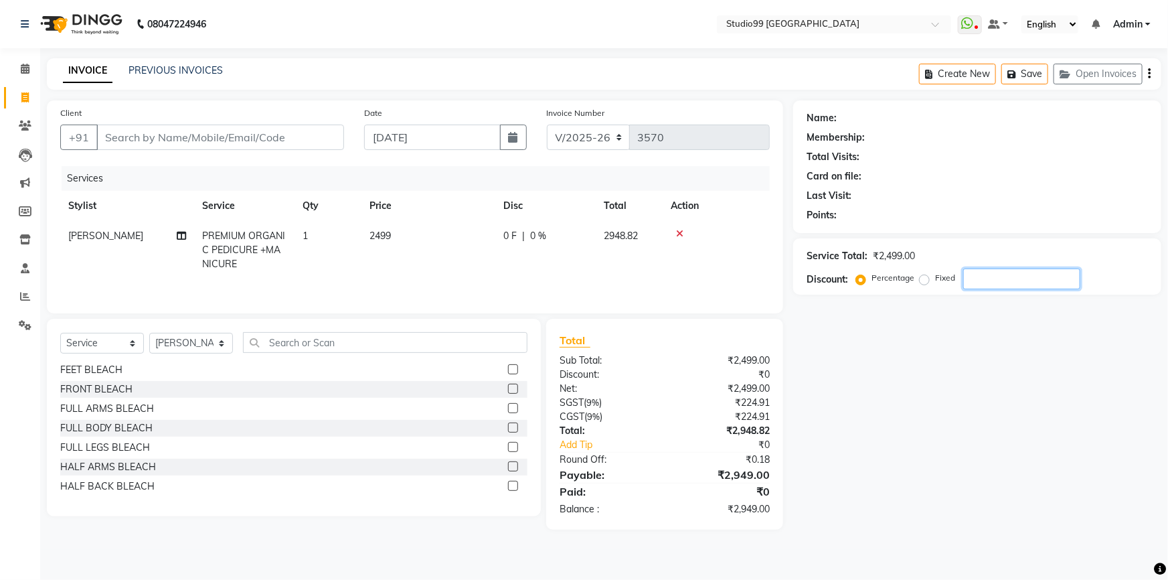
click at [990, 279] on input "number" at bounding box center [1021, 278] width 117 height 21
type input "15"
drag, startPoint x: 733, startPoint y: 388, endPoint x: 765, endPoint y: 392, distance: 32.3
click at [765, 392] on div "₹2,124.15" at bounding box center [722, 389] width 115 height 14
click at [737, 392] on div "₹2,124.15" at bounding box center [722, 389] width 115 height 14
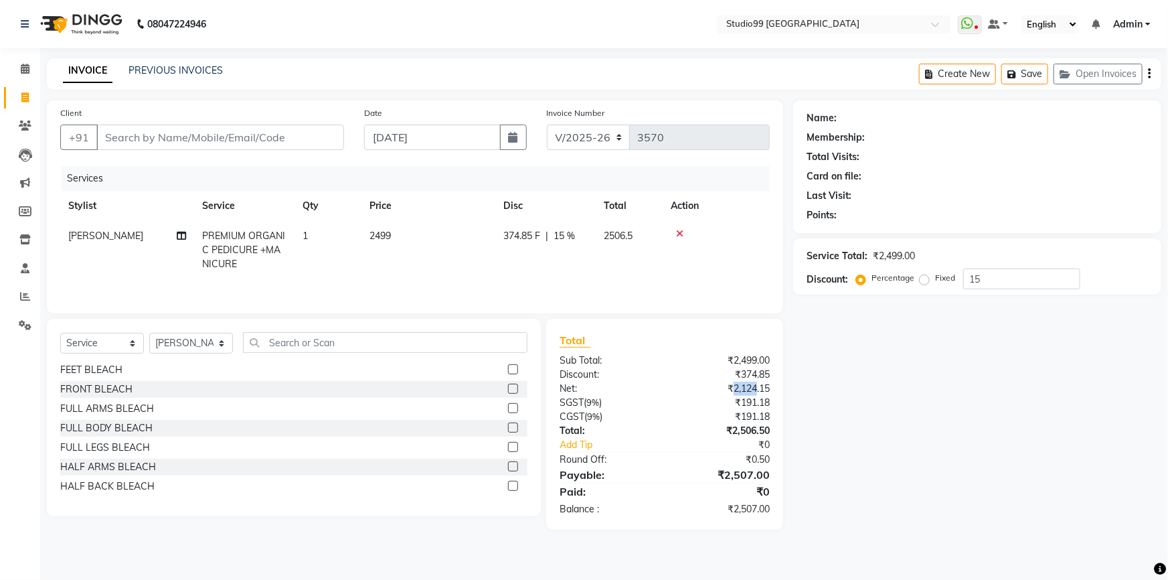
drag, startPoint x: 731, startPoint y: 388, endPoint x: 756, endPoint y: 388, distance: 24.8
click at [756, 388] on div "₹2,124.15" at bounding box center [722, 389] width 115 height 14
click at [678, 234] on icon at bounding box center [679, 233] width 7 height 9
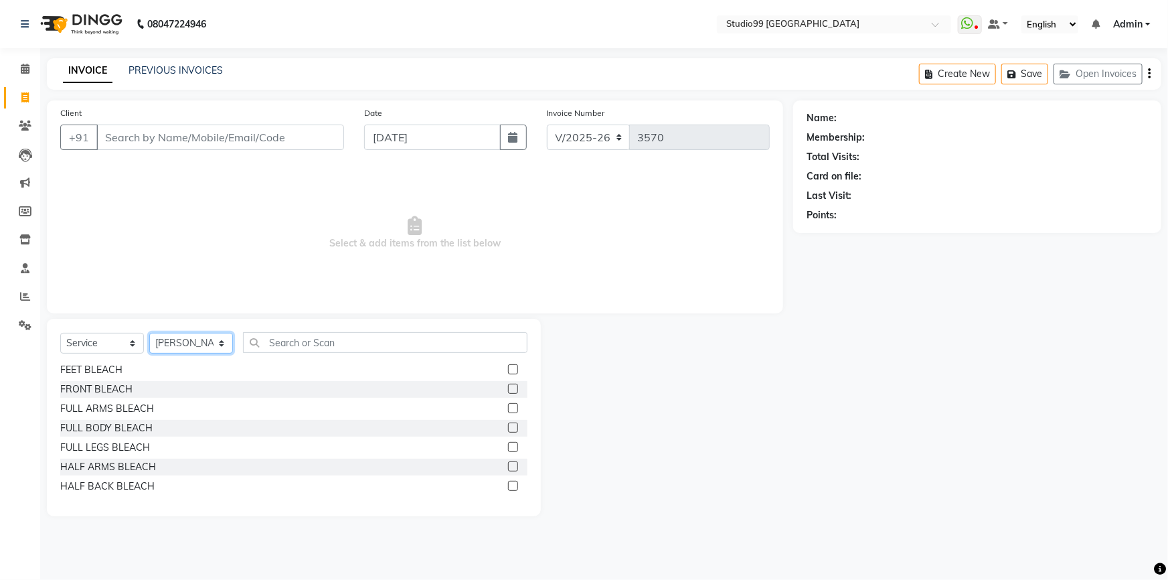
click at [208, 350] on select "Select Stylist Admin AKSHAY AMARJIT Dina GOUTAM Gulshan mahi Nobil Hasan Rafeeq…" at bounding box center [191, 343] width 84 height 21
select select "43363"
click at [149, 333] on select "Select Stylist Admin AKSHAY AMARJIT Dina GOUTAM Gulshan mahi Nobil Hasan Rafeeq…" at bounding box center [191, 343] width 84 height 21
click at [288, 339] on input "text" at bounding box center [385, 342] width 285 height 21
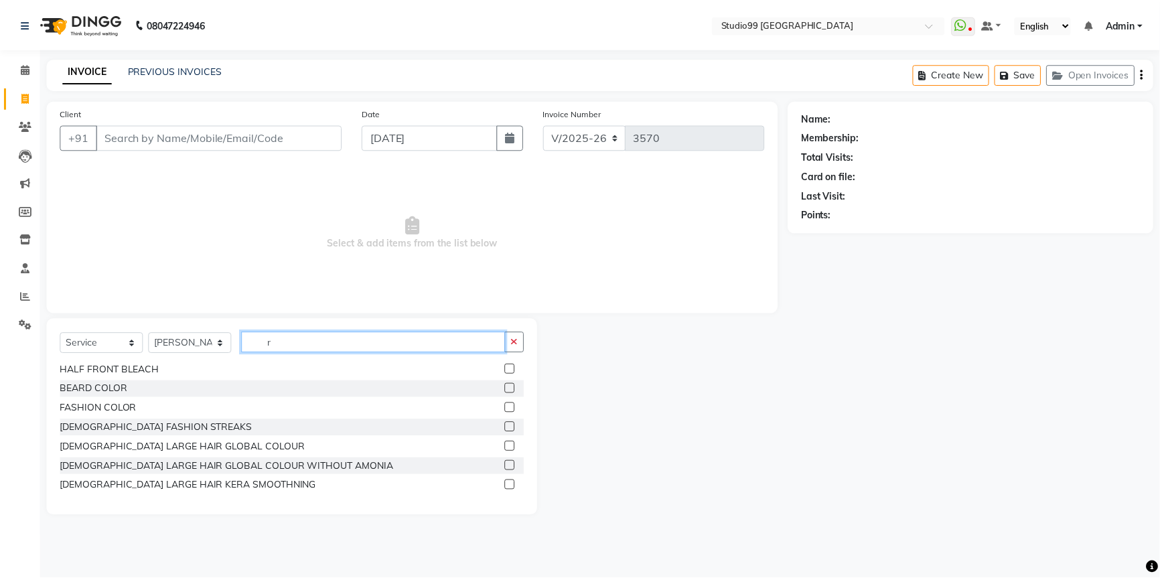
scroll to position [0, 0]
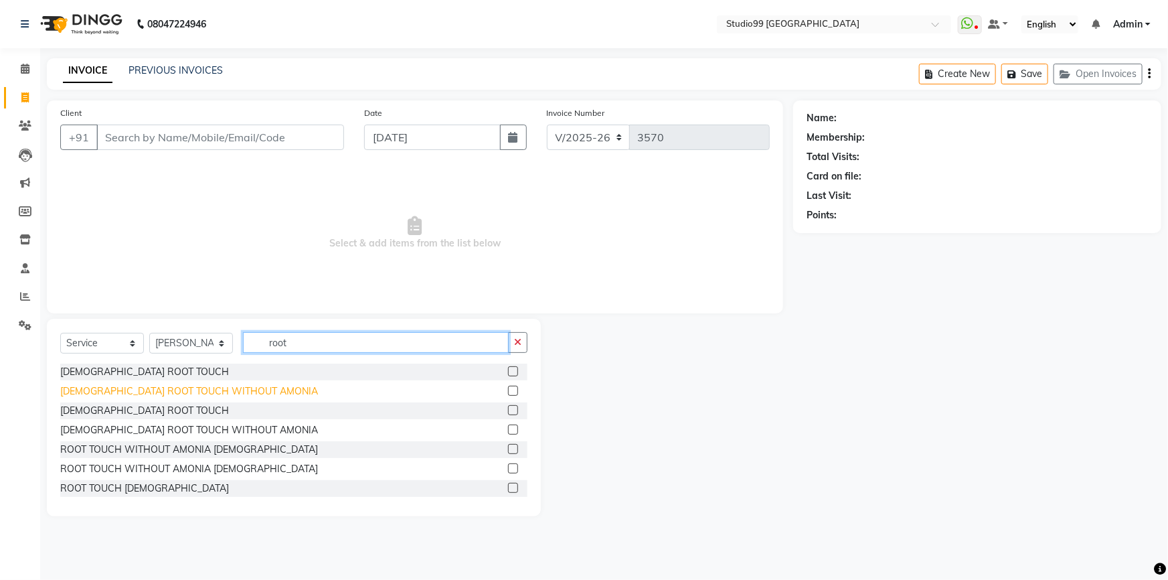
type input "root"
click at [121, 395] on div "FEMALE ROOT TOUCH WITHOUT AMONIA" at bounding box center [189, 391] width 258 height 14
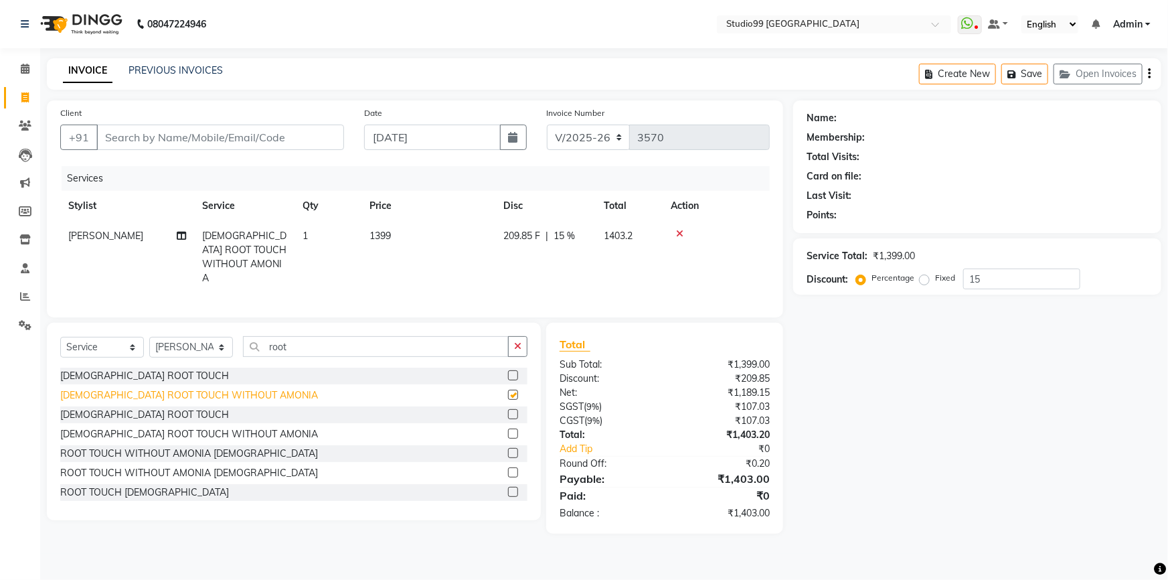
checkbox input "false"
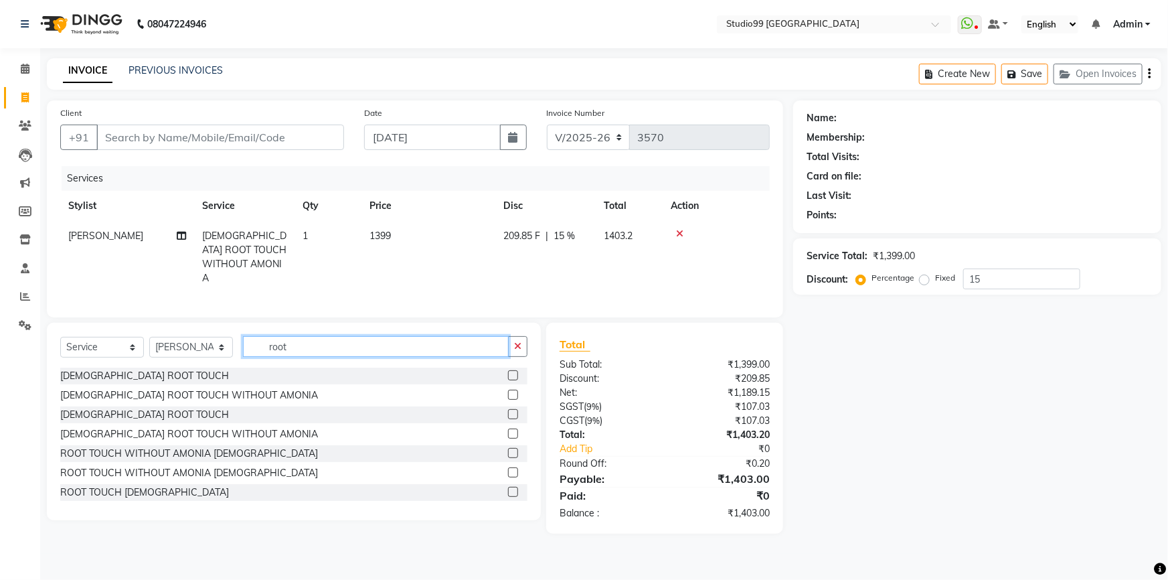
click at [313, 336] on input "root" at bounding box center [376, 346] width 266 height 21
click at [514, 341] on button "button" at bounding box center [517, 346] width 19 height 21
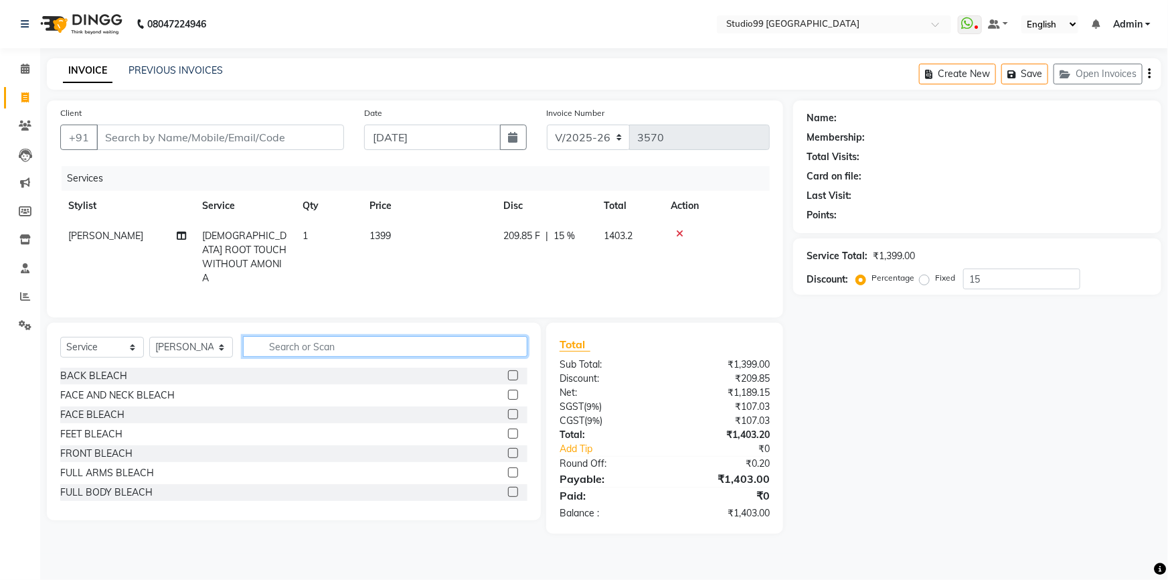
click at [504, 341] on input "text" at bounding box center [385, 346] width 285 height 21
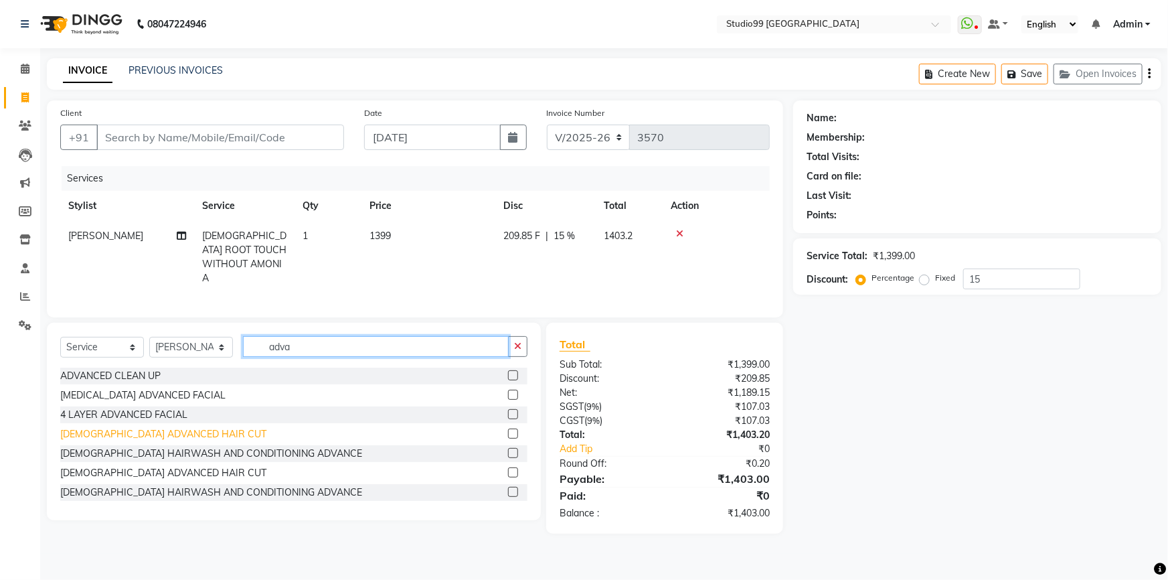
type input "adva"
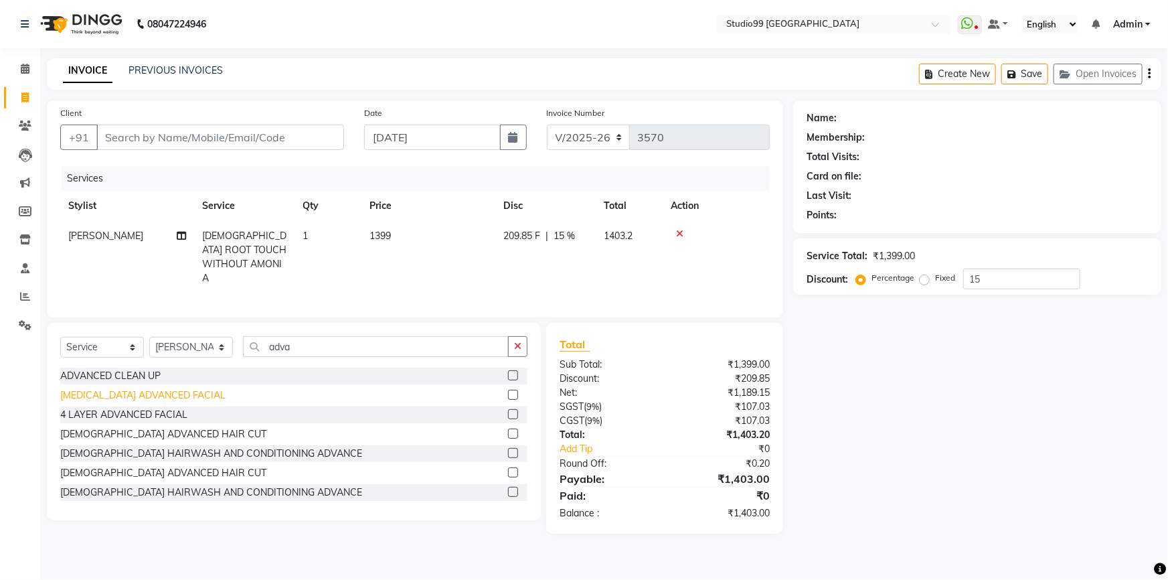
click at [161, 428] on div "[DEMOGRAPHIC_DATA] ADVANCED HAIR CUT" at bounding box center [163, 434] width 206 height 14
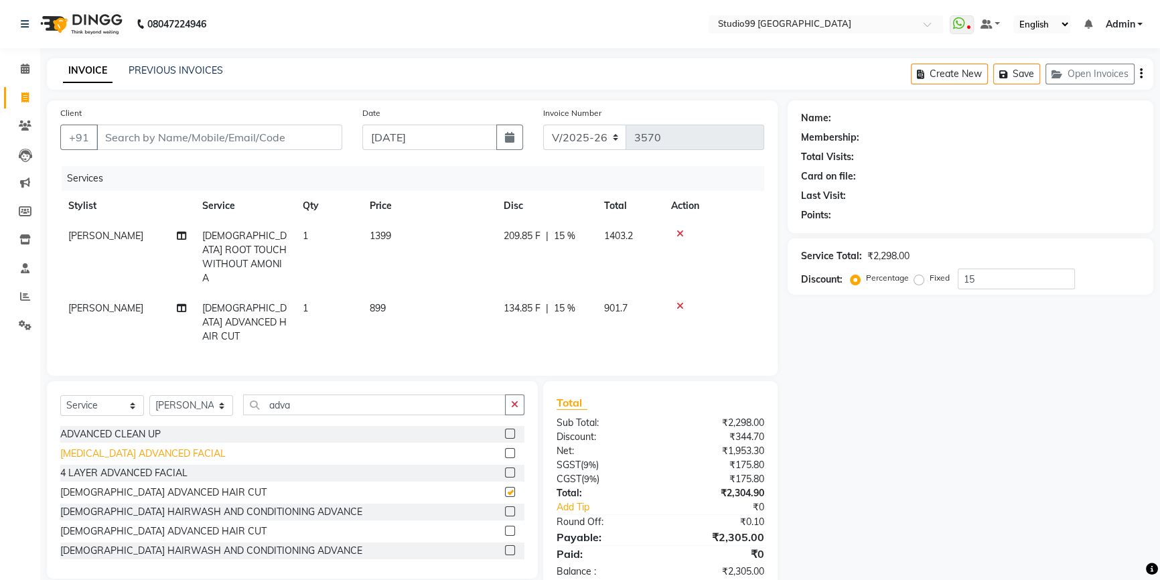
checkbox input "false"
click at [173, 137] on input "Client" at bounding box center [219, 137] width 246 height 25
type input "9"
type input "0"
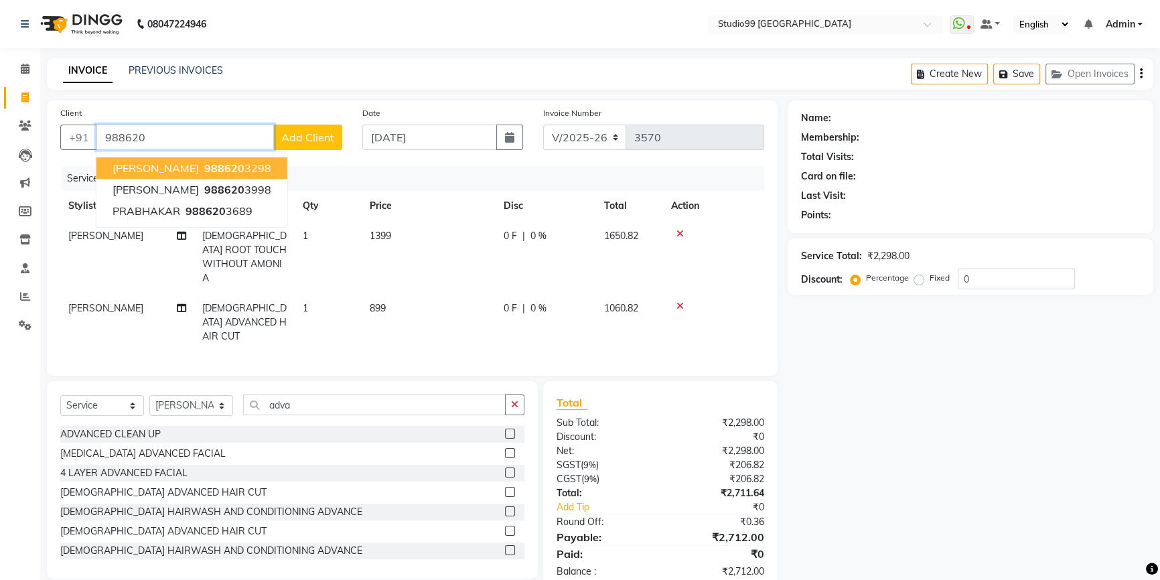
click at [177, 160] on button "Sudeshna 988620 3298" at bounding box center [191, 167] width 191 height 21
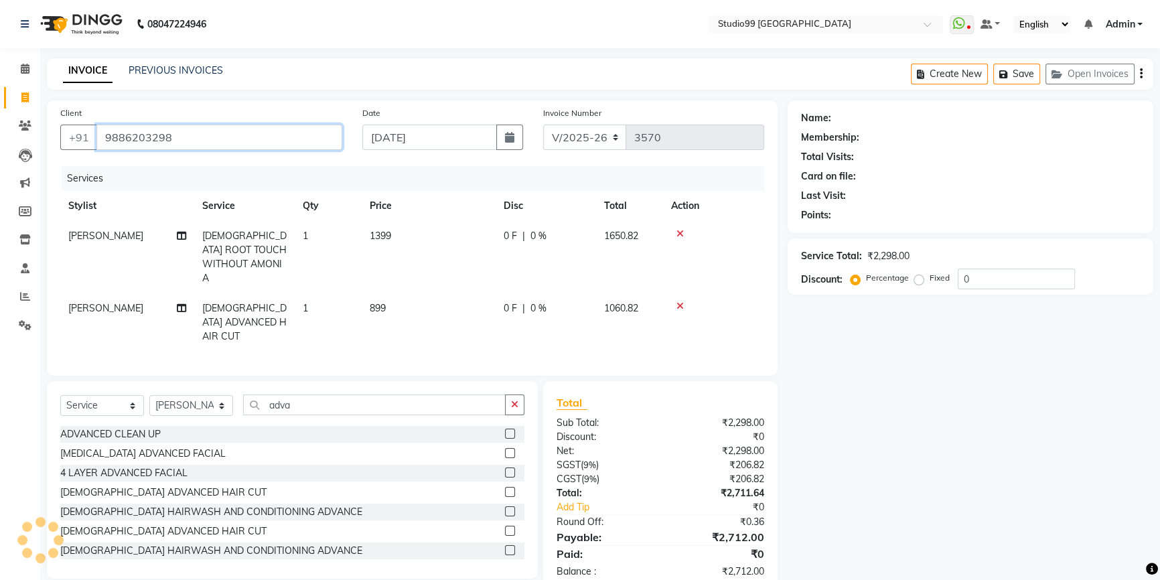
type input "9886203298"
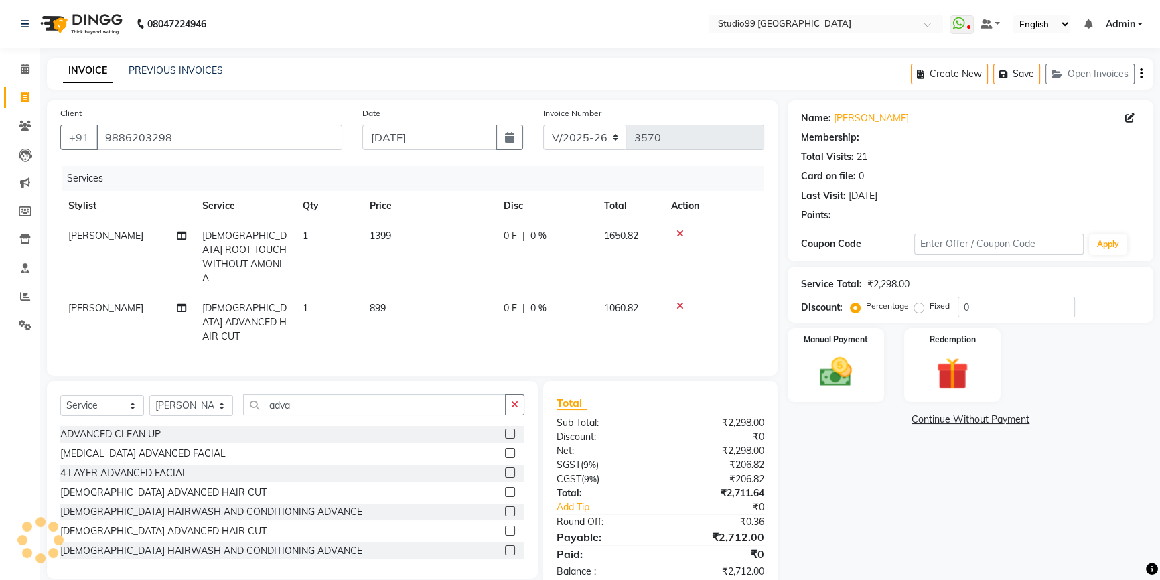
type input "15"
select select "2: Object"
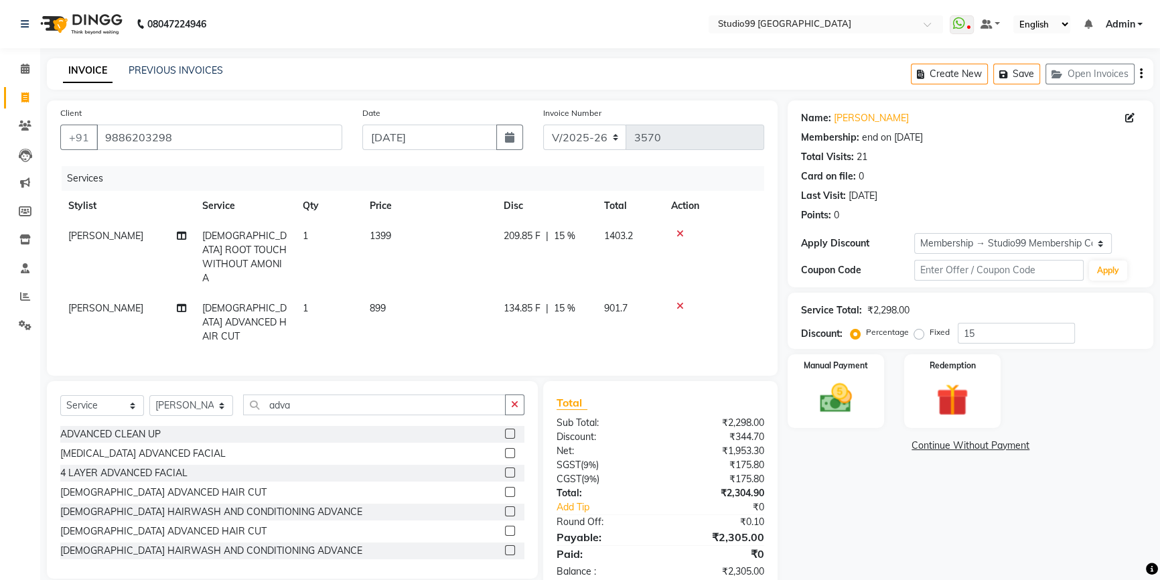
scroll to position [13, 0]
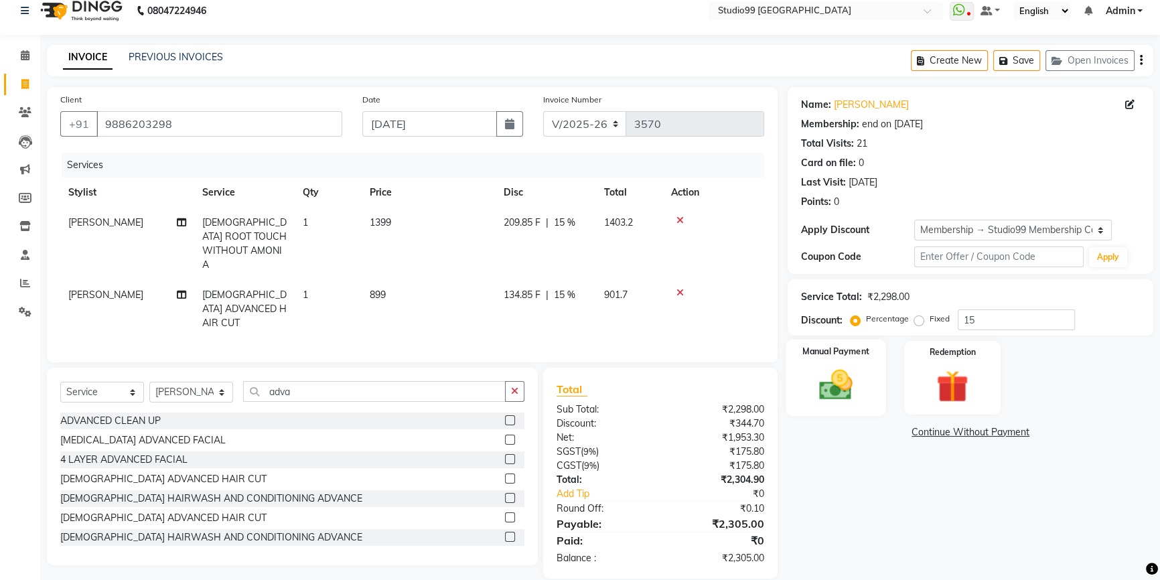
click at [838, 373] on img at bounding box center [836, 385] width 54 height 38
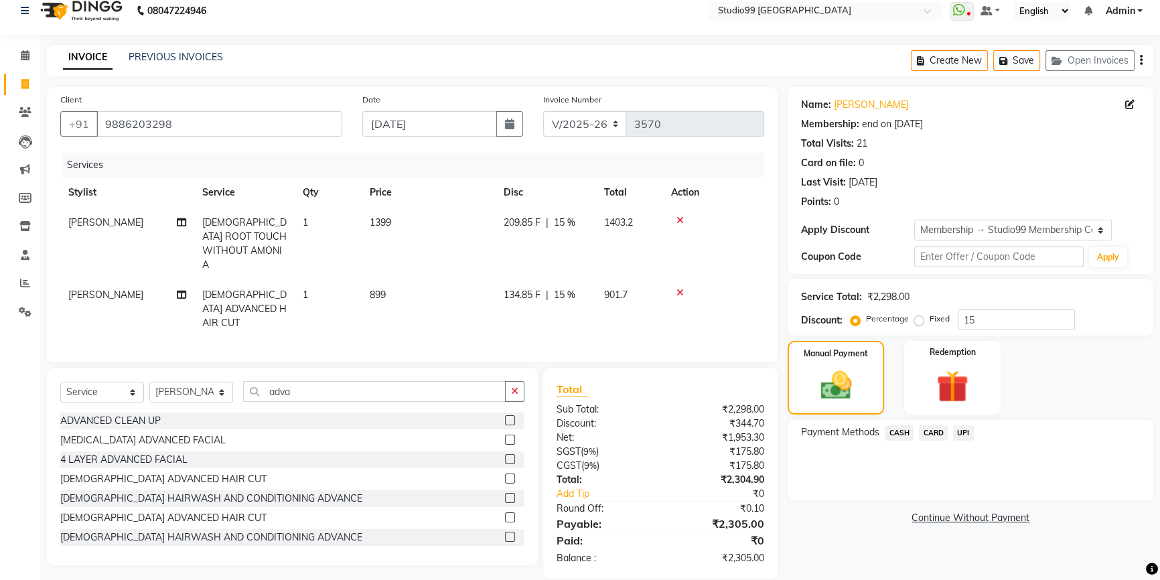
click at [900, 428] on span "CASH" at bounding box center [898, 432] width 29 height 15
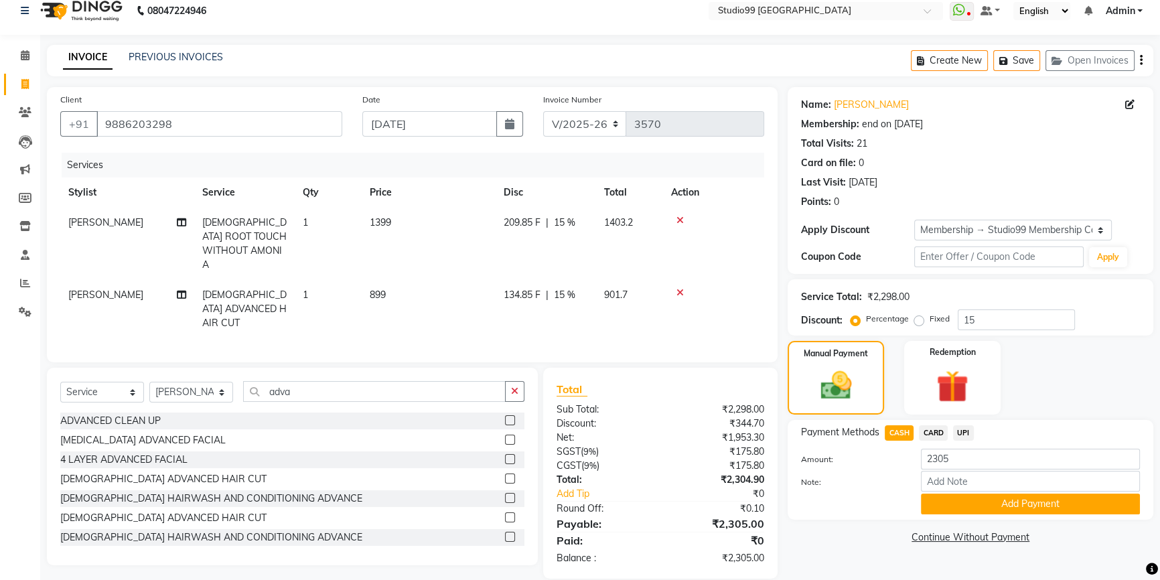
click at [937, 434] on span "CARD" at bounding box center [933, 432] width 29 height 15
click at [852, 491] on div "Note:" at bounding box center [970, 482] width 359 height 23
click at [969, 506] on button "Add Payment" at bounding box center [1030, 503] width 219 height 21
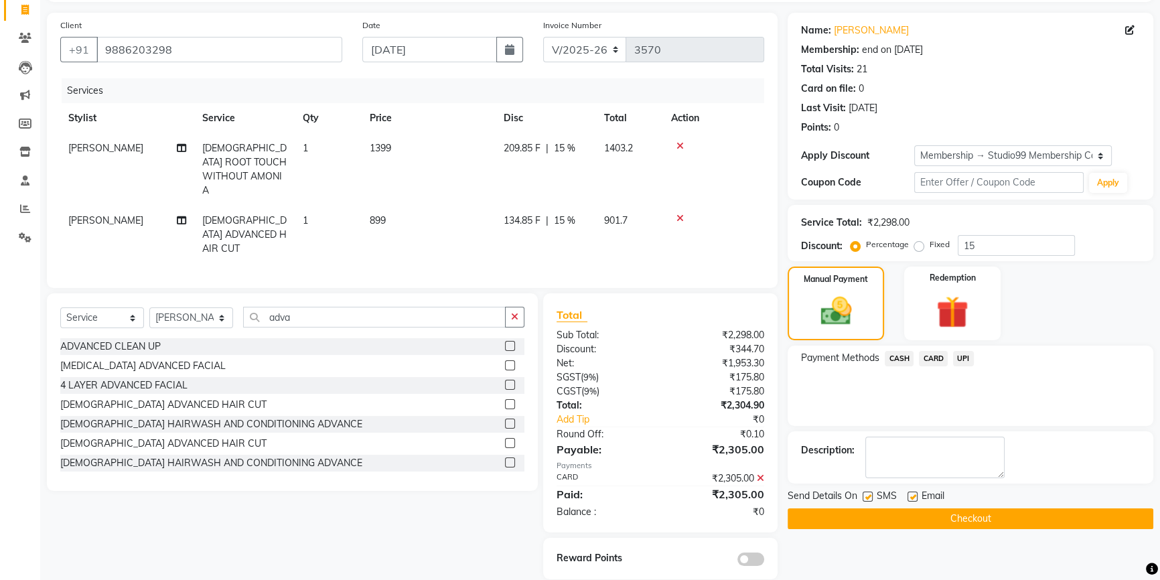
scroll to position [88, 0]
click at [966, 515] on button "Checkout" at bounding box center [970, 517] width 366 height 21
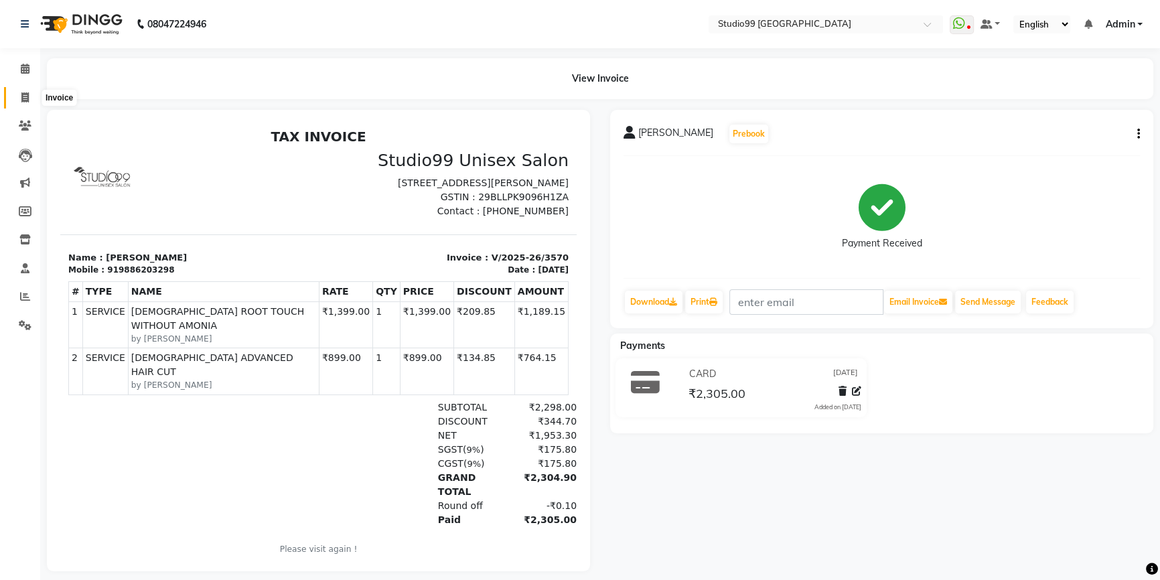
click at [18, 94] on span at bounding box center [24, 97] width 23 height 15
select select "6042"
select select "service"
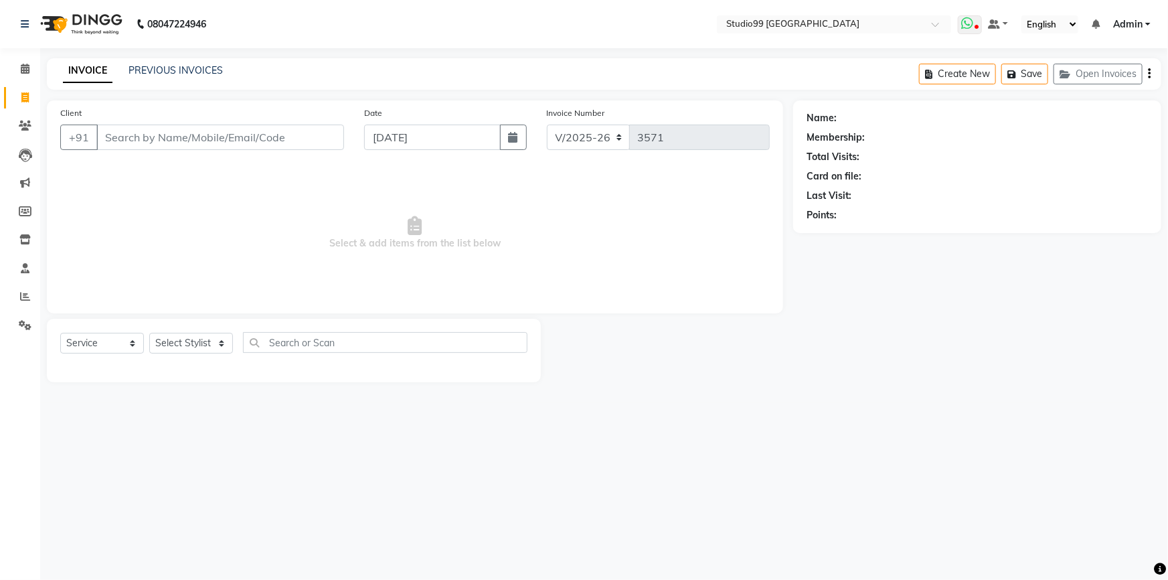
click at [981, 22] on span at bounding box center [970, 24] width 24 height 19
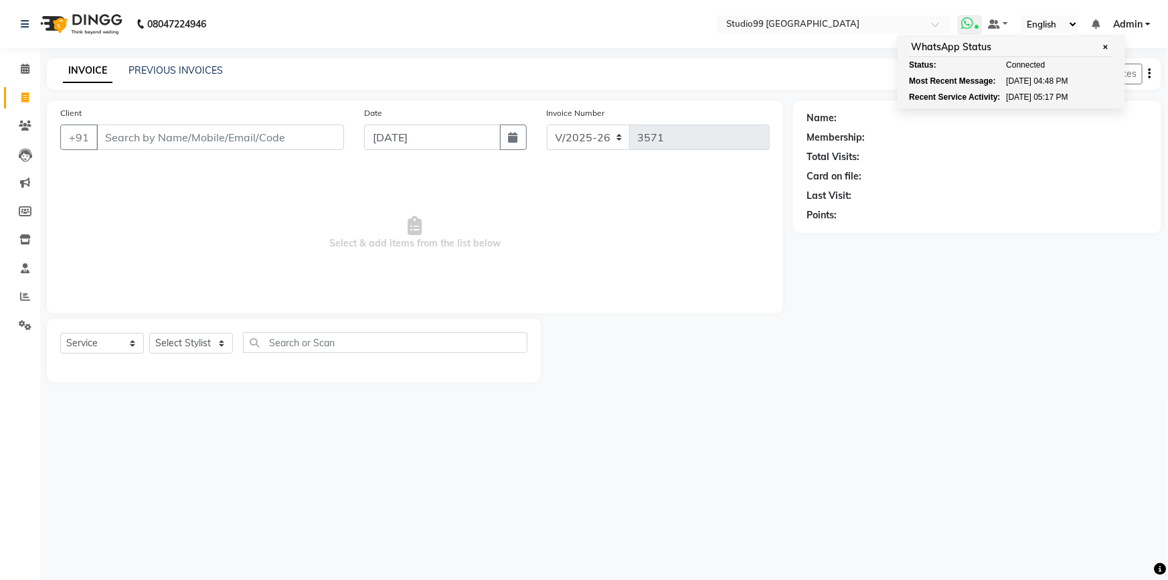
click at [981, 22] on span at bounding box center [970, 24] width 24 height 19
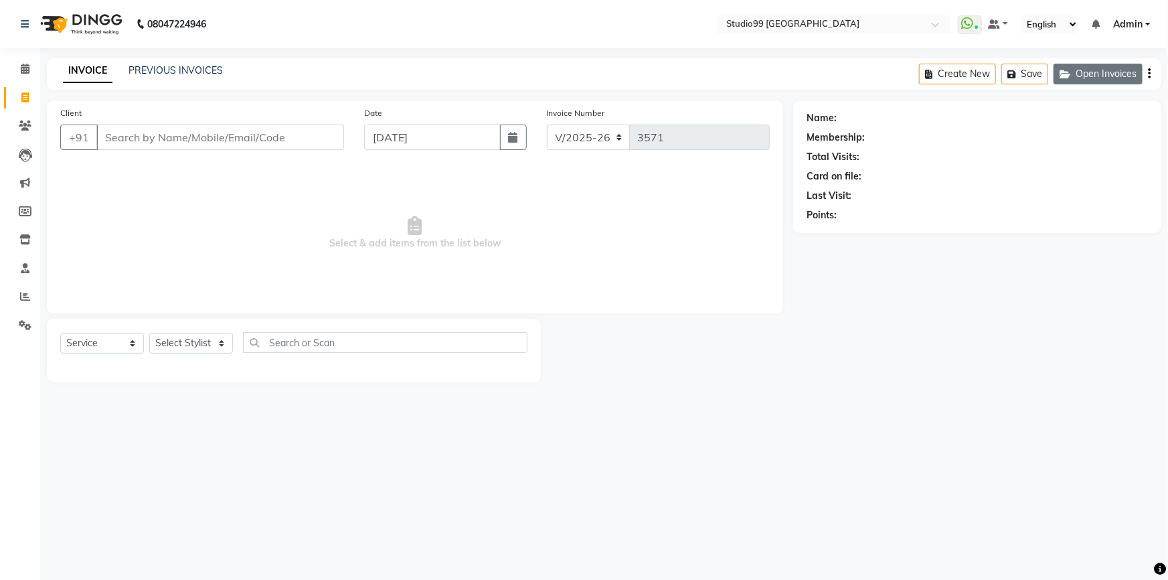
click at [1107, 80] on button "Open Invoices" at bounding box center [1098, 74] width 89 height 21
click at [1052, 72] on button "Create New" at bounding box center [1052, 74] width 77 height 21
select select "service"
type input "3571"
select select "6042"
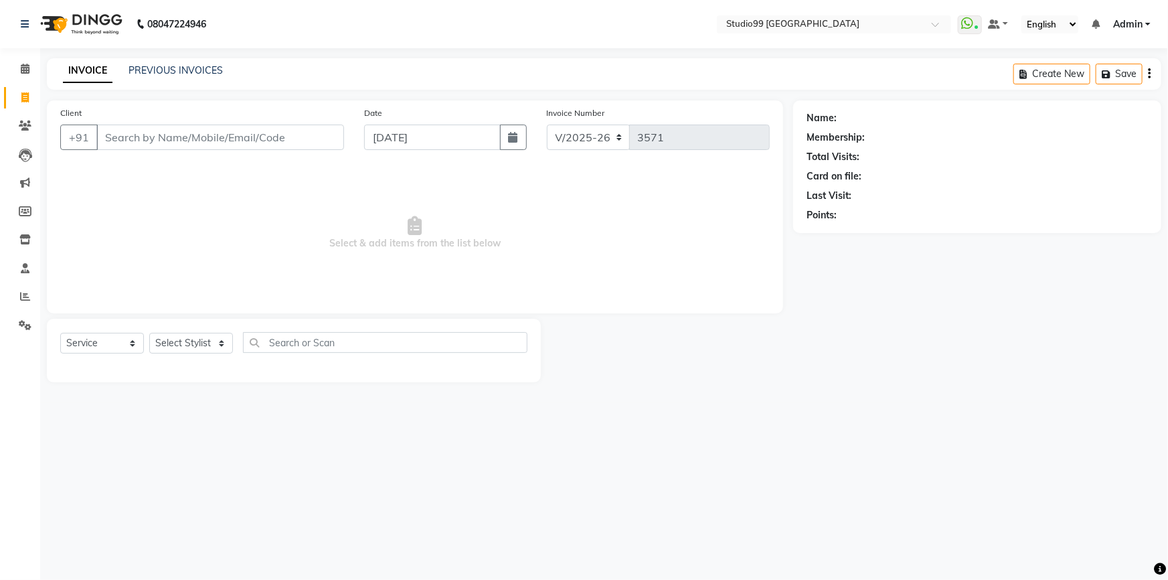
click at [1150, 74] on icon "button" at bounding box center [1149, 74] width 3 height 1
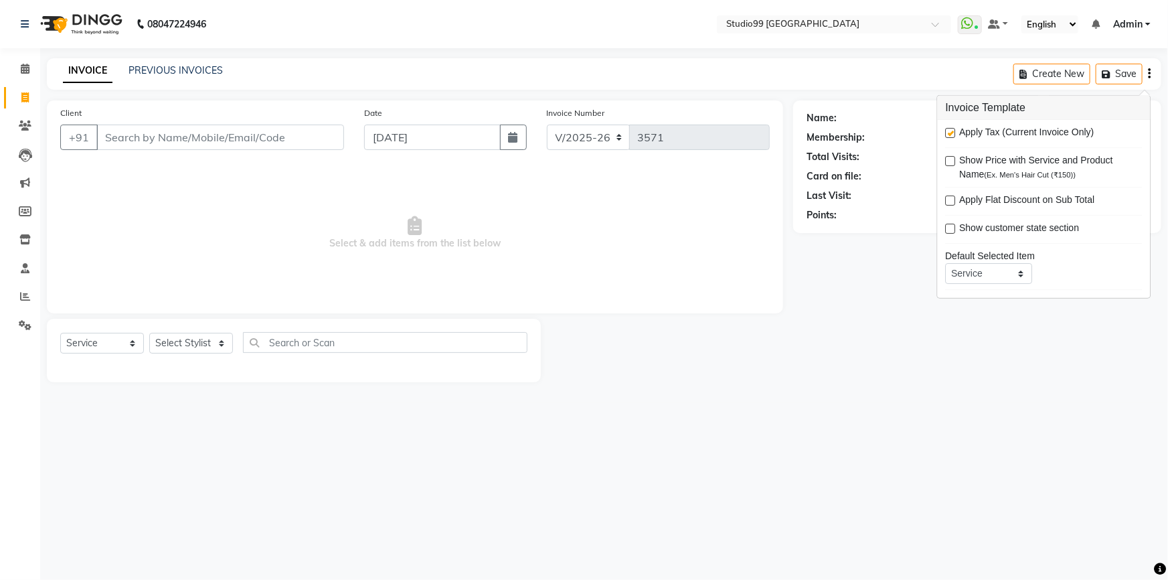
click at [949, 163] on label at bounding box center [951, 161] width 10 height 10
click at [949, 163] on input "checkbox" at bounding box center [950, 161] width 9 height 9
click at [949, 163] on label at bounding box center [951, 161] width 10 height 10
click at [949, 163] on input "checkbox" at bounding box center [950, 161] width 9 height 9
checkbox input "false"
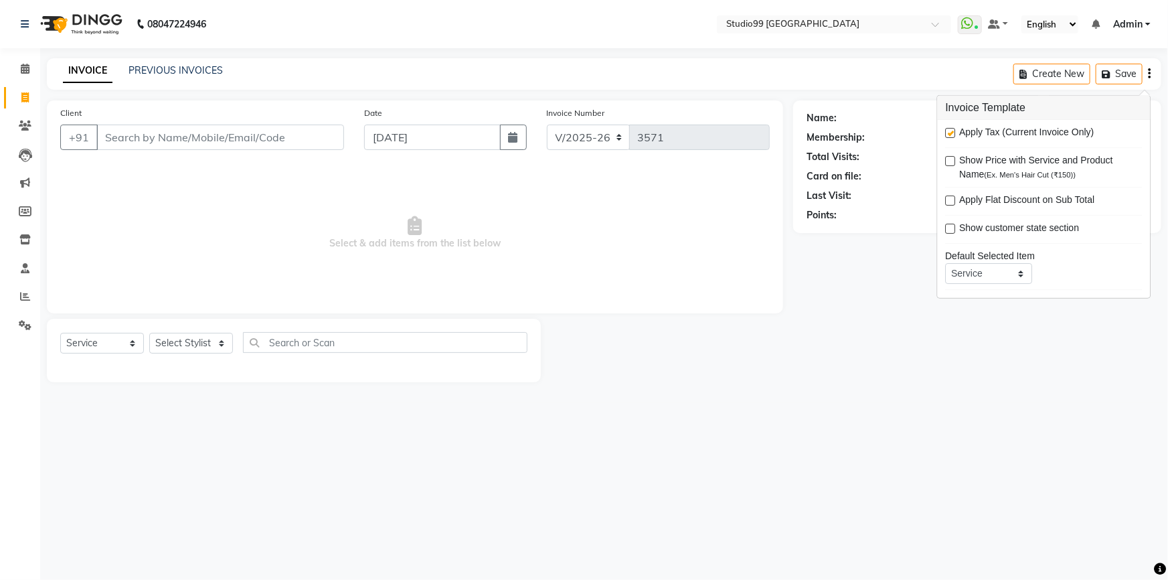
click at [941, 78] on div "INVOICE PREVIOUS INVOICES Create New Save" at bounding box center [604, 73] width 1115 height 31
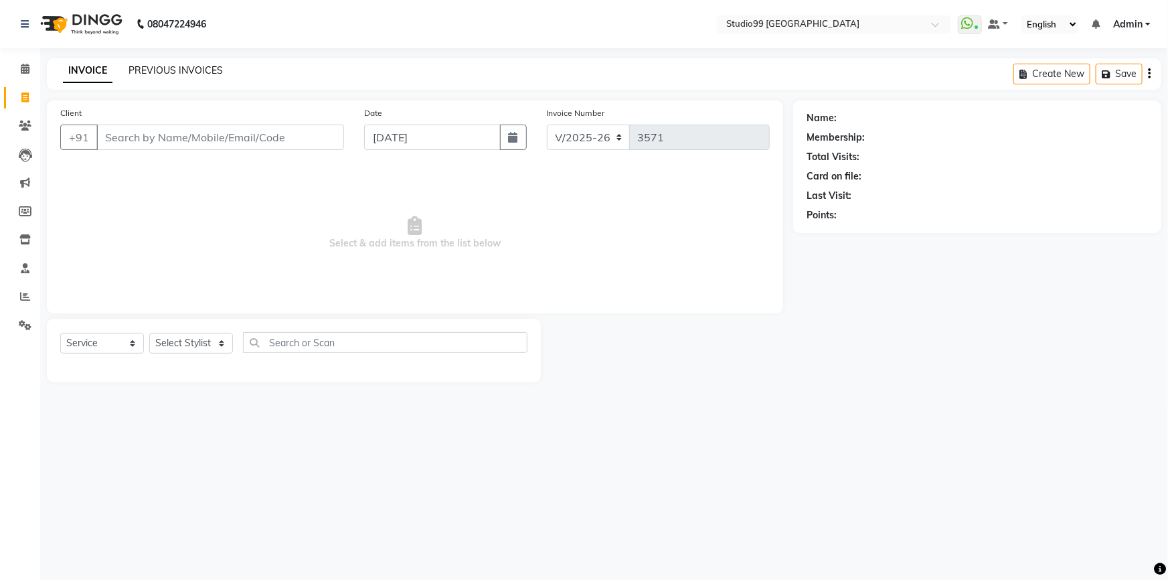
click at [174, 69] on link "PREVIOUS INVOICES" at bounding box center [176, 70] width 94 height 12
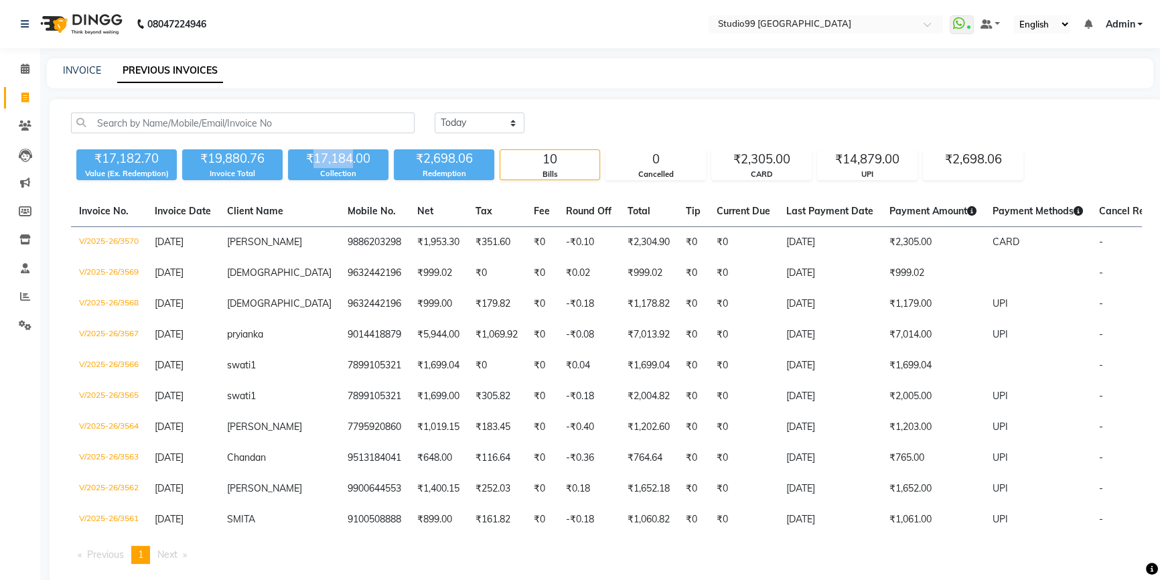
drag, startPoint x: 314, startPoint y: 157, endPoint x: 352, endPoint y: 156, distance: 38.2
click at [352, 156] on div "₹17,184.00" at bounding box center [338, 158] width 100 height 19
click at [22, 183] on icon at bounding box center [25, 182] width 10 height 10
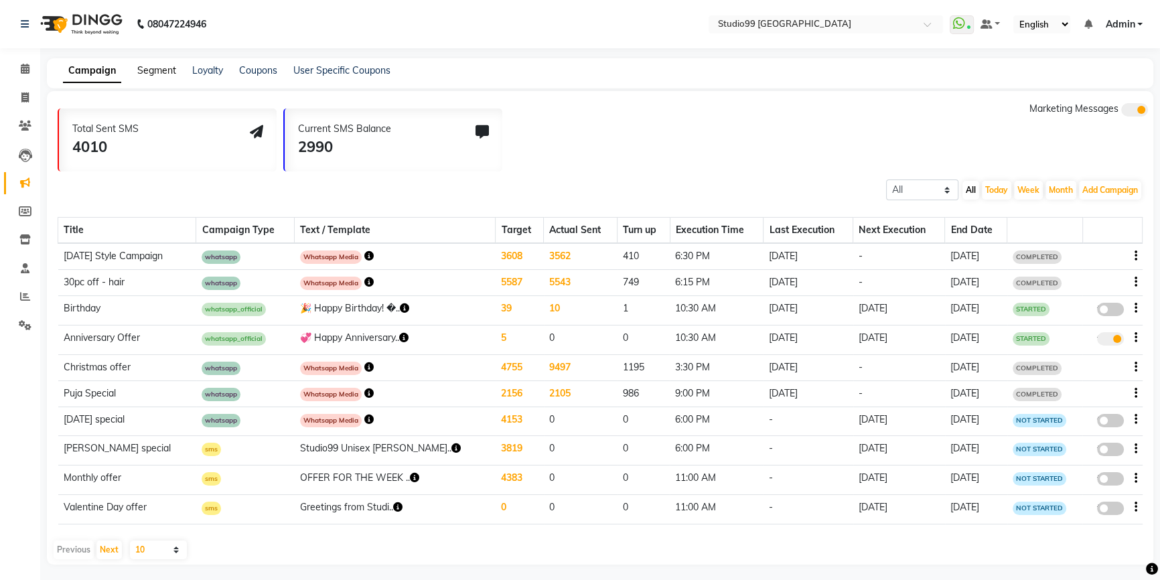
click at [161, 71] on link "Segment" at bounding box center [156, 70] width 39 height 12
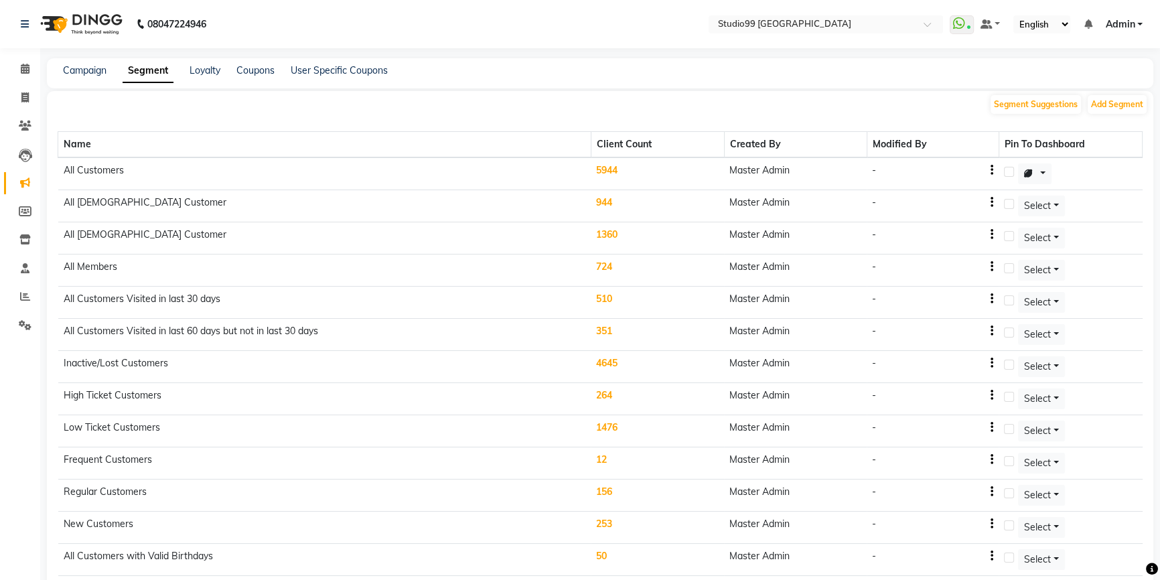
click at [605, 265] on td "724" at bounding box center [656, 270] width 133 height 32
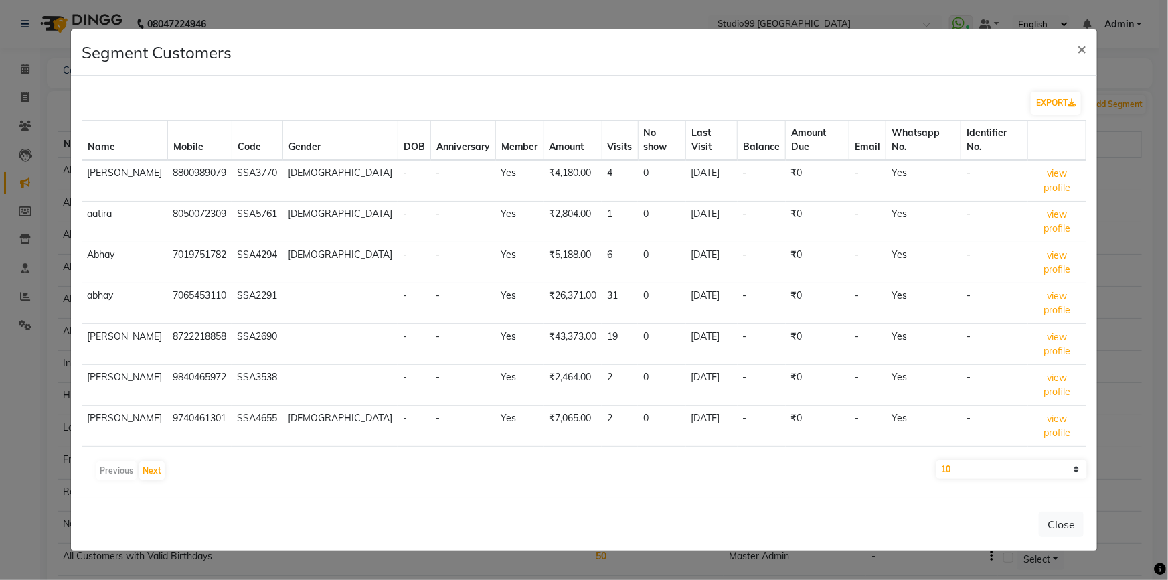
click at [398, 365] on td "-" at bounding box center [414, 385] width 33 height 41
click at [1038, 370] on button "view profile" at bounding box center [1058, 384] width 48 height 29
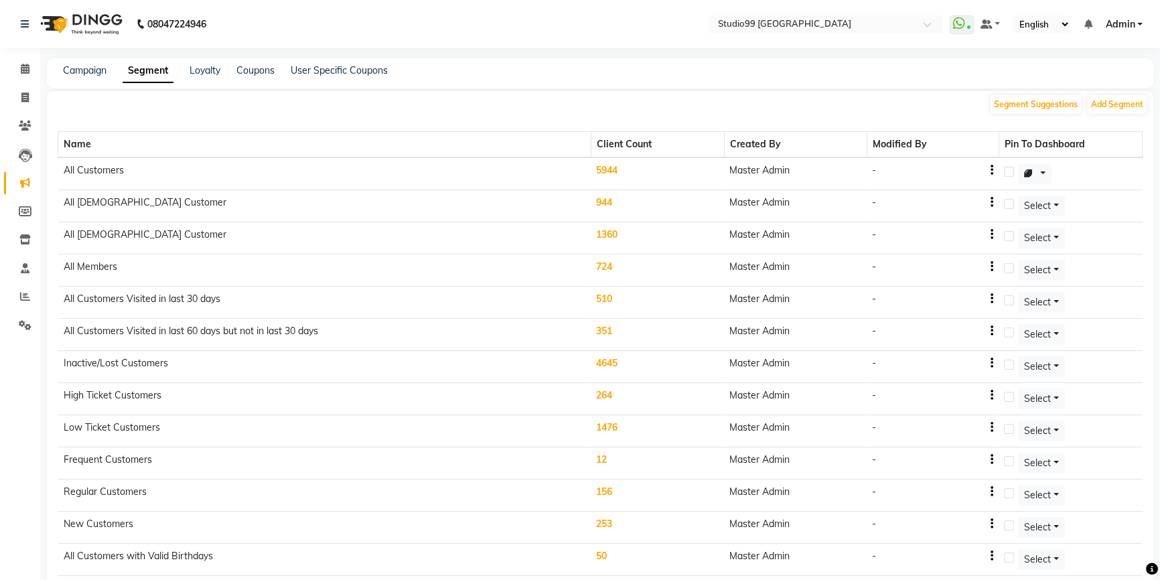
click at [614, 165] on td "5944" at bounding box center [656, 173] width 133 height 33
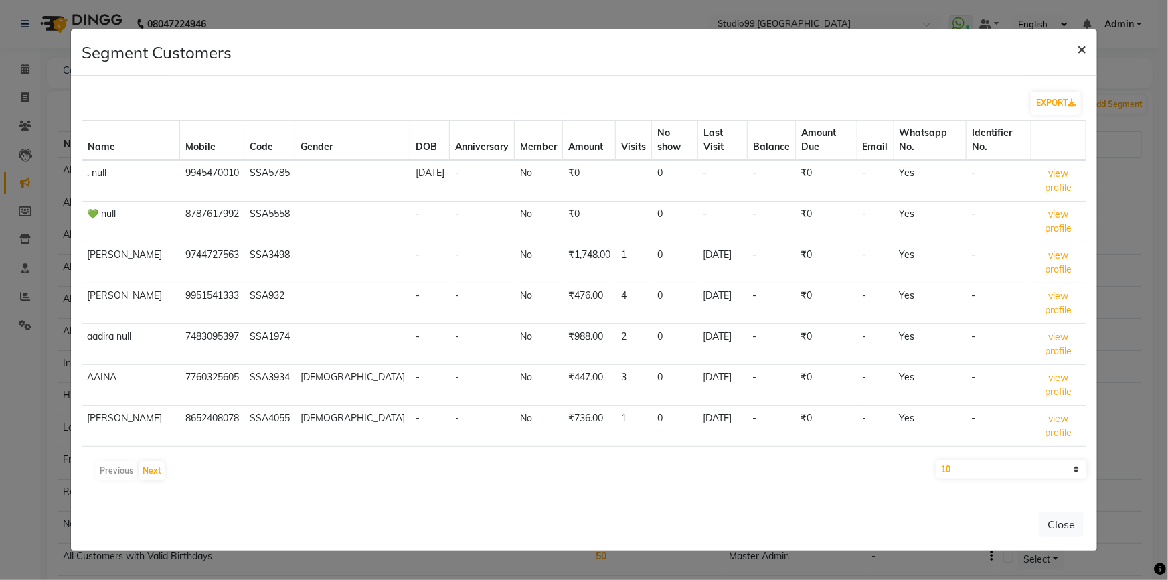
click at [1084, 58] on span "×" at bounding box center [1081, 48] width 9 height 20
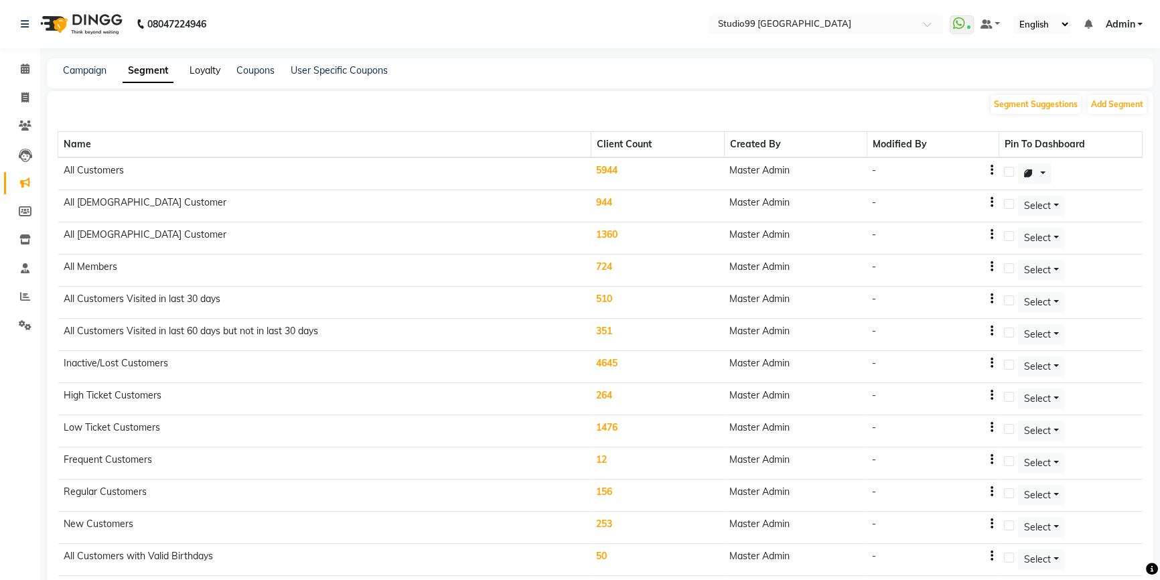
click at [205, 70] on link "Loyalty" at bounding box center [204, 70] width 31 height 12
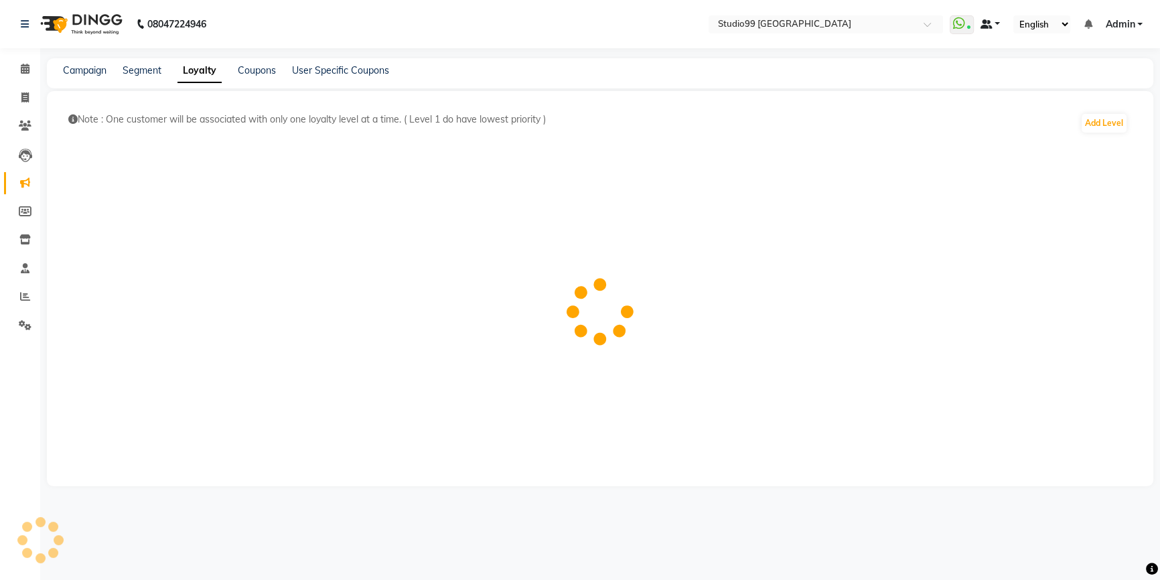
click at [999, 25] on link at bounding box center [990, 24] width 20 height 14
click at [248, 71] on link "Coupons" at bounding box center [257, 70] width 38 height 12
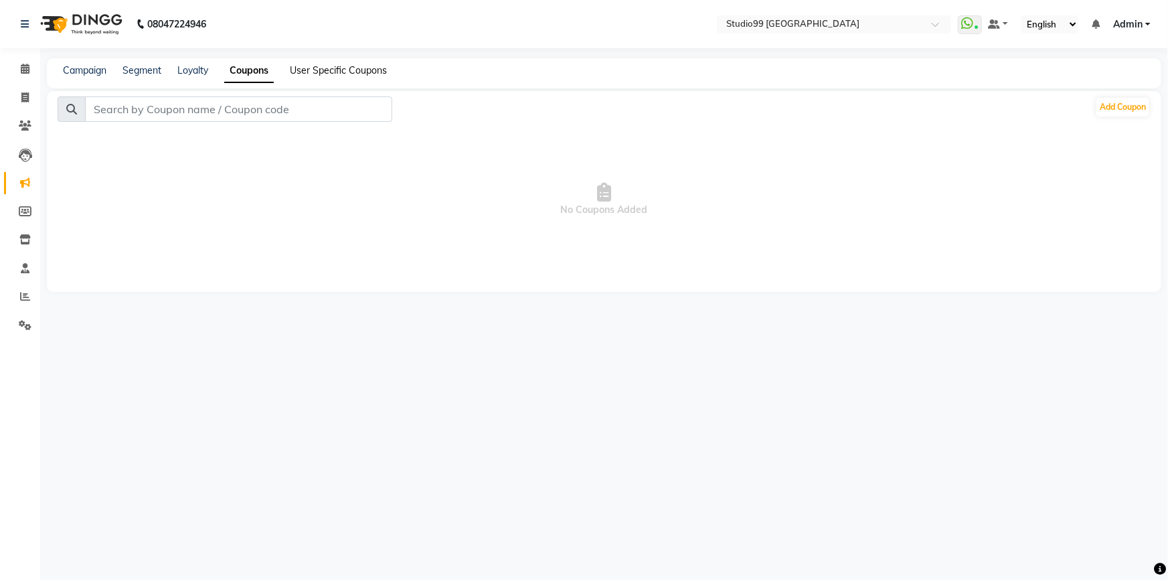
click at [346, 73] on link "User Specific Coupons" at bounding box center [338, 70] width 97 height 12
click at [240, 67] on link "Coupons" at bounding box center [243, 70] width 38 height 12
click at [193, 67] on link "Loyalty" at bounding box center [192, 70] width 31 height 12
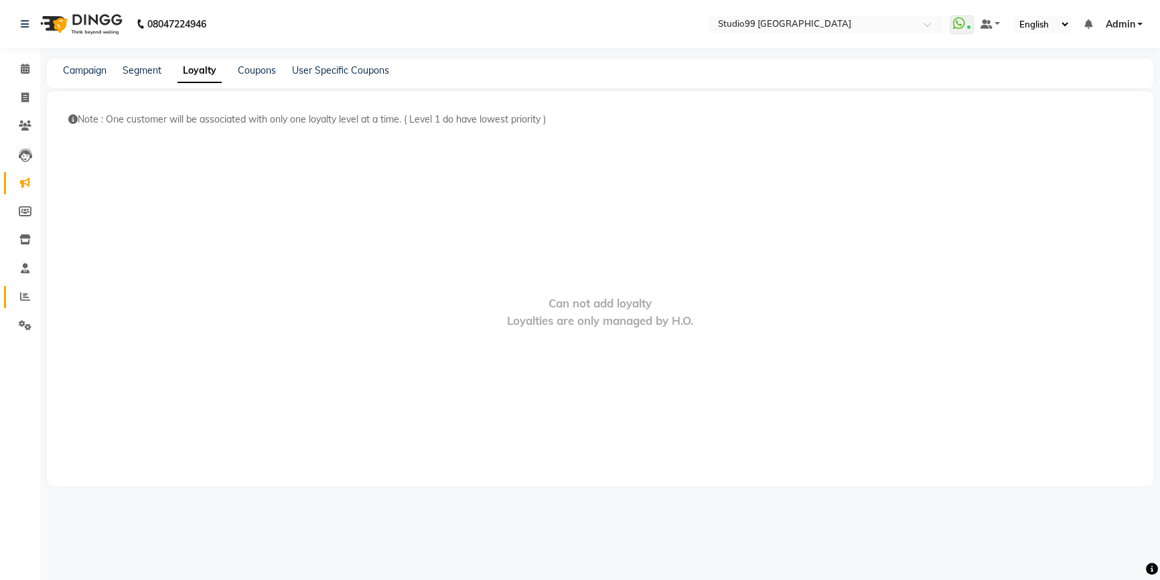
click at [25, 299] on icon at bounding box center [25, 296] width 10 height 10
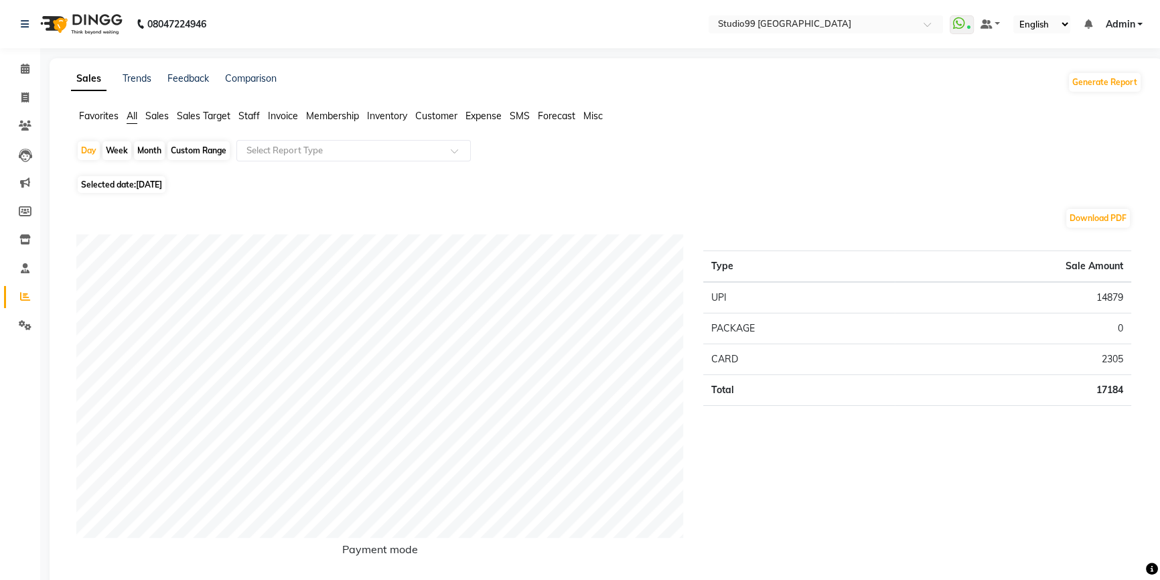
click at [252, 119] on span "Staff" at bounding box center [248, 116] width 21 height 12
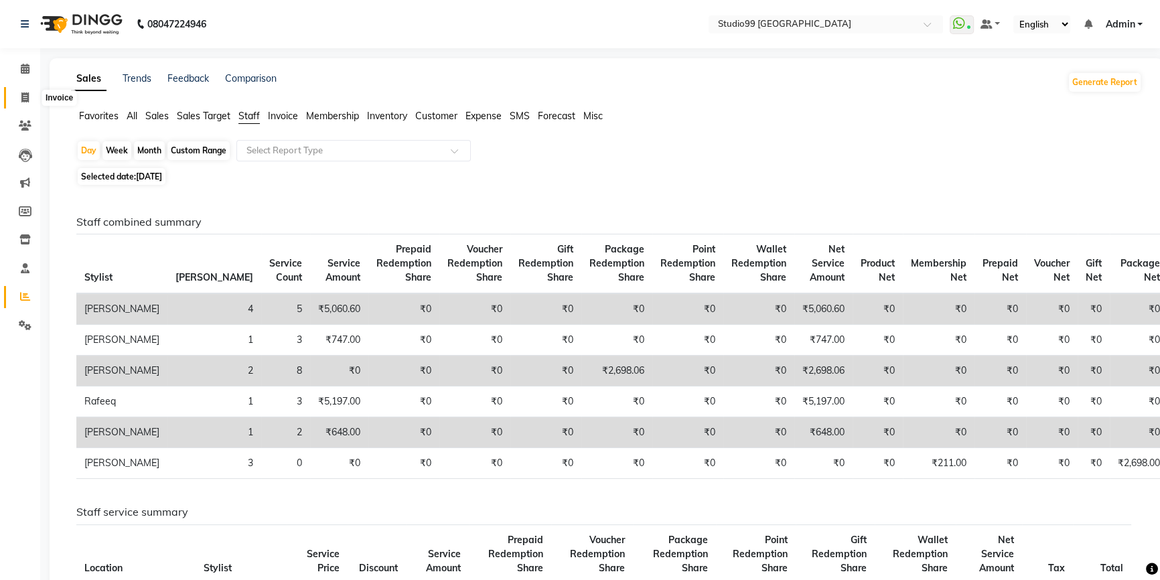
click at [21, 97] on icon at bounding box center [24, 97] width 7 height 10
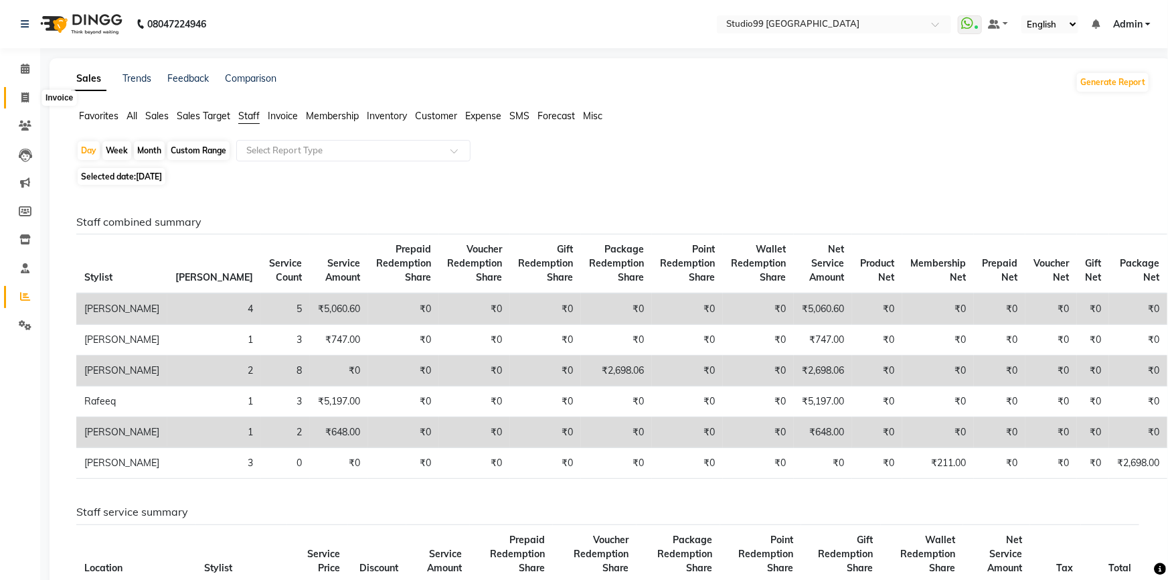
select select "6042"
select select "service"
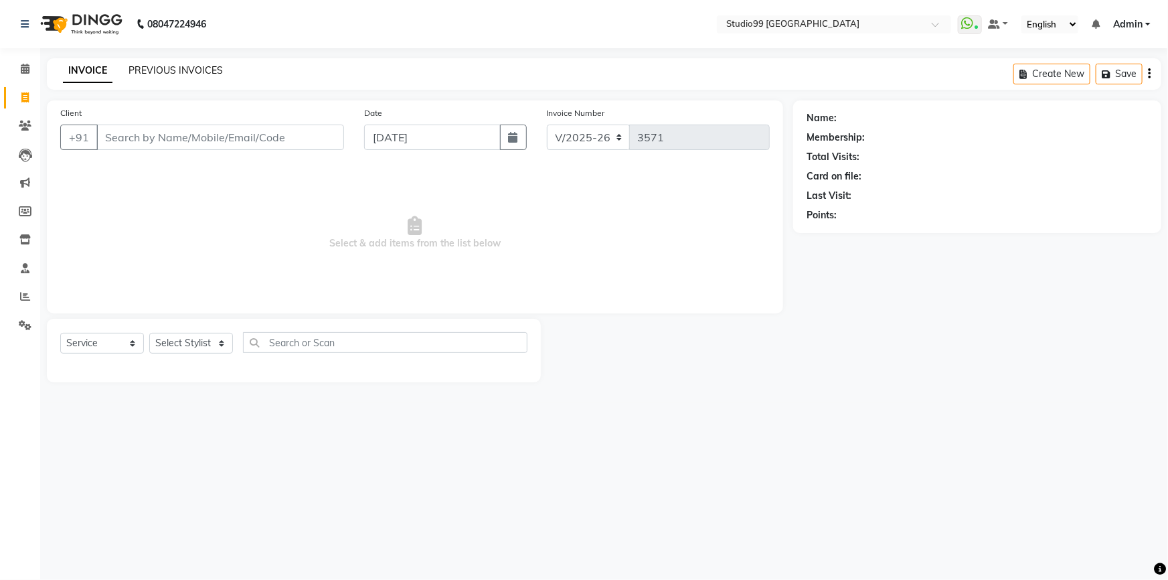
click at [215, 69] on link "PREVIOUS INVOICES" at bounding box center [176, 70] width 94 height 12
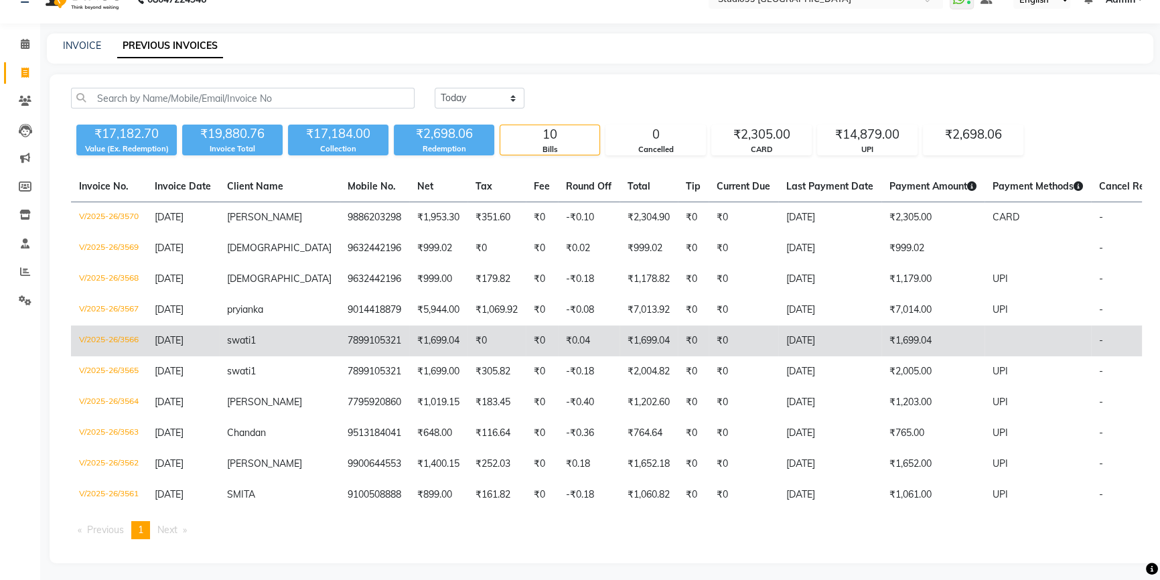
scroll to position [39, 0]
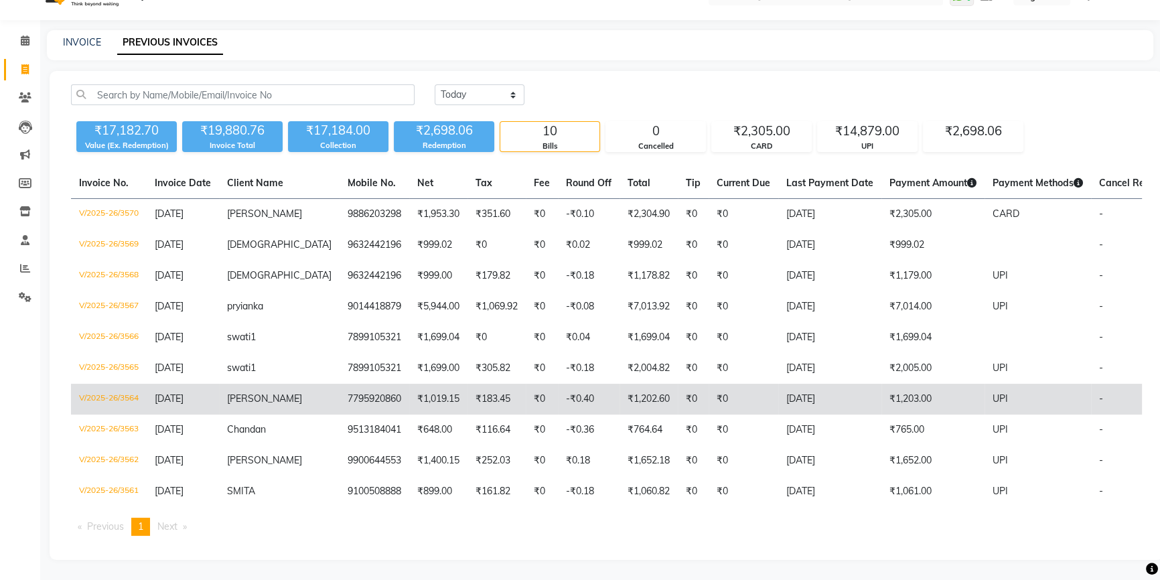
click at [409, 384] on td "₹1,019.15" at bounding box center [438, 399] width 58 height 31
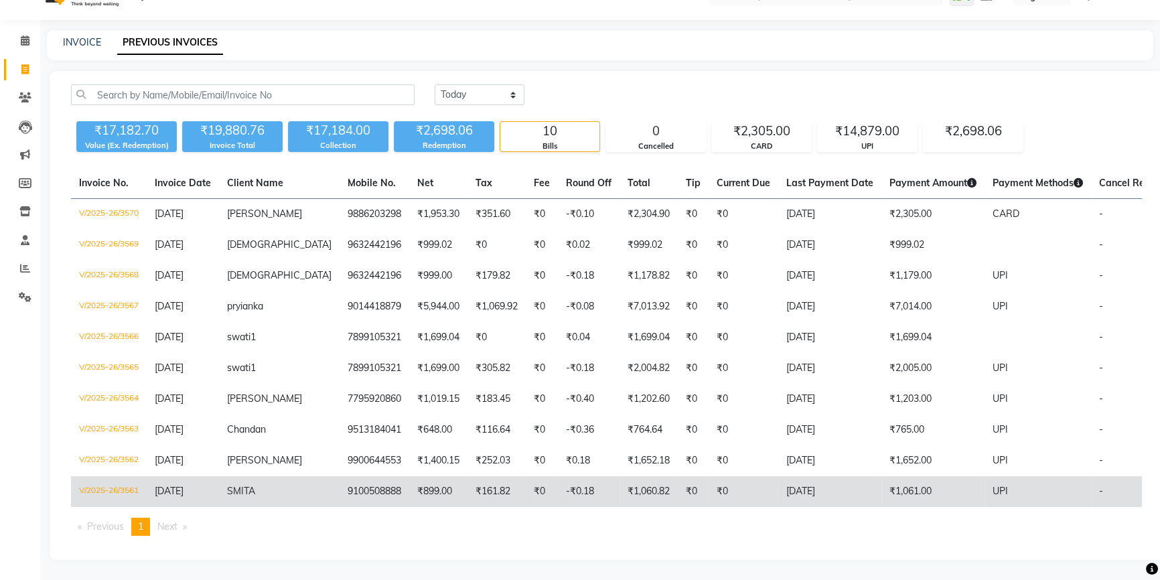
click at [629, 482] on td "₹1,060.82" at bounding box center [648, 491] width 58 height 31
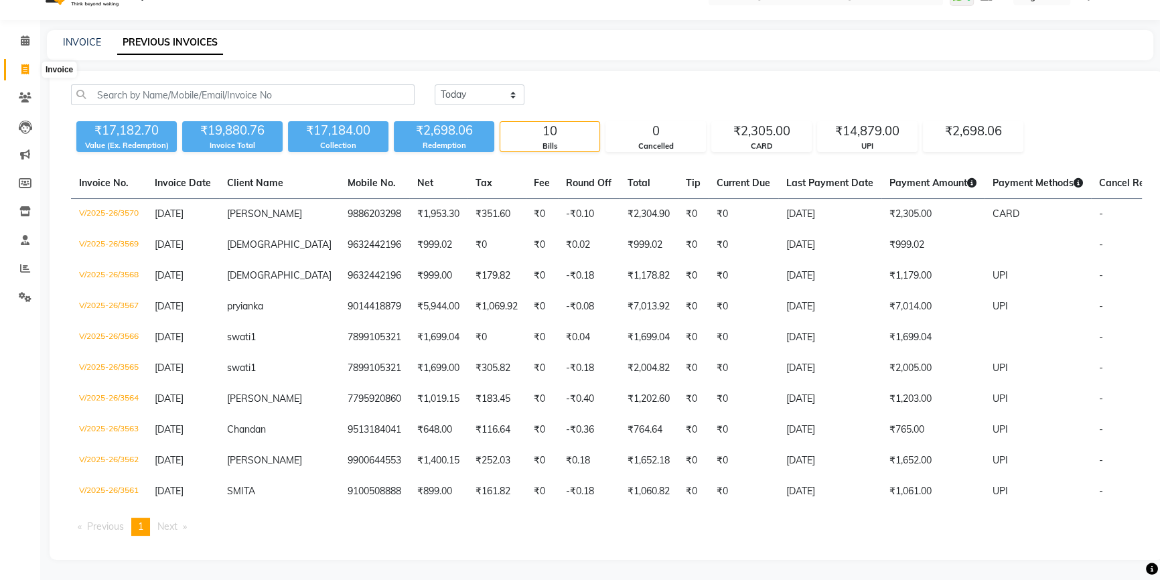
click at [23, 64] on icon at bounding box center [24, 69] width 7 height 10
select select "service"
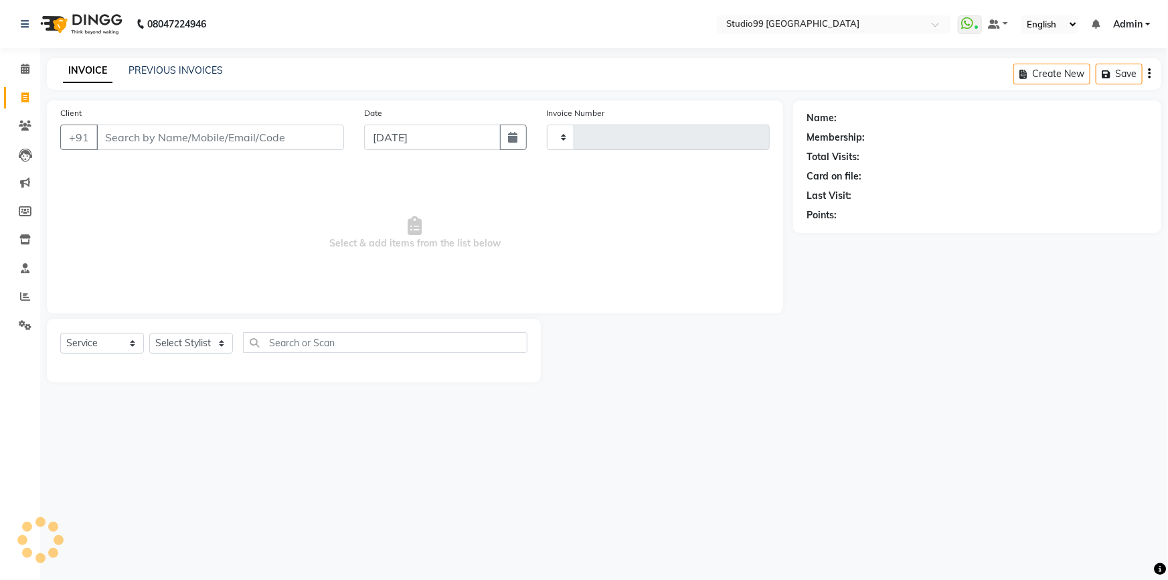
type input "3571"
select select "6042"
click at [200, 349] on select "Select Stylist Admin AKSHAY AMARJIT Dina GOUTAM Gulshan mahi Nobil Hasan Rafeeq…" at bounding box center [191, 343] width 84 height 21
click at [23, 293] on icon at bounding box center [25, 296] width 10 height 10
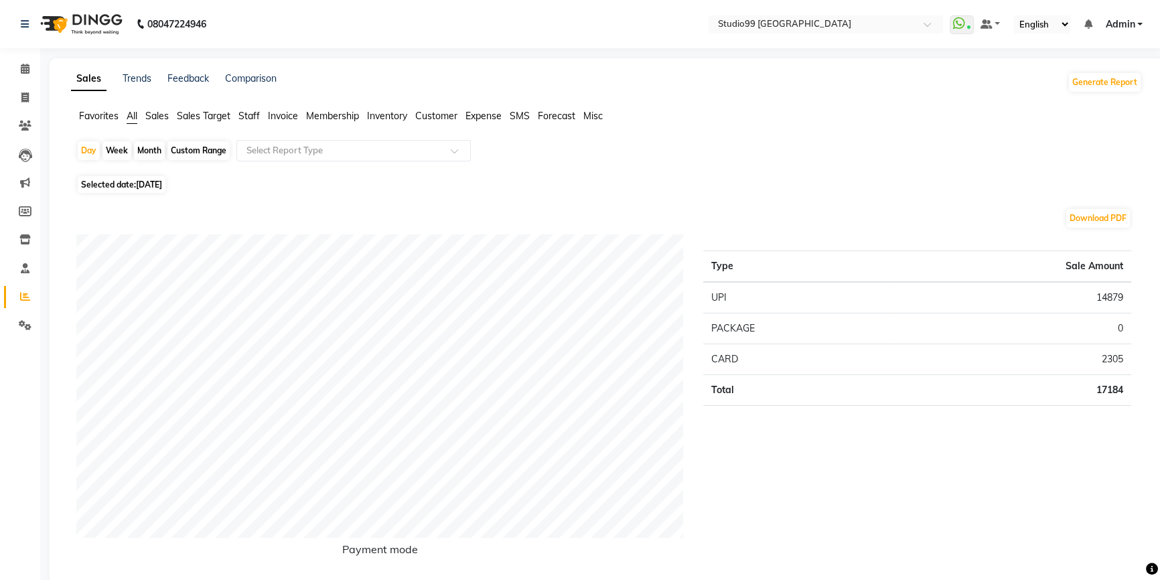
click at [248, 116] on span "Staff" at bounding box center [248, 116] width 21 height 12
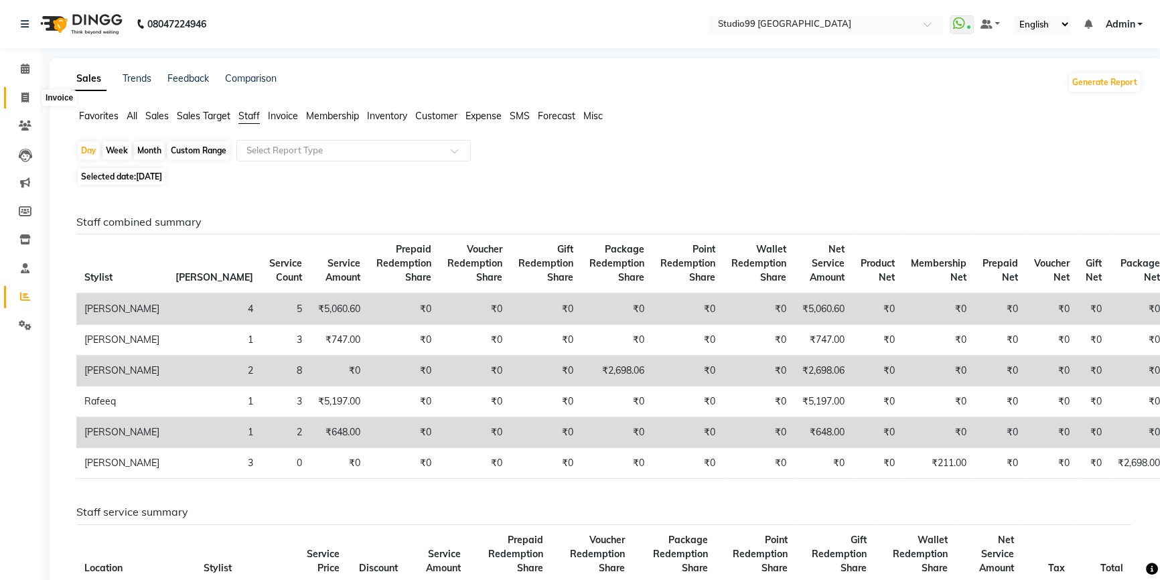
click at [25, 100] on icon at bounding box center [24, 97] width 7 height 10
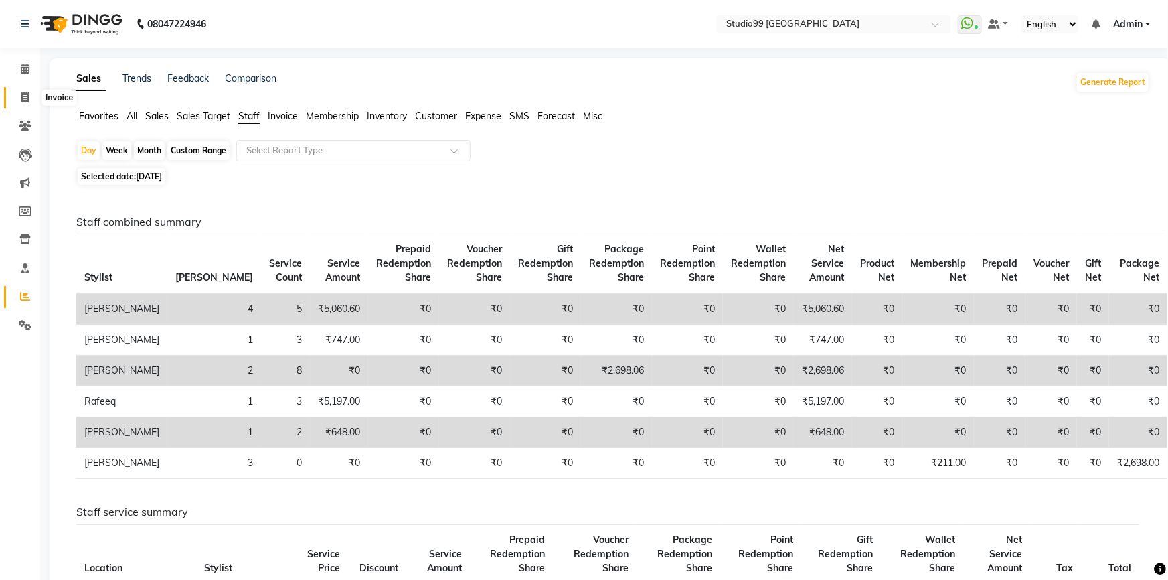
select select "6042"
select select "service"
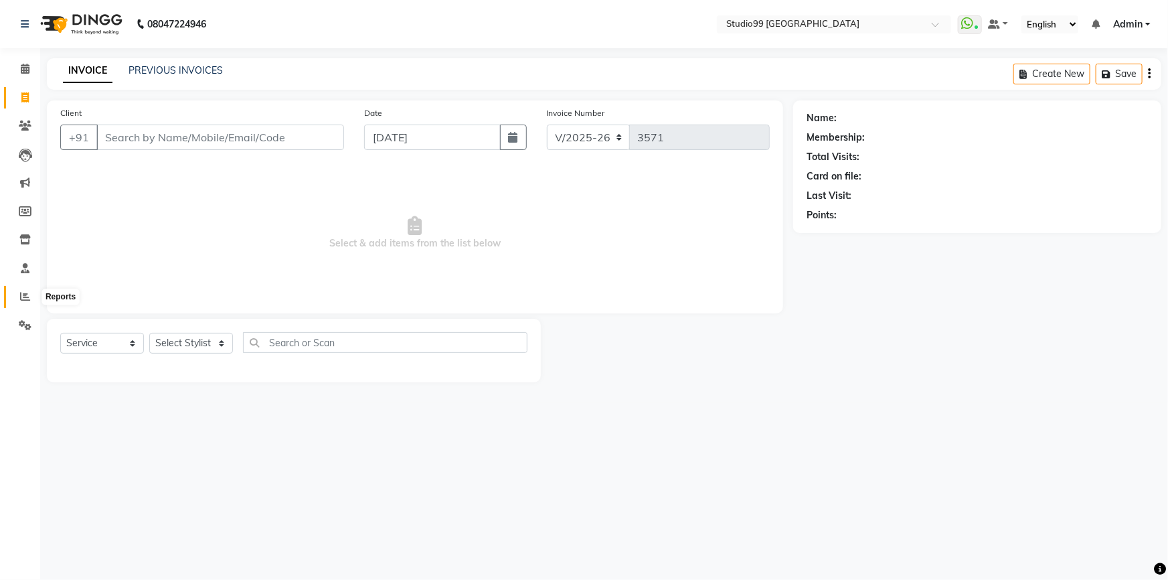
click at [16, 296] on span at bounding box center [24, 296] width 23 height 15
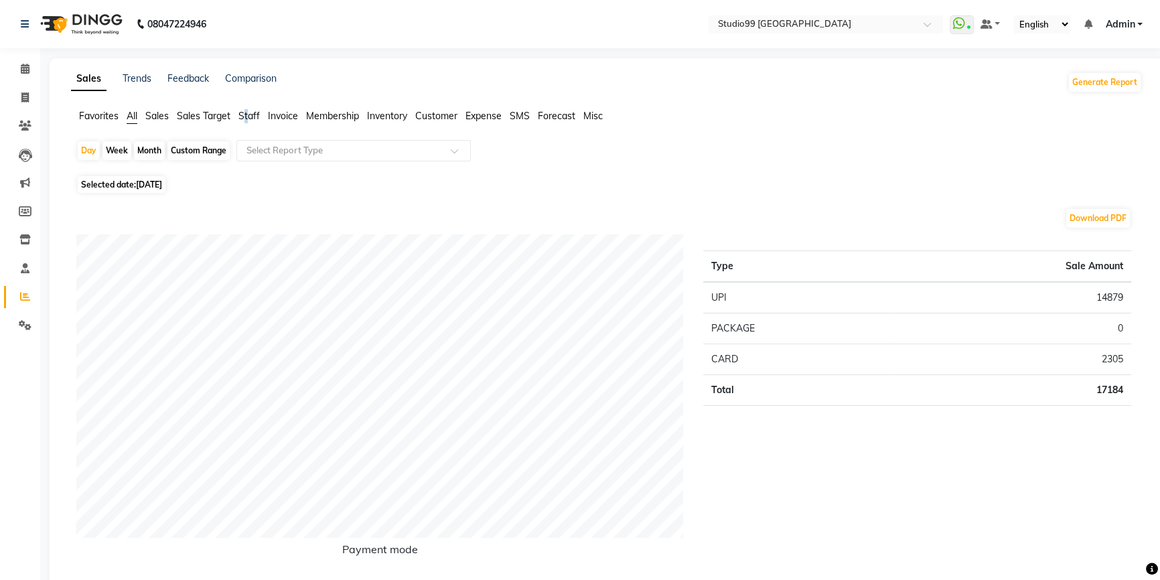
click at [248, 117] on span "Staff" at bounding box center [248, 116] width 21 height 12
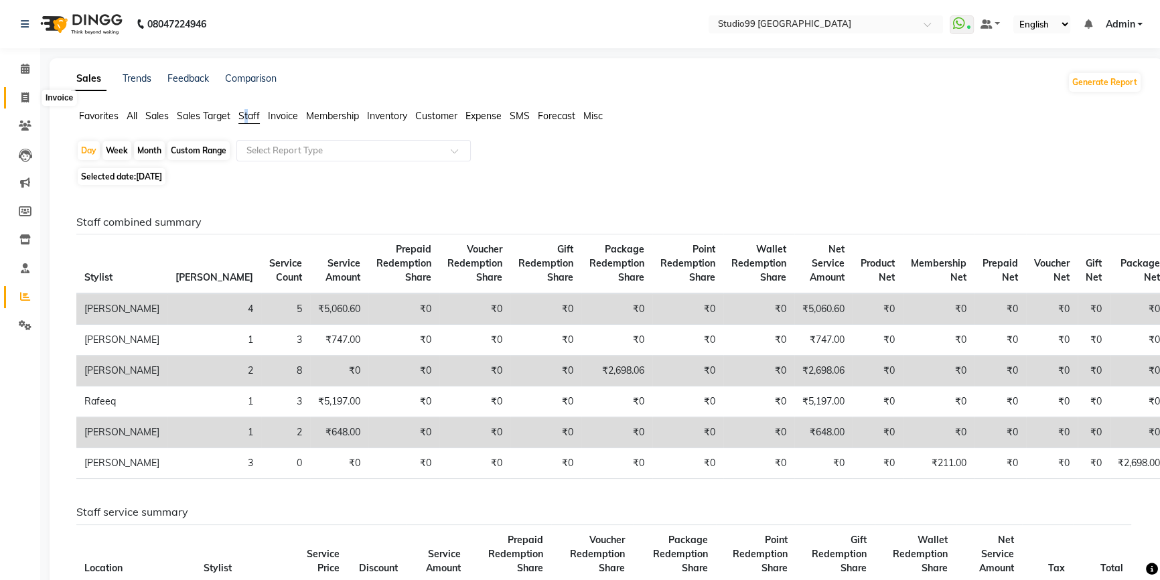
click at [22, 99] on icon at bounding box center [24, 97] width 7 height 10
select select "6042"
select select "service"
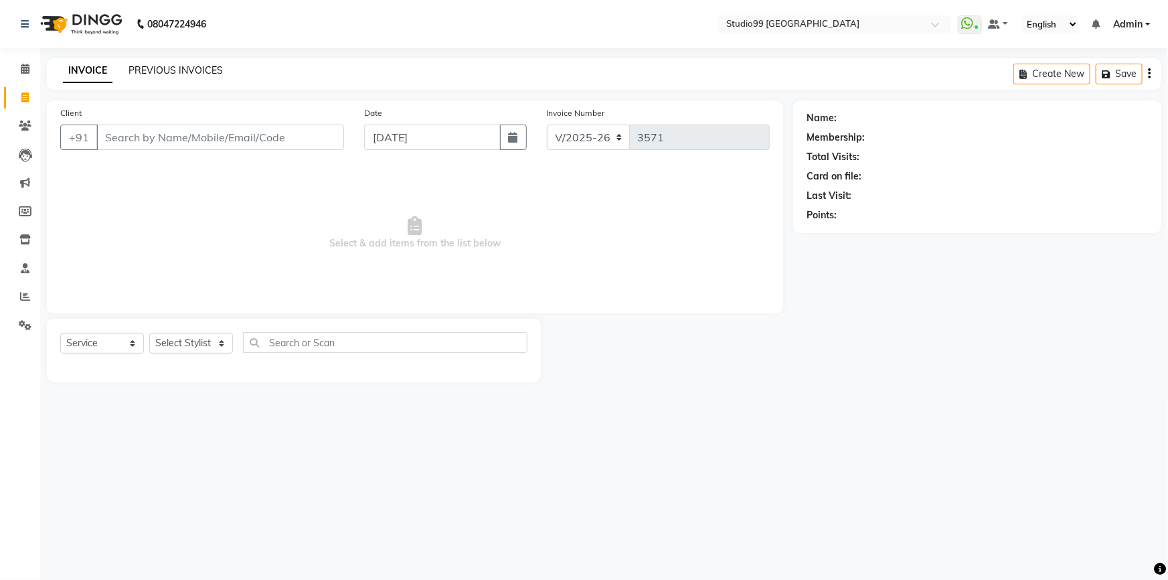
click at [151, 70] on link "PREVIOUS INVOICES" at bounding box center [176, 70] width 94 height 12
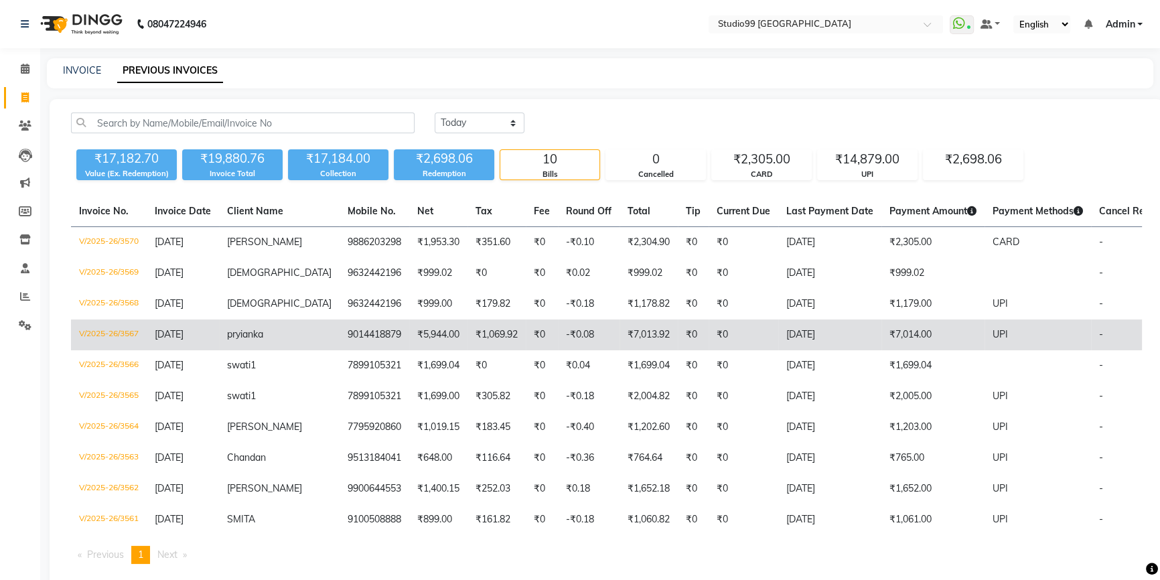
click at [183, 334] on span "[DATE]" at bounding box center [169, 334] width 29 height 12
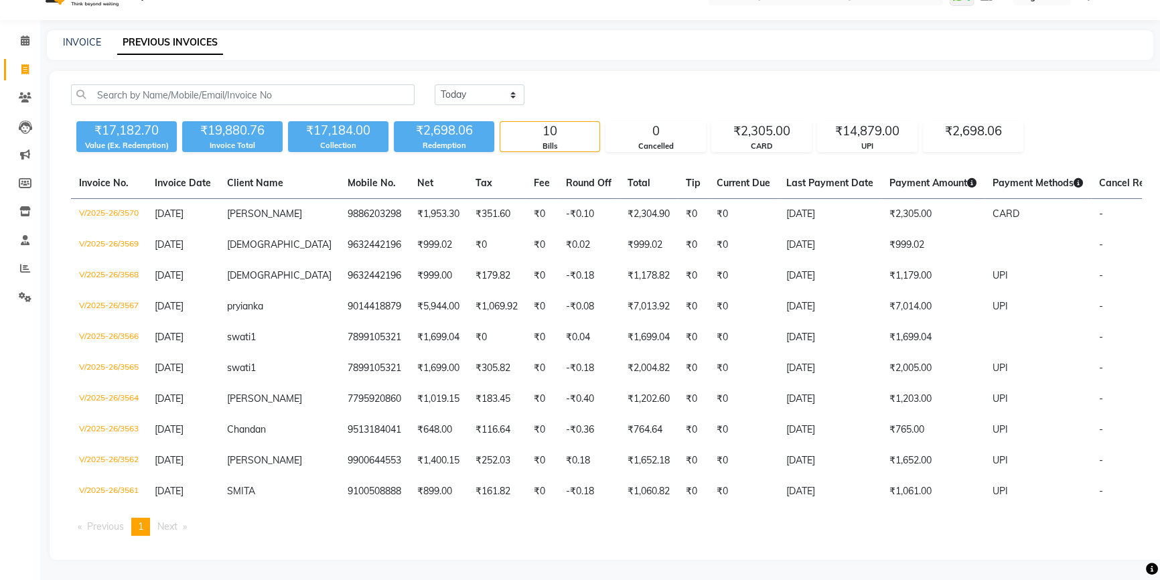
scroll to position [39, 0]
click at [31, 96] on link "Clients" at bounding box center [20, 98] width 32 height 22
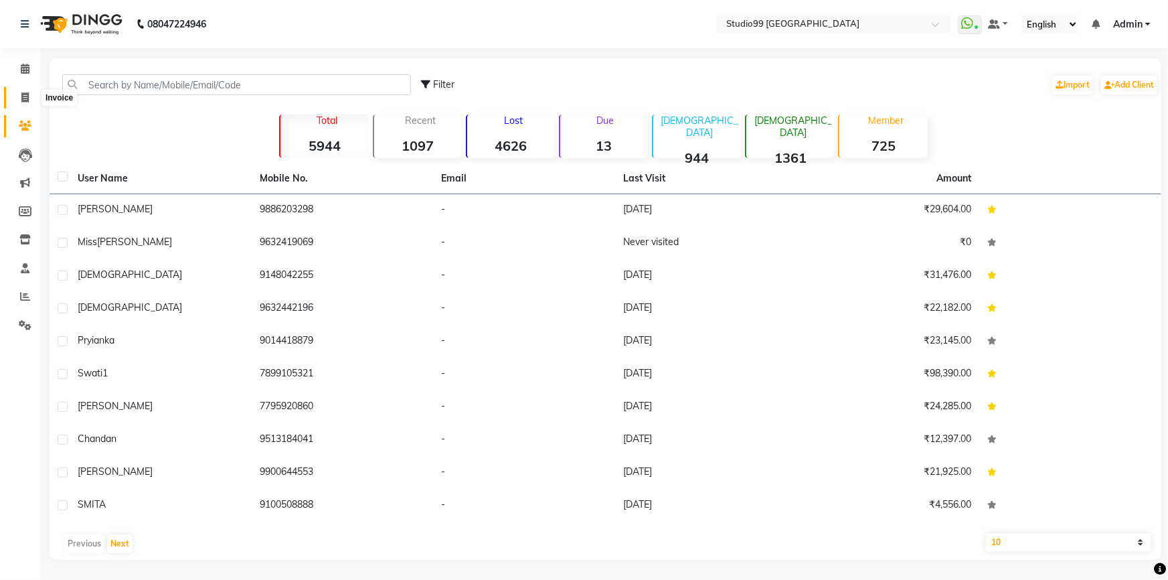
click at [21, 94] on icon at bounding box center [24, 97] width 7 height 10
select select "6042"
select select "service"
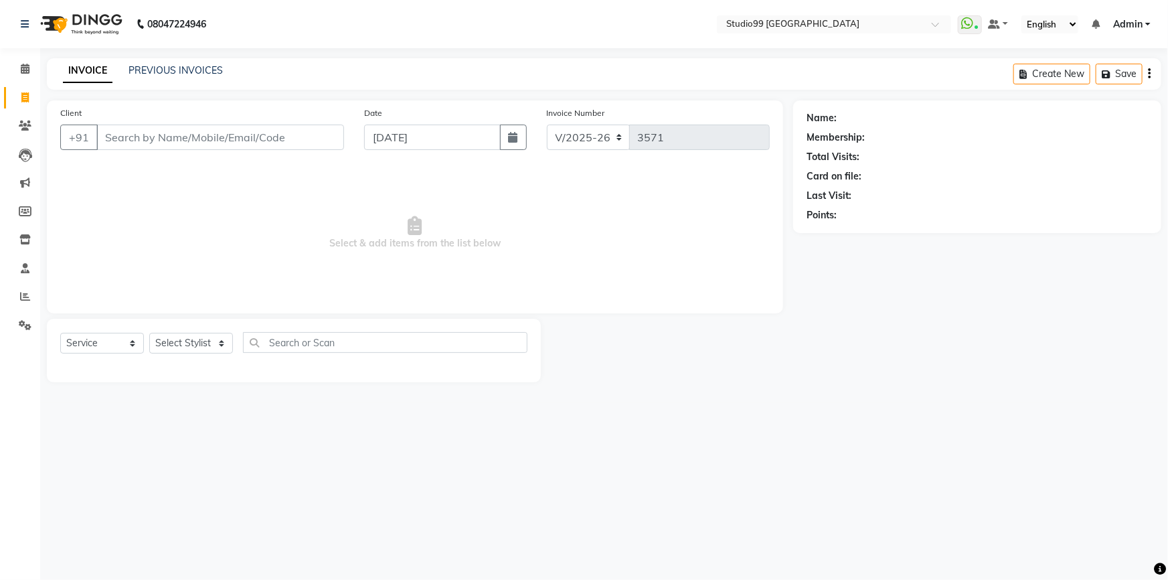
drag, startPoint x: 184, startPoint y: 358, endPoint x: 181, endPoint y: 350, distance: 8.7
click at [181, 350] on div "Select Service Product Membership Package Voucher Prepaid Gift Card Select Styl…" at bounding box center [293, 347] width 467 height 31
click at [180, 346] on select "Select Stylist Admin AKSHAY AMARJIT Dina GOUTAM Gulshan mahi Nobil Hasan Rafeeq…" at bounding box center [191, 343] width 84 height 21
select select "84856"
click at [149, 333] on select "Select Stylist Admin AKSHAY AMARJIT Dina GOUTAM Gulshan mahi Nobil Hasan Rafeeq…" at bounding box center [191, 343] width 84 height 21
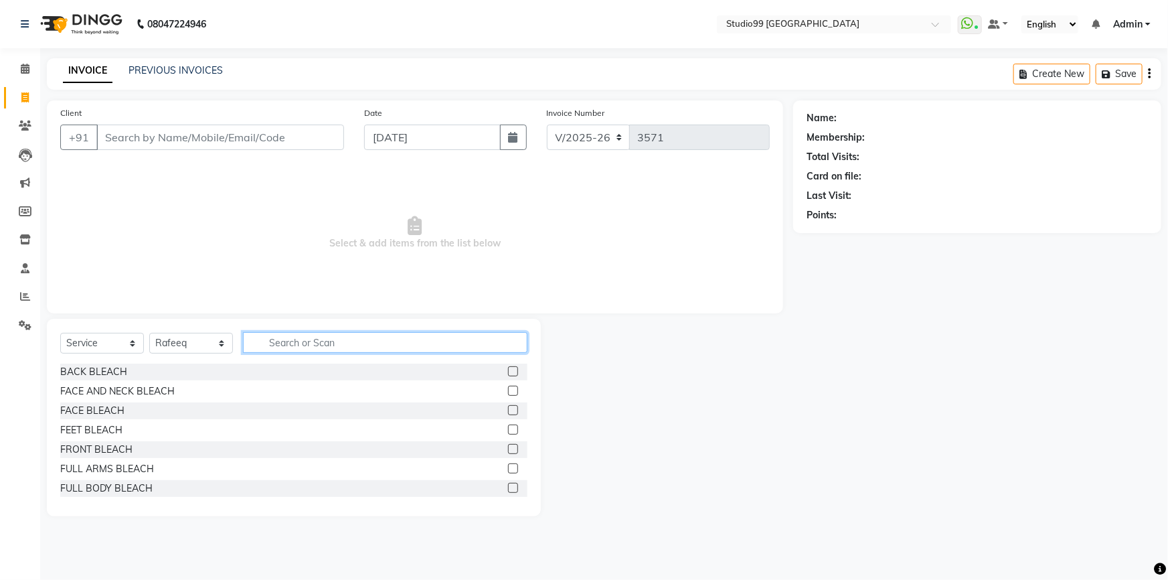
click at [307, 337] on input "text" at bounding box center [385, 342] width 285 height 21
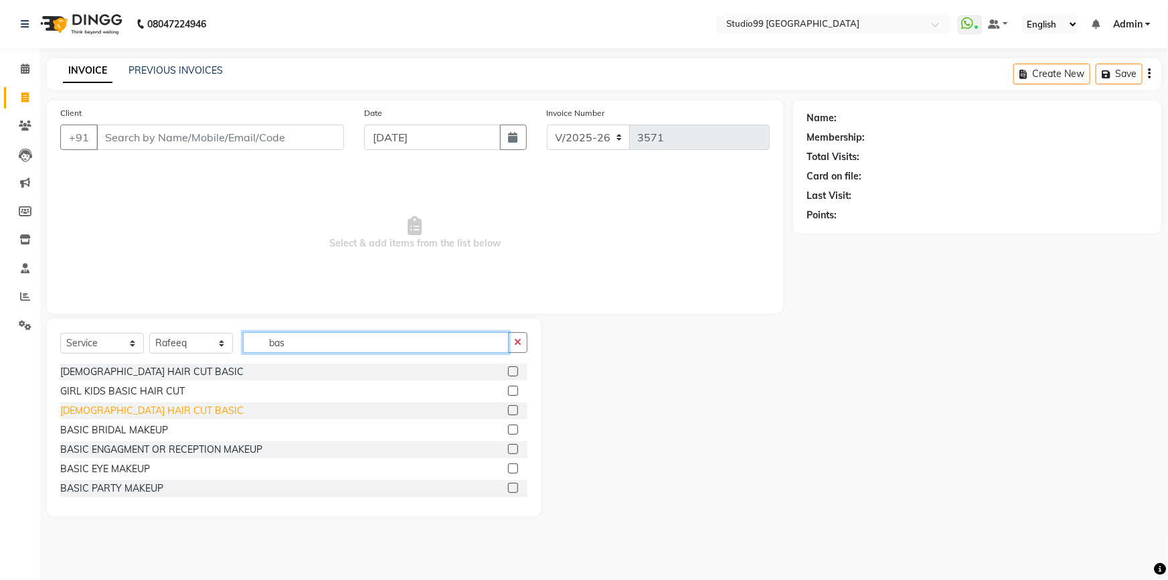
type input "bas"
click at [87, 414] on div "MALE HAIR CUT BASIC" at bounding box center [151, 411] width 183 height 14
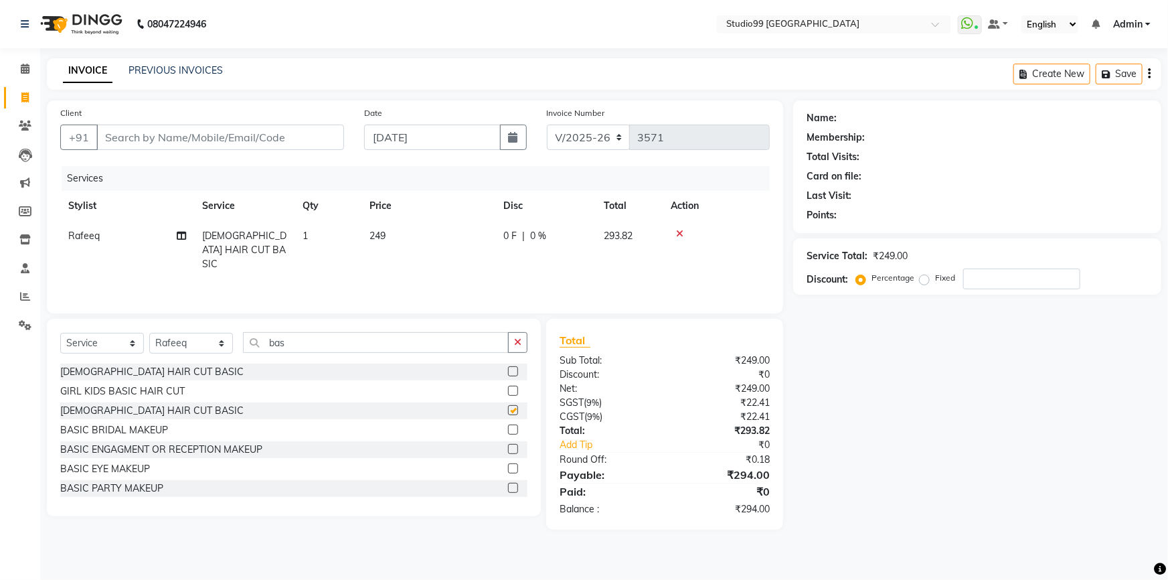
checkbox input "false"
click at [311, 348] on input "bas" at bounding box center [376, 342] width 266 height 21
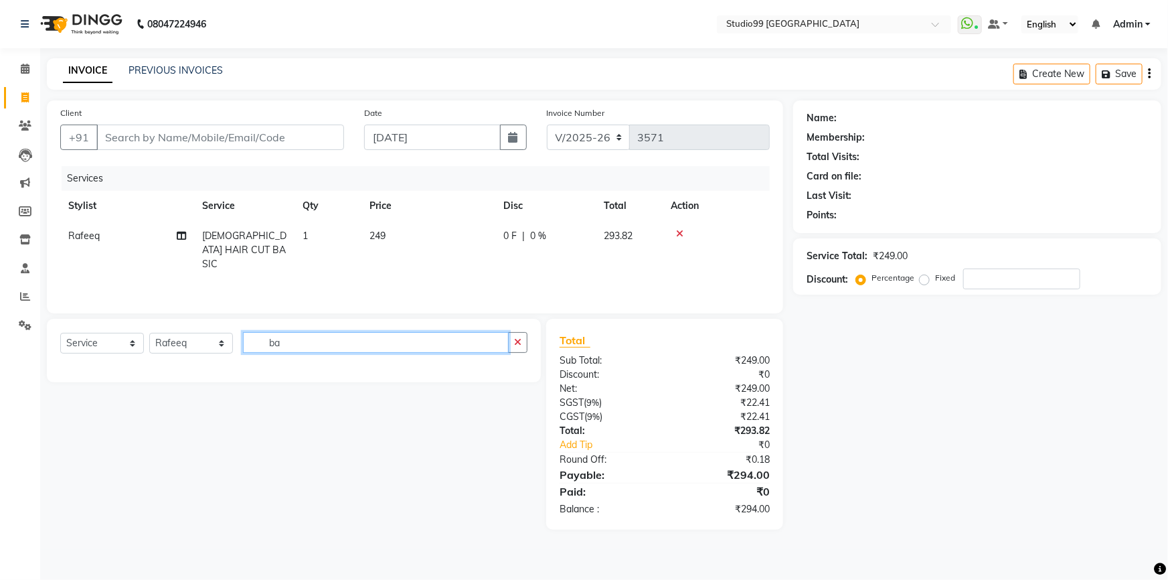
type input "b"
type input "sha"
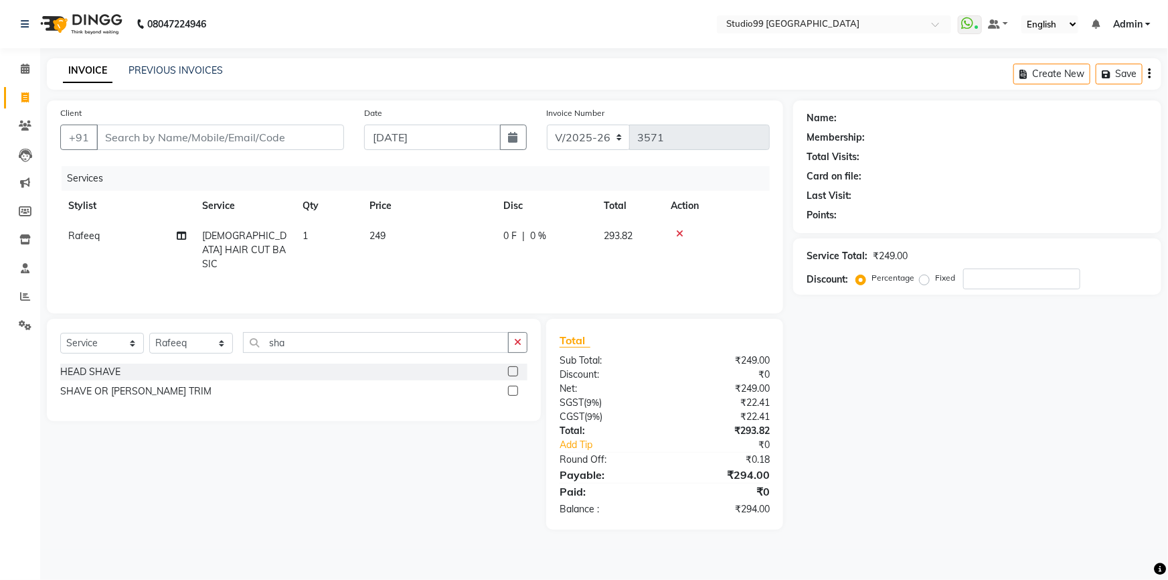
drag, startPoint x: 66, startPoint y: 395, endPoint x: 56, endPoint y: 222, distance: 173.7
click at [66, 392] on div "SHAVE OR BEARD TRIM" at bounding box center [135, 391] width 151 height 14
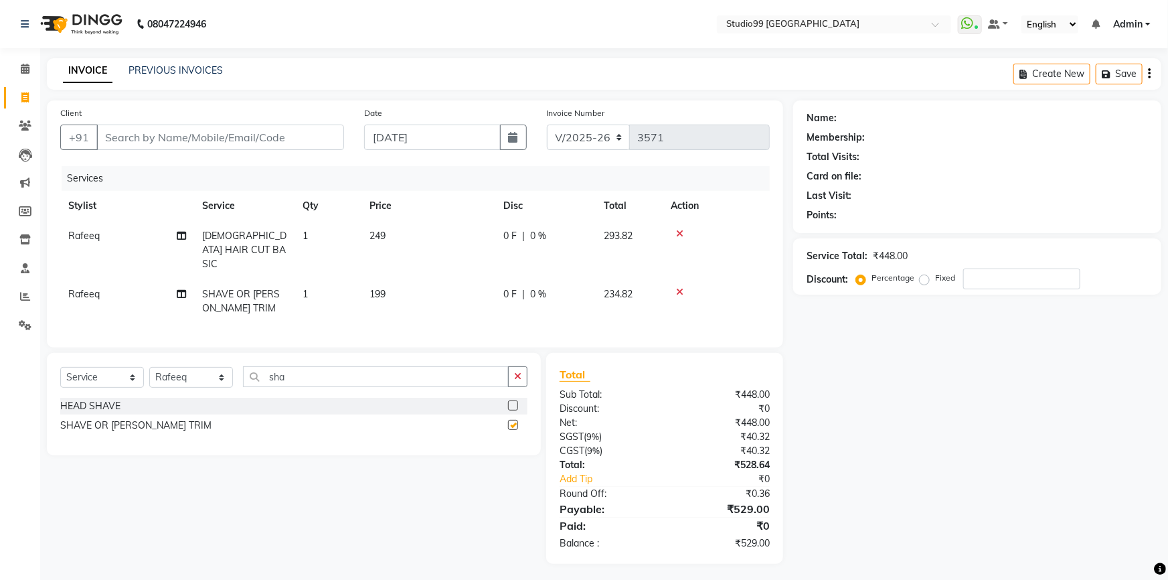
checkbox input "false"
click at [163, 145] on input "Client" at bounding box center [220, 137] width 248 height 25
click at [179, 131] on input "Client" at bounding box center [220, 137] width 248 height 25
click at [166, 139] on input "Client" at bounding box center [220, 137] width 248 height 25
click at [134, 135] on input "Client" at bounding box center [220, 137] width 248 height 25
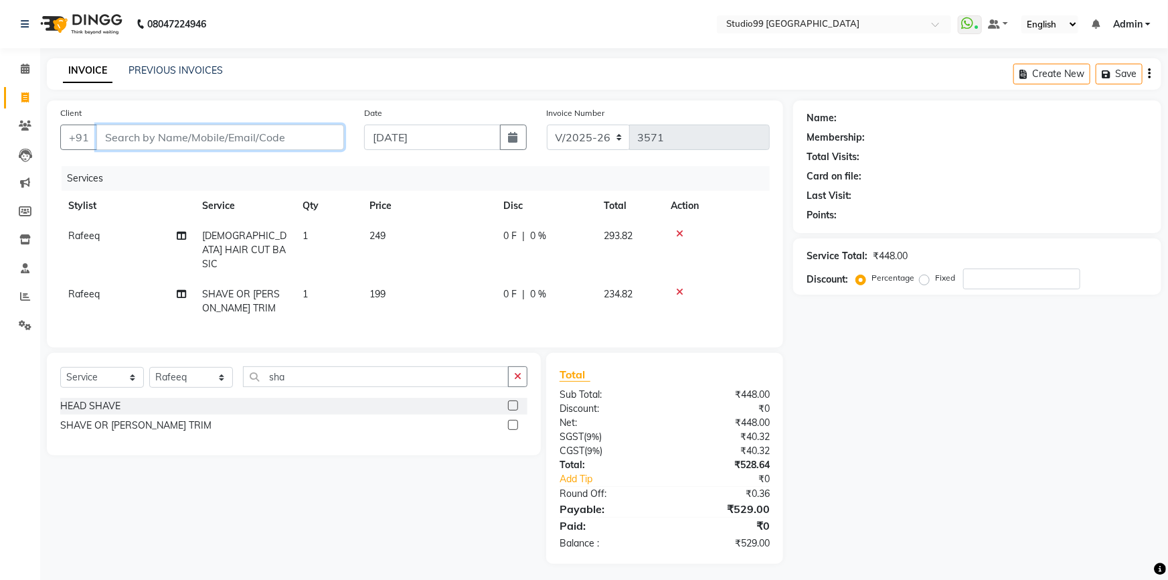
type input "9"
type input "0"
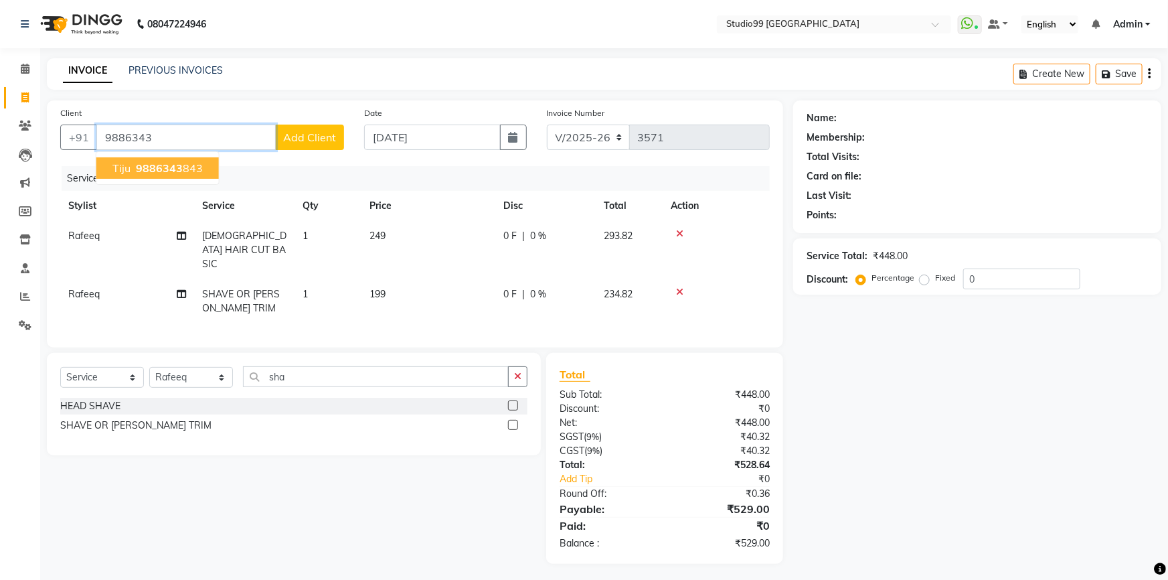
click at [160, 174] on span "9886343" at bounding box center [159, 167] width 47 height 13
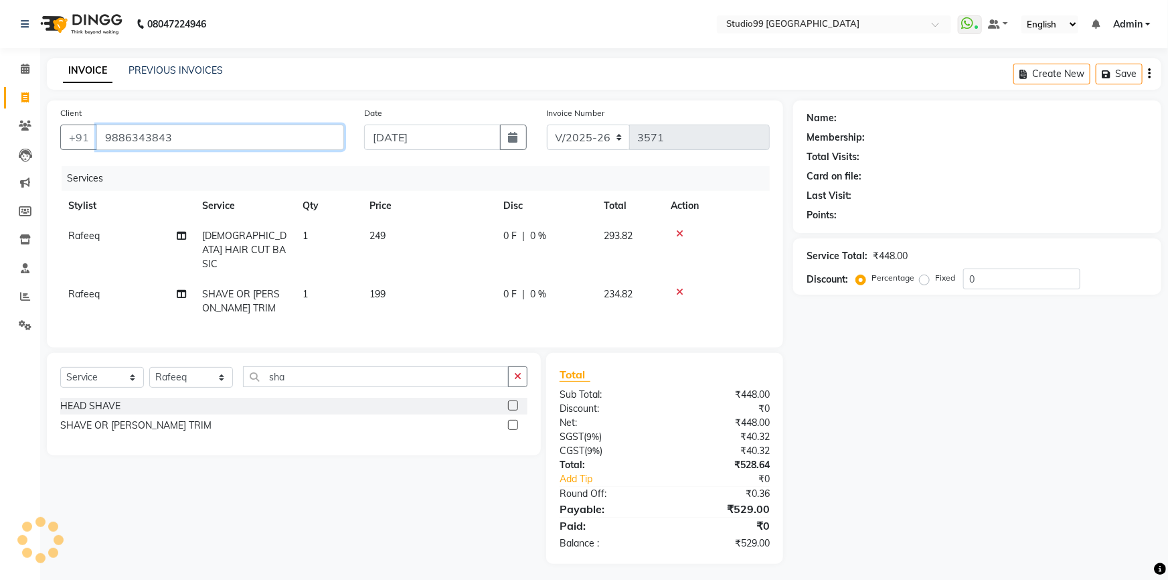
type input "9886343843"
select select "2: Object"
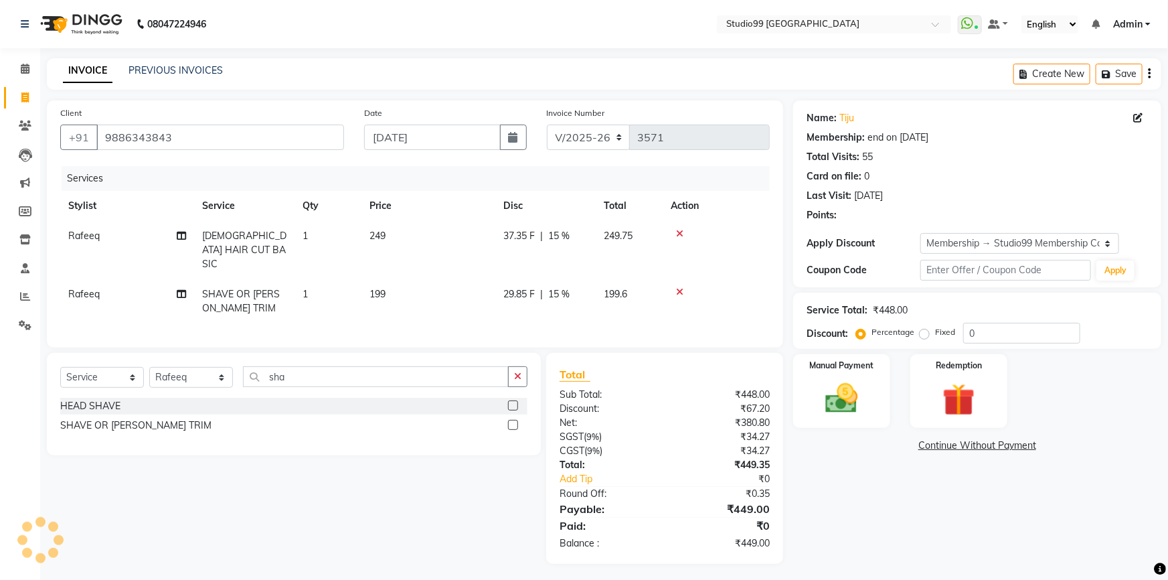
type input "15"
click at [790, 397] on div "Manual Payment Redemption" at bounding box center [977, 391] width 388 height 74
click at [846, 389] on img at bounding box center [842, 398] width 55 height 39
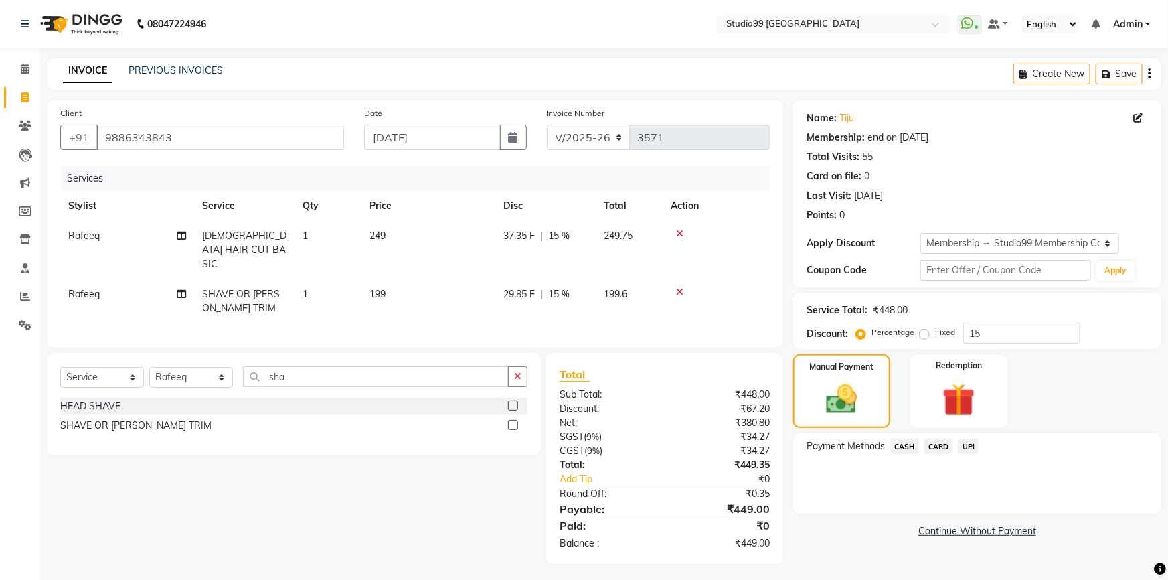
click at [964, 449] on span "UPI" at bounding box center [969, 446] width 21 height 15
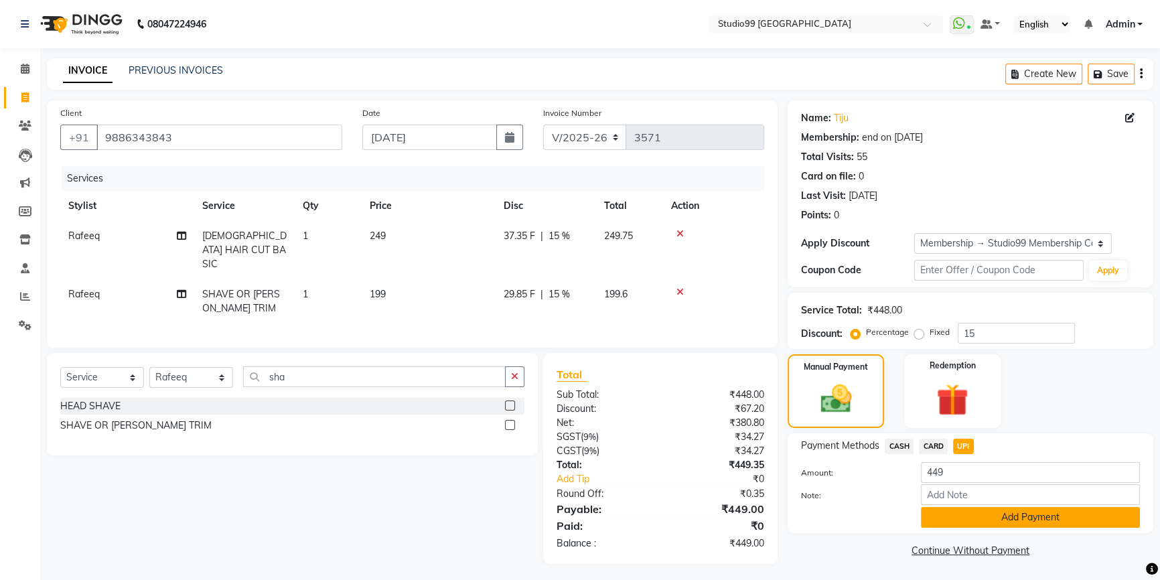
click at [943, 515] on button "Add Payment" at bounding box center [1030, 517] width 219 height 21
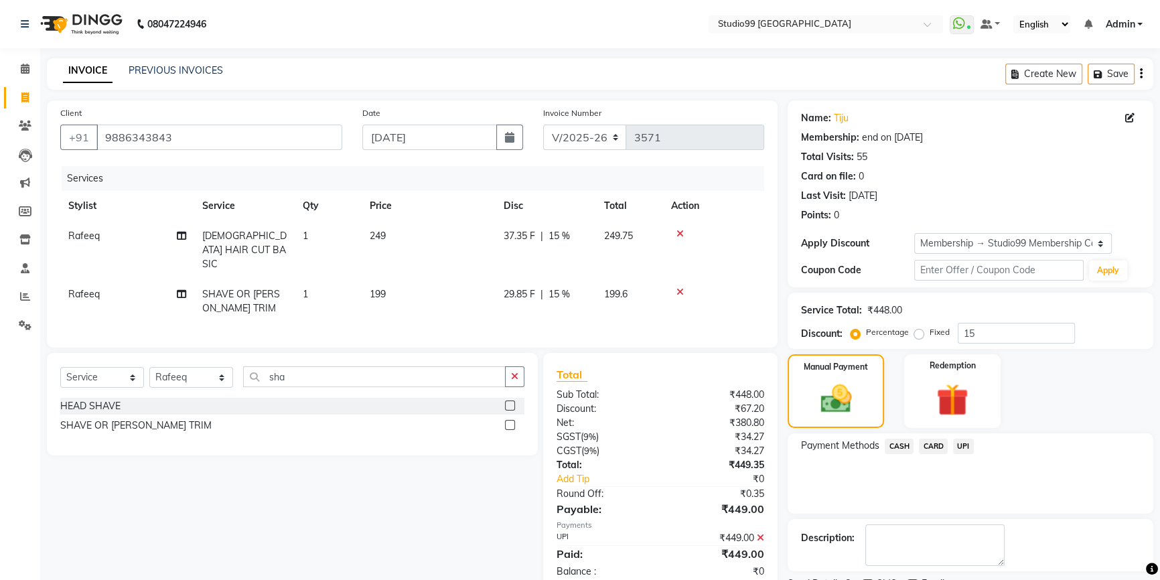
scroll to position [74, 0]
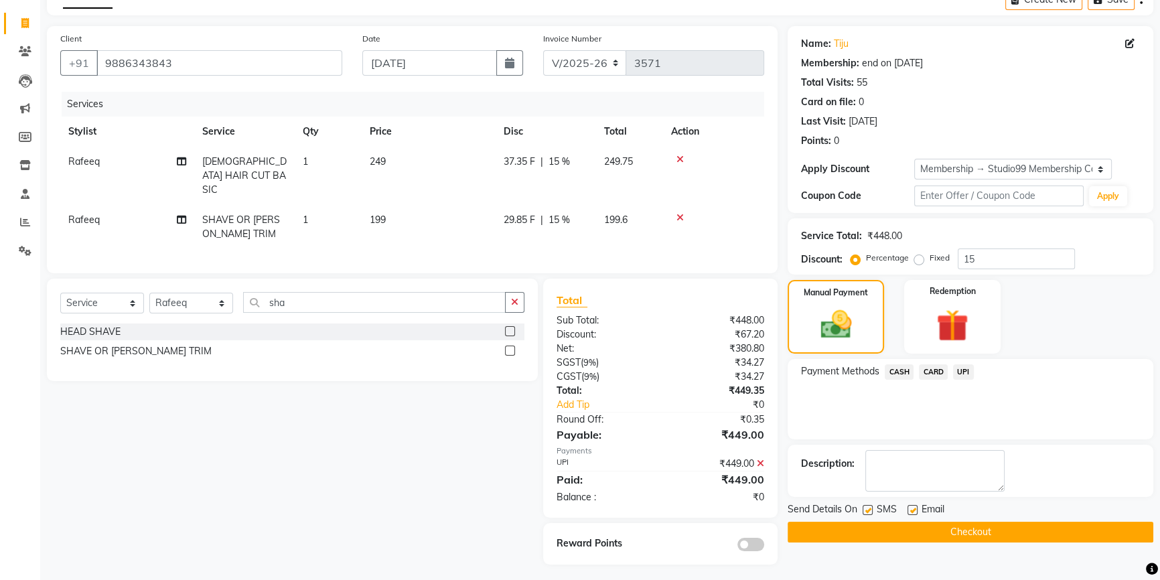
click at [949, 531] on button "Checkout" at bounding box center [970, 532] width 366 height 21
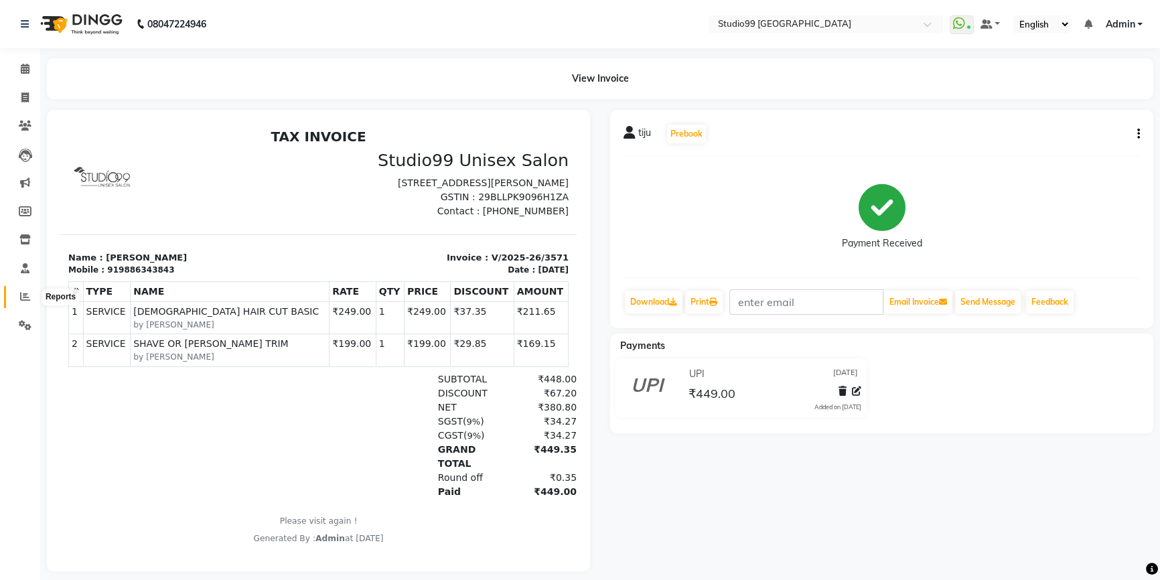
click at [20, 301] on icon at bounding box center [25, 296] width 10 height 10
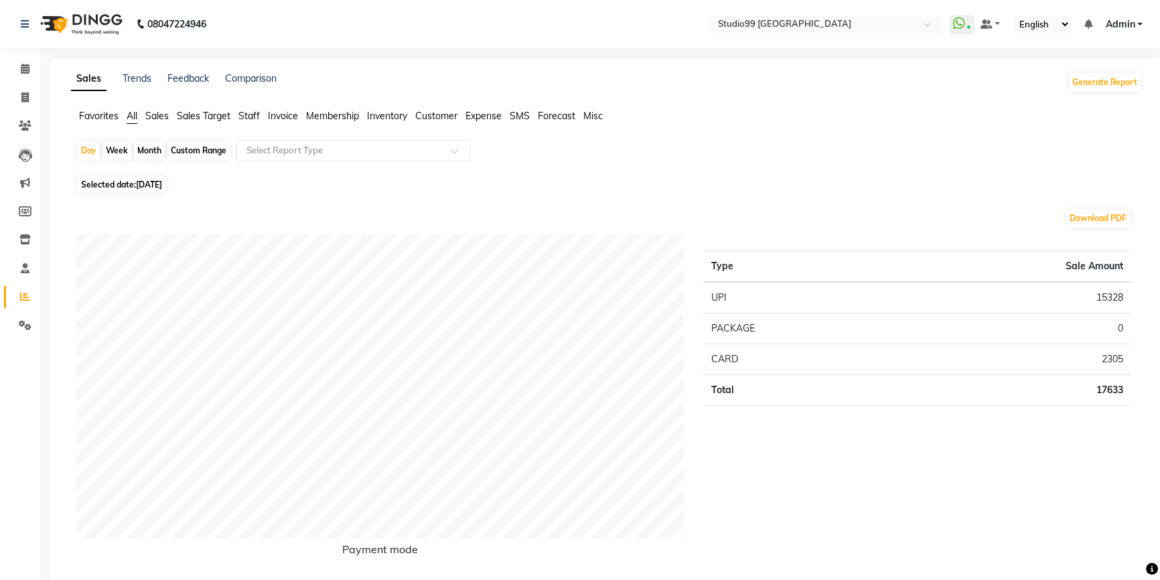
click at [249, 118] on span "Staff" at bounding box center [248, 116] width 21 height 12
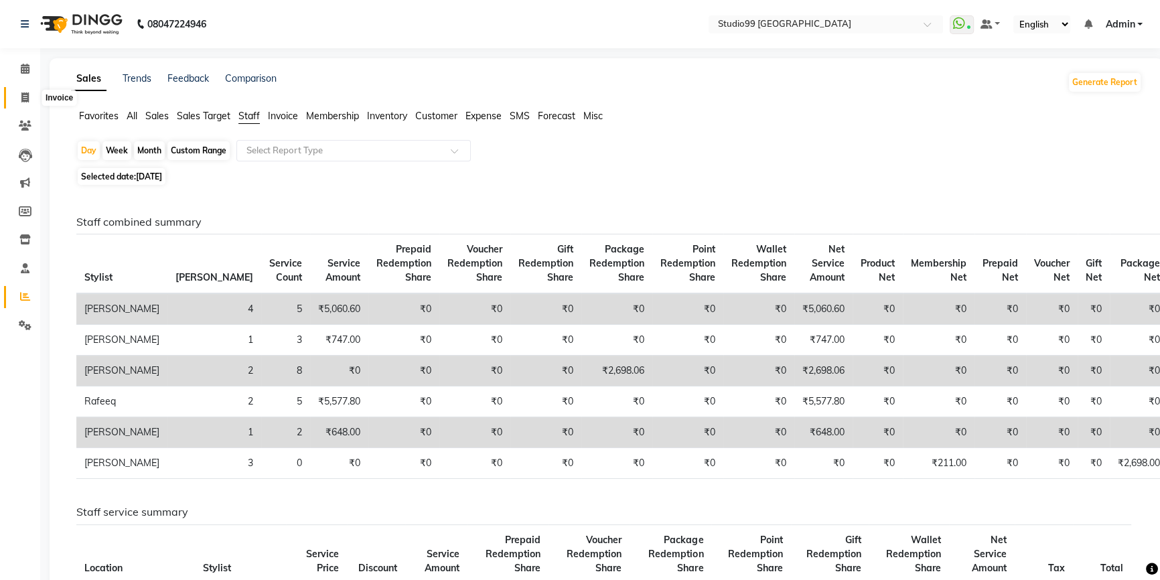
click at [23, 100] on icon at bounding box center [24, 97] width 7 height 10
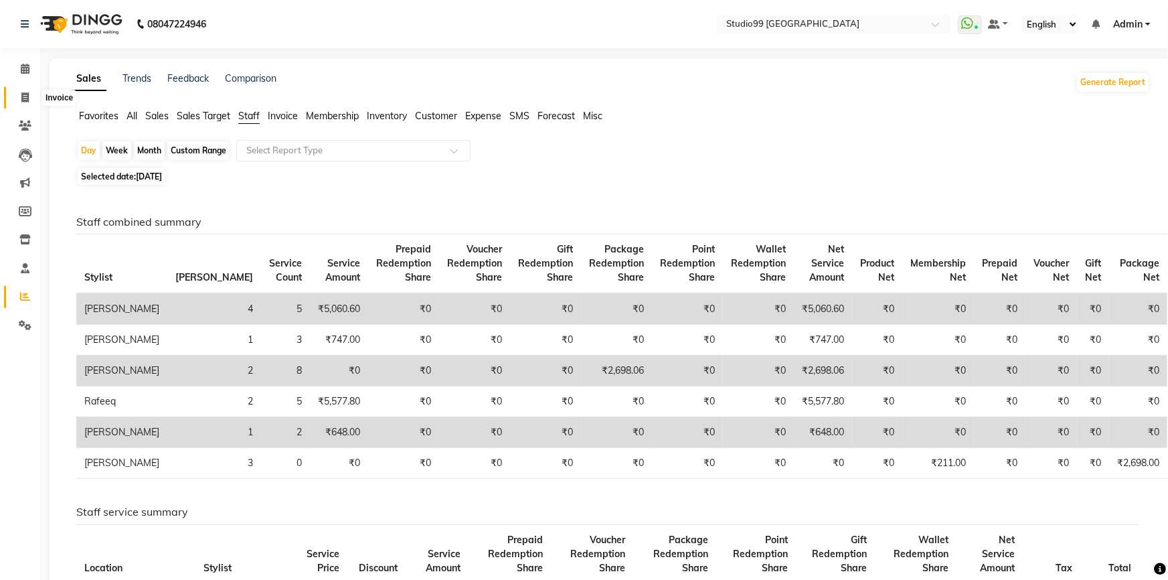
select select "6042"
select select "service"
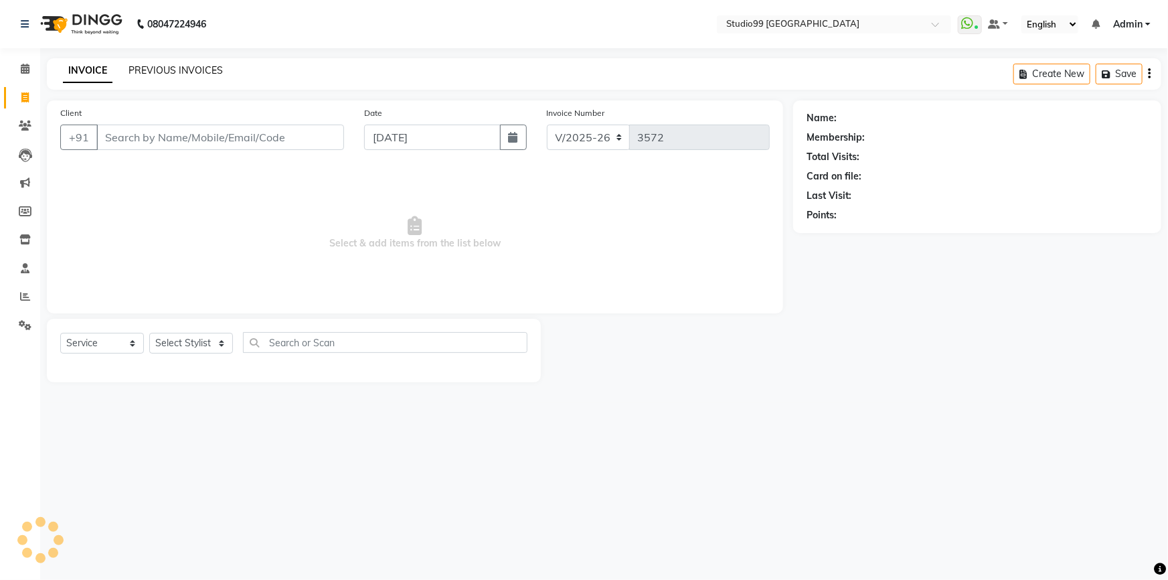
click at [209, 68] on link "PREVIOUS INVOICES" at bounding box center [176, 70] width 94 height 12
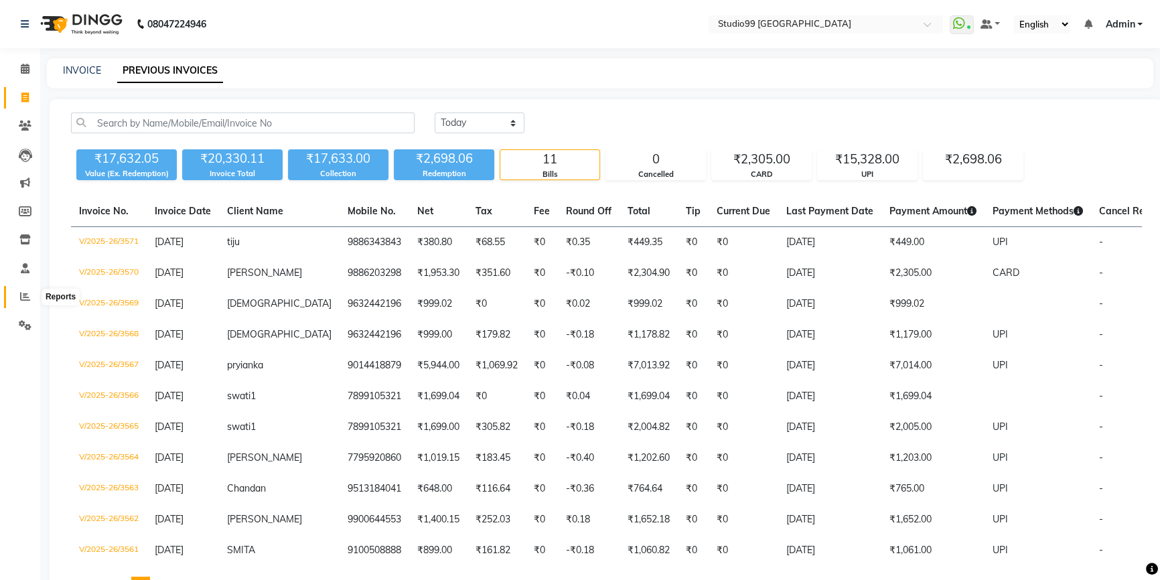
click at [21, 296] on icon at bounding box center [25, 296] width 10 height 10
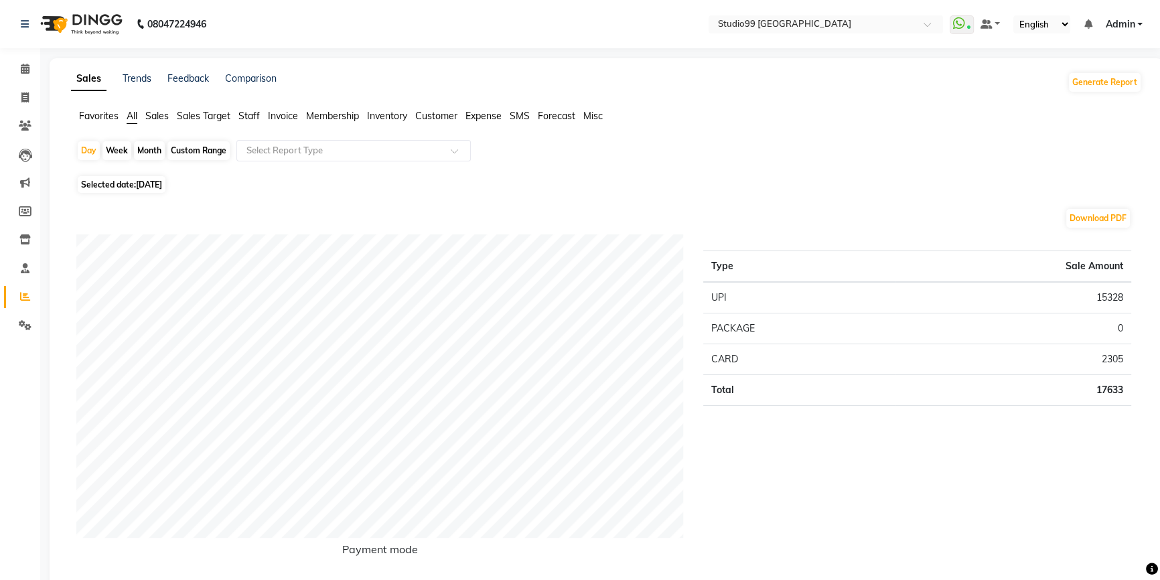
click at [252, 113] on span "Staff" at bounding box center [248, 116] width 21 height 12
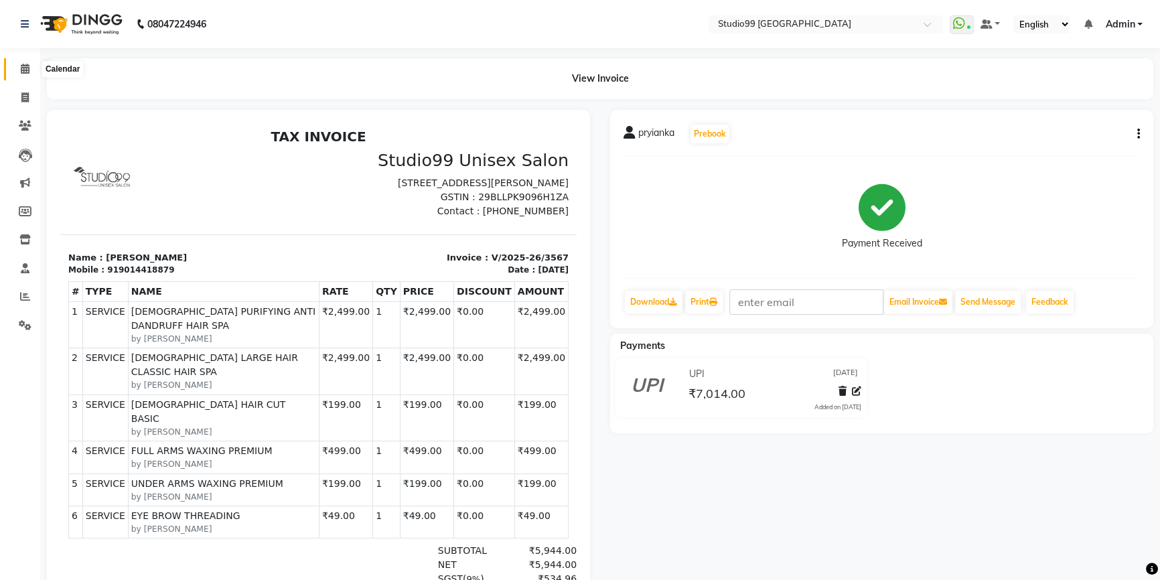
click at [21, 73] on icon at bounding box center [25, 69] width 9 height 10
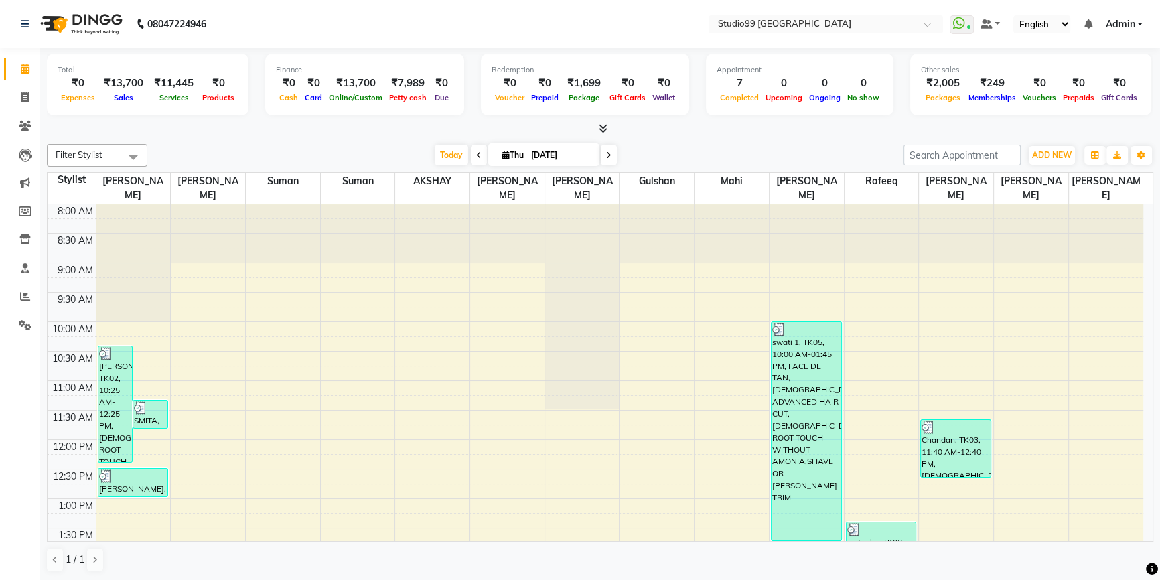
click at [606, 154] on icon at bounding box center [608, 155] width 5 height 8
type input "[DATE]"
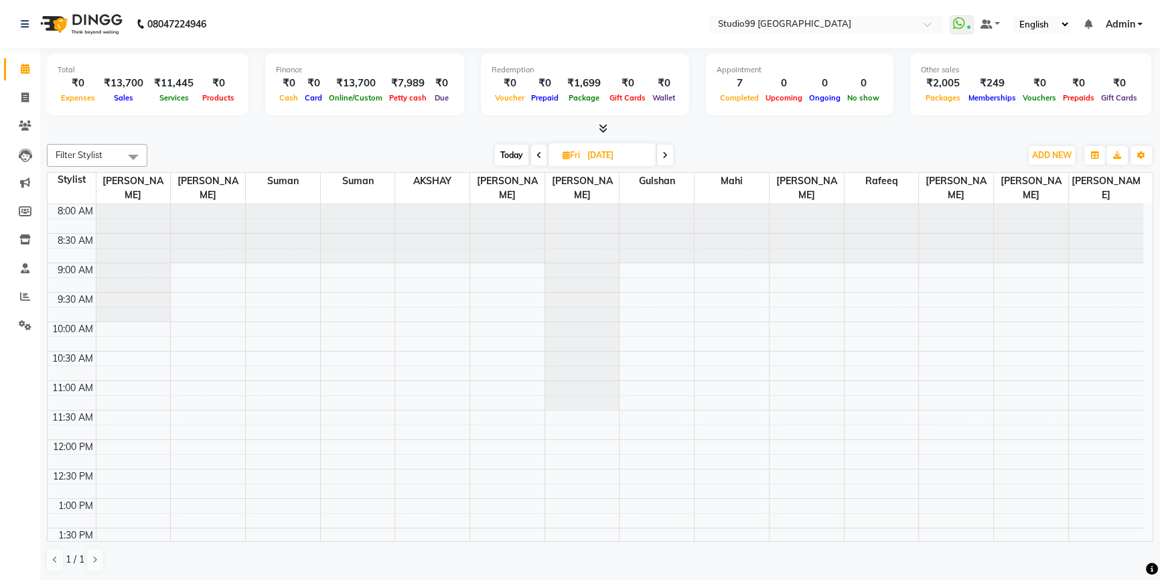
click at [797, 257] on div "8:00 AM 8:30 AM 9:00 AM 9:30 AM 10:00 AM 10:30 AM 11:00 AM 11:30 AM 12:00 PM 12…" at bounding box center [595, 586] width 1095 height 765
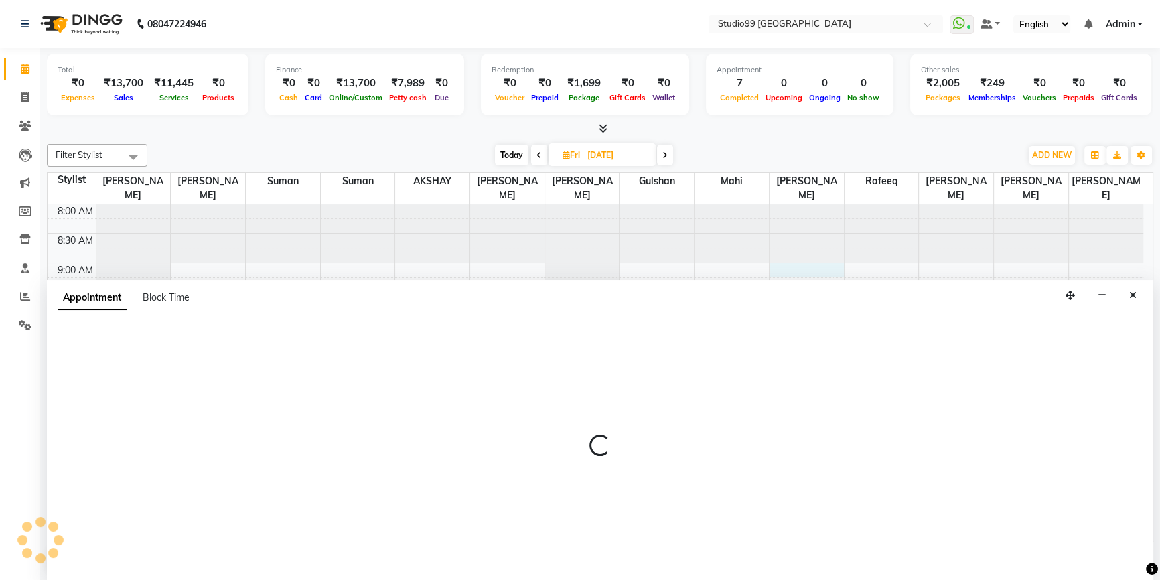
select select "52201"
select select "540"
select select "tentative"
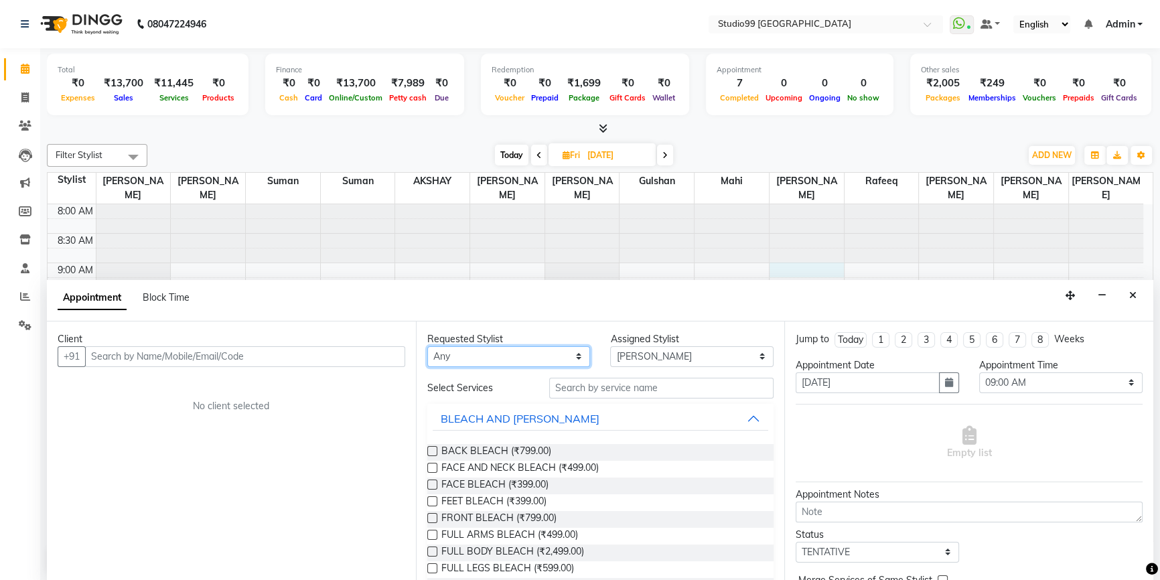
click at [483, 358] on select "Any AKSHAY AMARJIT Dina GOUTAM Gulshan mahi Nobil Hasan Rafeeq Raj Rima Dey Sha…" at bounding box center [508, 356] width 163 height 21
select select "52201"
click at [427, 346] on select "Any AKSHAY AMARJIT Dina GOUTAM Gulshan mahi Nobil Hasan Rafeeq Raj Rima Dey Sha…" at bounding box center [508, 356] width 163 height 21
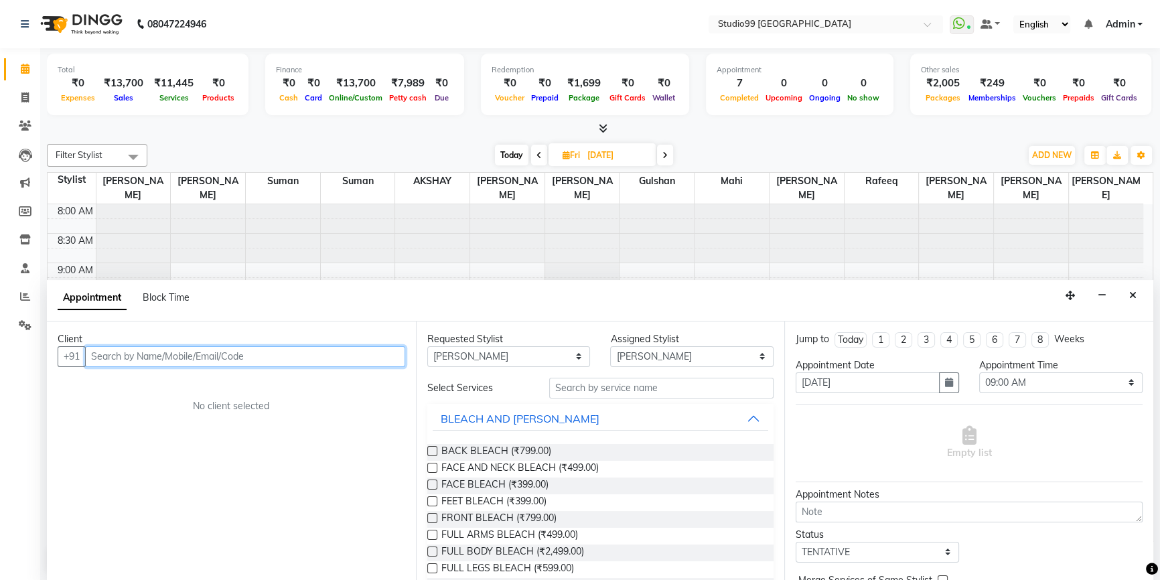
click at [228, 356] on input "text" at bounding box center [245, 356] width 320 height 21
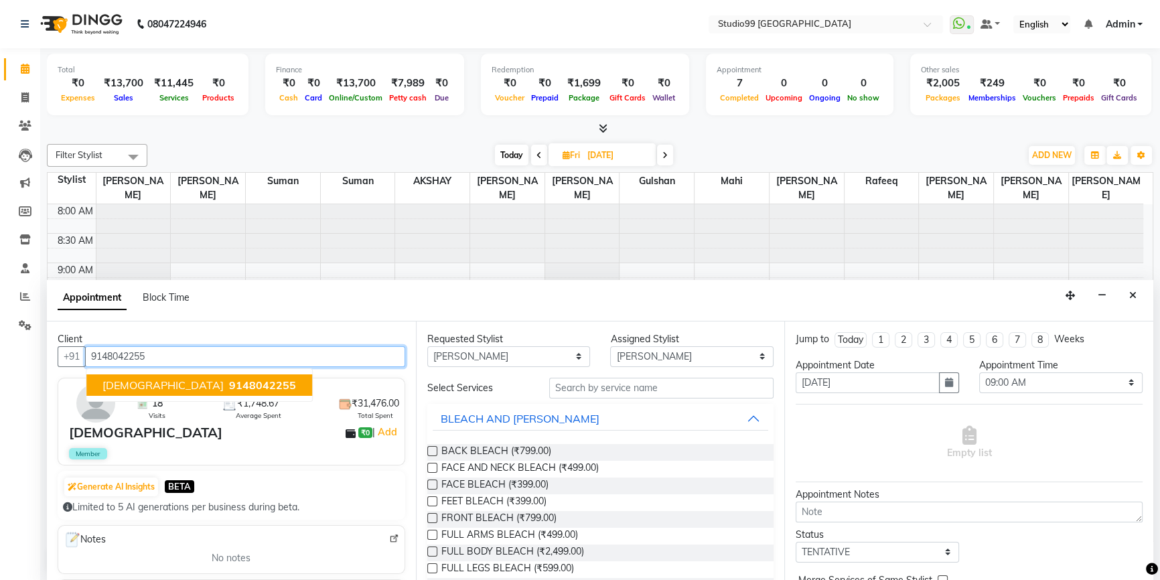
click at [229, 381] on span "9148042255" at bounding box center [262, 384] width 67 height 13
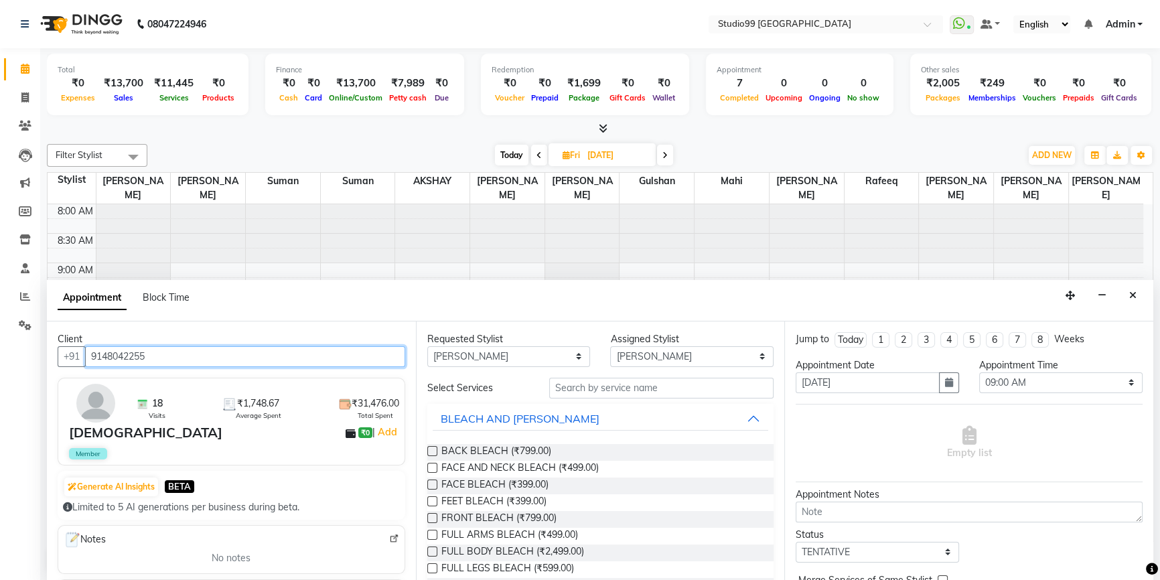
type input "9148042255"
click at [535, 420] on div "BLEACH AND DETAN" at bounding box center [520, 418] width 159 height 16
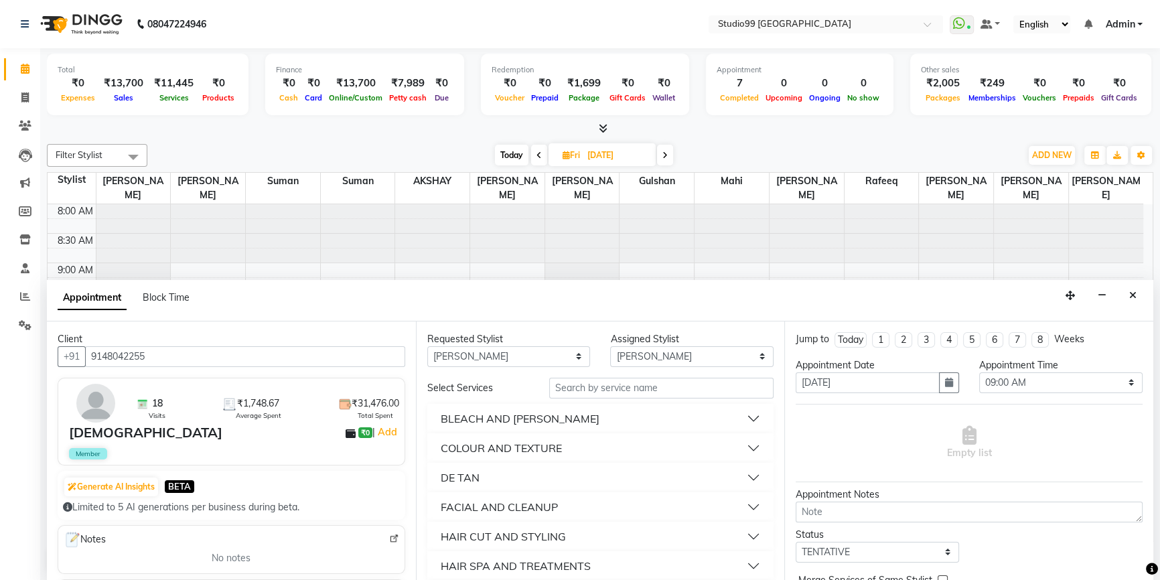
click at [550, 420] on button "BLEACH AND DETAN" at bounding box center [600, 418] width 336 height 24
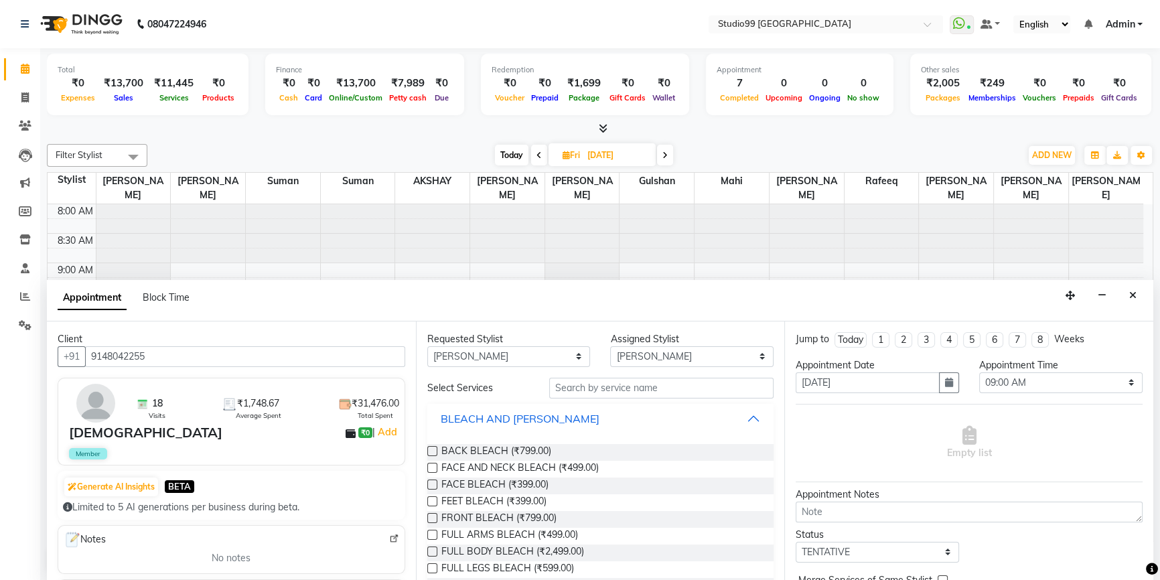
click at [550, 420] on button "BLEACH AND DETAN" at bounding box center [600, 418] width 336 height 24
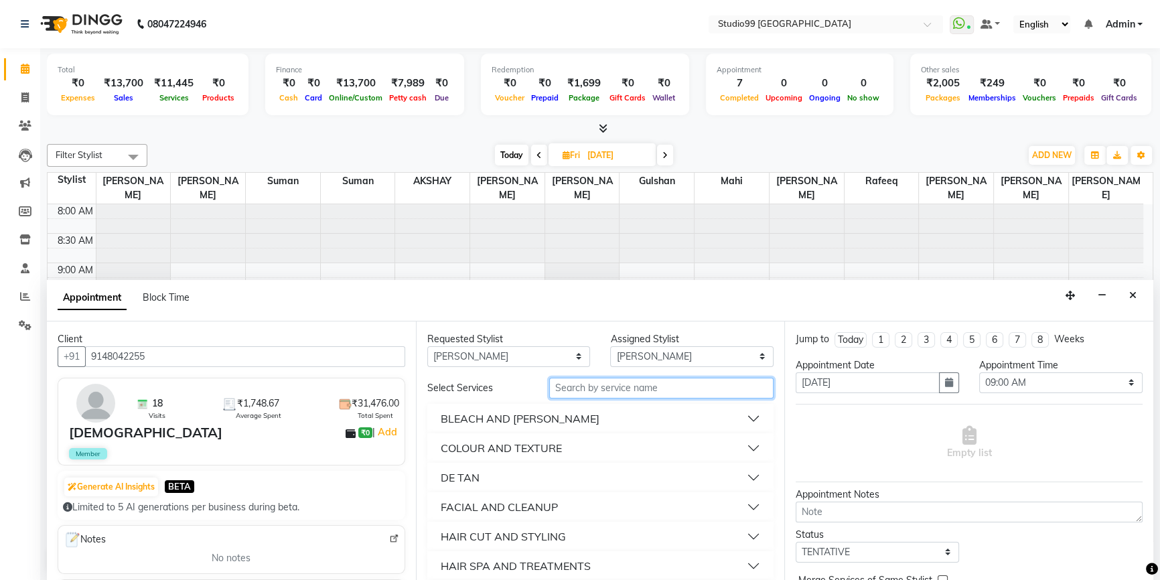
click at [605, 384] on input "text" at bounding box center [661, 388] width 224 height 21
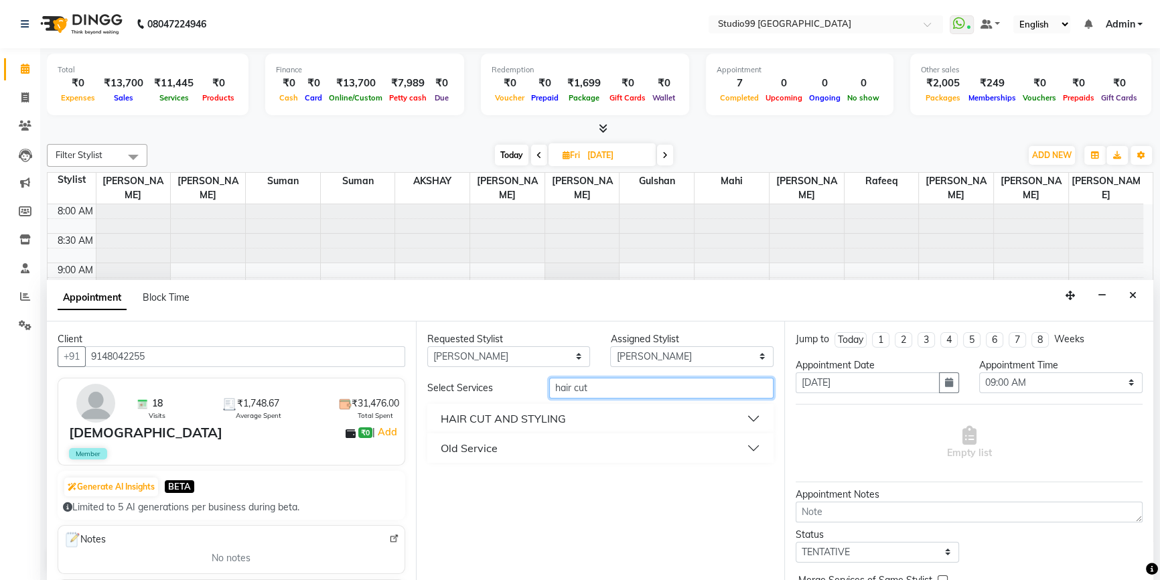
type input "hair cut"
click at [536, 418] on div "HAIR CUT AND STYLING" at bounding box center [503, 418] width 125 height 16
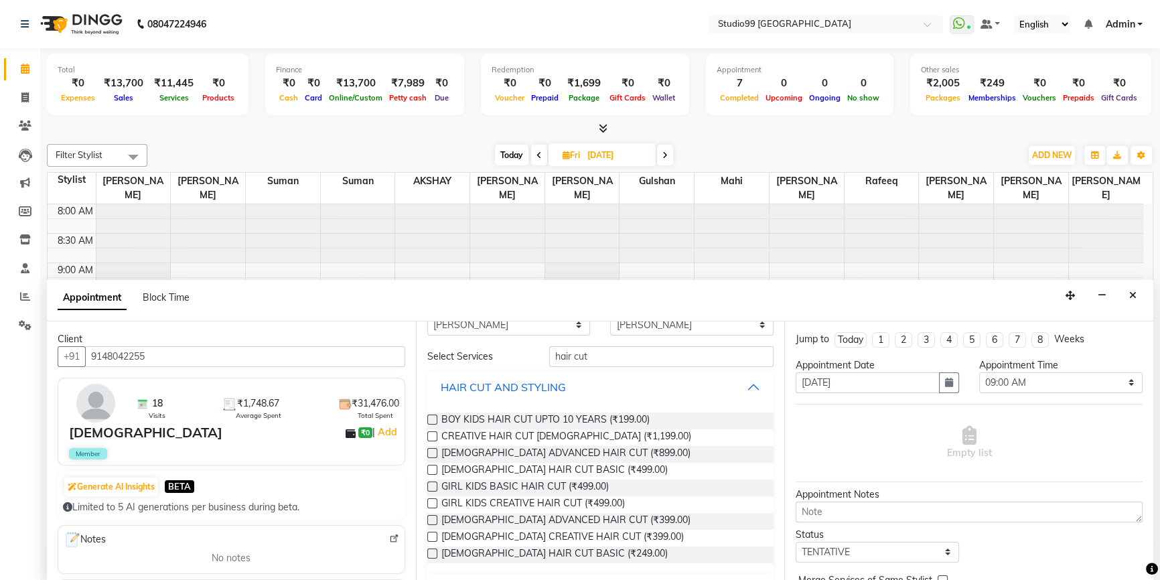
scroll to position [60, 0]
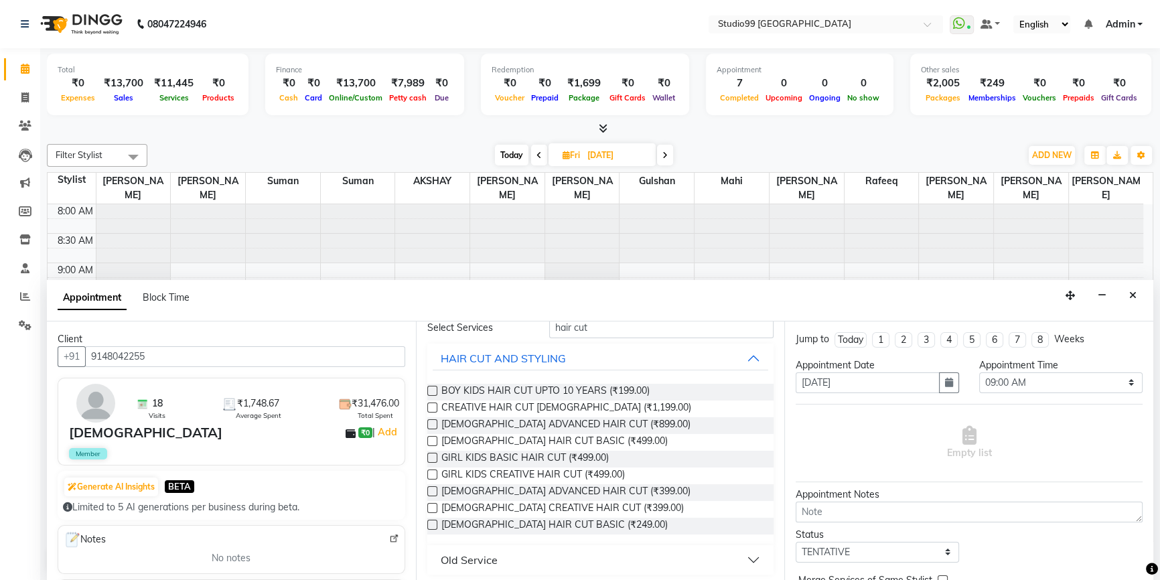
click at [430, 522] on label at bounding box center [432, 525] width 10 height 10
click at [430, 522] on input "checkbox" at bounding box center [431, 526] width 9 height 9
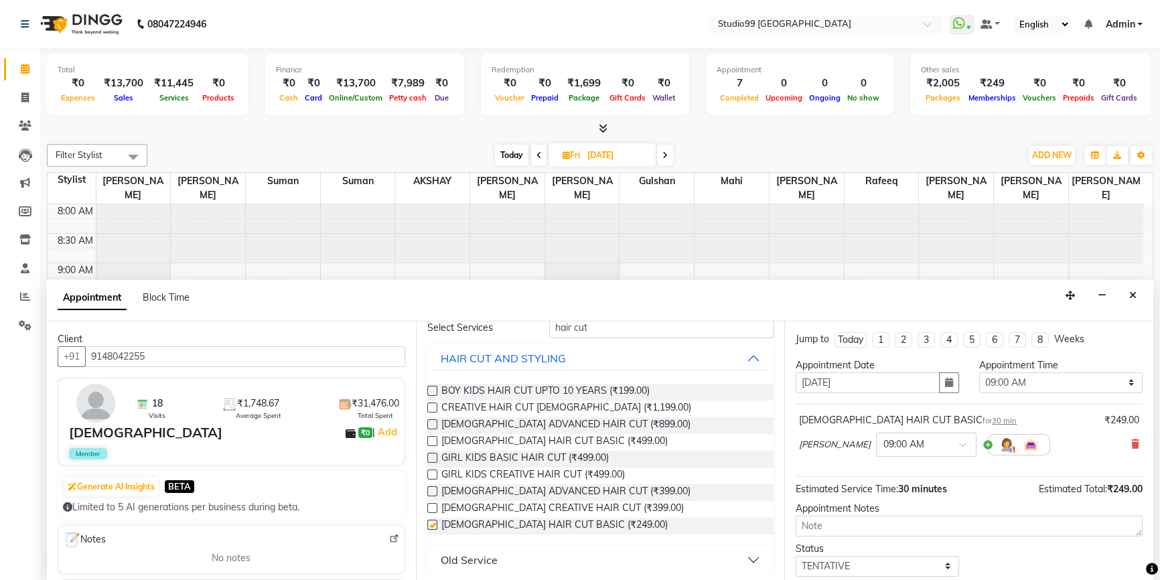
checkbox input "false"
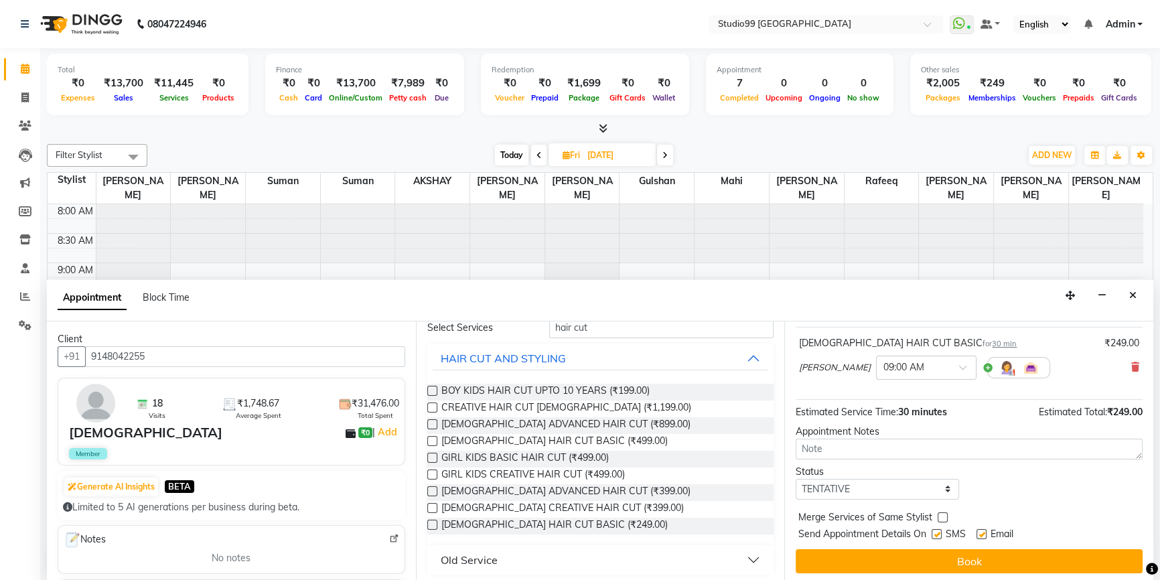
scroll to position [79, 0]
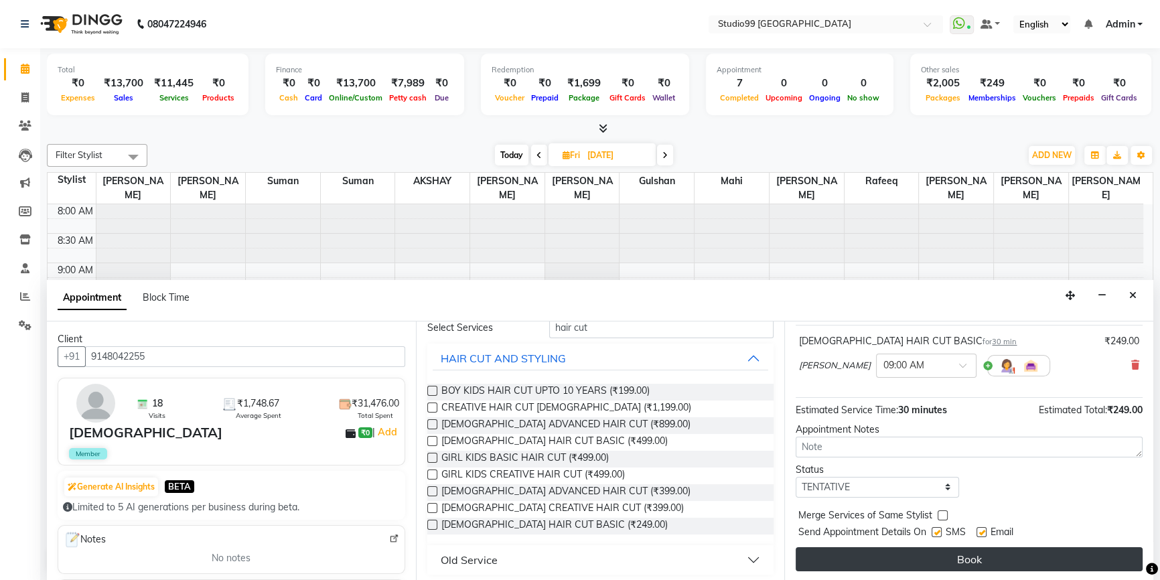
click at [959, 561] on button "Book" at bounding box center [968, 559] width 347 height 24
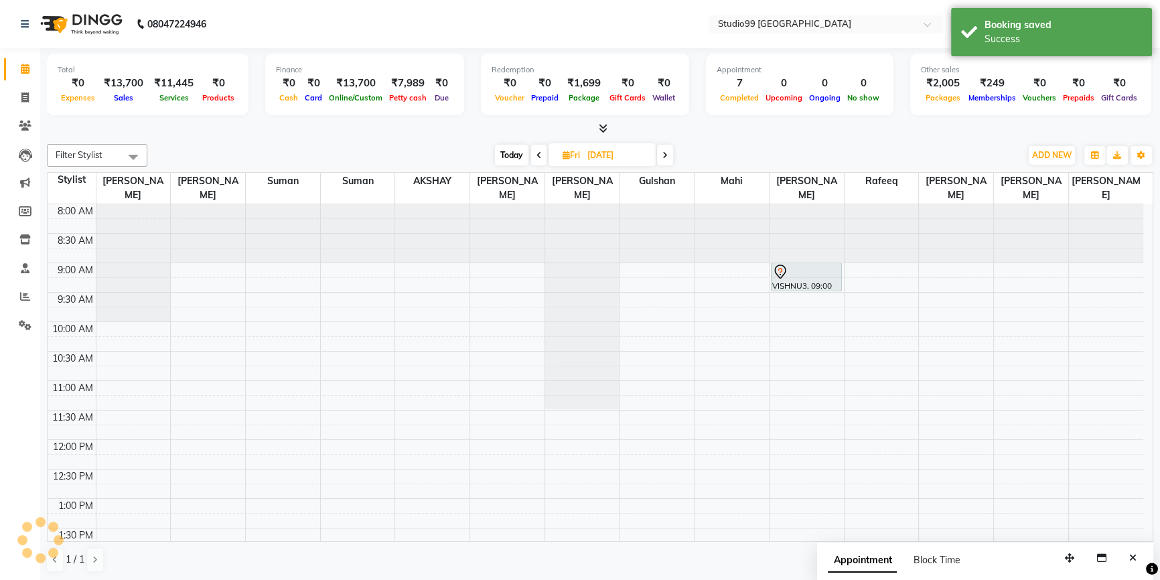
scroll to position [0, 0]
click at [24, 98] on icon at bounding box center [24, 97] width 7 height 10
select select "service"
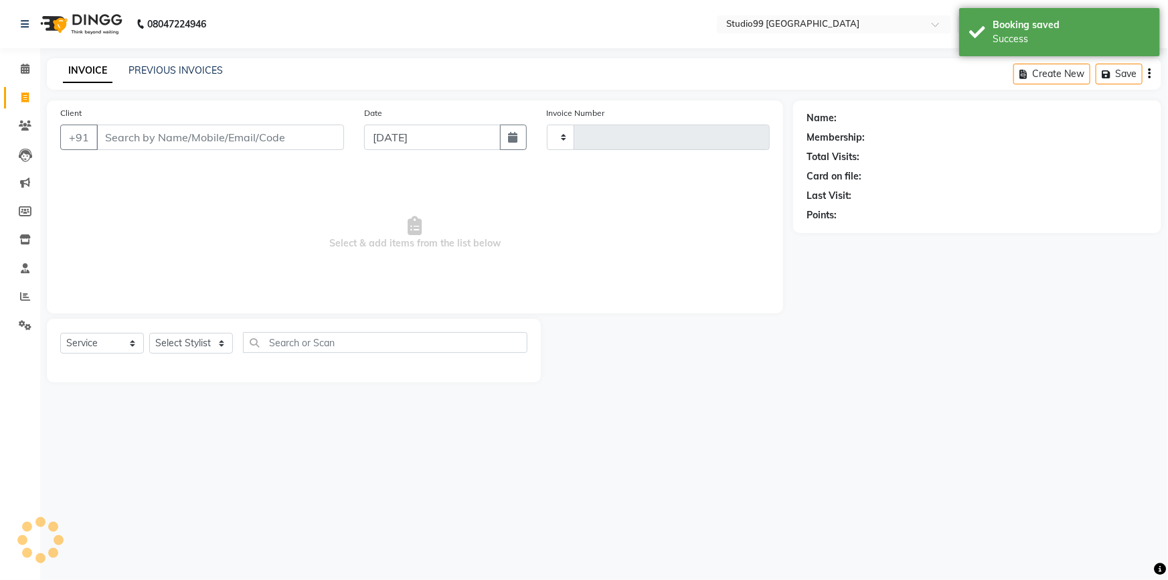
type input "3570"
select select "6042"
click at [165, 67] on link "PREVIOUS INVOICES" at bounding box center [176, 70] width 94 height 12
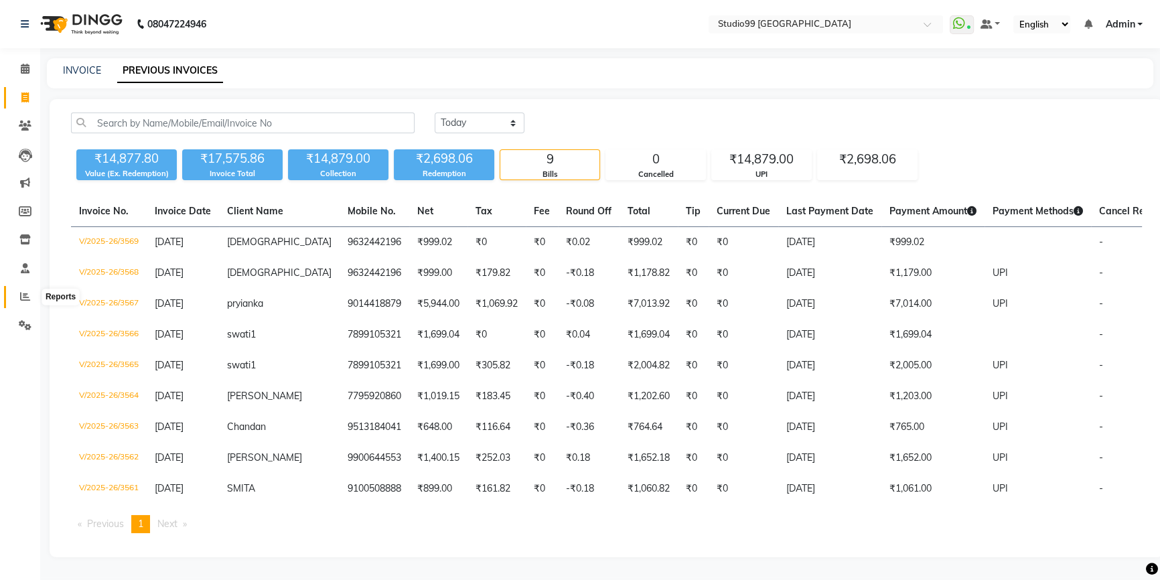
click at [24, 298] on icon at bounding box center [25, 296] width 10 height 10
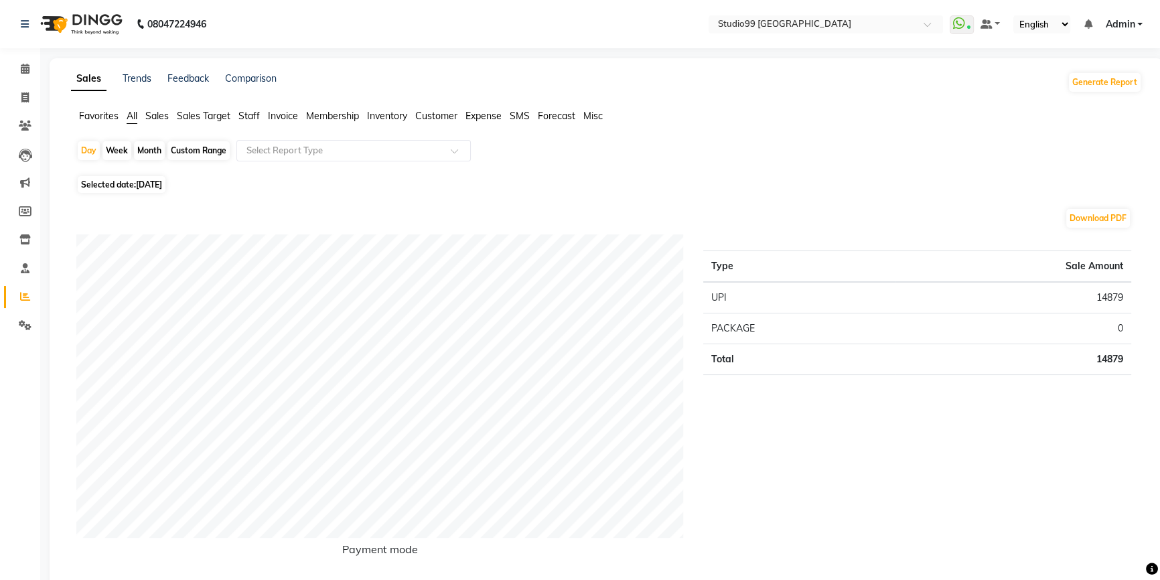
click at [257, 112] on span "Staff" at bounding box center [248, 116] width 21 height 12
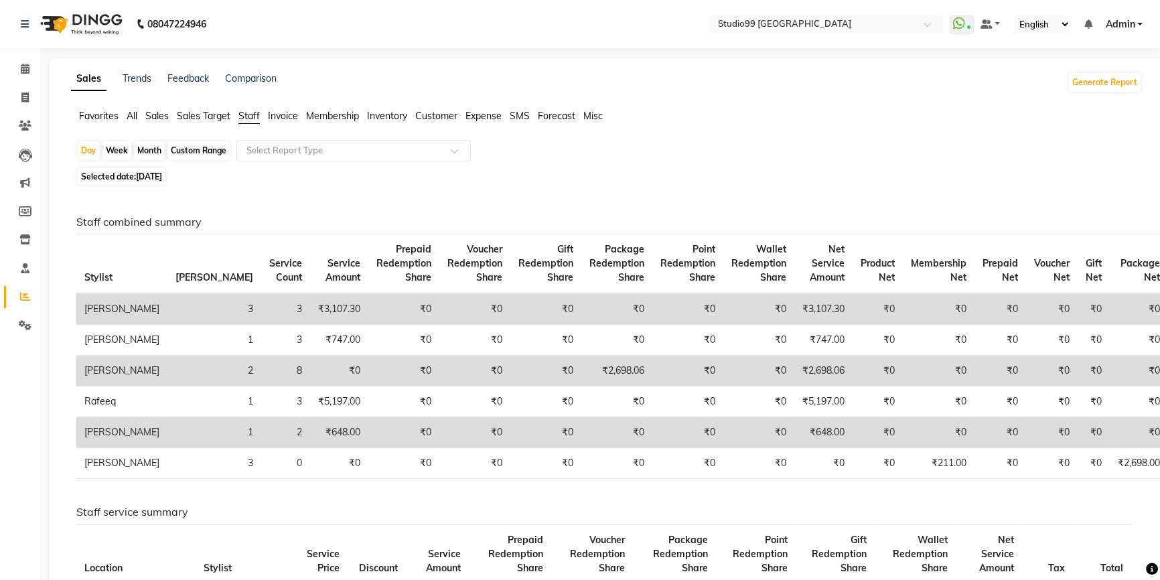
click at [124, 179] on span "Selected date: 04-09-2025" at bounding box center [122, 176] width 88 height 17
select select "9"
select select "2025"
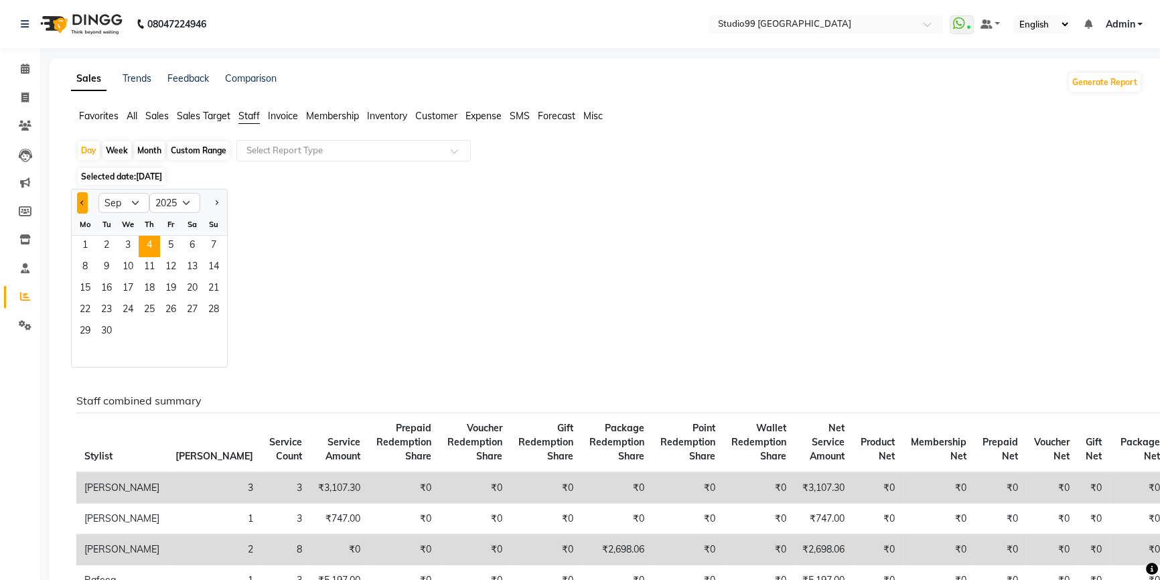
click at [80, 201] on span "Previous month" at bounding box center [82, 202] width 5 height 5
select select "8"
click at [197, 243] on span "2" at bounding box center [191, 246] width 21 height 21
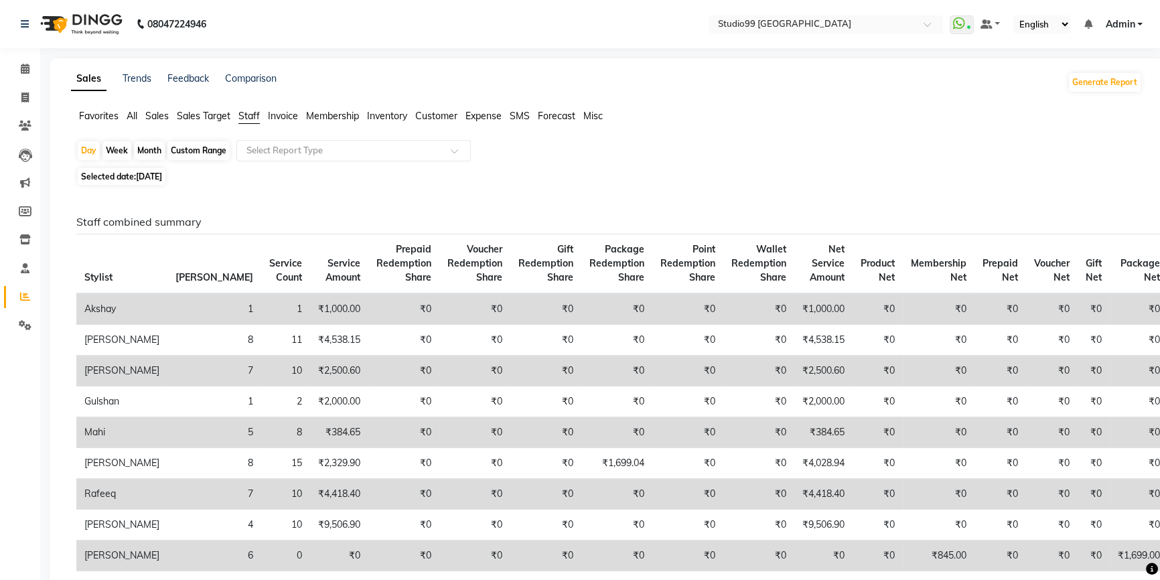
scroll to position [121, 0]
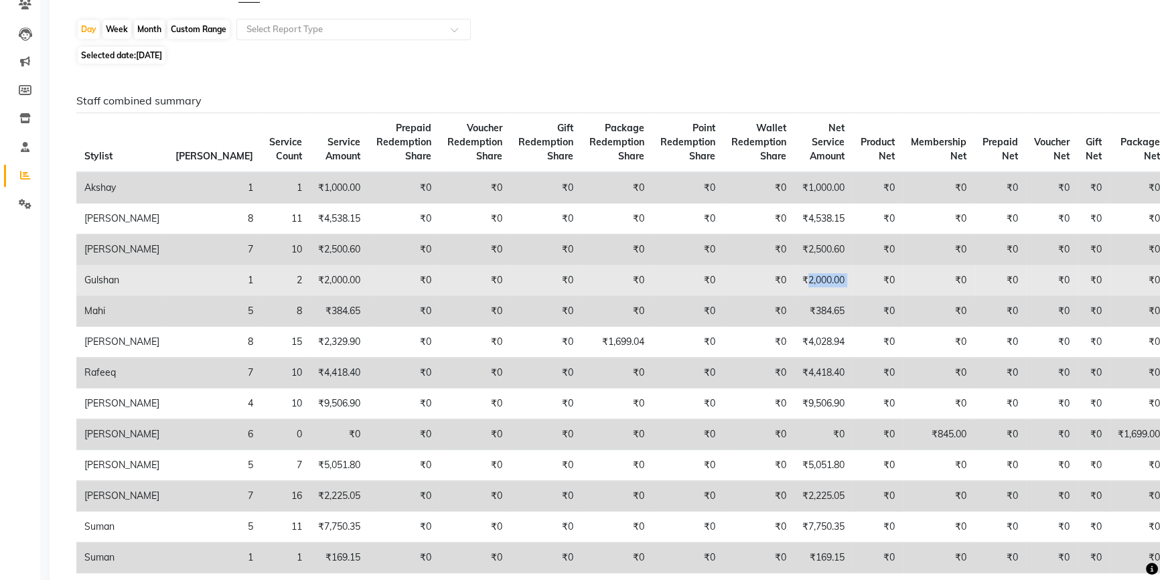
drag, startPoint x: 759, startPoint y: 279, endPoint x: 821, endPoint y: 279, distance: 61.6
click at [821, 279] on tr "Gulshan 1 2 ₹2,000.00 ₹0 ₹0 ₹0 ₹0 ₹0 ₹0 ₹2,000.00 ₹0 ₹0 ₹0 ₹0 ₹0 ₹0" at bounding box center [621, 280] width 1091 height 31
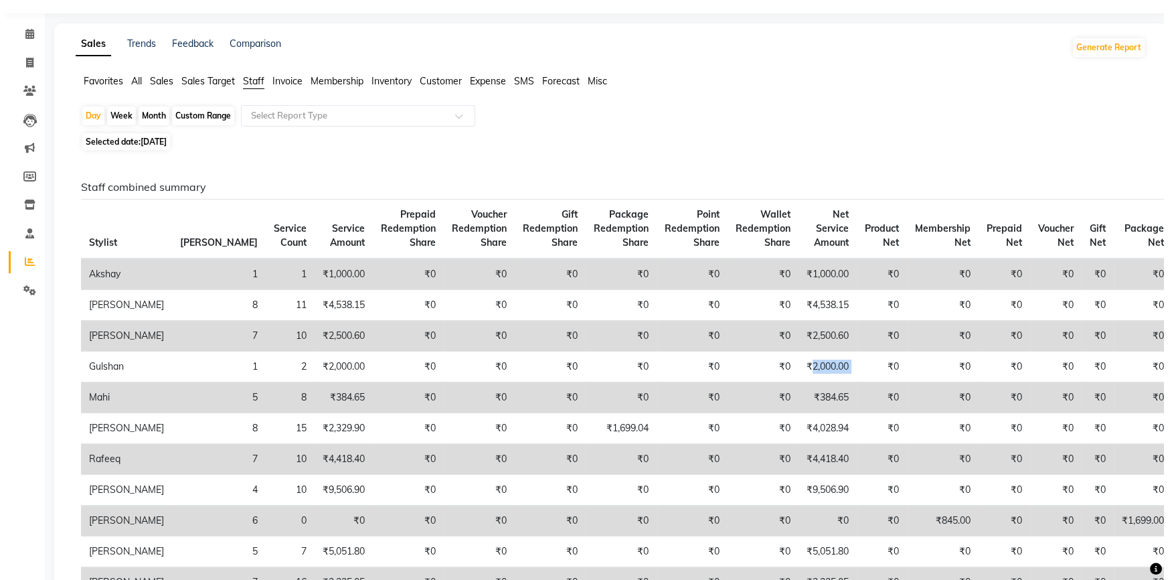
scroll to position [0, 0]
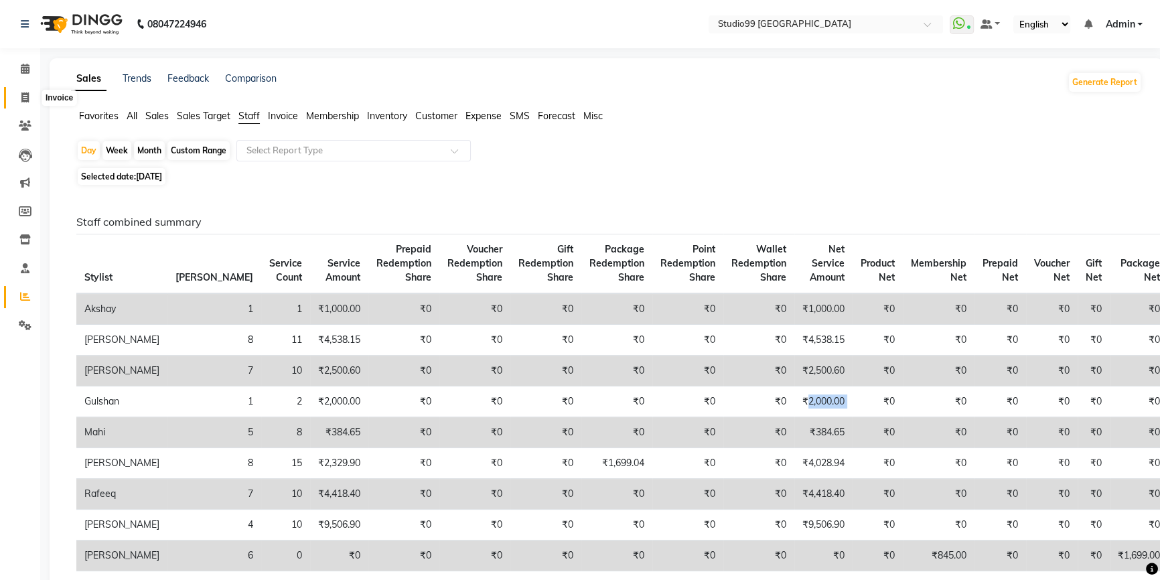
click at [23, 99] on icon at bounding box center [24, 97] width 7 height 10
select select "6042"
select select "service"
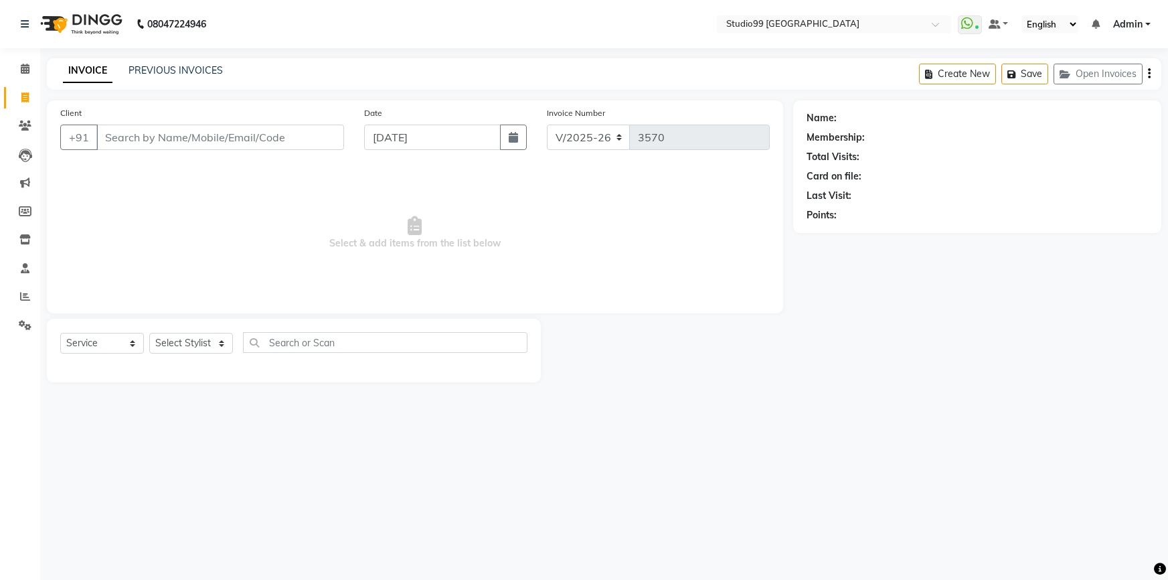
select select "6042"
select select "service"
click at [179, 346] on select "Select Stylist Admin AKSHAY [PERSON_NAME] mahi [PERSON_NAME] [PERSON_NAME] [PER…" at bounding box center [191, 343] width 84 height 21
